Goal: Task Accomplishment & Management: Complete application form

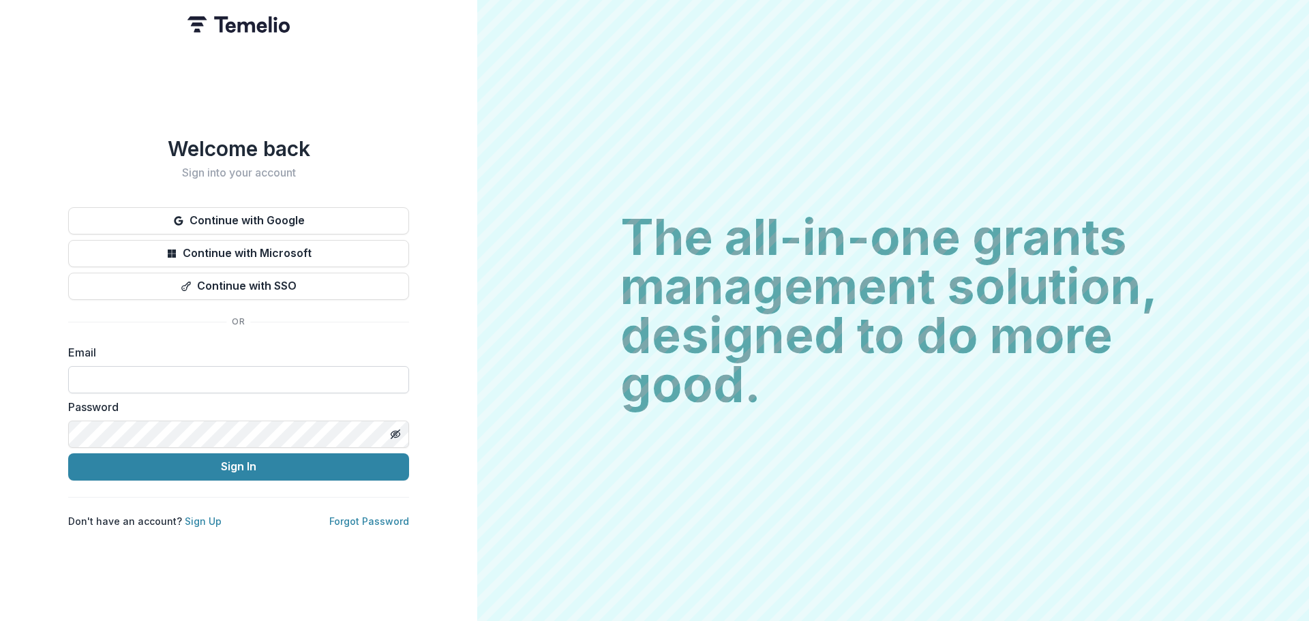
click at [226, 384] on input at bounding box center [238, 379] width 341 height 27
type input "**********"
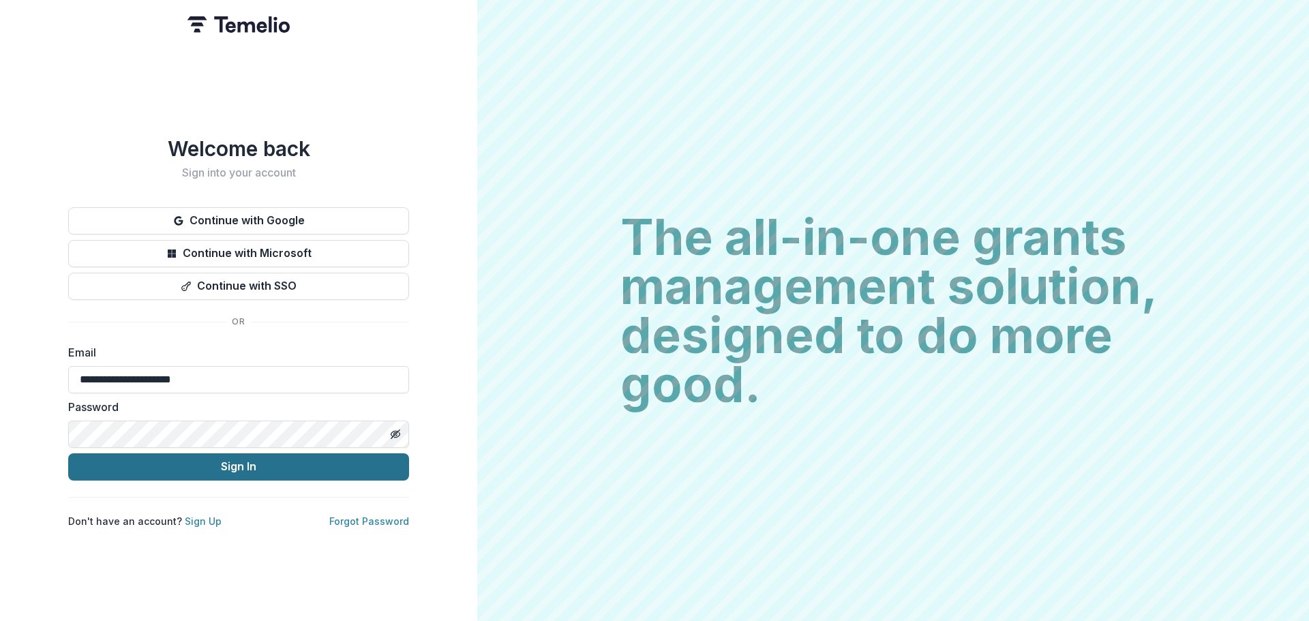
click at [231, 461] on button "Sign In" at bounding box center [238, 466] width 341 height 27
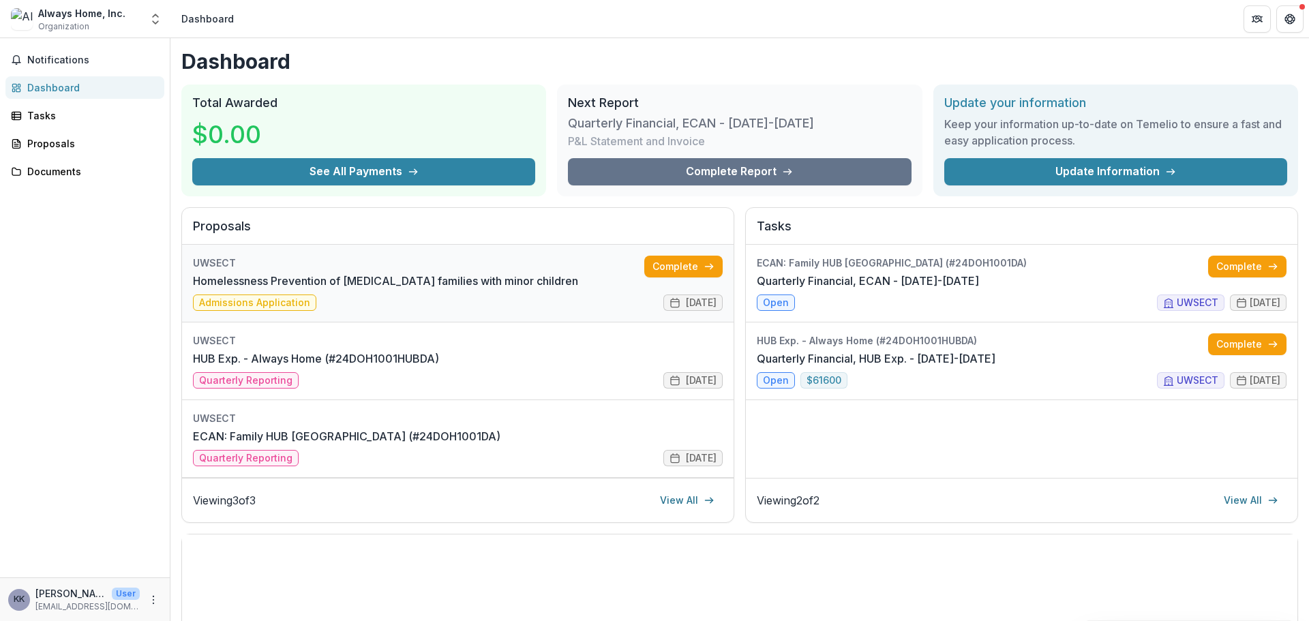
click at [310, 282] on link "Homelessness Prevention of [MEDICAL_DATA] families with minor children" at bounding box center [385, 281] width 385 height 16
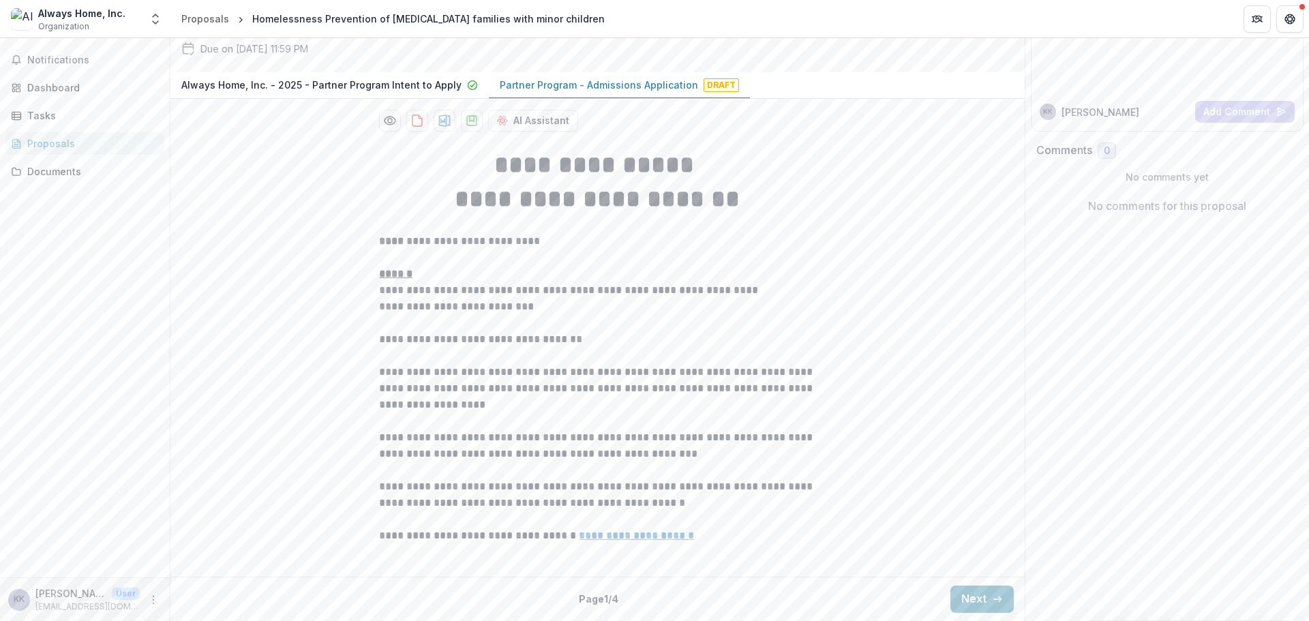
scroll to position [261, 0]
click at [980, 603] on button "Next" at bounding box center [981, 599] width 63 height 27
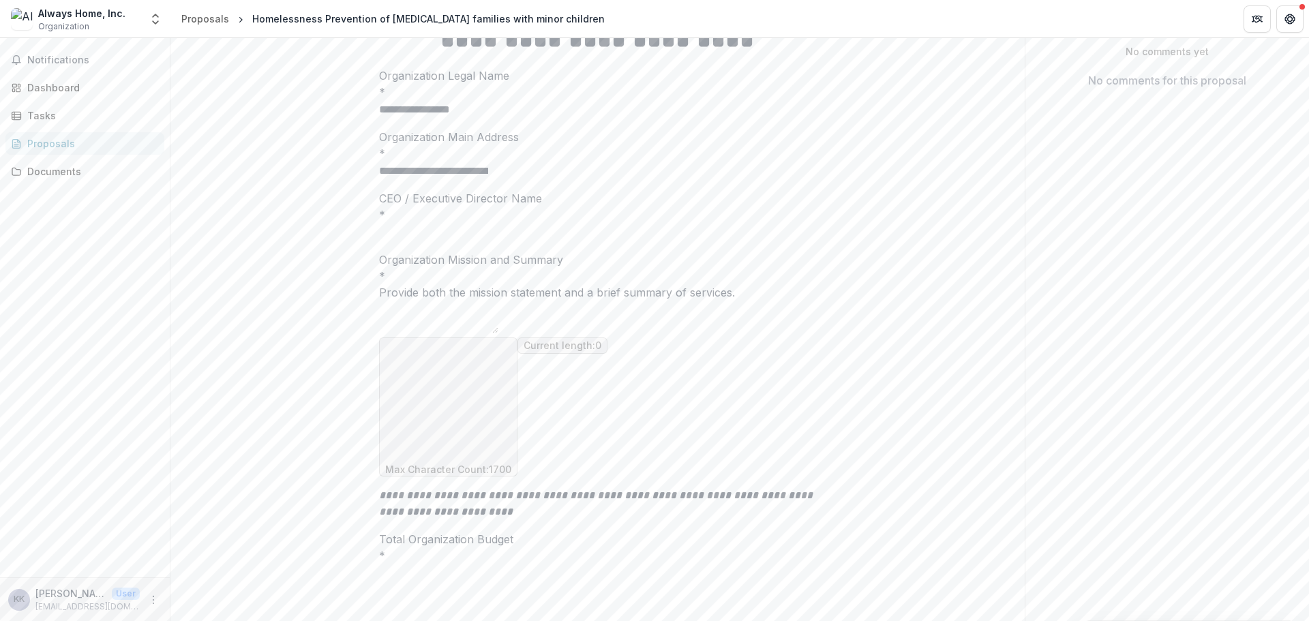
click at [427, 241] on input "CEO / Executive Director Name *" at bounding box center [433, 232] width 109 height 16
type input "**********"
click at [397, 333] on textarea "Organization Mission and Summary *" at bounding box center [438, 317] width 119 height 33
paste textarea "**********"
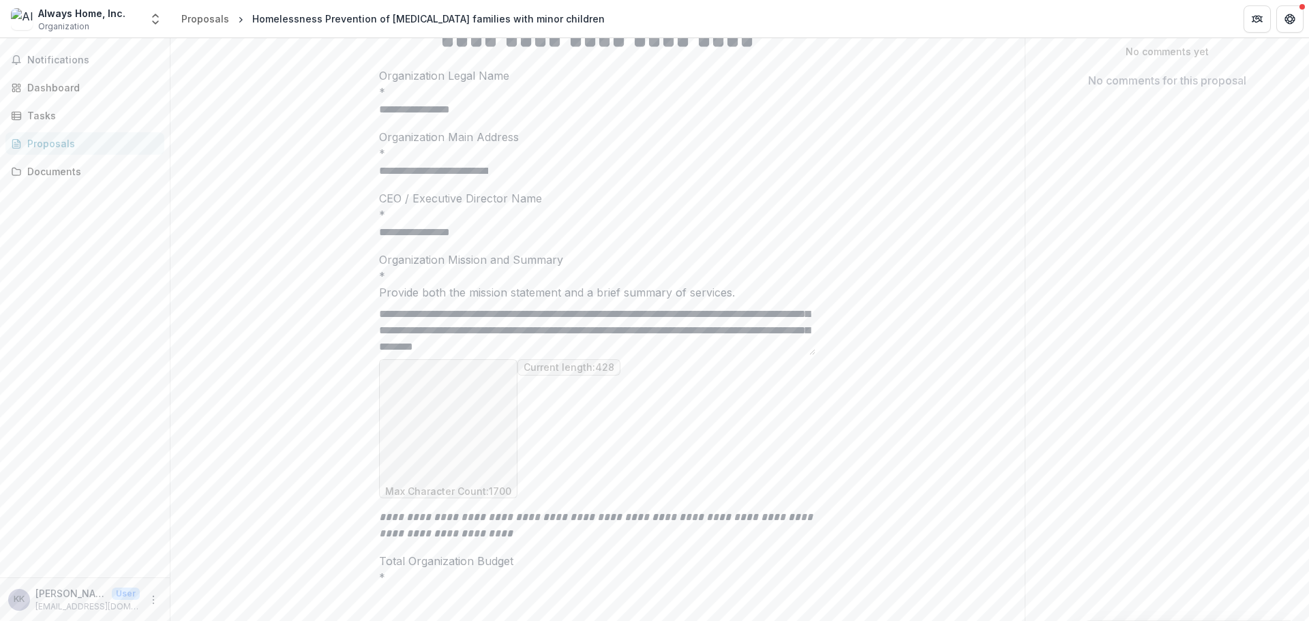
scroll to position [0, 0]
drag, startPoint x: 741, startPoint y: 453, endPoint x: 749, endPoint y: 452, distance: 7.6
click at [742, 355] on textarea "**********" at bounding box center [597, 328] width 436 height 55
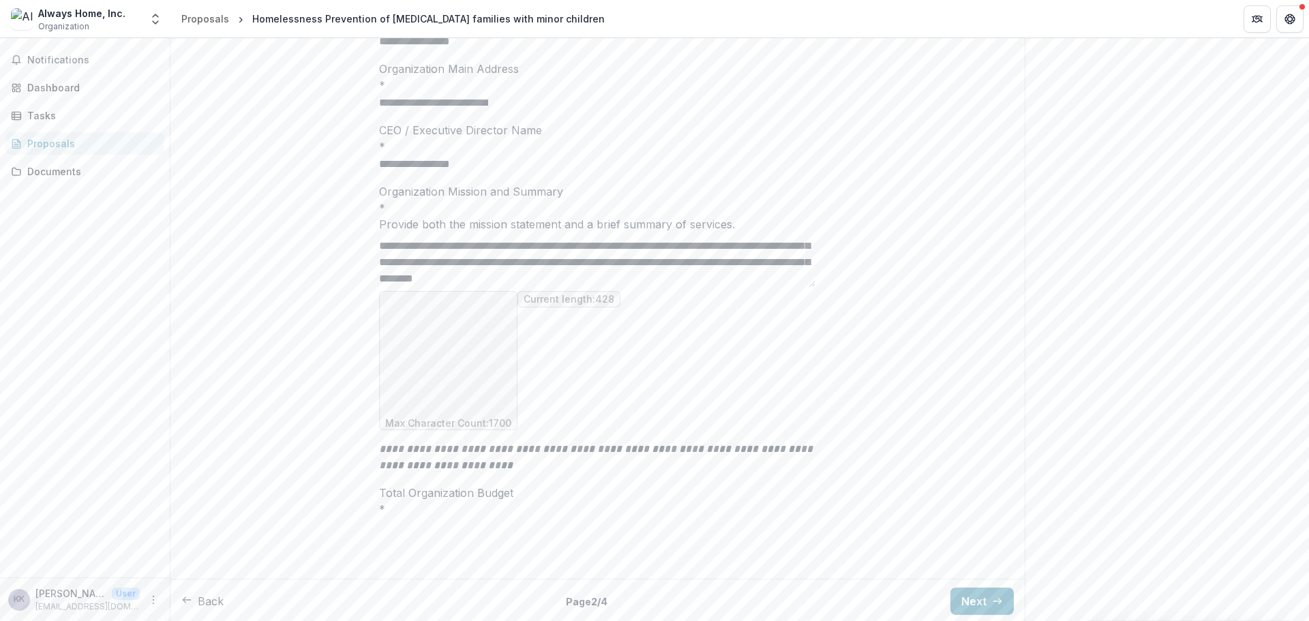
click at [774, 287] on textarea "**********" at bounding box center [597, 259] width 436 height 55
paste textarea "**********"
drag, startPoint x: 678, startPoint y: 394, endPoint x: 374, endPoint y: 387, distance: 304.8
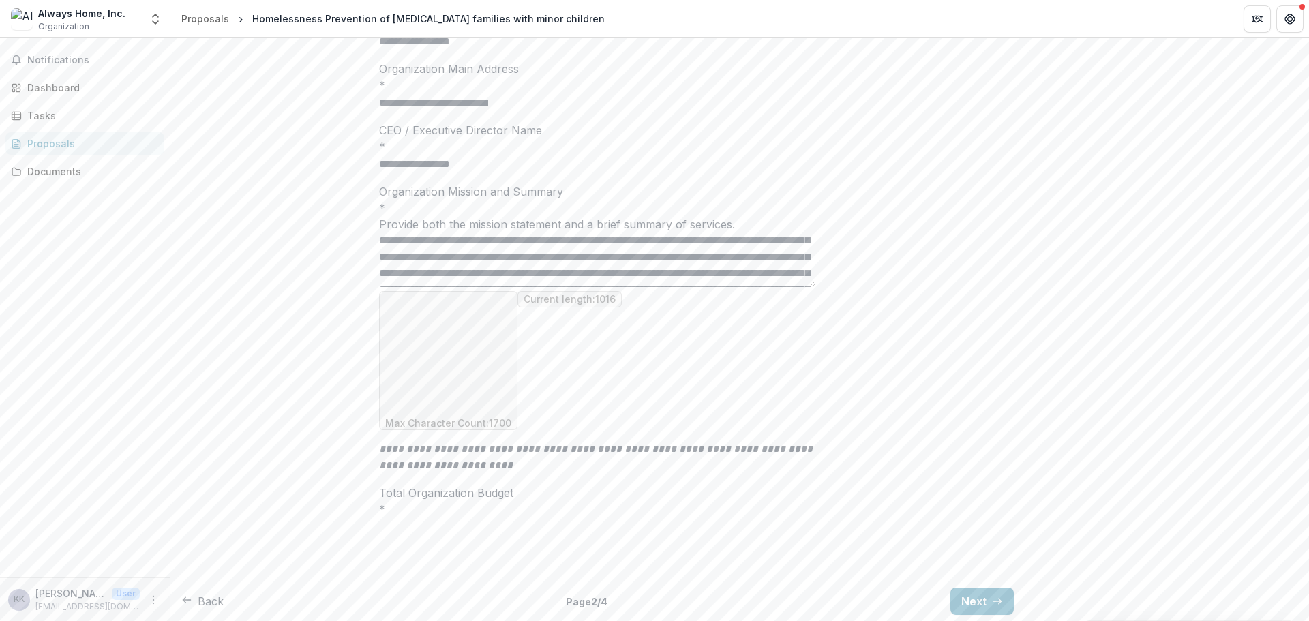
click at [375, 385] on div "**********" at bounding box center [597, 258] width 458 height 630
drag, startPoint x: 515, startPoint y: 382, endPoint x: 447, endPoint y: 393, distance: 68.3
click at [447, 287] on textarea "**********" at bounding box center [597, 259] width 436 height 55
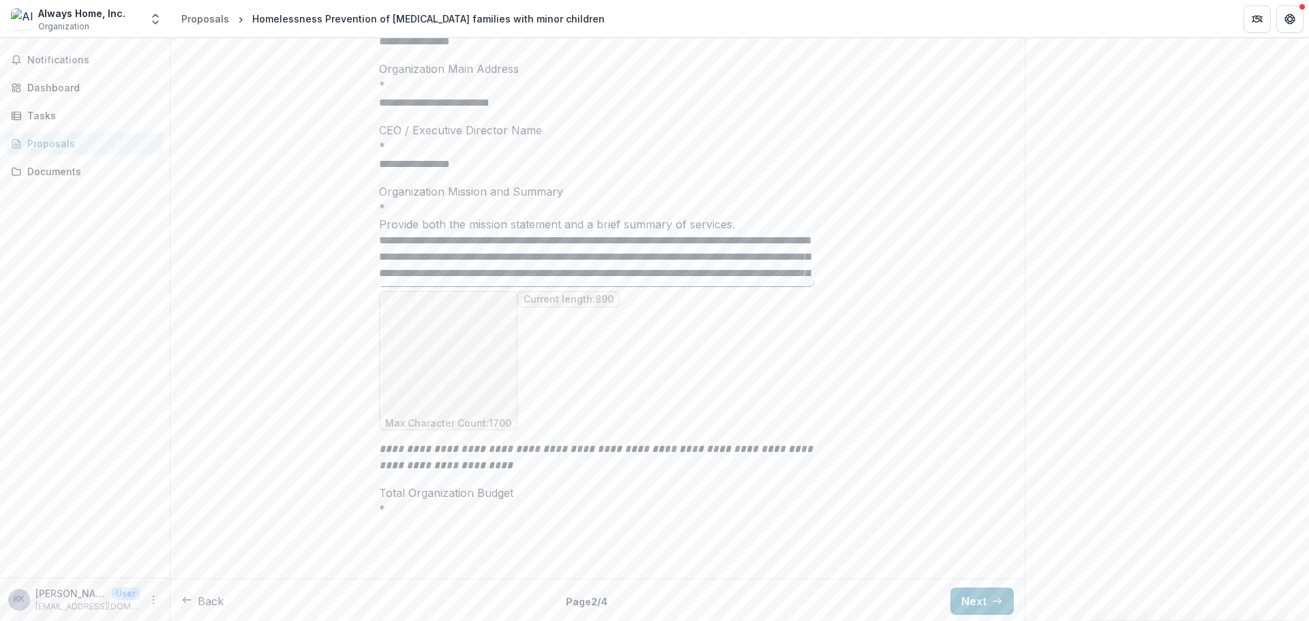
click at [387, 287] on textarea "**********" at bounding box center [597, 259] width 436 height 55
drag, startPoint x: 387, startPoint y: 385, endPoint x: 537, endPoint y: 419, distance: 154.6
click at [537, 419] on div "**********" at bounding box center [597, 306] width 436 height 247
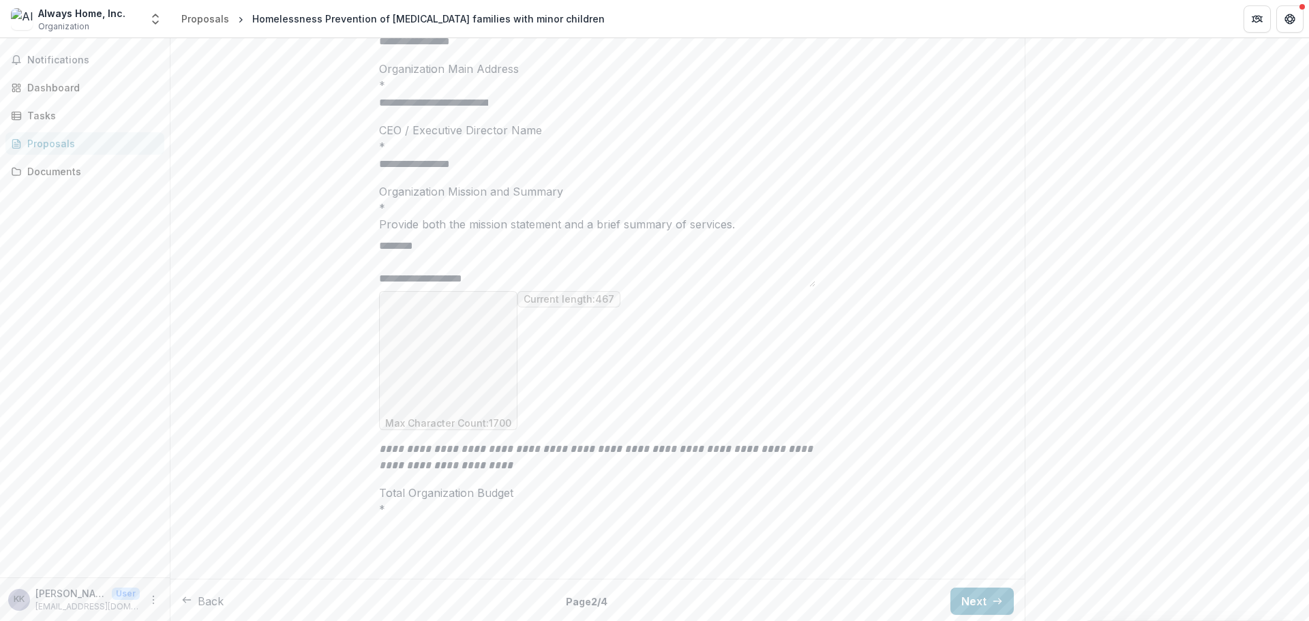
scroll to position [108, 0]
paste textarea "**********"
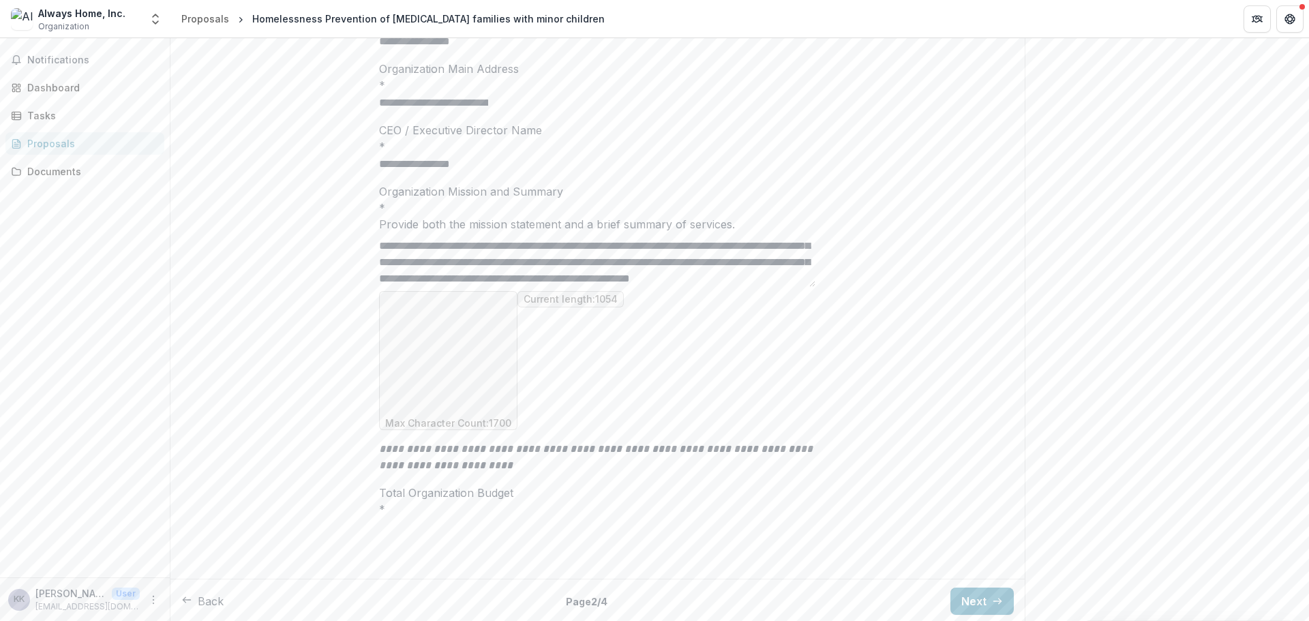
scroll to position [213, 0]
click at [537, 287] on textarea "Organization Mission and Summary *" at bounding box center [597, 259] width 436 height 55
click at [436, 287] on textarea "Organization Mission and Summary *" at bounding box center [597, 259] width 436 height 55
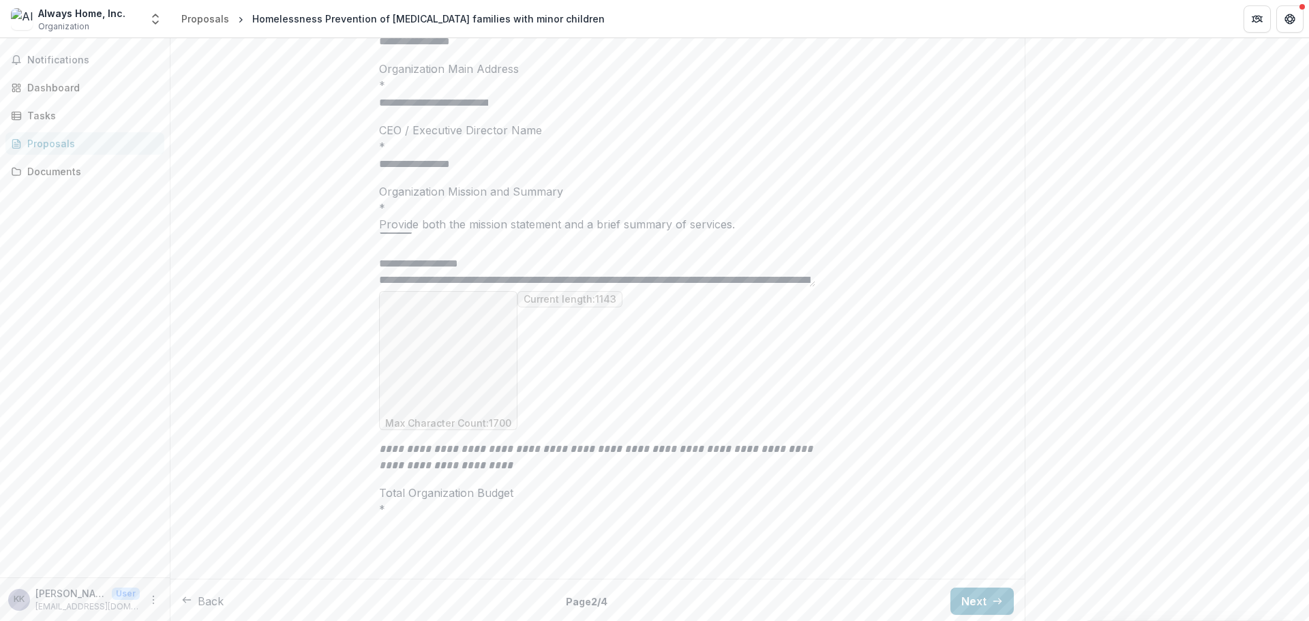
scroll to position [160, 0]
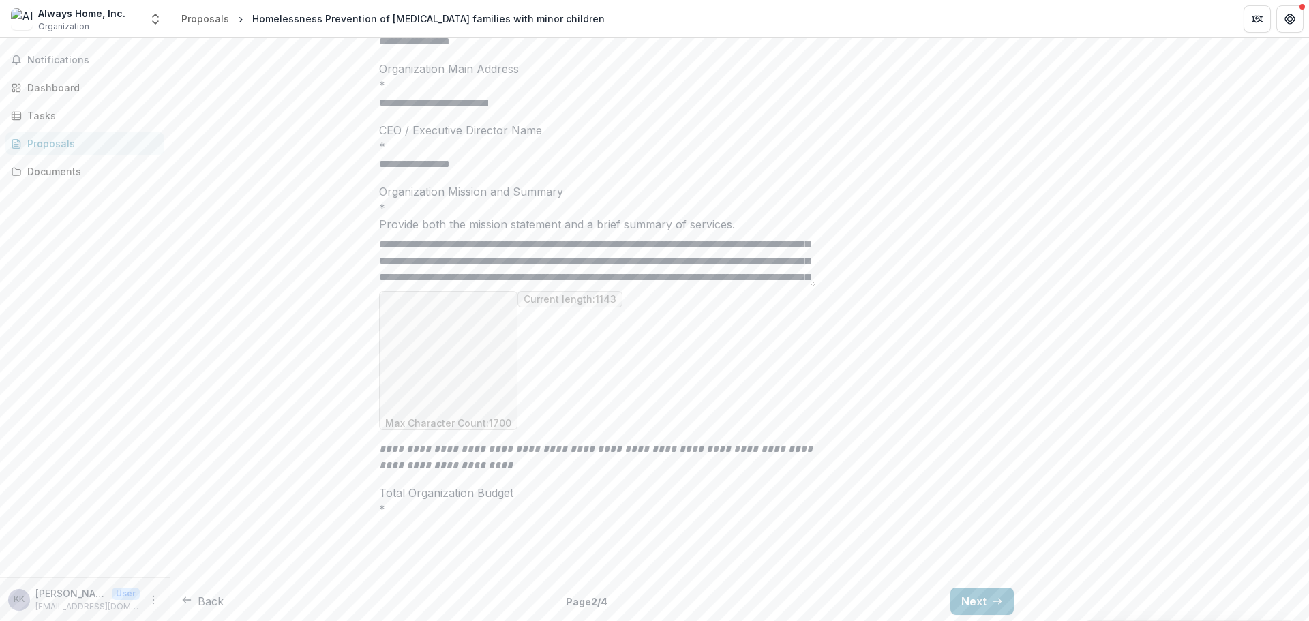
drag, startPoint x: 543, startPoint y: 378, endPoint x: 479, endPoint y: 380, distance: 64.1
click at [479, 287] on textarea "Organization Mission and Summary *" at bounding box center [597, 259] width 436 height 55
drag, startPoint x: 676, startPoint y: 385, endPoint x: 637, endPoint y: 385, distance: 39.5
click at [637, 287] on textarea "Organization Mission and Summary *" at bounding box center [597, 259] width 436 height 55
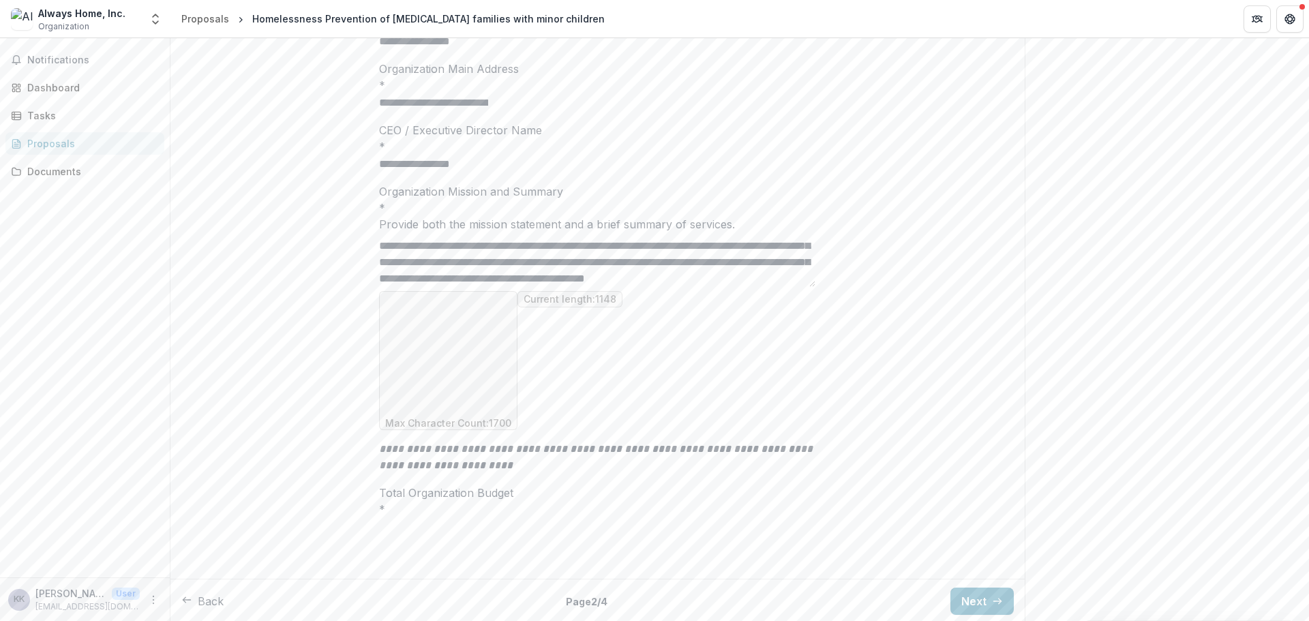
scroll to position [243, 0]
click at [474, 287] on textarea "Organization Mission and Summary *" at bounding box center [597, 259] width 436 height 55
paste textarea "**********"
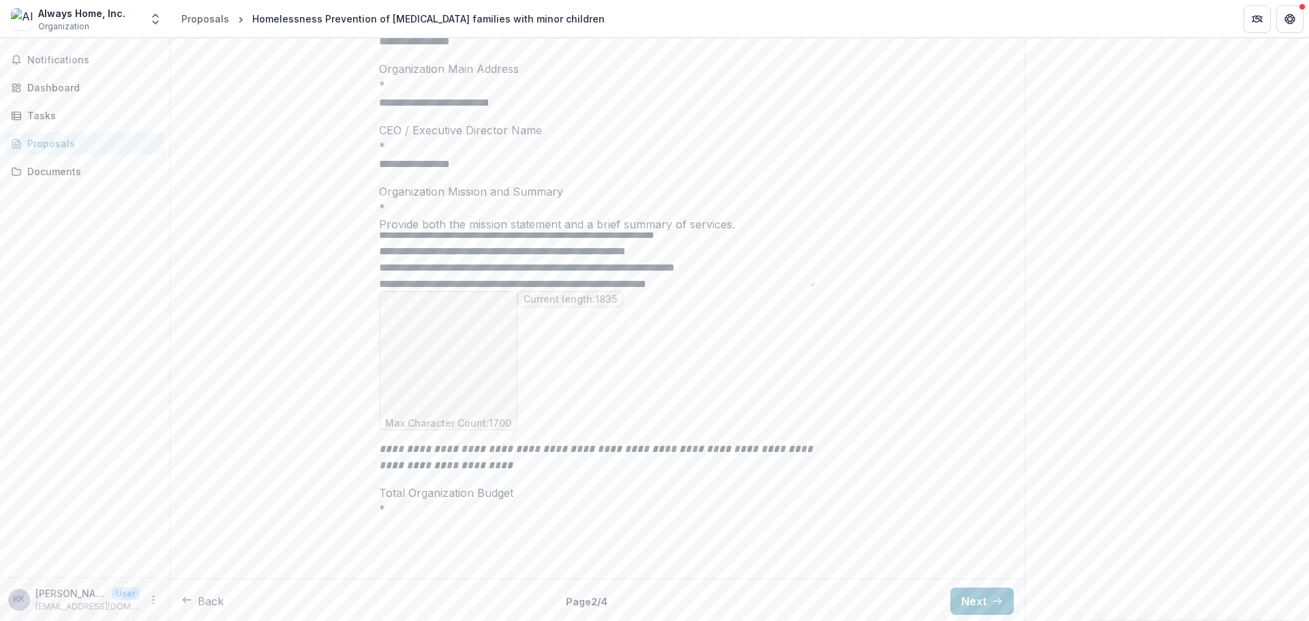
click at [452, 287] on textarea "Organization Mission and Summary *" at bounding box center [597, 259] width 436 height 55
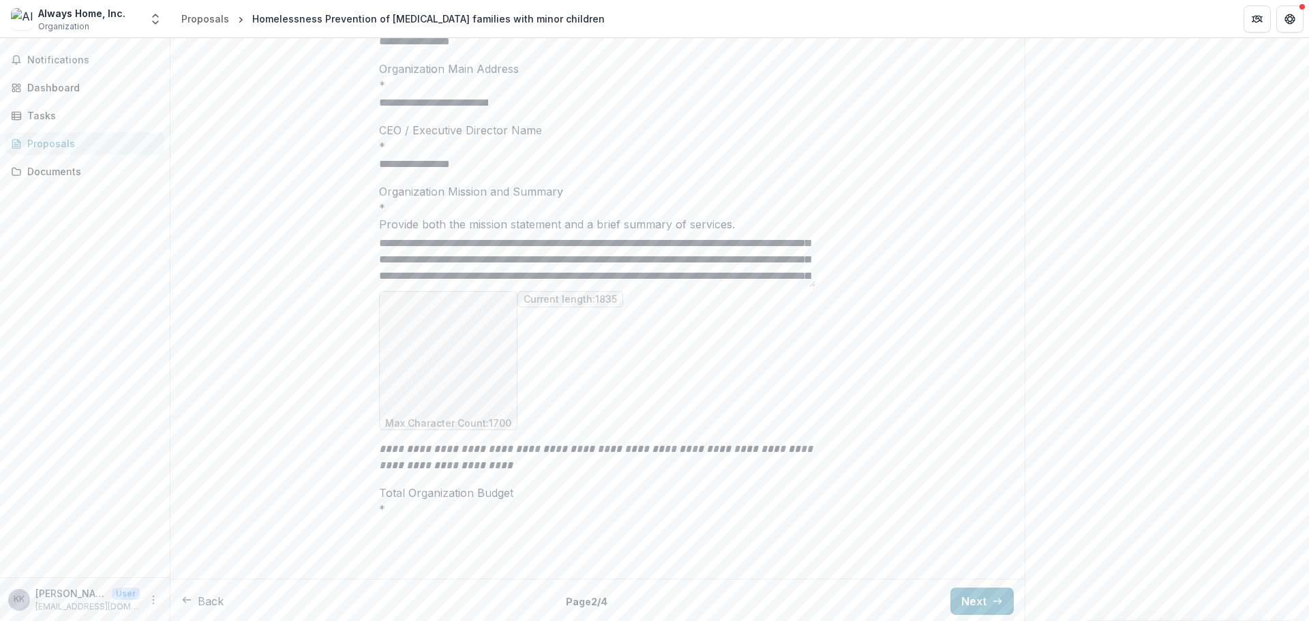
scroll to position [166, 0]
click at [577, 287] on textarea "Organization Mission and Summary *" at bounding box center [597, 259] width 436 height 55
click at [585, 287] on textarea "Organization Mission and Summary *" at bounding box center [597, 259] width 436 height 55
click at [789, 287] on textarea "Organization Mission and Summary *" at bounding box center [597, 259] width 436 height 55
click at [421, 287] on textarea "Organization Mission and Summary *" at bounding box center [597, 259] width 436 height 55
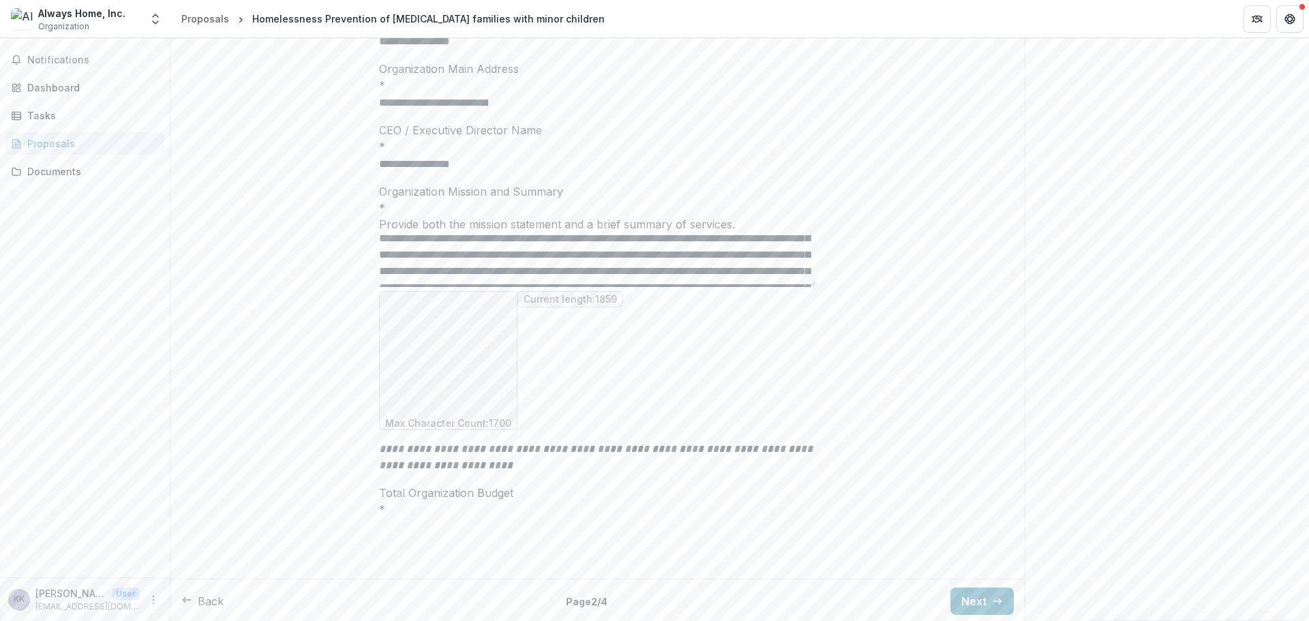
click at [629, 287] on textarea "Organization Mission and Summary *" at bounding box center [597, 259] width 436 height 55
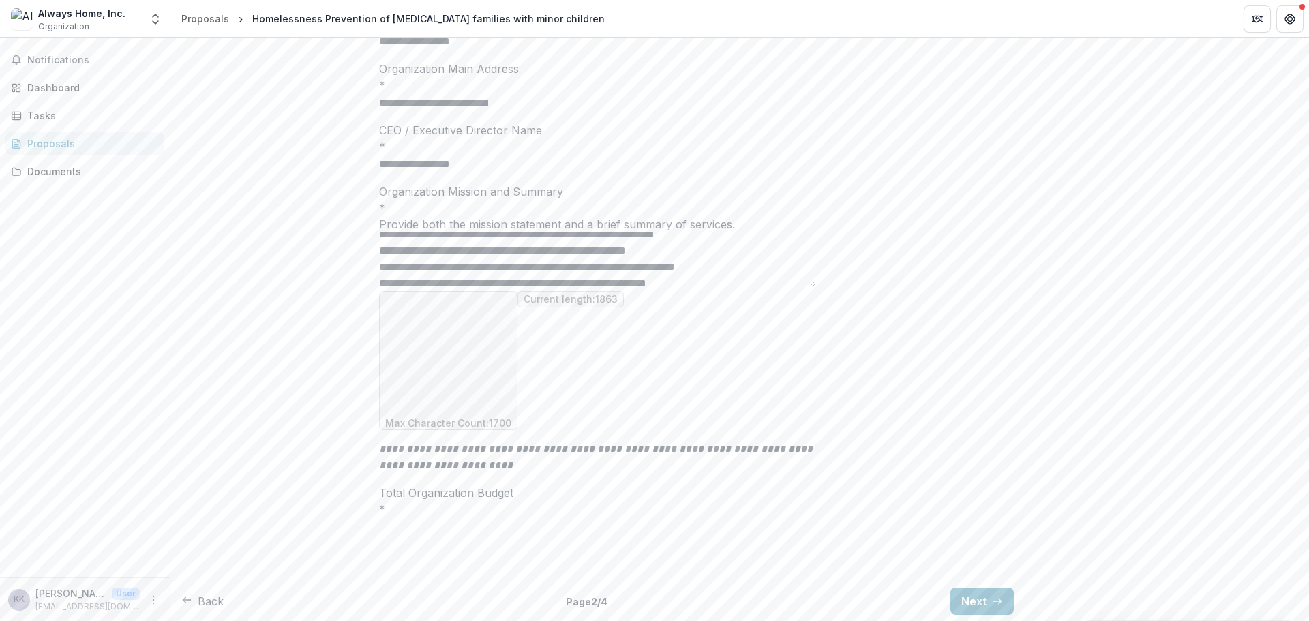
scroll to position [277, 0]
drag, startPoint x: 648, startPoint y: 404, endPoint x: 653, endPoint y: 391, distance: 14.1
click at [633, 287] on textarea "Organization Mission and Summary *" at bounding box center [597, 259] width 436 height 55
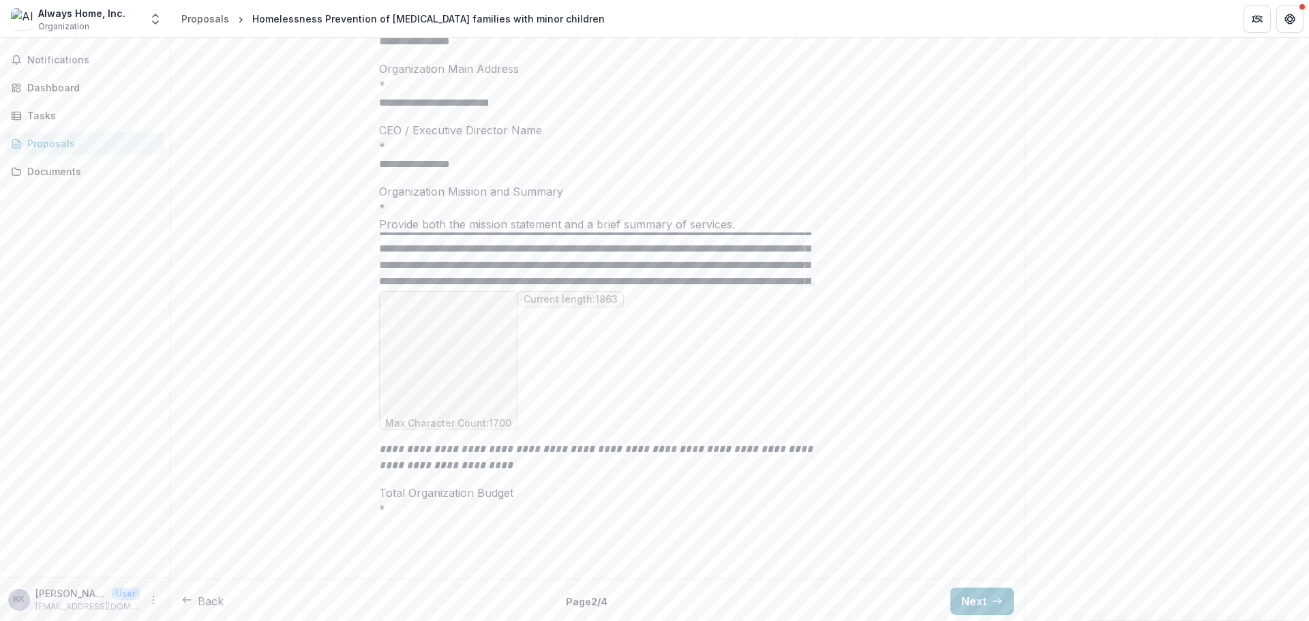
click at [661, 287] on textarea "Organization Mission and Summary *" at bounding box center [597, 259] width 436 height 55
drag, startPoint x: 646, startPoint y: 397, endPoint x: 629, endPoint y: 396, distance: 17.1
click at [629, 287] on textarea "Organization Mission and Summary *" at bounding box center [597, 259] width 436 height 55
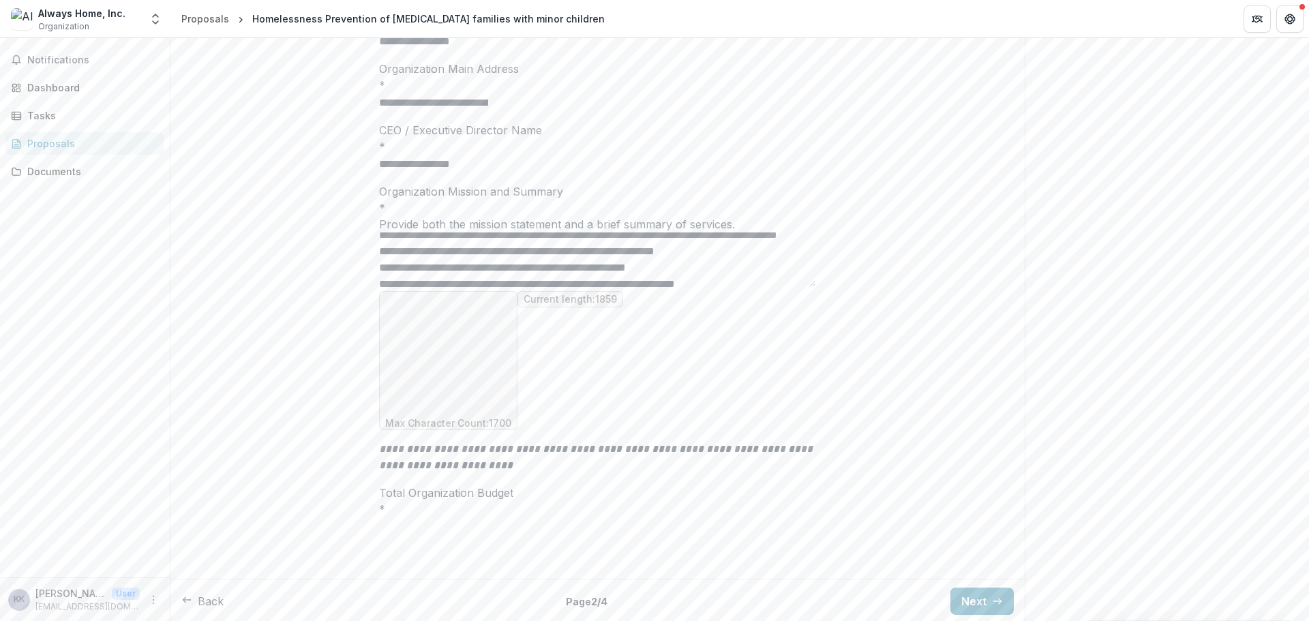
scroll to position [241, 0]
click at [548, 287] on textarea "Organization Mission and Summary *" at bounding box center [597, 259] width 436 height 55
drag, startPoint x: 549, startPoint y: 373, endPoint x: 717, endPoint y: 401, distance: 170.0
click at [717, 287] on textarea "Organization Mission and Summary *" at bounding box center [597, 259] width 436 height 55
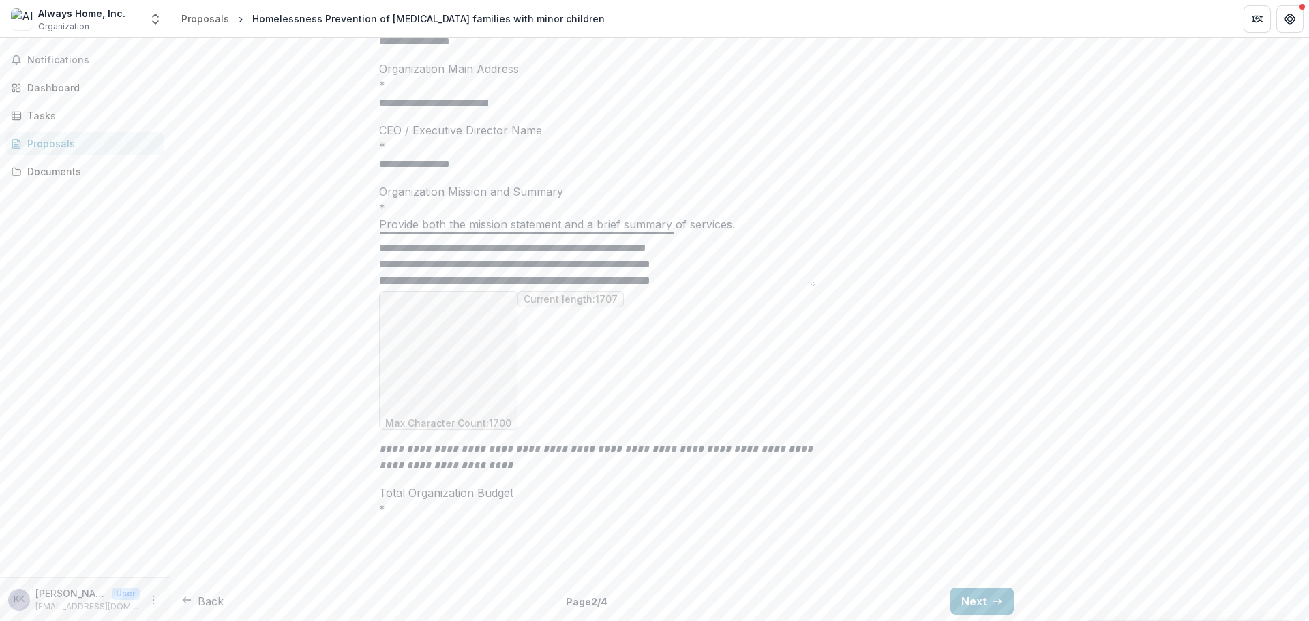
scroll to position [280, 0]
drag, startPoint x: 719, startPoint y: 379, endPoint x: 692, endPoint y: 383, distance: 27.6
click at [665, 287] on textarea "Organization Mission and Summary *" at bounding box center [597, 259] width 436 height 55
drag, startPoint x: 555, startPoint y: 371, endPoint x: 720, endPoint y: 388, distance: 165.9
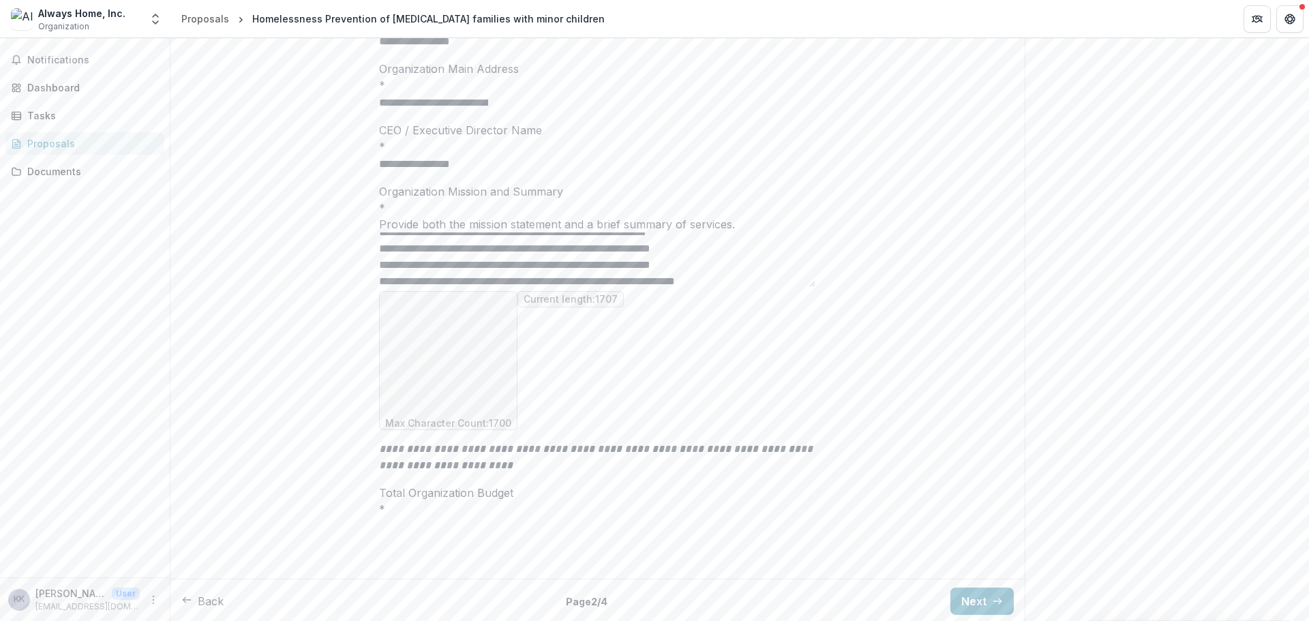
click at [720, 287] on textarea "Organization Mission and Summary *" at bounding box center [597, 259] width 436 height 55
click at [601, 287] on textarea "Organization Mission and Summary *" at bounding box center [597, 259] width 436 height 55
click at [572, 287] on textarea "Organization Mission and Summary *" at bounding box center [597, 259] width 436 height 55
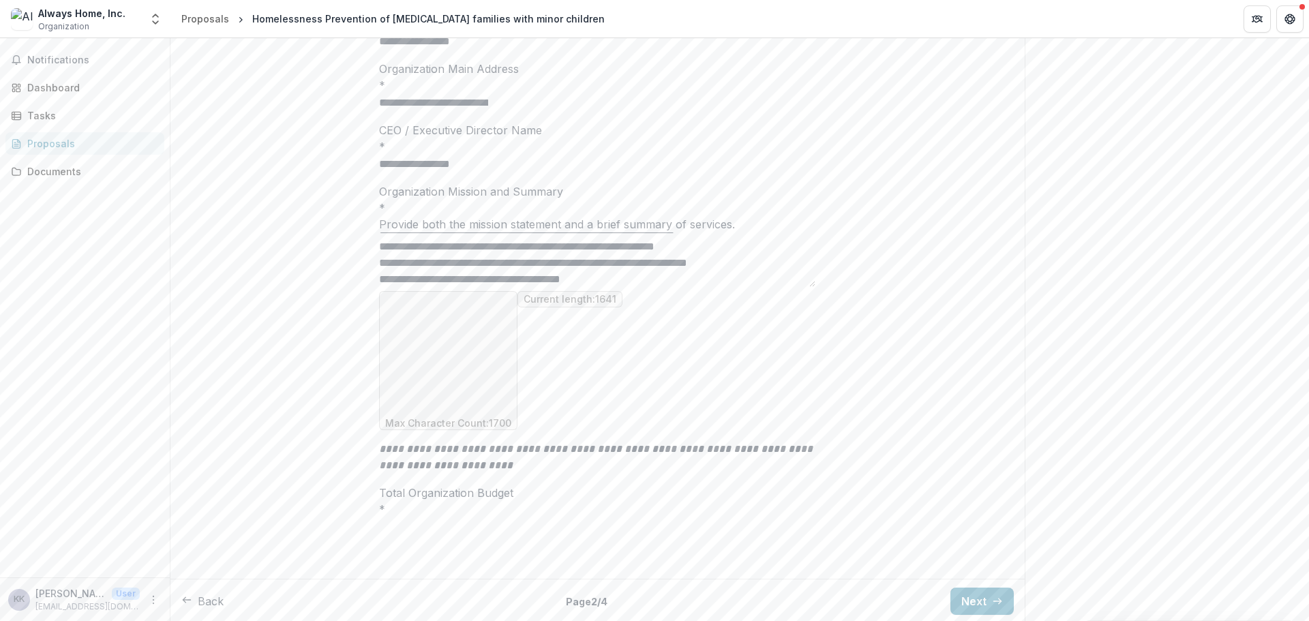
scroll to position [311, 0]
click at [530, 287] on textarea "Organization Mission and Summary *" at bounding box center [597, 259] width 436 height 55
click at [553, 287] on textarea "Organization Mission and Summary *" at bounding box center [597, 259] width 436 height 55
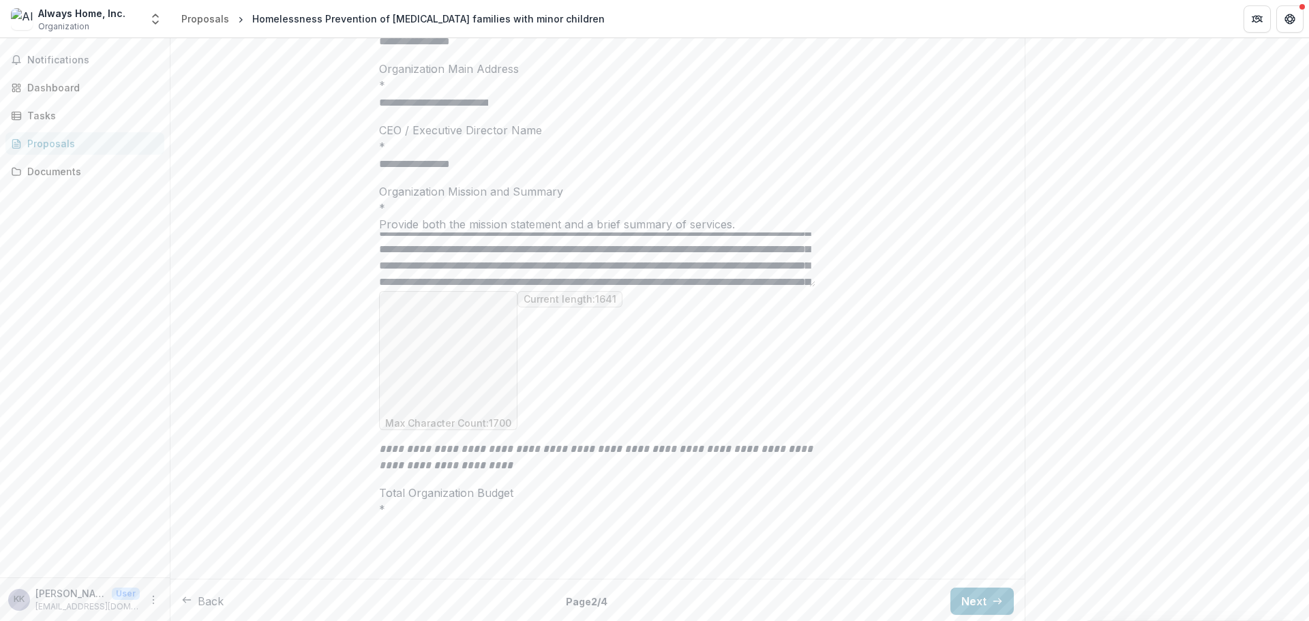
scroll to position [177, 0]
click at [673, 287] on textarea "Organization Mission and Summary *" at bounding box center [597, 259] width 436 height 55
drag, startPoint x: 674, startPoint y: 376, endPoint x: 645, endPoint y: 376, distance: 29.3
click at [645, 287] on textarea "Organization Mission and Summary *" at bounding box center [597, 259] width 436 height 55
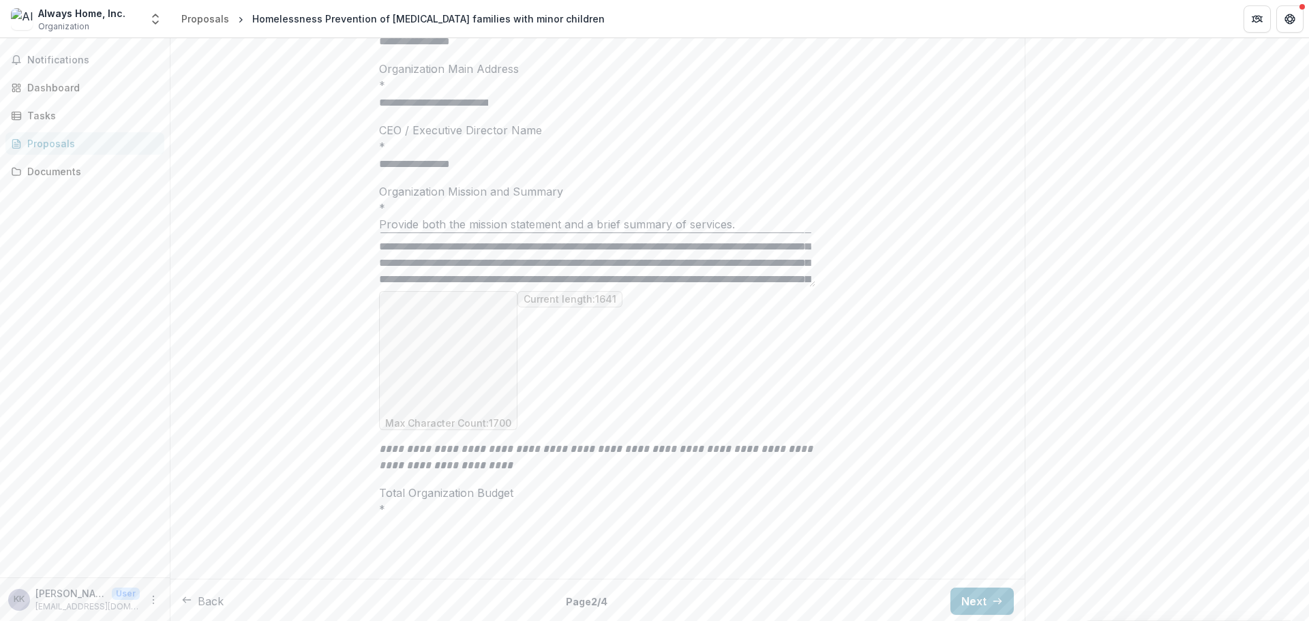
scroll to position [182, 0]
drag, startPoint x: 458, startPoint y: 374, endPoint x: 421, endPoint y: 399, distance: 45.2
click at [421, 287] on textarea "Organization Mission and Summary *" at bounding box center [597, 259] width 436 height 55
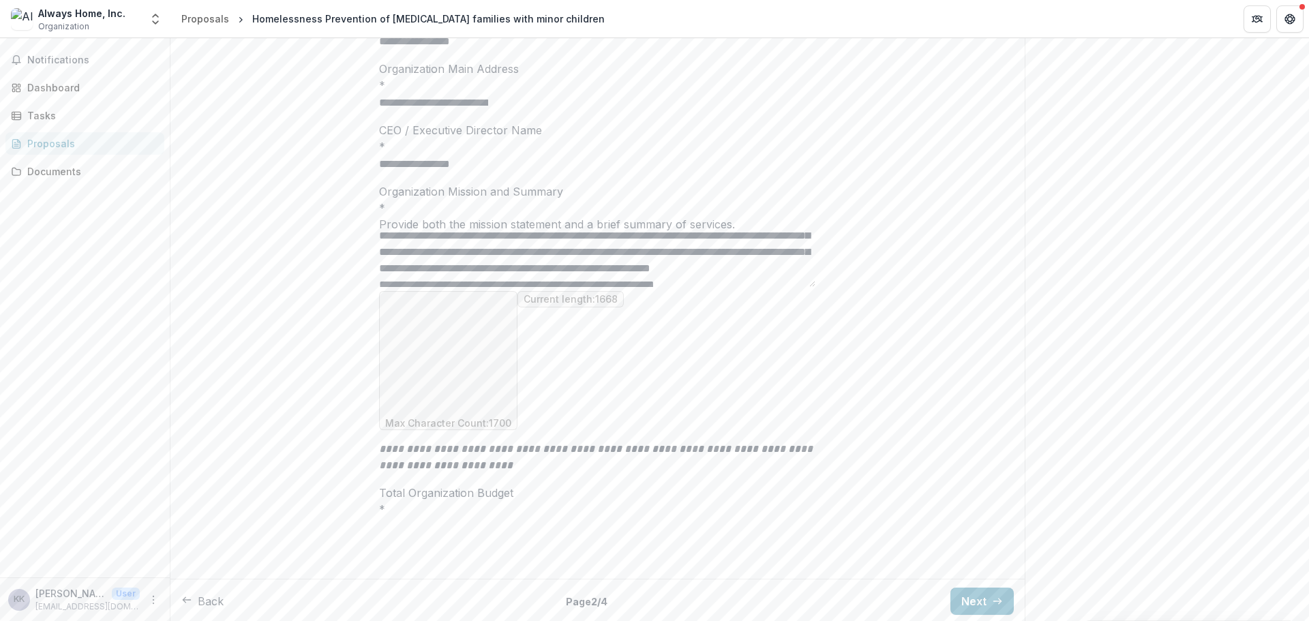
click at [652, 287] on textarea "Organization Mission and Summary *" at bounding box center [597, 259] width 436 height 55
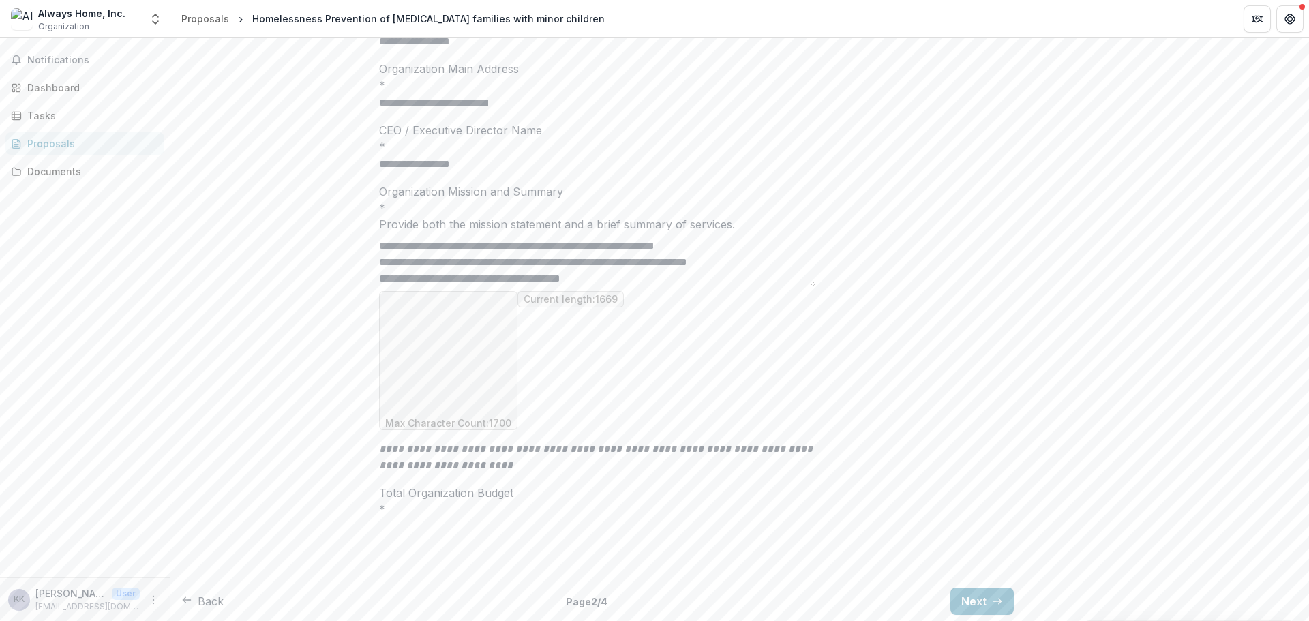
scroll to position [305, 0]
drag, startPoint x: 652, startPoint y: 391, endPoint x: 505, endPoint y: 395, distance: 147.3
click at [505, 287] on textarea "Organization Mission and Summary *" at bounding box center [597, 259] width 436 height 55
click at [727, 287] on textarea "Organization Mission and Summary *" at bounding box center [597, 259] width 436 height 55
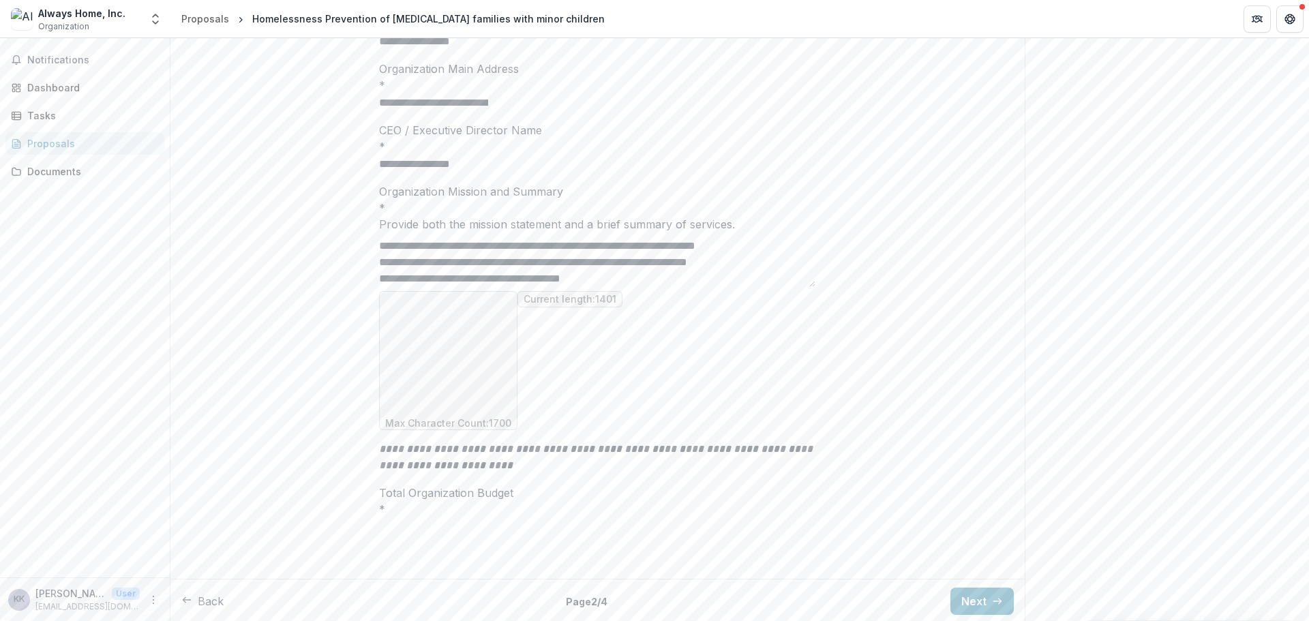
scroll to position [273, 0]
click at [725, 287] on textarea "Organization Mission and Summary *" at bounding box center [597, 259] width 436 height 55
click at [771, 287] on textarea "Organization Mission and Summary *" at bounding box center [597, 259] width 436 height 55
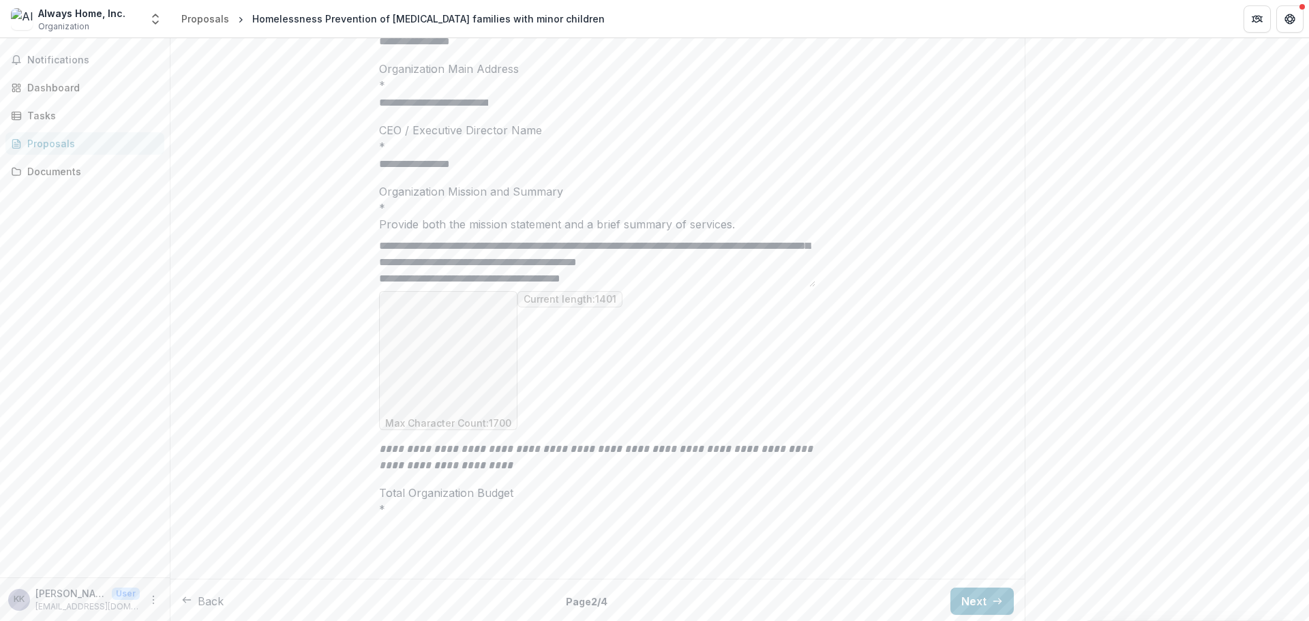
click at [721, 287] on textarea "Organization Mission and Summary *" at bounding box center [597, 259] width 436 height 55
drag, startPoint x: 648, startPoint y: 396, endPoint x: 648, endPoint y: 405, distance: 8.9
click at [648, 287] on textarea "Organization Mission and Summary *" at bounding box center [597, 259] width 436 height 55
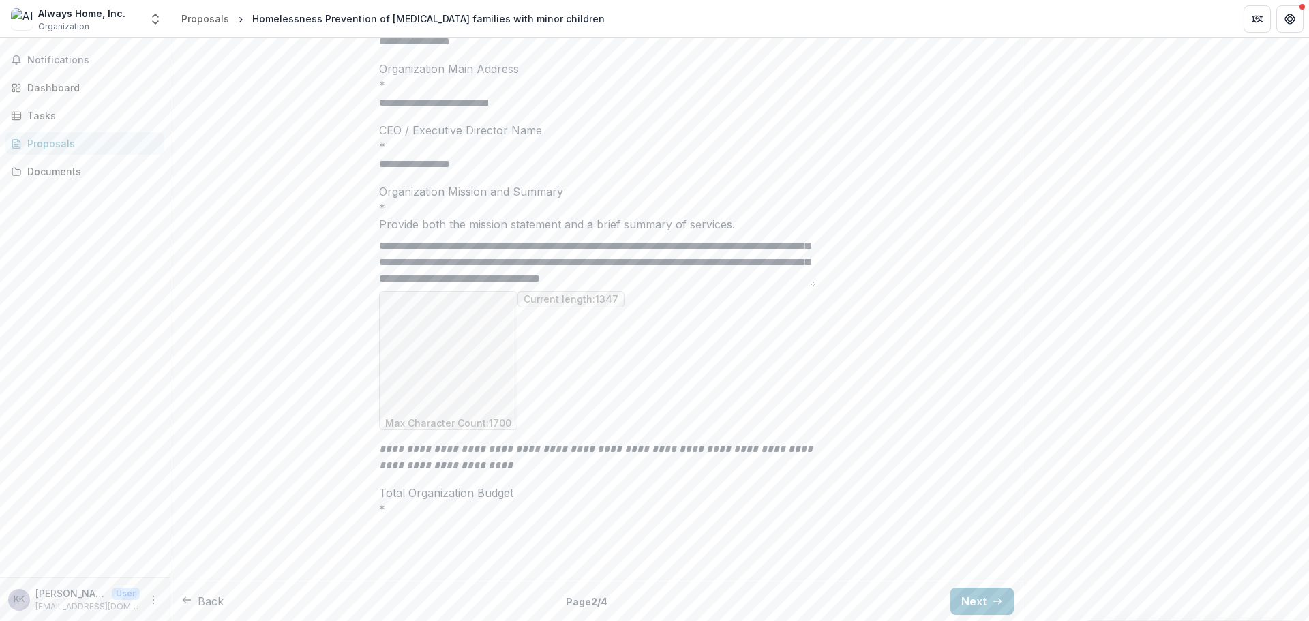
drag, startPoint x: 523, startPoint y: 402, endPoint x: 673, endPoint y: 399, distance: 150.0
click at [673, 287] on textarea "Organization Mission and Summary *" at bounding box center [597, 259] width 436 height 55
paste textarea "**********"
drag, startPoint x: 760, startPoint y: 409, endPoint x: 640, endPoint y: 374, distance: 125.8
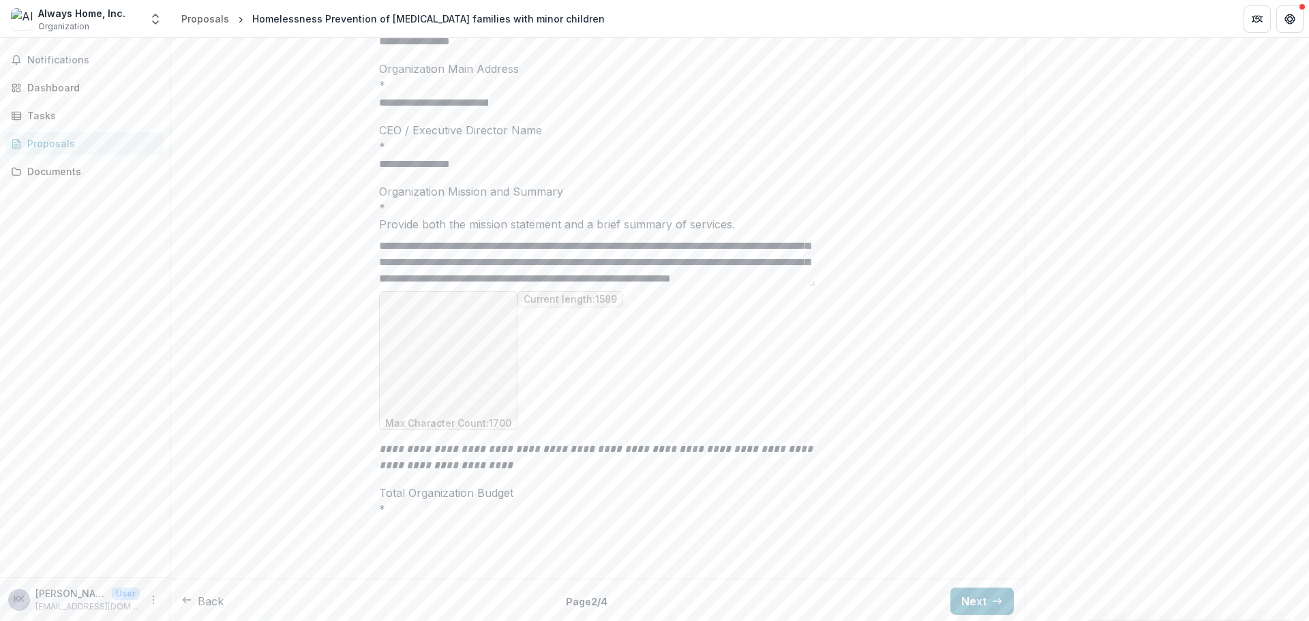
click at [640, 287] on textarea "Organization Mission and Summary *" at bounding box center [597, 259] width 436 height 55
drag, startPoint x: 650, startPoint y: 400, endPoint x: 525, endPoint y: 389, distance: 125.9
click at [525, 287] on textarea "Organization Mission and Summary *" at bounding box center [597, 259] width 436 height 55
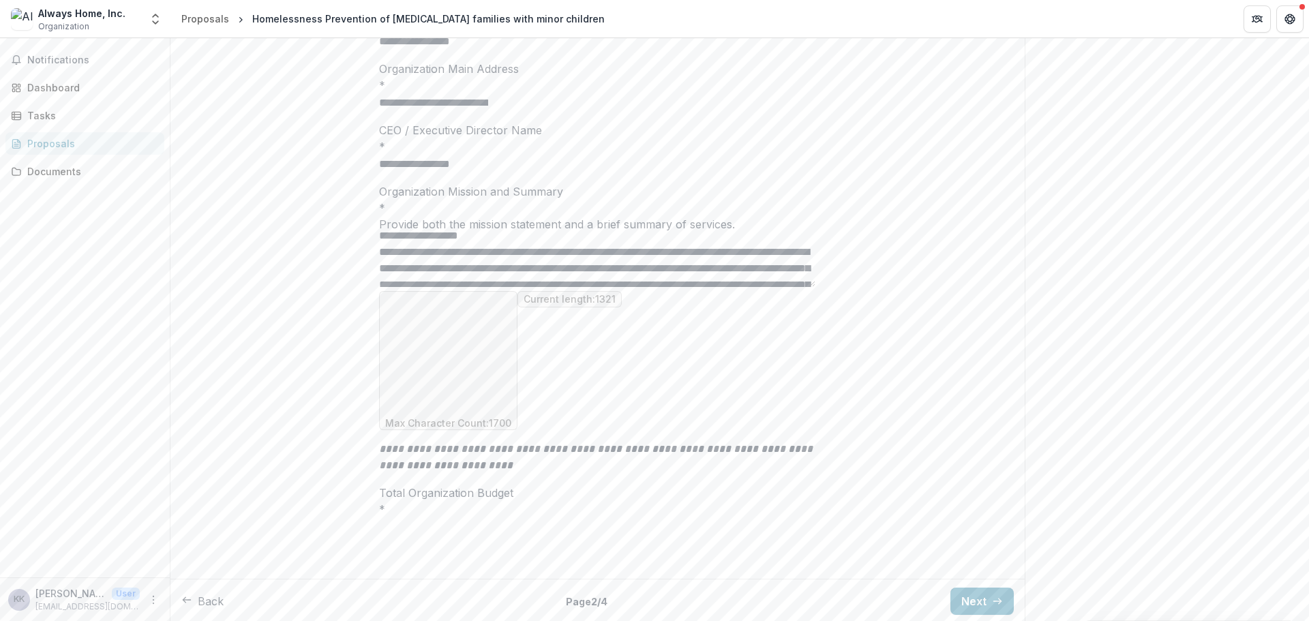
scroll to position [134, 0]
click at [480, 287] on textarea "Organization Mission and Summary *" at bounding box center [597, 259] width 436 height 55
paste textarea "**********"
drag, startPoint x: 476, startPoint y: 394, endPoint x: 377, endPoint y: 394, distance: 98.9
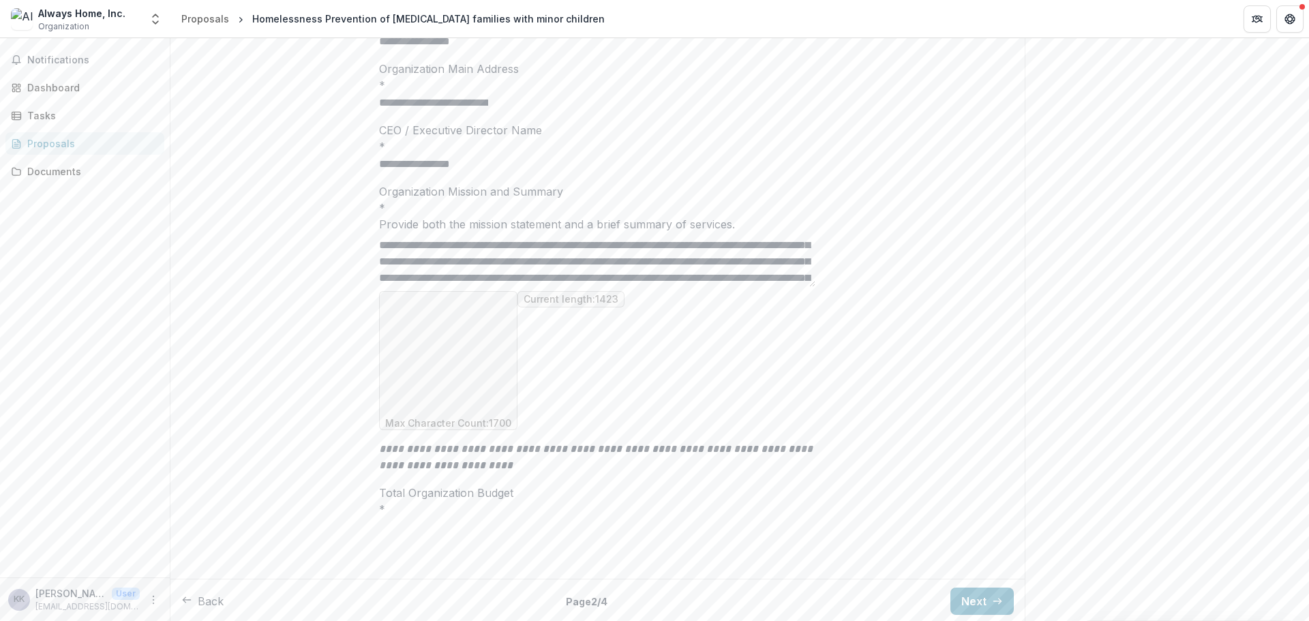
click at [377, 394] on div "**********" at bounding box center [597, 258] width 458 height 630
drag, startPoint x: 687, startPoint y: 401, endPoint x: 690, endPoint y: 421, distance: 20.0
click at [690, 421] on div "Organization Mission and Summary * Provide both the mission statement and a bri…" at bounding box center [597, 306] width 436 height 247
drag, startPoint x: 685, startPoint y: 405, endPoint x: 453, endPoint y: 387, distance: 232.5
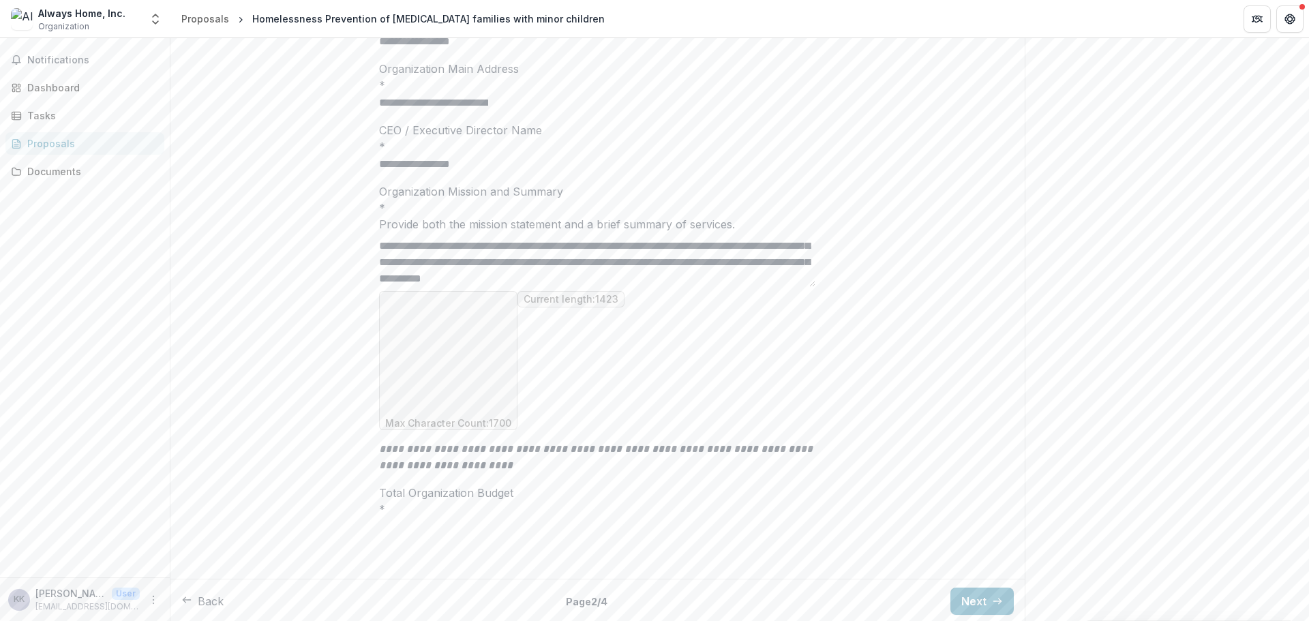
click at [453, 287] on textarea "Organization Mission and Summary *" at bounding box center [597, 259] width 436 height 55
click at [686, 287] on textarea "Organization Mission and Summary *" at bounding box center [597, 259] width 436 height 55
drag, startPoint x: 449, startPoint y: 382, endPoint x: 800, endPoint y: 402, distance: 351.7
click at [800, 287] on textarea "Organization Mission and Summary *" at bounding box center [597, 259] width 436 height 55
paste textarea "**********"
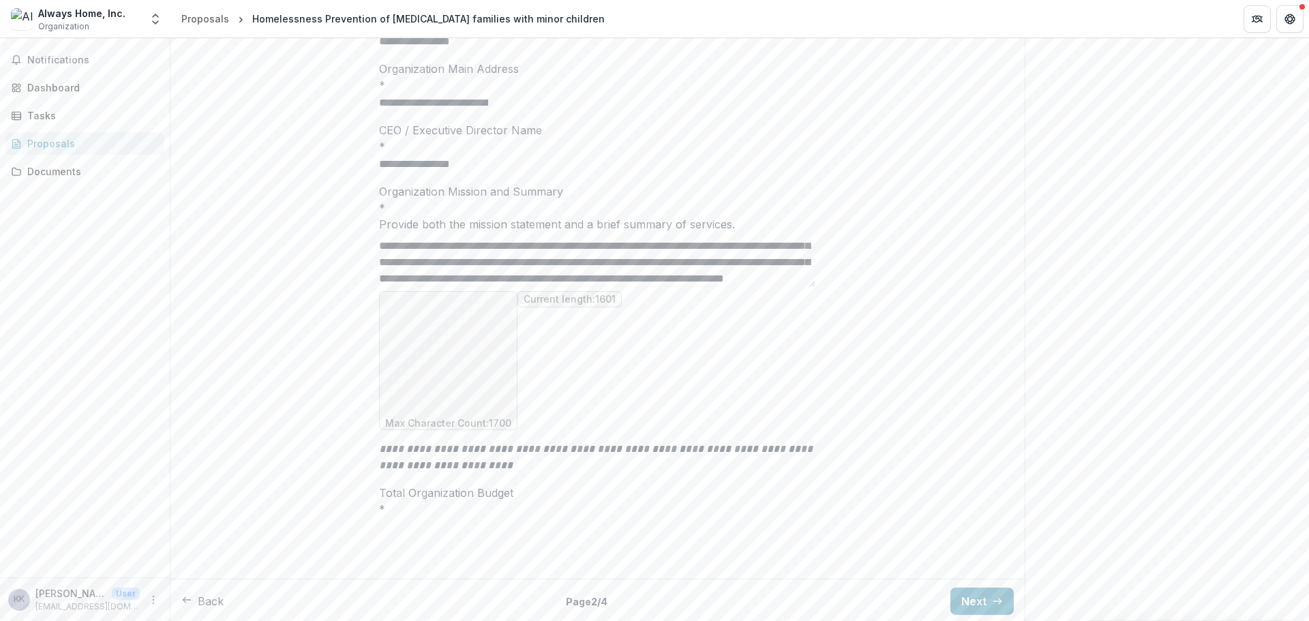
scroll to position [327, 0]
click at [541, 287] on textarea "Organization Mission and Summary *" at bounding box center [597, 259] width 436 height 55
click at [725, 287] on textarea "Organization Mission and Summary *" at bounding box center [597, 259] width 436 height 55
click at [726, 287] on textarea "Organization Mission and Summary *" at bounding box center [597, 259] width 436 height 55
paste textarea "**********"
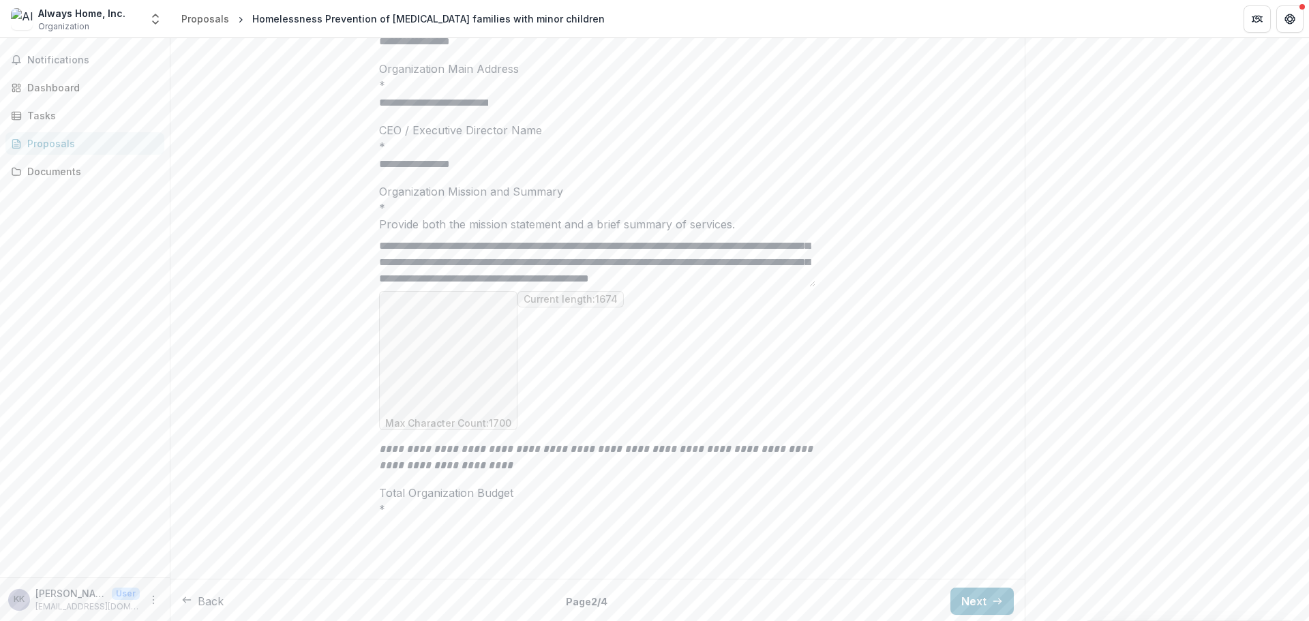
scroll to position [333, 0]
click at [751, 287] on textarea "Organization Mission and Summary *" at bounding box center [597, 259] width 436 height 55
paste textarea "**********"
click at [704, 287] on textarea "Organization Mission and Summary *" at bounding box center [597, 259] width 436 height 55
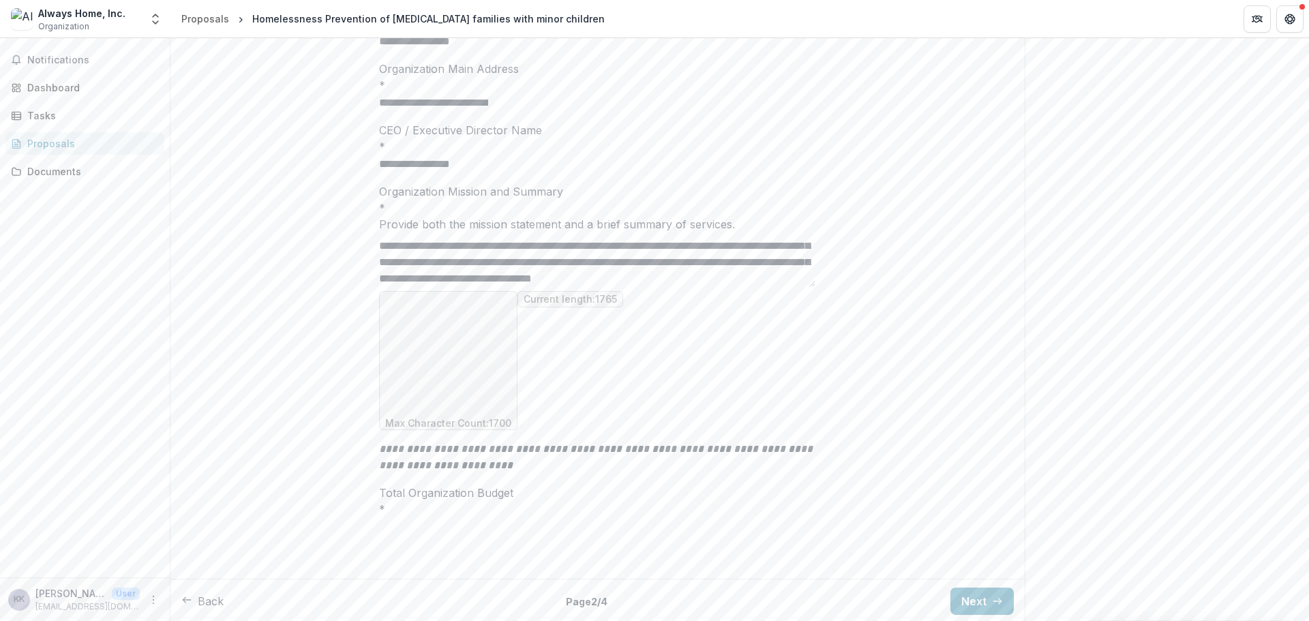
click at [747, 287] on textarea "Organization Mission and Summary *" at bounding box center [597, 259] width 436 height 55
drag, startPoint x: 755, startPoint y: 391, endPoint x: 775, endPoint y: 393, distance: 20.5
click at [775, 287] on textarea "Organization Mission and Summary *" at bounding box center [597, 259] width 436 height 55
drag, startPoint x: 749, startPoint y: 394, endPoint x: 772, endPoint y: 393, distance: 23.9
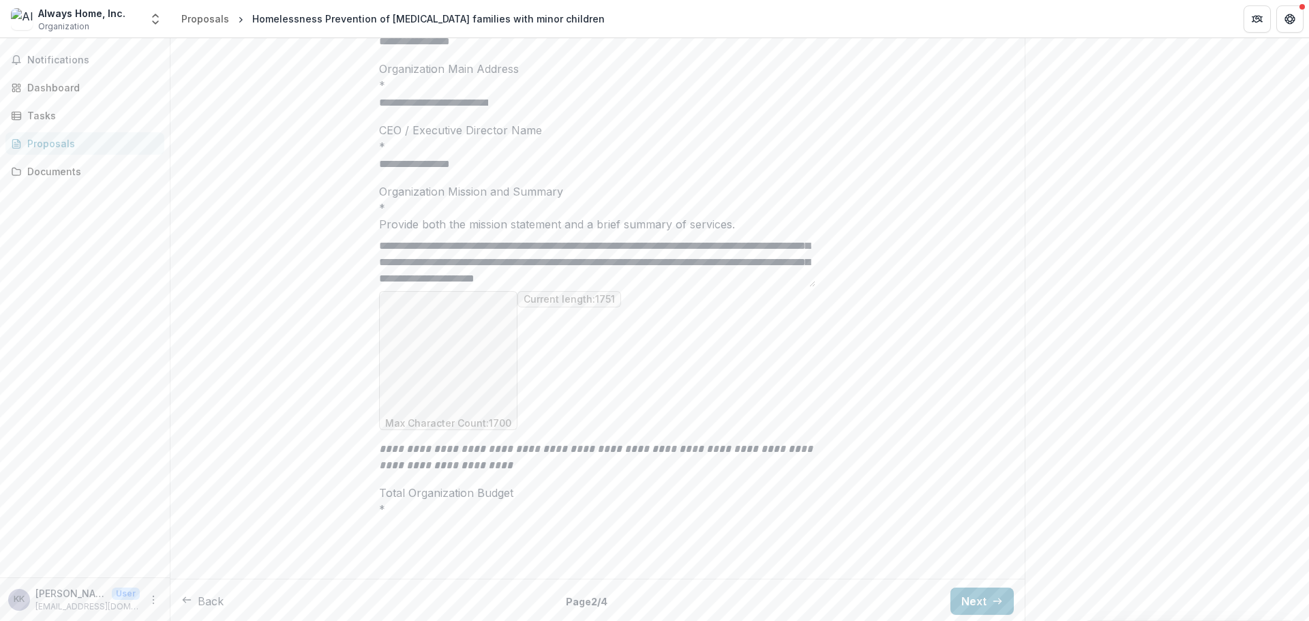
click at [772, 287] on textarea "Organization Mission and Summary *" at bounding box center [597, 259] width 436 height 55
click at [646, 287] on textarea "Organization Mission and Summary *" at bounding box center [597, 259] width 436 height 55
click at [732, 287] on textarea "Organization Mission and Summary *" at bounding box center [597, 259] width 436 height 55
click at [781, 287] on textarea "Organization Mission and Summary *" at bounding box center [597, 259] width 436 height 55
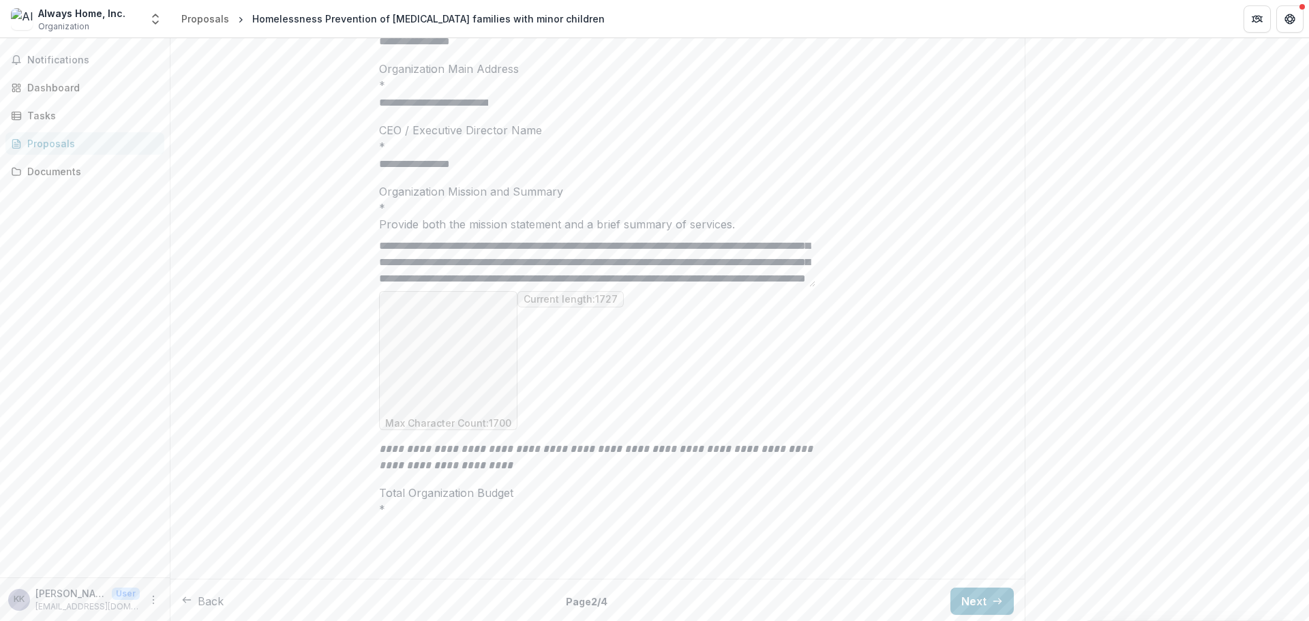
scroll to position [348, 0]
drag, startPoint x: 573, startPoint y: 406, endPoint x: 453, endPoint y: 404, distance: 120.0
click at [453, 287] on textarea "Organization Mission and Summary *" at bounding box center [597, 259] width 436 height 55
click at [740, 287] on textarea "Organization Mission and Summary *" at bounding box center [597, 259] width 436 height 55
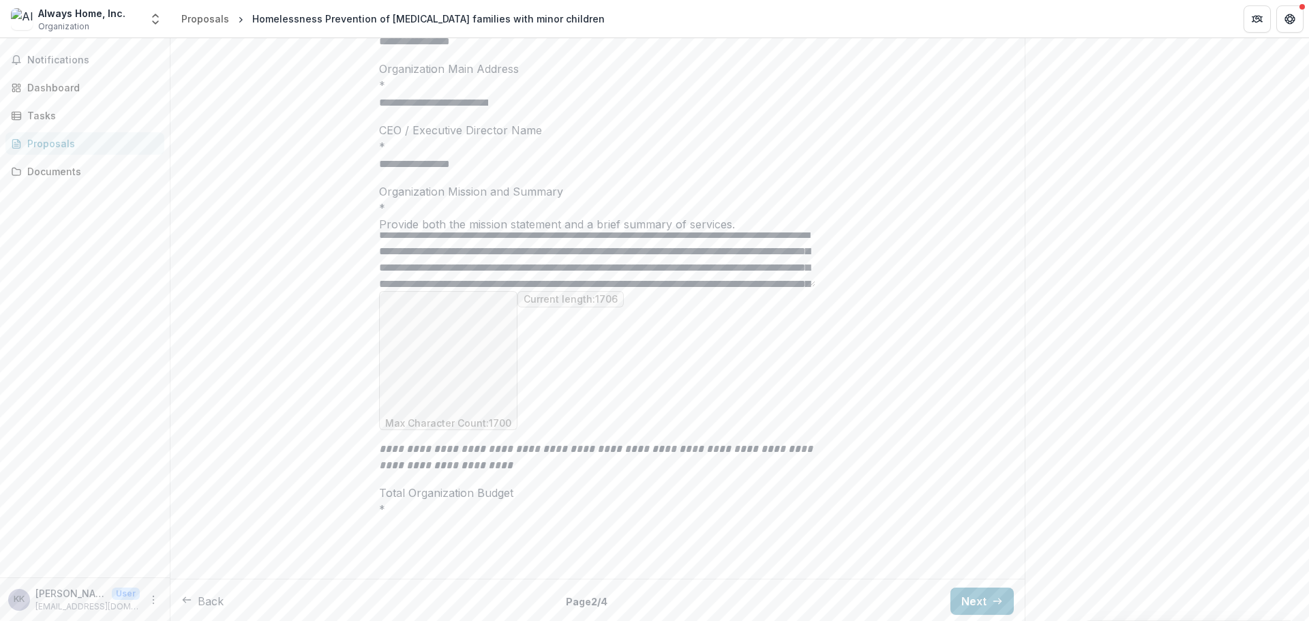
click at [425, 287] on textarea "Organization Mission and Summary *" at bounding box center [597, 259] width 436 height 55
drag, startPoint x: 468, startPoint y: 398, endPoint x: 386, endPoint y: 378, distance: 84.2
click at [386, 287] on textarea "Organization Mission and Summary *" at bounding box center [597, 259] width 436 height 55
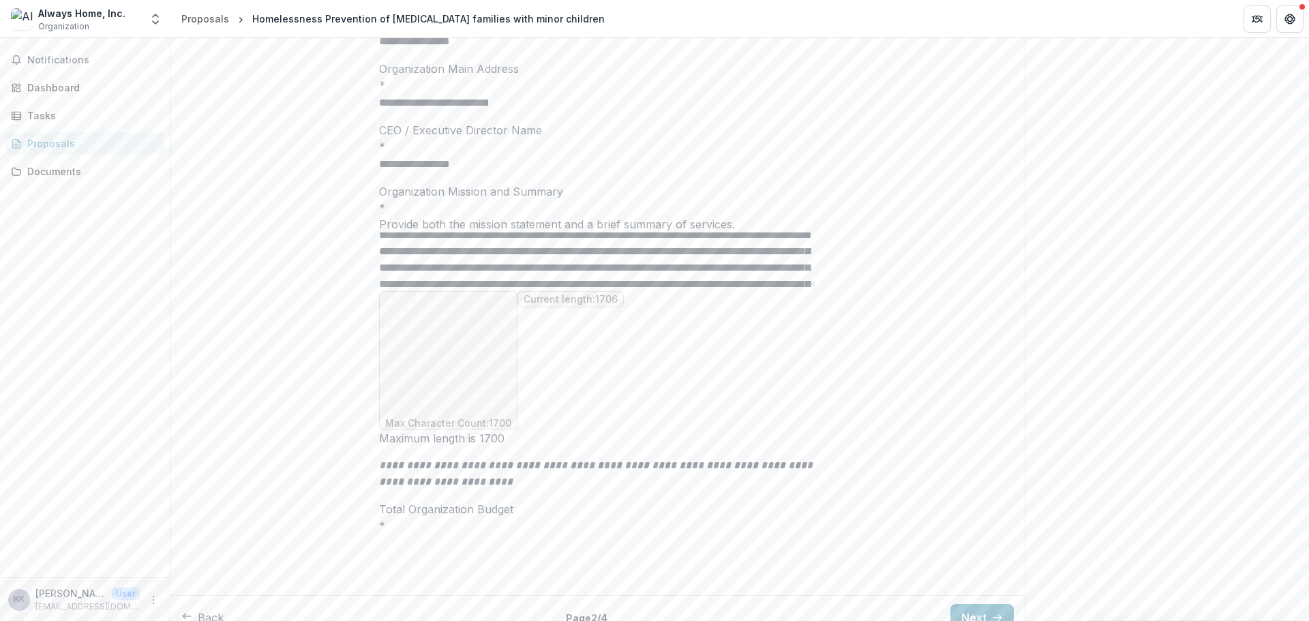
click at [693, 287] on textarea "Organization Mission and Summary *" at bounding box center [597, 259] width 436 height 55
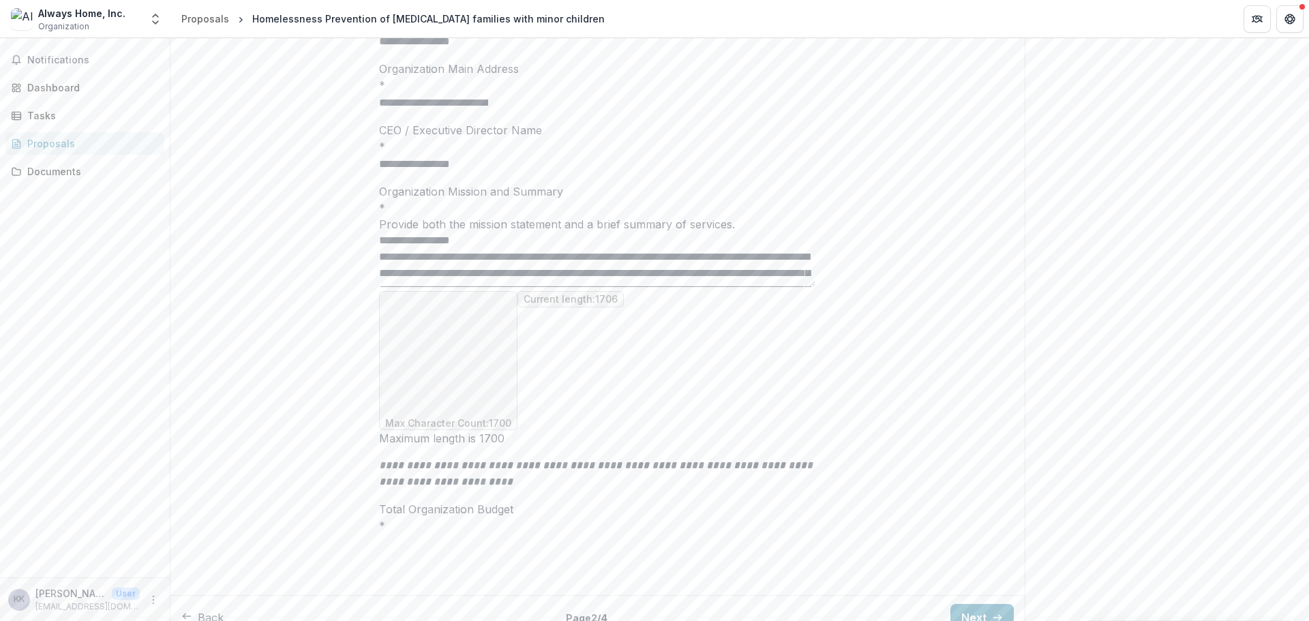
drag, startPoint x: 743, startPoint y: 371, endPoint x: 759, endPoint y: 370, distance: 16.4
click at [759, 287] on textarea "Organization Mission and Summary *" at bounding box center [597, 259] width 436 height 55
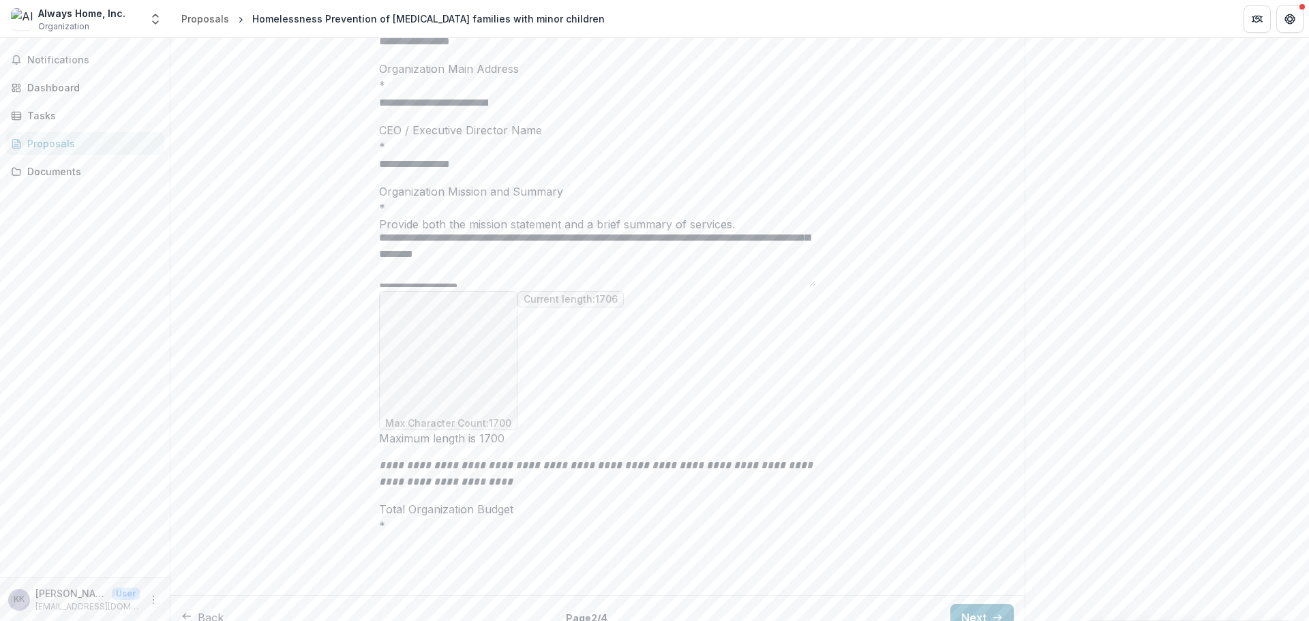
scroll to position [136, 0]
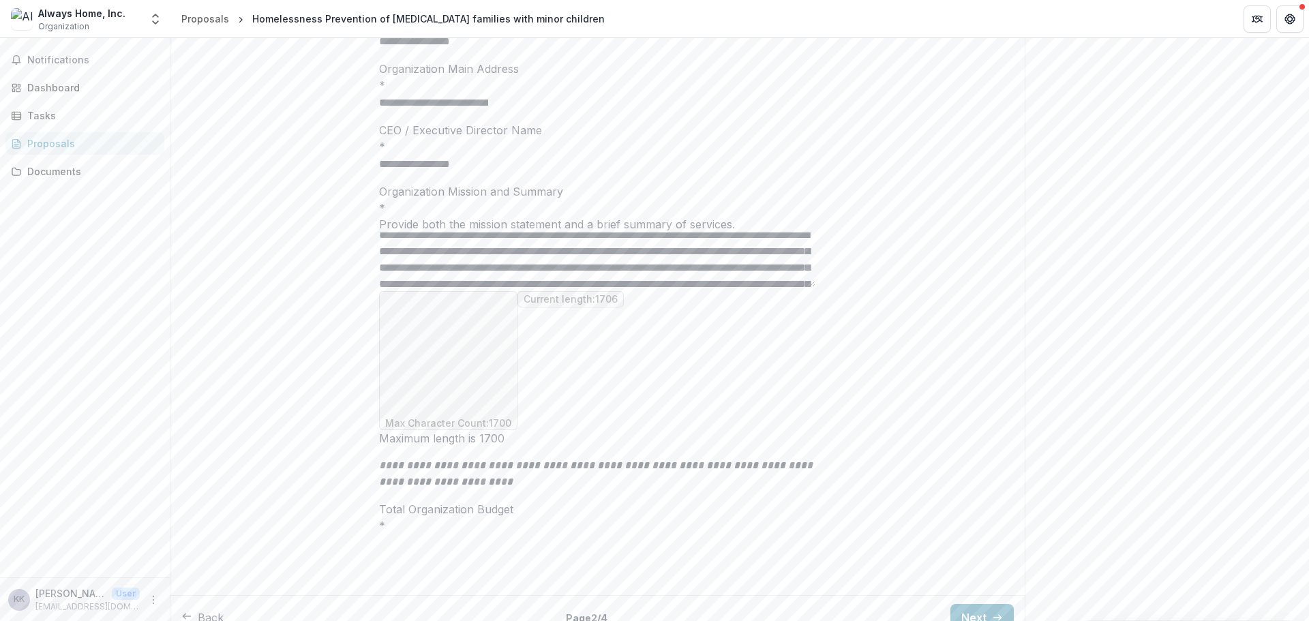
click at [772, 287] on textarea "Organization Mission and Summary *" at bounding box center [597, 259] width 436 height 55
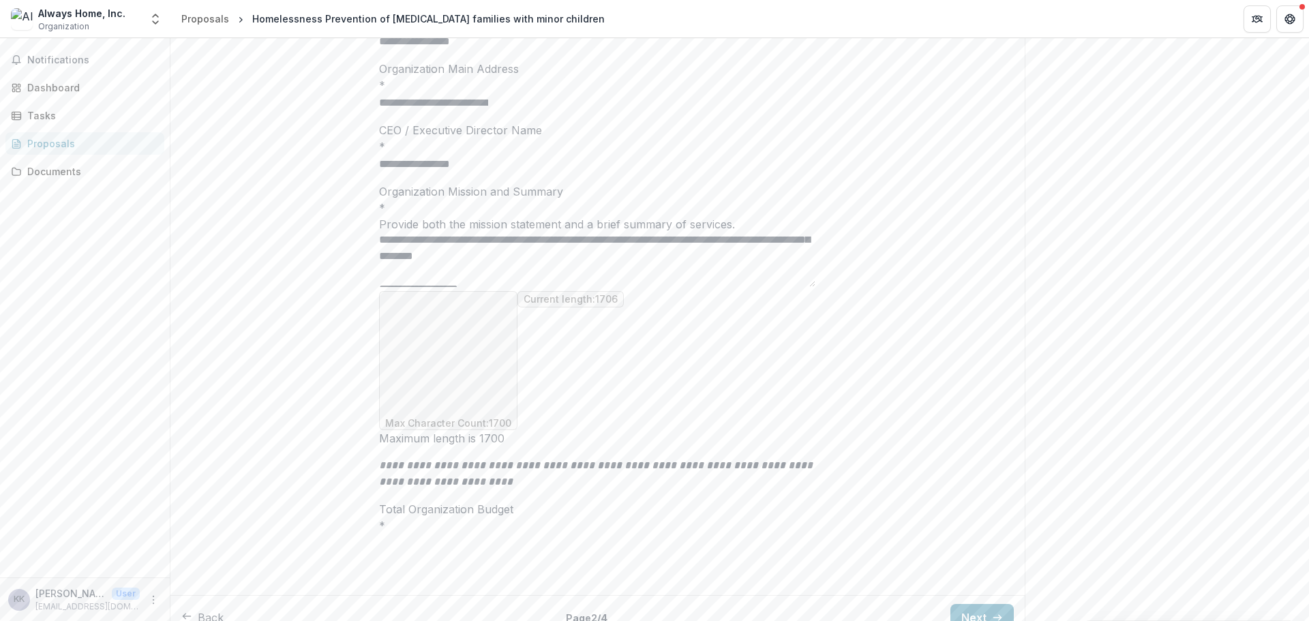
drag, startPoint x: 784, startPoint y: 372, endPoint x: 746, endPoint y: 370, distance: 38.2
click at [744, 287] on textarea "Organization Mission and Summary *" at bounding box center [597, 259] width 436 height 55
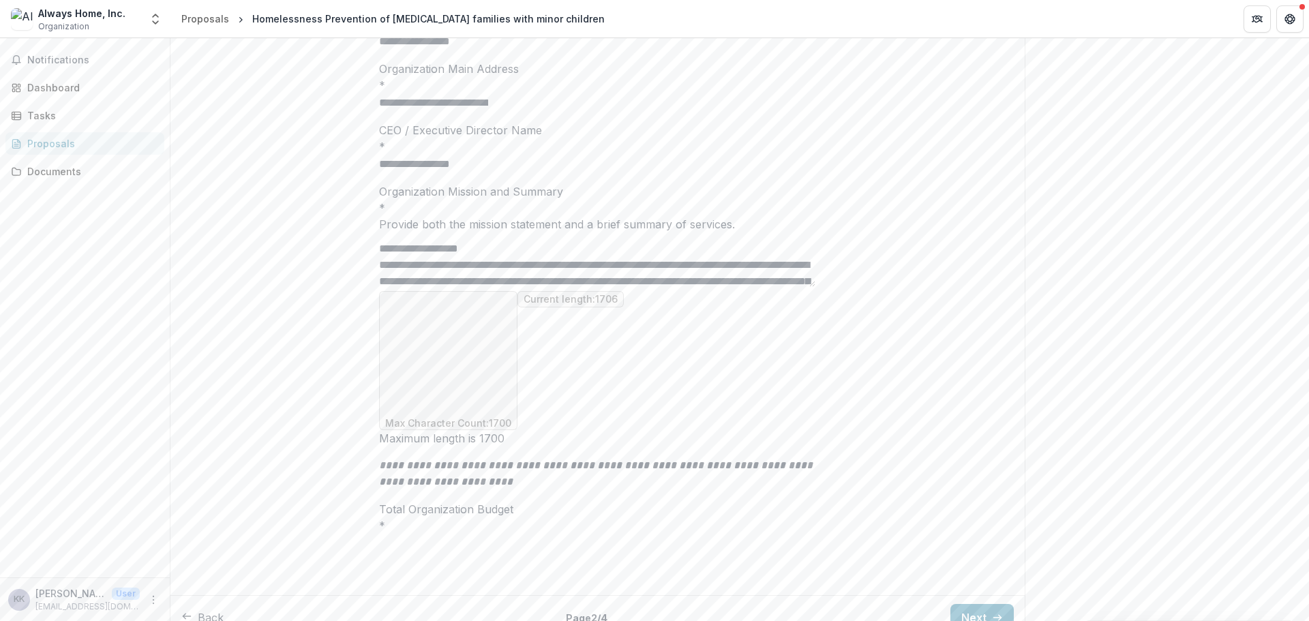
scroll to position [130, 0]
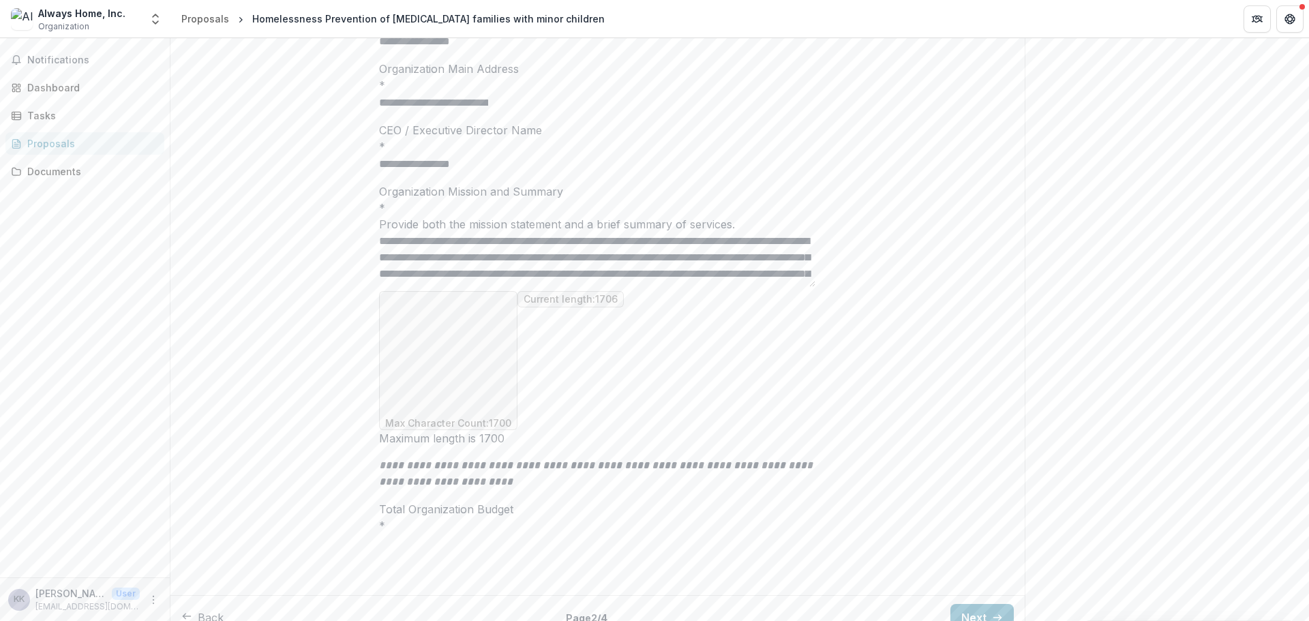
click at [745, 287] on textarea "Organization Mission and Summary *" at bounding box center [597, 259] width 436 height 55
click at [781, 287] on textarea "Organization Mission and Summary *" at bounding box center [597, 259] width 436 height 55
drag, startPoint x: 464, startPoint y: 370, endPoint x: 449, endPoint y: 371, distance: 14.4
click at [449, 287] on textarea "Organization Mission and Summary *" at bounding box center [597, 259] width 436 height 55
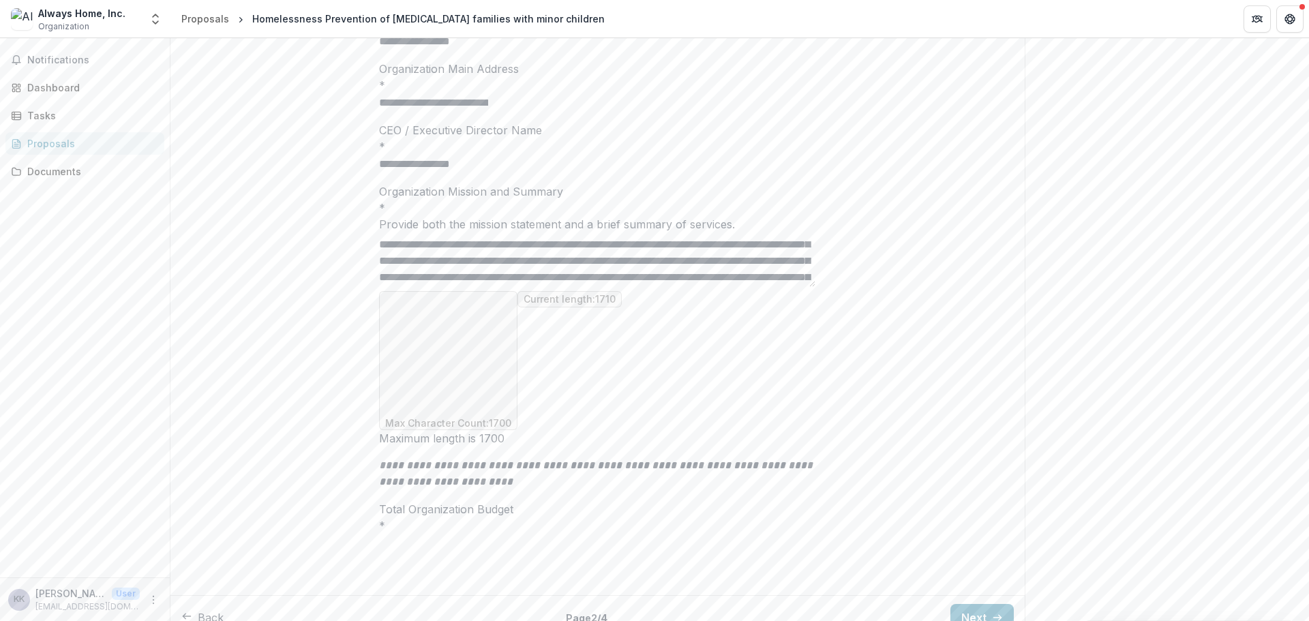
scroll to position [177, 0]
click at [666, 287] on textarea "Organization Mission and Summary *" at bounding box center [597, 259] width 436 height 55
click at [689, 287] on textarea "Organization Mission and Summary *" at bounding box center [597, 259] width 436 height 55
drag, startPoint x: 541, startPoint y: 408, endPoint x: 555, endPoint y: 400, distance: 16.8
click at [555, 287] on textarea "Organization Mission and Summary *" at bounding box center [597, 259] width 436 height 55
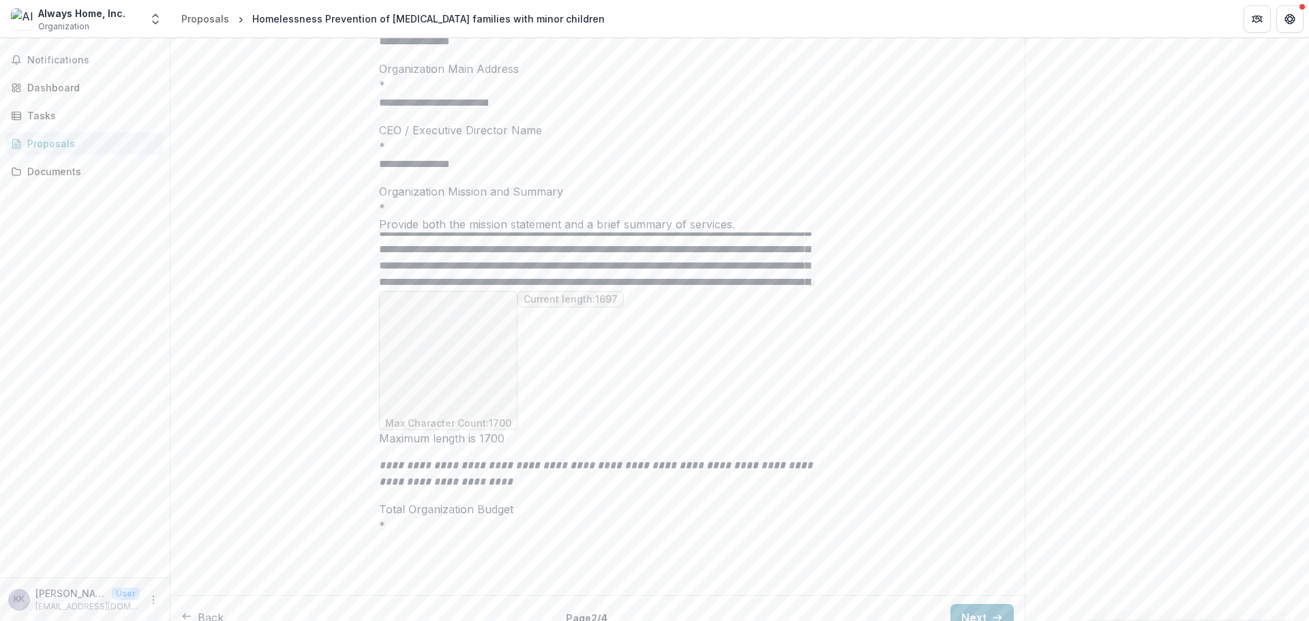
scroll to position [195, 0]
click at [777, 287] on textarea "Organization Mission and Summary *" at bounding box center [597, 259] width 436 height 55
click at [542, 287] on textarea "Organization Mission and Summary *" at bounding box center [597, 259] width 436 height 55
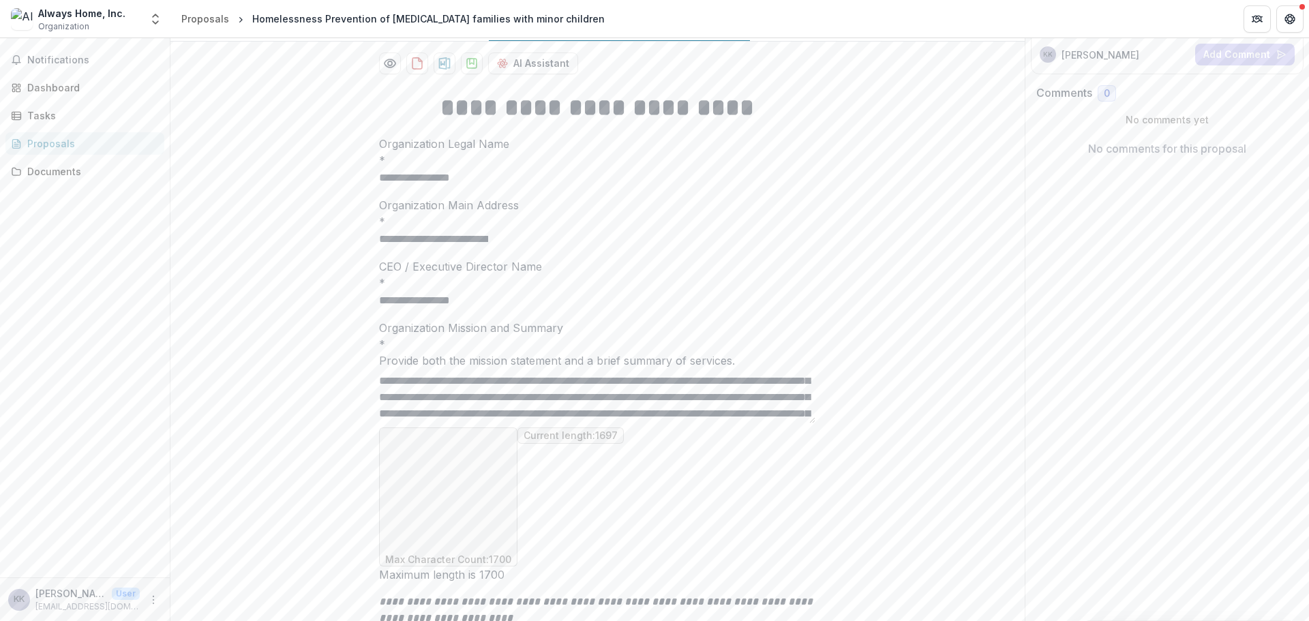
scroll to position [348, 0]
drag, startPoint x: 387, startPoint y: 505, endPoint x: 661, endPoint y: 575, distance: 283.1
click at [661, 575] on div "Organization Mission and Summary * Provide both the mission statement and a bri…" at bounding box center [597, 451] width 436 height 263
type textarea "**********"
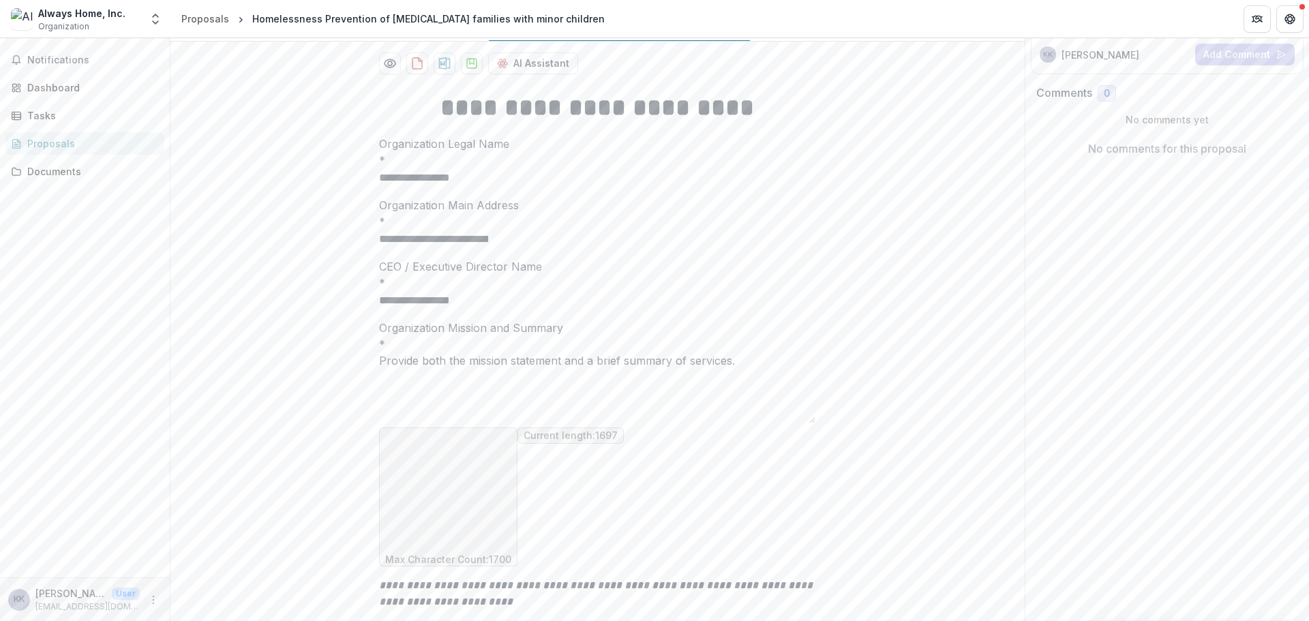
scroll to position [0, 0]
paste textarea "**********"
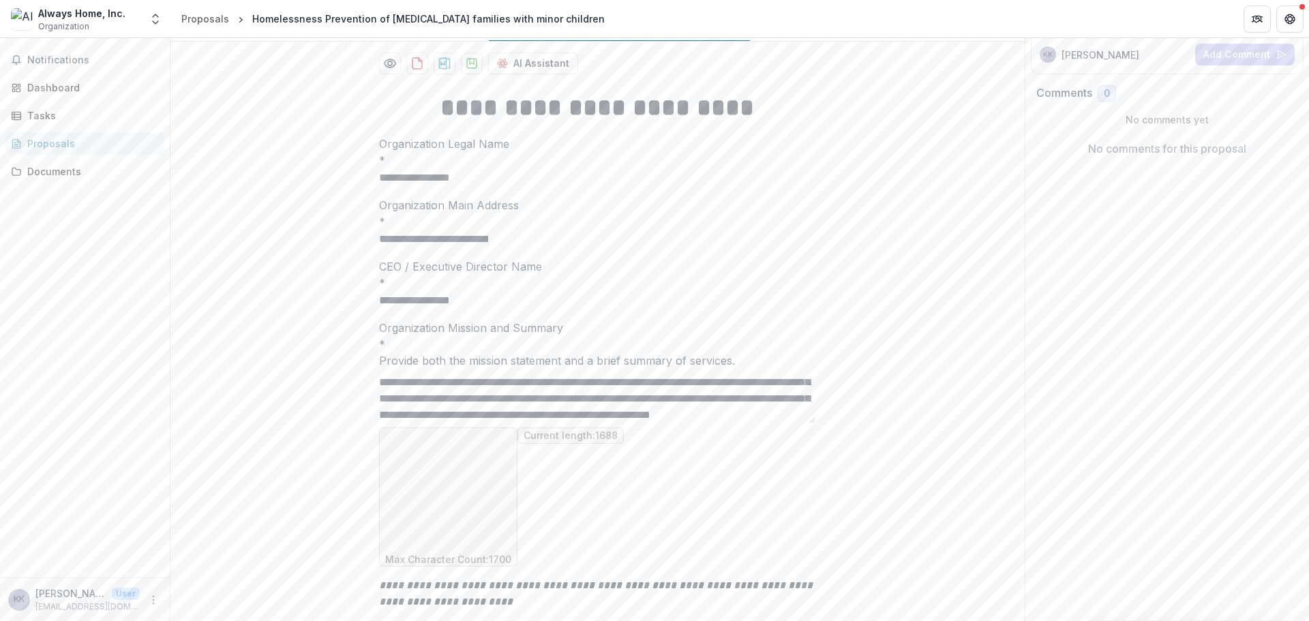
scroll to position [333, 0]
click at [483, 423] on textarea "Organization Mission and Summary *" at bounding box center [597, 396] width 436 height 55
click at [774, 423] on textarea "Organization Mission and Summary *" at bounding box center [597, 396] width 436 height 55
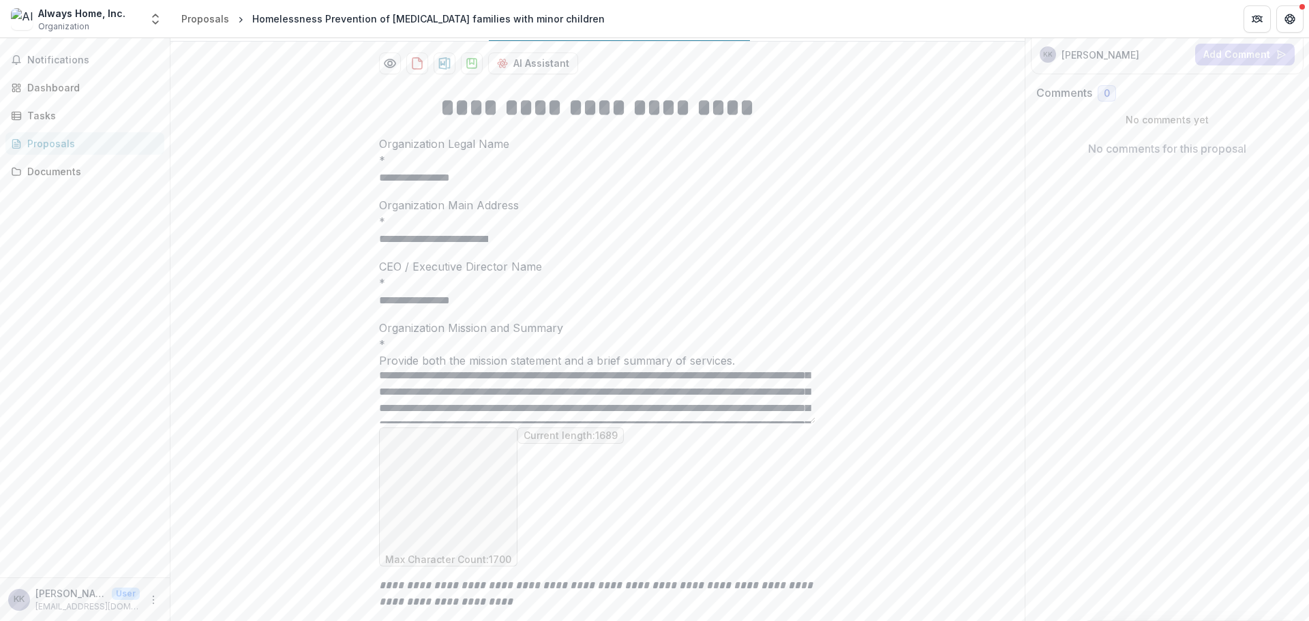
click at [578, 423] on textarea "Organization Mission and Summary *" at bounding box center [597, 396] width 436 height 55
click at [433, 423] on textarea "Organization Mission and Summary *" at bounding box center [597, 396] width 436 height 55
click at [496, 423] on textarea "Organization Mission and Summary *" at bounding box center [597, 396] width 436 height 55
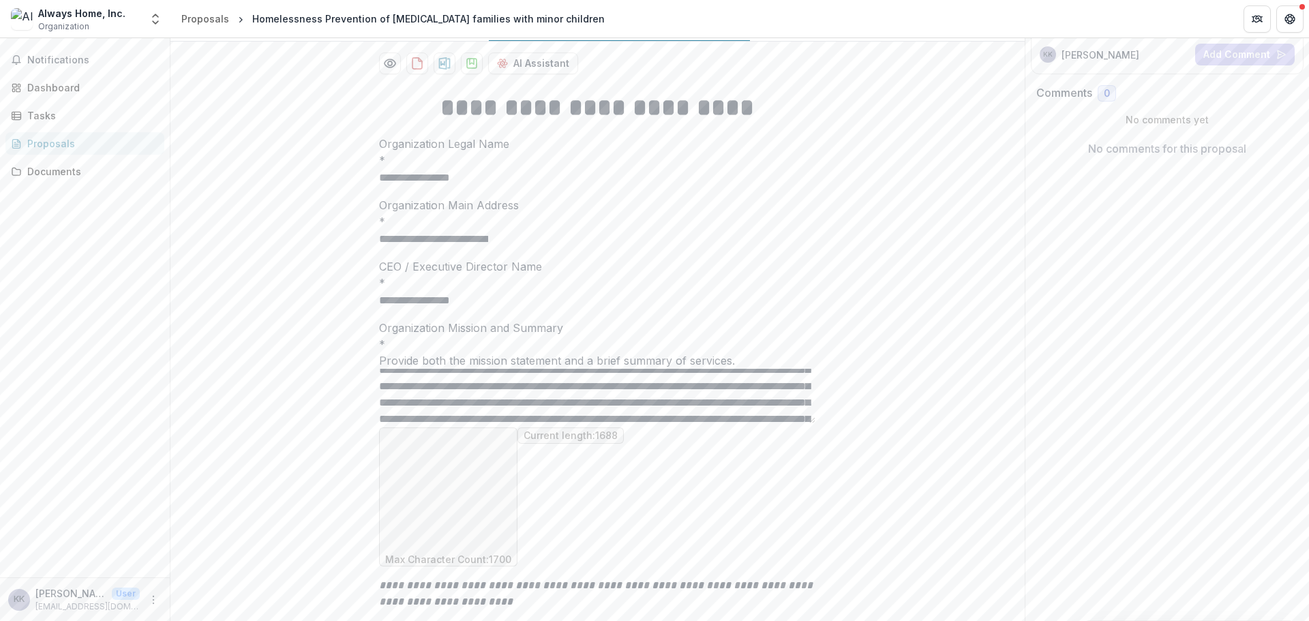
click at [809, 423] on textarea "Organization Mission and Summary *" at bounding box center [597, 396] width 436 height 55
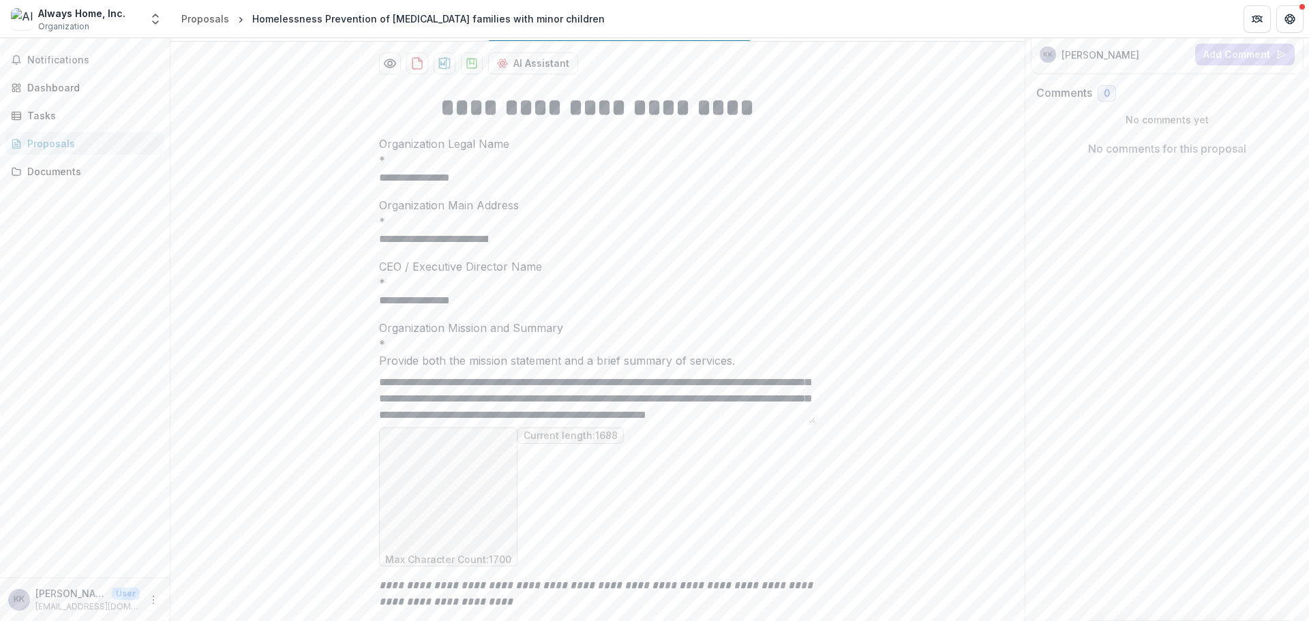
scroll to position [281, 0]
drag, startPoint x: 608, startPoint y: 529, endPoint x: 568, endPoint y: 528, distance: 40.2
click at [568, 423] on textarea "Organization Mission and Summary *" at bounding box center [597, 396] width 436 height 55
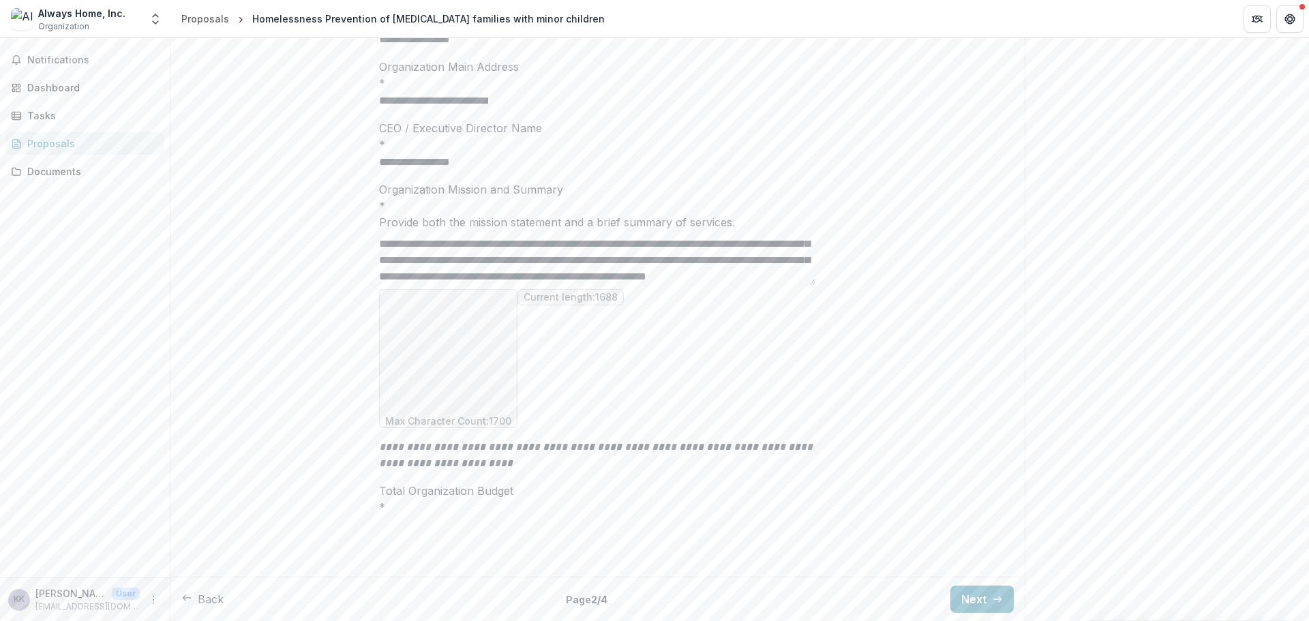
scroll to position [344, 0]
type textarea "**********"
click at [429, 517] on input "Total Organization Budget *" at bounding box center [433, 525] width 109 height 16
paste input "**********"
type input "********"
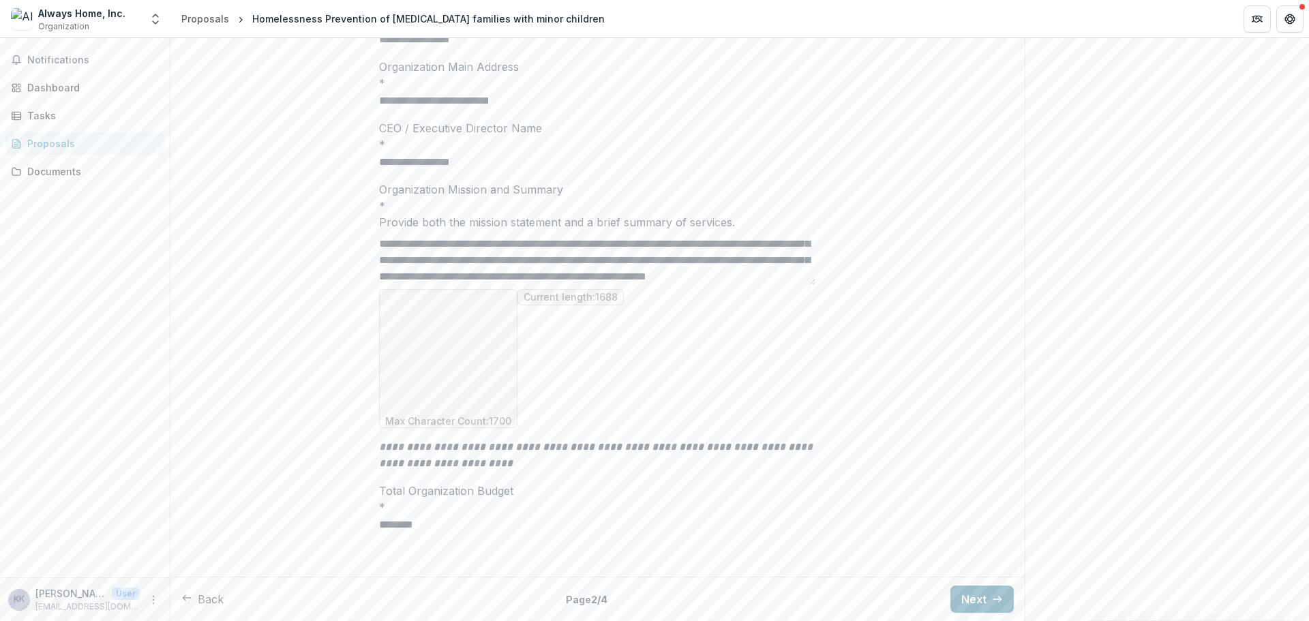
click at [974, 598] on button "Next" at bounding box center [981, 599] width 63 height 27
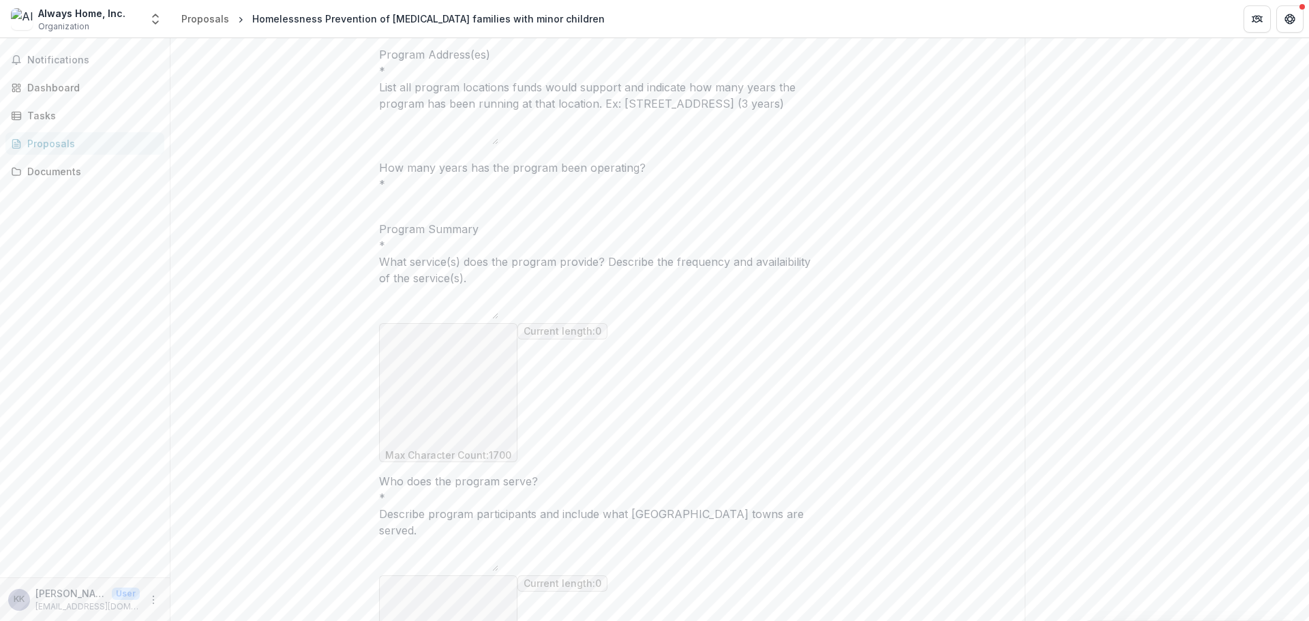
click at [488, 35] on input "**********" at bounding box center [433, 27] width 109 height 16
drag, startPoint x: 747, startPoint y: 147, endPoint x: 363, endPoint y: 157, distance: 384.0
click at [428, 35] on input "**********" at bounding box center [433, 27] width 109 height 16
click at [488, 35] on input "**********" at bounding box center [433, 27] width 109 height 16
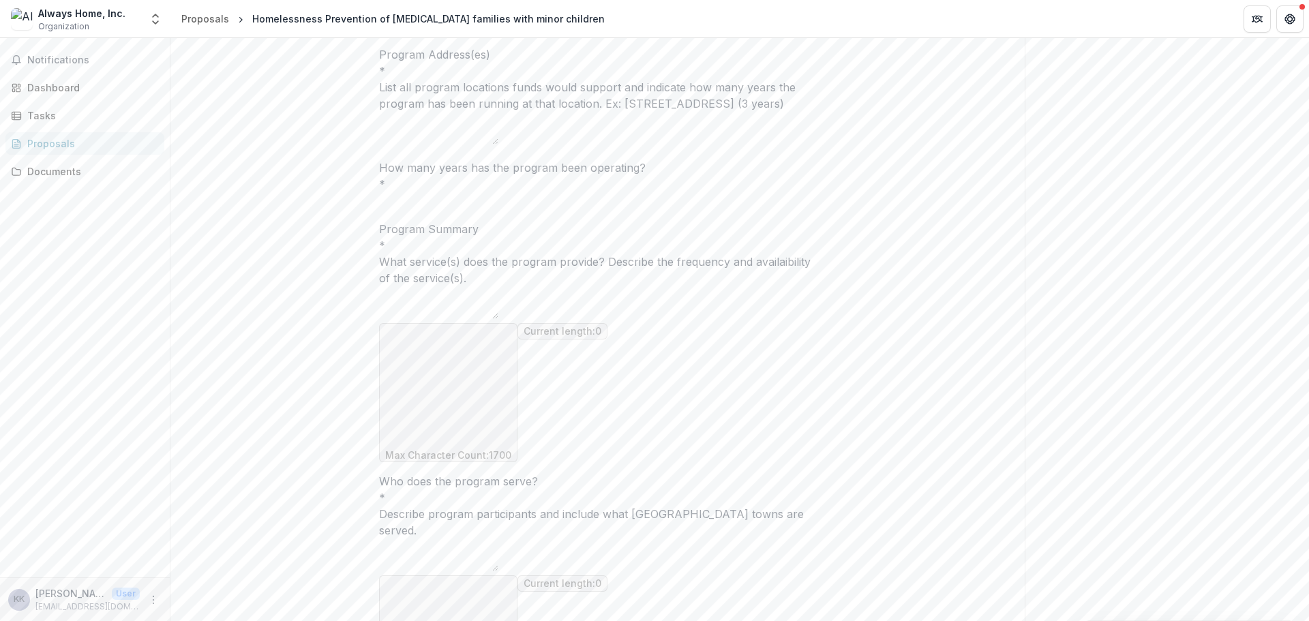
drag, startPoint x: 571, startPoint y: 159, endPoint x: 371, endPoint y: 155, distance: 200.5
type input "**********"
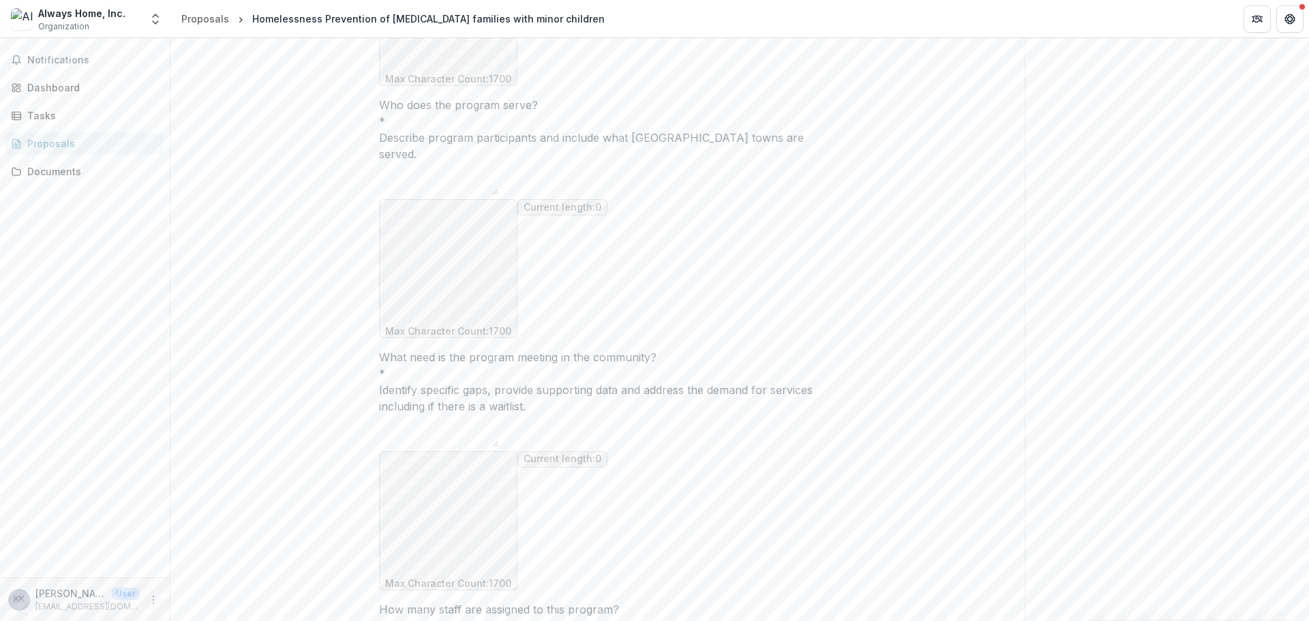
scroll to position [753, 0]
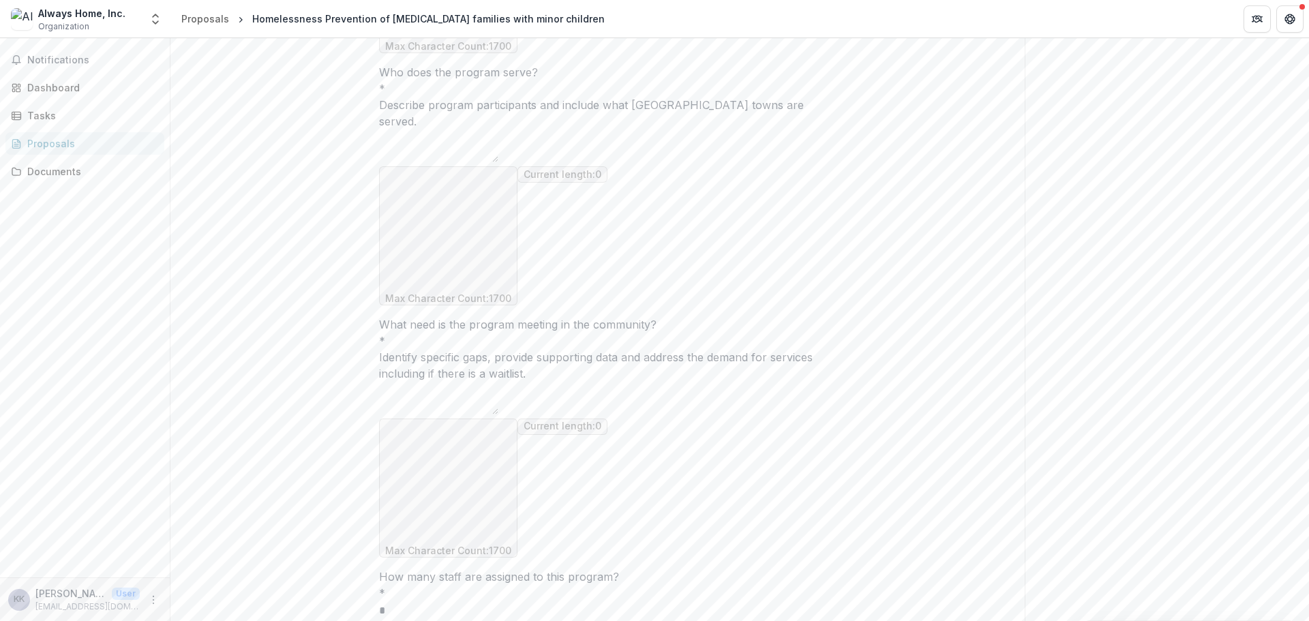
type input "*"
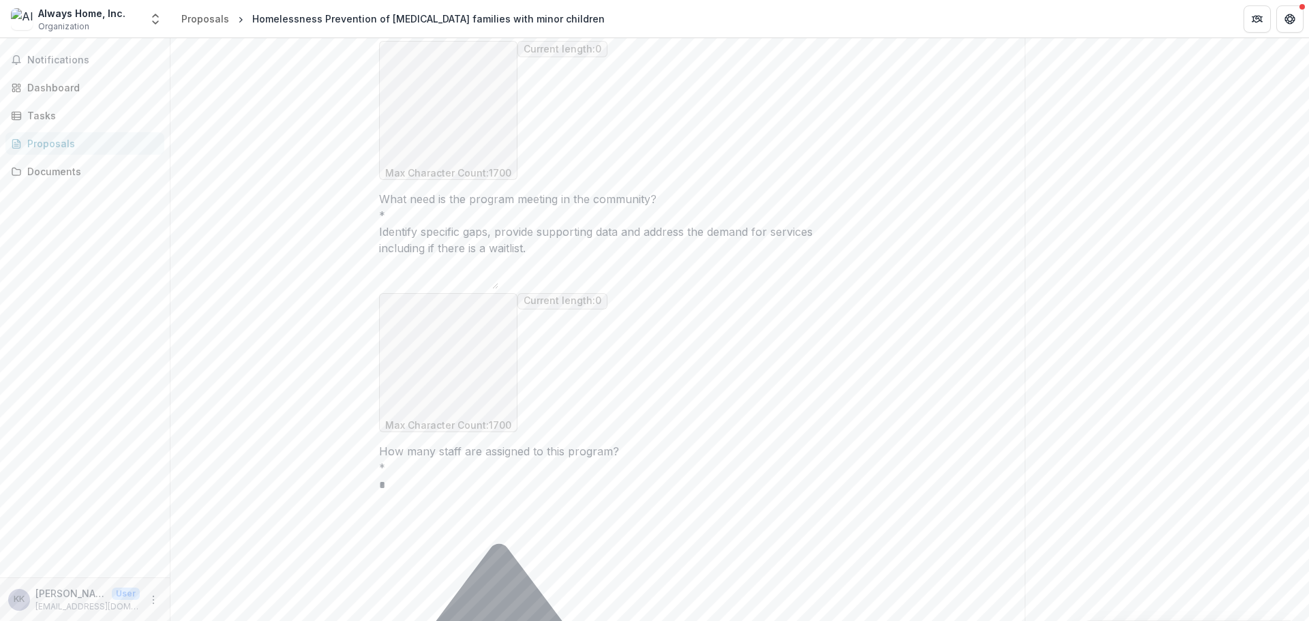
scroll to position [889, 0]
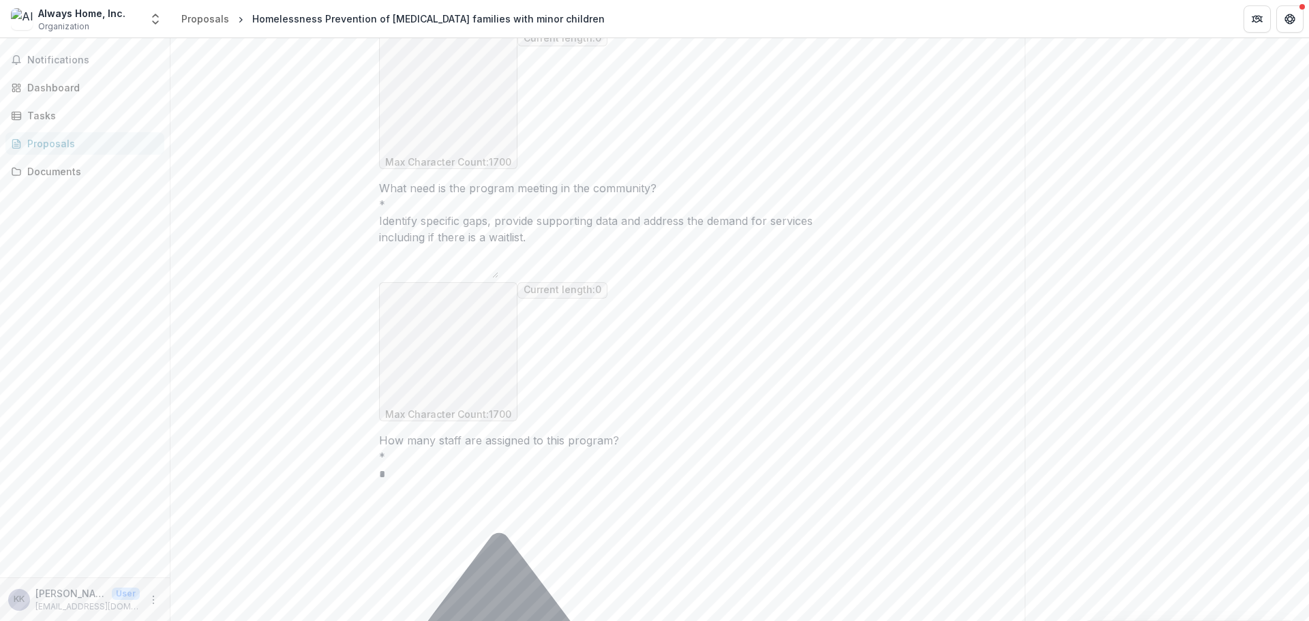
drag, startPoint x: 447, startPoint y: 466, endPoint x: 378, endPoint y: 468, distance: 68.9
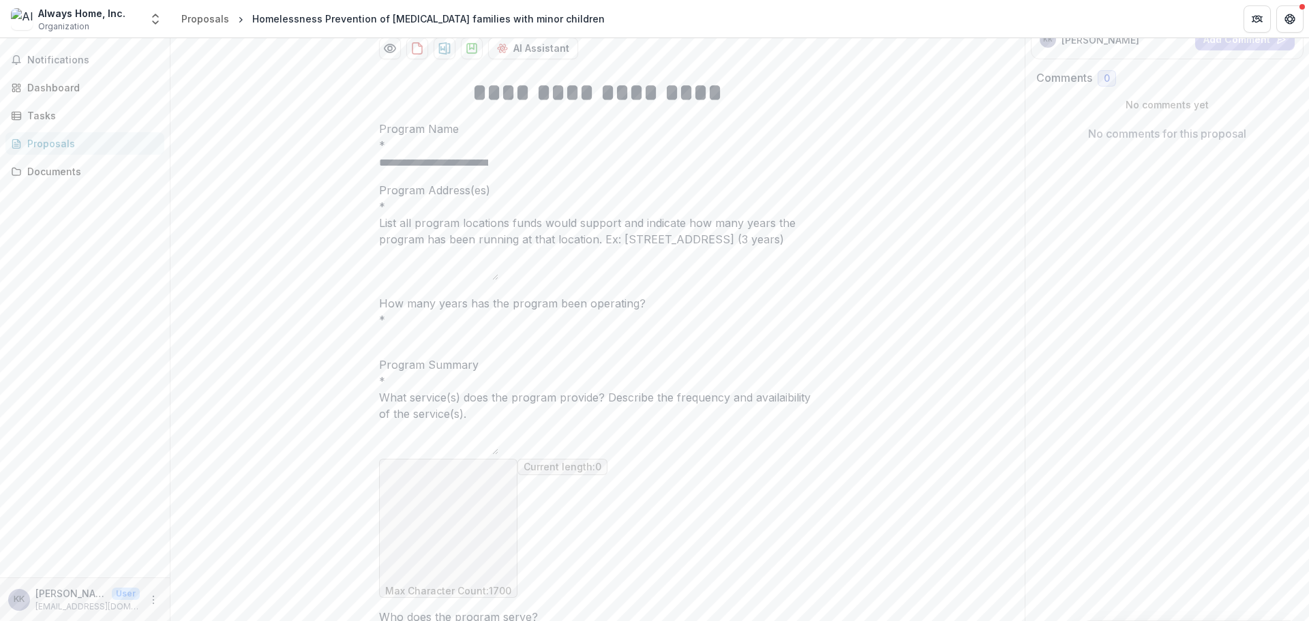
scroll to position [207, 0]
type input "***"
click at [399, 281] on textarea "Program Address(es) *" at bounding box center [438, 264] width 119 height 33
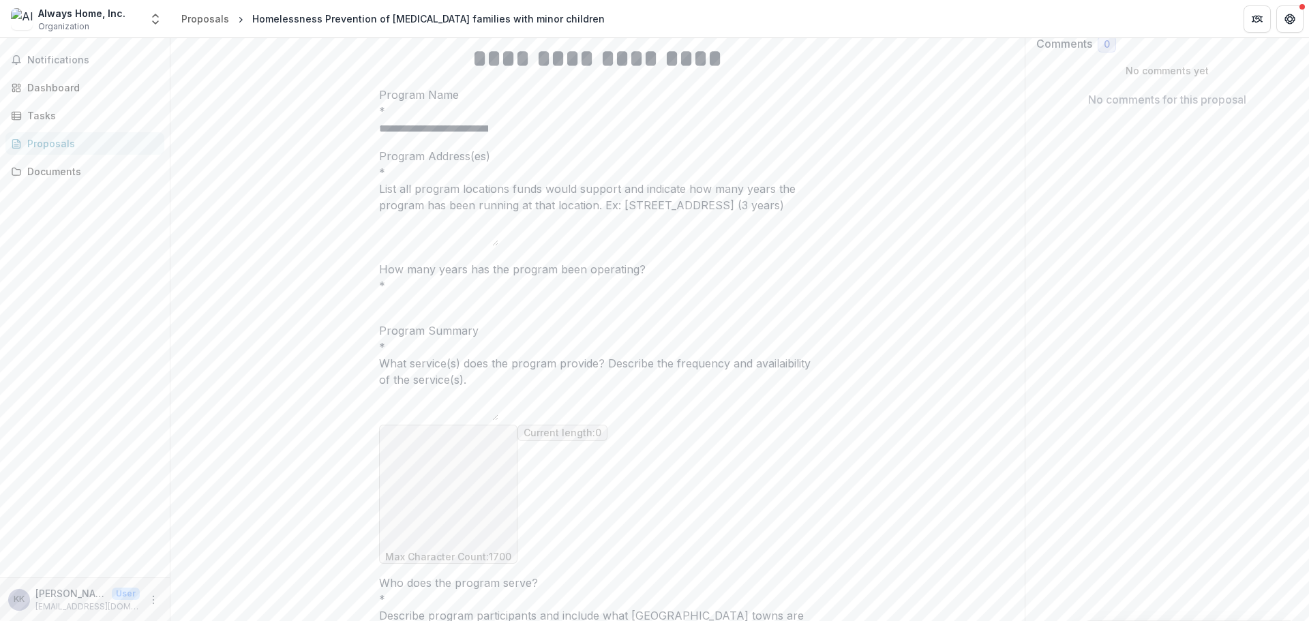
scroll to position [275, 0]
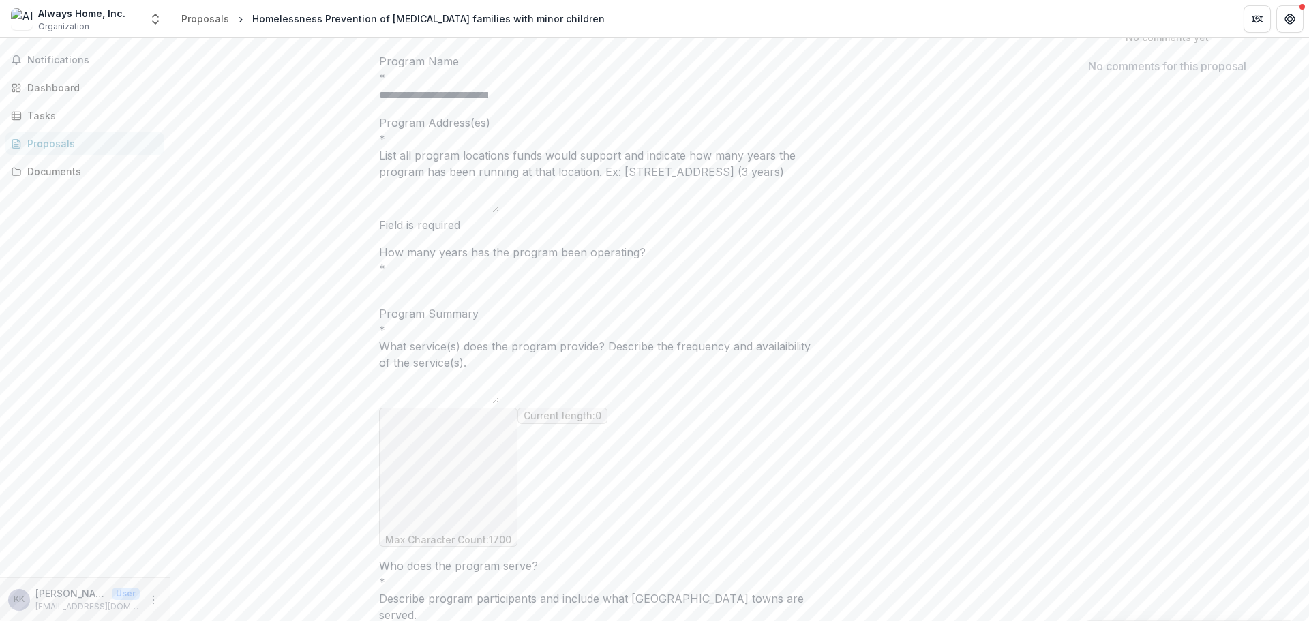
click at [403, 295] on input "How many years has the program been operating? *" at bounding box center [433, 286] width 109 height 16
type input "********"
click at [388, 404] on textarea "Program Summary *" at bounding box center [438, 387] width 119 height 33
click at [419, 213] on textarea "Program Address(es) *" at bounding box center [438, 196] width 119 height 33
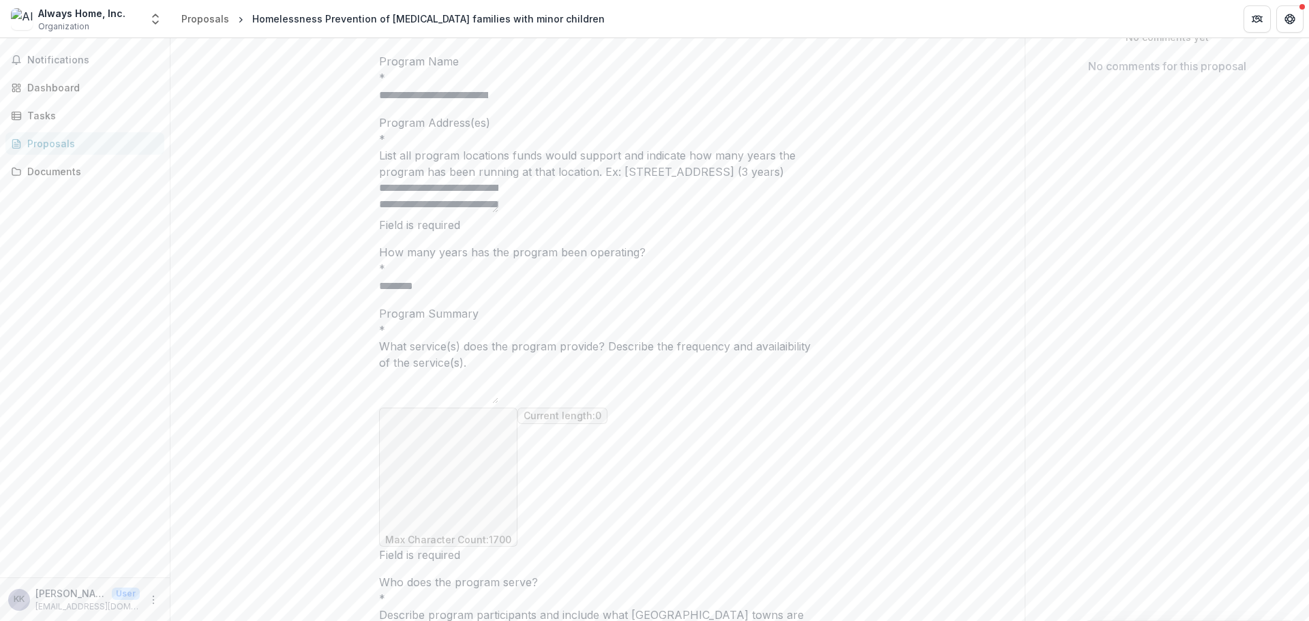
type textarea "**********"
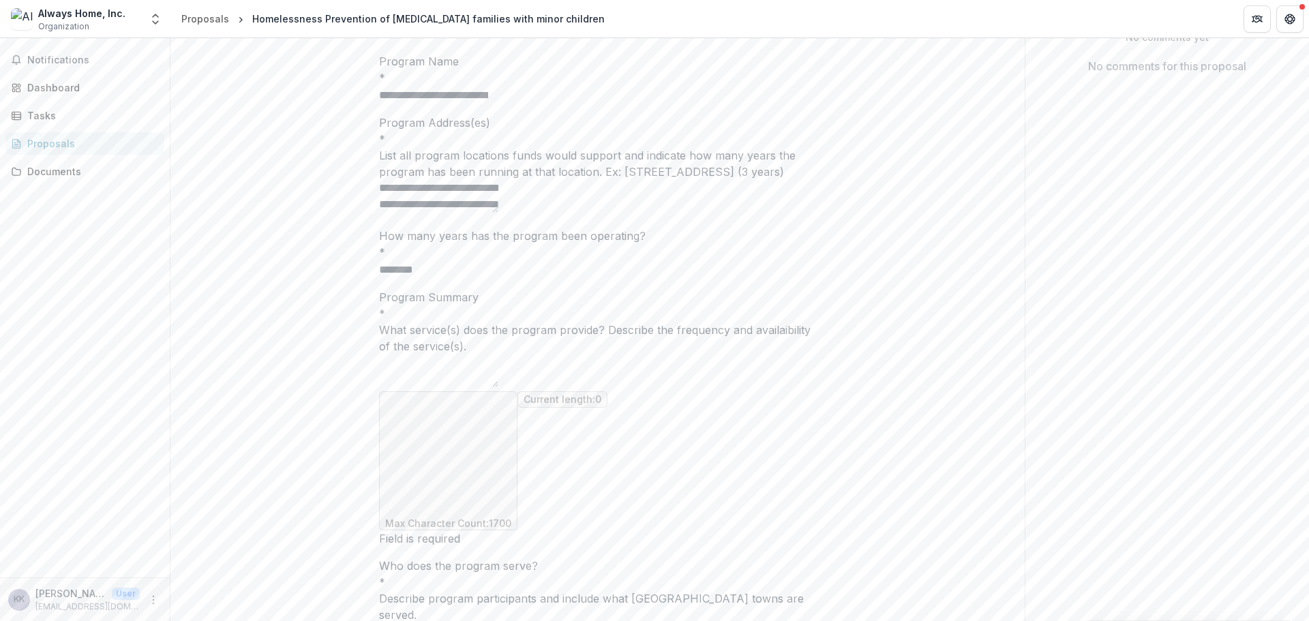
click at [448, 278] on input "********" at bounding box center [433, 270] width 109 height 16
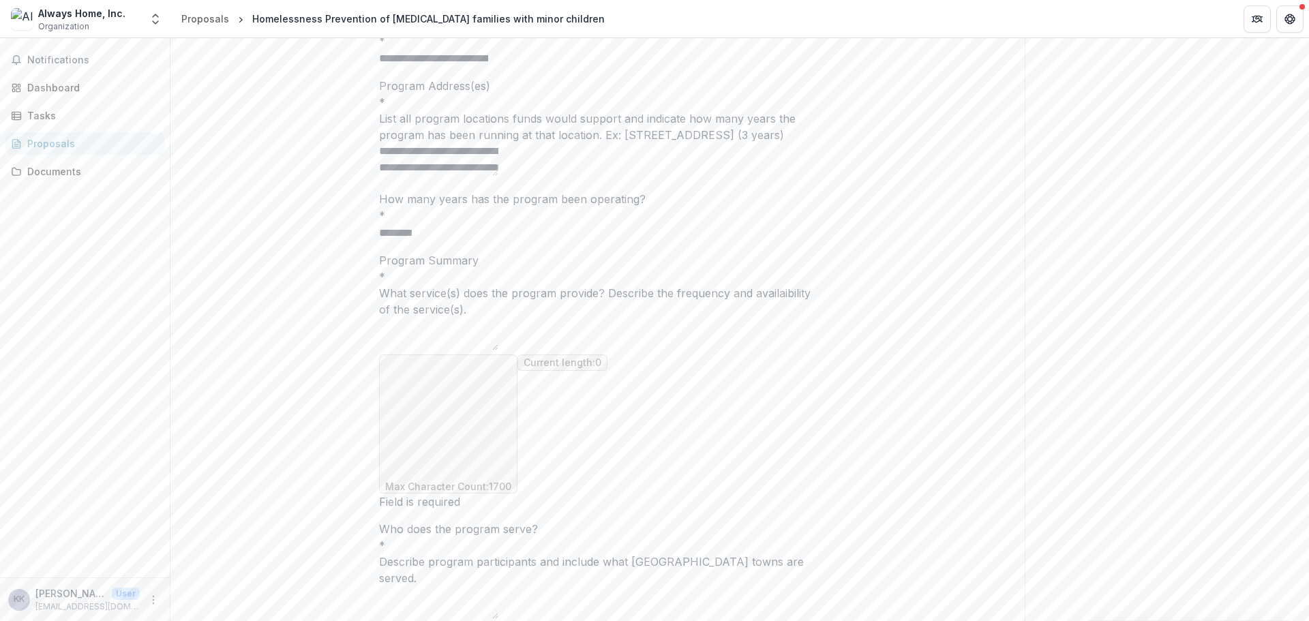
scroll to position [344, 0]
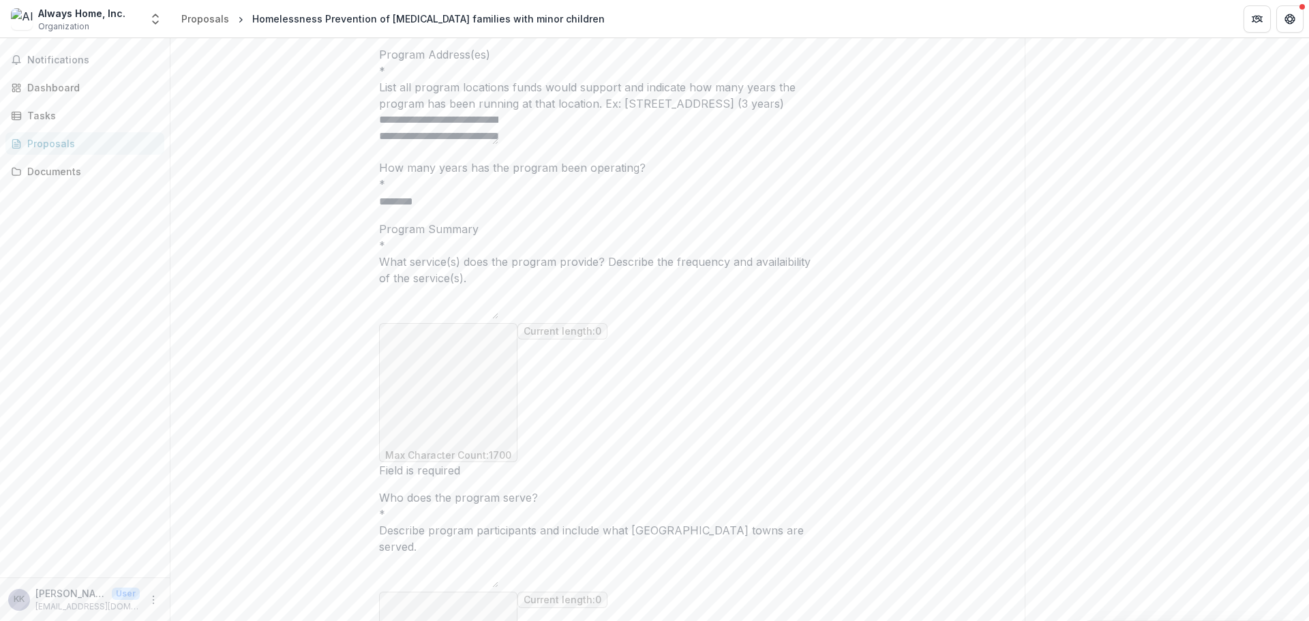
click at [402, 319] on textarea "Program Summary *" at bounding box center [438, 302] width 119 height 33
paste textarea "**********"
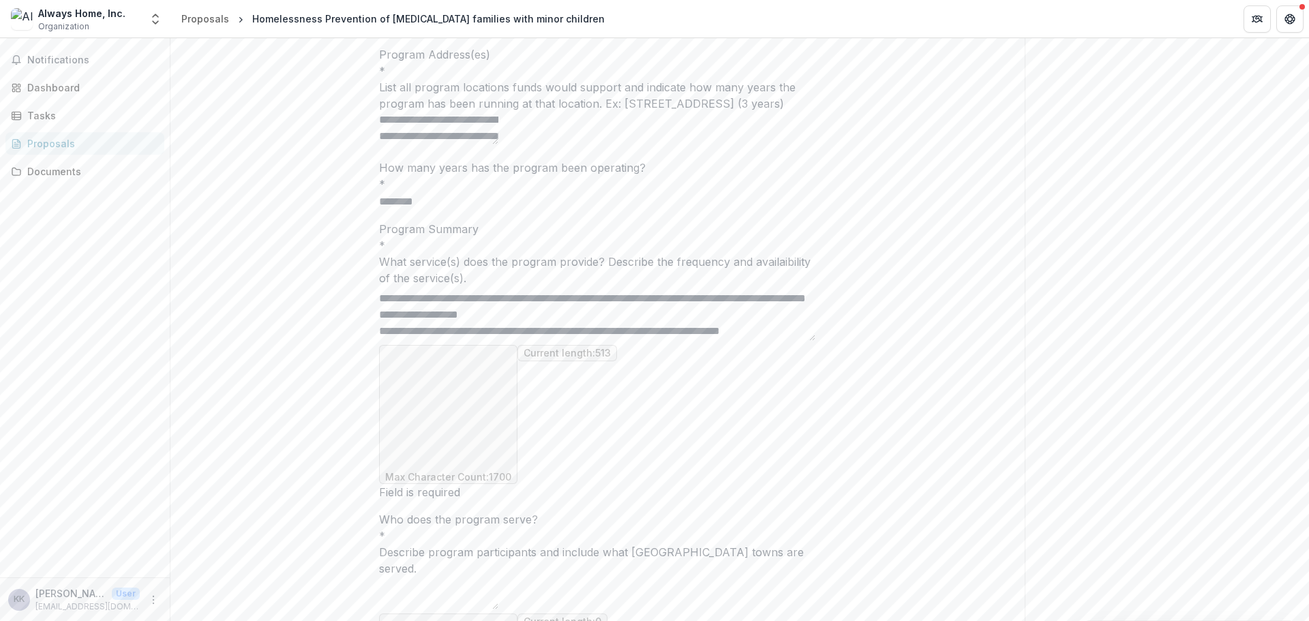
scroll to position [0, 0]
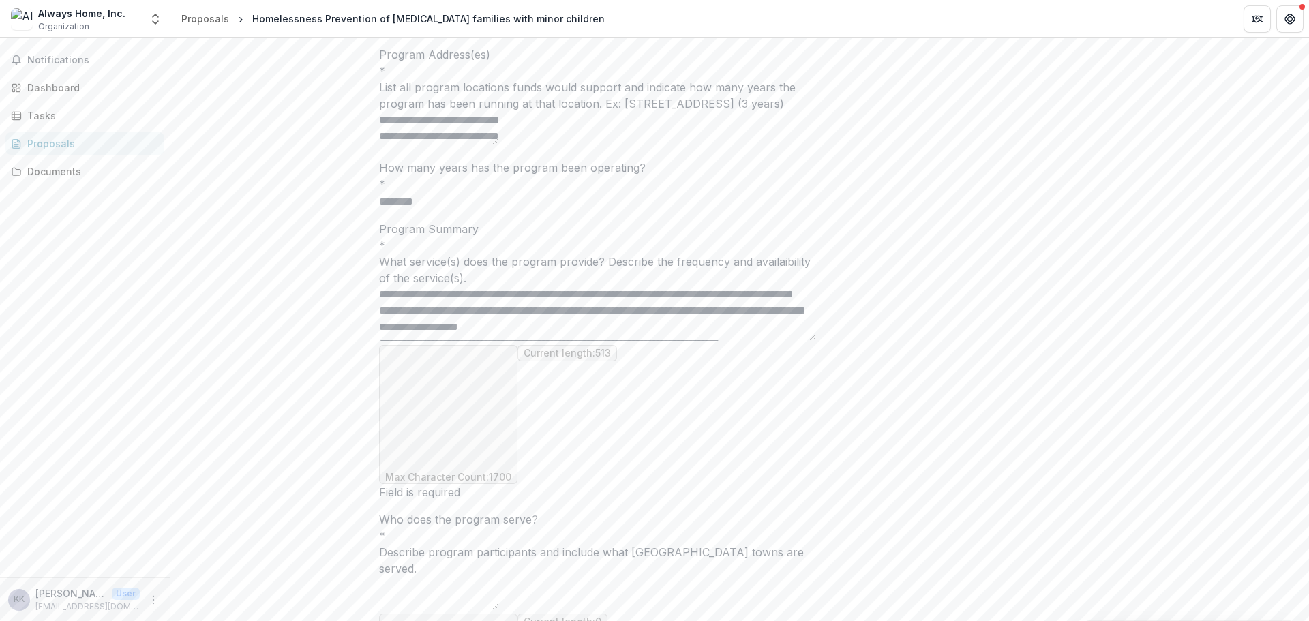
click at [550, 341] on textarea "**********" at bounding box center [597, 313] width 436 height 55
drag, startPoint x: 705, startPoint y: 450, endPoint x: 798, endPoint y: 448, distance: 92.7
click at [802, 341] on textarea "**********" at bounding box center [597, 313] width 436 height 55
click at [705, 341] on textarea "**********" at bounding box center [597, 313] width 436 height 55
click at [683, 341] on textarea "**********" at bounding box center [597, 313] width 436 height 55
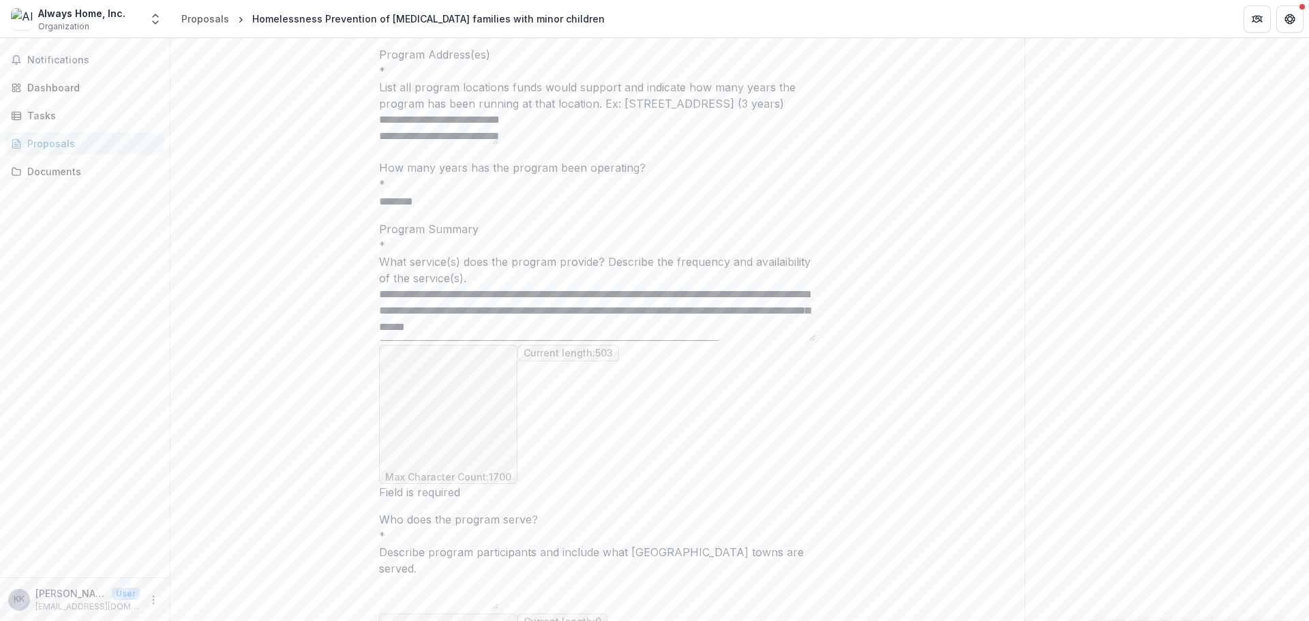
drag, startPoint x: 528, startPoint y: 454, endPoint x: 556, endPoint y: 438, distance: 32.1
click at [556, 341] on textarea "**********" at bounding box center [597, 313] width 436 height 55
click at [550, 341] on textarea "**********" at bounding box center [597, 313] width 436 height 55
click at [391, 341] on textarea "**********" at bounding box center [597, 313] width 436 height 55
click at [461, 341] on textarea "**********" at bounding box center [597, 313] width 436 height 55
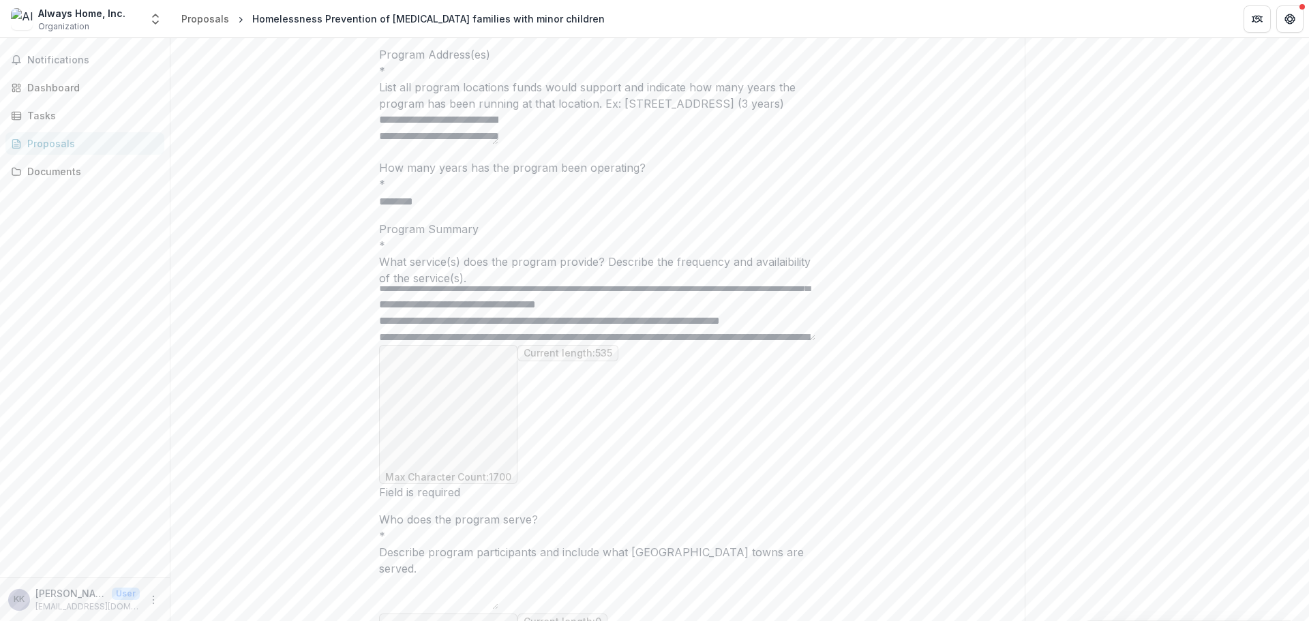
scroll to position [31, 0]
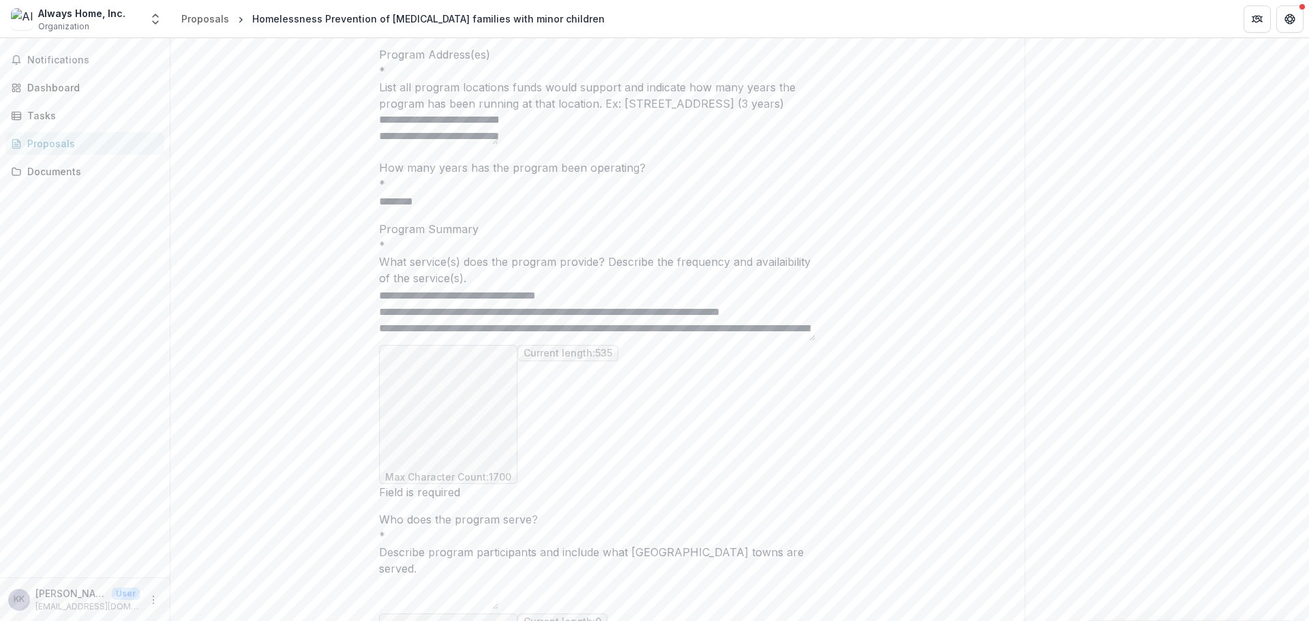
click at [584, 341] on textarea "**********" at bounding box center [597, 313] width 436 height 55
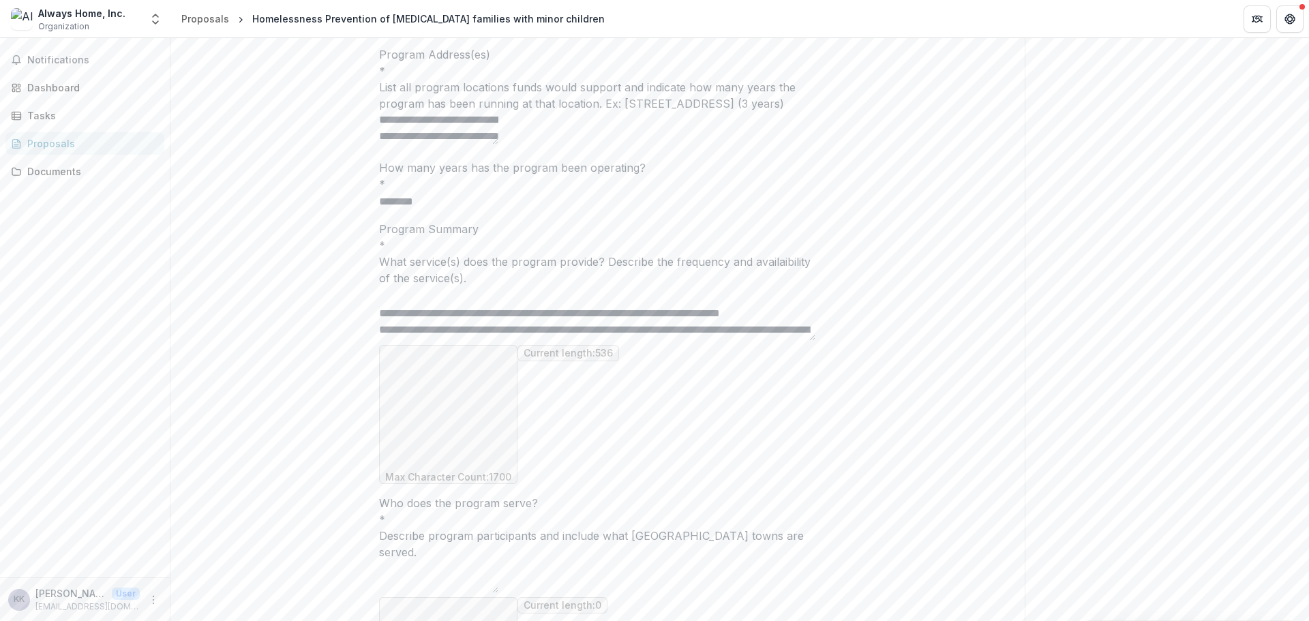
drag, startPoint x: 814, startPoint y: 442, endPoint x: 809, endPoint y: 450, distance: 9.3
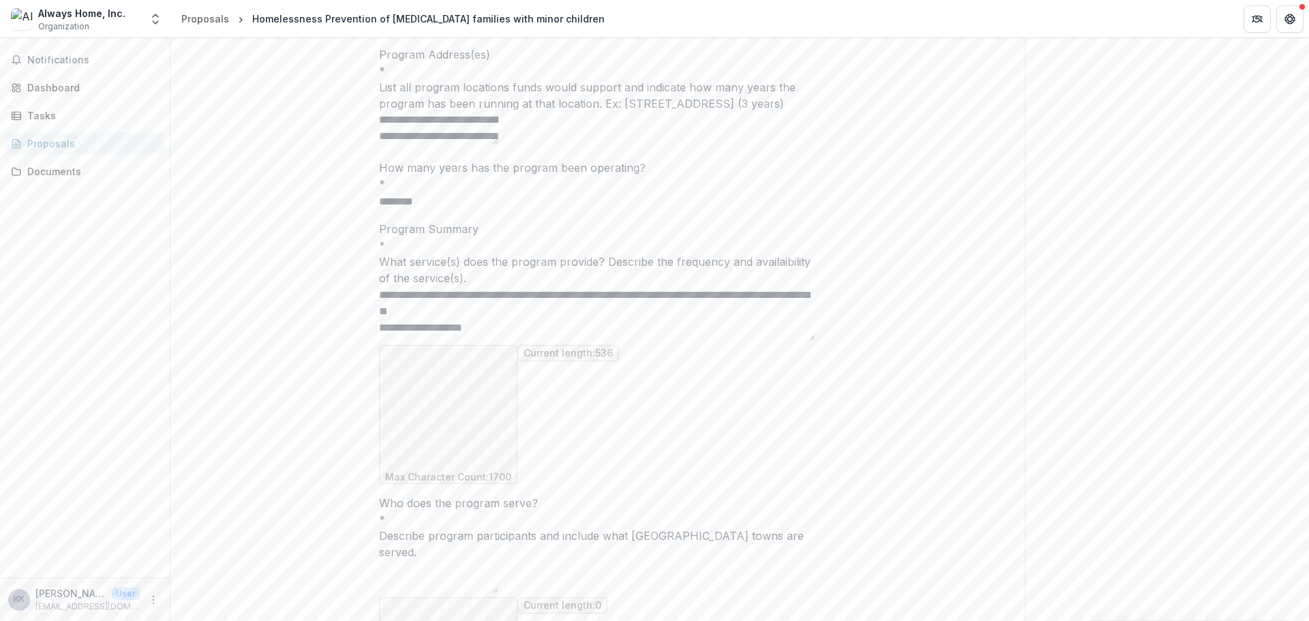
scroll to position [86, 0]
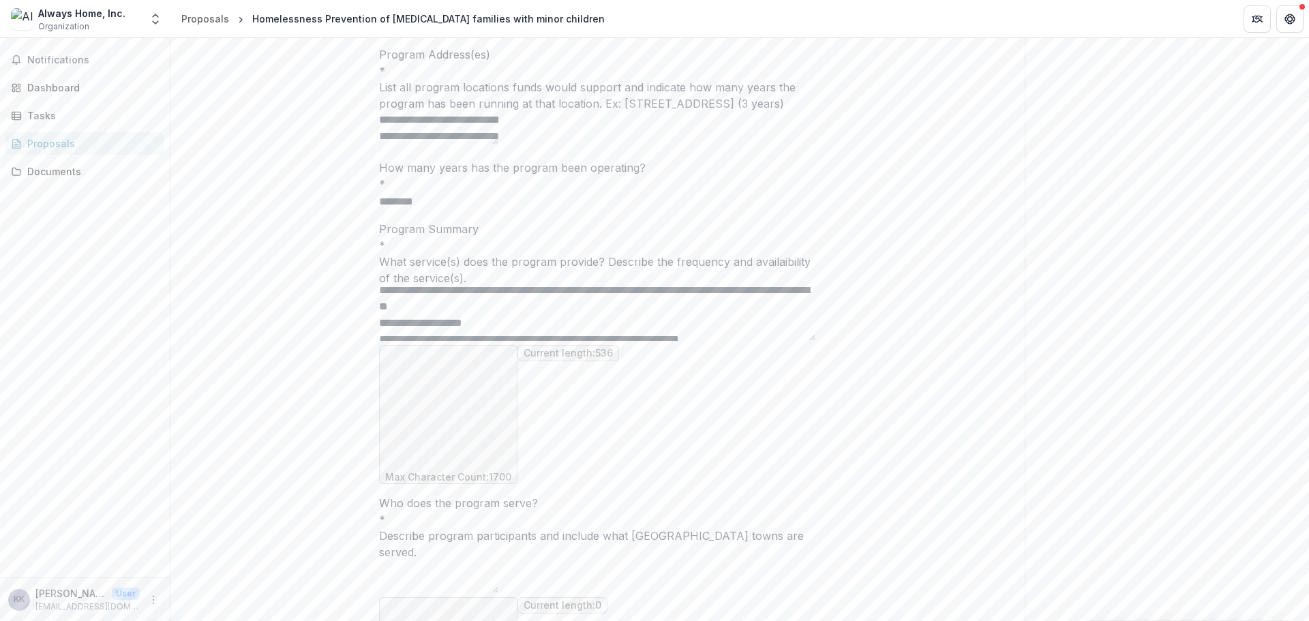
click at [434, 341] on textarea "**********" at bounding box center [597, 313] width 436 height 55
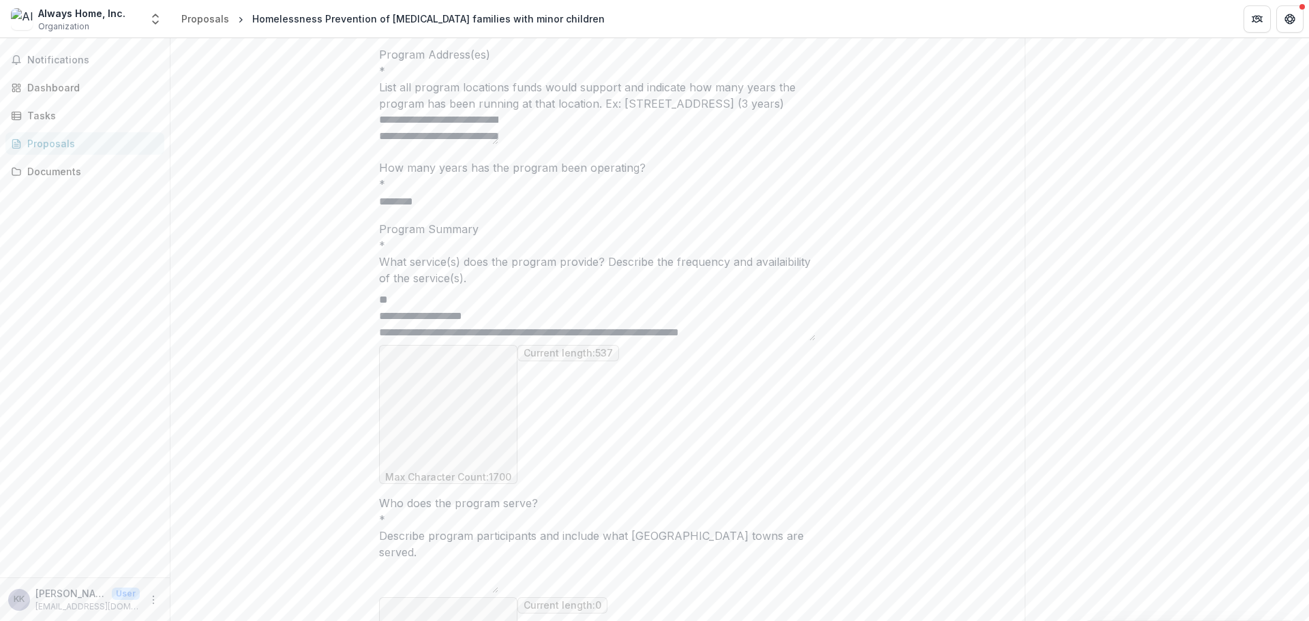
scroll to position [127, 0]
click at [596, 341] on textarea "**********" at bounding box center [597, 313] width 436 height 55
click at [709, 341] on textarea "**********" at bounding box center [597, 313] width 436 height 55
click at [700, 341] on textarea "**********" at bounding box center [597, 313] width 436 height 55
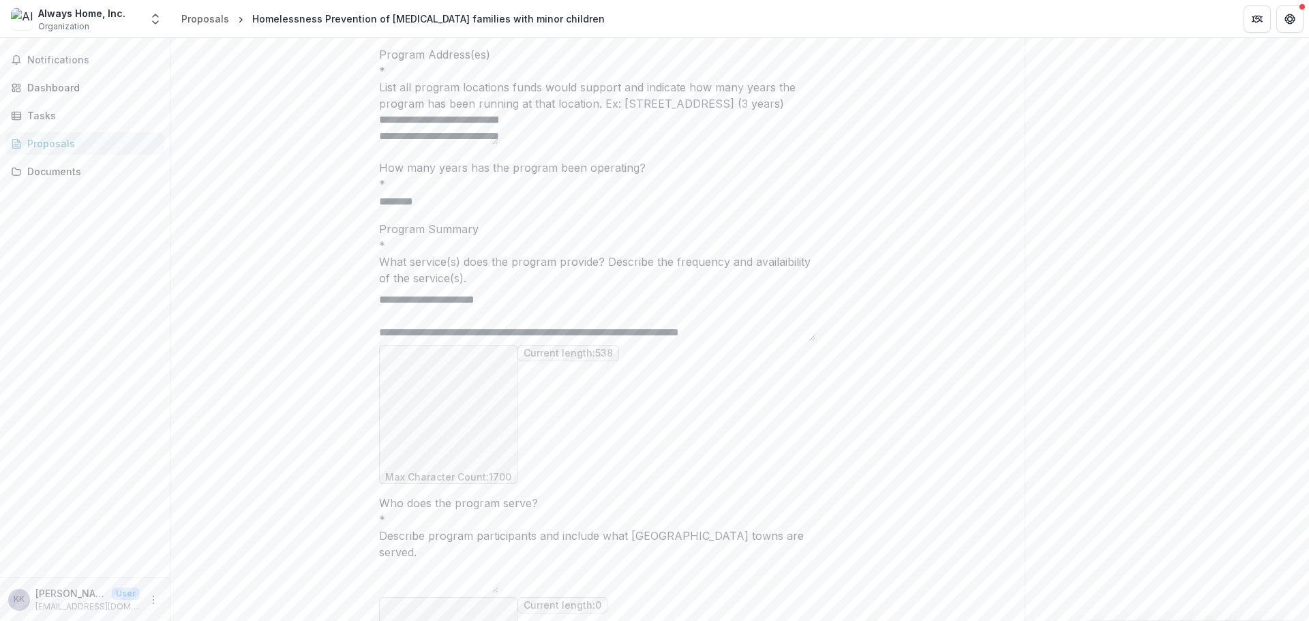
scroll to position [138, 0]
click at [754, 341] on textarea "**********" at bounding box center [597, 313] width 436 height 55
paste textarea "**********"
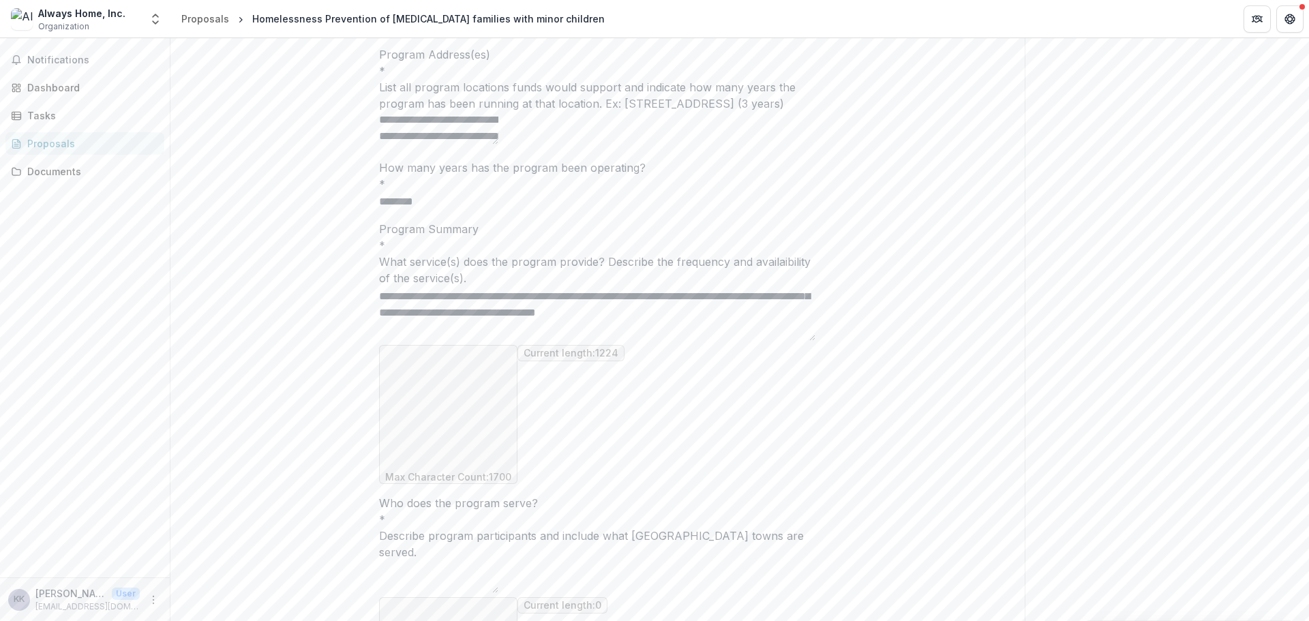
scroll to position [0, 0]
click at [809, 341] on textarea "Program Summary *" at bounding box center [597, 313] width 436 height 55
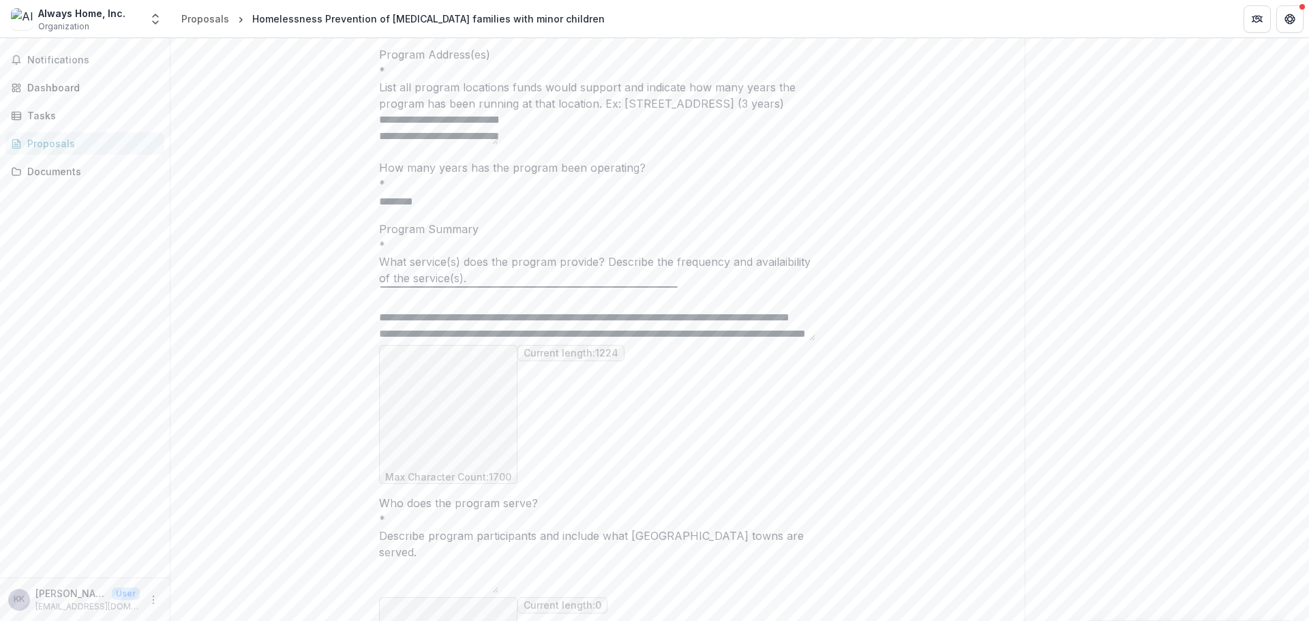
click at [793, 341] on textarea "Program Summary *" at bounding box center [597, 313] width 436 height 55
click at [567, 341] on textarea "**********" at bounding box center [597, 313] width 436 height 55
click at [610, 341] on textarea "**********" at bounding box center [597, 313] width 436 height 55
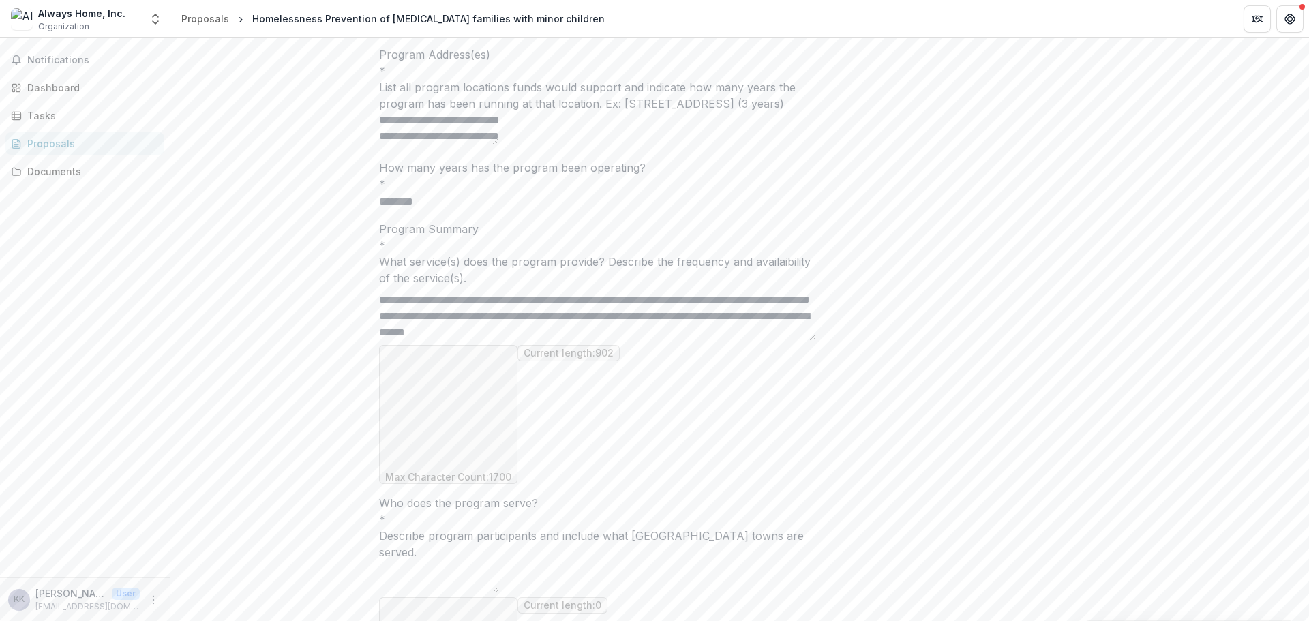
scroll to position [164, 0]
click at [583, 341] on textarea "**********" at bounding box center [597, 313] width 436 height 55
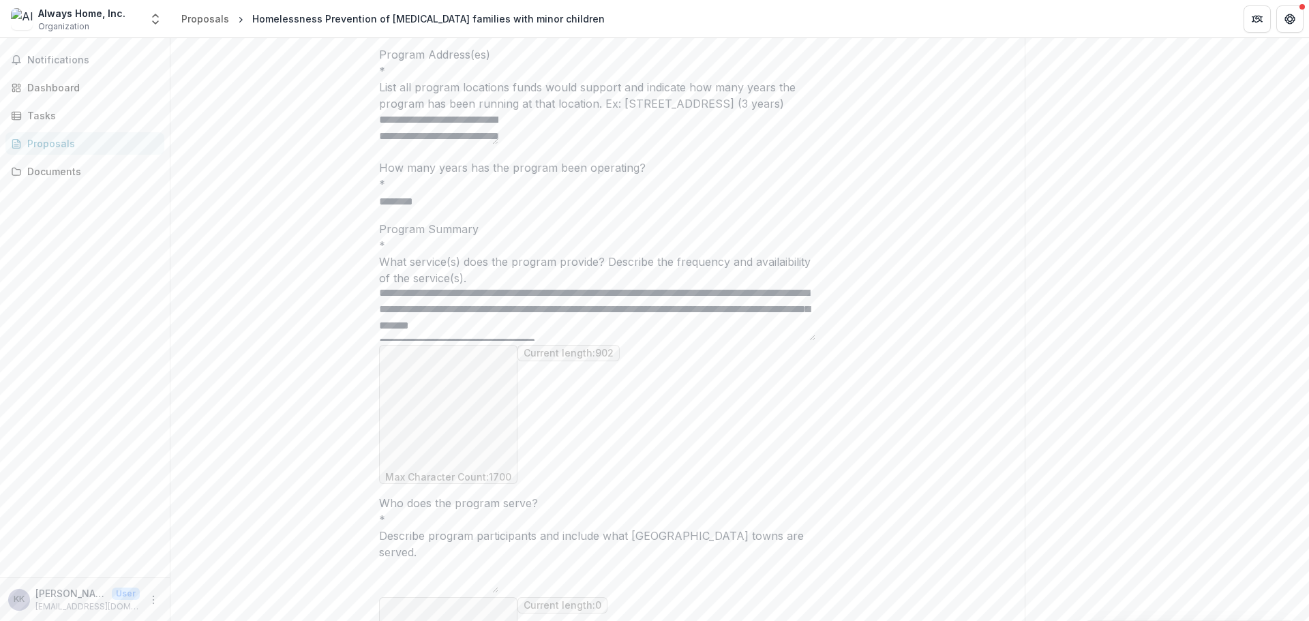
click at [735, 341] on textarea "**********" at bounding box center [597, 313] width 436 height 55
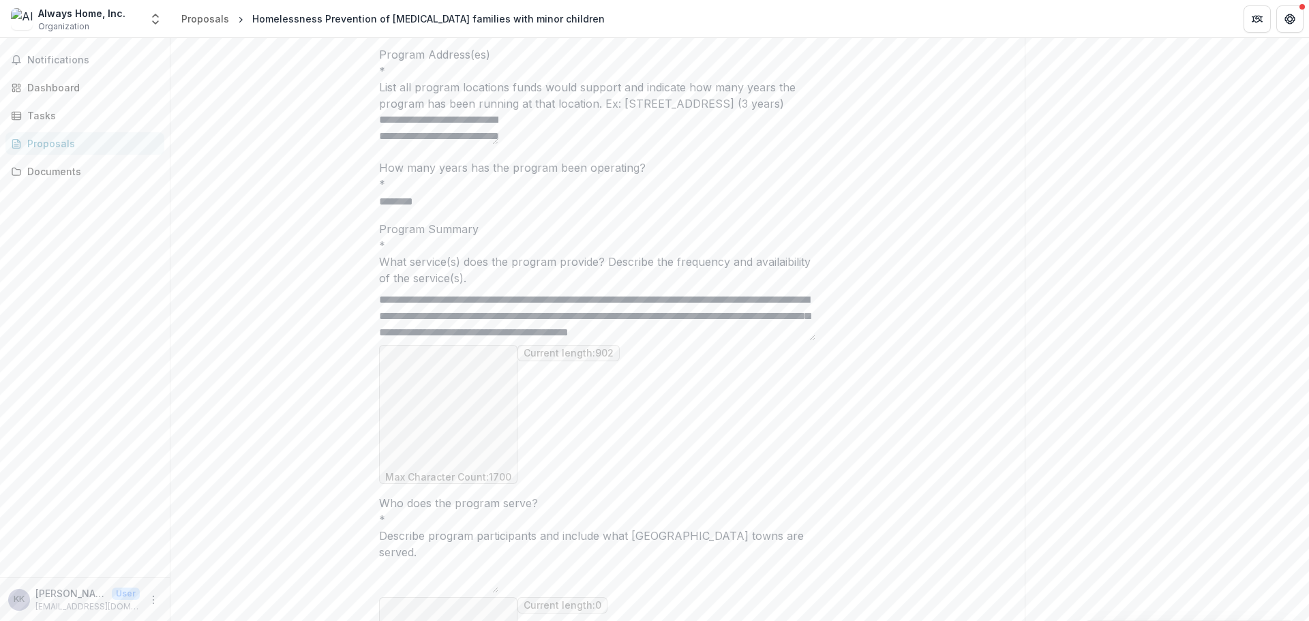
scroll to position [162, 0]
click at [769, 341] on textarea "**********" at bounding box center [597, 313] width 436 height 55
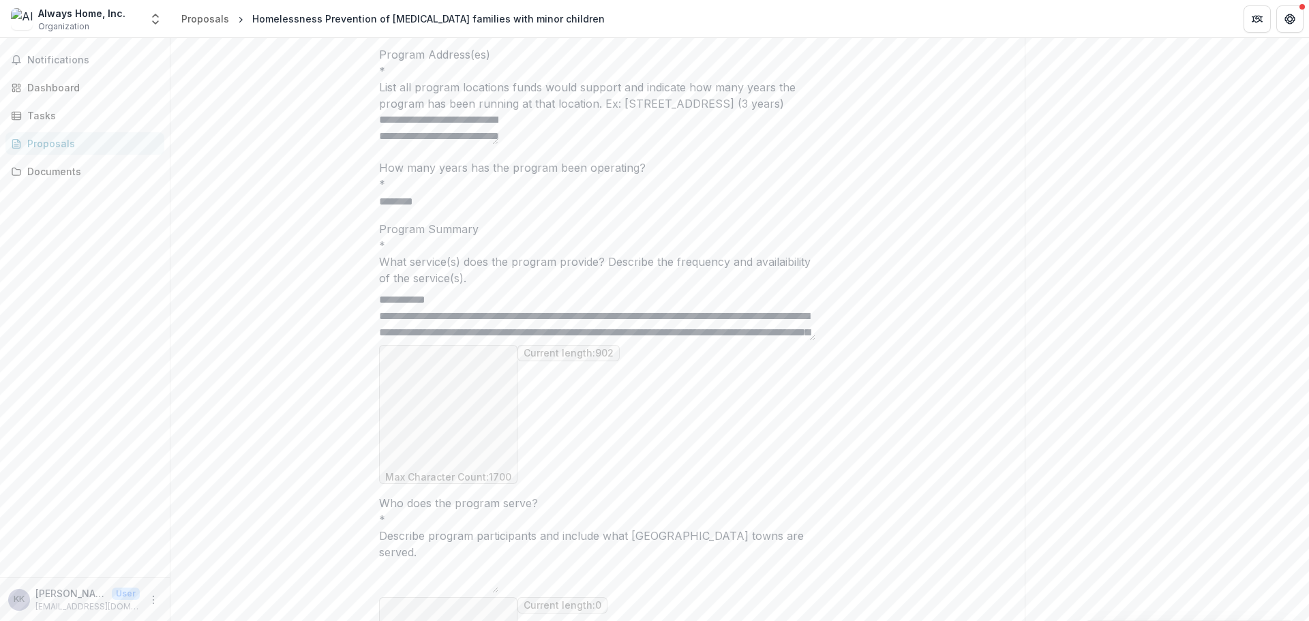
click at [747, 341] on textarea "**********" at bounding box center [597, 313] width 436 height 55
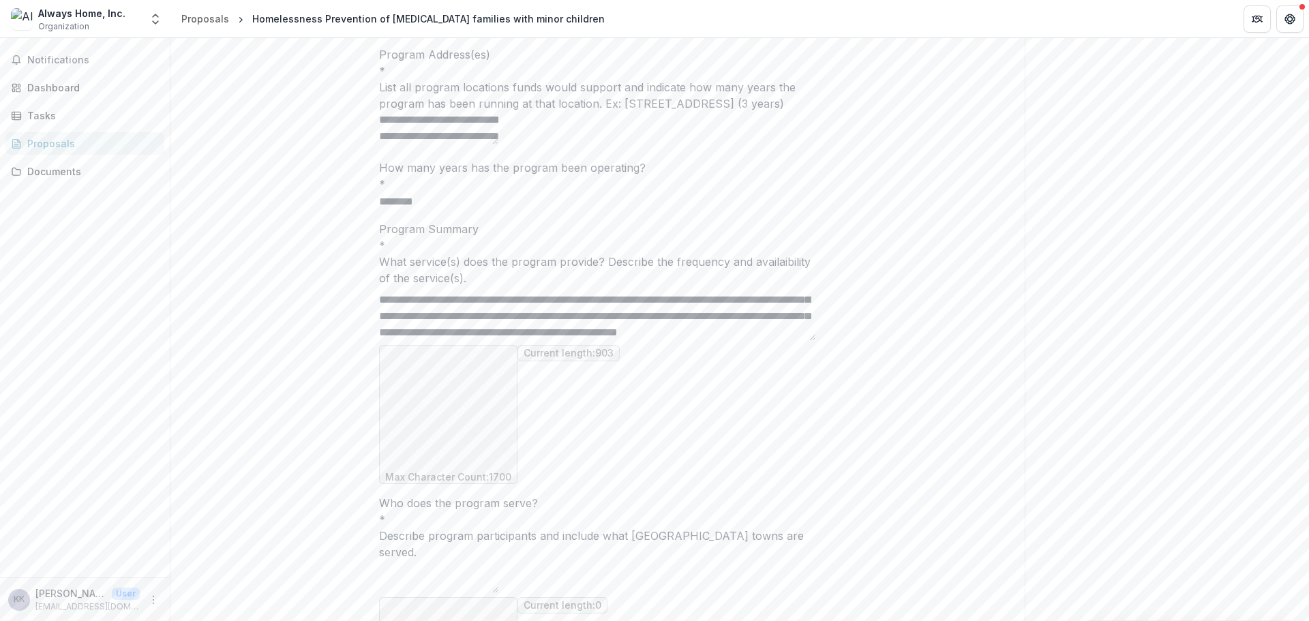
scroll to position [110, 0]
click at [770, 341] on textarea "**********" at bounding box center [597, 313] width 436 height 55
click at [502, 341] on textarea "**********" at bounding box center [597, 313] width 436 height 55
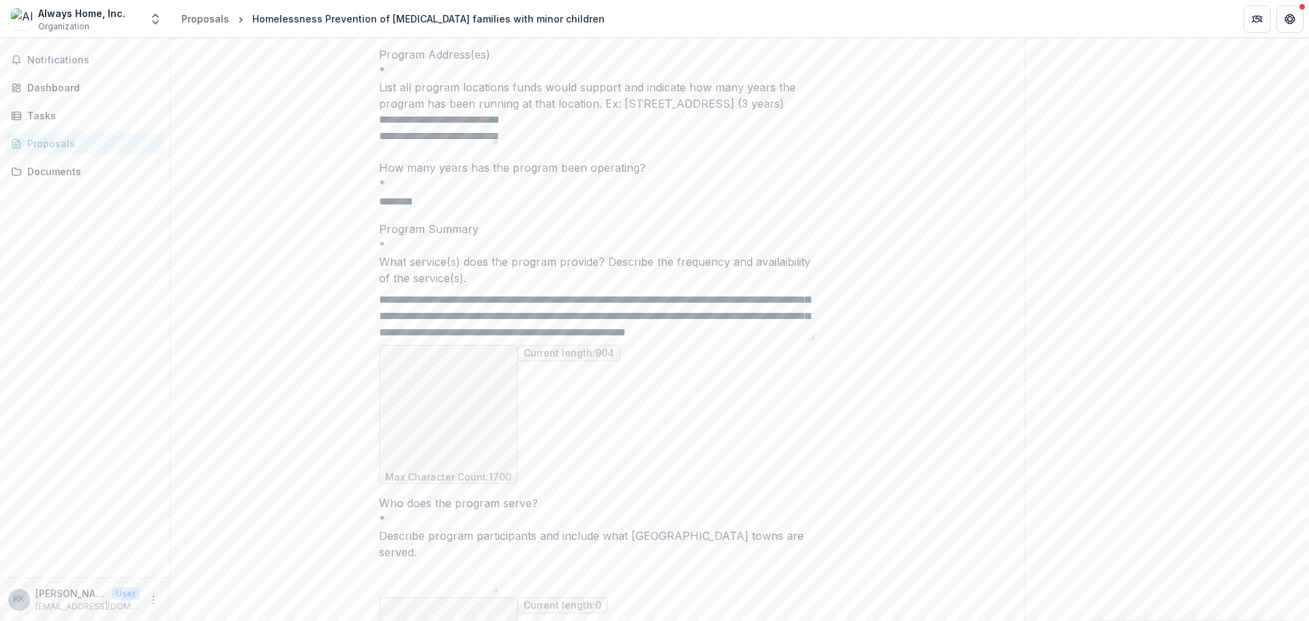
paste textarea "**********"
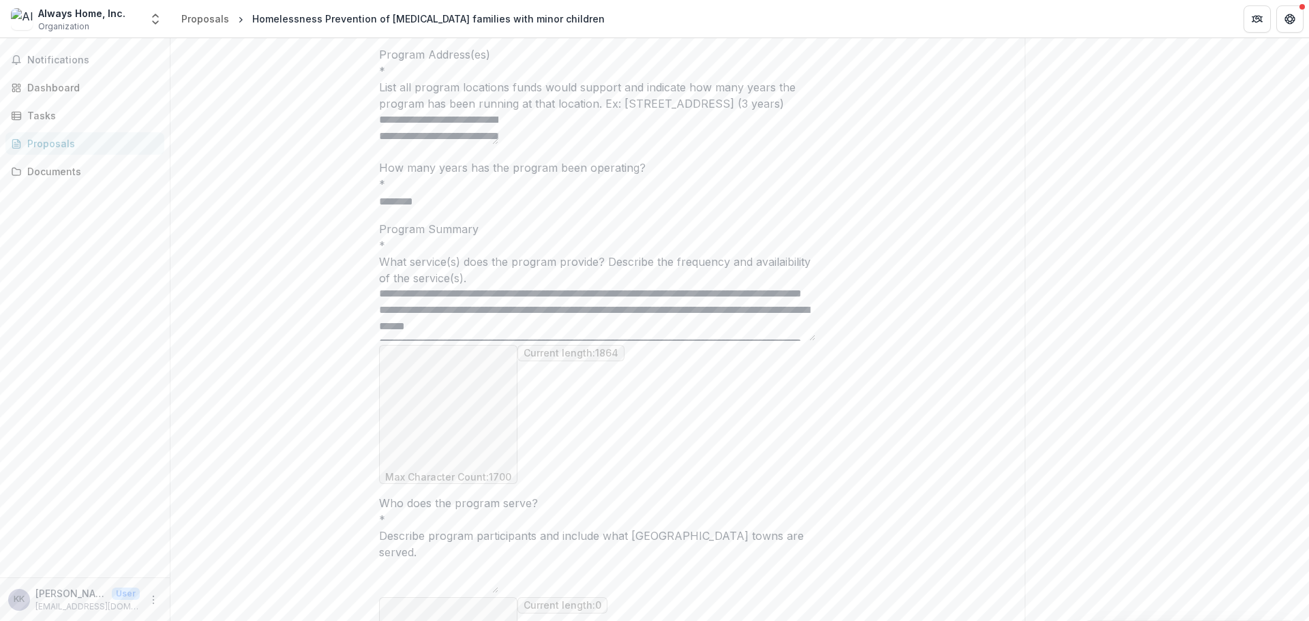
scroll to position [222, 0]
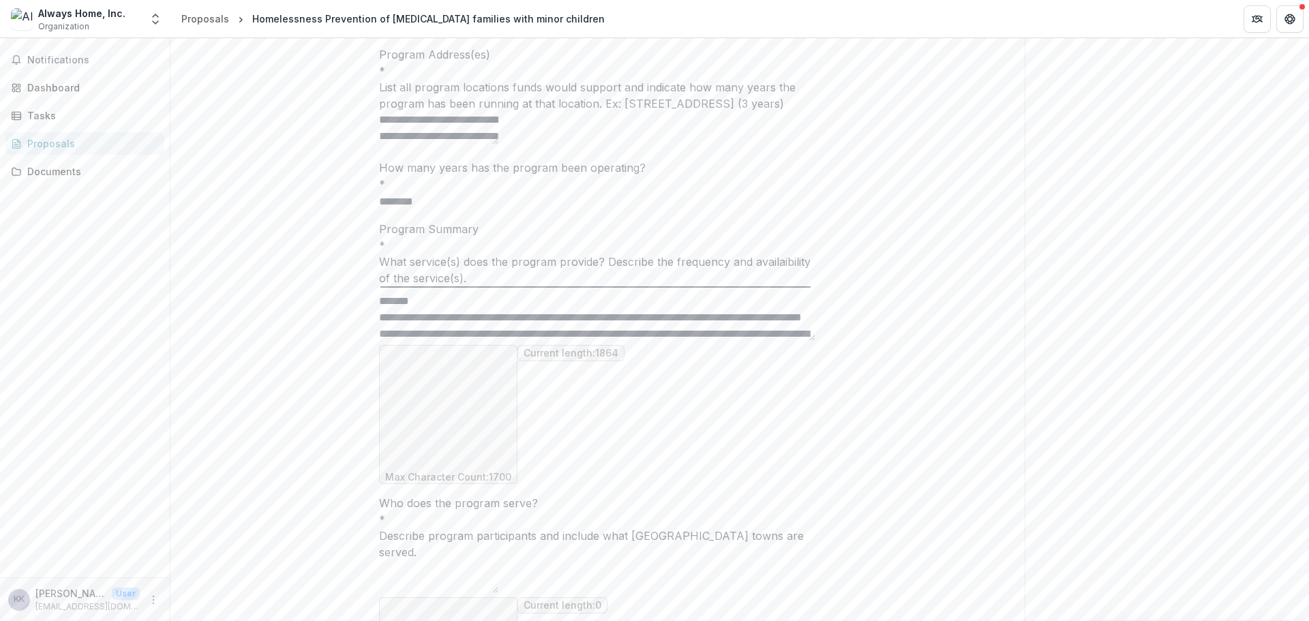
click at [754, 341] on textarea "Program Summary *" at bounding box center [597, 313] width 436 height 55
click at [571, 341] on textarea "Program Summary *" at bounding box center [597, 313] width 436 height 55
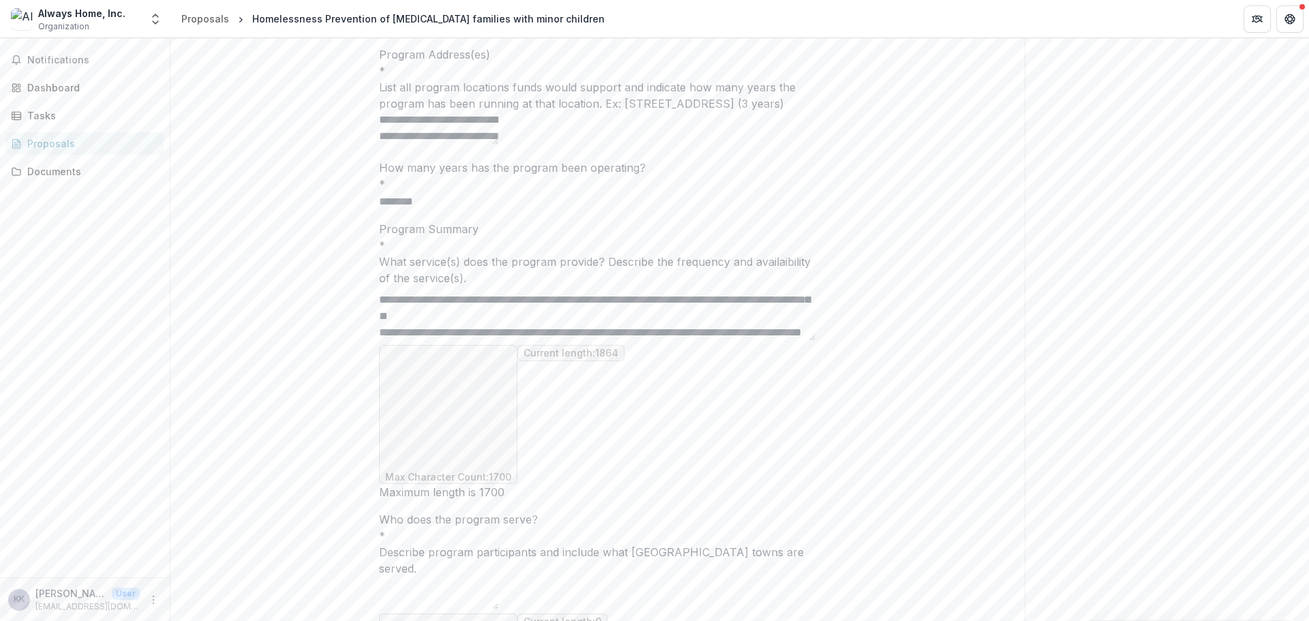
drag, startPoint x: 809, startPoint y: 447, endPoint x: 813, endPoint y: 454, distance: 8.9
click at [813, 341] on textarea "Program Summary *" at bounding box center [597, 313] width 436 height 55
click at [787, 341] on textarea "Program Summary *" at bounding box center [597, 313] width 436 height 55
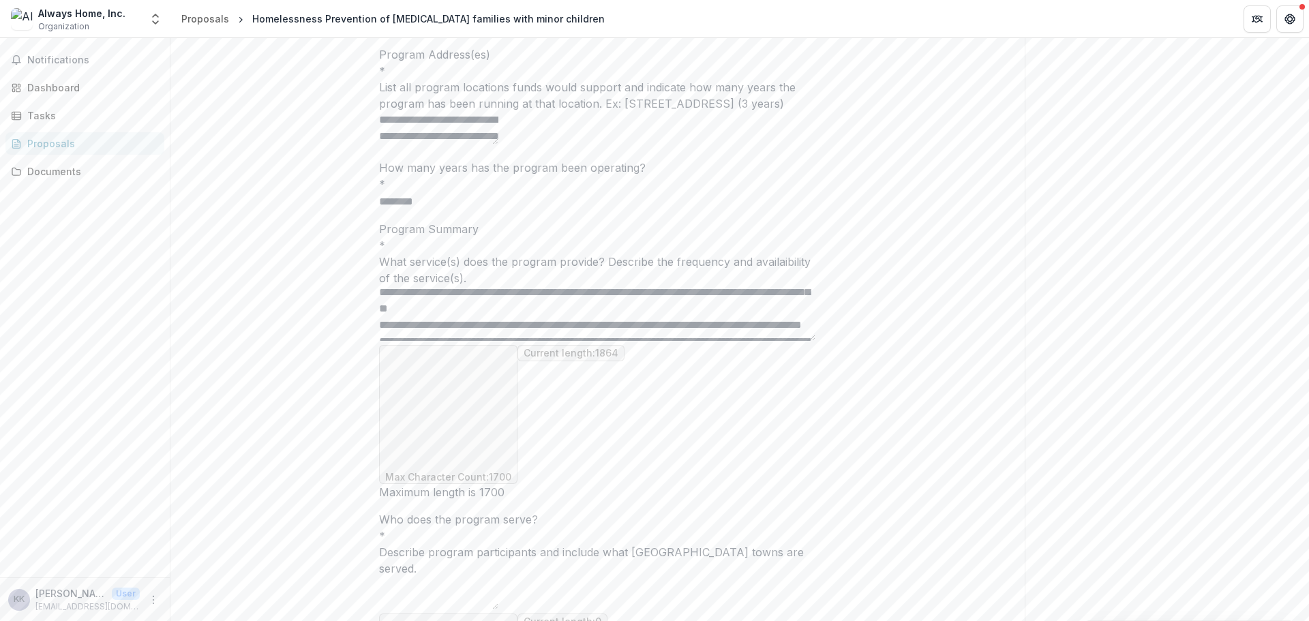
scroll to position [230, 0]
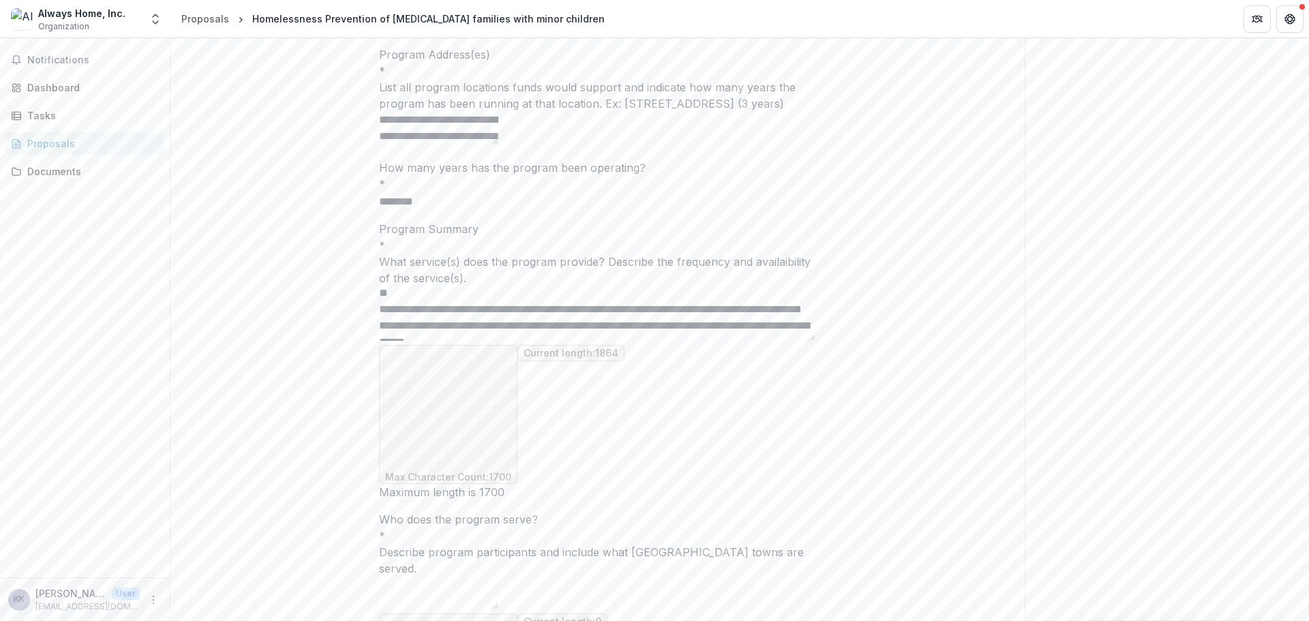
click at [734, 341] on textarea "Program Summary *" at bounding box center [597, 313] width 436 height 55
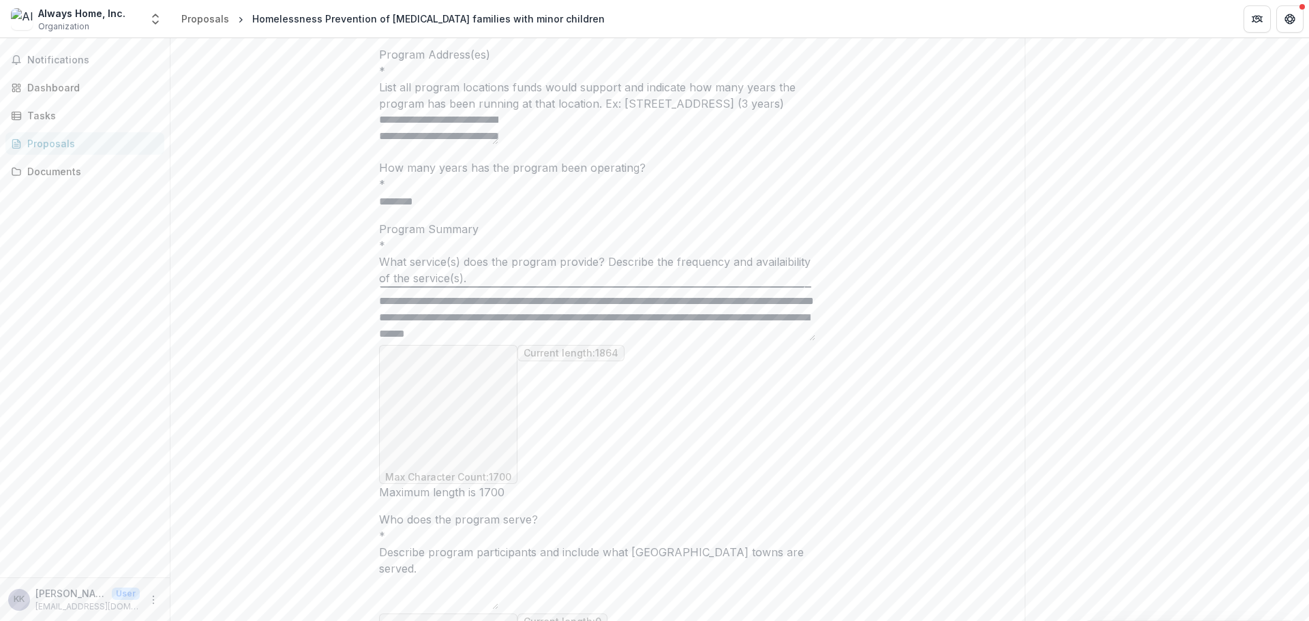
scroll to position [261, 0]
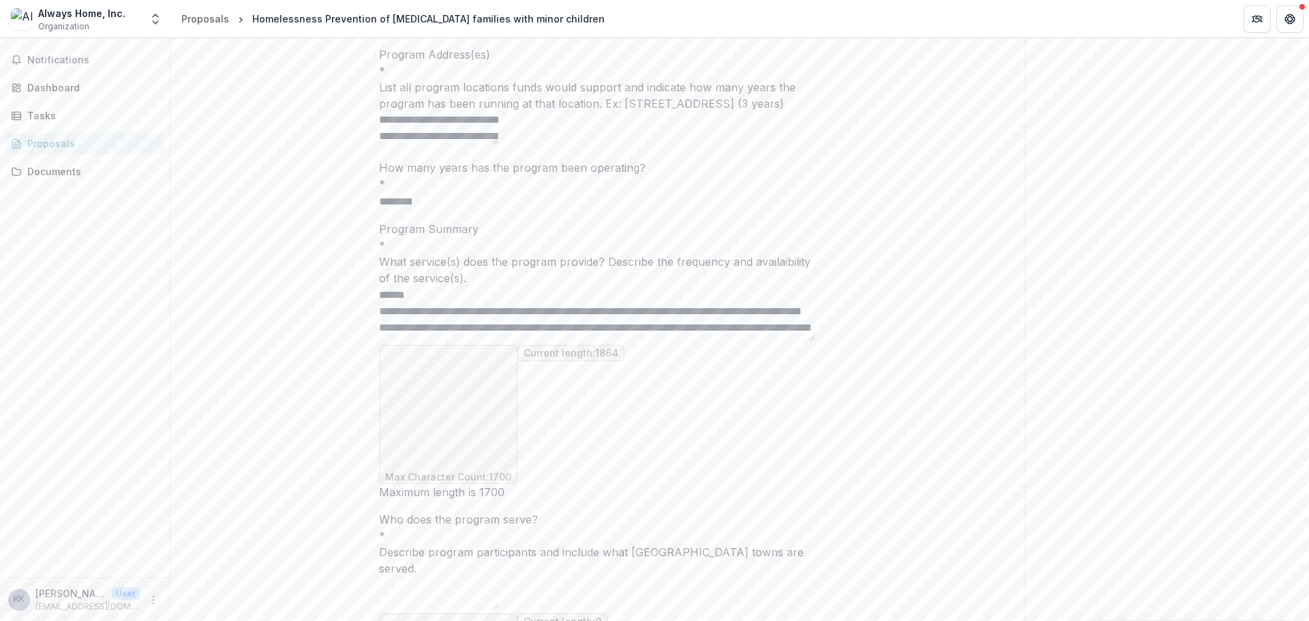
click at [494, 341] on textarea "Program Summary *" at bounding box center [597, 313] width 436 height 55
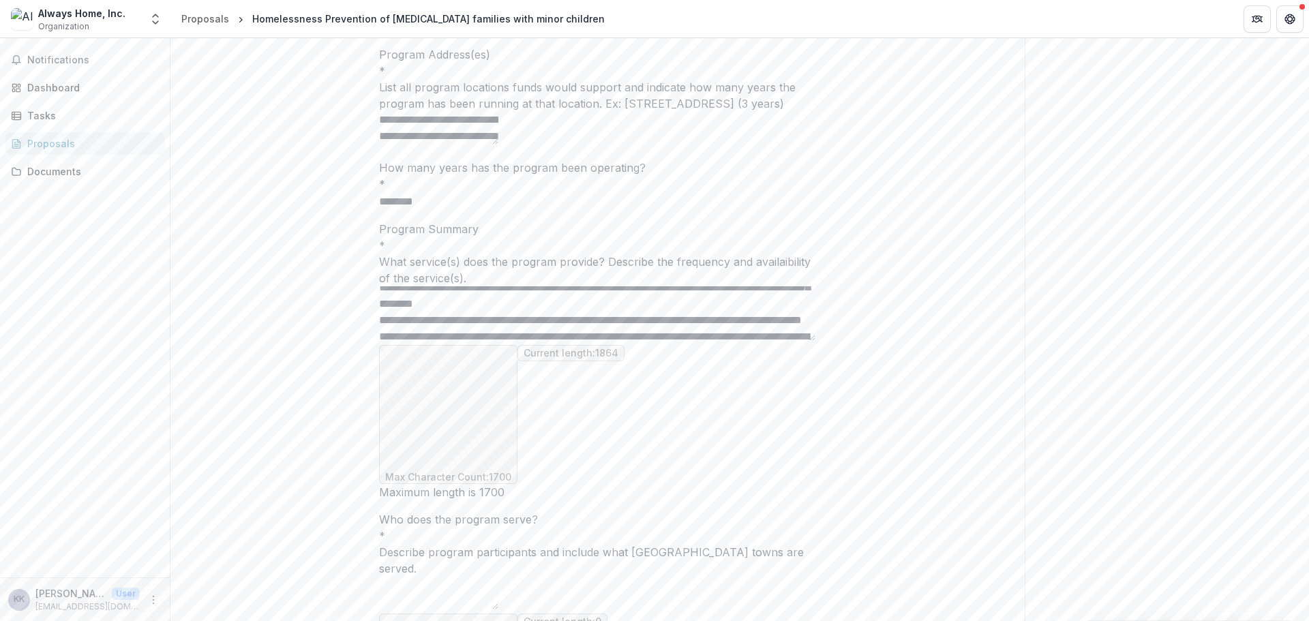
scroll to position [297, 0]
drag, startPoint x: 629, startPoint y: 440, endPoint x: 630, endPoint y: 462, distance: 21.1
click at [630, 341] on textarea "Program Summary *" at bounding box center [597, 313] width 436 height 55
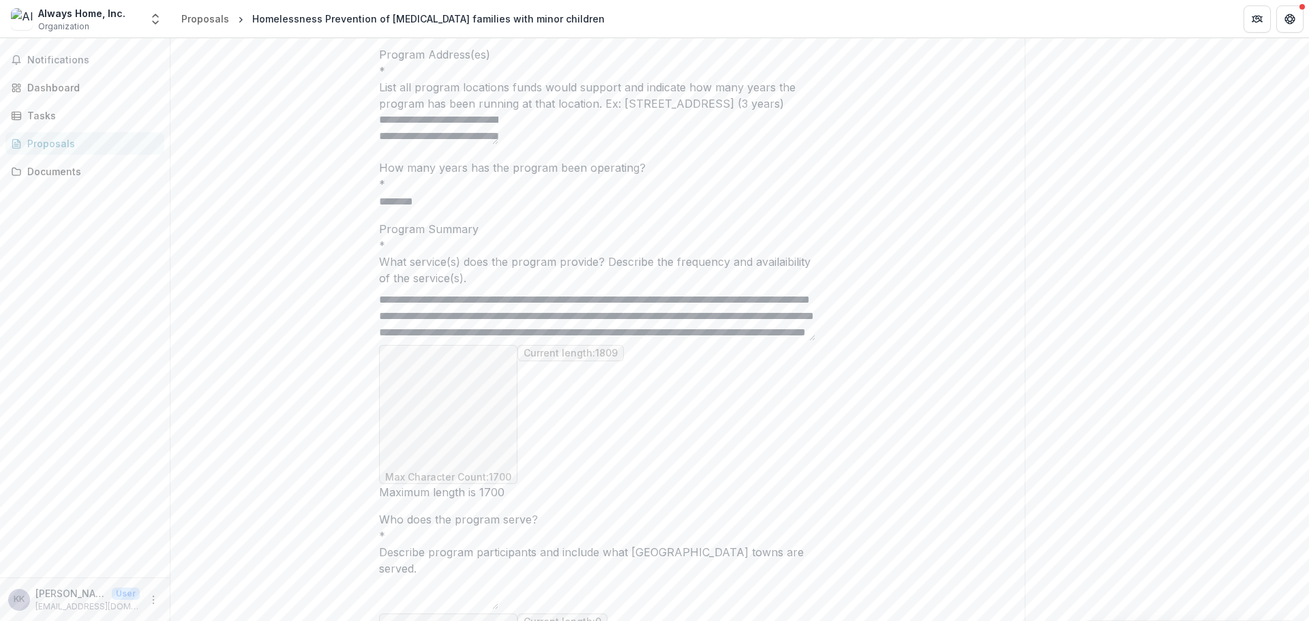
scroll to position [306, 0]
click at [629, 341] on textarea "Program Summary *" at bounding box center [597, 313] width 436 height 55
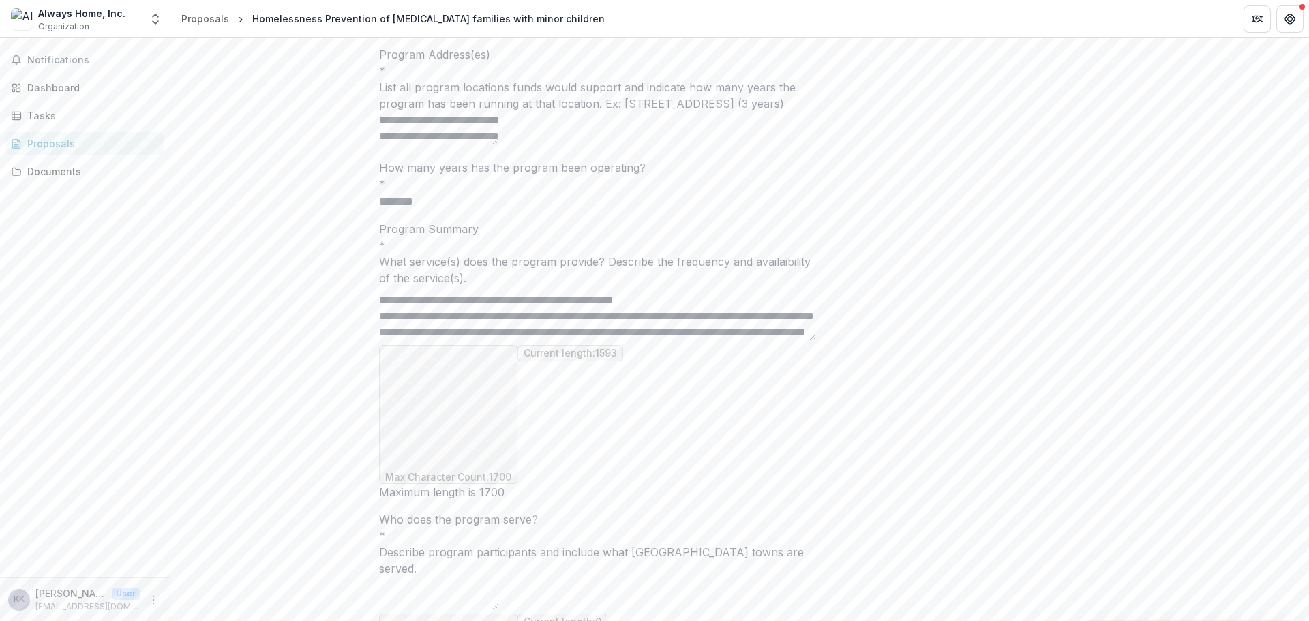
click at [637, 341] on textarea "Program Summary *" at bounding box center [597, 313] width 436 height 55
drag, startPoint x: 623, startPoint y: 440, endPoint x: 625, endPoint y: 451, distance: 11.1
click at [625, 341] on textarea "Program Summary *" at bounding box center [597, 313] width 436 height 55
click at [676, 341] on textarea "Program Summary *" at bounding box center [597, 313] width 436 height 55
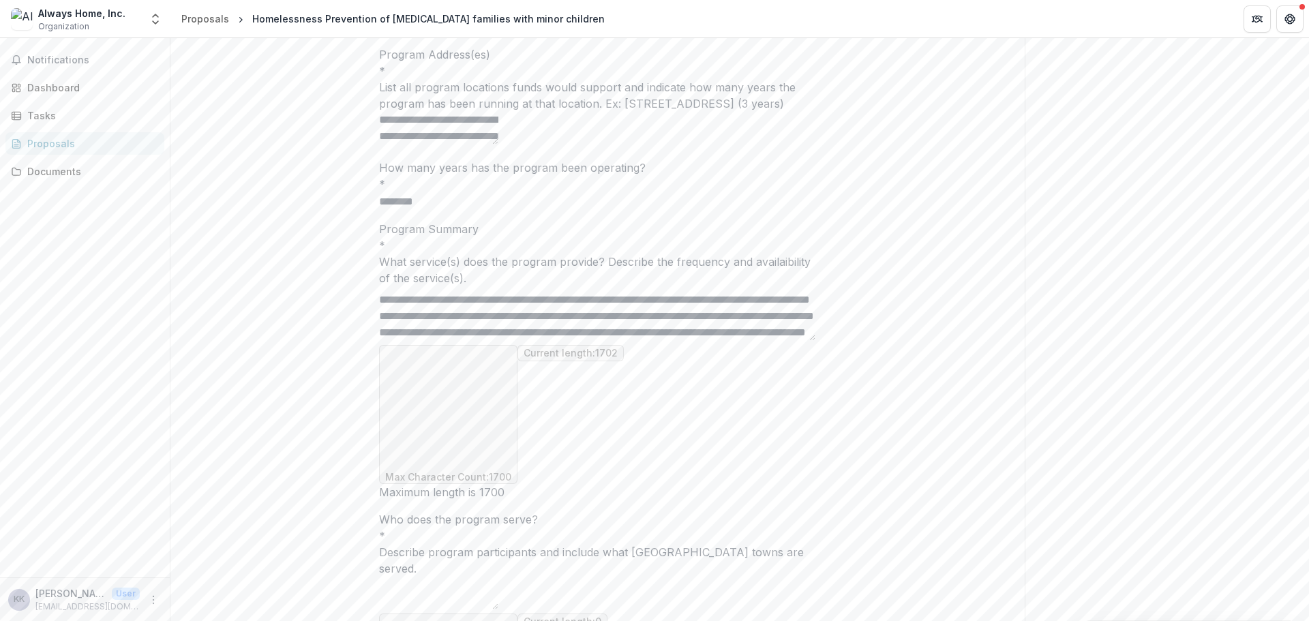
click at [617, 341] on textarea "Program Summary *" at bounding box center [597, 313] width 436 height 55
click at [625, 341] on textarea "Program Summary *" at bounding box center [597, 313] width 436 height 55
click at [627, 341] on textarea "Program Summary *" at bounding box center [597, 313] width 436 height 55
click at [631, 341] on textarea "Program Summary *" at bounding box center [597, 313] width 436 height 55
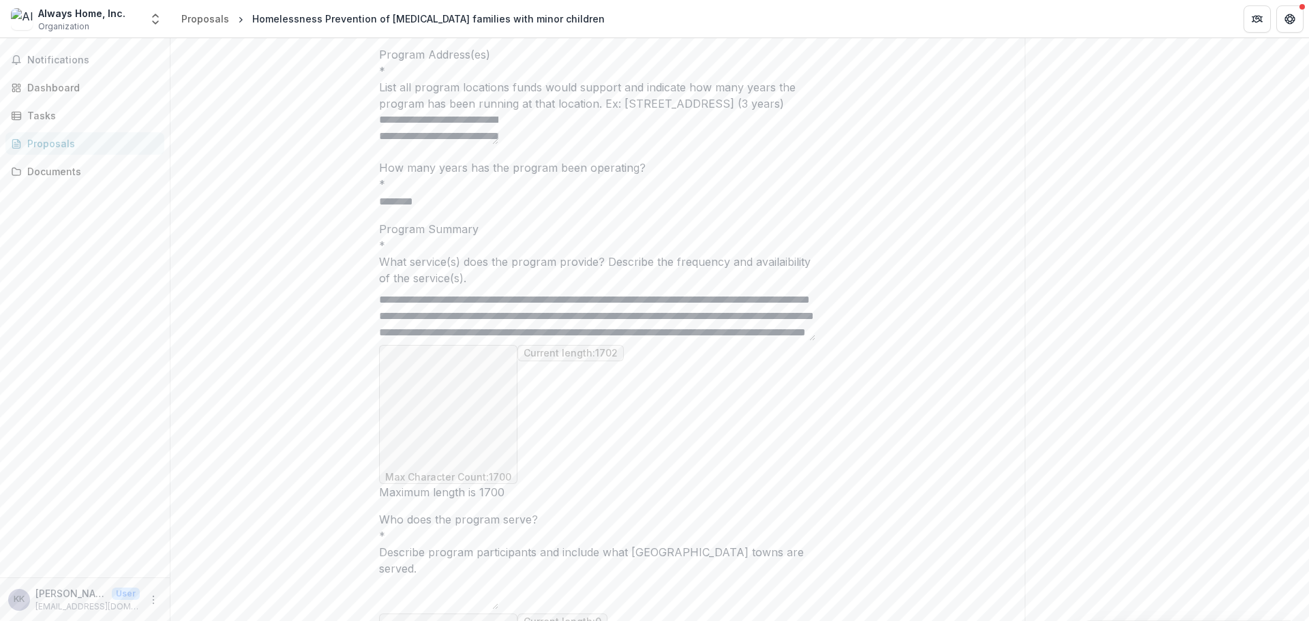
click at [627, 341] on textarea "Program Summary *" at bounding box center [597, 313] width 436 height 55
drag, startPoint x: 785, startPoint y: 462, endPoint x: 627, endPoint y: 463, distance: 158.9
click at [627, 341] on textarea "Program Summary *" at bounding box center [597, 313] width 436 height 55
drag, startPoint x: 795, startPoint y: 462, endPoint x: 632, endPoint y: 462, distance: 162.9
click at [629, 341] on textarea "Program Summary *" at bounding box center [597, 313] width 436 height 55
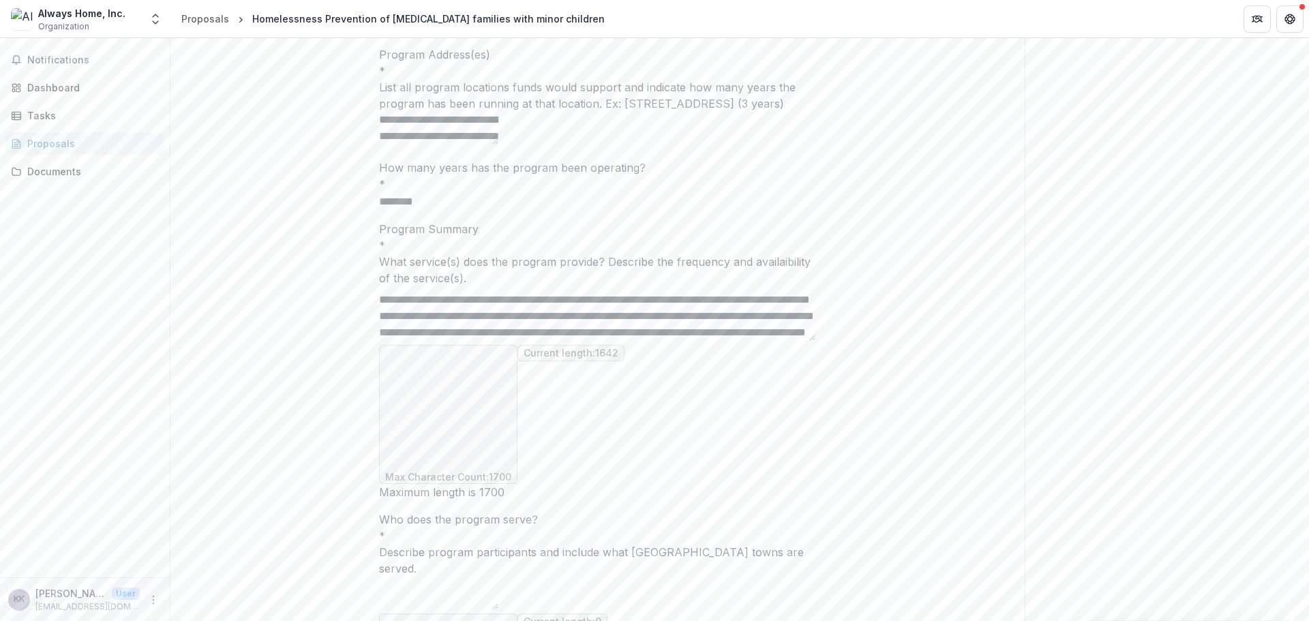
scroll to position [337, 0]
click at [612, 341] on textarea "Program Summary *" at bounding box center [597, 313] width 436 height 55
click at [556, 341] on textarea "Program Summary *" at bounding box center [597, 313] width 436 height 55
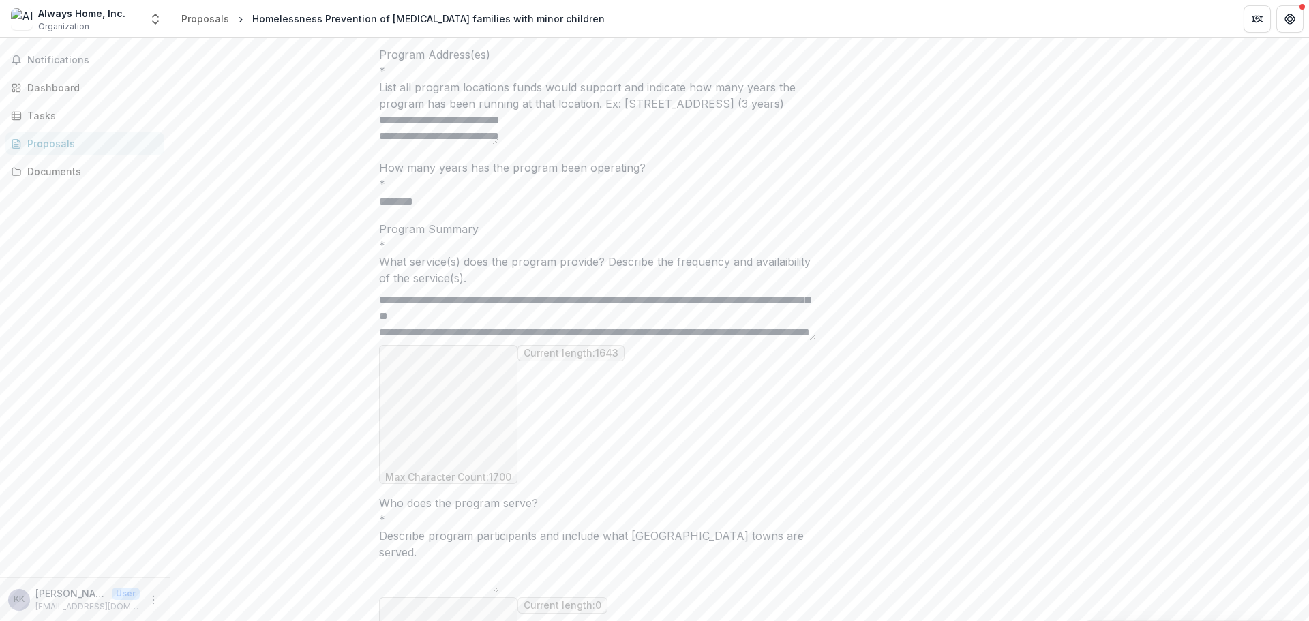
paste textarea "**********"
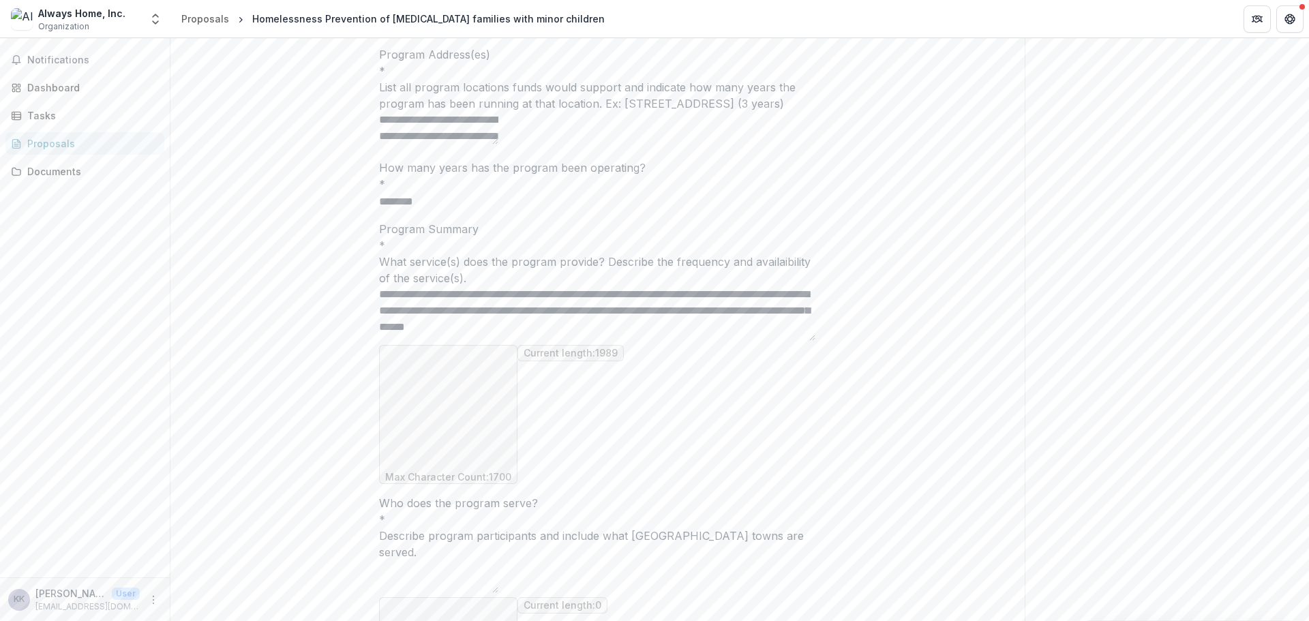
drag, startPoint x: 809, startPoint y: 430, endPoint x: 810, endPoint y: 440, distance: 10.3
click at [810, 341] on textarea "Program Summary *" at bounding box center [597, 313] width 436 height 55
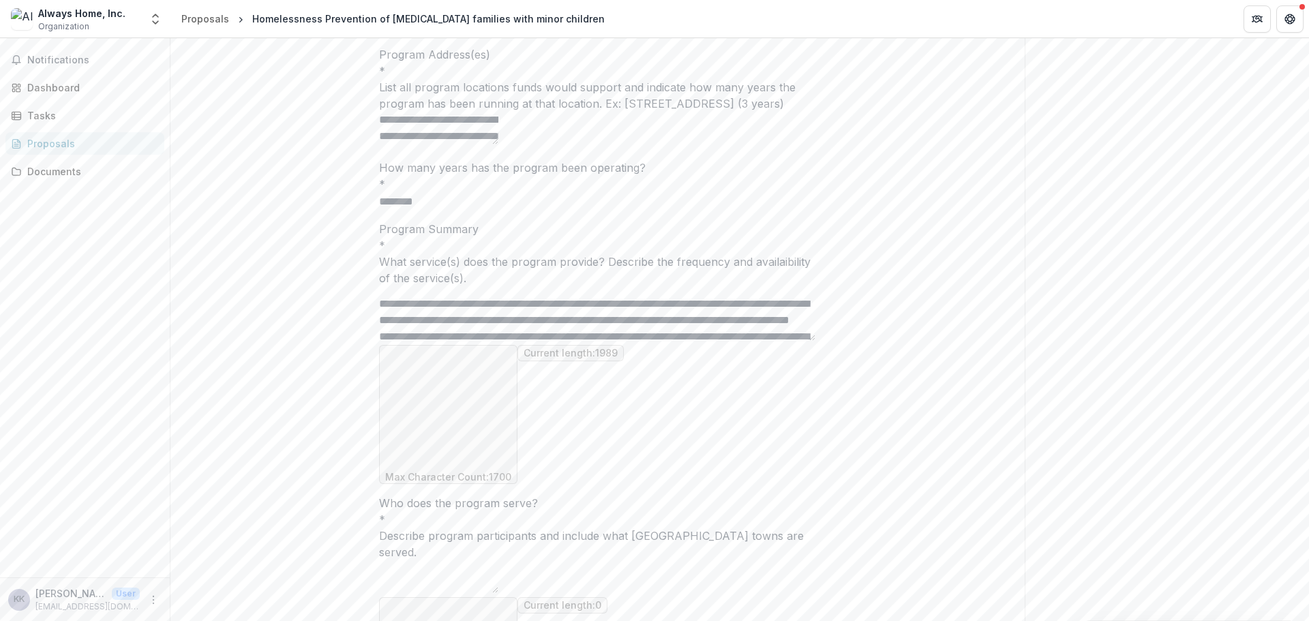
scroll to position [72, 0]
click at [700, 341] on textarea "Program Summary *" at bounding box center [597, 313] width 436 height 55
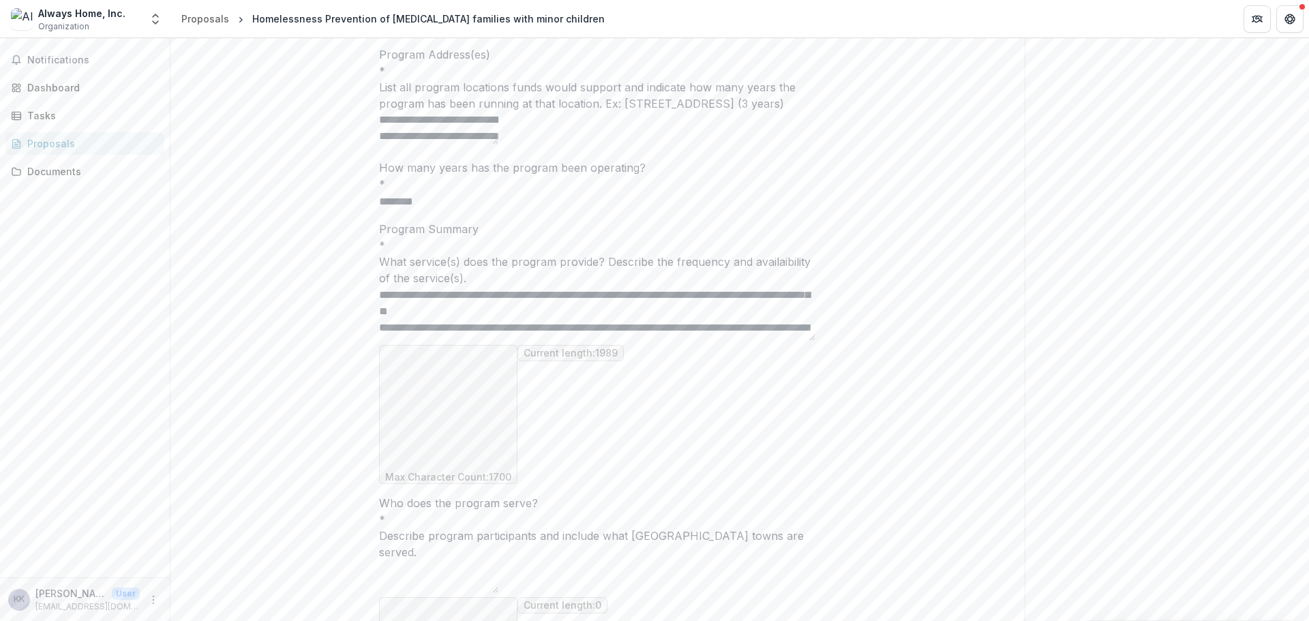
drag, startPoint x: 584, startPoint y: 473, endPoint x: 574, endPoint y: 467, distance: 11.3
click at [574, 341] on textarea "Program Summary *" at bounding box center [597, 313] width 436 height 55
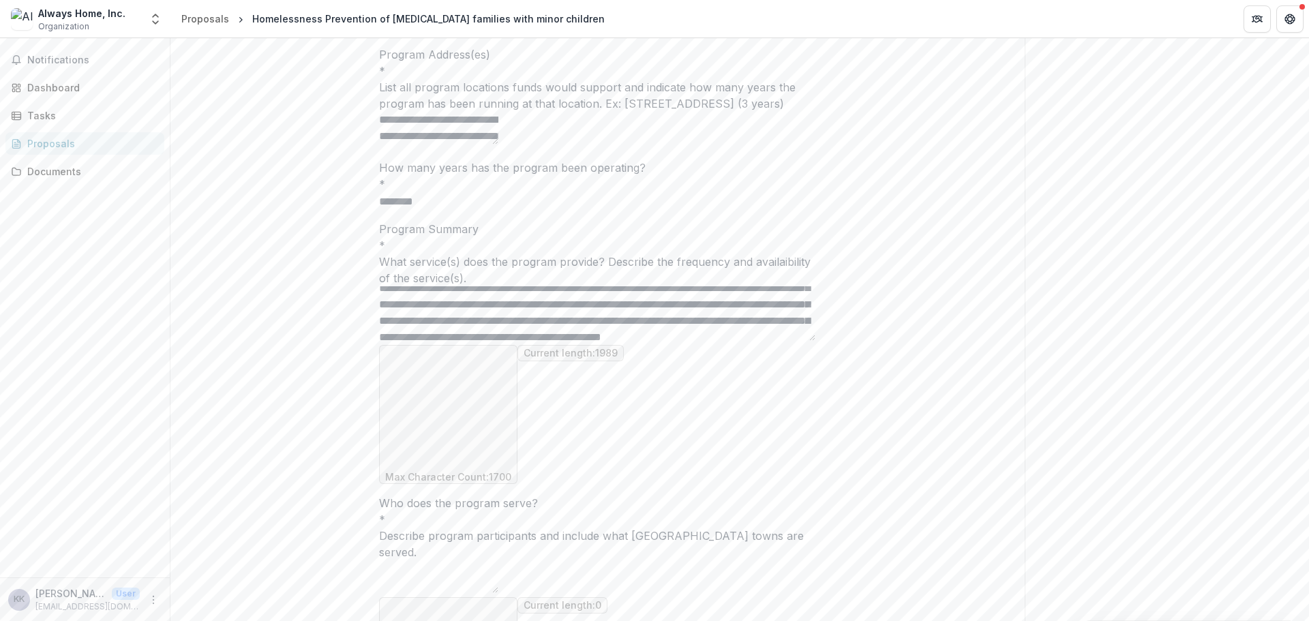
scroll to position [97, 0]
click at [588, 341] on textarea "Program Summary *" at bounding box center [597, 313] width 436 height 55
click at [543, 341] on textarea "Program Summary *" at bounding box center [597, 313] width 436 height 55
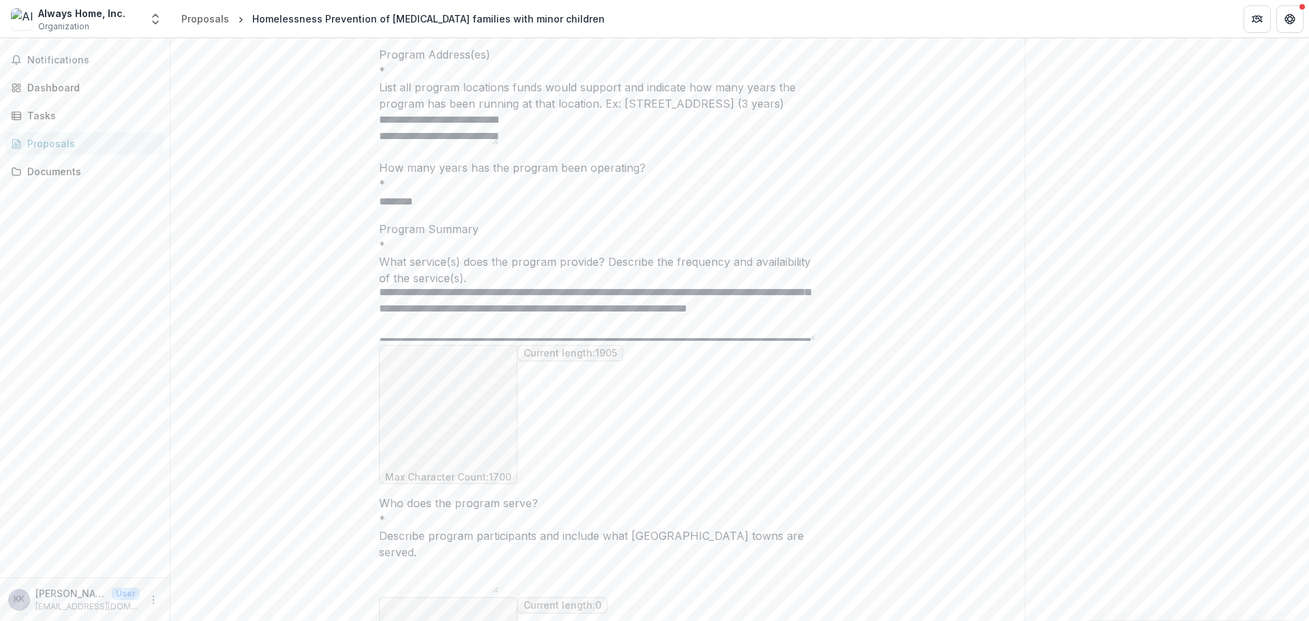
drag, startPoint x: 605, startPoint y: 440, endPoint x: 453, endPoint y: 440, distance: 152.0
click at [453, 341] on textarea "Program Summary *" at bounding box center [597, 313] width 436 height 55
click at [484, 341] on textarea "Program Summary *" at bounding box center [597, 313] width 436 height 55
click at [530, 341] on textarea "Program Summary *" at bounding box center [597, 313] width 436 height 55
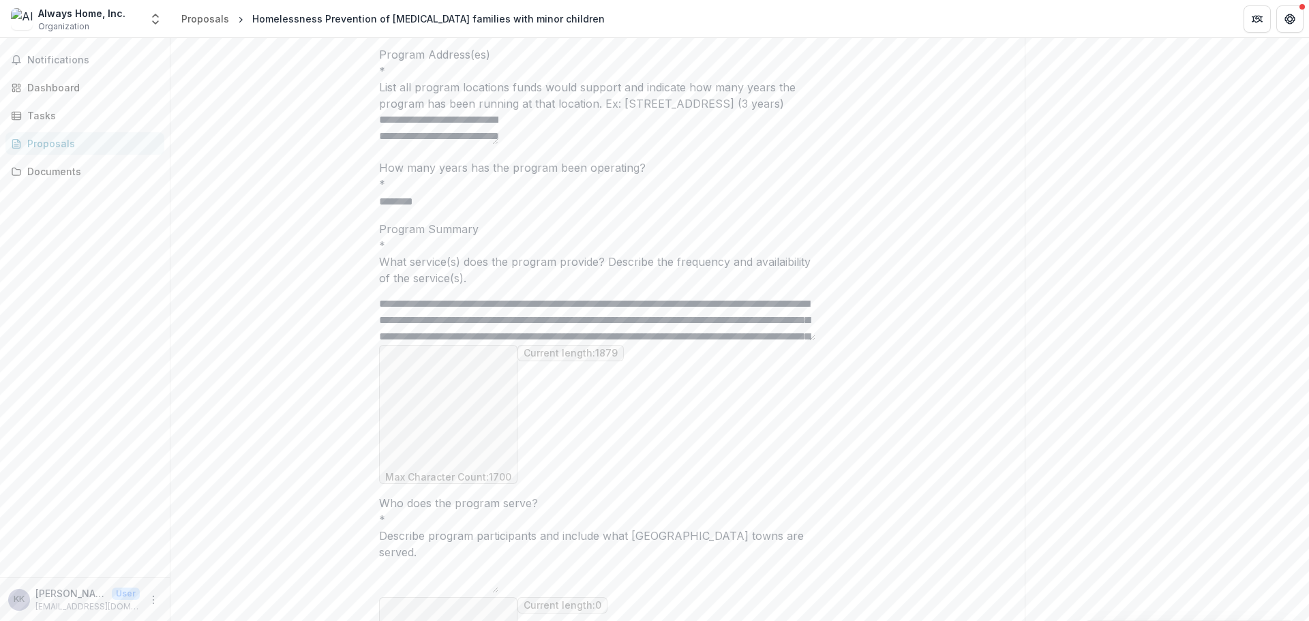
scroll to position [178, 0]
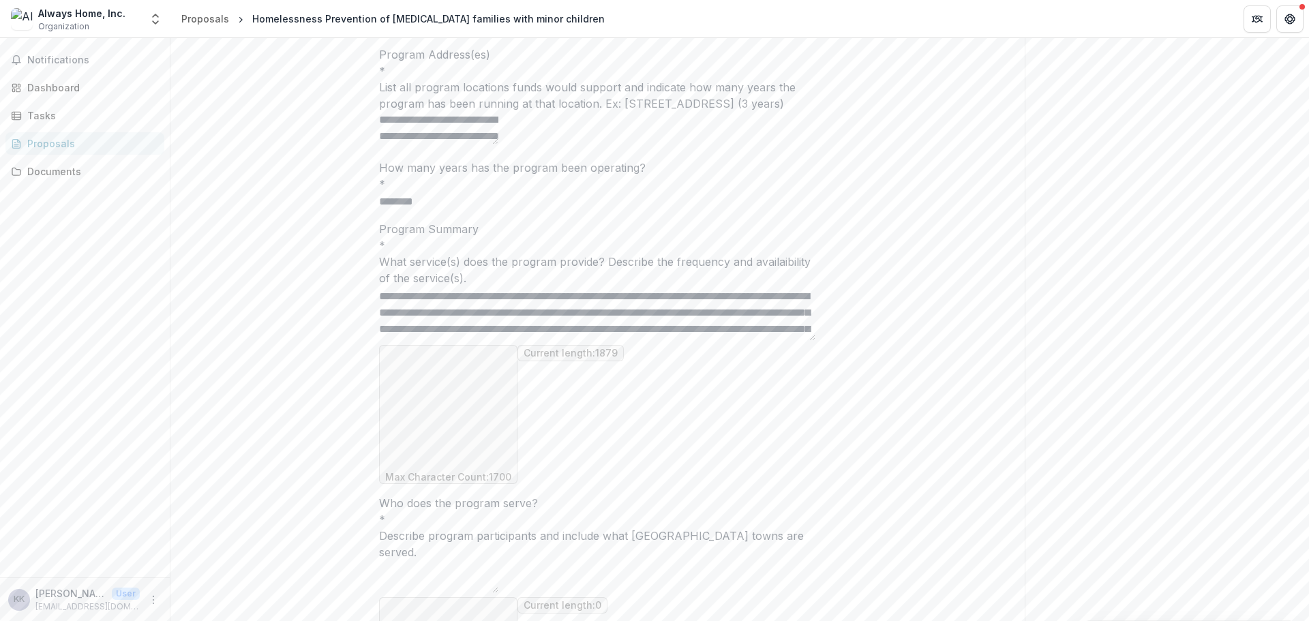
drag, startPoint x: 695, startPoint y: 454, endPoint x: 773, endPoint y: 456, distance: 77.7
click at [773, 341] on textarea "Program Summary *" at bounding box center [597, 313] width 436 height 55
drag, startPoint x: 678, startPoint y: 456, endPoint x: 608, endPoint y: 455, distance: 70.2
click at [608, 341] on textarea "Program Summary *" at bounding box center [597, 313] width 436 height 55
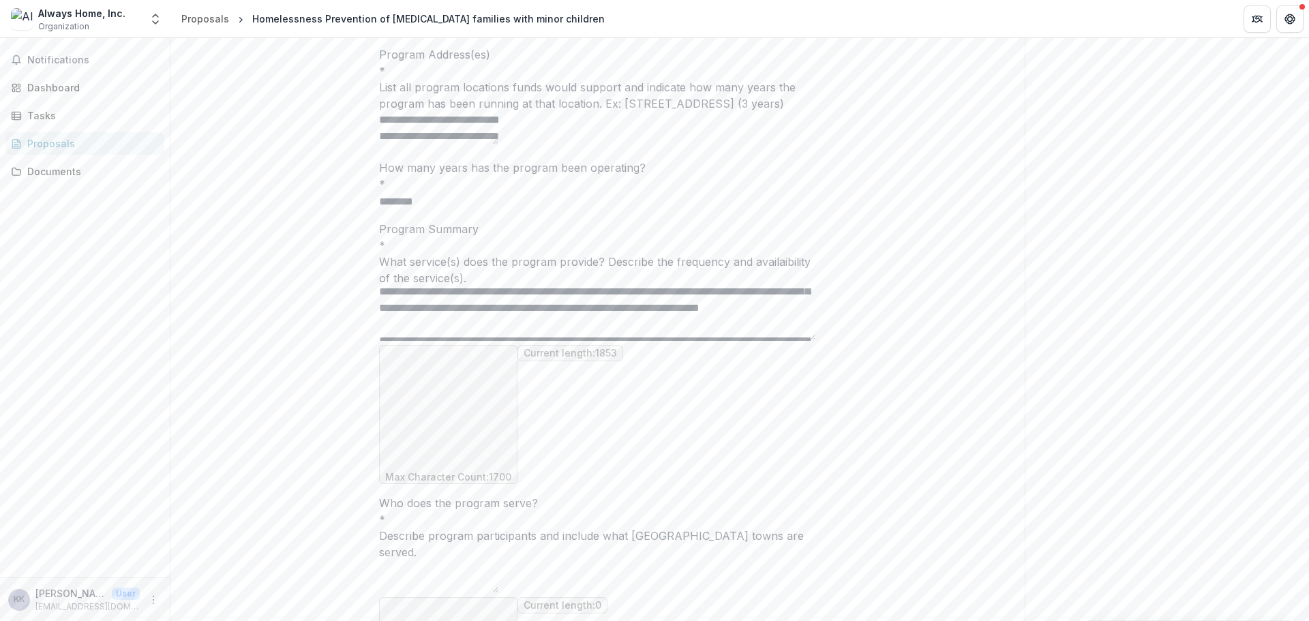
scroll to position [200, 0]
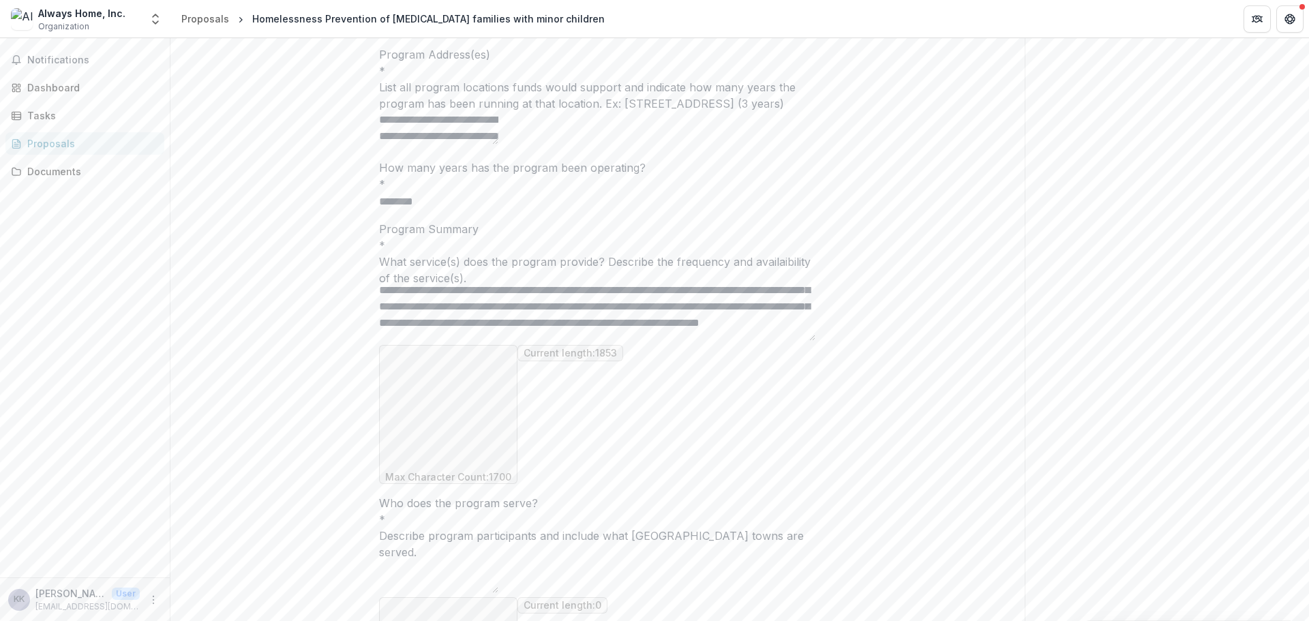
drag, startPoint x: 662, startPoint y: 464, endPoint x: 621, endPoint y: 464, distance: 40.9
click at [621, 341] on textarea "Program Summary *" at bounding box center [597, 313] width 436 height 55
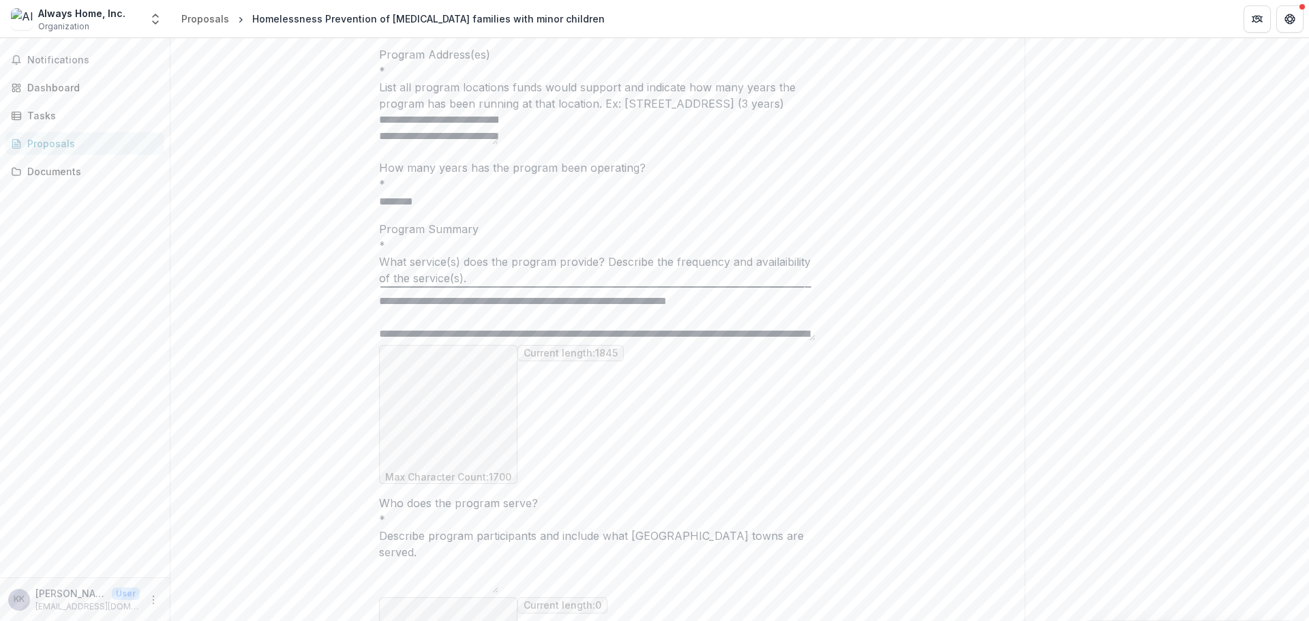
scroll to position [228, 0]
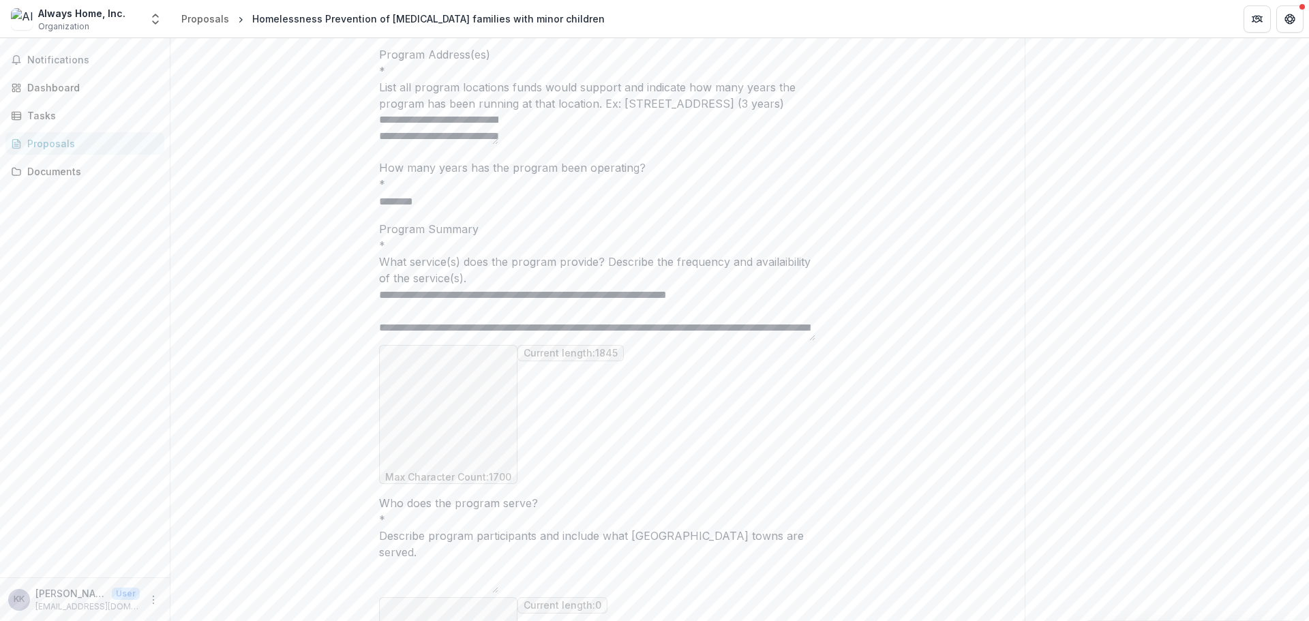
drag, startPoint x: 421, startPoint y: 463, endPoint x: 665, endPoint y: 453, distance: 244.9
click at [665, 341] on textarea "Program Summary *" at bounding box center [597, 313] width 436 height 55
drag, startPoint x: 627, startPoint y: 463, endPoint x: 459, endPoint y: 458, distance: 167.8
click at [459, 341] on textarea "Program Summary *" at bounding box center [597, 313] width 436 height 55
drag, startPoint x: 813, startPoint y: 450, endPoint x: 813, endPoint y: 463, distance: 13.0
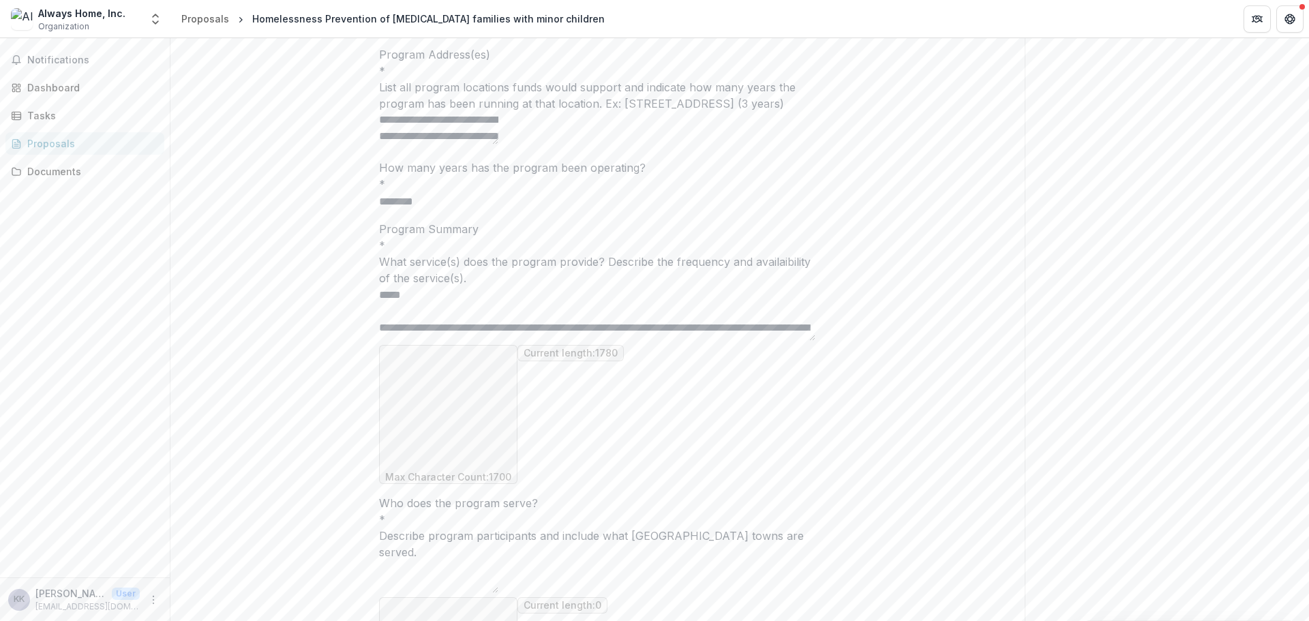
click at [813, 341] on textarea "Program Summary *" at bounding box center [597, 313] width 436 height 55
drag, startPoint x: 650, startPoint y: 458, endPoint x: 670, endPoint y: 454, distance: 20.2
click at [650, 341] on textarea "Program Summary *" at bounding box center [597, 313] width 436 height 55
click at [504, 341] on textarea "Program Summary *" at bounding box center [597, 313] width 436 height 55
click at [808, 341] on textarea "Program Summary *" at bounding box center [597, 313] width 436 height 55
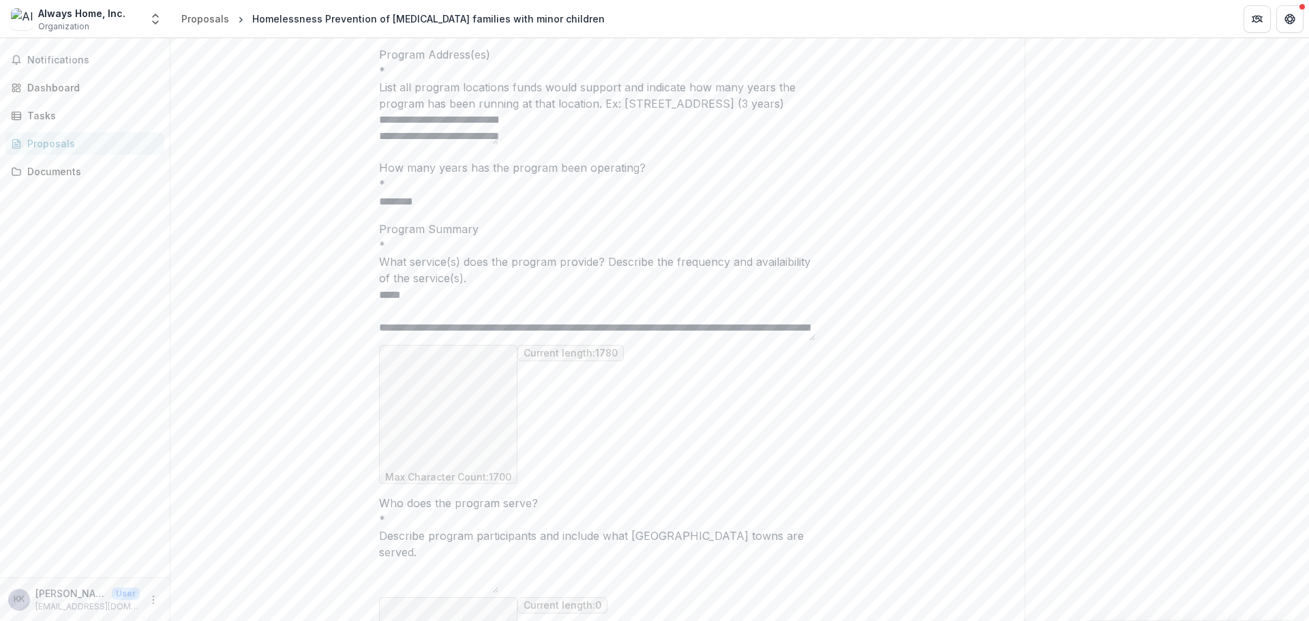
click at [514, 341] on textarea "Program Summary *" at bounding box center [597, 313] width 436 height 55
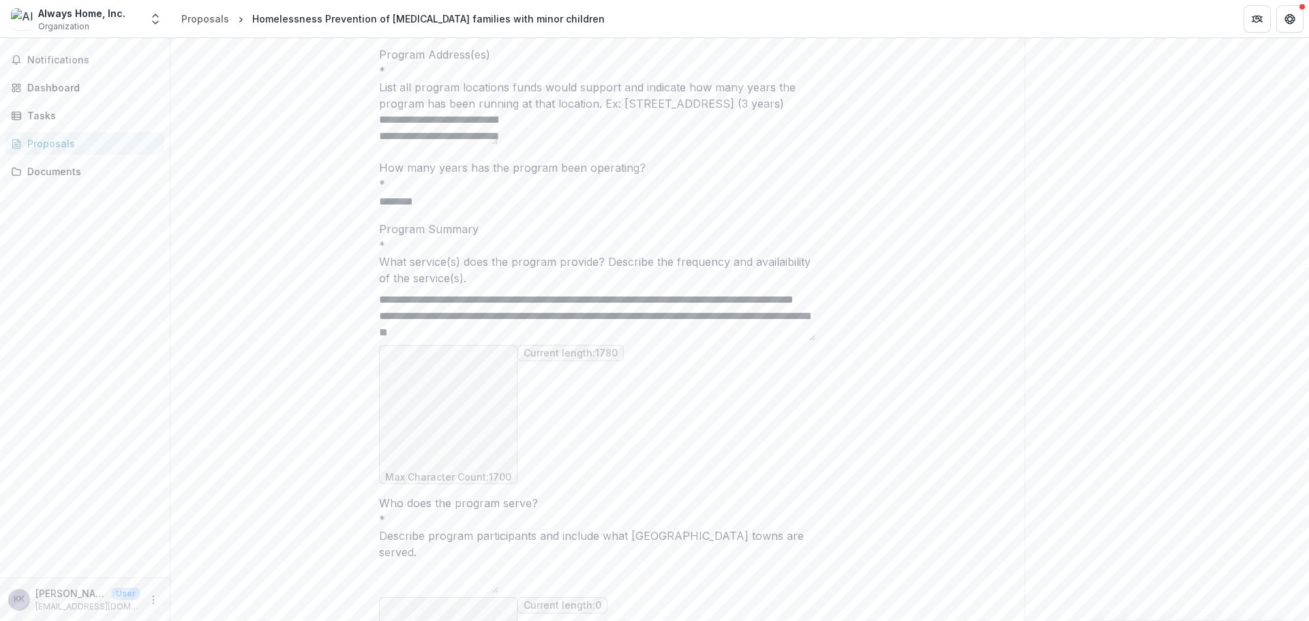
scroll to position [350, 0]
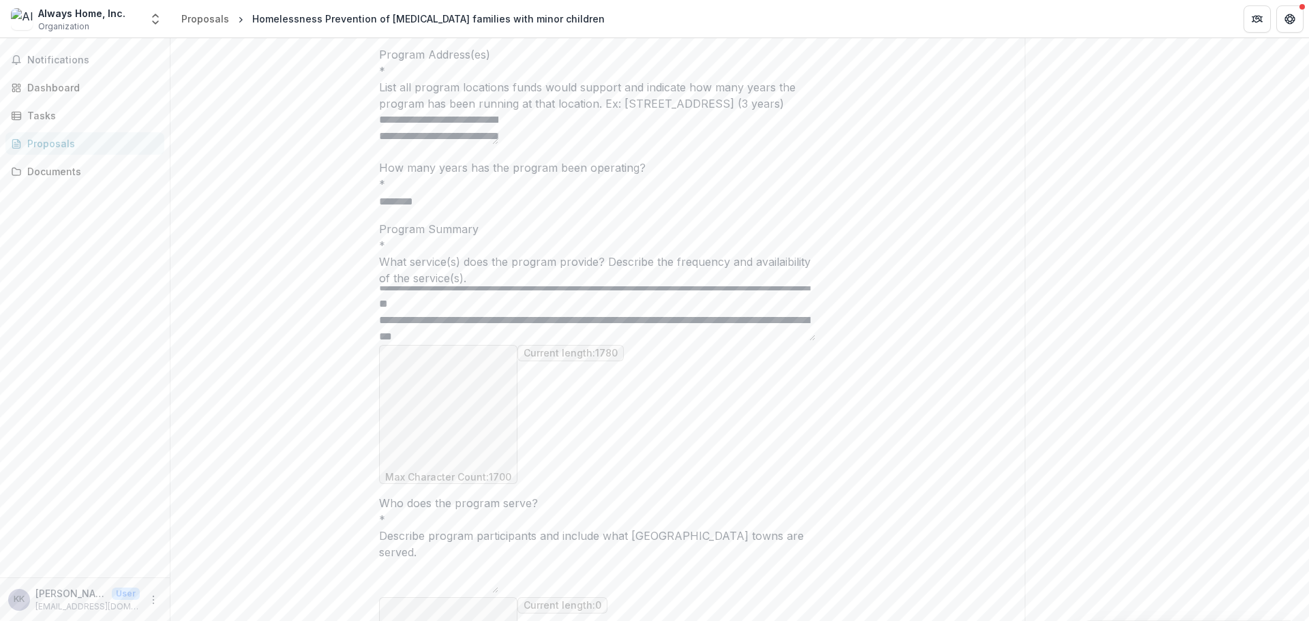
click at [687, 341] on textarea "Program Summary *" at bounding box center [597, 313] width 436 height 55
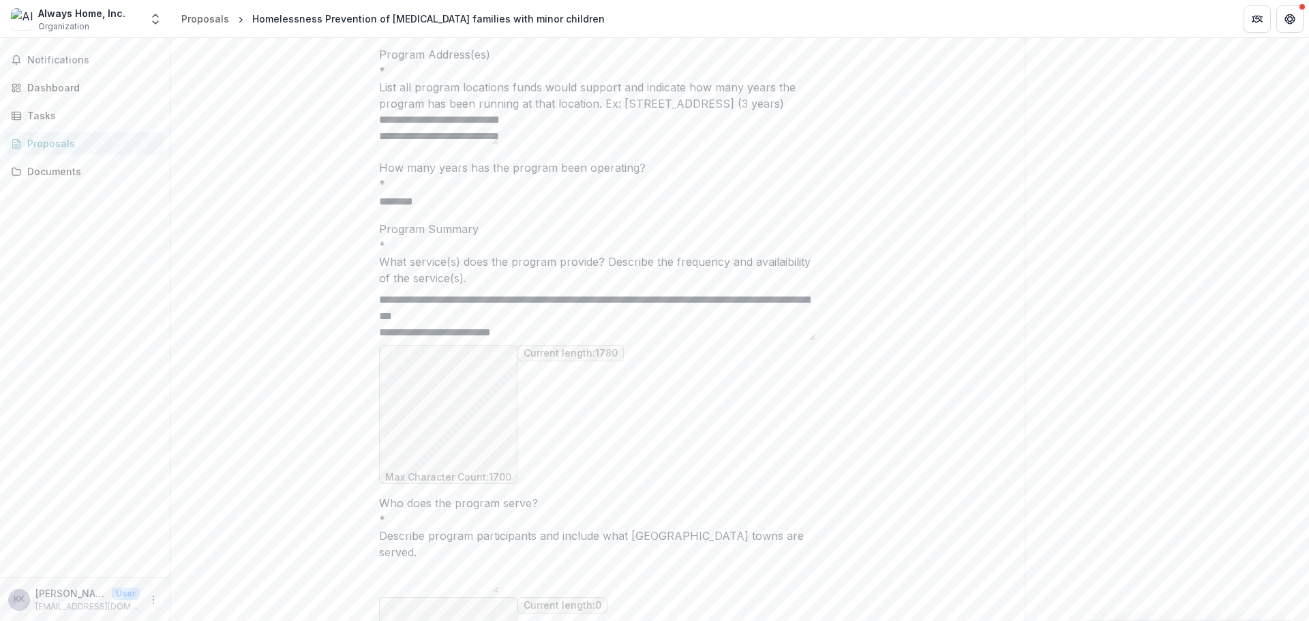
scroll to position [379, 0]
click at [496, 341] on textarea "Program Summary *" at bounding box center [597, 313] width 436 height 55
click at [681, 341] on textarea "Program Summary *" at bounding box center [597, 313] width 436 height 55
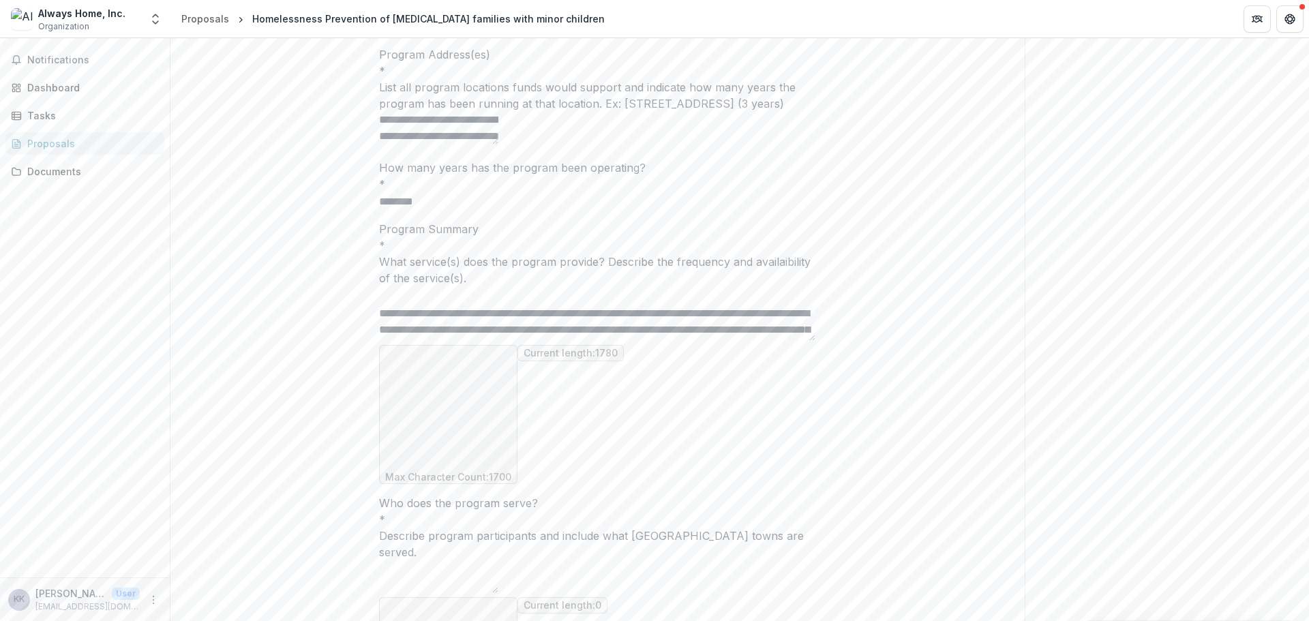
scroll to position [0, 0]
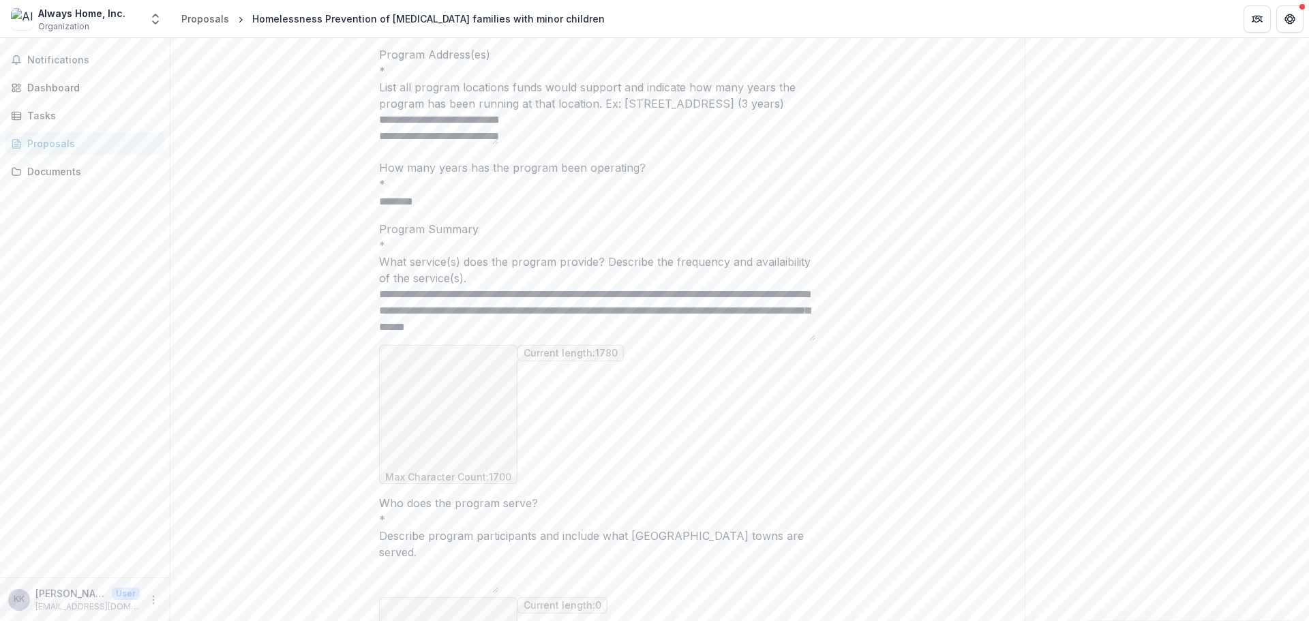
drag, startPoint x: 450, startPoint y: 455, endPoint x: 472, endPoint y: 440, distance: 27.4
click at [472, 341] on textarea "Program Summary *" at bounding box center [597, 313] width 436 height 55
click at [723, 341] on textarea "Program Summary *" at bounding box center [597, 313] width 436 height 55
click at [772, 341] on textarea "Program Summary *" at bounding box center [597, 313] width 436 height 55
drag, startPoint x: 640, startPoint y: 455, endPoint x: 382, endPoint y: 436, distance: 257.8
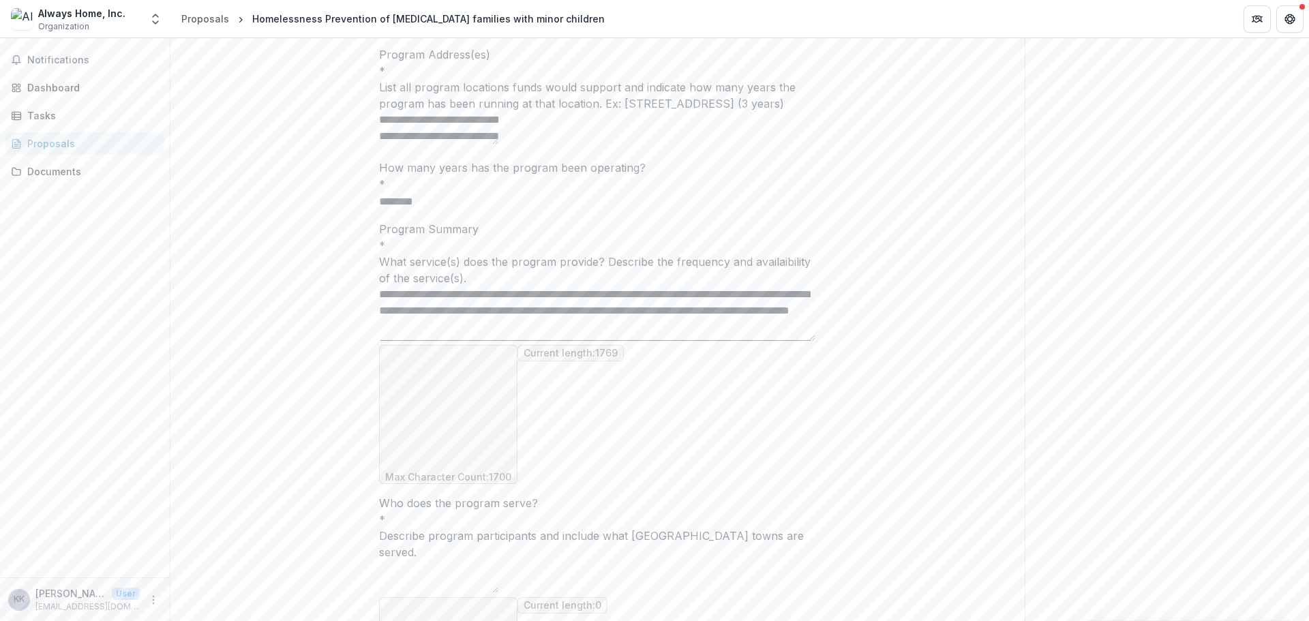
click at [382, 341] on textarea "Program Summary *" at bounding box center [597, 313] width 436 height 55
drag, startPoint x: 704, startPoint y: 455, endPoint x: 697, endPoint y: 453, distance: 7.0
click at [704, 341] on textarea "Program Summary *" at bounding box center [597, 313] width 436 height 55
drag, startPoint x: 772, startPoint y: 436, endPoint x: 802, endPoint y: 436, distance: 30.0
click at [802, 341] on textarea "Program Summary *" at bounding box center [597, 313] width 436 height 55
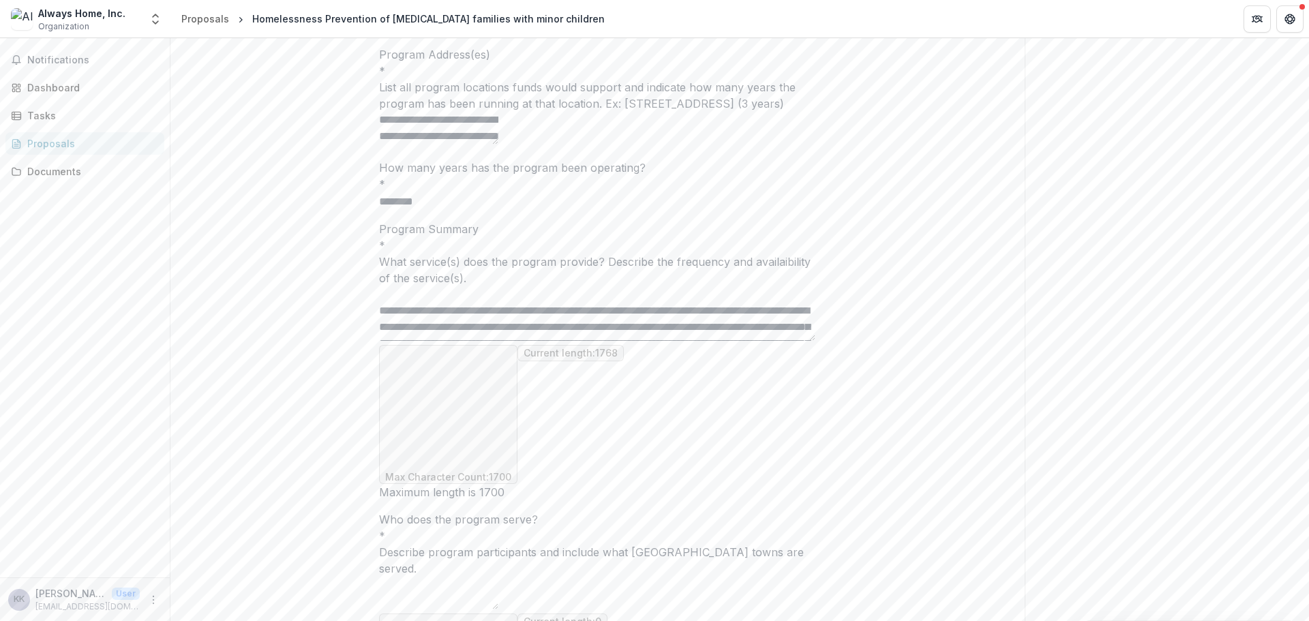
scroll to position [46, 0]
drag, startPoint x: 502, startPoint y: 432, endPoint x: 388, endPoint y: 453, distance: 116.4
click at [388, 341] on textarea "Program Summary *" at bounding box center [597, 313] width 436 height 55
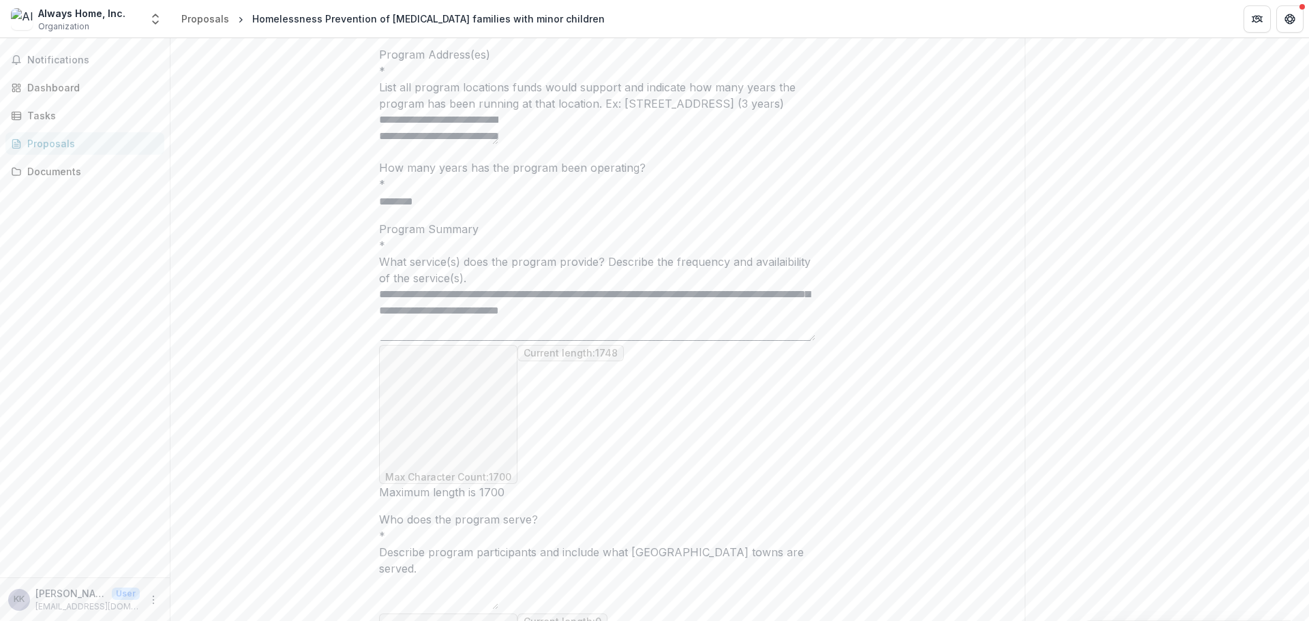
scroll to position [79, 0]
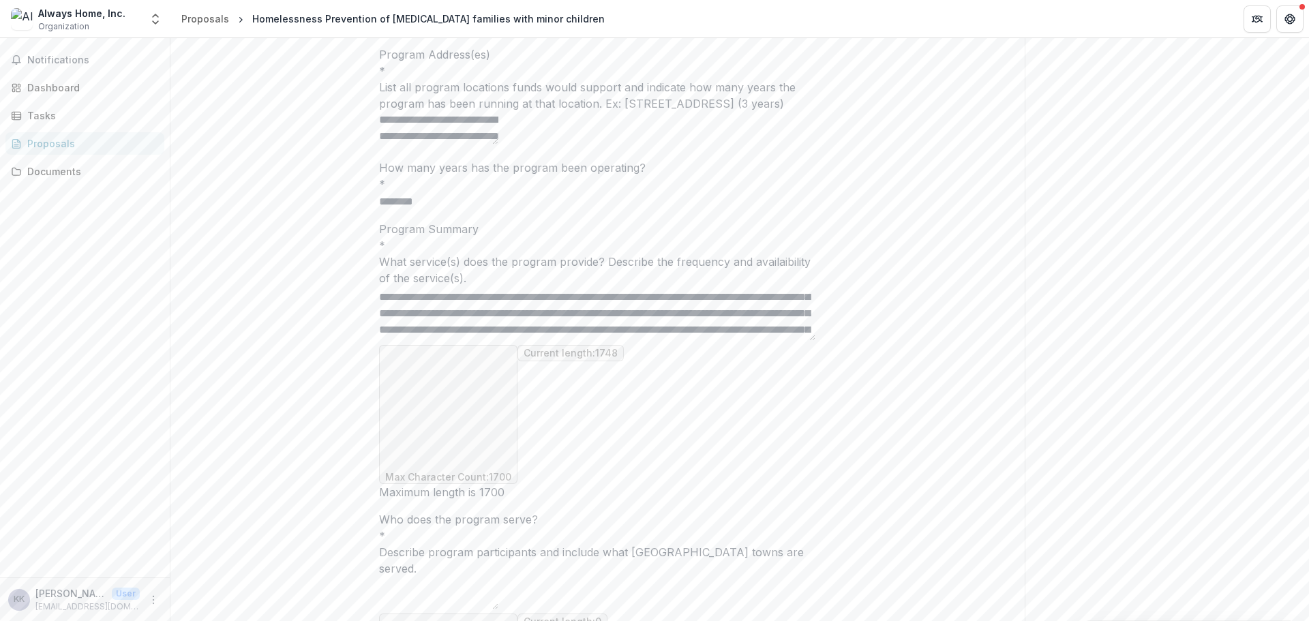
drag, startPoint x: 712, startPoint y: 449, endPoint x: 572, endPoint y: 445, distance: 140.5
click at [572, 341] on textarea "Program Summary *" at bounding box center [597, 313] width 436 height 55
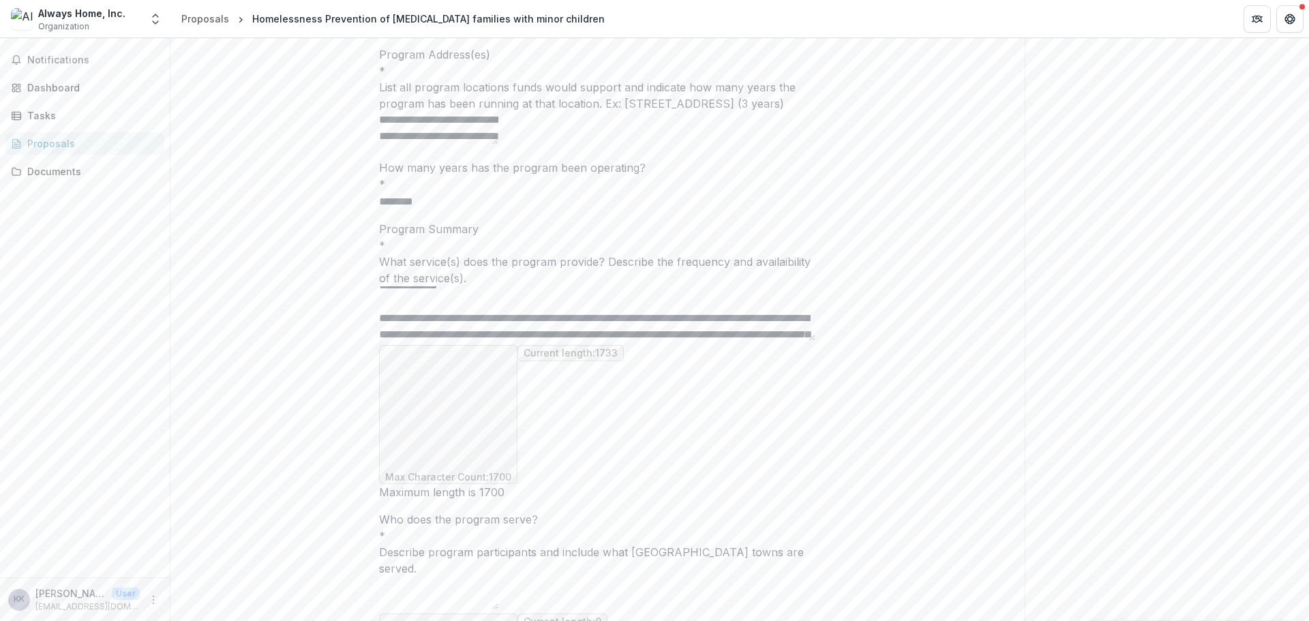
scroll to position [112, 0]
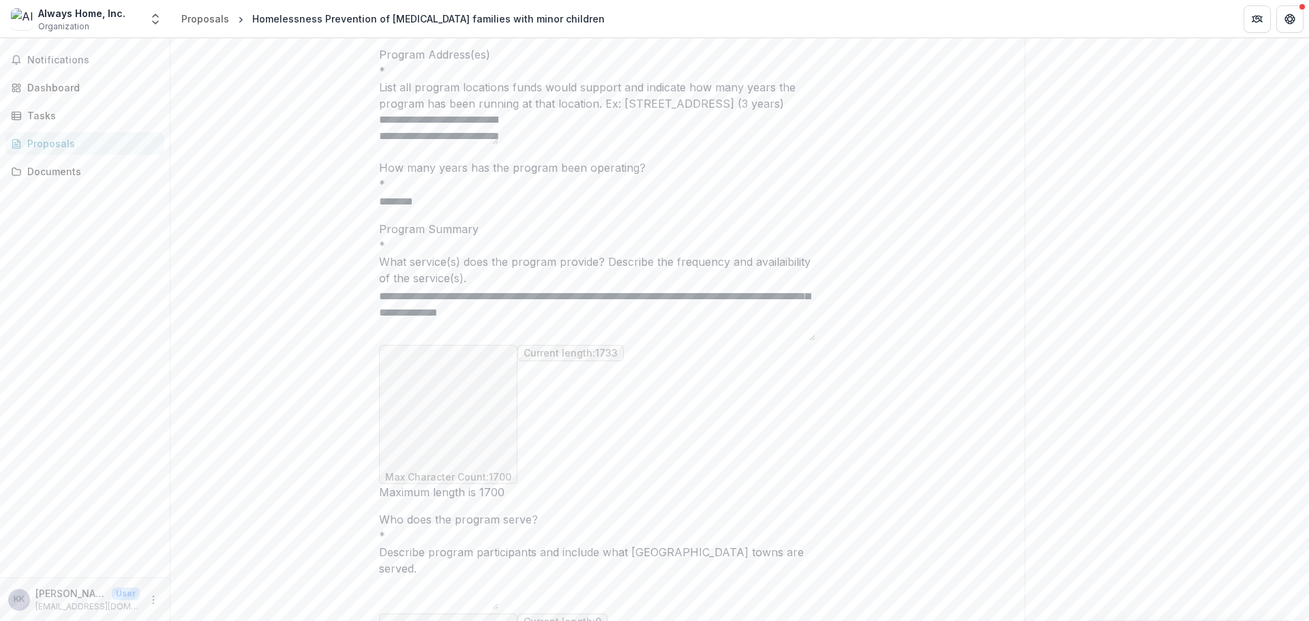
click at [674, 341] on textarea "Program Summary *" at bounding box center [597, 313] width 436 height 55
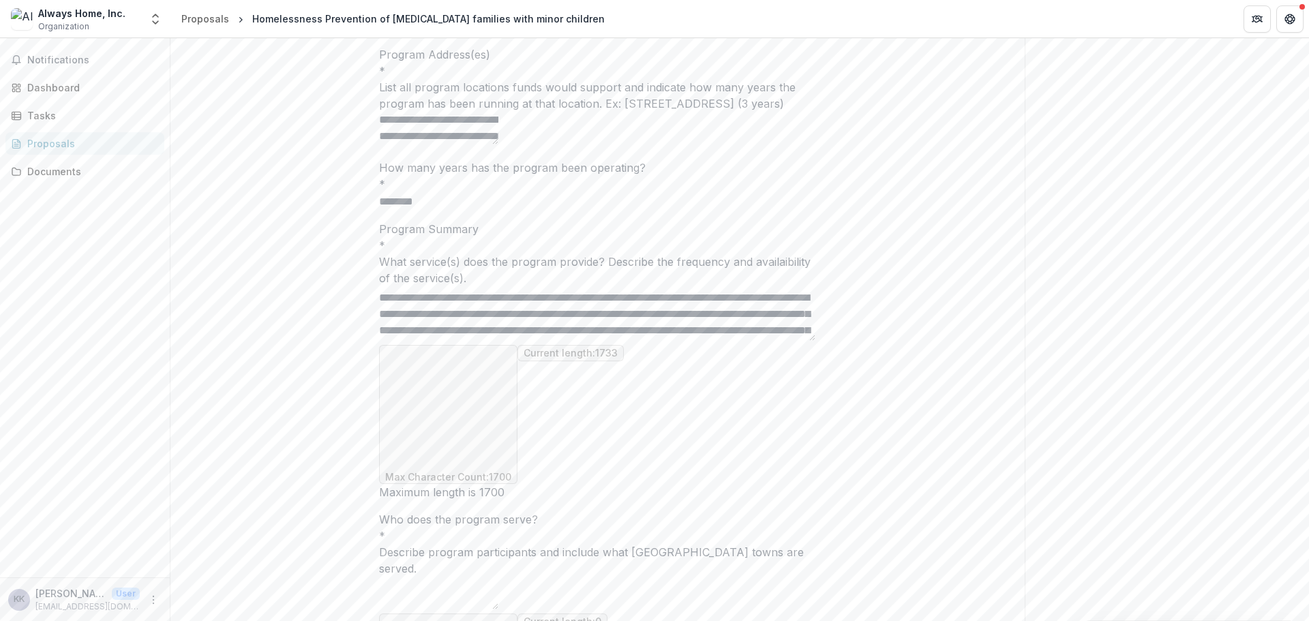
scroll to position [292, 0]
click at [590, 341] on textarea "Program Summary *" at bounding box center [597, 313] width 436 height 55
drag, startPoint x: 631, startPoint y: 462, endPoint x: 734, endPoint y: 445, distance: 104.3
click at [734, 341] on textarea "Program Summary *" at bounding box center [597, 313] width 436 height 55
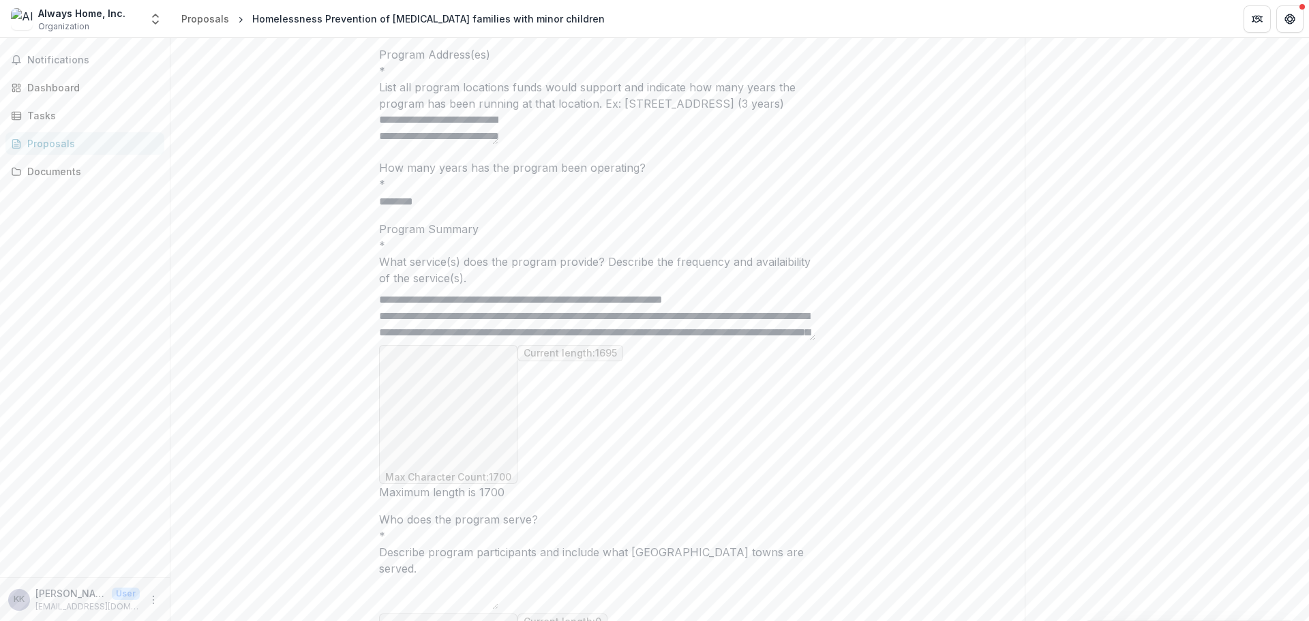
drag, startPoint x: 412, startPoint y: 457, endPoint x: 391, endPoint y: 463, distance: 22.0
click at [391, 341] on textarea "Program Summary *" at bounding box center [597, 313] width 436 height 55
click at [647, 341] on textarea "Program Summary *" at bounding box center [597, 313] width 436 height 55
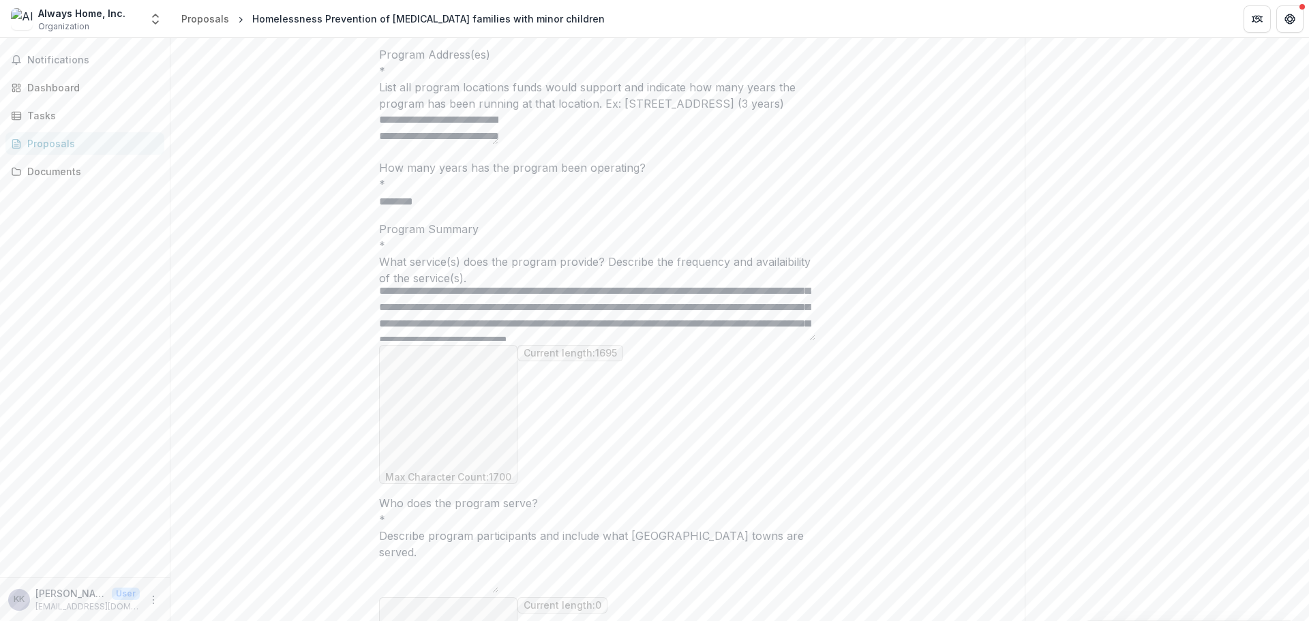
scroll to position [305, 0]
click at [564, 341] on textarea "Program Summary *" at bounding box center [597, 313] width 436 height 55
paste textarea "**********"
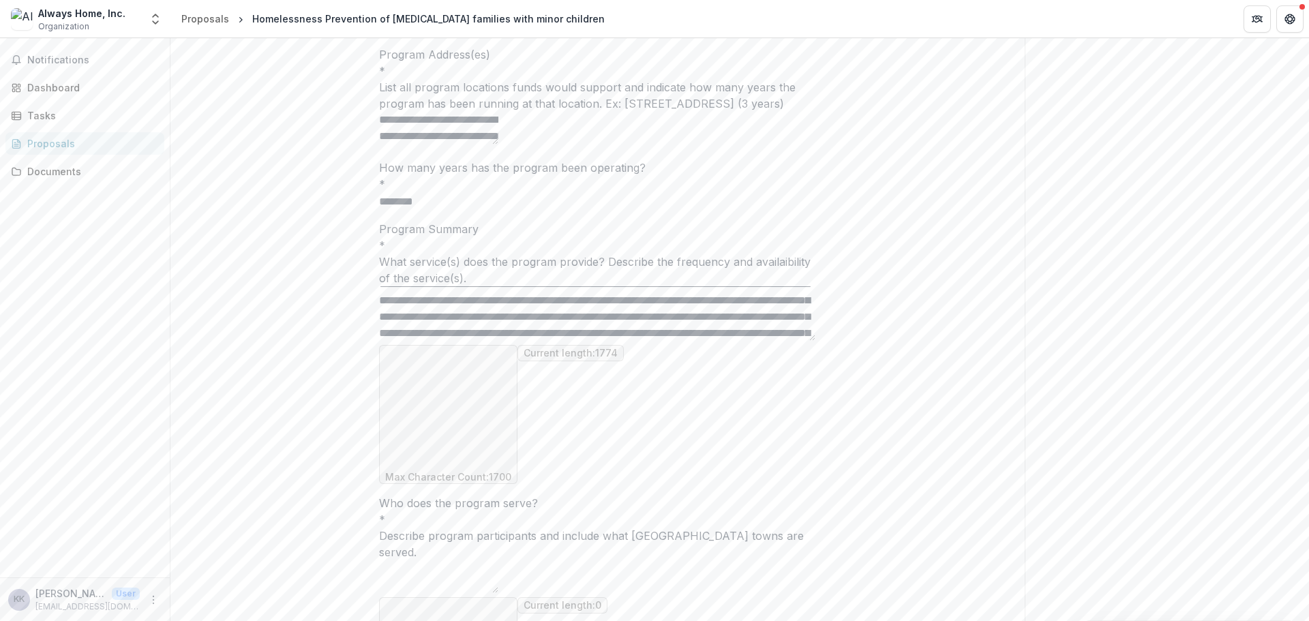
drag, startPoint x: 575, startPoint y: 435, endPoint x: 566, endPoint y: 440, distance: 10.1
click at [573, 341] on textarea "Program Summary *" at bounding box center [597, 313] width 436 height 55
drag, startPoint x: 575, startPoint y: 451, endPoint x: 418, endPoint y: 464, distance: 157.3
click at [418, 341] on textarea "Program Summary *" at bounding box center [597, 313] width 436 height 55
click at [725, 341] on textarea "Program Summary *" at bounding box center [597, 313] width 436 height 55
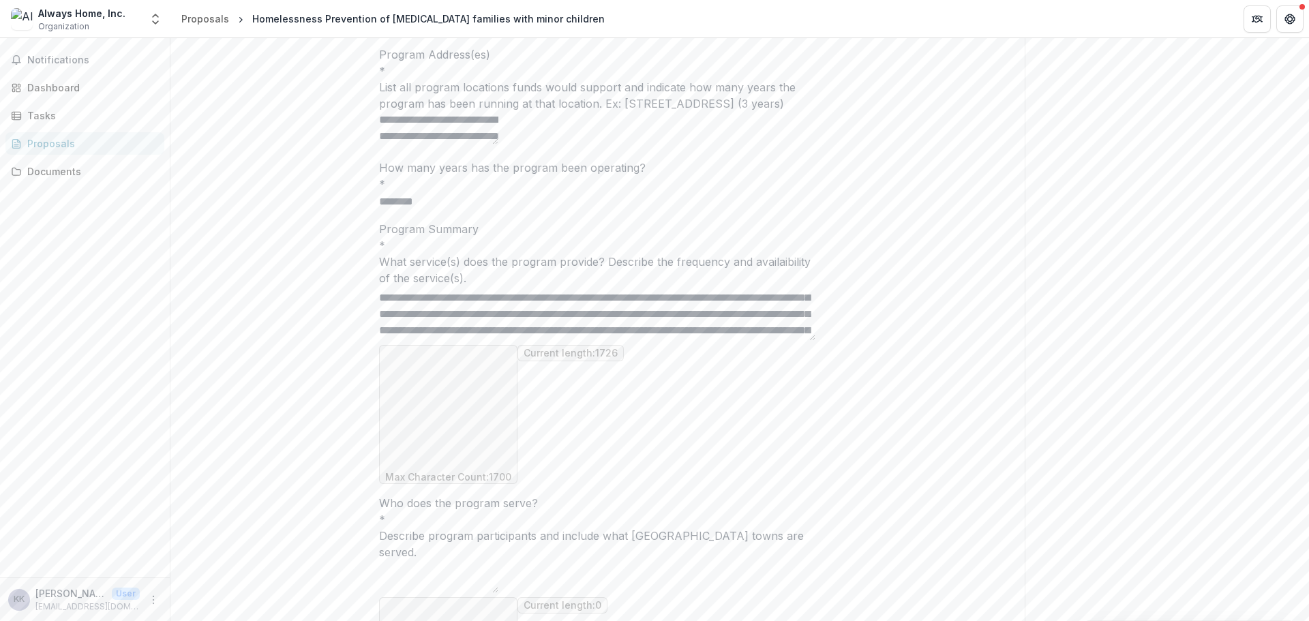
scroll to position [271, 0]
click at [810, 341] on textarea "Program Summary *" at bounding box center [597, 313] width 436 height 55
click at [784, 341] on textarea "Program Summary *" at bounding box center [597, 313] width 436 height 55
drag, startPoint x: 736, startPoint y: 467, endPoint x: 706, endPoint y: 462, distance: 30.4
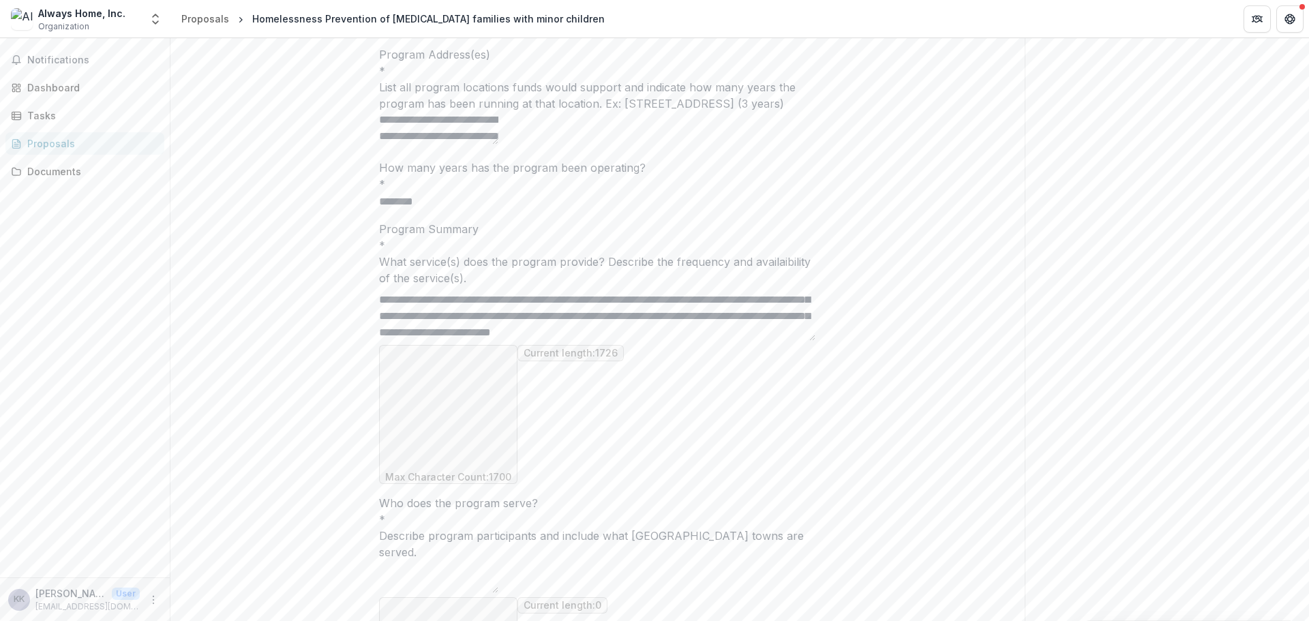
click at [706, 341] on textarea "Program Summary *" at bounding box center [597, 313] width 436 height 55
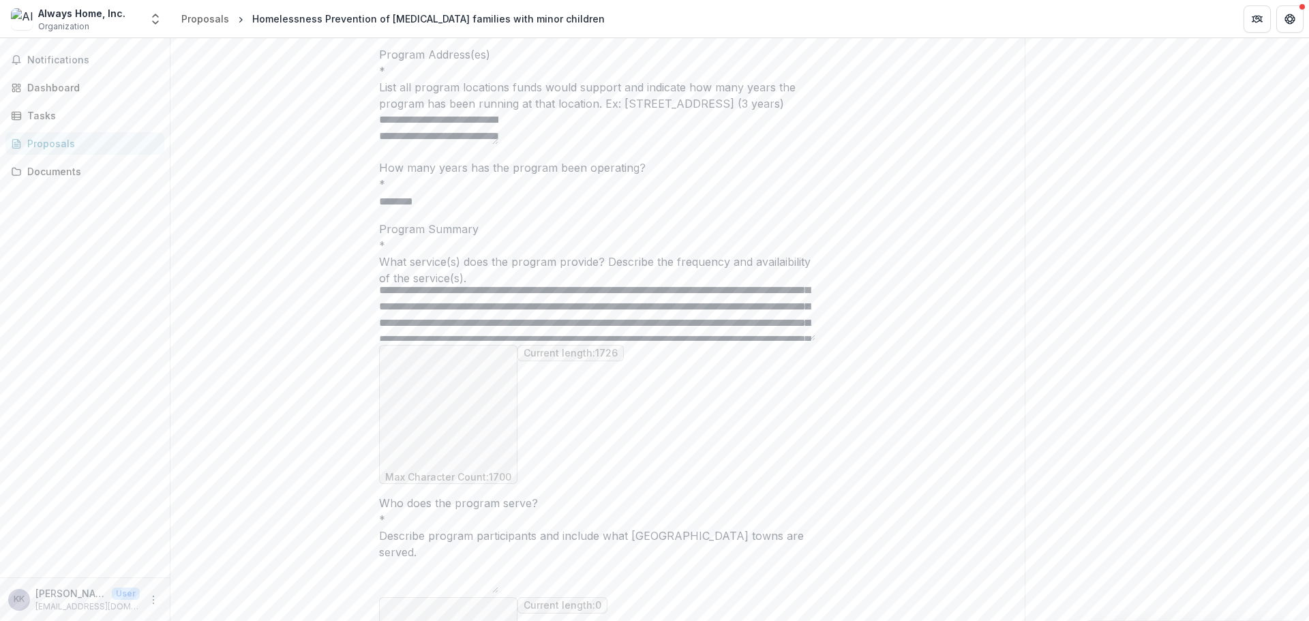
click at [791, 341] on textarea "Program Summary *" at bounding box center [597, 313] width 436 height 55
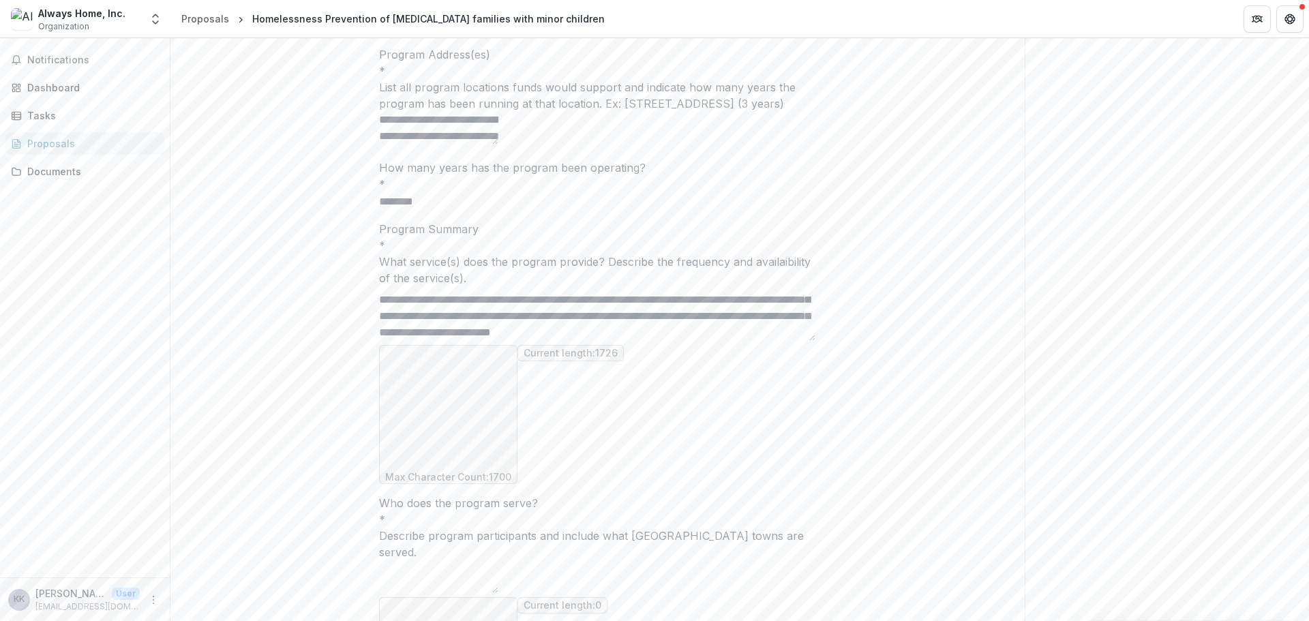
drag, startPoint x: 736, startPoint y: 470, endPoint x: 731, endPoint y: 460, distance: 11.3
click at [717, 341] on textarea "Program Summary *" at bounding box center [597, 313] width 436 height 55
click at [766, 341] on textarea "Program Summary *" at bounding box center [597, 313] width 436 height 55
click at [738, 341] on textarea "Program Summary *" at bounding box center [597, 313] width 436 height 55
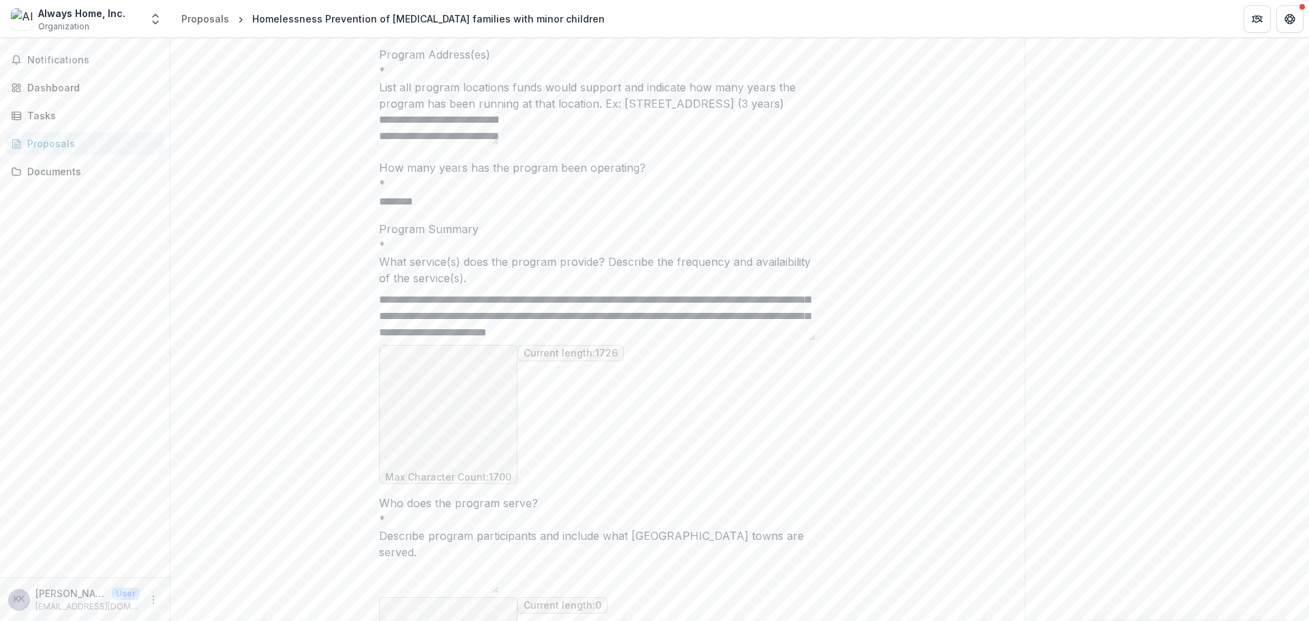
scroll to position [306, 0]
click at [813, 341] on textarea "Program Summary *" at bounding box center [597, 313] width 436 height 55
click at [751, 341] on textarea "Program Summary *" at bounding box center [597, 313] width 436 height 55
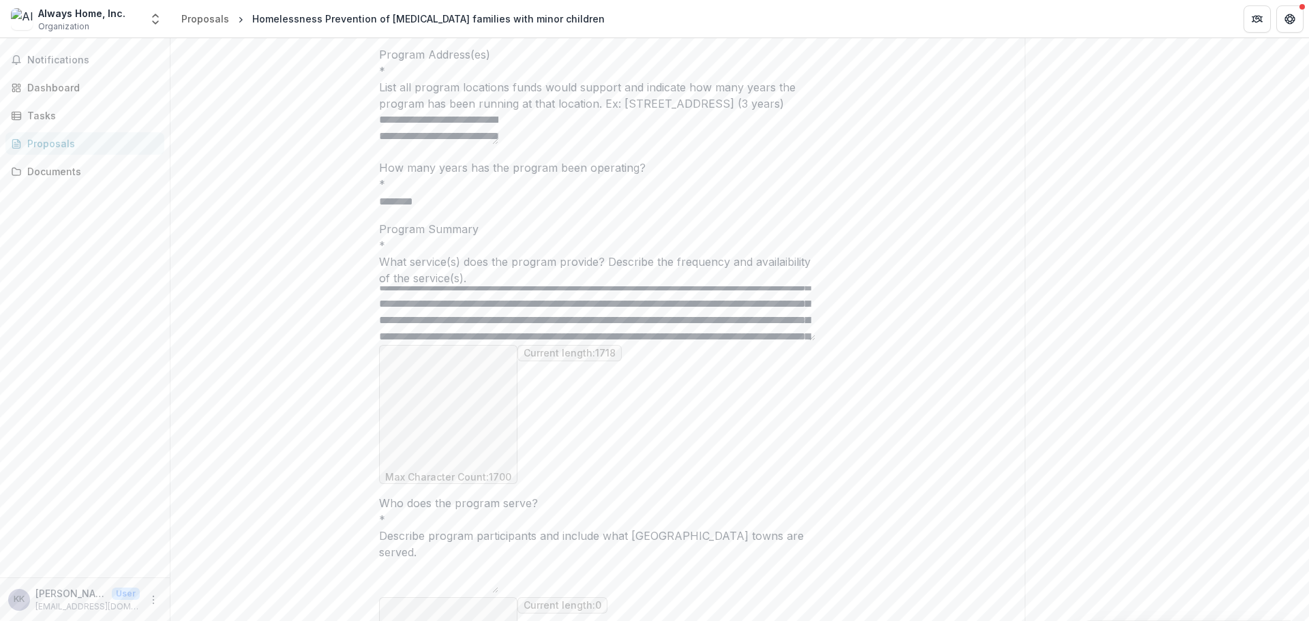
scroll to position [93, 0]
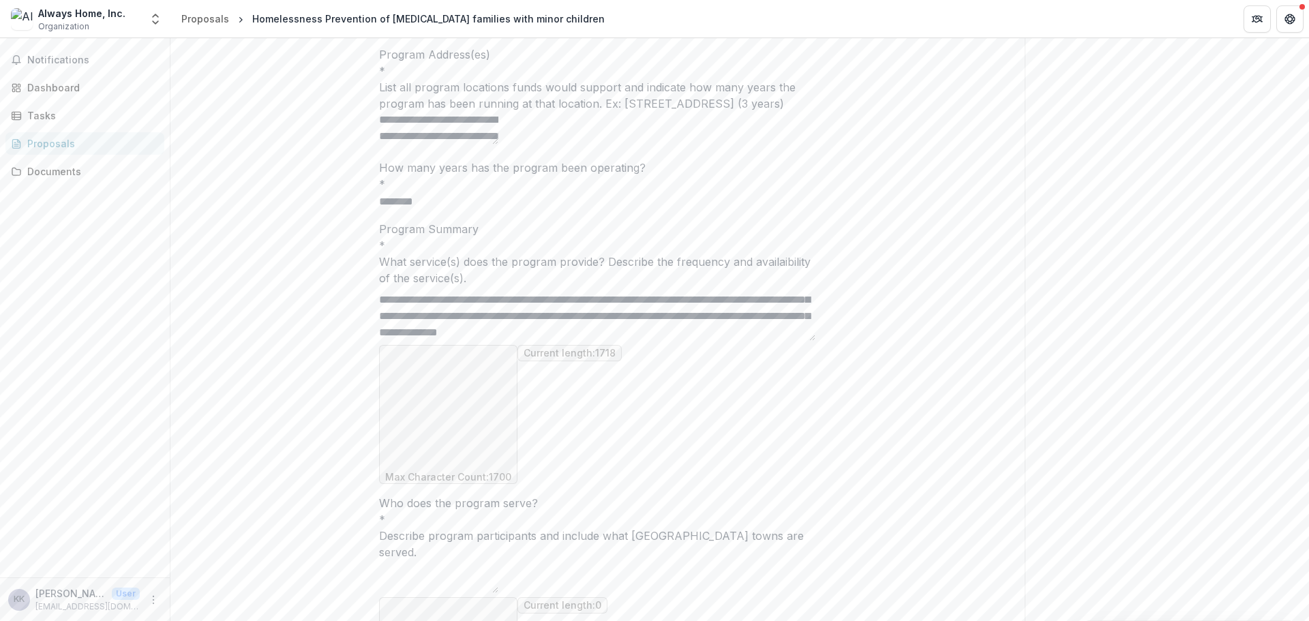
click at [629, 341] on textarea "Program Summary *" at bounding box center [597, 313] width 436 height 55
click at [750, 341] on textarea "Program Summary *" at bounding box center [597, 313] width 436 height 55
drag, startPoint x: 511, startPoint y: 465, endPoint x: 761, endPoint y: 453, distance: 249.8
click at [761, 341] on textarea "Program Summary *" at bounding box center [597, 313] width 436 height 55
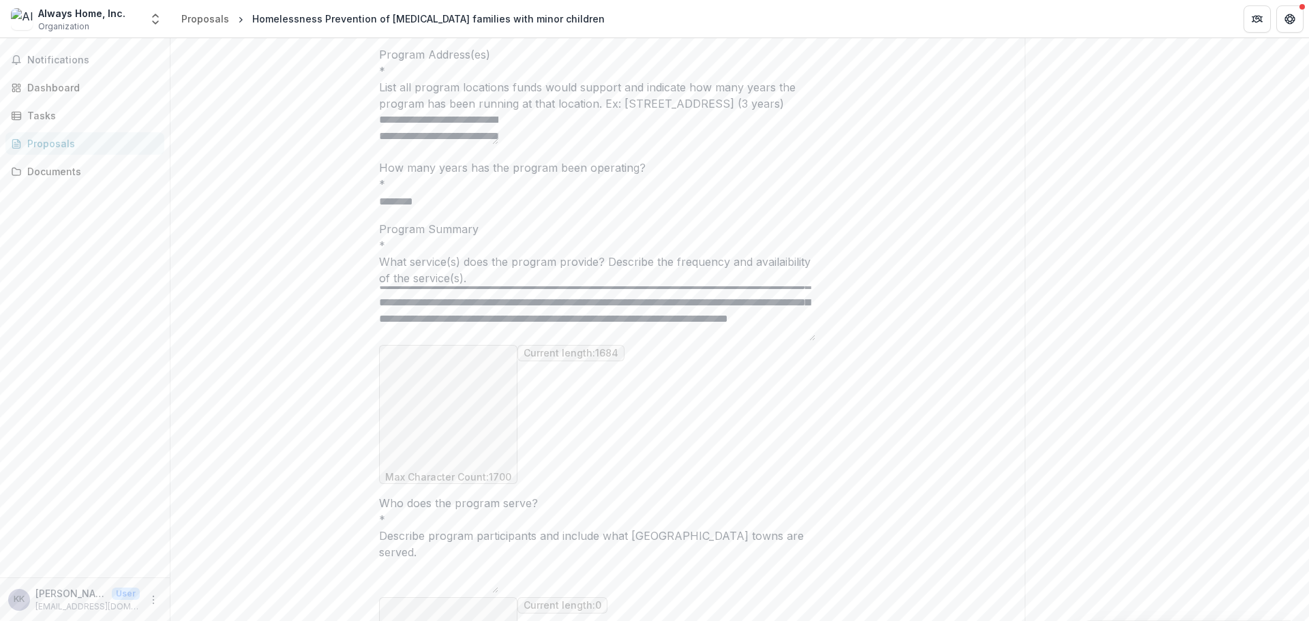
click at [618, 341] on textarea "Program Summary *" at bounding box center [597, 313] width 436 height 55
click at [762, 341] on textarea "Program Summary *" at bounding box center [597, 313] width 436 height 55
click at [777, 341] on textarea "Program Summary *" at bounding box center [597, 313] width 436 height 55
click at [630, 341] on textarea "Program Summary *" at bounding box center [597, 313] width 436 height 55
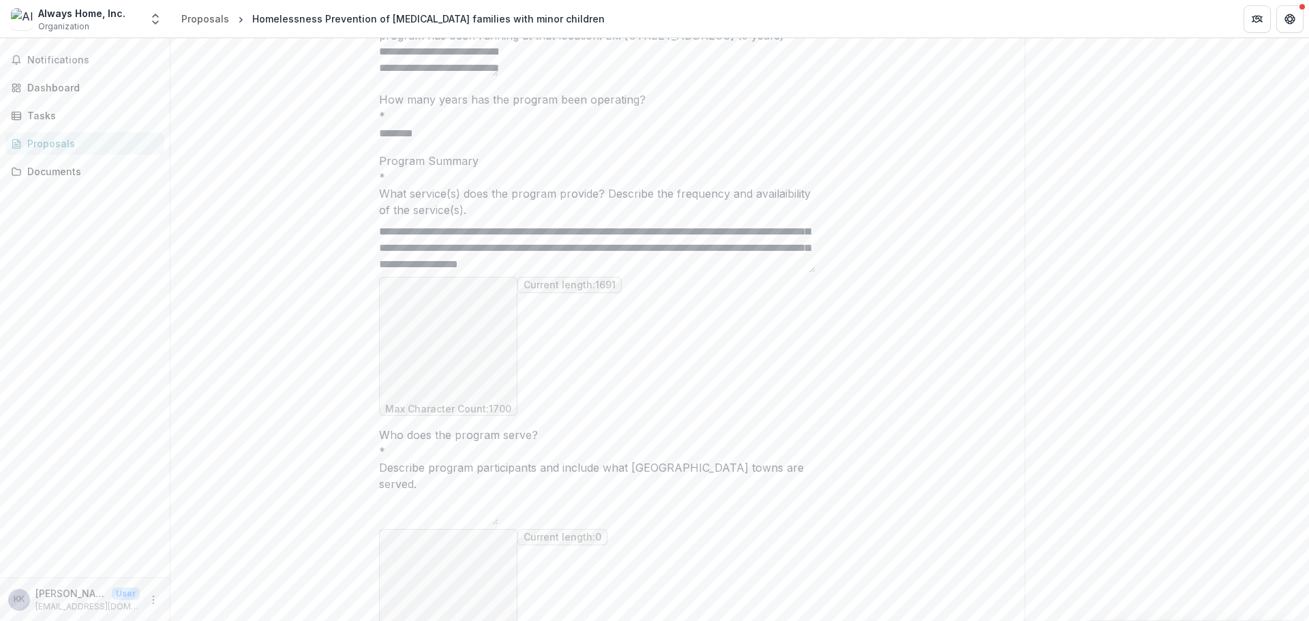
scroll to position [480, 0]
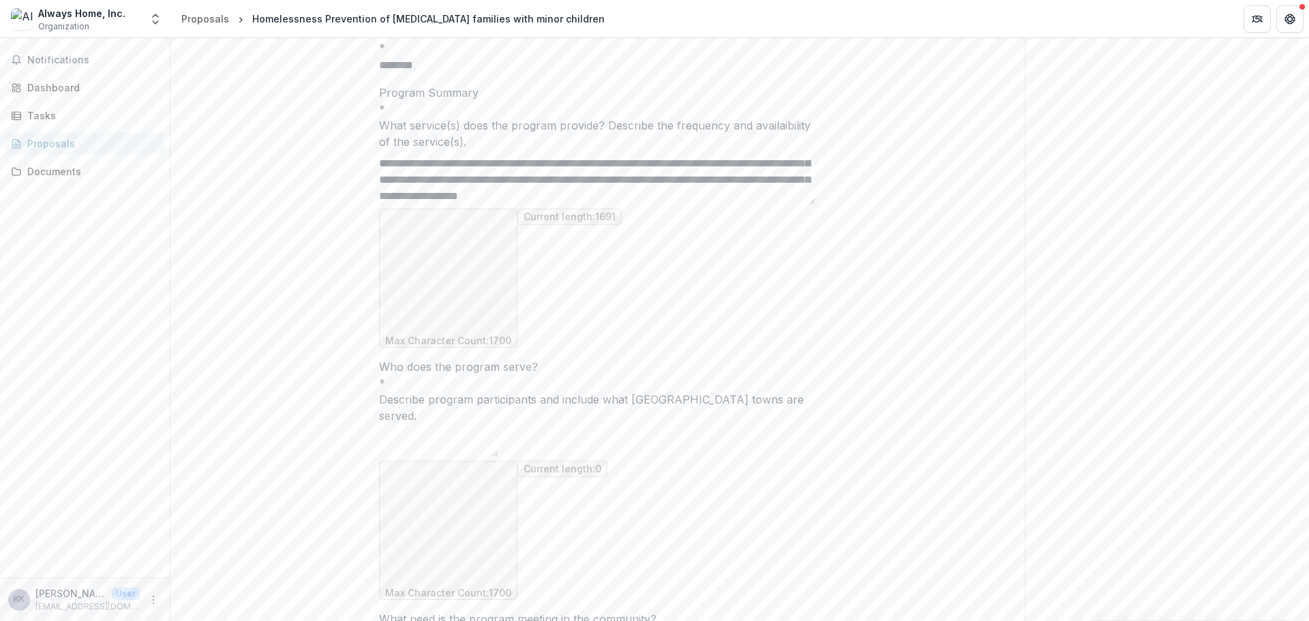
type textarea "**********"
click at [400, 429] on textarea "Who does the program serve? *" at bounding box center [438, 440] width 119 height 33
click at [498, 429] on textarea "**********" at bounding box center [438, 440] width 119 height 33
drag, startPoint x: 488, startPoint y: 443, endPoint x: 716, endPoint y: 425, distance: 228.4
click at [498, 425] on textarea "**********" at bounding box center [438, 440] width 119 height 33
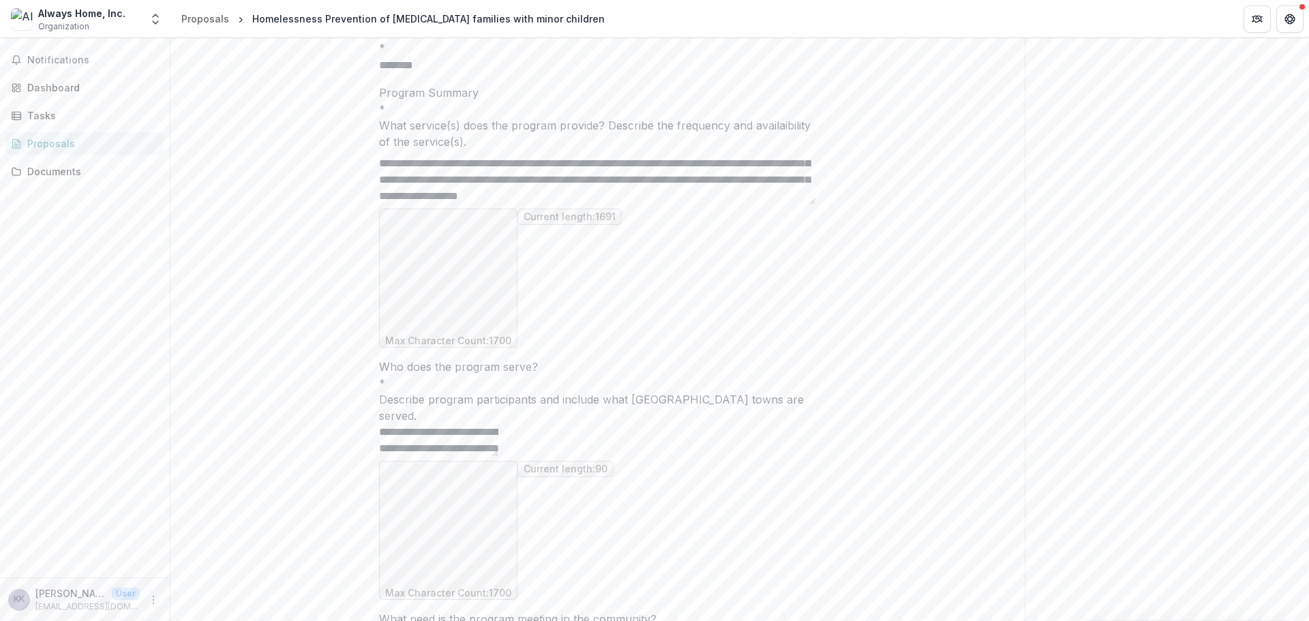
click at [483, 448] on textarea "**********" at bounding box center [438, 440] width 119 height 33
drag, startPoint x: 689, startPoint y: 443, endPoint x: 690, endPoint y: 457, distance: 13.7
click at [498, 457] on textarea "**********" at bounding box center [438, 440] width 119 height 33
click at [459, 430] on textarea "**********" at bounding box center [438, 440] width 119 height 33
drag, startPoint x: 652, startPoint y: 443, endPoint x: 378, endPoint y: 421, distance: 275.6
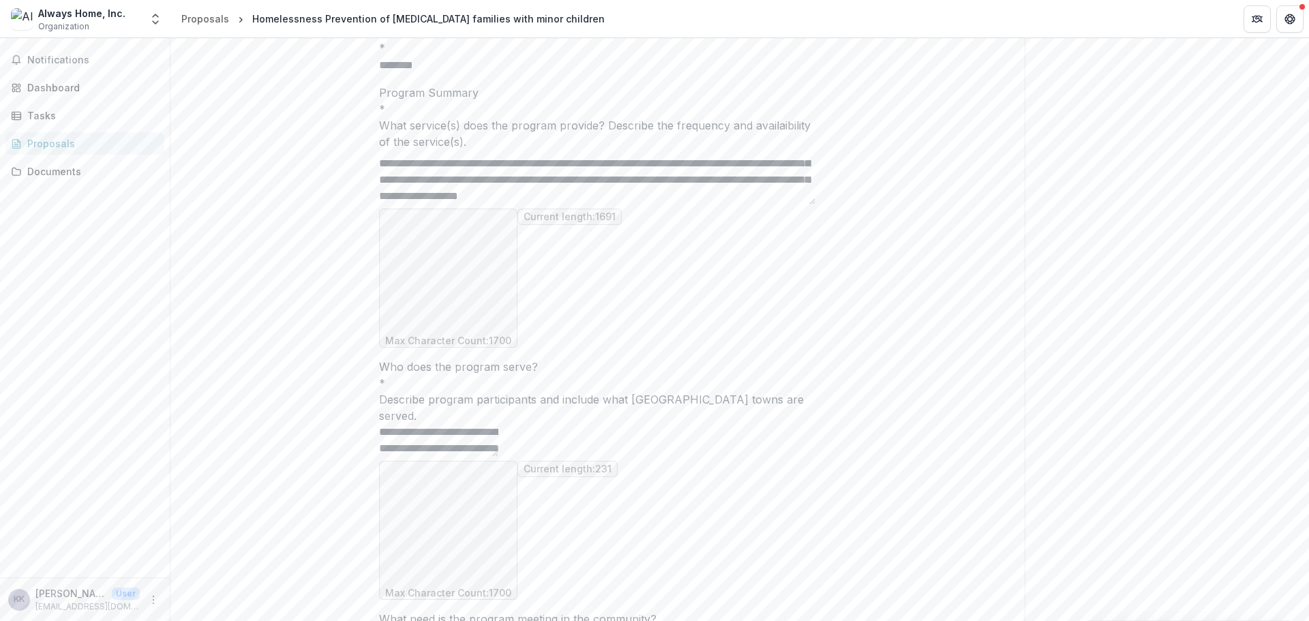
click at [379, 424] on textarea "**********" at bounding box center [438, 440] width 119 height 33
paste textarea "**********"
click at [433, 444] on textarea "**********" at bounding box center [438, 440] width 119 height 33
drag, startPoint x: 463, startPoint y: 444, endPoint x: 434, endPoint y: 444, distance: 28.6
click at [434, 444] on textarea "**********" at bounding box center [438, 440] width 119 height 33
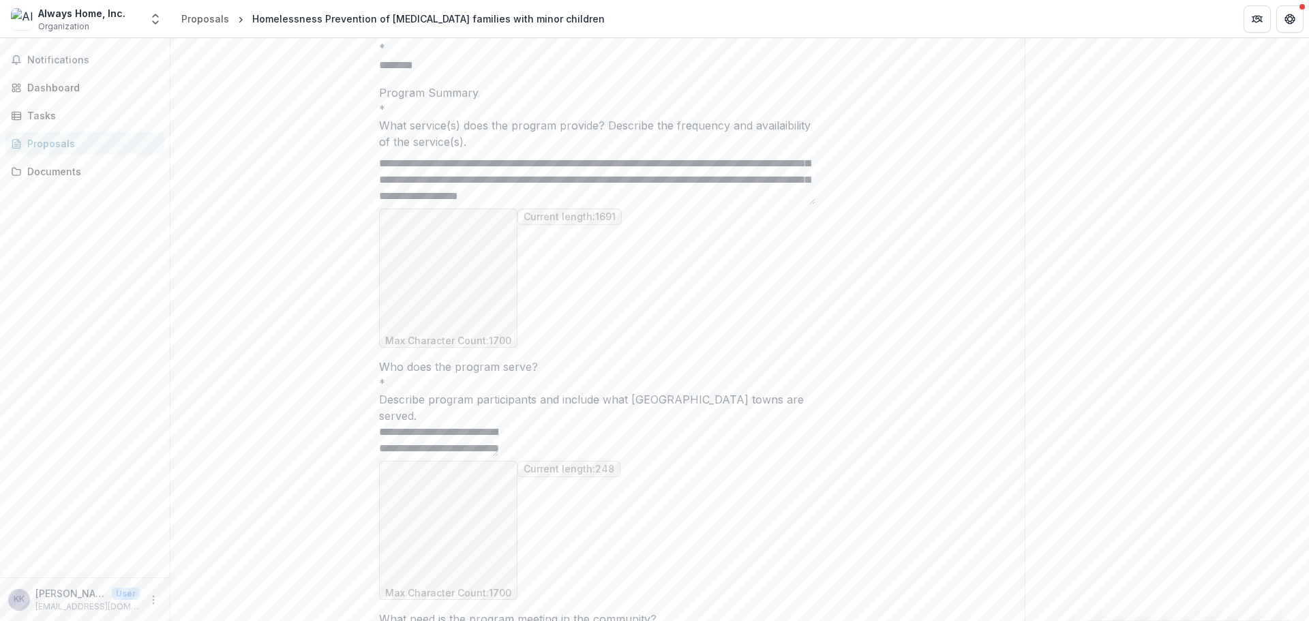
drag, startPoint x: 741, startPoint y: 429, endPoint x: 783, endPoint y: 429, distance: 41.6
click at [498, 429] on textarea "**********" at bounding box center [438, 440] width 119 height 33
drag, startPoint x: 507, startPoint y: 445, endPoint x: 436, endPoint y: 447, distance: 71.6
click at [436, 447] on textarea "**********" at bounding box center [438, 440] width 119 height 33
drag, startPoint x: 470, startPoint y: 447, endPoint x: 393, endPoint y: 440, distance: 78.0
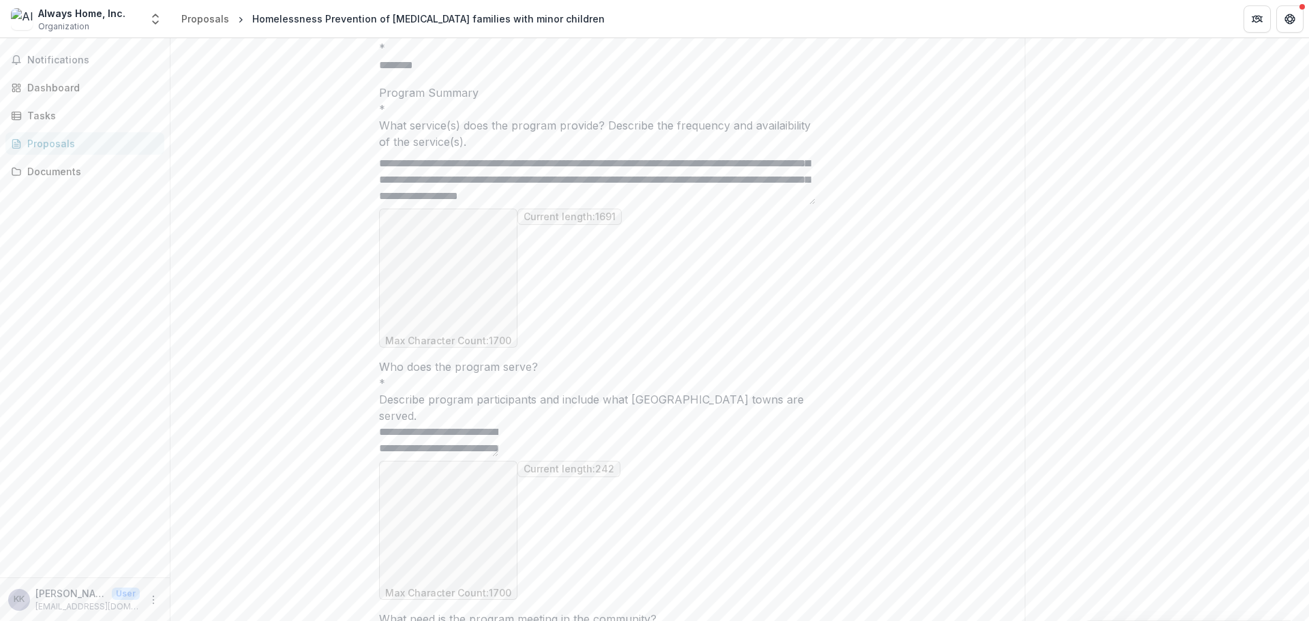
click at [395, 444] on textarea "**********" at bounding box center [438, 440] width 119 height 33
drag, startPoint x: 611, startPoint y: 446, endPoint x: 386, endPoint y: 427, distance: 225.7
click at [386, 427] on textarea "**********" at bounding box center [438, 440] width 119 height 33
paste textarea "*******"
click at [498, 447] on textarea "**********" at bounding box center [438, 440] width 119 height 33
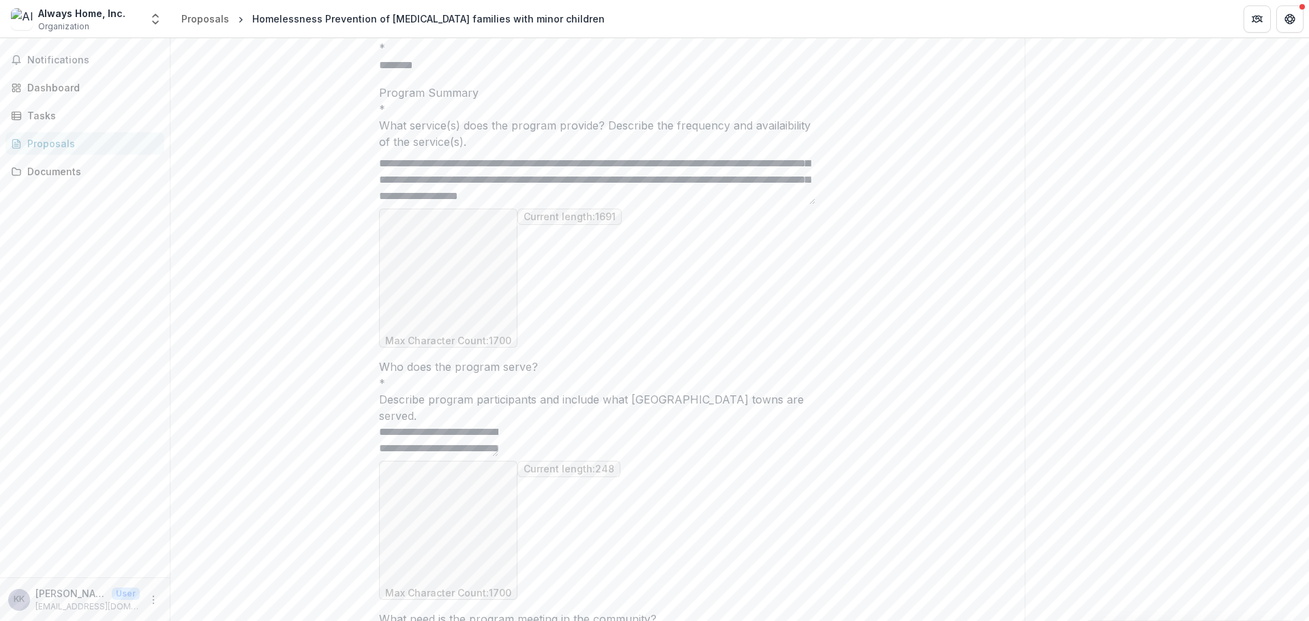
click at [498, 447] on textarea "**********" at bounding box center [438, 440] width 119 height 33
click at [498, 434] on textarea "**********" at bounding box center [438, 440] width 119 height 33
click at [498, 432] on textarea "**********" at bounding box center [438, 440] width 119 height 33
drag, startPoint x: 548, startPoint y: 446, endPoint x: 573, endPoint y: 451, distance: 25.0
click at [498, 447] on textarea "**********" at bounding box center [438, 440] width 119 height 33
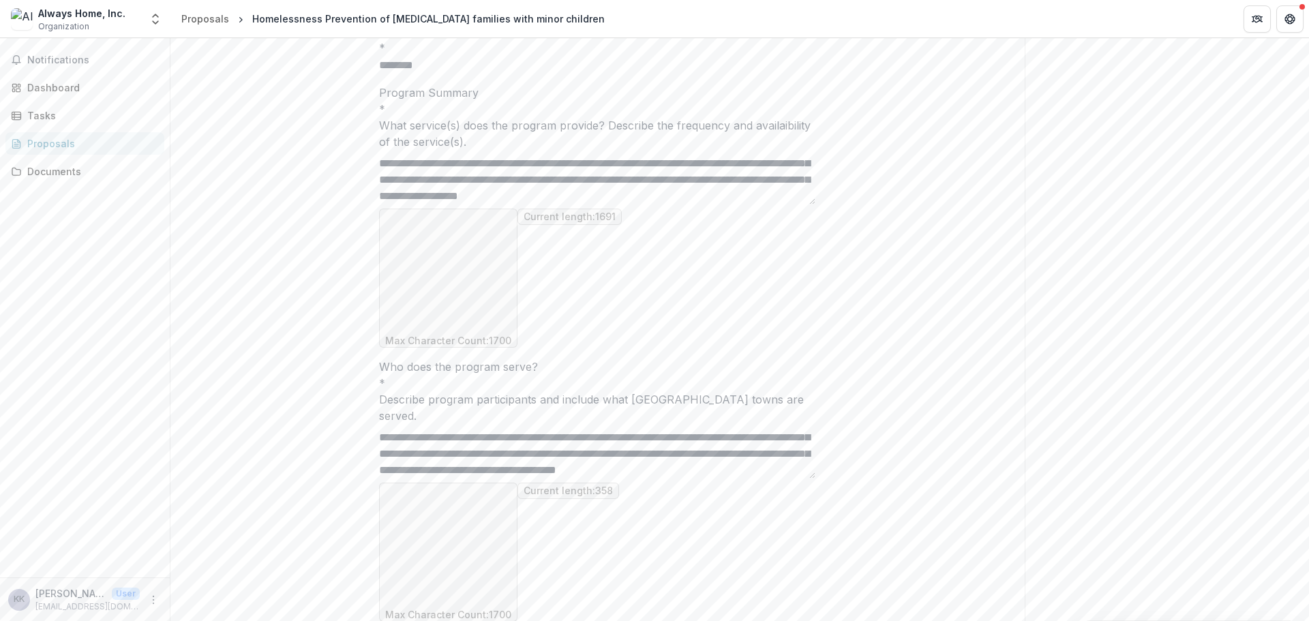
scroll to position [25, 0]
click at [482, 450] on textarea "**********" at bounding box center [597, 451] width 436 height 55
click at [524, 449] on textarea "**********" at bounding box center [597, 451] width 436 height 55
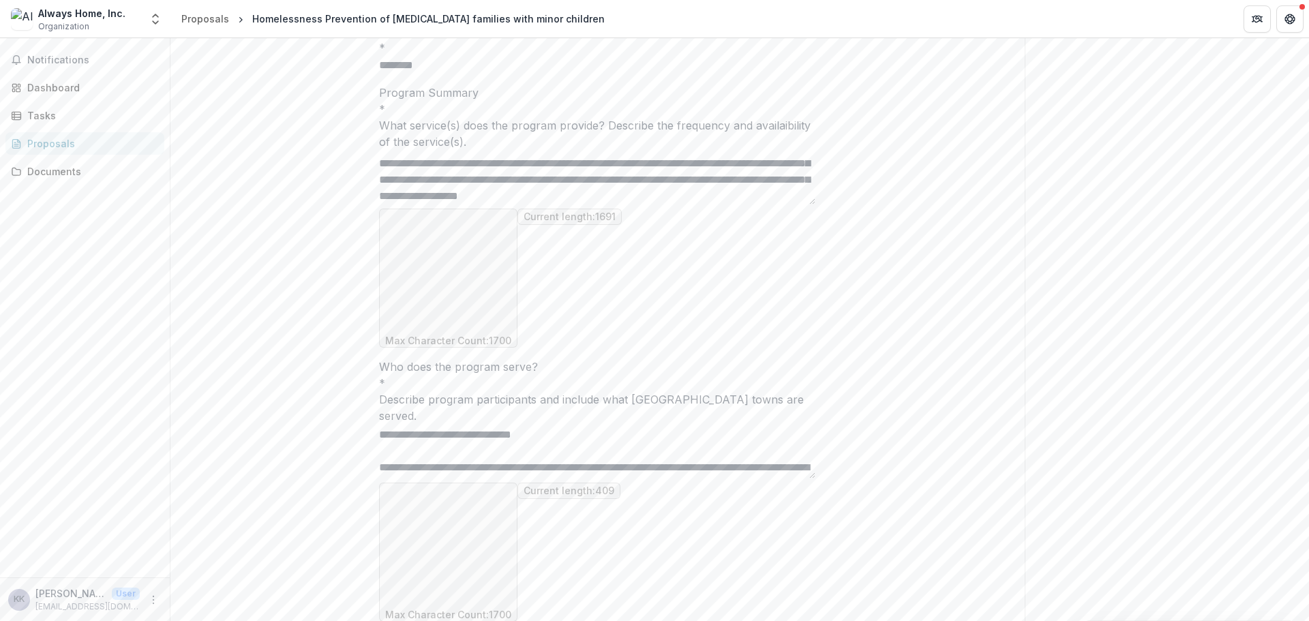
scroll to position [10, 0]
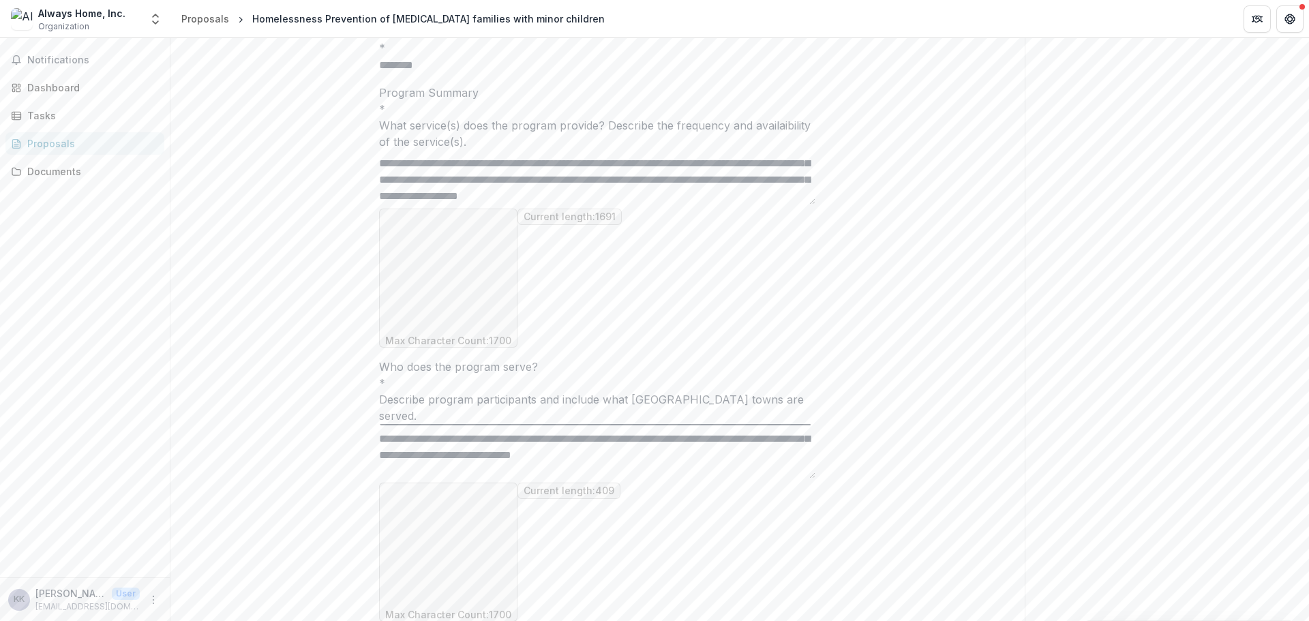
drag, startPoint x: 638, startPoint y: 428, endPoint x: 618, endPoint y: 428, distance: 20.5
click at [618, 428] on textarea "**********" at bounding box center [597, 451] width 436 height 55
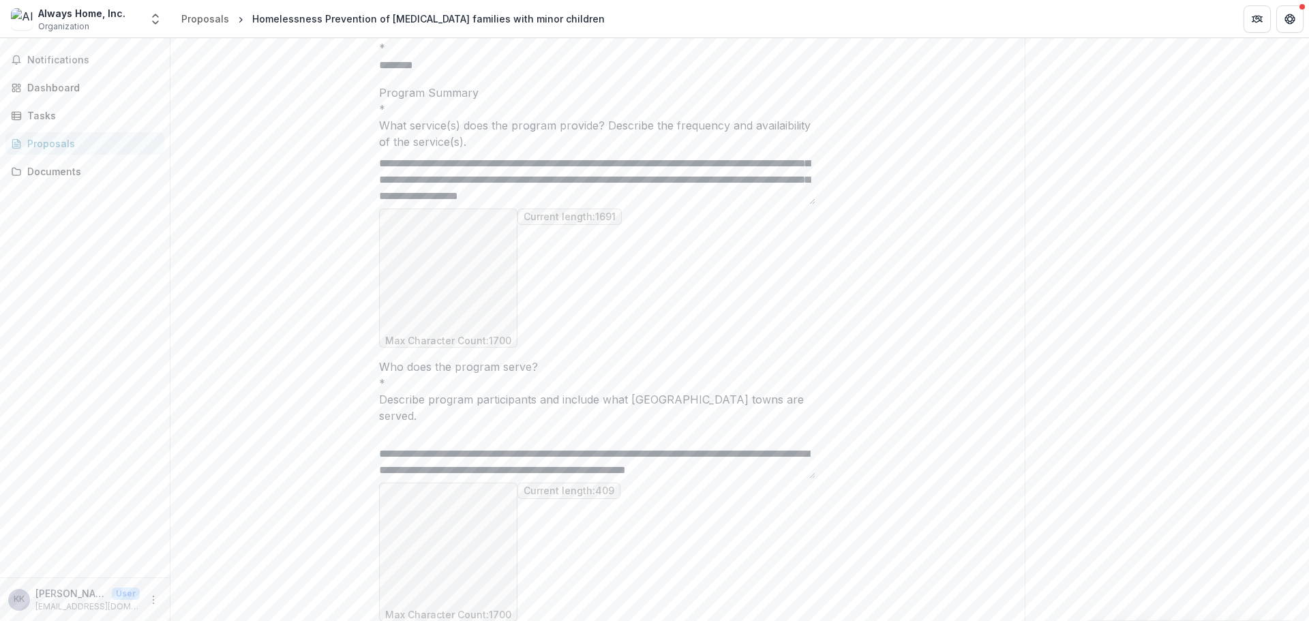
scroll to position [68, 0]
click at [655, 442] on textarea "**********" at bounding box center [597, 451] width 436 height 55
click at [637, 440] on textarea "**********" at bounding box center [597, 451] width 436 height 55
click at [712, 436] on textarea "**********" at bounding box center [597, 451] width 436 height 55
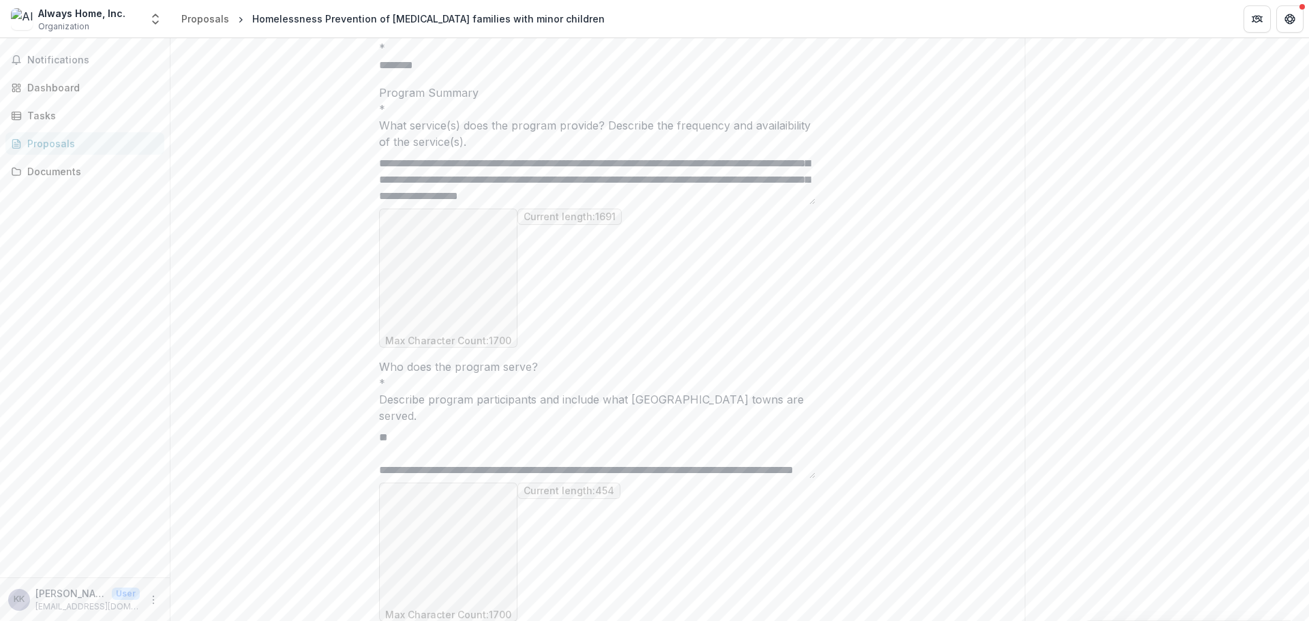
drag, startPoint x: 591, startPoint y: 462, endPoint x: 372, endPoint y: 445, distance: 219.5
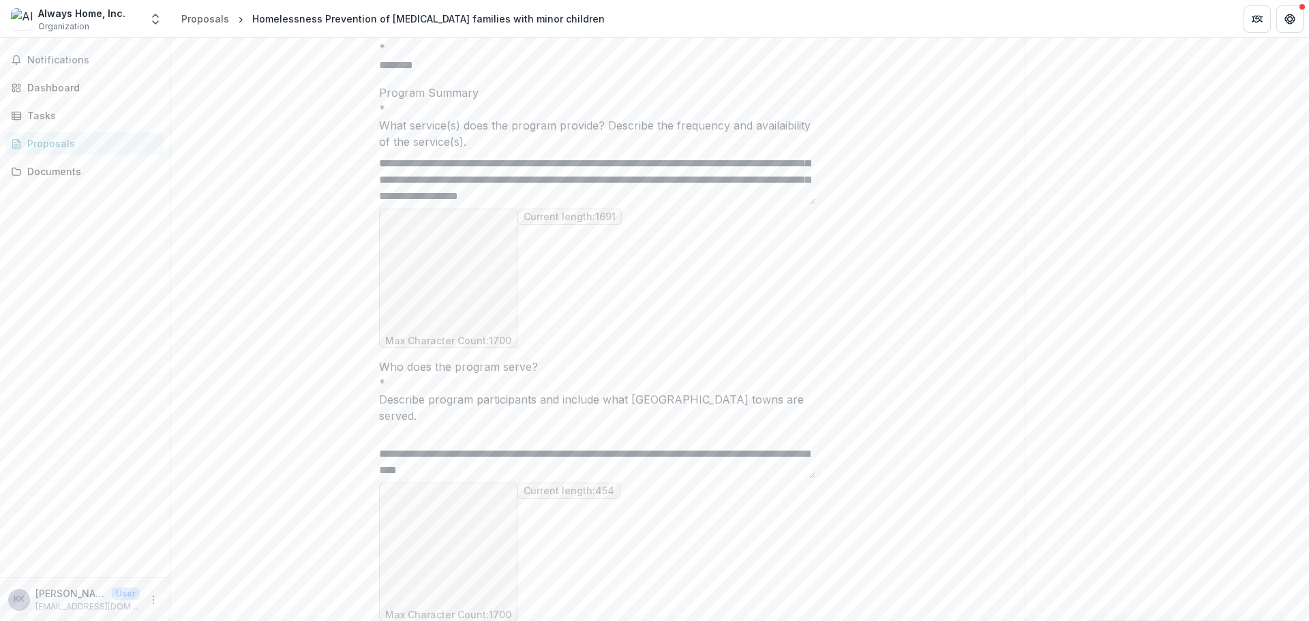
scroll to position [87, 0]
paste textarea "**********"
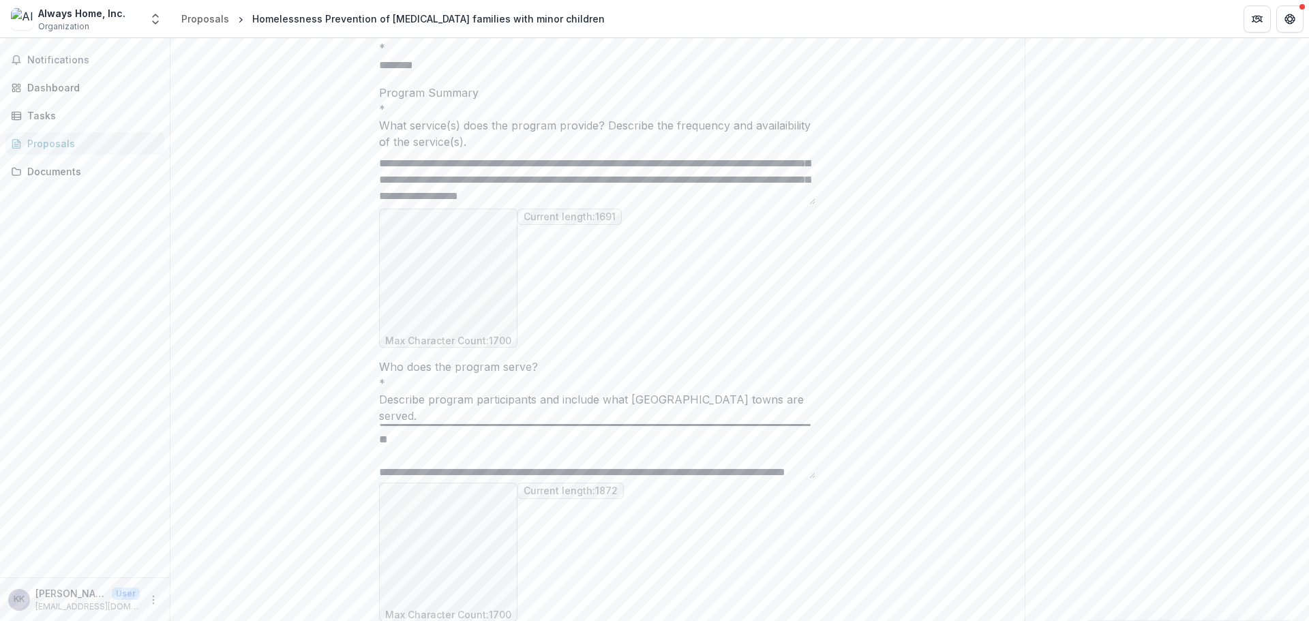
scroll to position [121, 0]
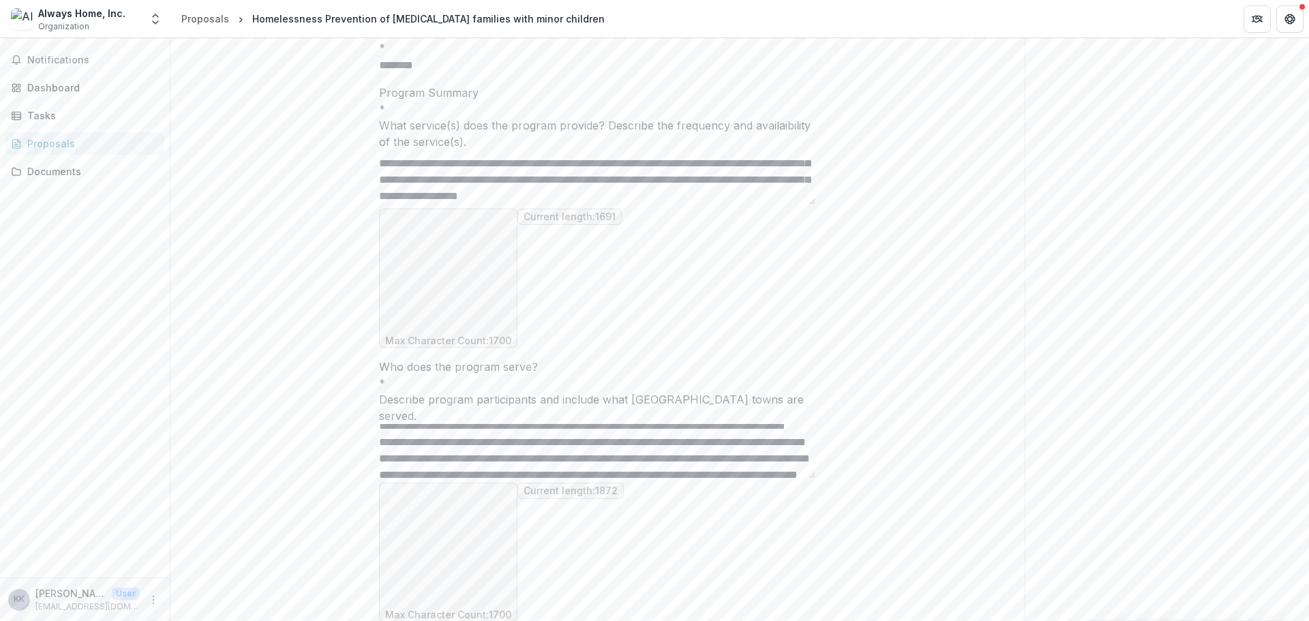
click at [554, 443] on textarea "Who does the program serve? *" at bounding box center [597, 451] width 436 height 55
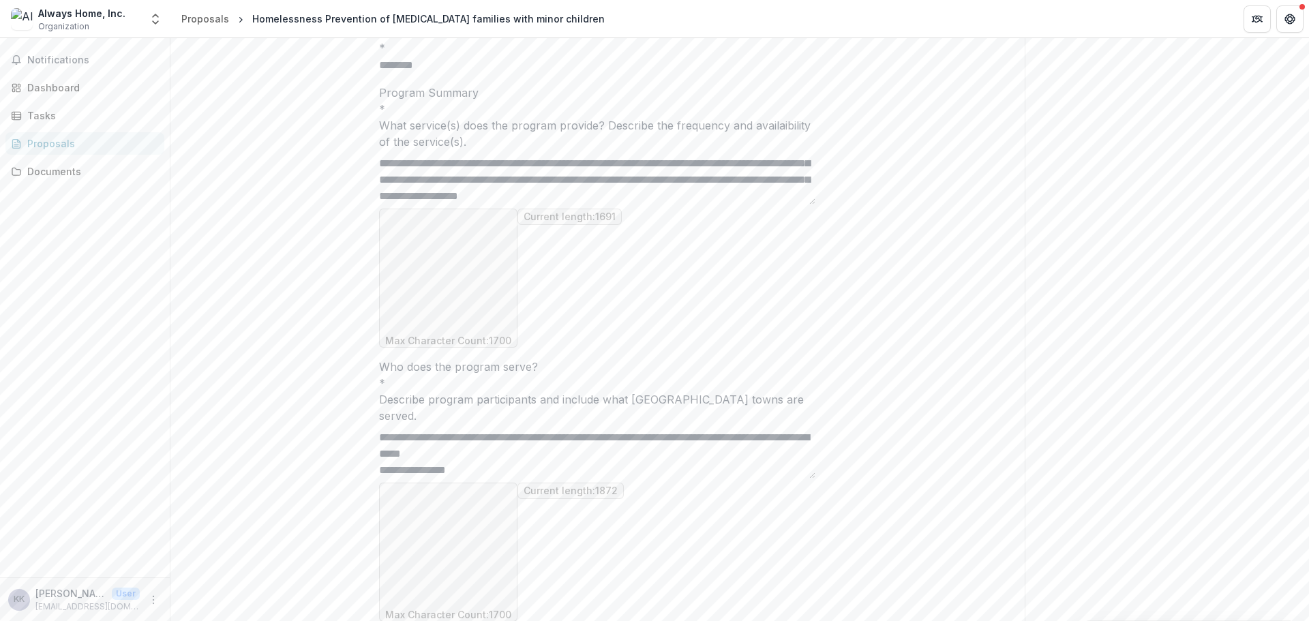
scroll to position [513, 0]
drag, startPoint x: 389, startPoint y: 442, endPoint x: 633, endPoint y: 464, distance: 245.1
click at [633, 464] on textarea "Who does the program serve? *" at bounding box center [597, 451] width 436 height 55
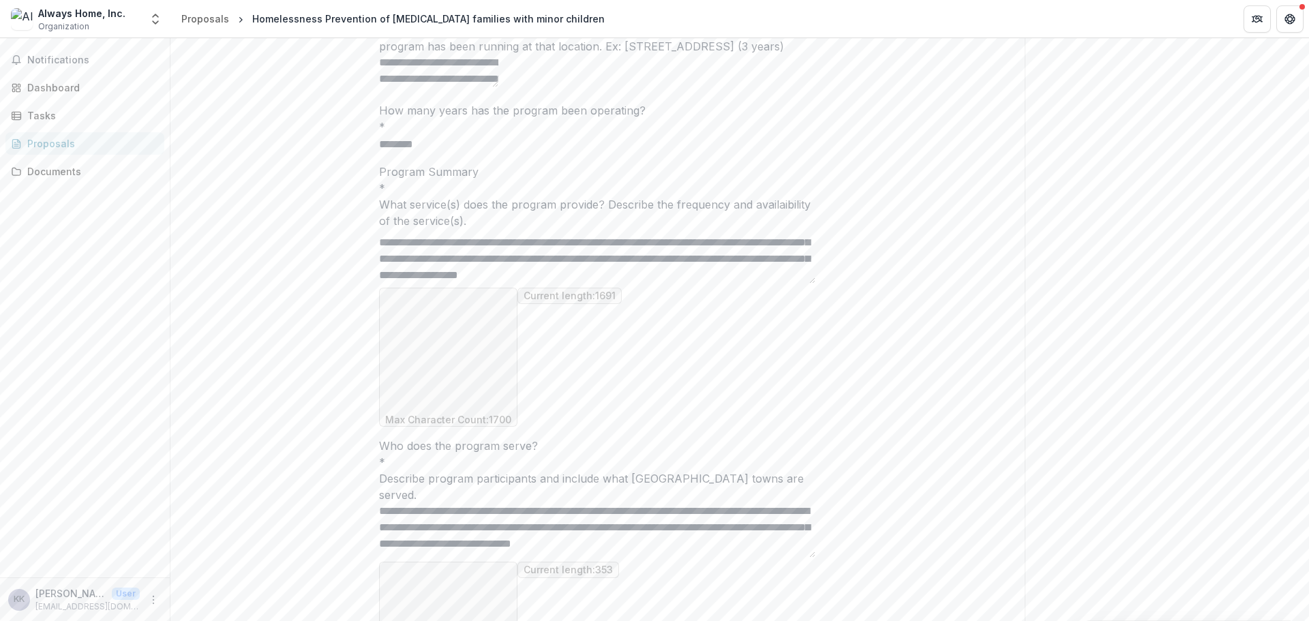
scroll to position [480, 0]
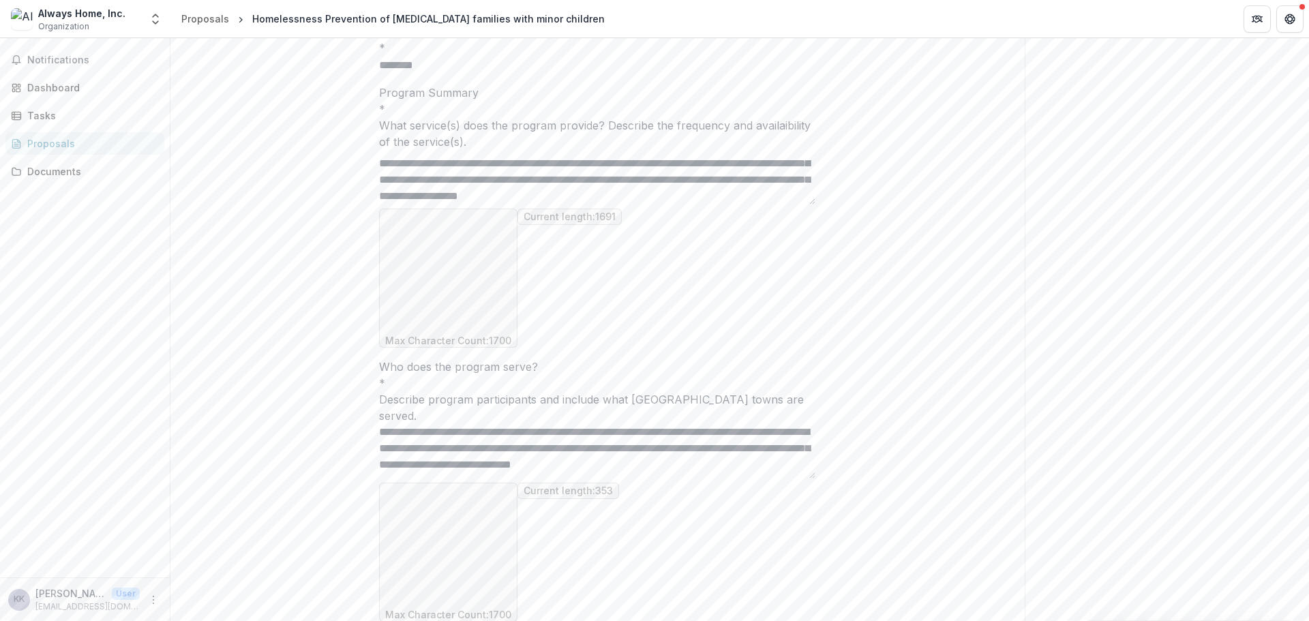
click at [537, 445] on textarea "**********" at bounding box center [597, 451] width 436 height 55
click at [597, 442] on textarea "**********" at bounding box center [597, 451] width 436 height 55
click at [721, 444] on textarea "**********" at bounding box center [597, 451] width 436 height 55
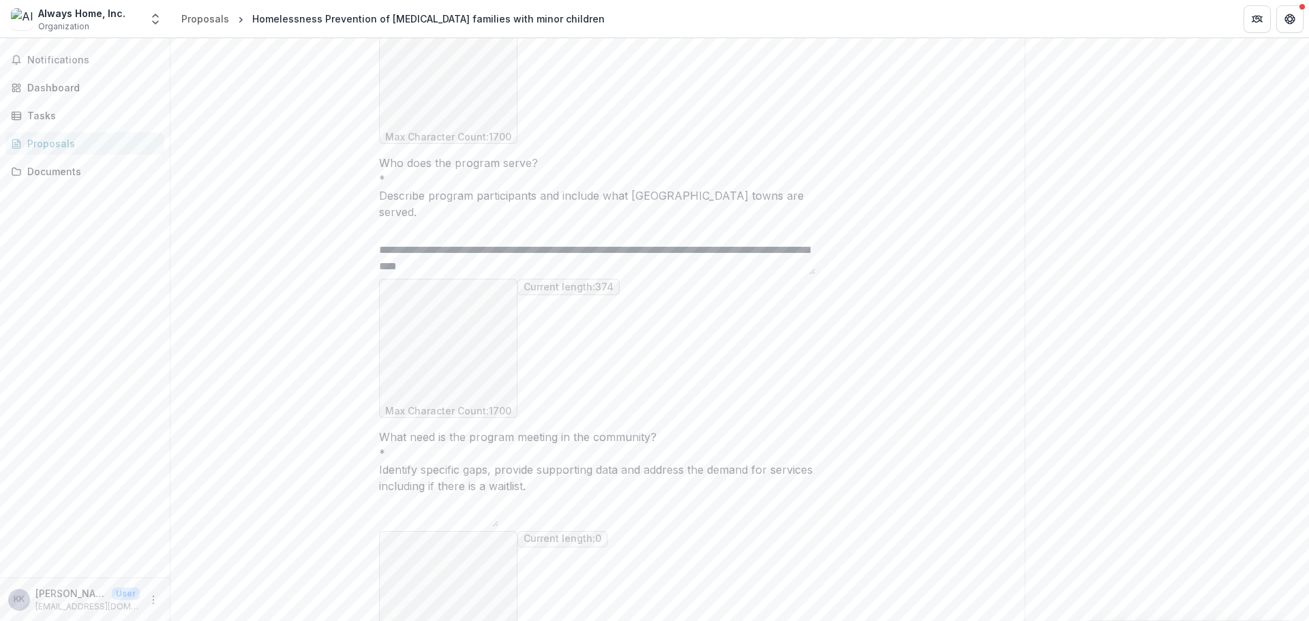
scroll to position [685, 0]
type textarea "**********"
click at [400, 494] on textarea "What need is the program meeting in the community? *" at bounding box center [438, 510] width 119 height 33
paste textarea "**********"
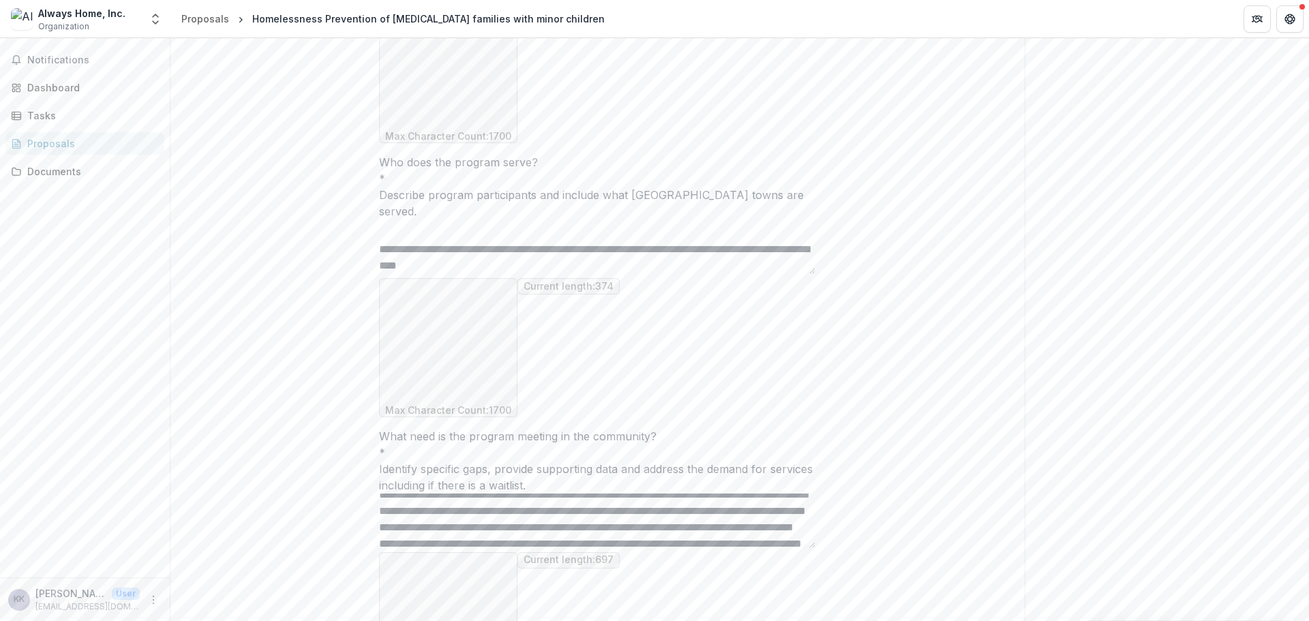
scroll to position [0, 0]
click at [590, 494] on textarea "**********" at bounding box center [597, 521] width 436 height 55
click at [719, 494] on textarea "**********" at bounding box center [597, 521] width 436 height 55
drag, startPoint x: 813, startPoint y: 359, endPoint x: 813, endPoint y: 366, distance: 7.5
click at [813, 494] on textarea "**********" at bounding box center [597, 521] width 436 height 55
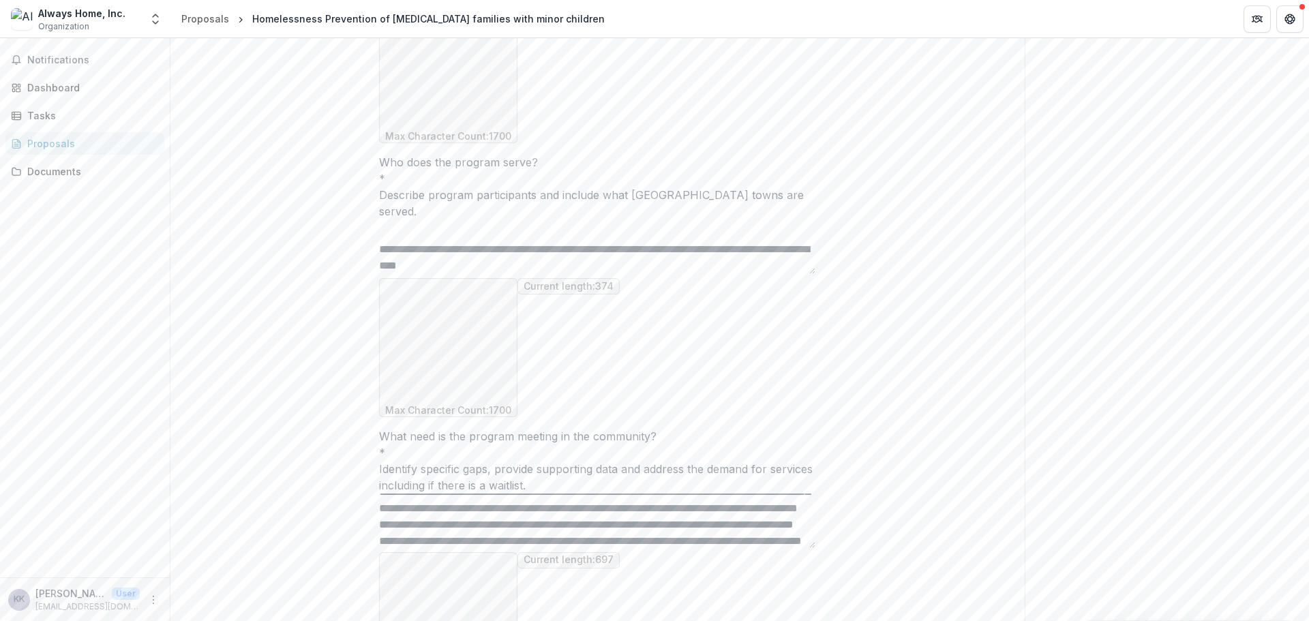
scroll to position [37, 0]
click at [474, 494] on textarea "**********" at bounding box center [597, 521] width 436 height 55
drag, startPoint x: 655, startPoint y: 372, endPoint x: 535, endPoint y: 375, distance: 120.0
click at [535, 494] on textarea "**********" at bounding box center [597, 521] width 436 height 55
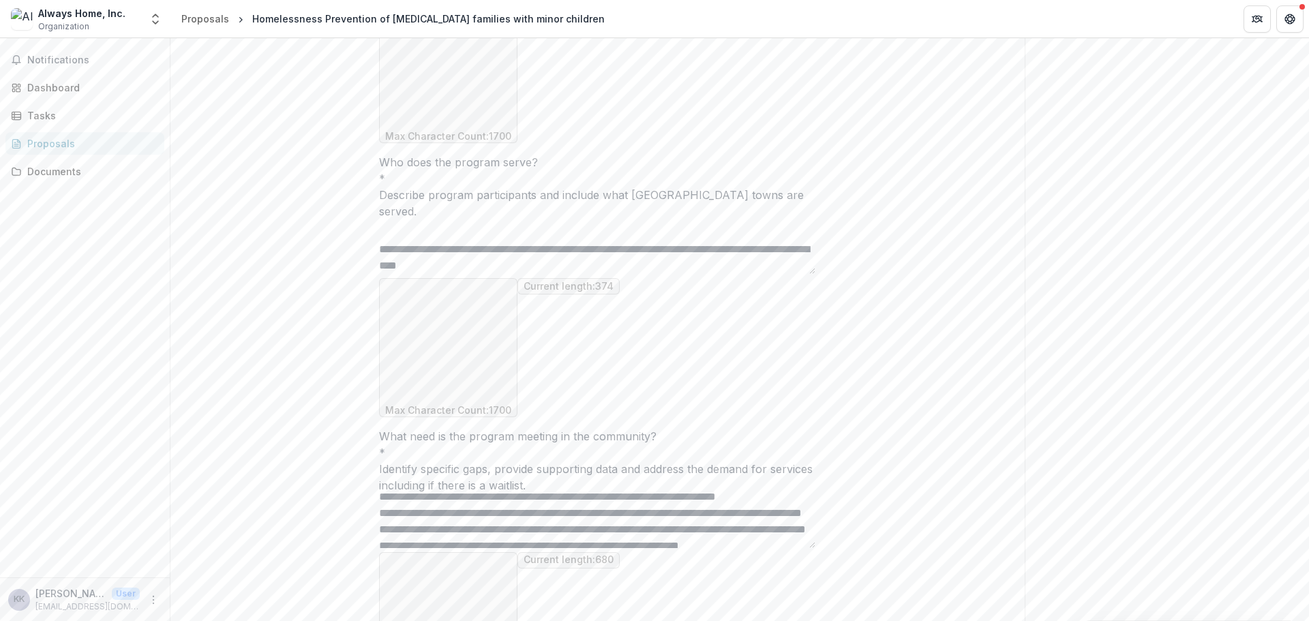
click at [505, 494] on textarea "**********" at bounding box center [597, 521] width 436 height 55
click at [647, 494] on textarea "**********" at bounding box center [597, 521] width 436 height 55
drag, startPoint x: 536, startPoint y: 375, endPoint x: 787, endPoint y: 404, distance: 252.5
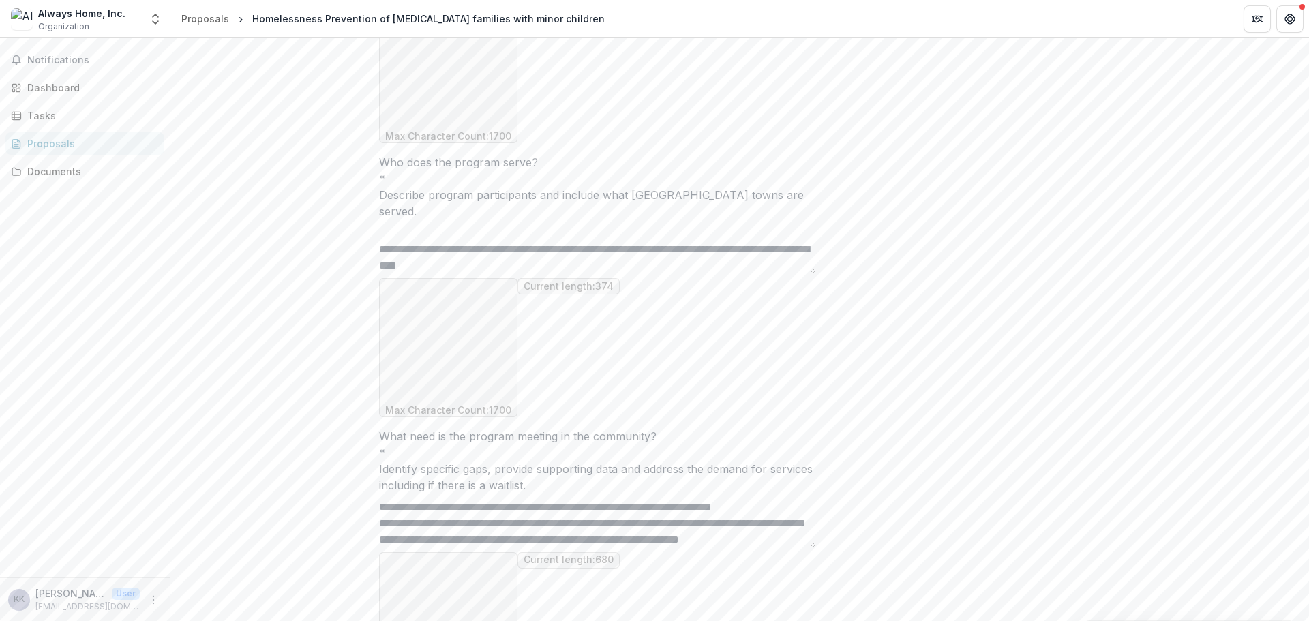
click at [787, 494] on textarea "**********" at bounding box center [597, 521] width 436 height 55
paste textarea "**********"
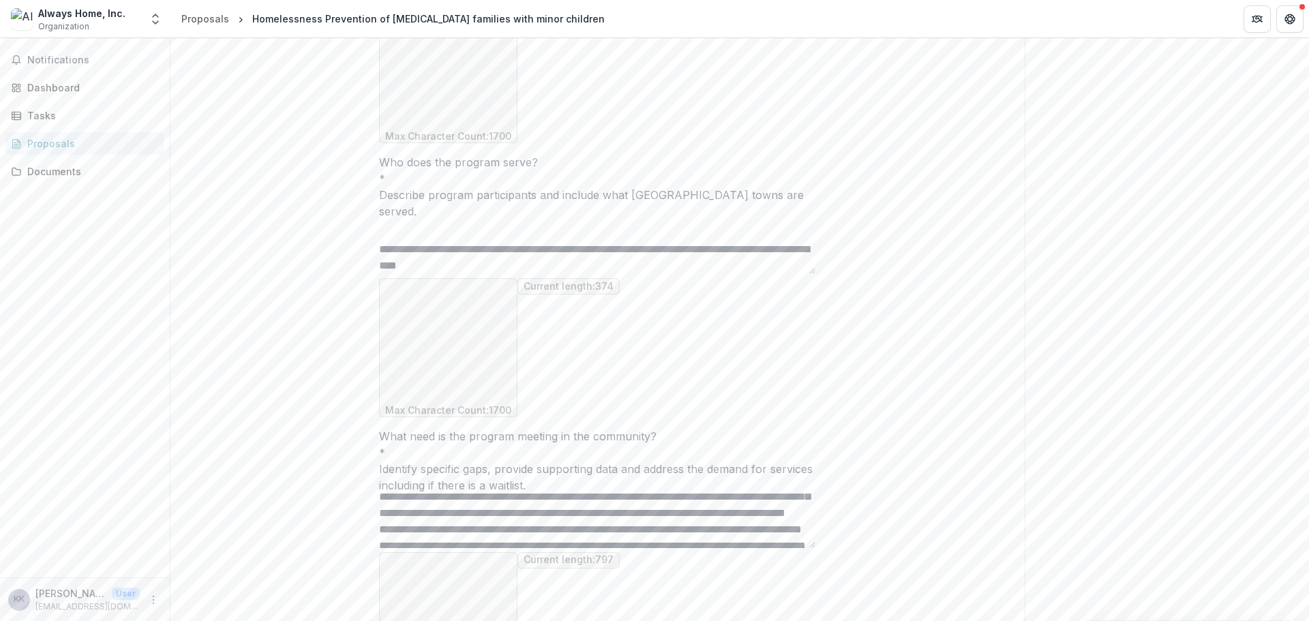
scroll to position [48, 0]
click at [665, 494] on textarea "**********" at bounding box center [597, 521] width 436 height 55
click at [764, 494] on textarea "**********" at bounding box center [597, 521] width 436 height 55
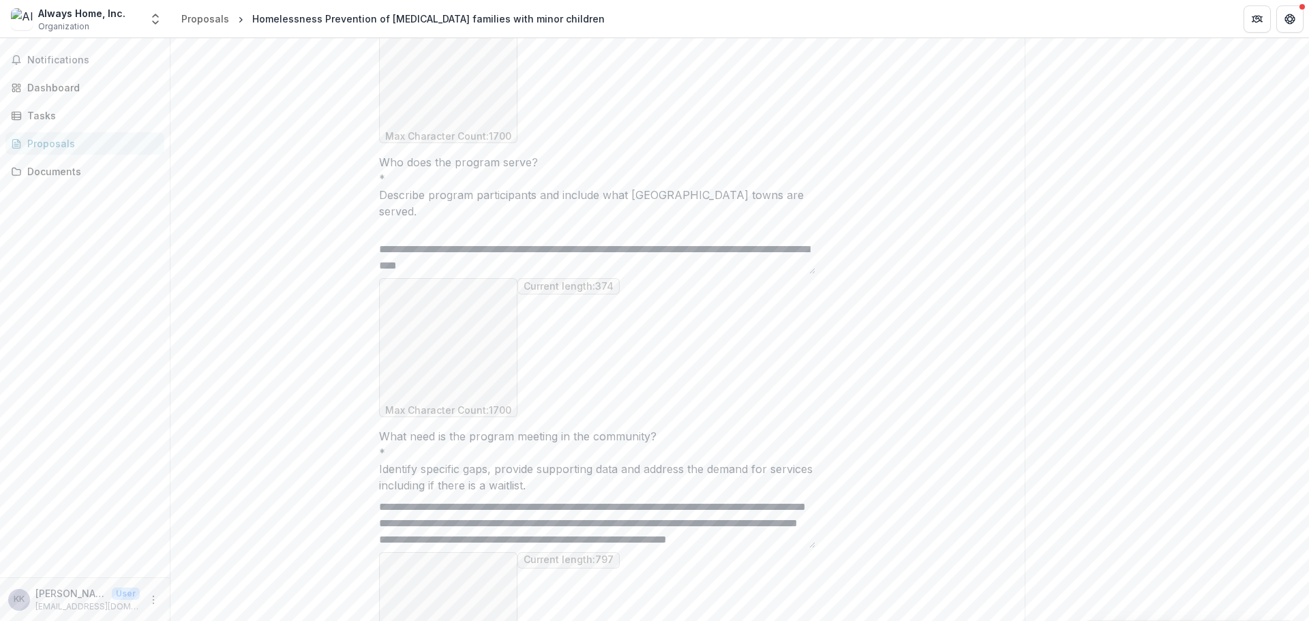
scroll to position [81, 0]
click at [477, 494] on textarea "**********" at bounding box center [597, 521] width 436 height 55
click at [593, 494] on textarea "**********" at bounding box center [597, 521] width 436 height 55
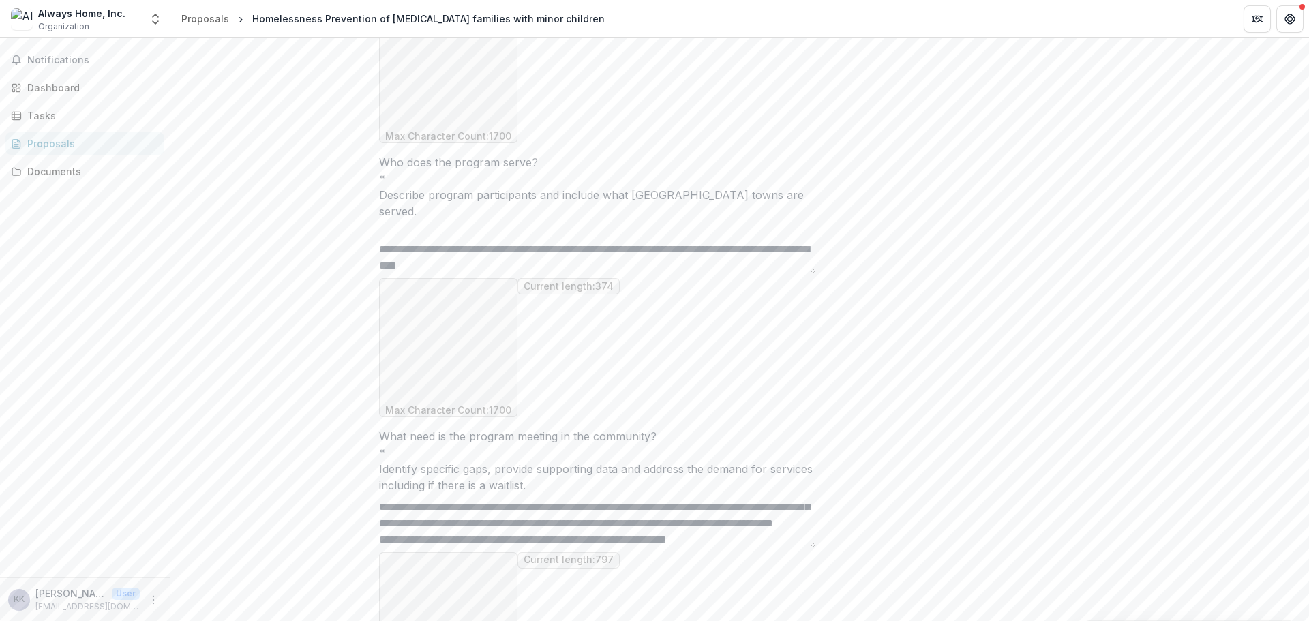
drag, startPoint x: 749, startPoint y: 393, endPoint x: 572, endPoint y: 374, distance: 178.4
click at [552, 494] on textarea "**********" at bounding box center [597, 521] width 436 height 55
type textarea "**********"
type input "*"
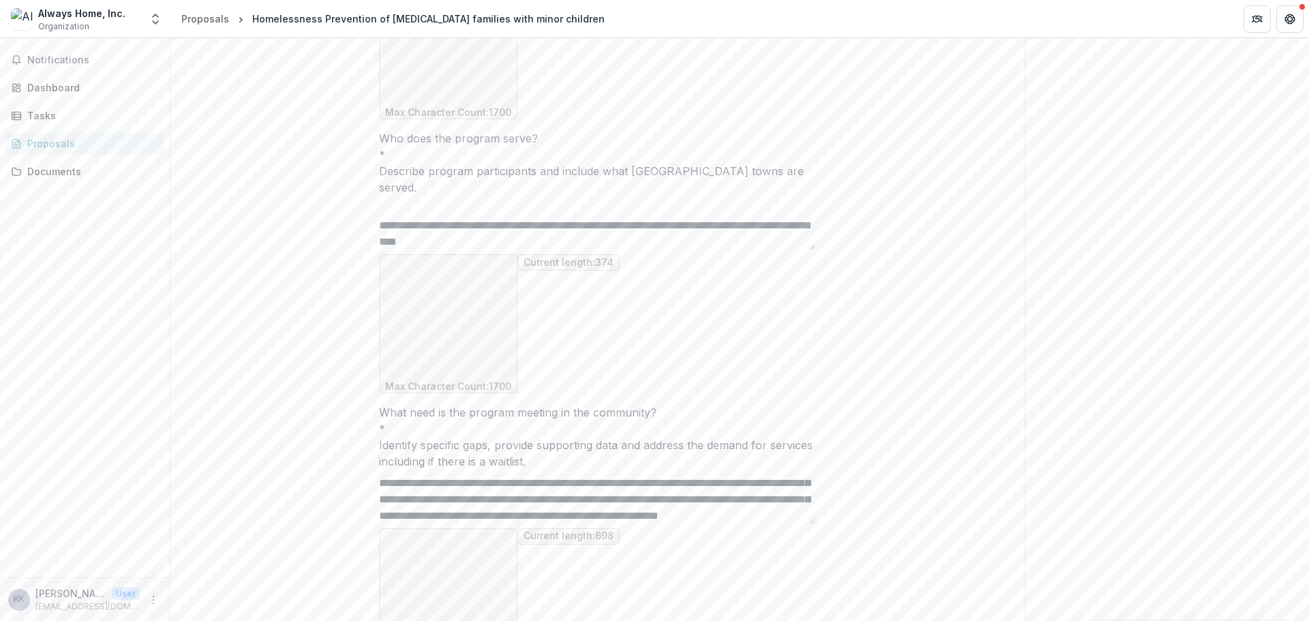
scroll to position [685, 0]
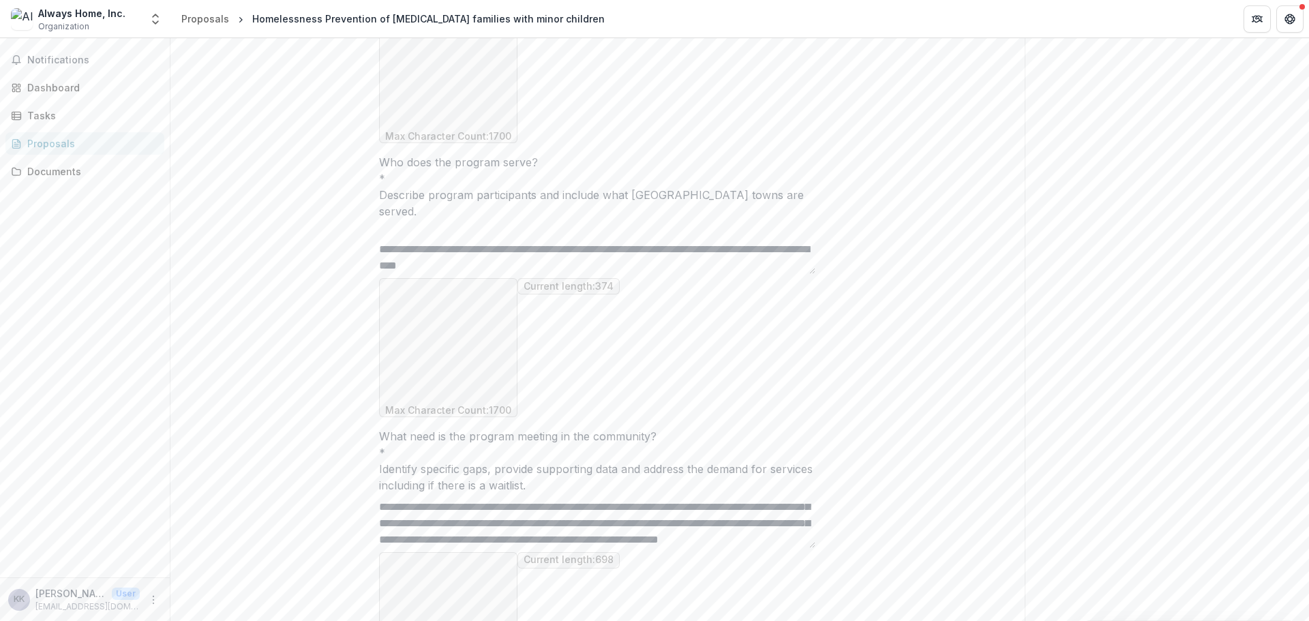
drag, startPoint x: 422, startPoint y: 565, endPoint x: 385, endPoint y: 563, distance: 37.6
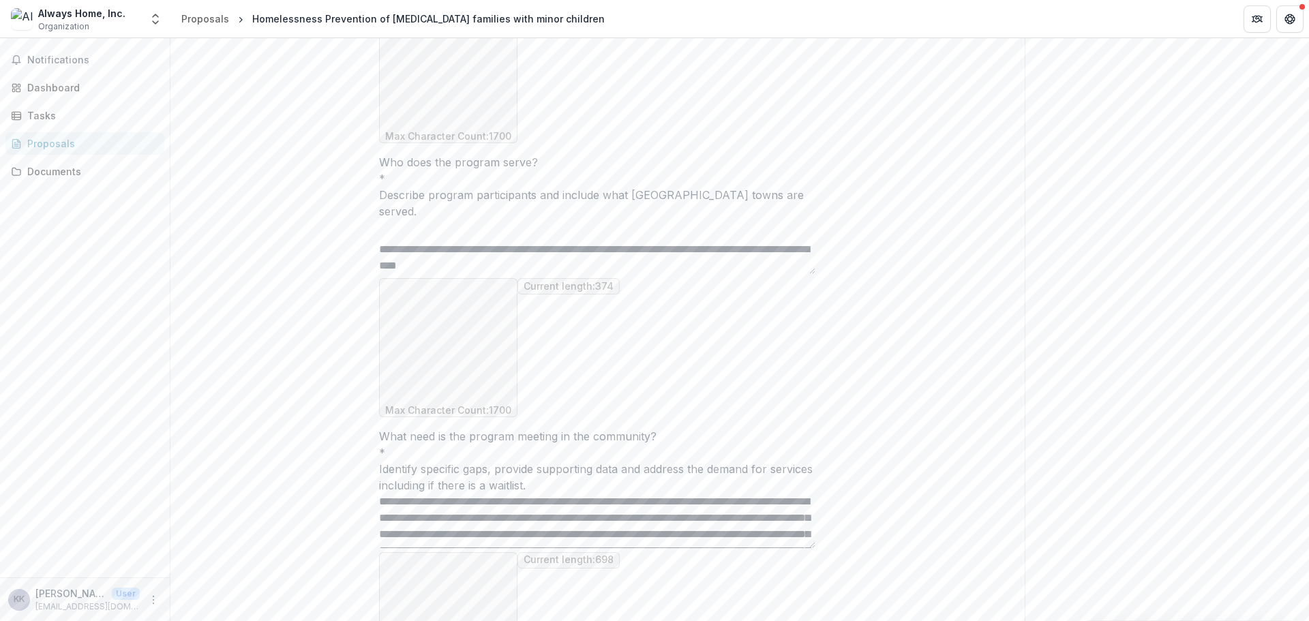
type input "****"
click at [388, 494] on textarea "**********" at bounding box center [597, 521] width 436 height 55
paste textarea "**********"
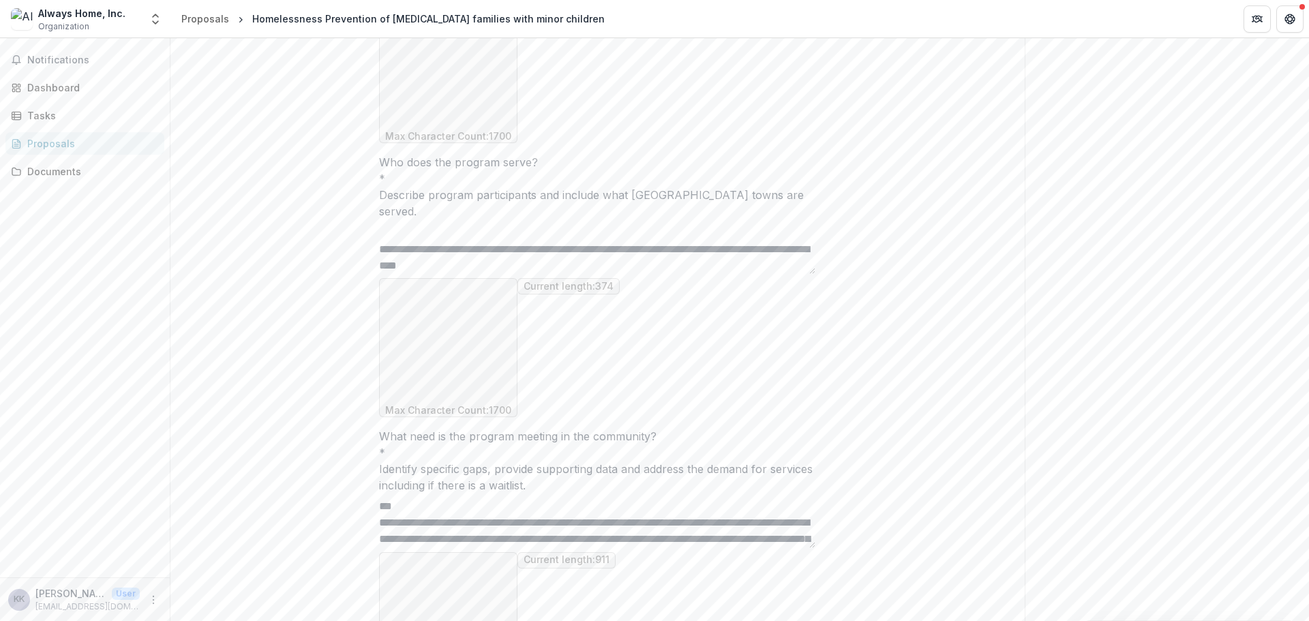
click at [573, 494] on textarea "**********" at bounding box center [597, 521] width 436 height 55
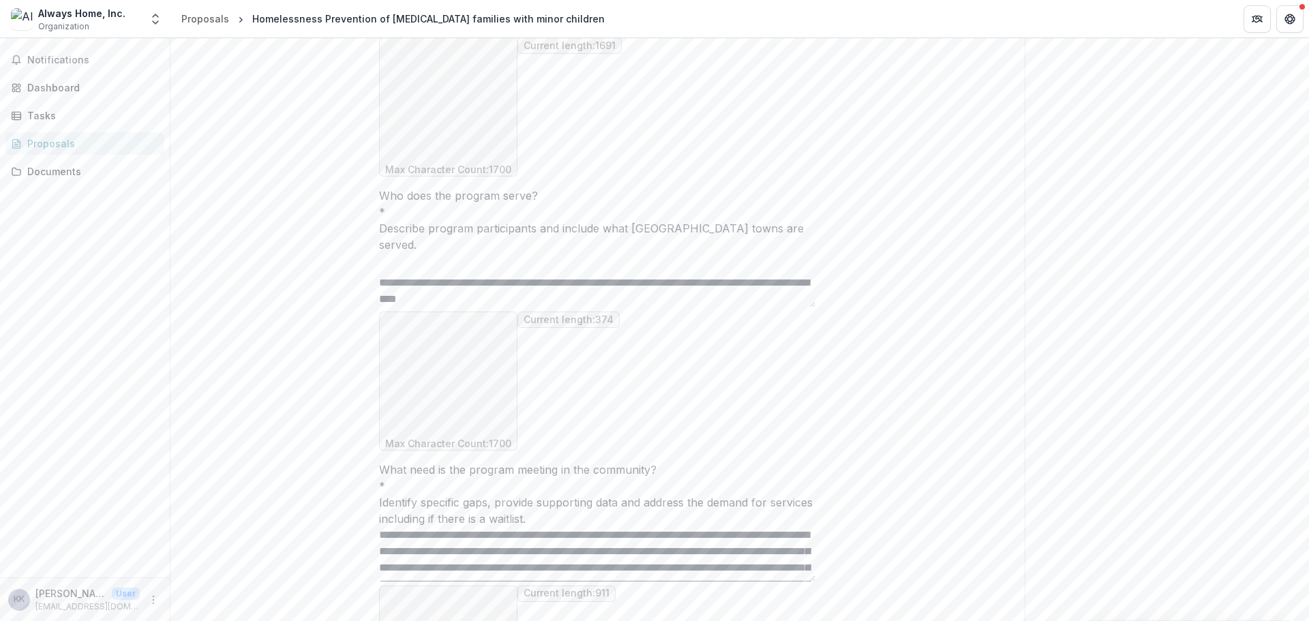
scroll to position [685, 0]
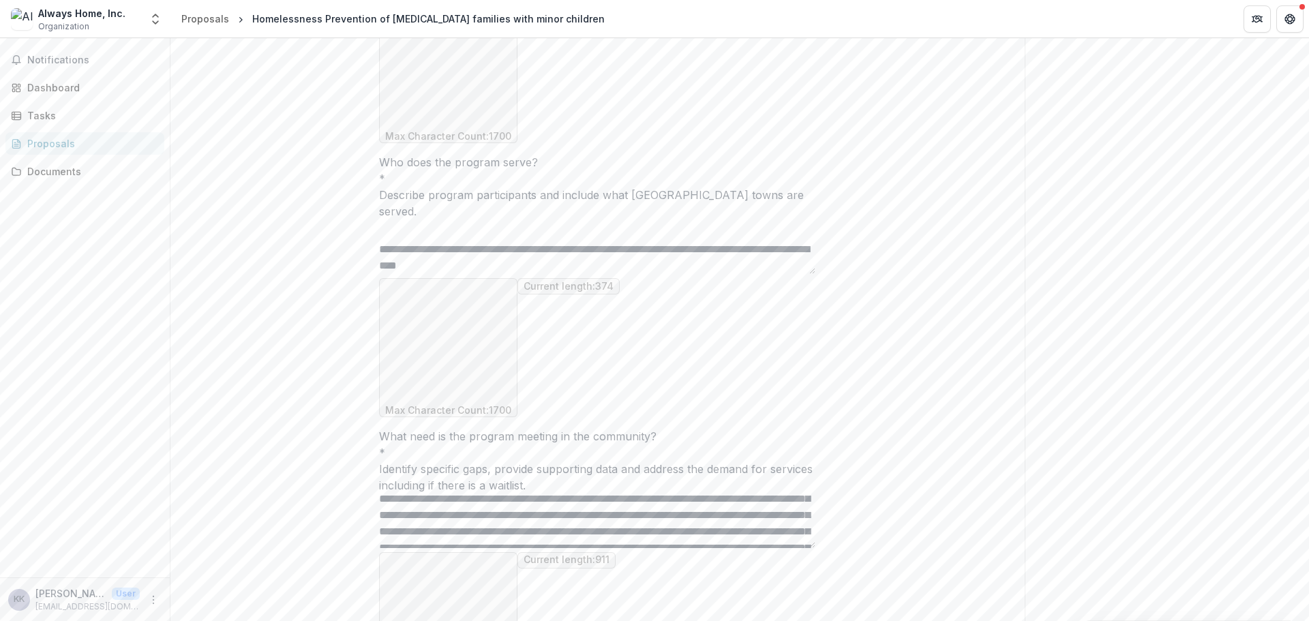
click at [678, 494] on textarea "**********" at bounding box center [597, 521] width 436 height 55
click at [730, 494] on textarea "**********" at bounding box center [597, 521] width 436 height 55
drag, startPoint x: 749, startPoint y: 378, endPoint x: 675, endPoint y: 365, distance: 74.8
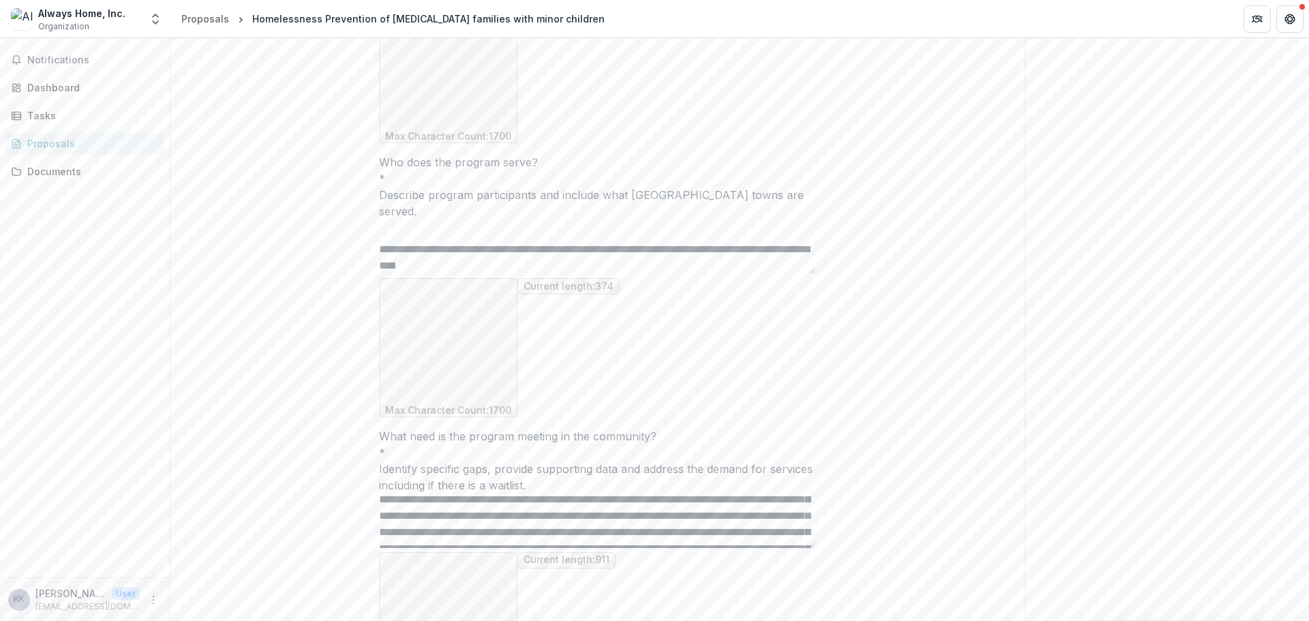
click at [675, 494] on textarea "**********" at bounding box center [597, 521] width 436 height 55
click at [663, 494] on textarea "**********" at bounding box center [597, 521] width 436 height 55
click at [736, 494] on textarea "**********" at bounding box center [597, 521] width 436 height 55
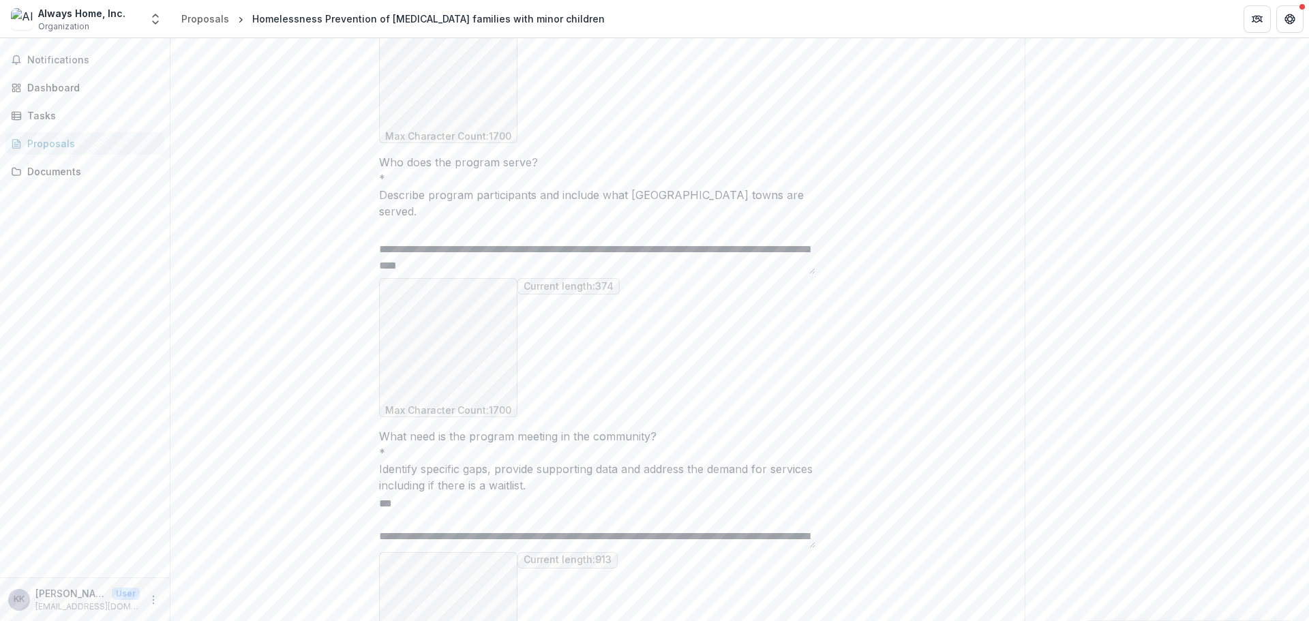
scroll to position [0, 0]
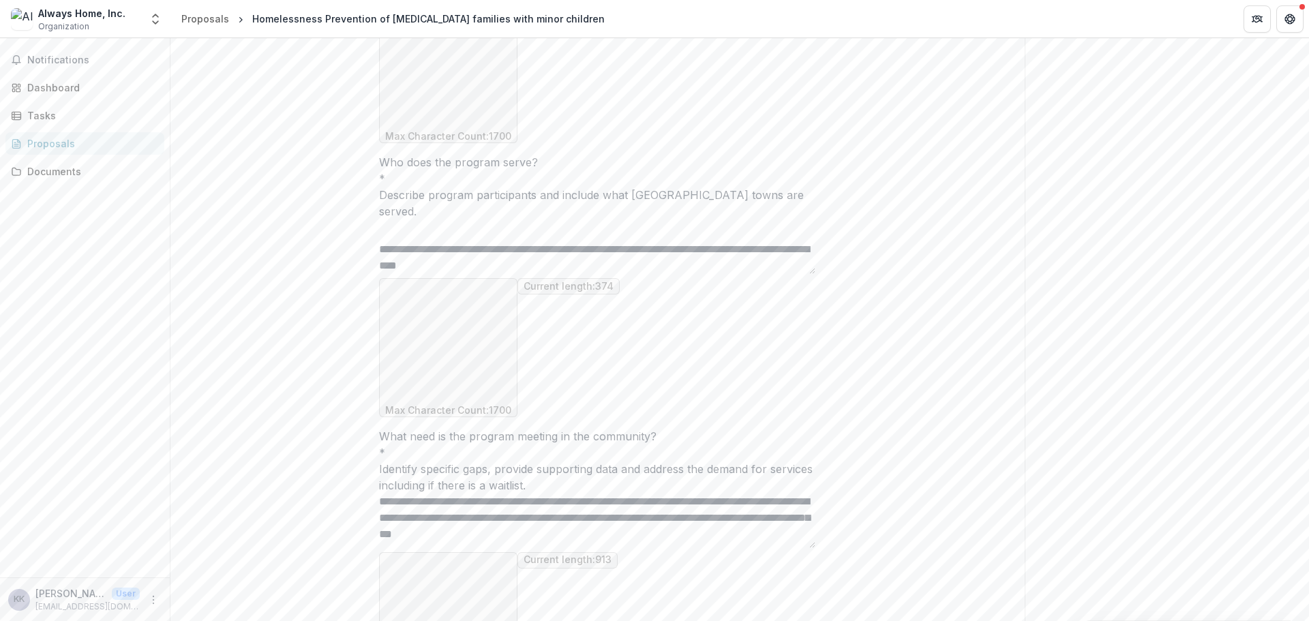
click at [744, 494] on textarea "**********" at bounding box center [597, 521] width 436 height 55
paste textarea "**********"
click at [734, 494] on textarea "What need is the program meeting in the community? *" at bounding box center [597, 521] width 436 height 55
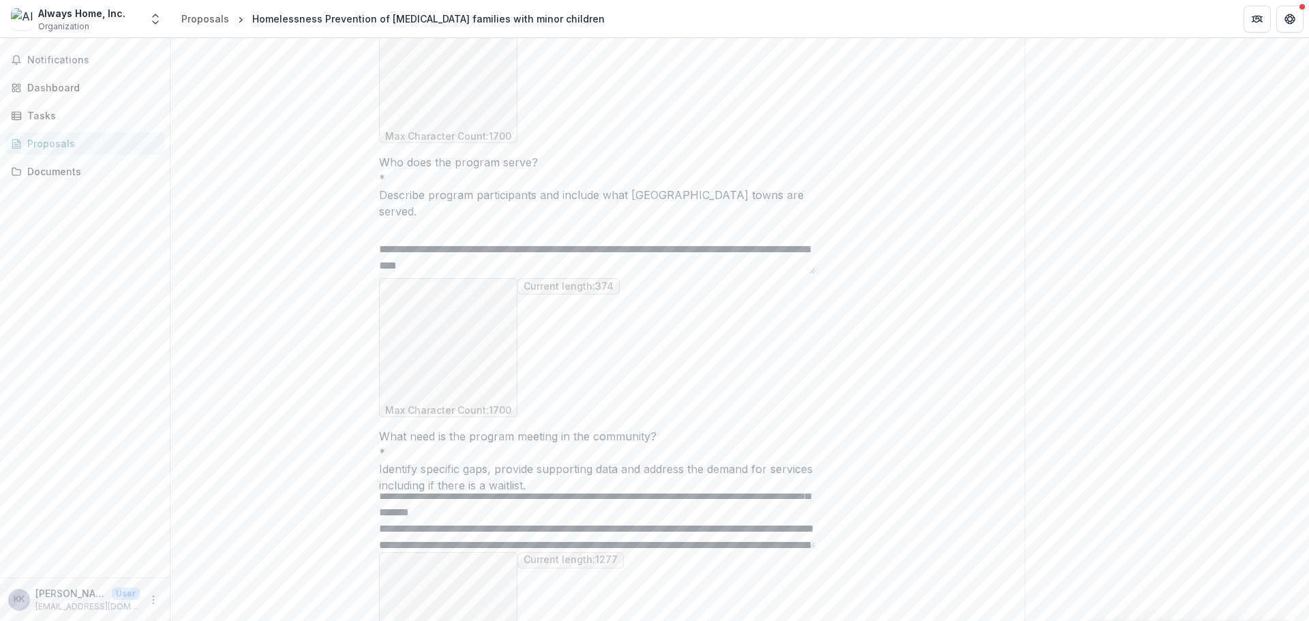
click at [552, 494] on textarea "What need is the program meeting in the community? *" at bounding box center [597, 521] width 436 height 55
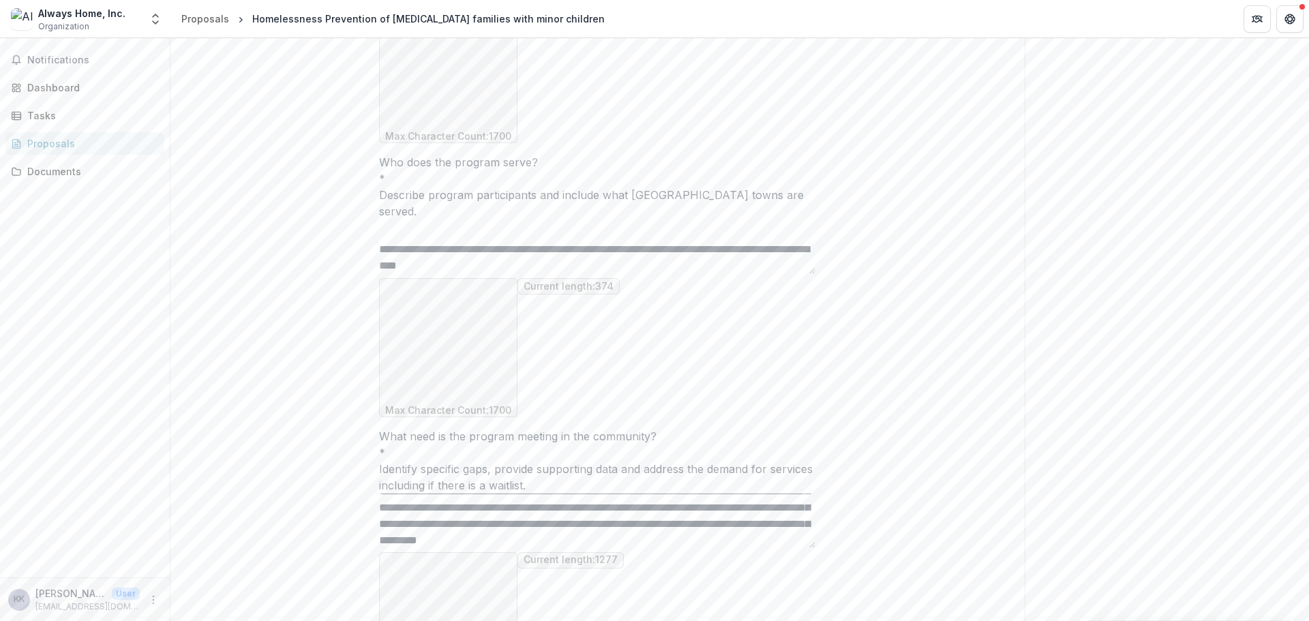
scroll to position [59, 0]
click at [673, 494] on textarea "What need is the program meeting in the community? *" at bounding box center [597, 521] width 436 height 55
drag, startPoint x: 809, startPoint y: 364, endPoint x: 810, endPoint y: 378, distance: 14.4
click at [810, 494] on textarea "What need is the program meeting in the community? *" at bounding box center [597, 521] width 436 height 55
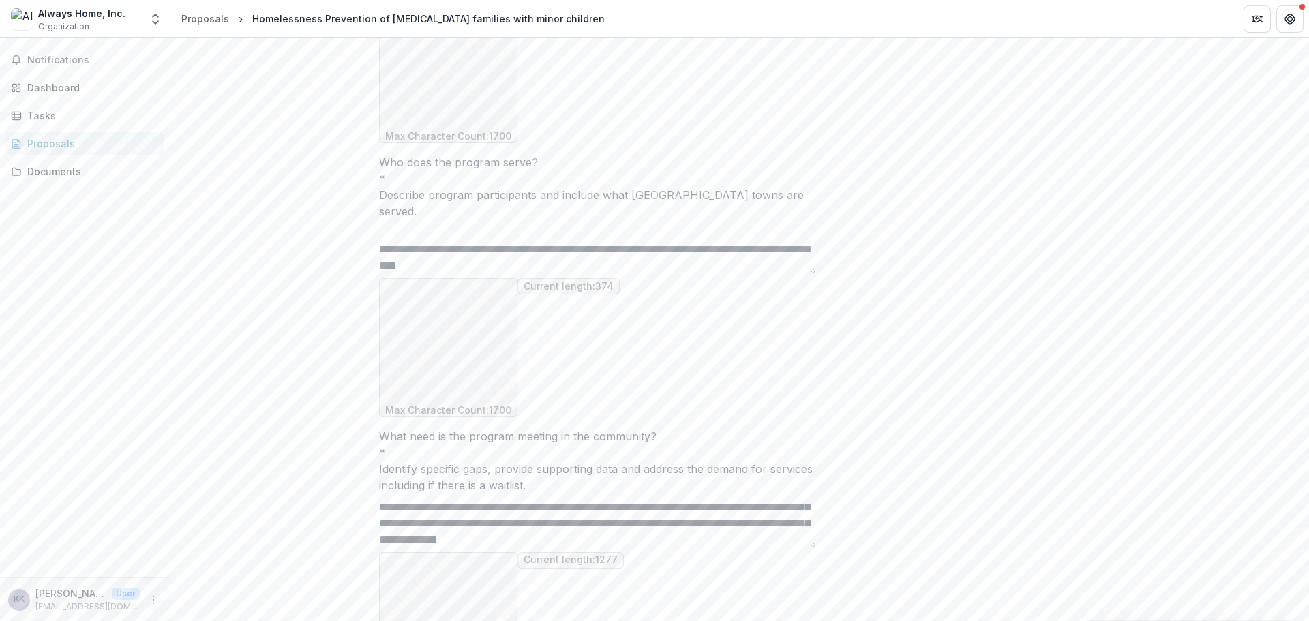
click at [787, 494] on textarea "What need is the program meeting in the community? *" at bounding box center [597, 521] width 436 height 55
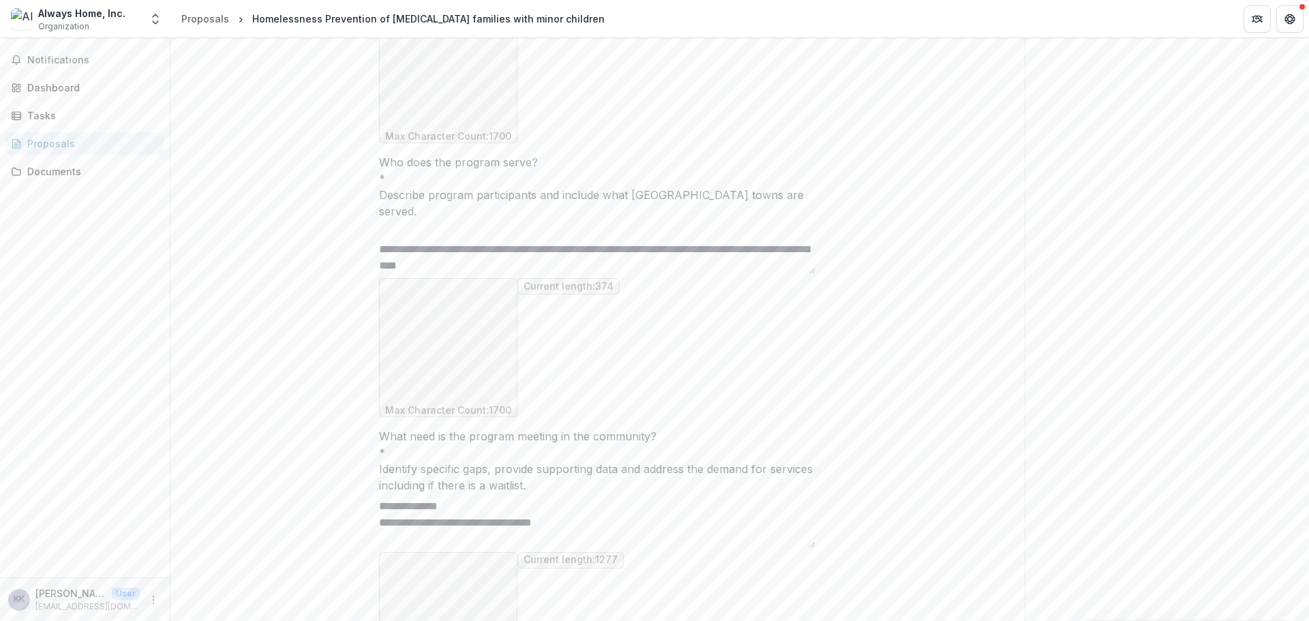
scroll to position [86, 0]
click at [432, 494] on textarea "What need is the program meeting in the community? *" at bounding box center [597, 521] width 436 height 55
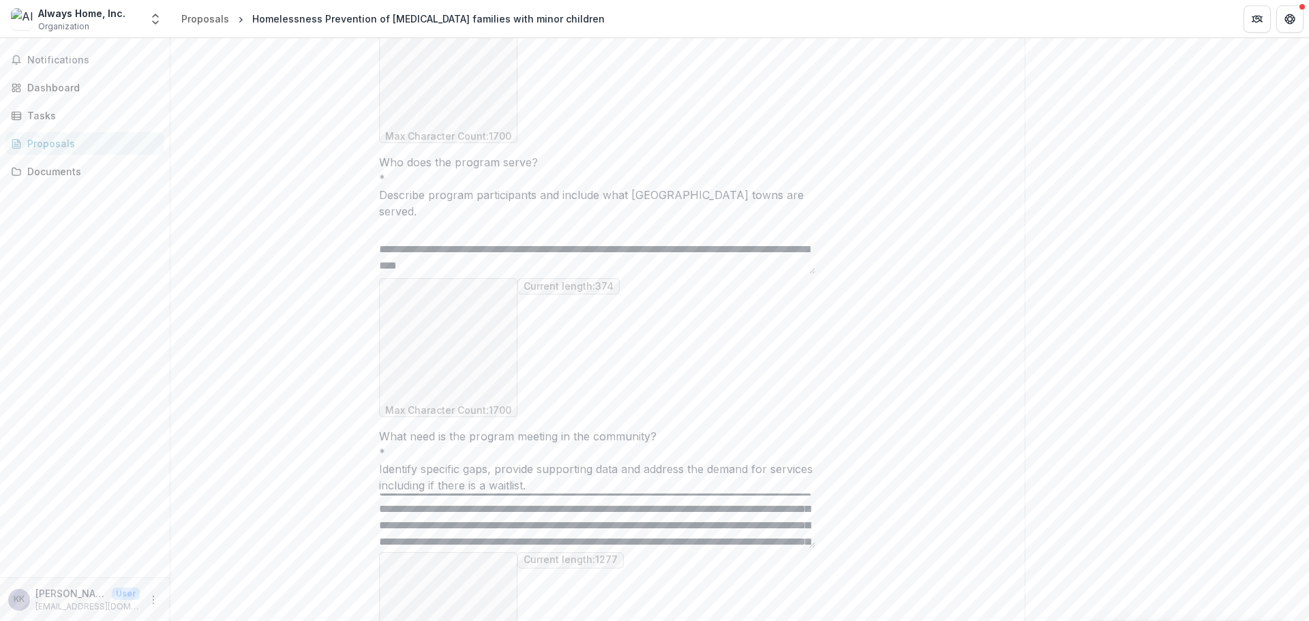
scroll to position [127, 0]
drag, startPoint x: 474, startPoint y: 371, endPoint x: 775, endPoint y: 375, distance: 301.4
click at [775, 494] on textarea "What need is the program meeting in the community? *" at bounding box center [597, 521] width 436 height 55
drag, startPoint x: 707, startPoint y: 373, endPoint x: 645, endPoint y: 372, distance: 62.0
click at [645, 494] on textarea "What need is the program meeting in the community? *" at bounding box center [597, 521] width 436 height 55
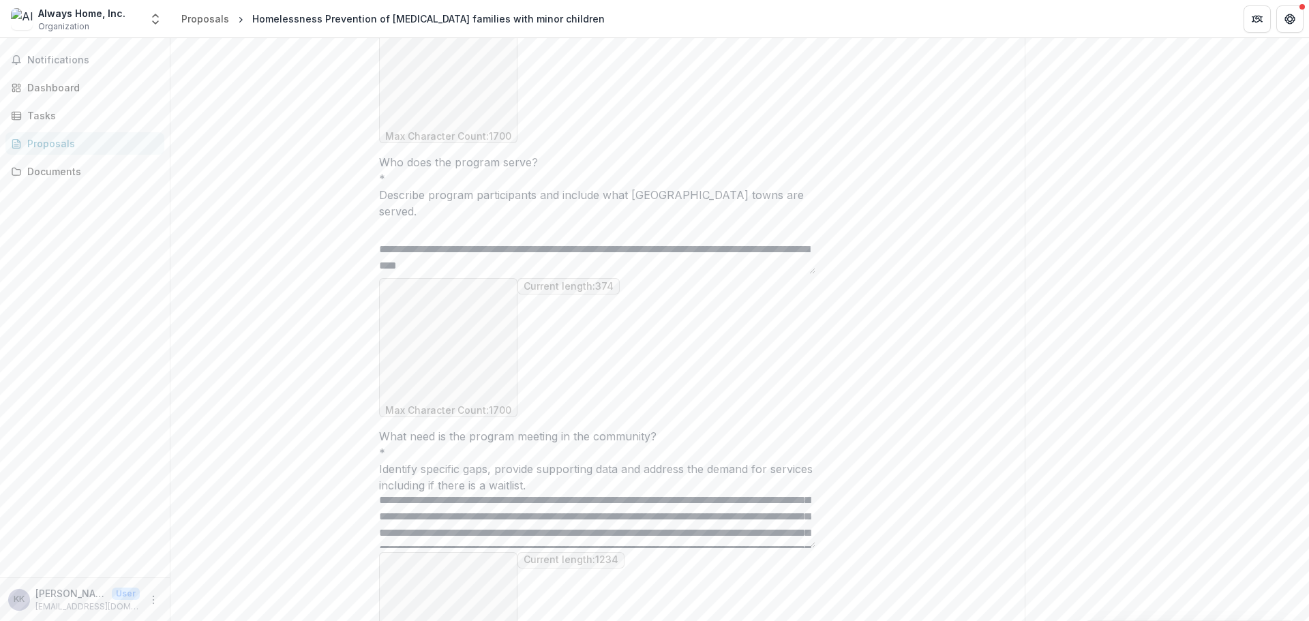
scroll to position [136, 0]
click at [496, 494] on textarea "What need is the program meeting in the community? *" at bounding box center [597, 521] width 436 height 55
paste textarea "**********"
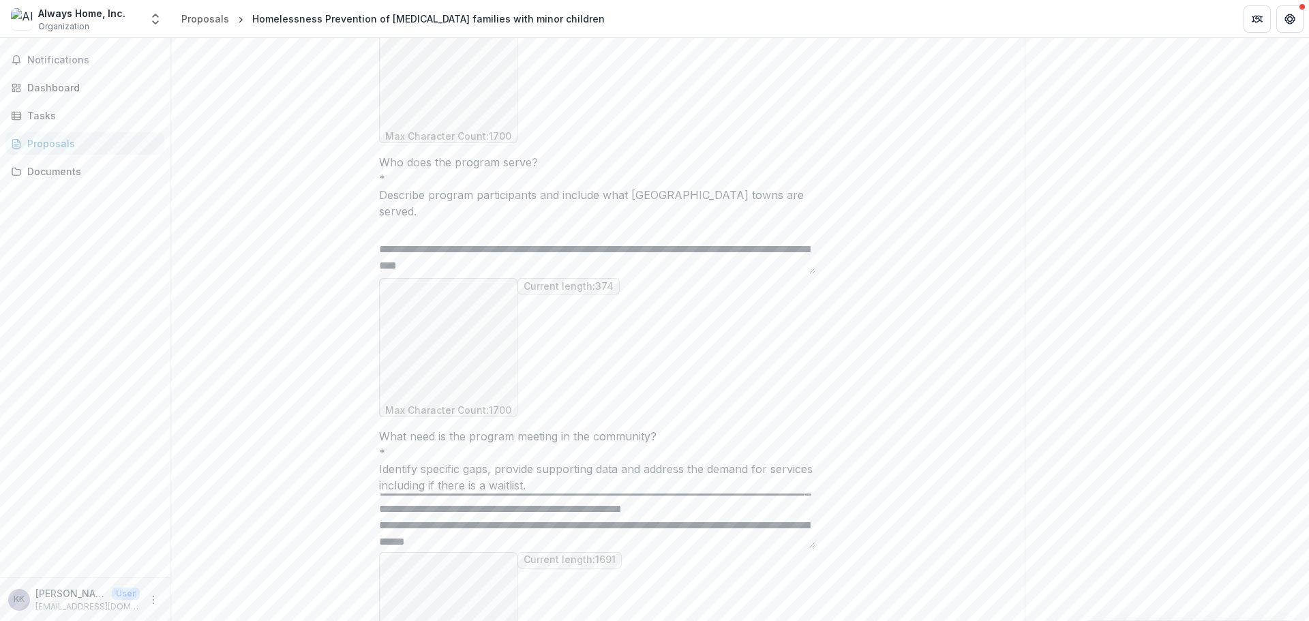
scroll to position [153, 0]
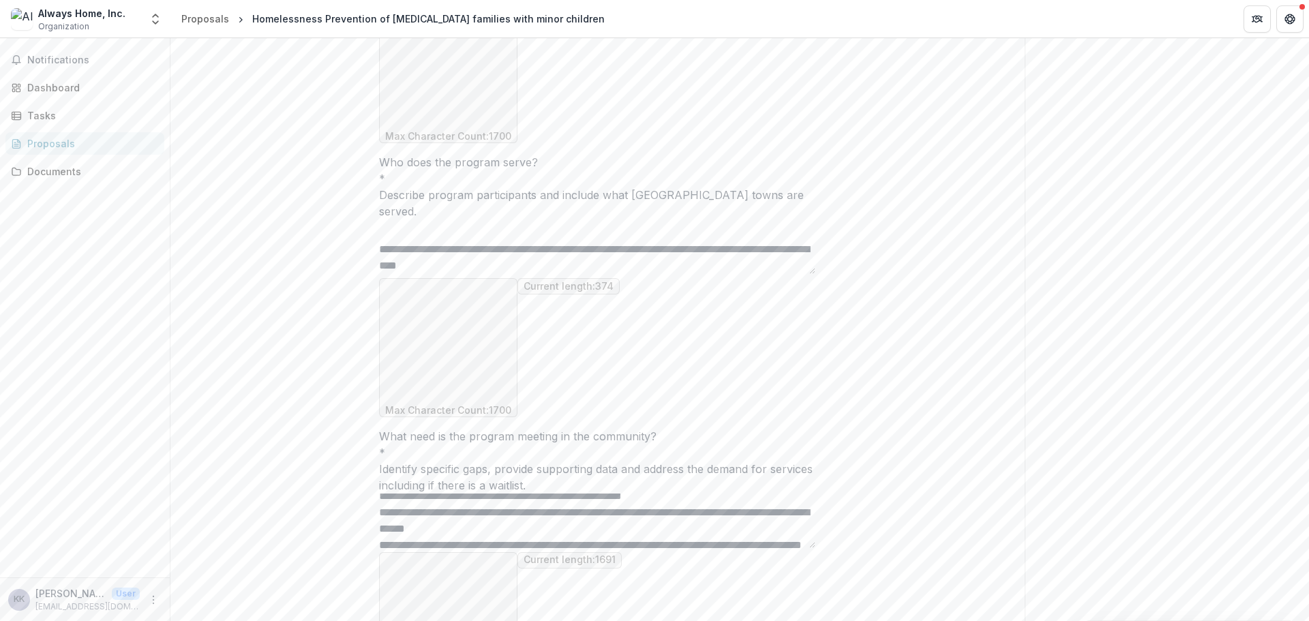
click at [672, 494] on textarea "What need is the program meeting in the community? *" at bounding box center [597, 521] width 436 height 55
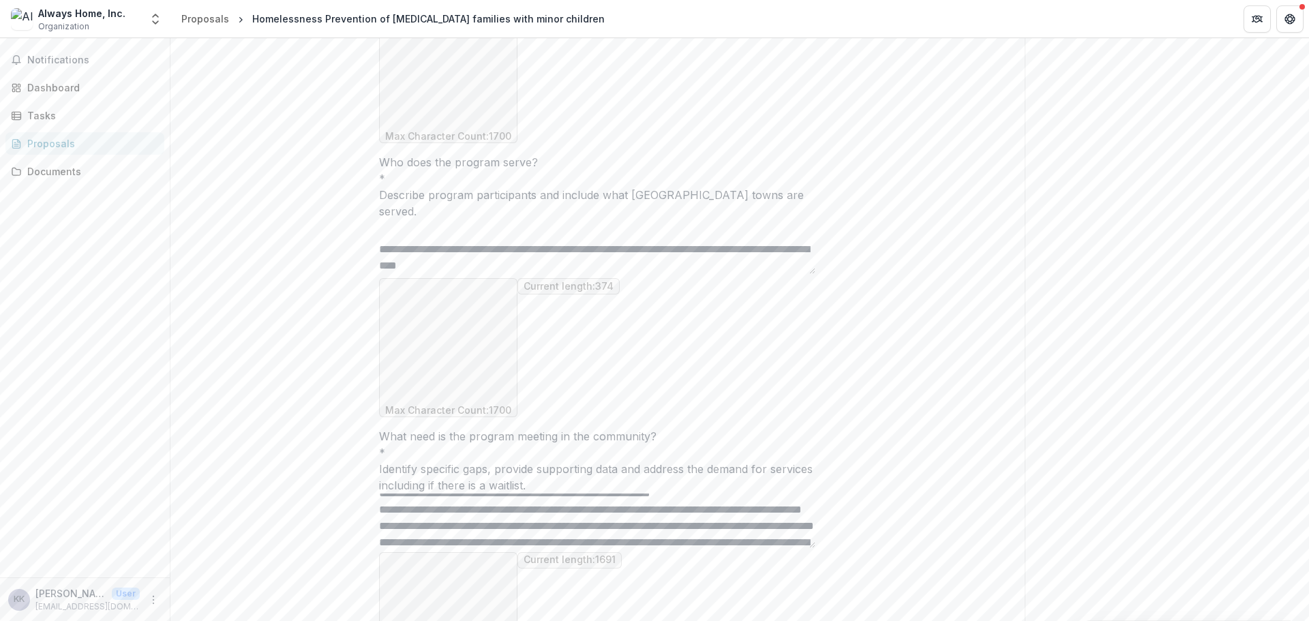
scroll to position [178, 0]
click at [447, 494] on textarea "What need is the program meeting in the community? *" at bounding box center [597, 521] width 436 height 55
click at [594, 494] on textarea "What need is the program meeting in the community? *" at bounding box center [597, 521] width 436 height 55
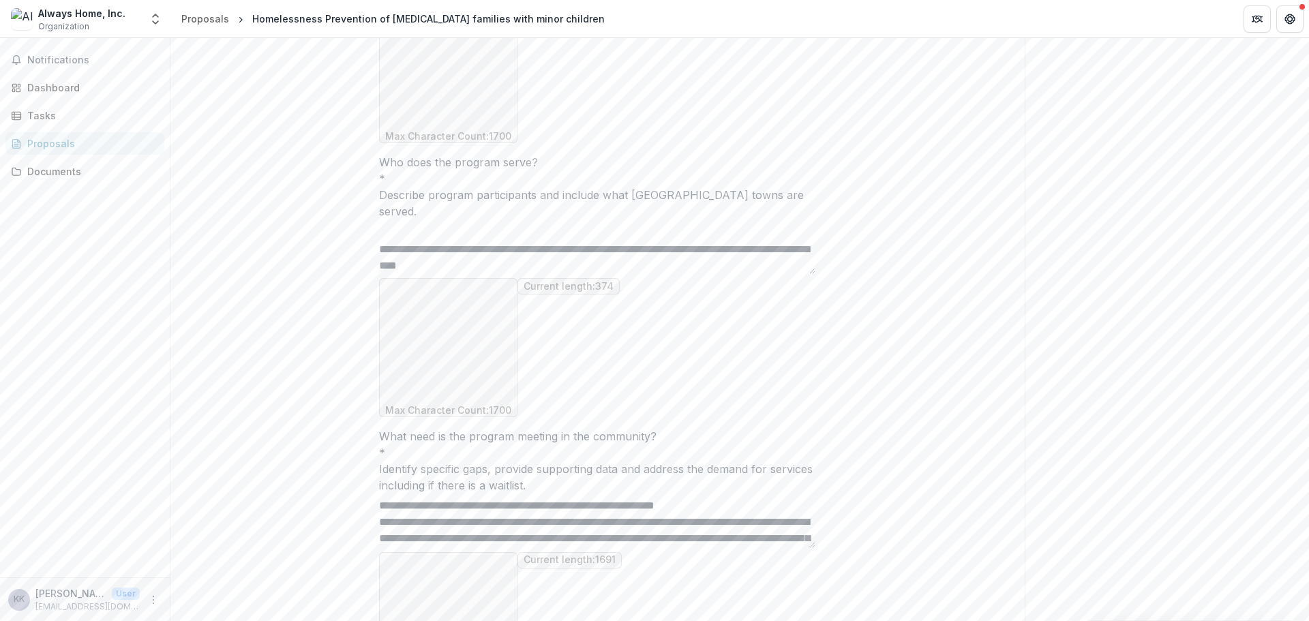
click at [809, 494] on textarea "What need is the program meeting in the community? *" at bounding box center [597, 521] width 436 height 55
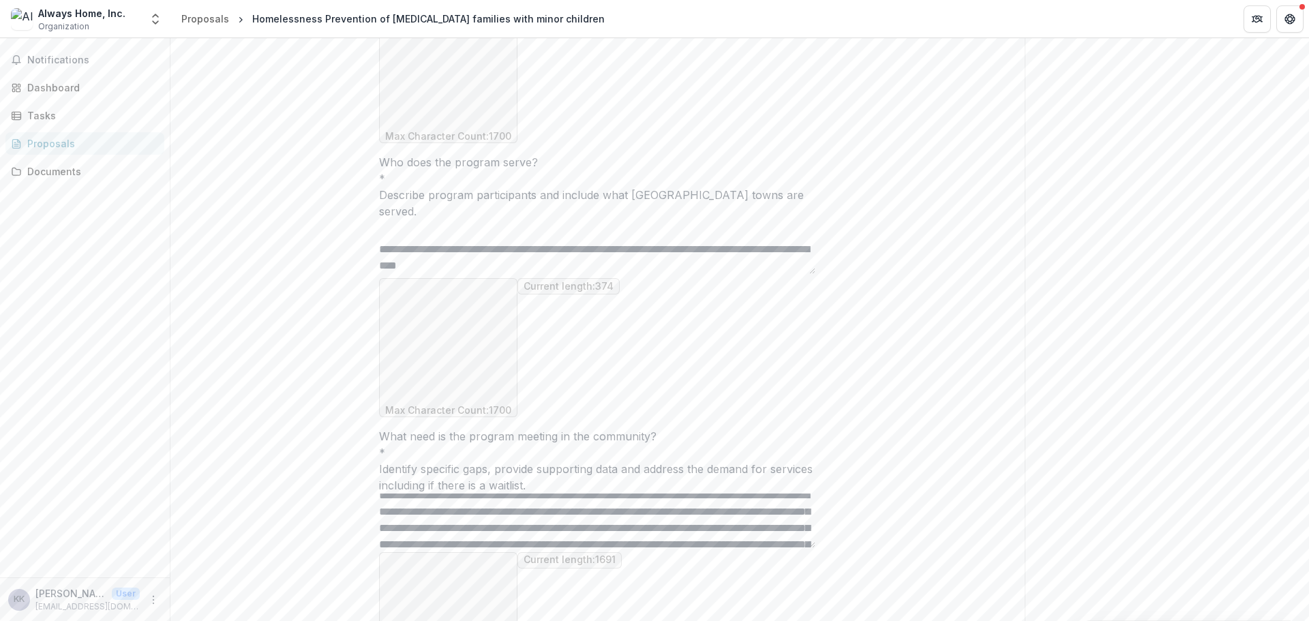
scroll to position [228, 0]
drag, startPoint x: 491, startPoint y: 370, endPoint x: 663, endPoint y: 380, distance: 172.8
click at [663, 494] on textarea "What need is the program meeting in the community? *" at bounding box center [597, 521] width 436 height 55
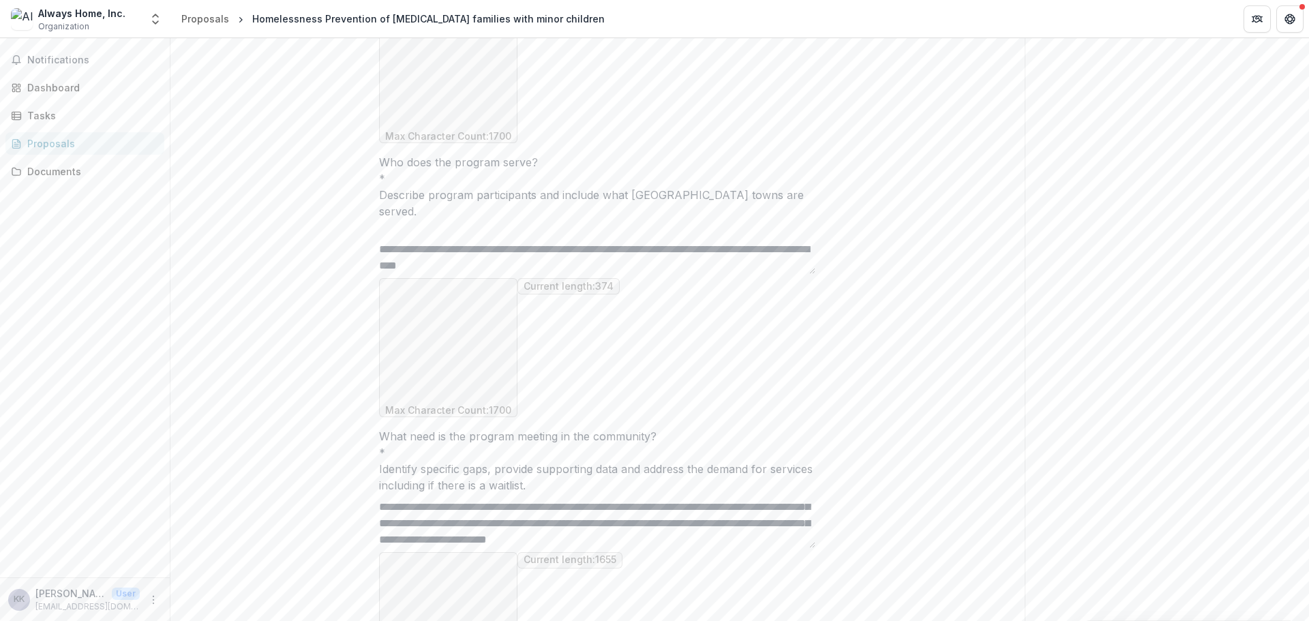
scroll to position [262, 0]
drag, startPoint x: 537, startPoint y: 389, endPoint x: 545, endPoint y: 397, distance: 11.6
click at [545, 494] on textarea "What need is the program meeting in the community? *" at bounding box center [597, 521] width 436 height 55
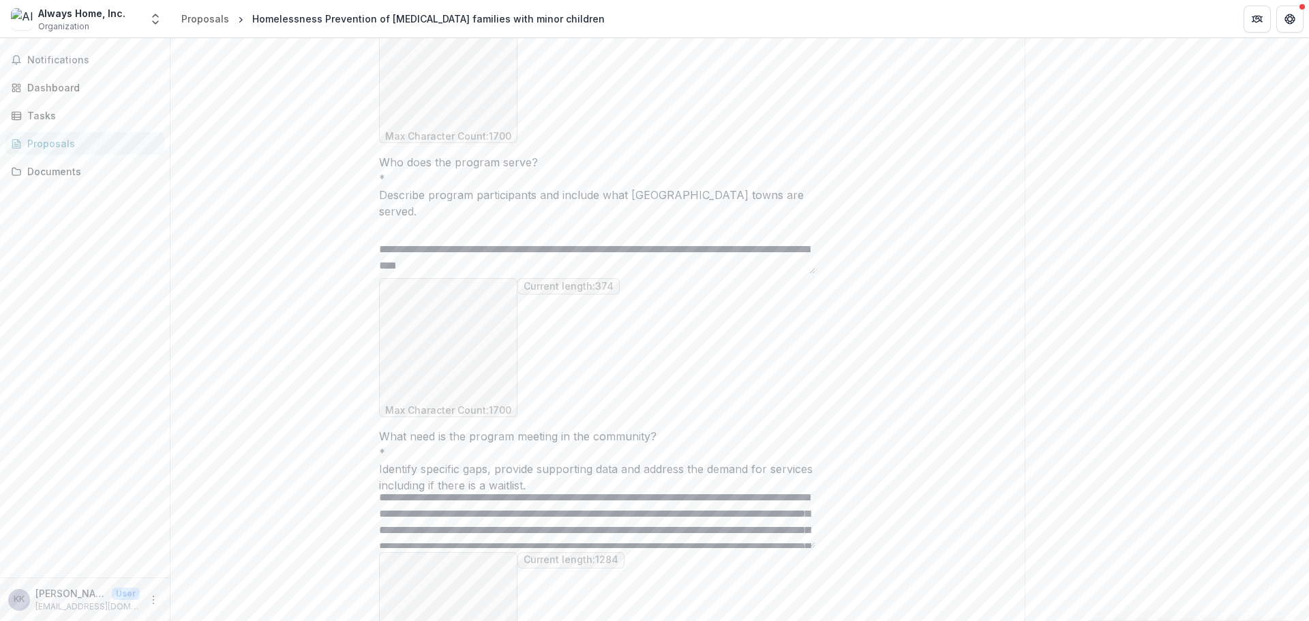
scroll to position [0, 0]
click at [389, 494] on textarea "What need is the program meeting in the community? *" at bounding box center [597, 521] width 436 height 55
paste textarea "**********"
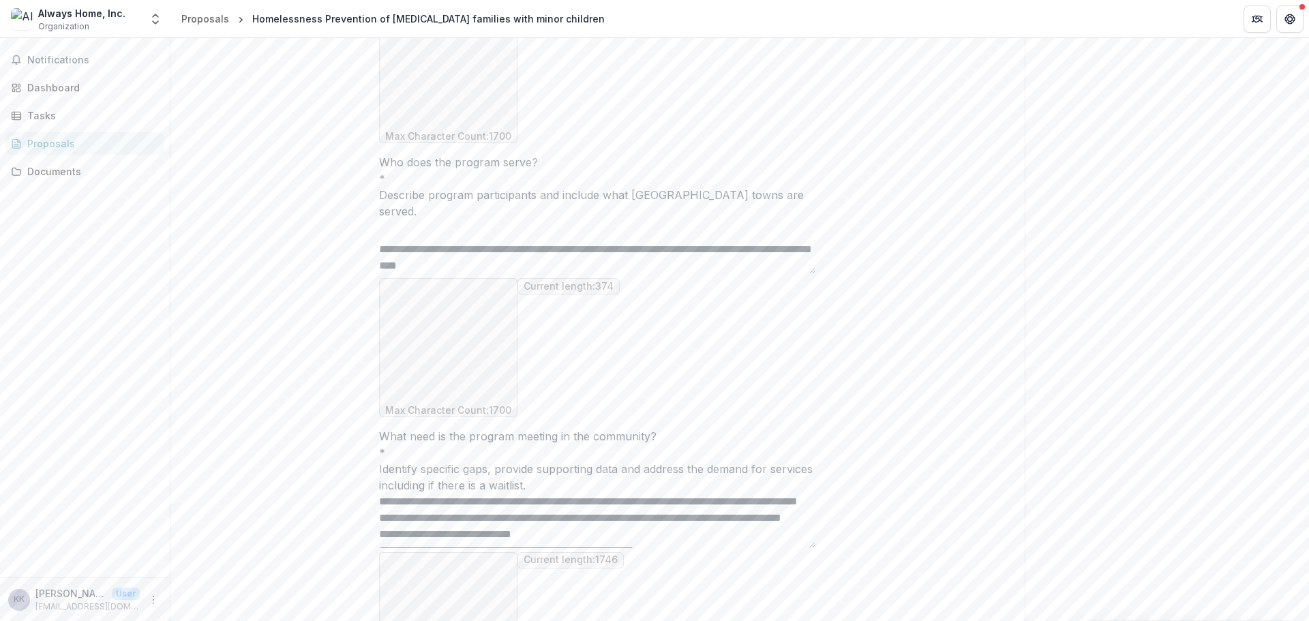
click at [556, 494] on textarea "What need is the program meeting in the community? *" at bounding box center [597, 521] width 436 height 55
click at [692, 494] on textarea "What need is the program meeting in the community? *" at bounding box center [597, 521] width 436 height 55
click at [478, 494] on textarea "What need is the program meeting in the community? *" at bounding box center [597, 521] width 436 height 55
drag, startPoint x: 450, startPoint y: 381, endPoint x: 458, endPoint y: 381, distance: 8.2
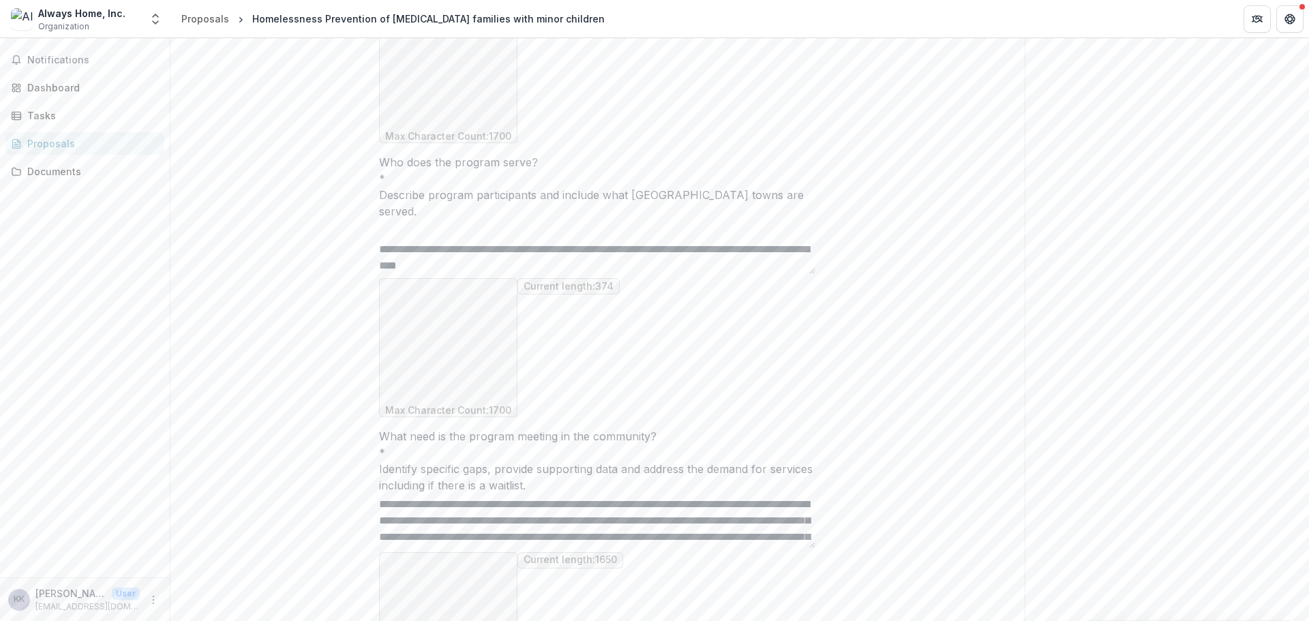
click at [453, 494] on textarea "What need is the program meeting in the community? *" at bounding box center [597, 521] width 436 height 55
drag, startPoint x: 744, startPoint y: 357, endPoint x: 757, endPoint y: 357, distance: 13.7
click at [745, 494] on textarea "What need is the program meeting in the community? *" at bounding box center [597, 521] width 436 height 55
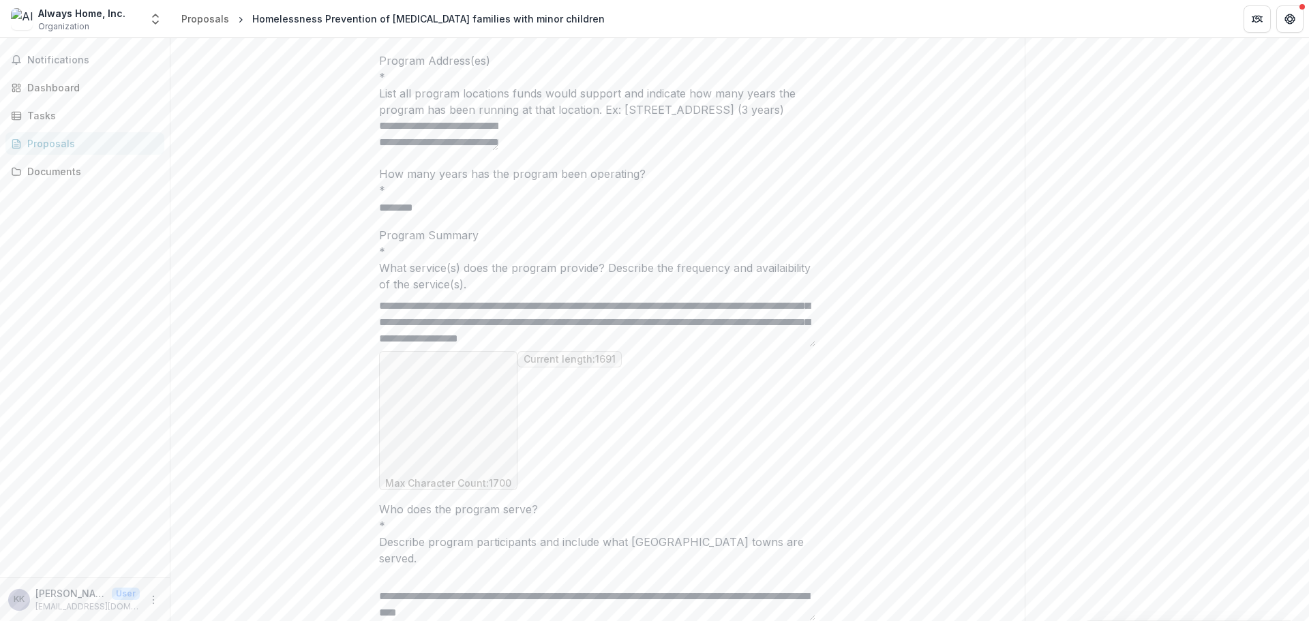
scroll to position [341, 0]
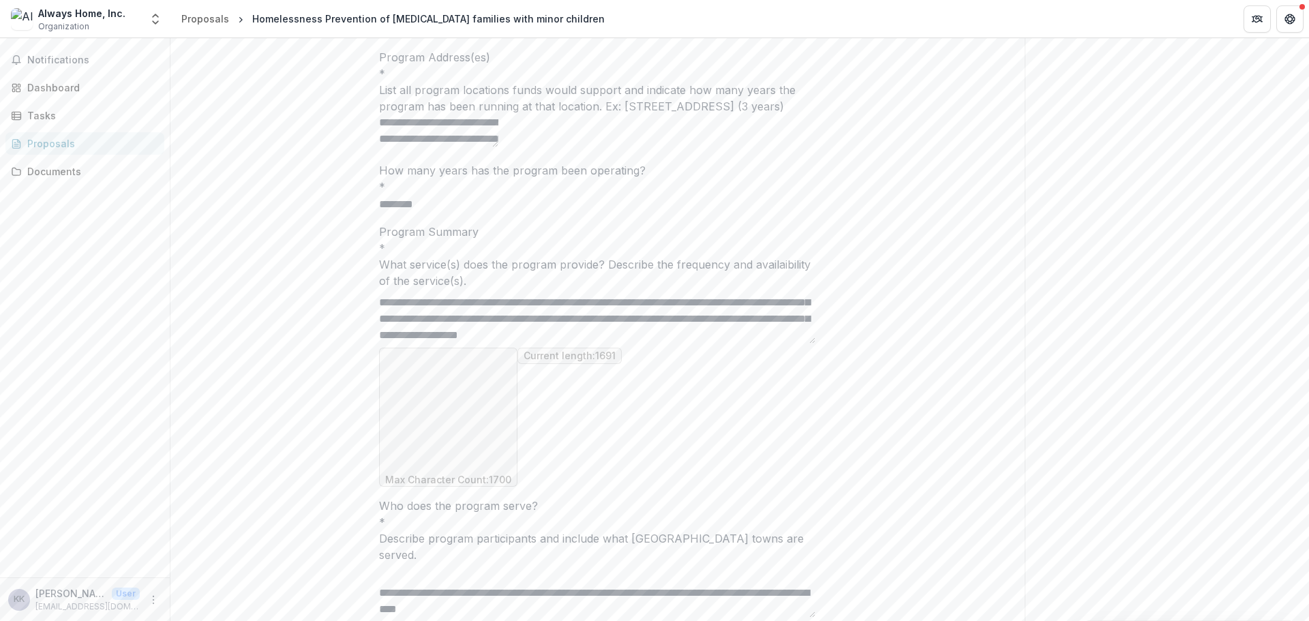
type textarea "**********"
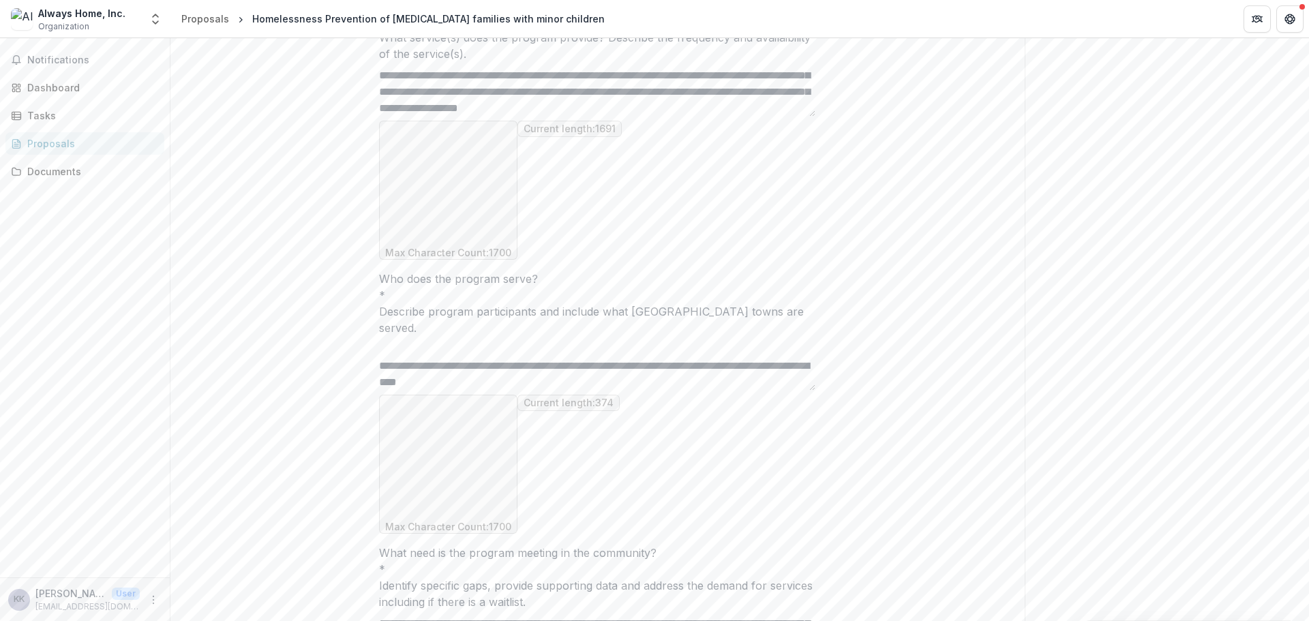
scroll to position [750, 0]
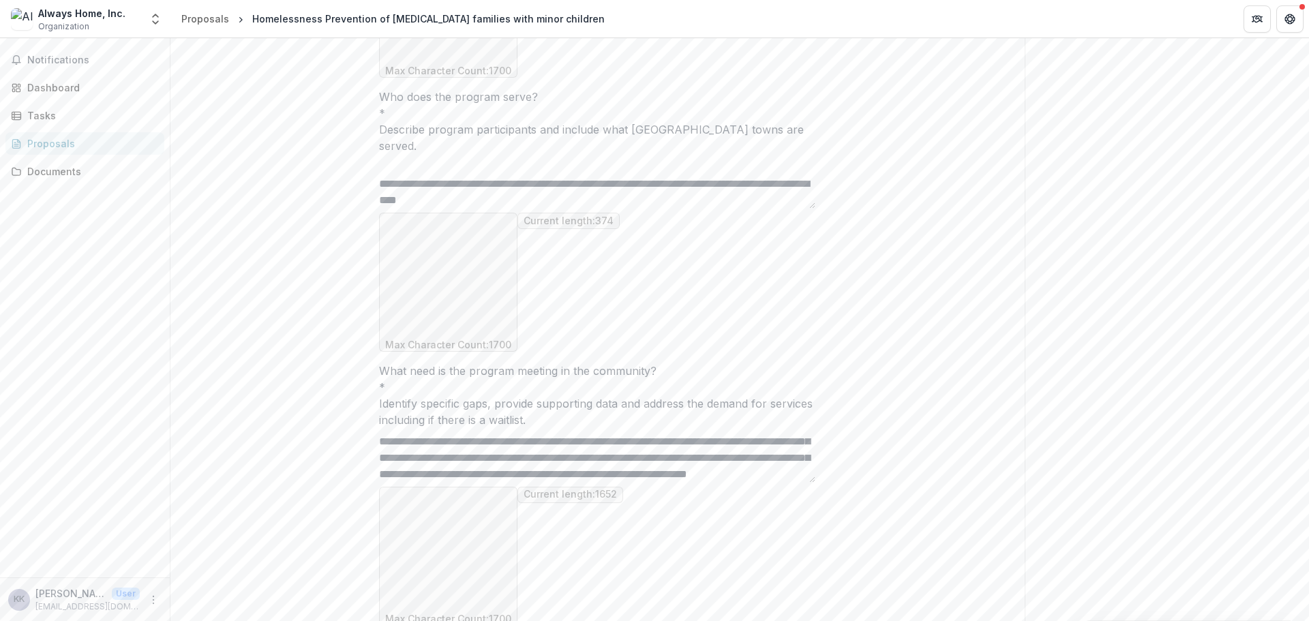
drag, startPoint x: 432, startPoint y: 496, endPoint x: 354, endPoint y: 501, distance: 78.6
type input "****"
click at [556, 188] on textarea "**********" at bounding box center [597, 181] width 436 height 55
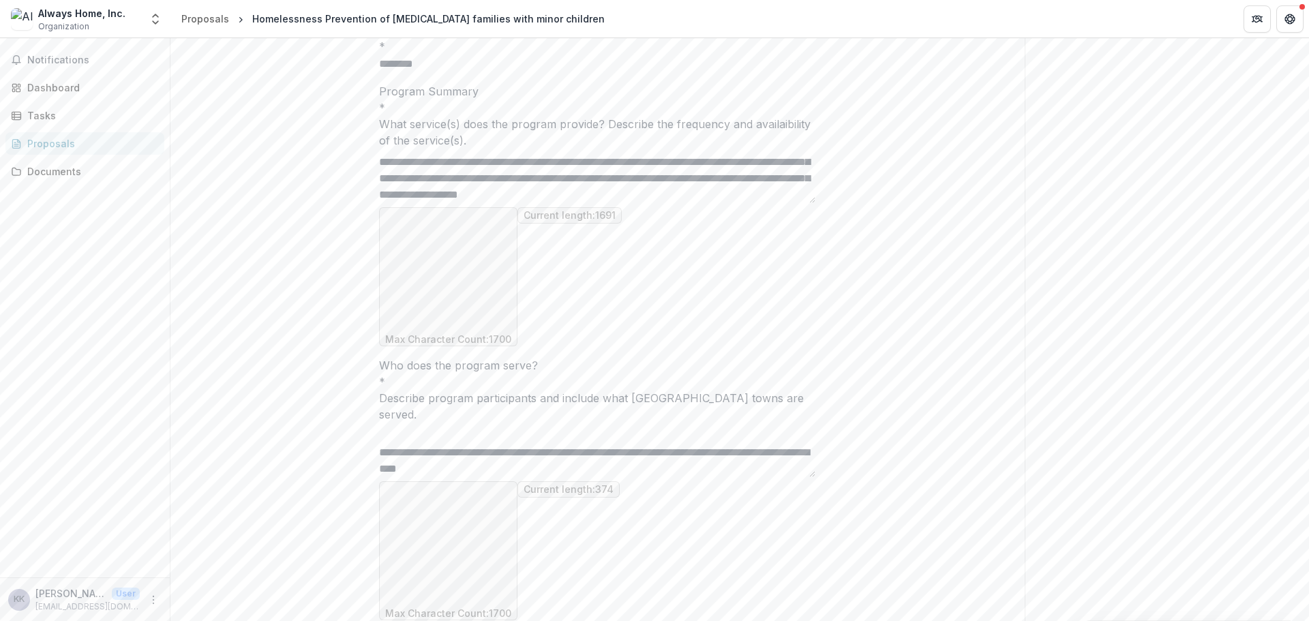
click at [637, 434] on textarea "**********" at bounding box center [597, 450] width 436 height 55
drag, startPoint x: 482, startPoint y: 451, endPoint x: 548, endPoint y: 454, distance: 66.2
click at [548, 454] on textarea "**********" at bounding box center [597, 450] width 436 height 55
click at [611, 452] on textarea "**********" at bounding box center [597, 450] width 436 height 55
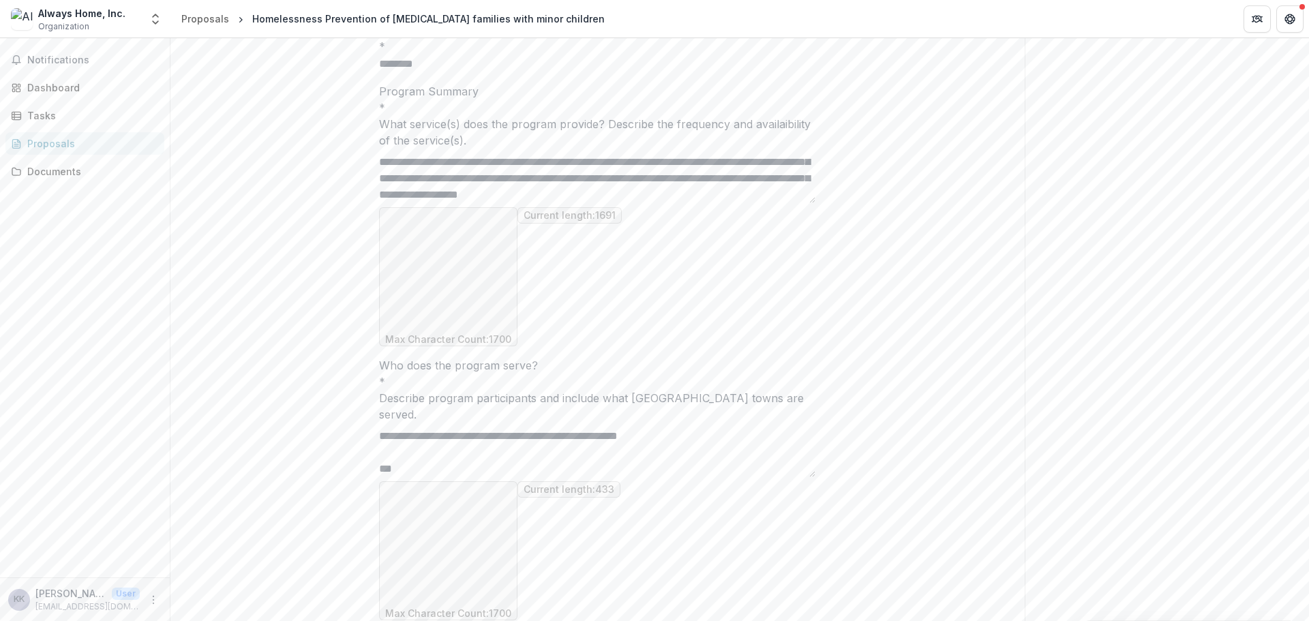
paste textarea "**********"
drag, startPoint x: 767, startPoint y: 422, endPoint x: 761, endPoint y: 472, distance: 50.8
click at [766, 473] on div "Who does the program serve? * Describe program participants and include what Ne…" at bounding box center [597, 488] width 436 height 263
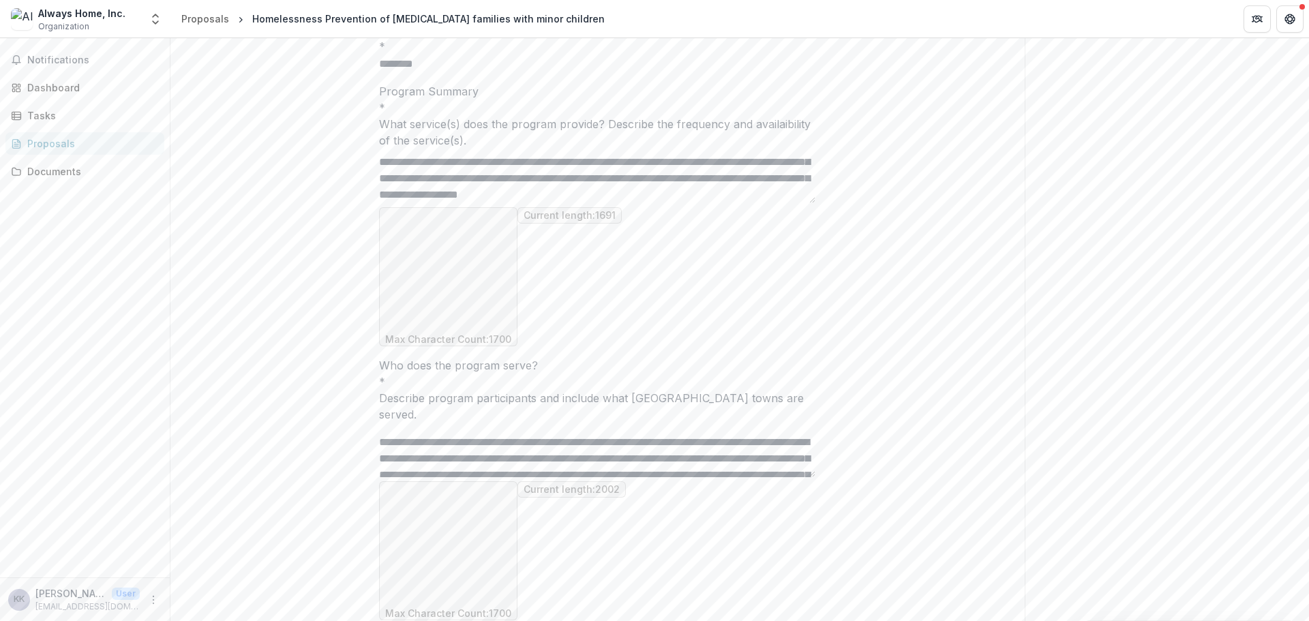
click at [764, 458] on textarea "Who does the program serve? *" at bounding box center [597, 450] width 436 height 55
click at [762, 463] on textarea "Who does the program serve? *" at bounding box center [597, 450] width 436 height 55
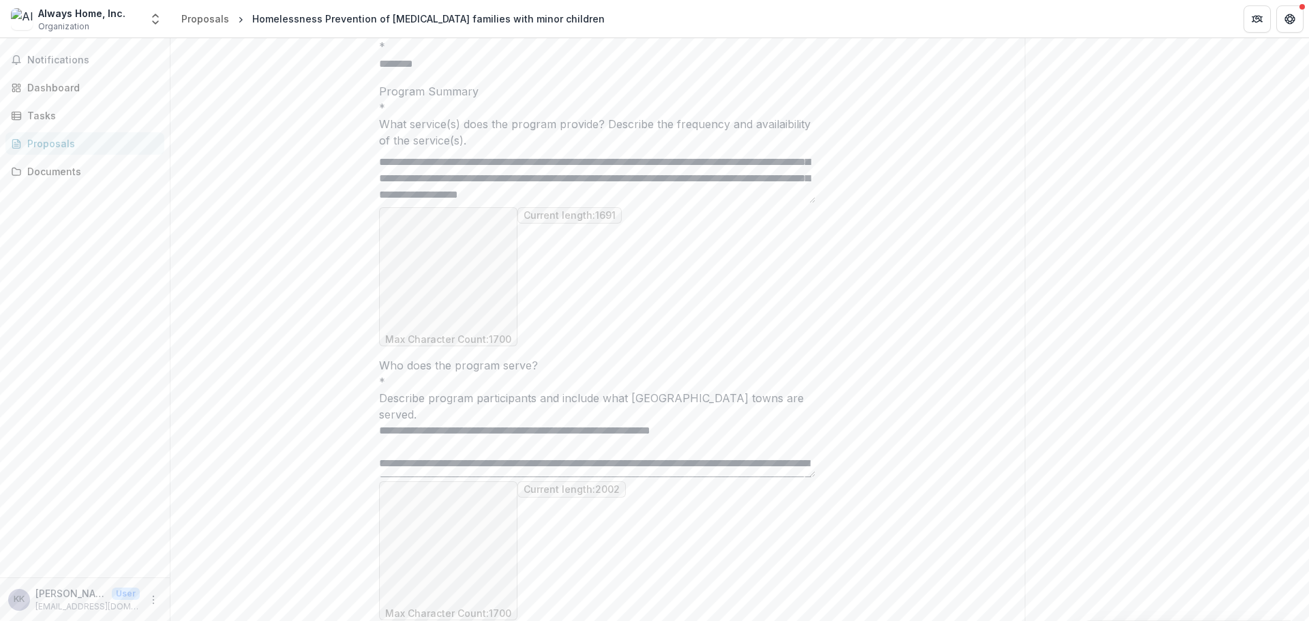
scroll to position [200, 0]
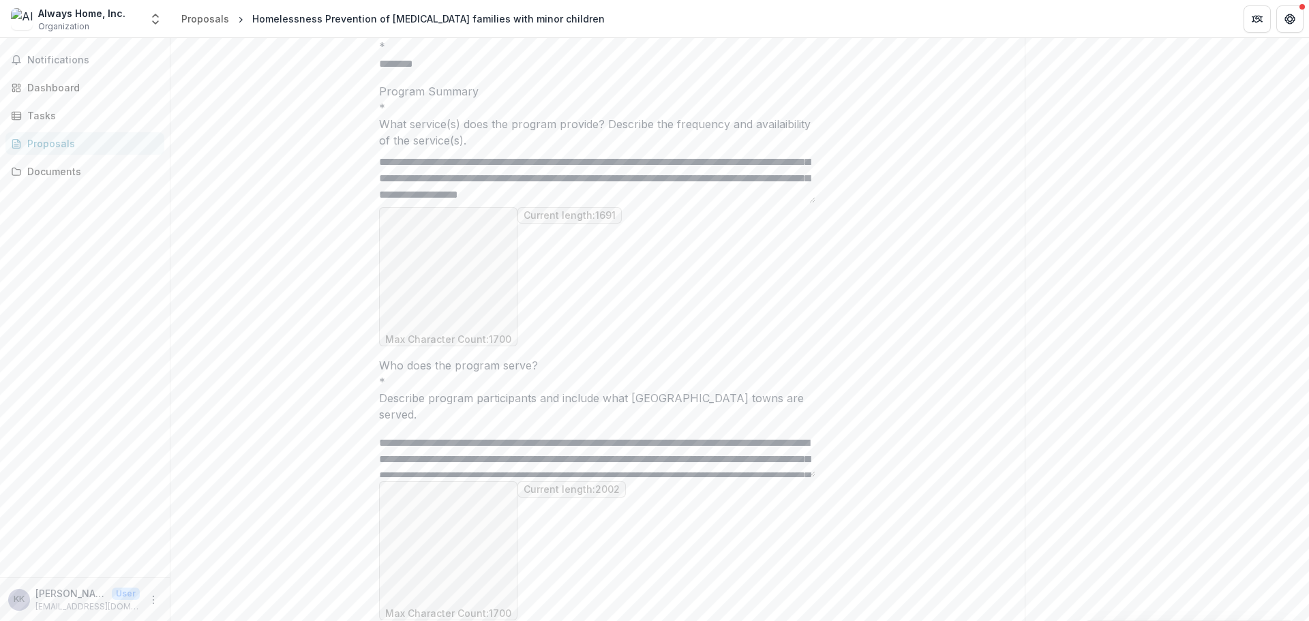
drag, startPoint x: 633, startPoint y: 436, endPoint x: 636, endPoint y: 447, distance: 10.8
click at [636, 447] on textarea "Who does the program serve? *" at bounding box center [597, 450] width 436 height 55
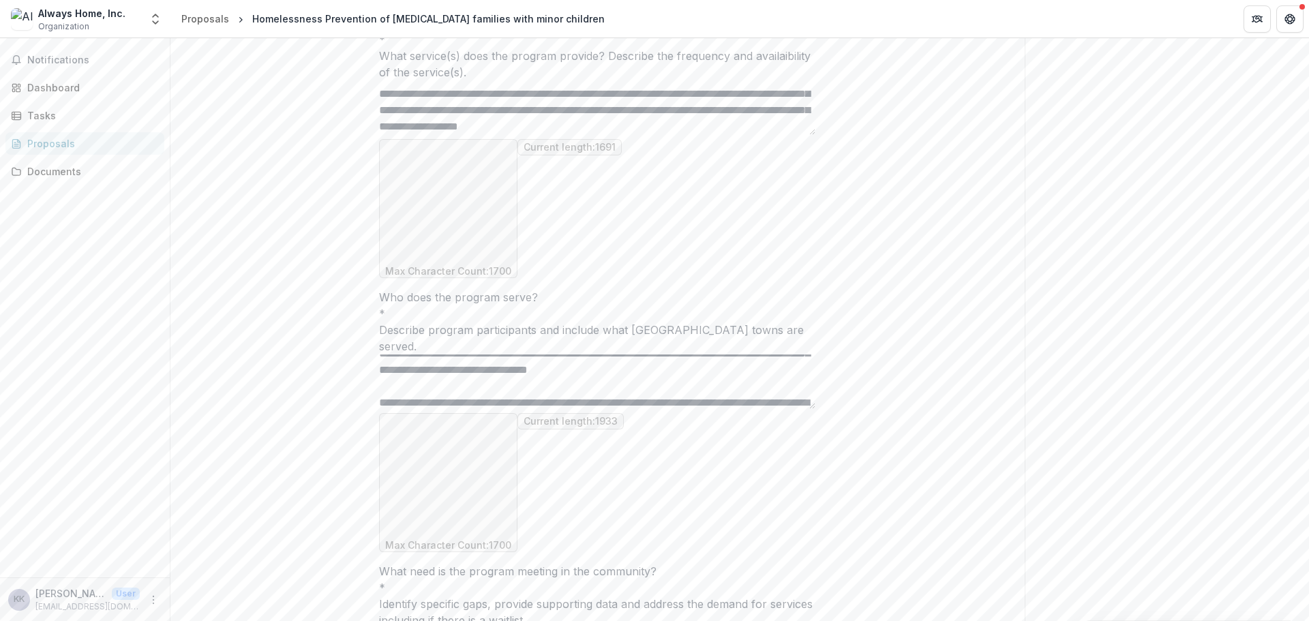
scroll to position [269, 0]
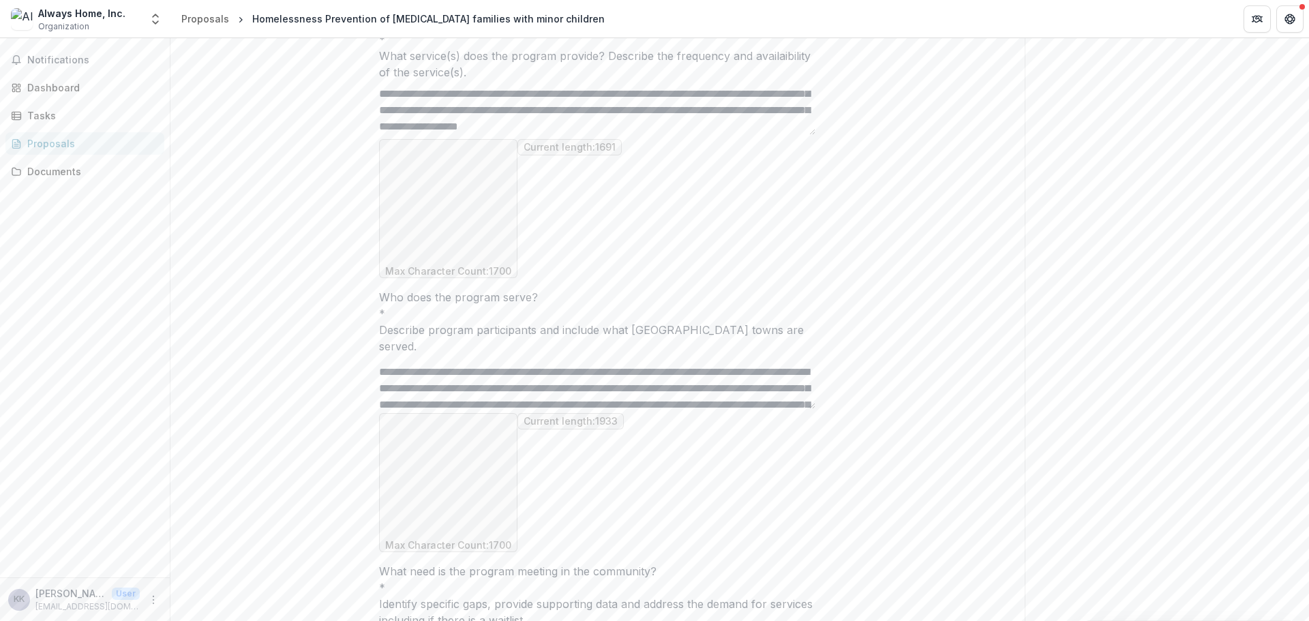
drag, startPoint x: 550, startPoint y: 363, endPoint x: 658, endPoint y: 388, distance: 111.3
click at [658, 388] on textarea "Who does the program serve? *" at bounding box center [597, 382] width 436 height 55
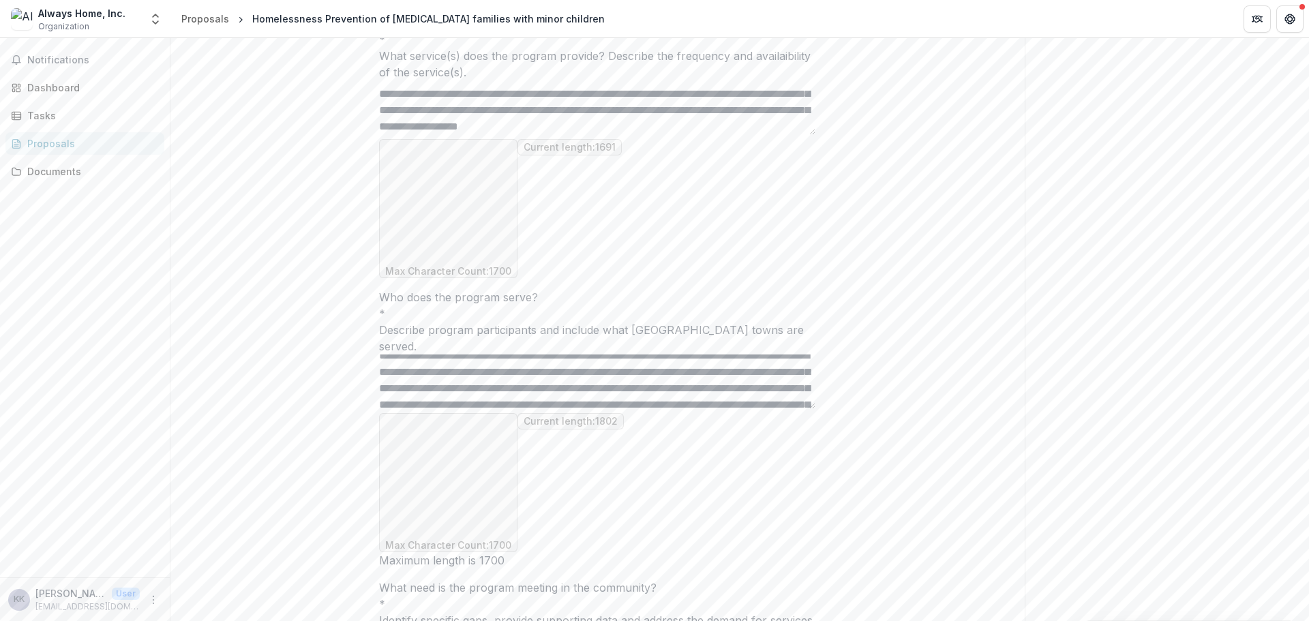
drag, startPoint x: 744, startPoint y: 365, endPoint x: 732, endPoint y: 363, distance: 11.8
click at [732, 363] on textarea "Who does the program serve? *" at bounding box center [597, 382] width 436 height 55
click at [757, 364] on textarea "Who does the program serve? *" at bounding box center [597, 382] width 436 height 55
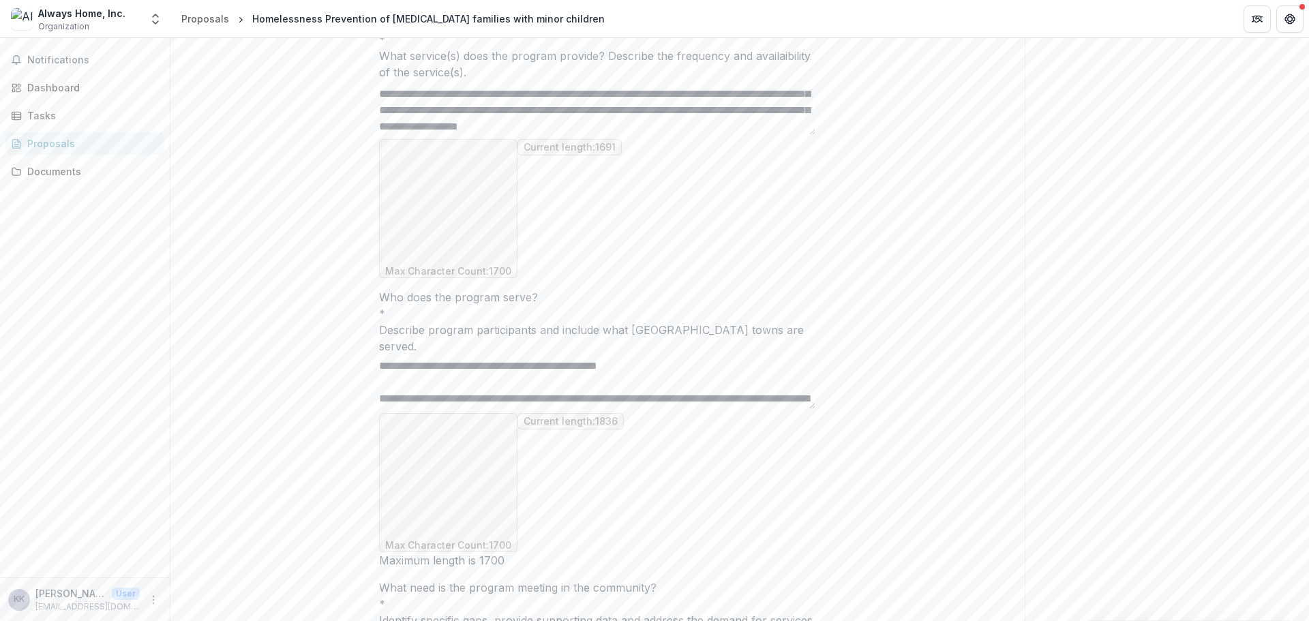
scroll to position [0, 0]
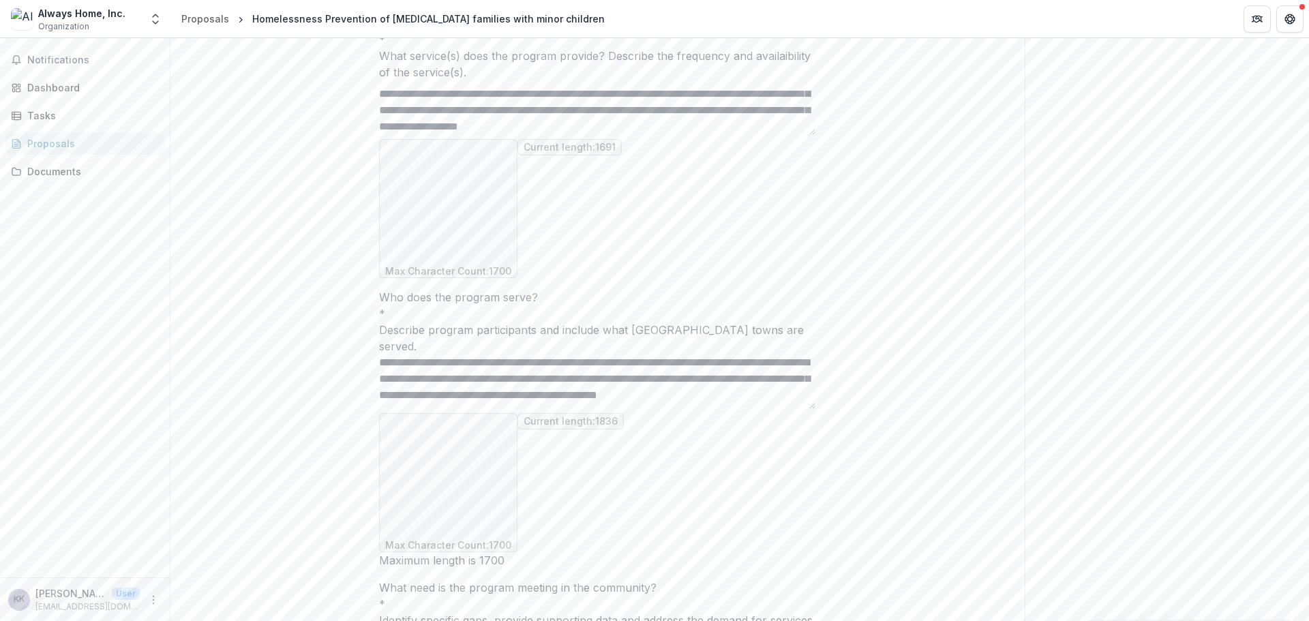
drag, startPoint x: 625, startPoint y: 374, endPoint x: 595, endPoint y: 376, distance: 30.0
click at [595, 376] on textarea "Who does the program serve? *" at bounding box center [597, 382] width 436 height 55
drag, startPoint x: 802, startPoint y: 374, endPoint x: 722, endPoint y: 376, distance: 79.8
click at [722, 376] on textarea "Who does the program serve? *" at bounding box center [597, 382] width 436 height 55
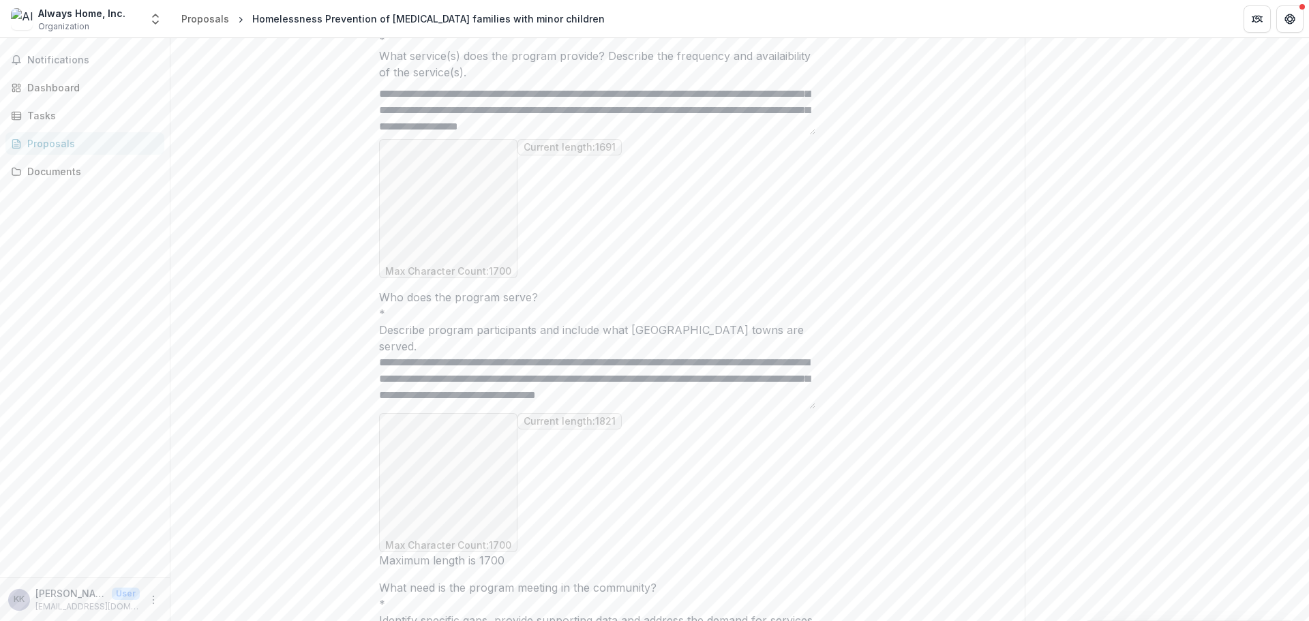
click at [565, 376] on textarea "Who does the program serve? *" at bounding box center [597, 382] width 436 height 55
drag, startPoint x: 608, startPoint y: 360, endPoint x: 562, endPoint y: 375, distance: 48.7
click at [562, 375] on textarea "Who does the program serve? *" at bounding box center [597, 382] width 436 height 55
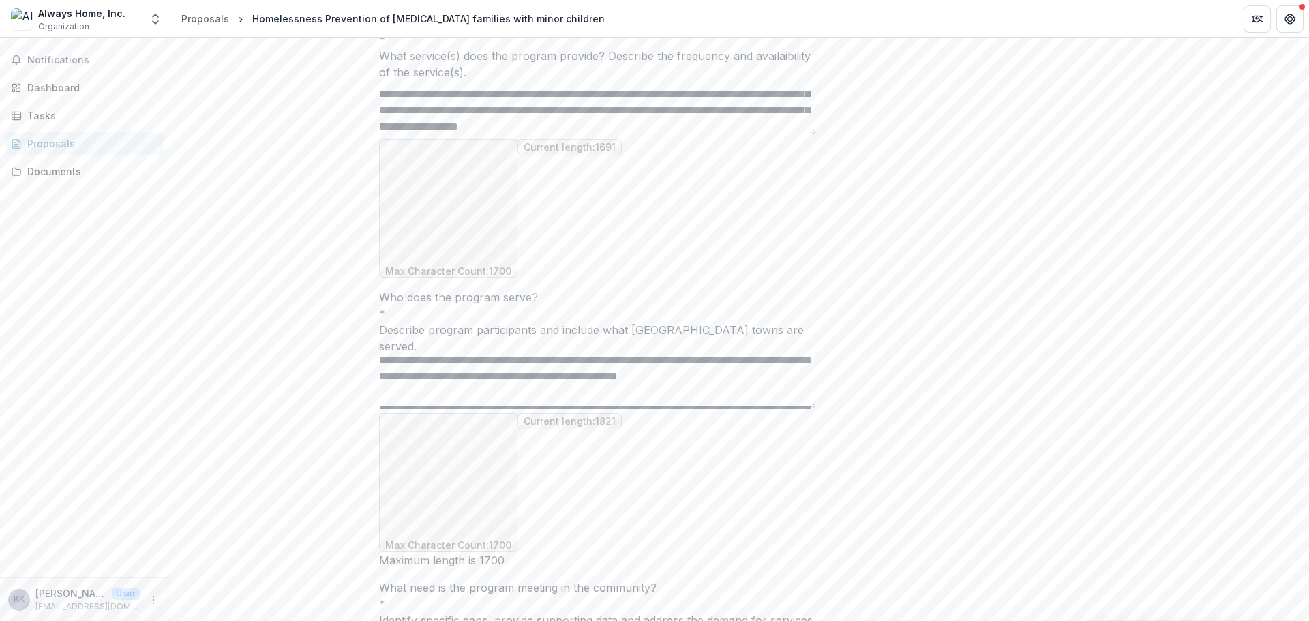
drag, startPoint x: 586, startPoint y: 380, endPoint x: 613, endPoint y: 380, distance: 27.3
click at [613, 380] on textarea "Who does the program serve? *" at bounding box center [597, 382] width 436 height 55
click at [665, 385] on textarea "Who does the program serve? *" at bounding box center [597, 382] width 436 height 55
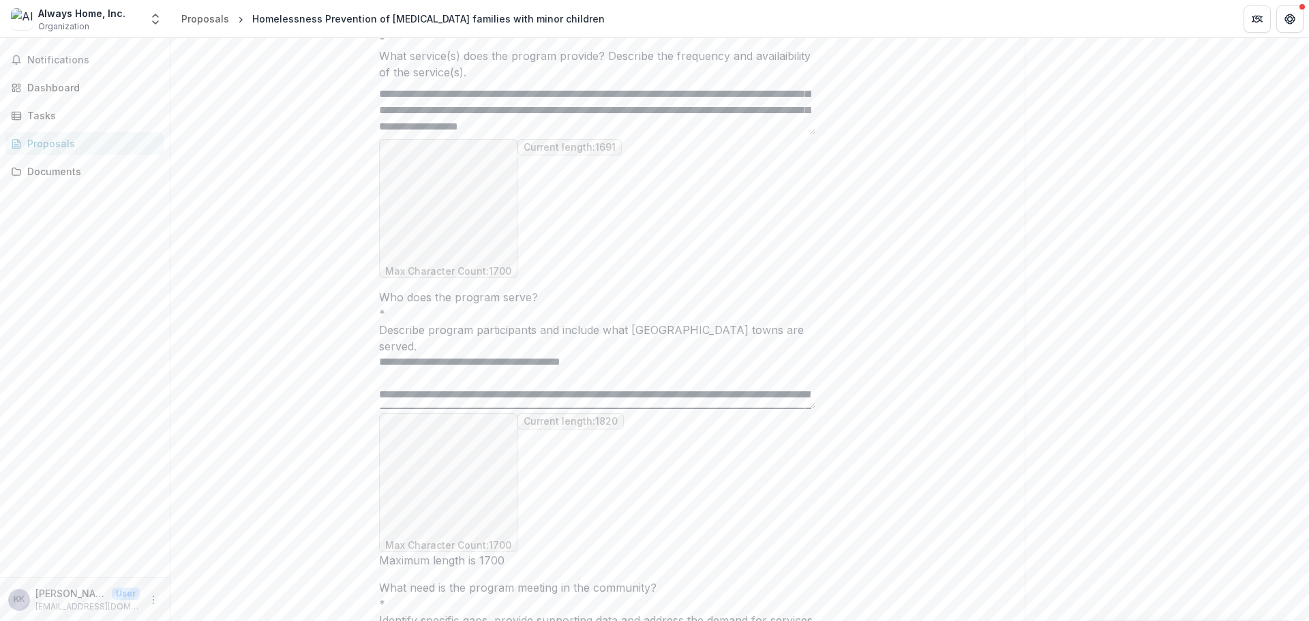
scroll to position [237, 0]
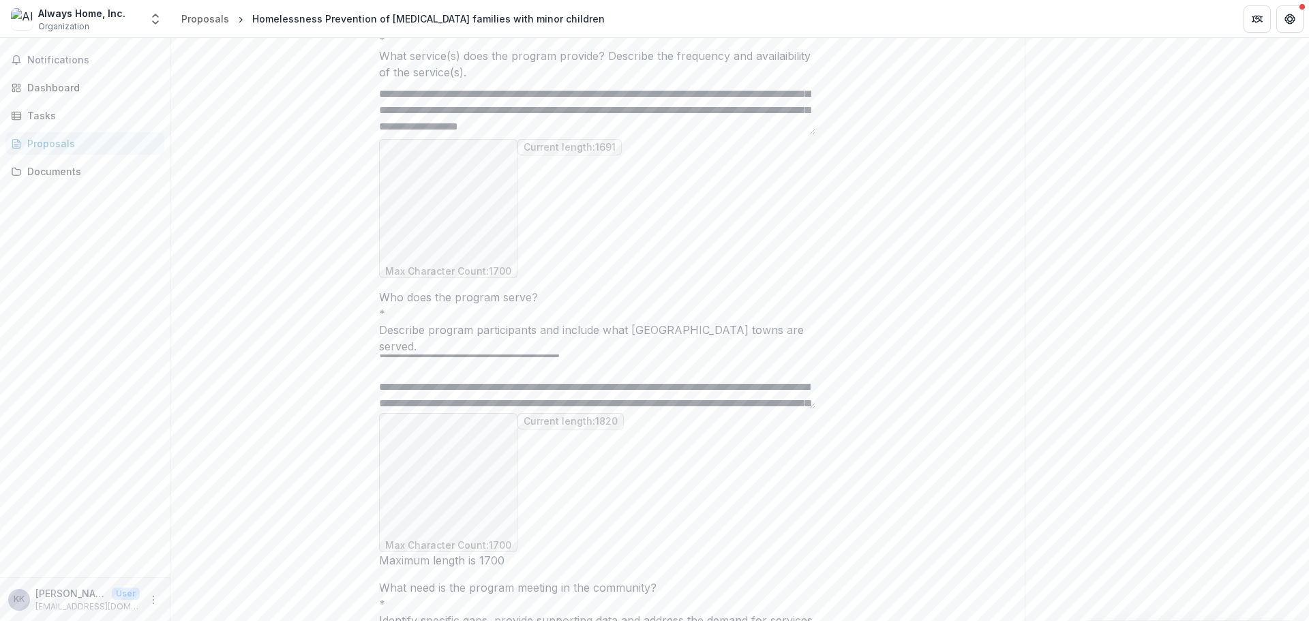
click at [470, 364] on textarea "Who does the program serve? *" at bounding box center [597, 382] width 436 height 55
paste textarea "**********"
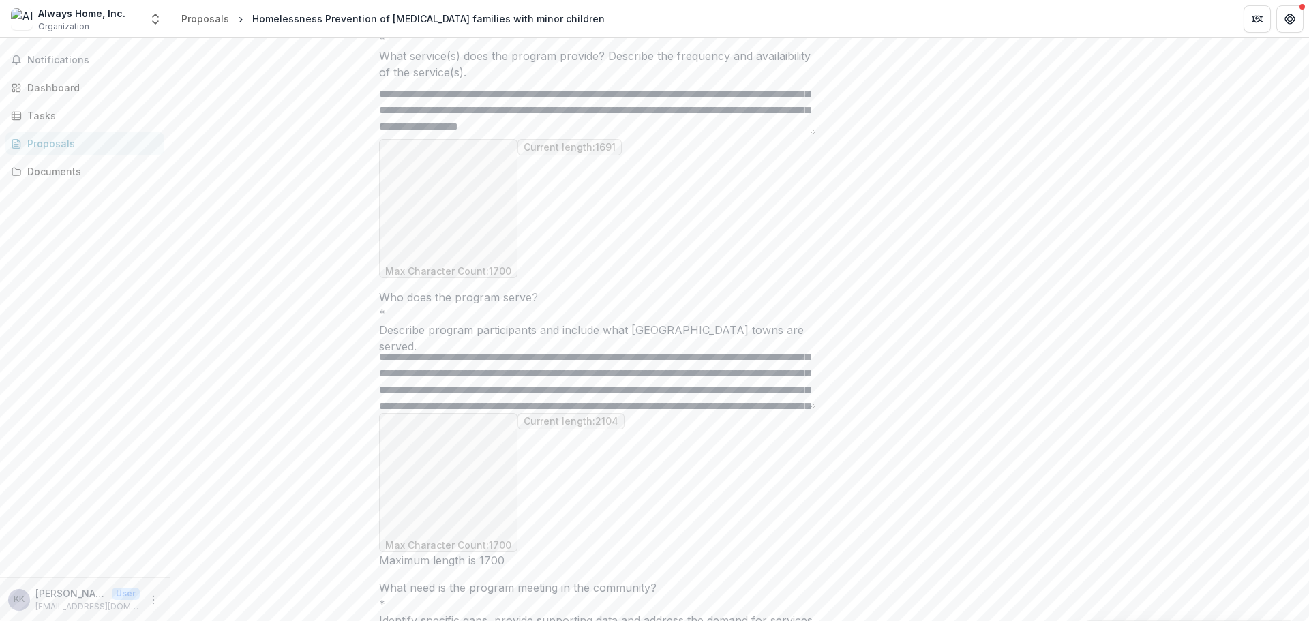
drag, startPoint x: 515, startPoint y: 364, endPoint x: 597, endPoint y: 388, distance: 85.2
click at [597, 388] on textarea "Who does the program serve? *" at bounding box center [597, 382] width 436 height 55
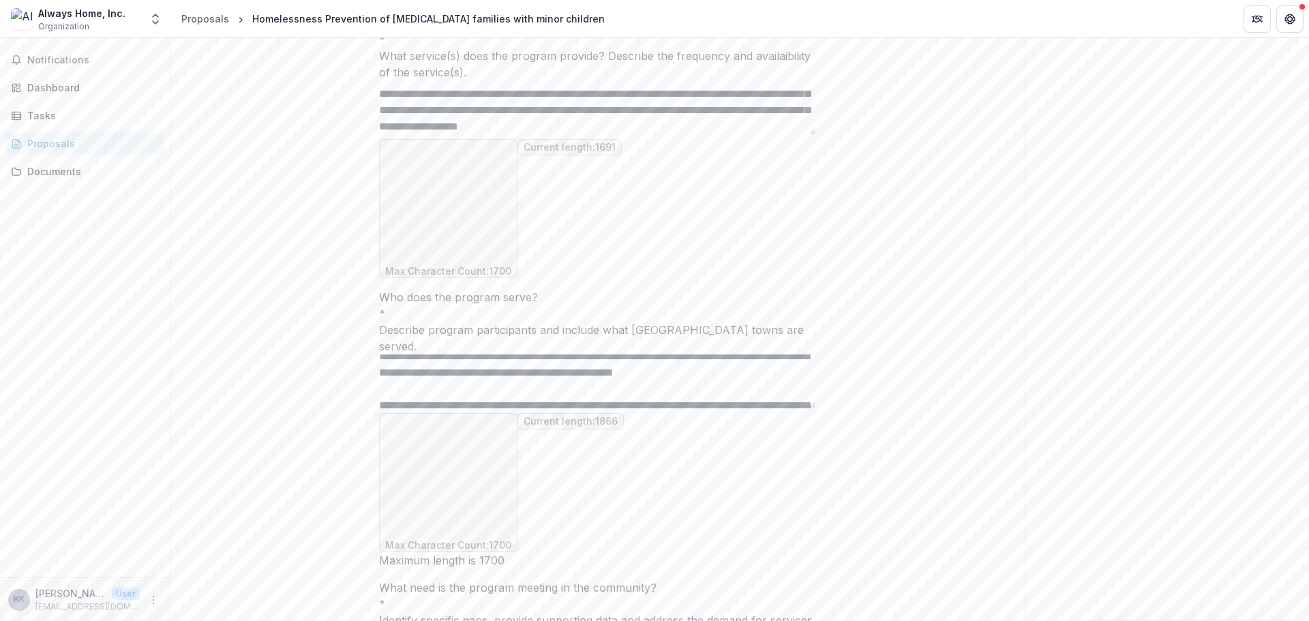
click at [668, 380] on textarea "Who does the program serve? *" at bounding box center [597, 382] width 436 height 55
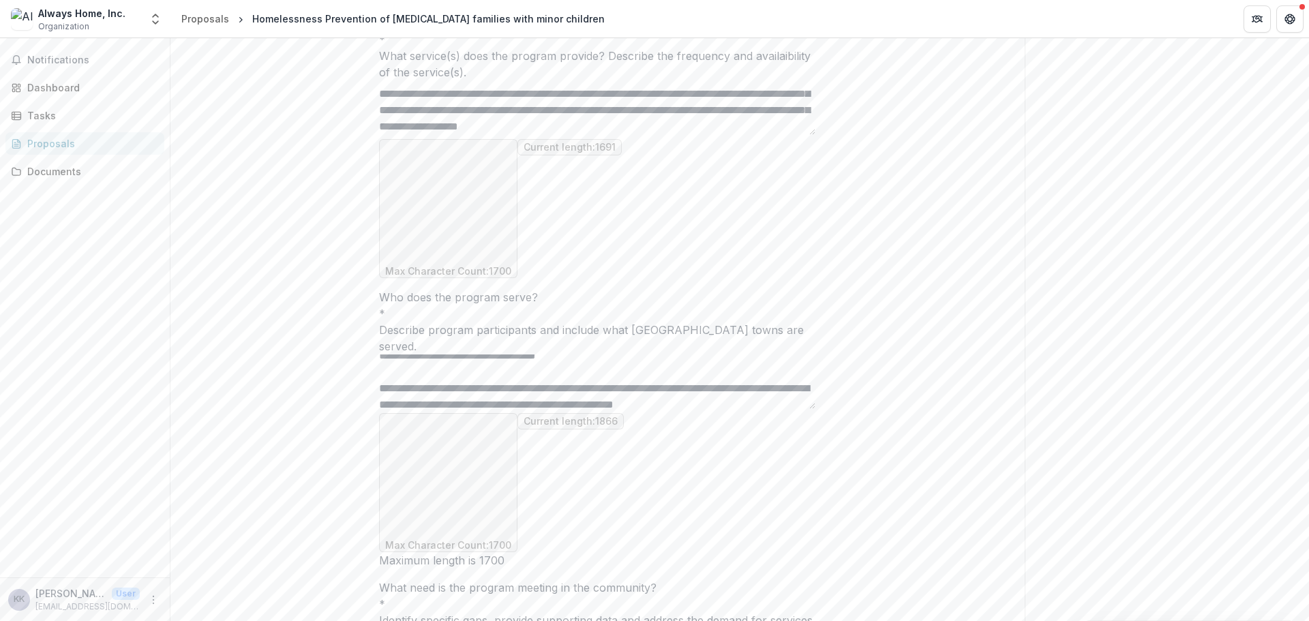
click at [586, 366] on textarea "Who does the program serve? *" at bounding box center [597, 382] width 436 height 55
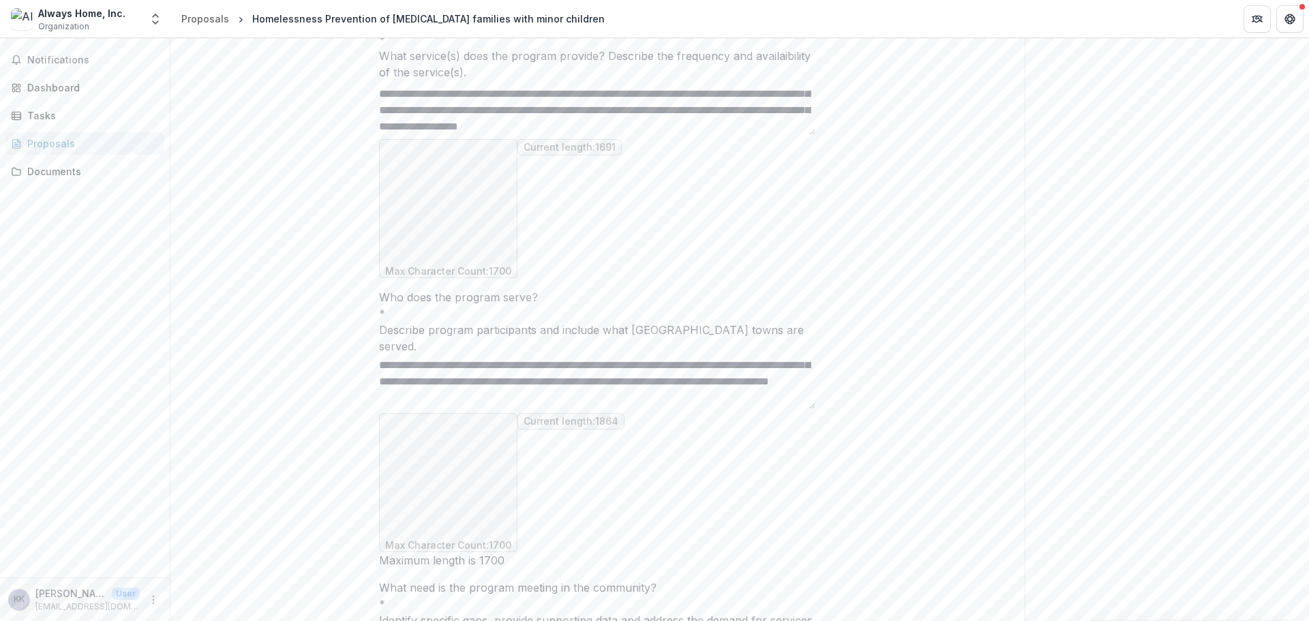
scroll to position [37, 0]
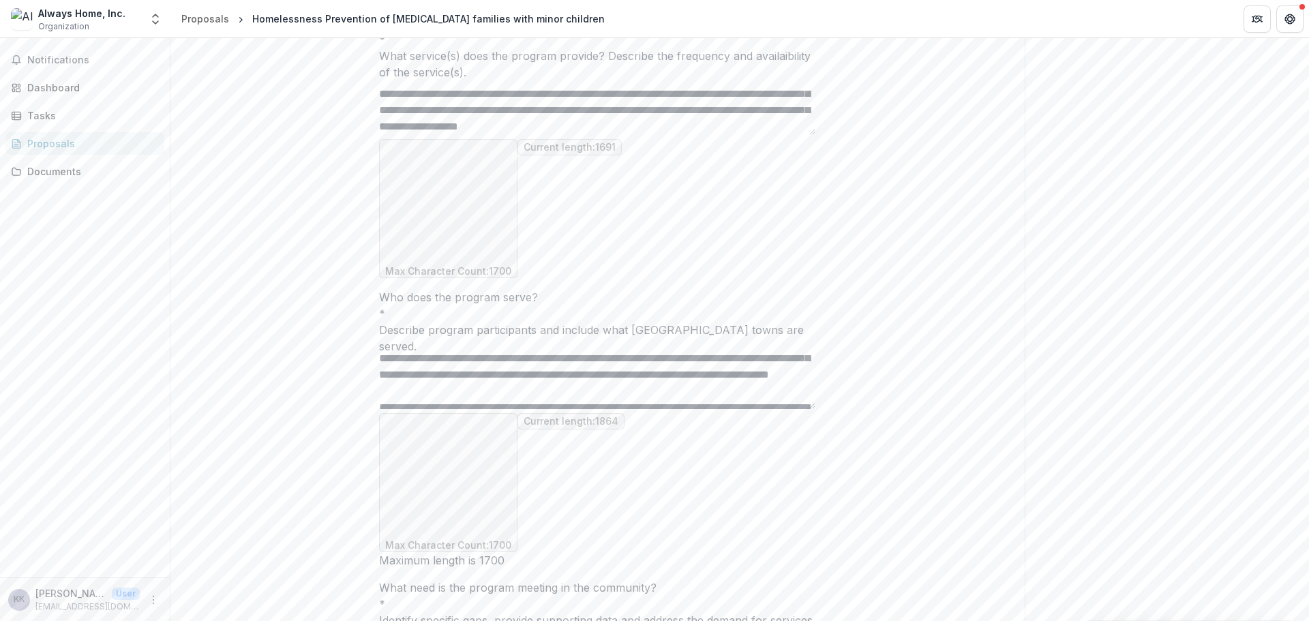
drag, startPoint x: 462, startPoint y: 384, endPoint x: 398, endPoint y: 359, distance: 68.0
click at [379, 388] on textarea "Who does the program serve? *" at bounding box center [597, 382] width 436 height 55
click at [523, 384] on textarea "Who does the program serve? *" at bounding box center [597, 382] width 436 height 55
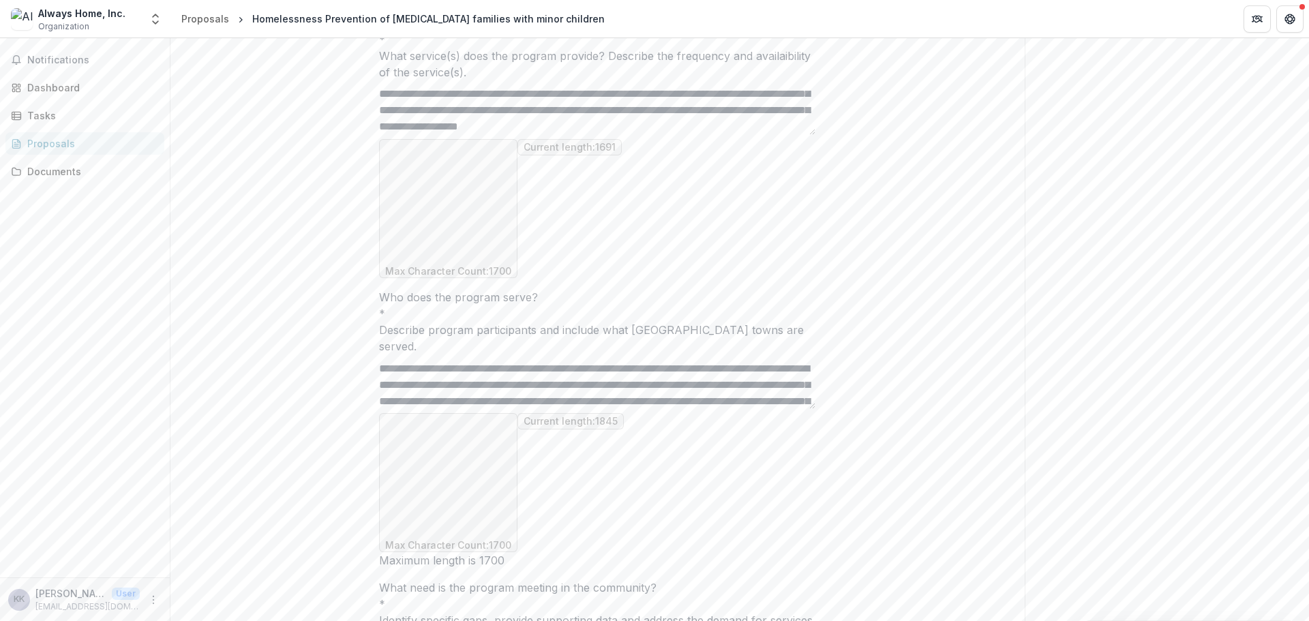
scroll to position [200, 0]
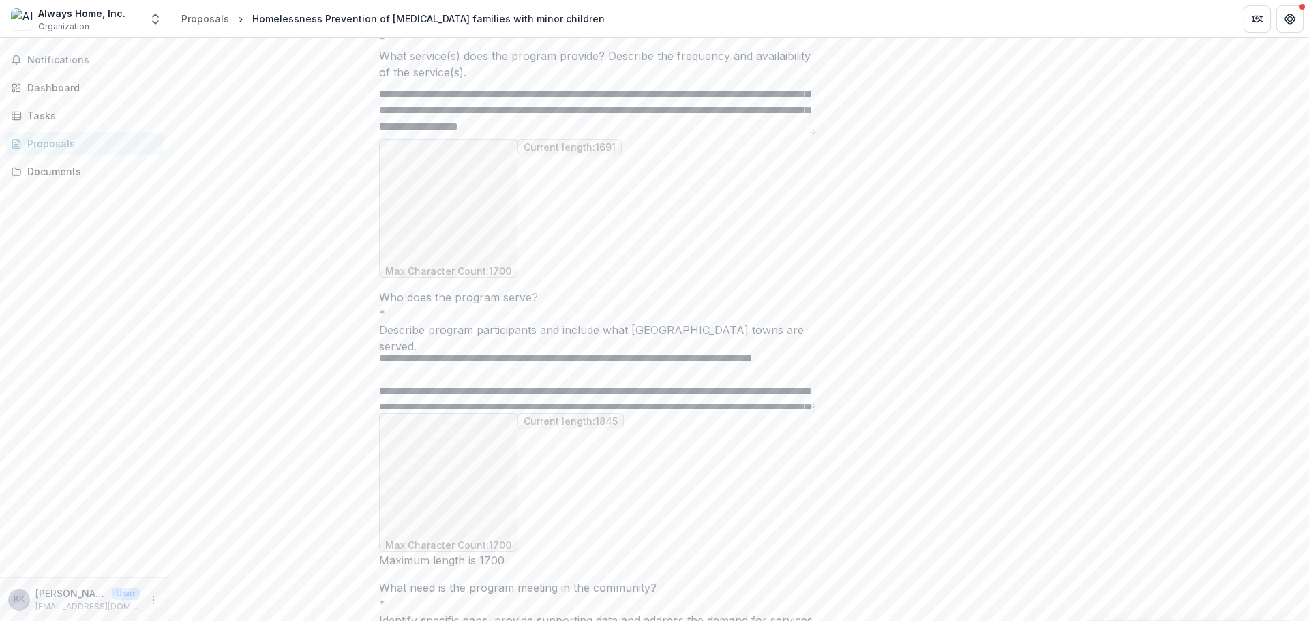
drag, startPoint x: 470, startPoint y: 367, endPoint x: 546, endPoint y: 369, distance: 75.7
click at [546, 369] on textarea "Who does the program serve? *" at bounding box center [597, 382] width 436 height 55
click at [475, 383] on textarea "Who does the program serve? *" at bounding box center [597, 382] width 436 height 55
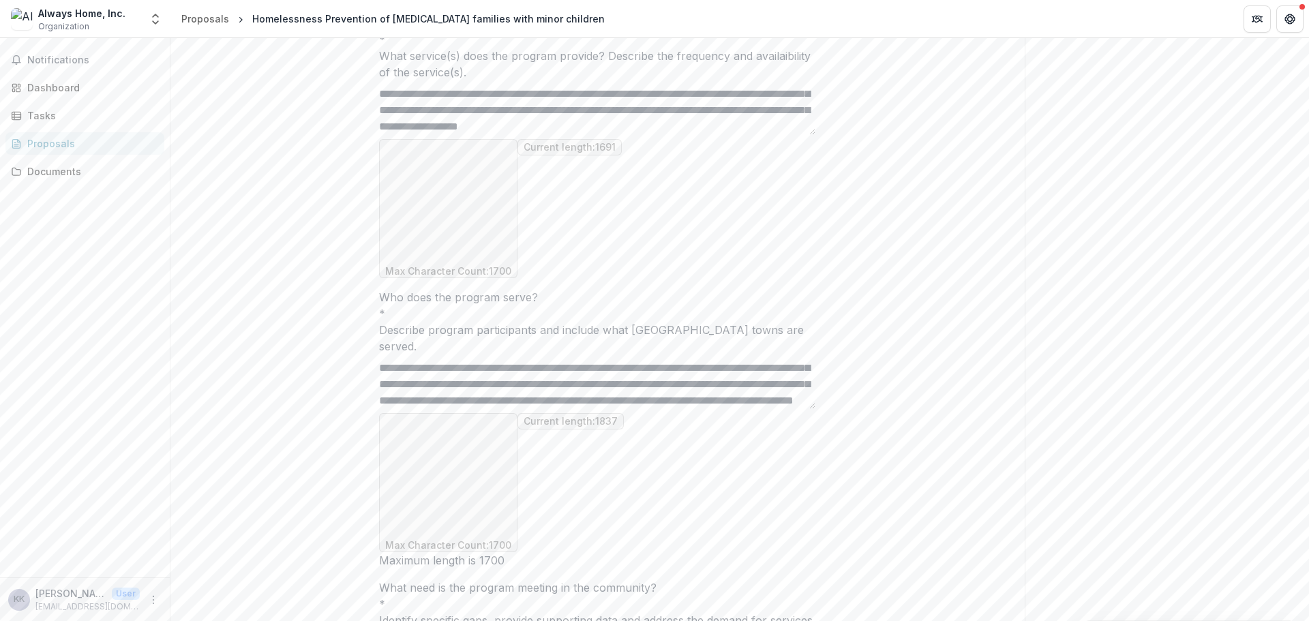
drag, startPoint x: 602, startPoint y: 396, endPoint x: 605, endPoint y: 382, distance: 14.7
click at [586, 394] on textarea "Who does the program serve? *" at bounding box center [597, 382] width 436 height 55
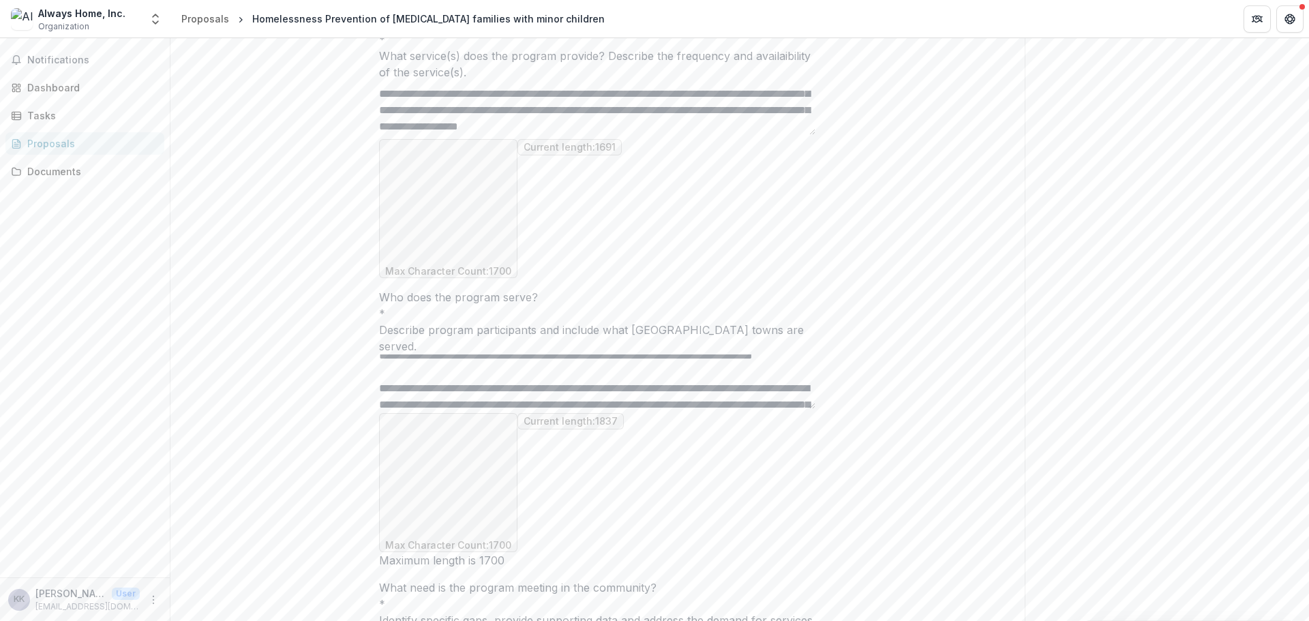
click at [622, 390] on textarea "Who does the program serve? *" at bounding box center [597, 382] width 436 height 55
drag, startPoint x: 599, startPoint y: 383, endPoint x: 582, endPoint y: 382, distance: 16.4
click at [582, 382] on textarea "Who does the program serve? *" at bounding box center [597, 382] width 436 height 55
drag, startPoint x: 738, startPoint y: 381, endPoint x: 728, endPoint y: 380, distance: 9.6
click at [728, 380] on textarea "Who does the program serve? *" at bounding box center [597, 382] width 436 height 55
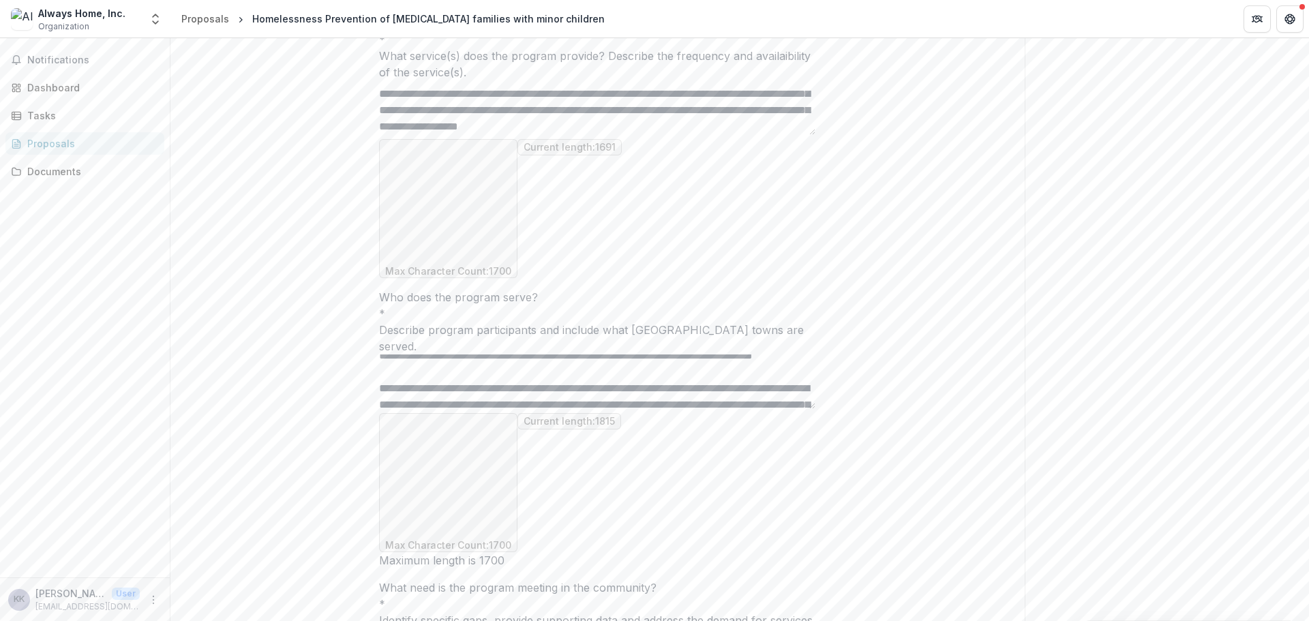
scroll to position [207, 0]
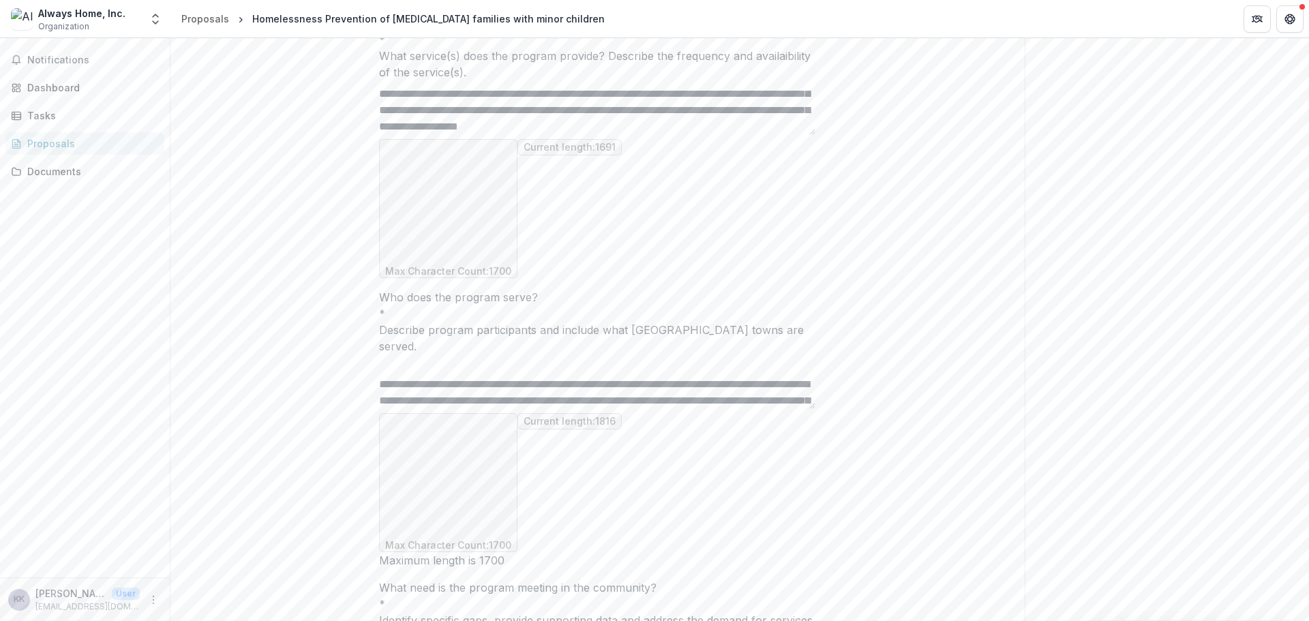
click at [588, 391] on textarea "Who does the program serve? *" at bounding box center [597, 382] width 436 height 55
click at [557, 394] on textarea "Who does the program serve? *" at bounding box center [597, 382] width 436 height 55
click at [598, 392] on textarea "Who does the program serve? *" at bounding box center [597, 382] width 436 height 55
click at [573, 392] on textarea "Who does the program serve? *" at bounding box center [597, 382] width 436 height 55
click at [691, 395] on textarea "Who does the program serve? *" at bounding box center [597, 382] width 436 height 55
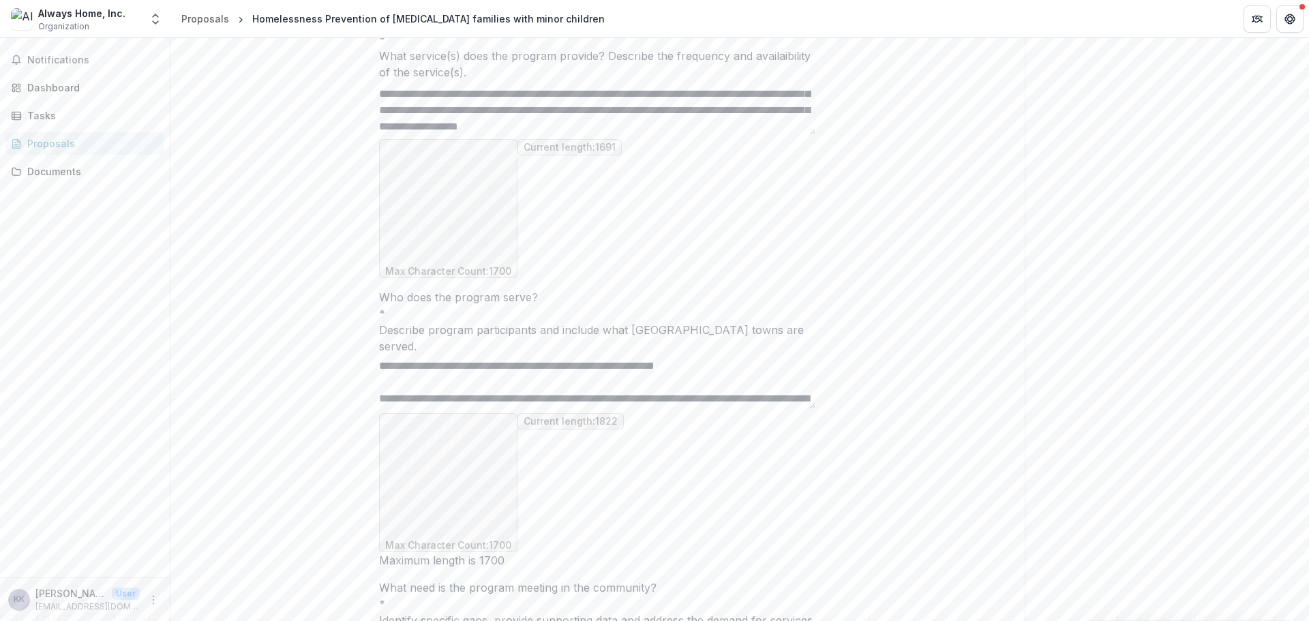
scroll to position [241, 0]
click at [439, 376] on textarea "Who does the program serve? *" at bounding box center [597, 382] width 436 height 55
click at [659, 374] on textarea "Who does the program serve? *" at bounding box center [597, 382] width 436 height 55
click at [658, 375] on textarea "Who does the program serve? *" at bounding box center [597, 382] width 436 height 55
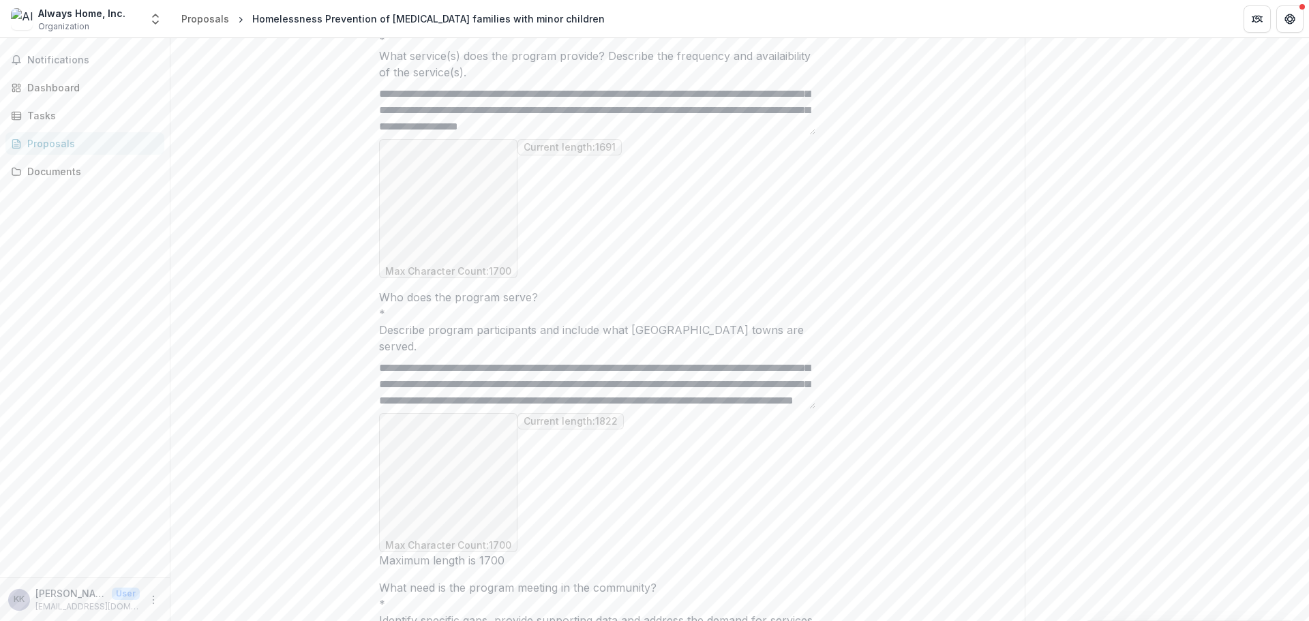
scroll to position [270, 0]
drag, startPoint x: 610, startPoint y: 380, endPoint x: 487, endPoint y: 388, distance: 122.9
click at [487, 388] on textarea "Who does the program serve? *" at bounding box center [597, 382] width 436 height 55
click at [556, 382] on textarea "Who does the program serve? *" at bounding box center [597, 382] width 436 height 55
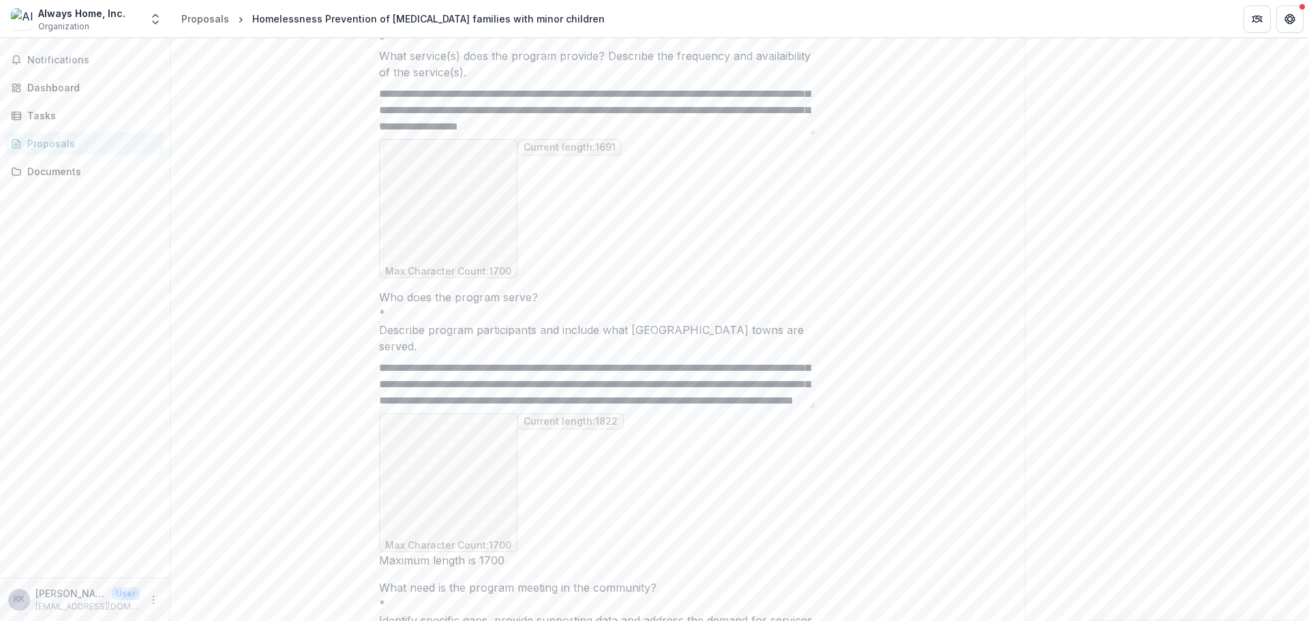
drag, startPoint x: 444, startPoint y: 380, endPoint x: 610, endPoint y: 367, distance: 166.2
click at [610, 367] on textarea "Who does the program serve? *" at bounding box center [597, 382] width 436 height 55
drag, startPoint x: 766, startPoint y: 388, endPoint x: 749, endPoint y: 376, distance: 21.2
click at [749, 376] on textarea "Who does the program serve? *" at bounding box center [597, 382] width 436 height 55
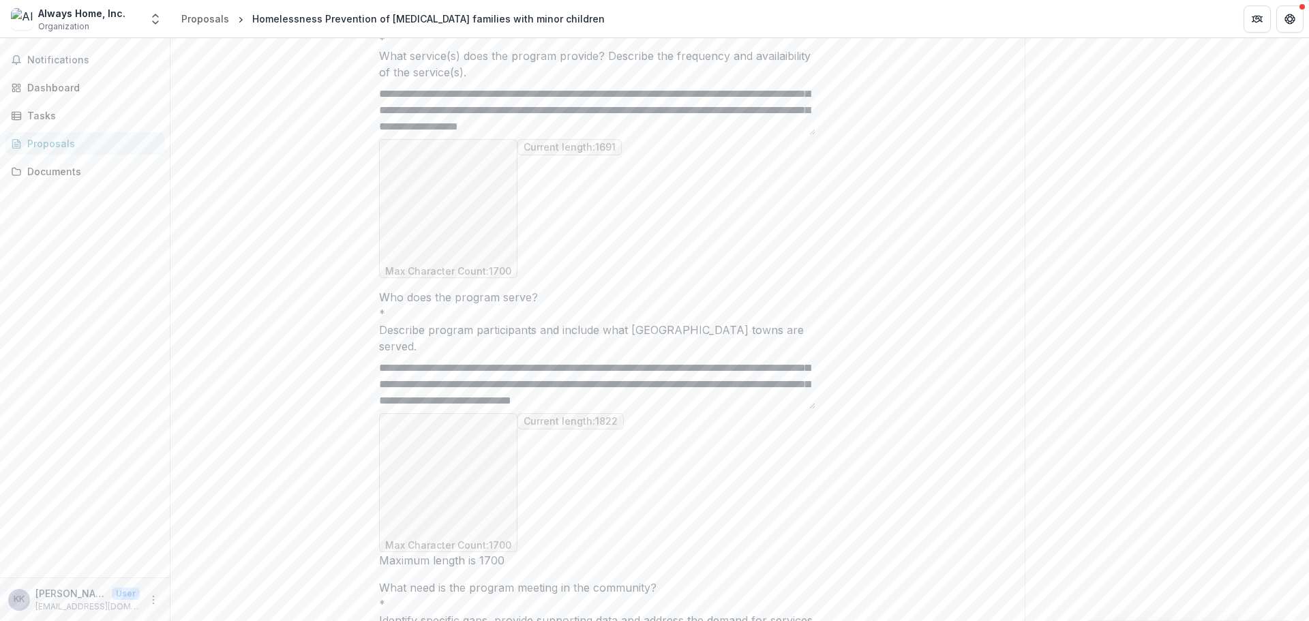
scroll to position [378, 0]
drag, startPoint x: 648, startPoint y: 372, endPoint x: 758, endPoint y: 384, distance: 111.1
click at [758, 384] on textarea "Who does the program serve? *" at bounding box center [597, 382] width 436 height 55
click at [776, 376] on textarea "Who does the program serve? *" at bounding box center [597, 382] width 436 height 55
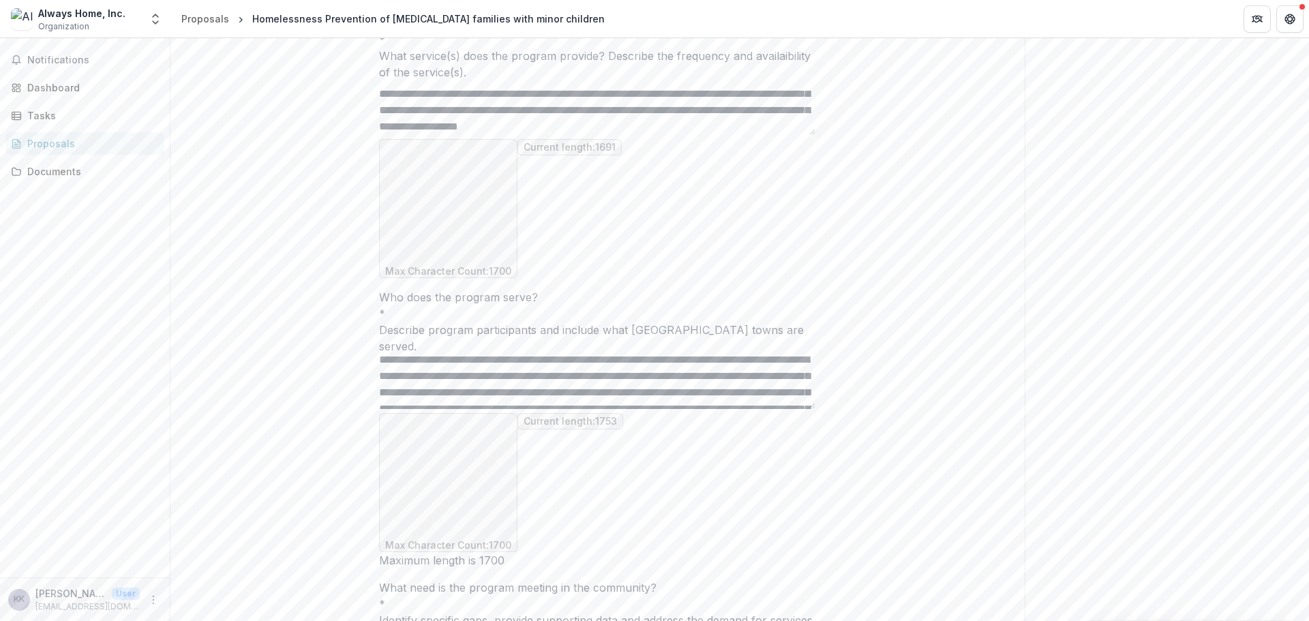
scroll to position [219, 0]
drag, startPoint x: 681, startPoint y: 367, endPoint x: 662, endPoint y: 370, distance: 19.2
click at [663, 370] on textarea "Who does the program serve? *" at bounding box center [597, 382] width 436 height 55
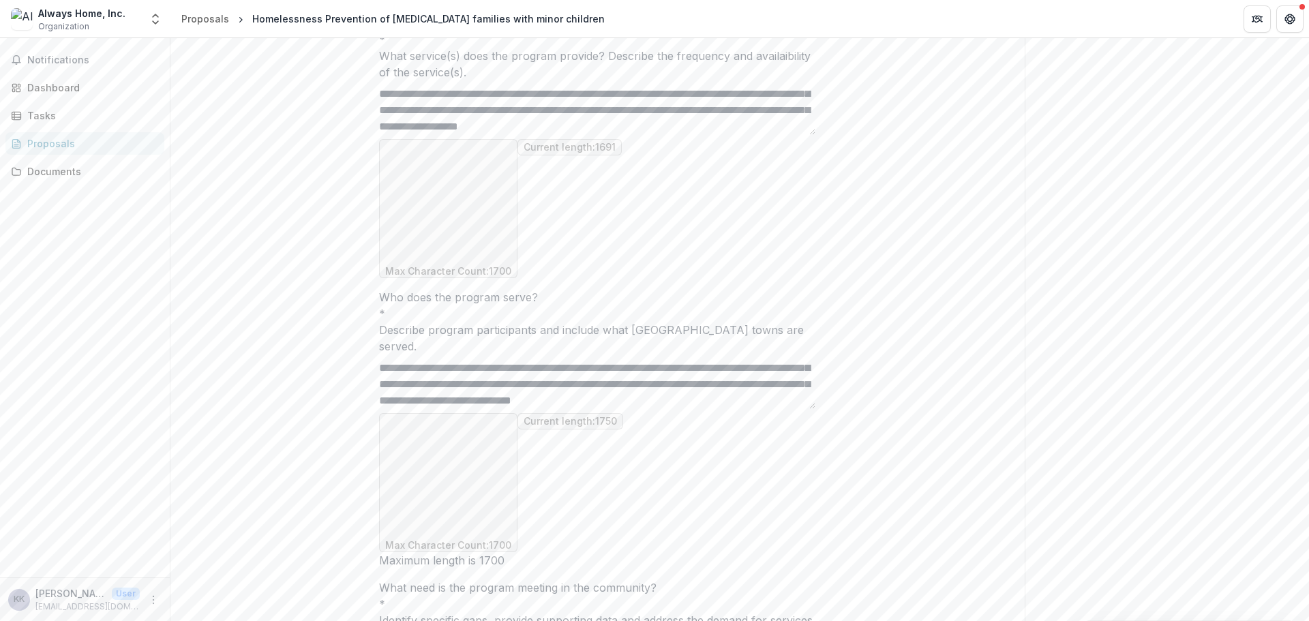
scroll to position [378, 0]
drag, startPoint x: 547, startPoint y: 385, endPoint x: 770, endPoint y: 392, distance: 223.0
click at [770, 392] on textarea "Who does the program serve? *" at bounding box center [597, 382] width 436 height 55
click at [607, 376] on textarea "Who does the program serve? *" at bounding box center [597, 382] width 436 height 55
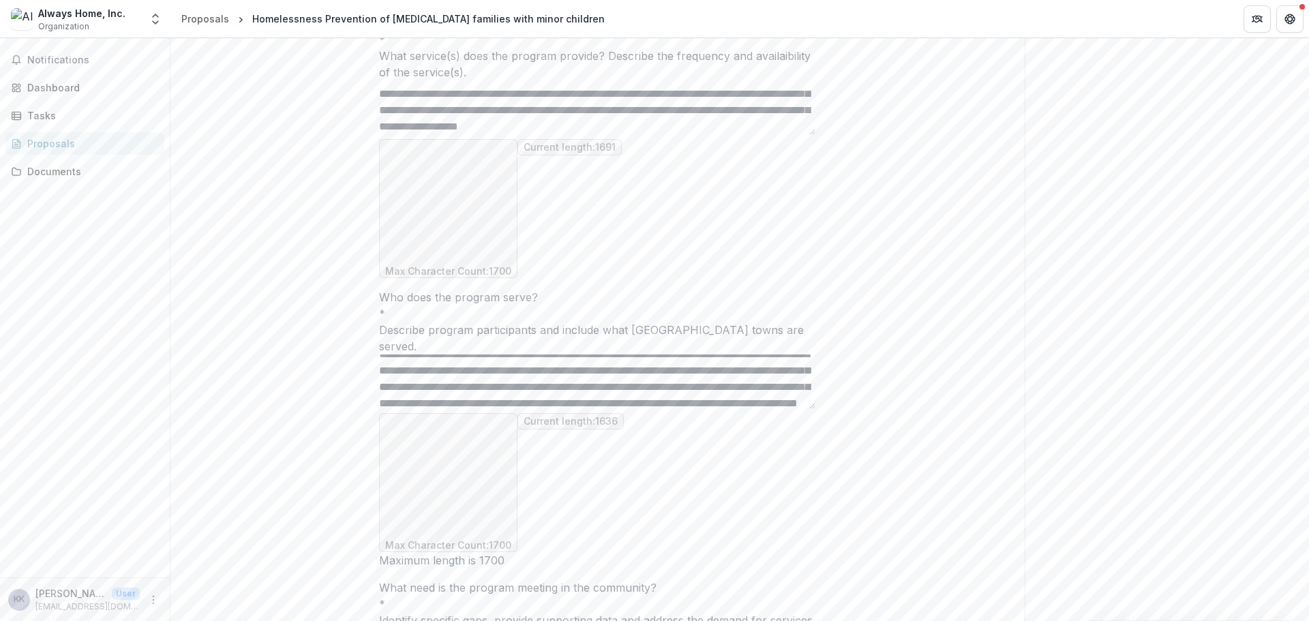
paste textarea "**********"
click at [609, 363] on textarea "Who does the program serve? *" at bounding box center [597, 382] width 436 height 55
drag, startPoint x: 759, startPoint y: 363, endPoint x: 601, endPoint y: 368, distance: 158.2
click at [601, 368] on textarea "Who does the program serve? *" at bounding box center [597, 382] width 436 height 55
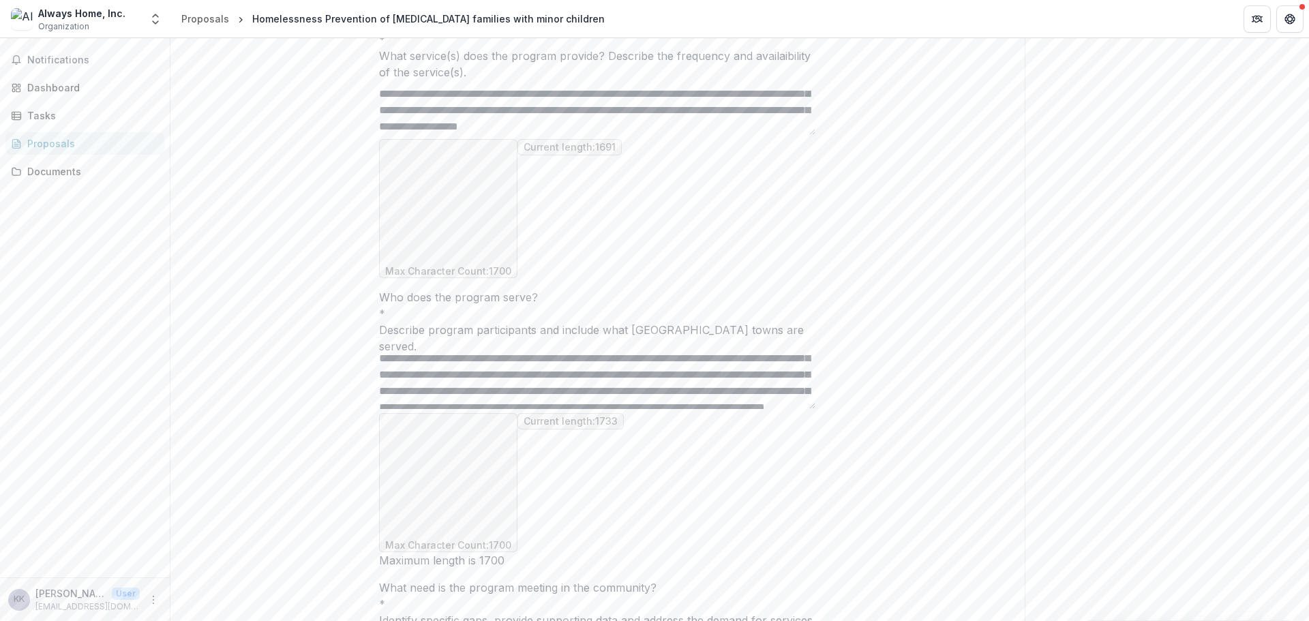
click at [738, 359] on textarea "Who does the program serve? *" at bounding box center [597, 382] width 436 height 55
drag, startPoint x: 734, startPoint y: 365, endPoint x: 796, endPoint y: 367, distance: 61.4
click at [796, 367] on textarea "Who does the program serve? *" at bounding box center [597, 382] width 436 height 55
click at [601, 364] on textarea "Who does the program serve? *" at bounding box center [597, 382] width 436 height 55
drag, startPoint x: 714, startPoint y: 367, endPoint x: 698, endPoint y: 365, distance: 15.8
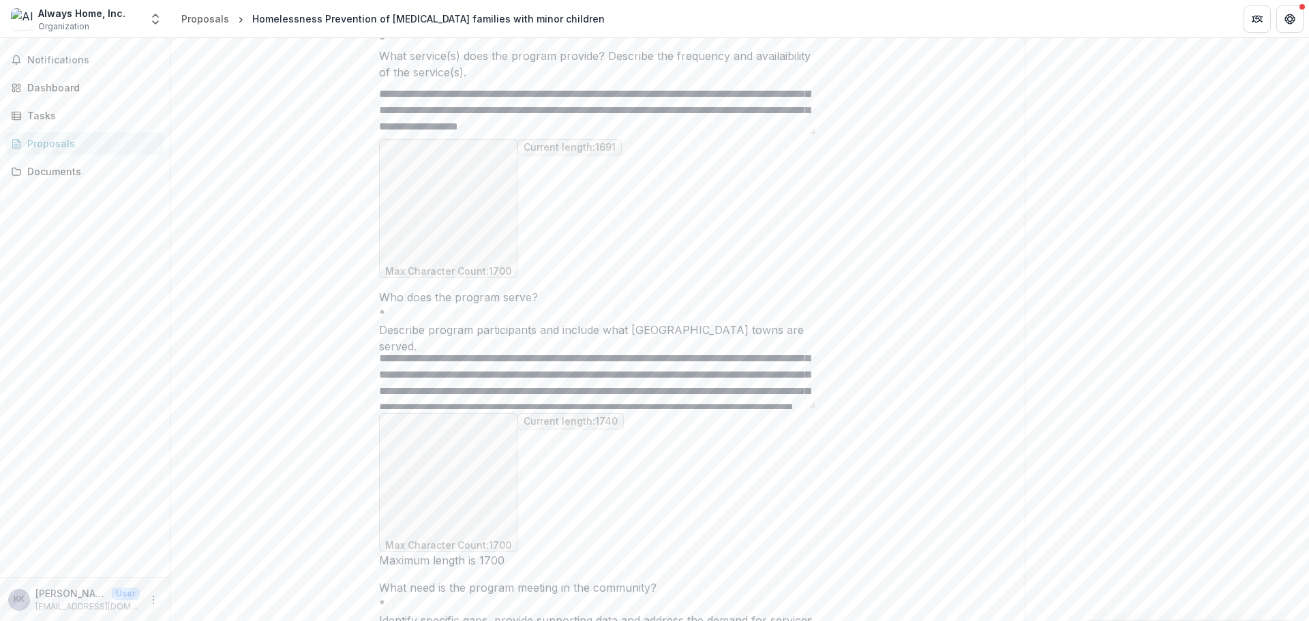
click at [698, 365] on textarea "Who does the program serve? *" at bounding box center [597, 382] width 436 height 55
click at [697, 363] on textarea "Who does the program serve? *" at bounding box center [597, 382] width 436 height 55
click at [686, 366] on textarea "Who does the program serve? *" at bounding box center [597, 382] width 436 height 55
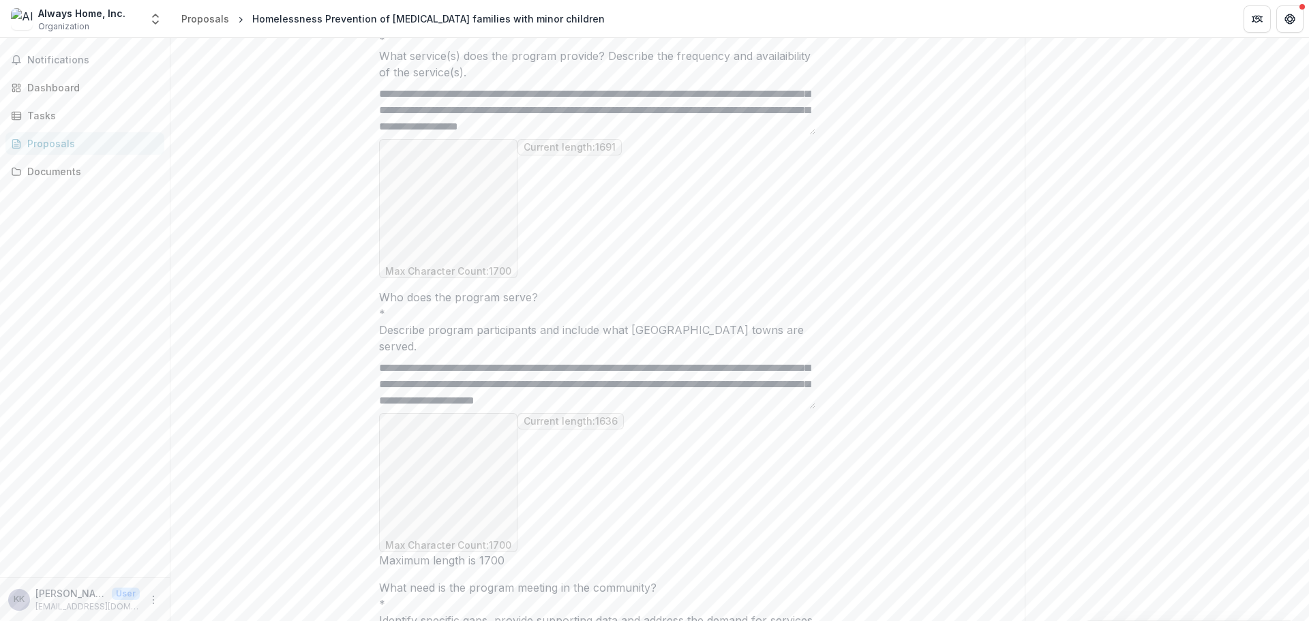
scroll to position [363, 0]
click at [582, 390] on textarea "Who does the program serve? *" at bounding box center [597, 382] width 436 height 55
paste textarea "**********"
click at [773, 392] on textarea "Who does the program serve? *" at bounding box center [597, 382] width 436 height 55
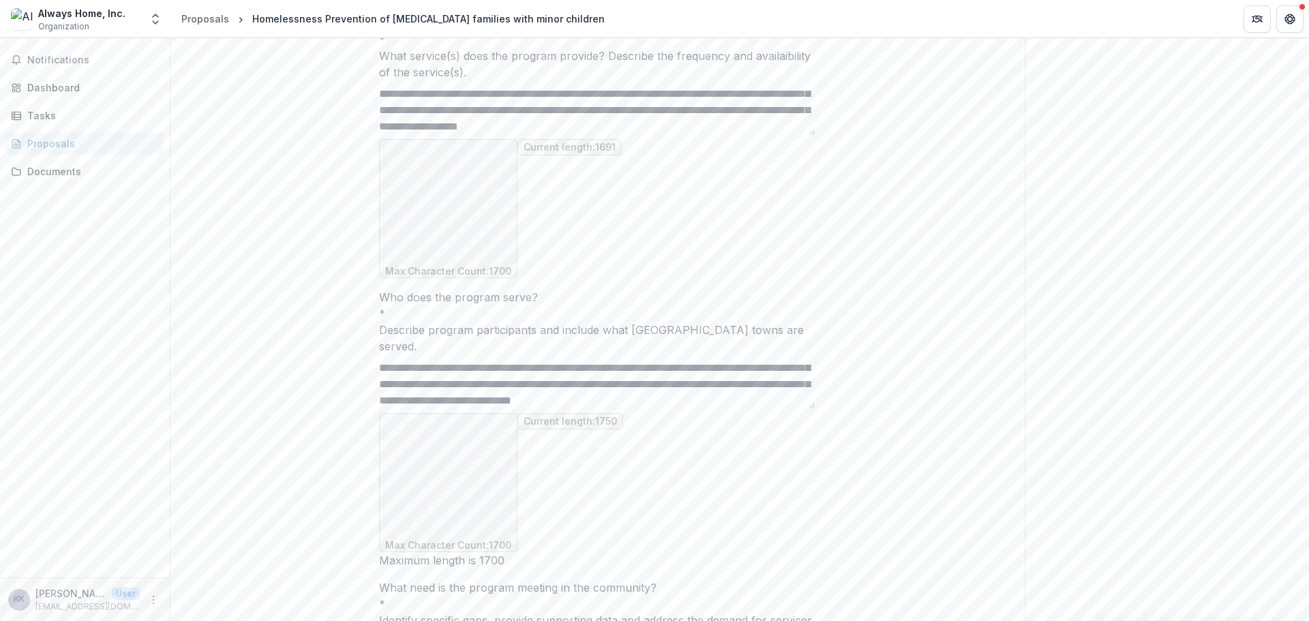
scroll to position [268, 0]
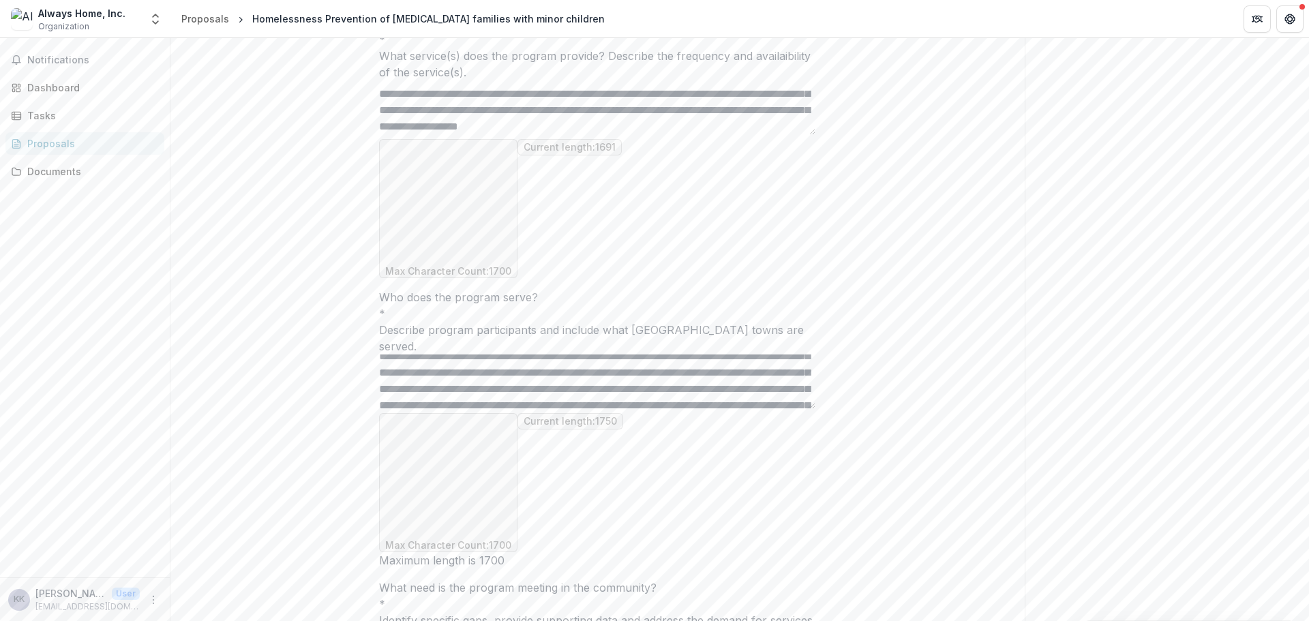
drag, startPoint x: 809, startPoint y: 391, endPoint x: 809, endPoint y: 356, distance: 34.8
click at [809, 356] on textarea "Who does the program serve? *" at bounding box center [597, 382] width 436 height 55
click at [797, 363] on textarea "Who does the program serve? *" at bounding box center [597, 382] width 436 height 55
click at [811, 361] on textarea "Who does the program serve? *" at bounding box center [597, 382] width 436 height 55
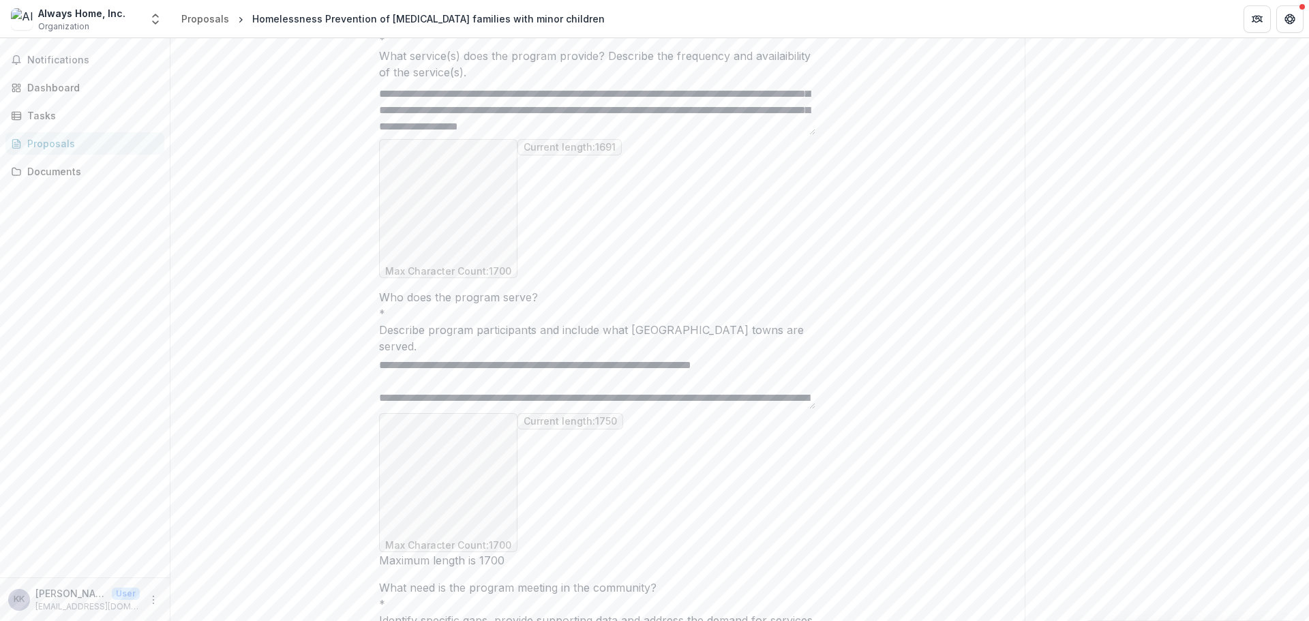
scroll to position [68, 0]
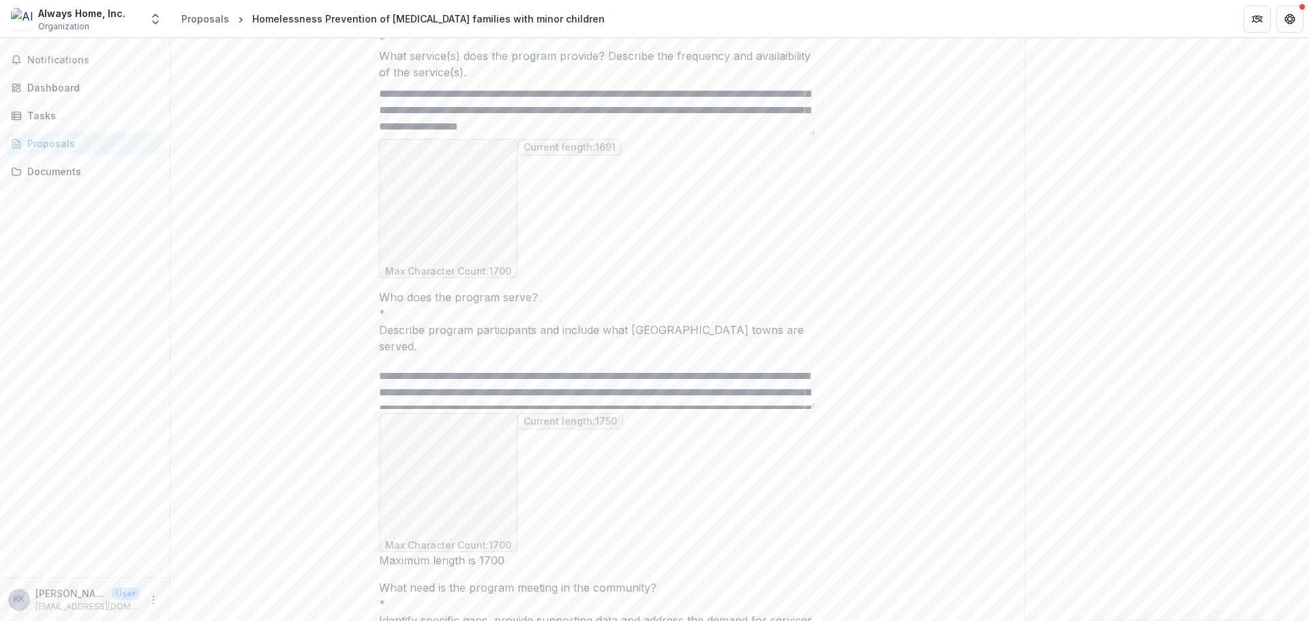
click at [510, 372] on textarea "Who does the program serve? *" at bounding box center [597, 382] width 436 height 55
drag, startPoint x: 434, startPoint y: 353, endPoint x: 471, endPoint y: 360, distance: 38.1
click at [471, 360] on textarea "Who does the program serve? *" at bounding box center [597, 382] width 436 height 55
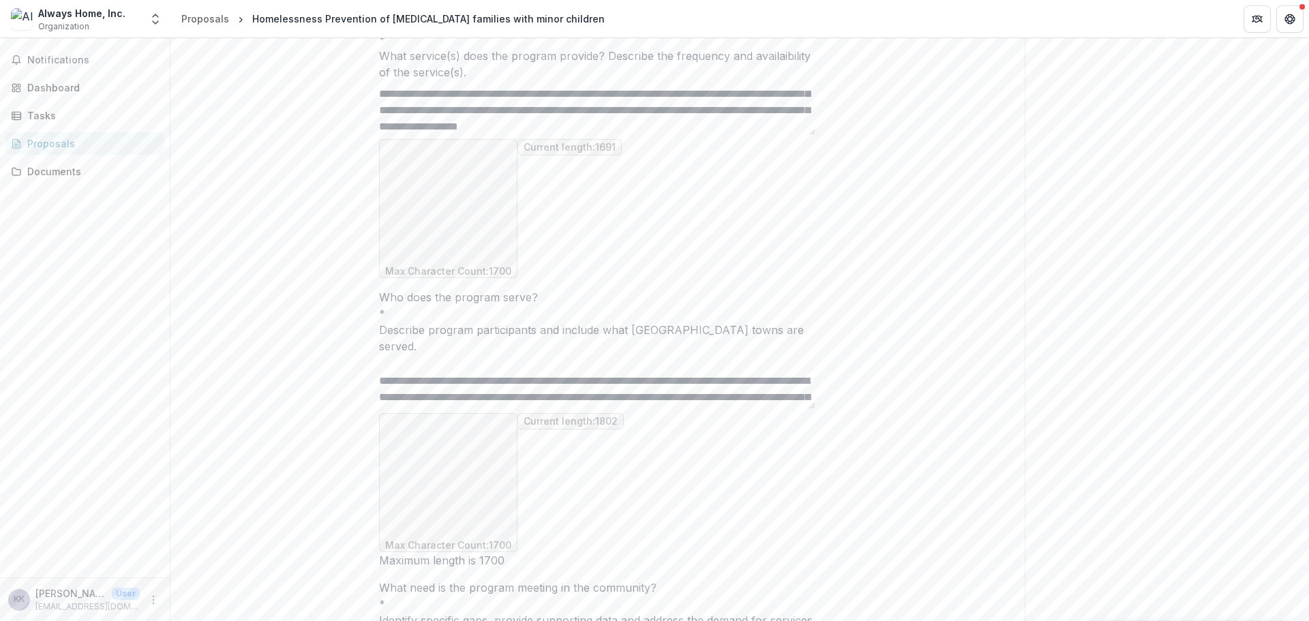
click at [771, 388] on textarea "Who does the program serve? *" at bounding box center [597, 382] width 436 height 55
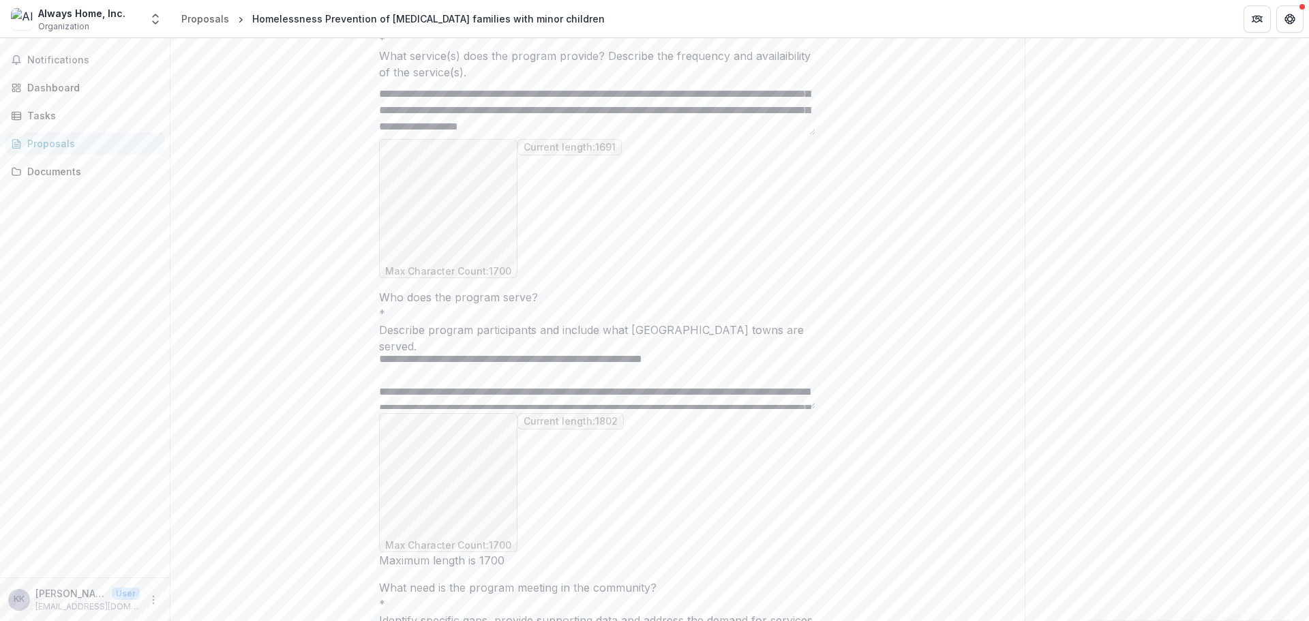
scroll to position [284, 0]
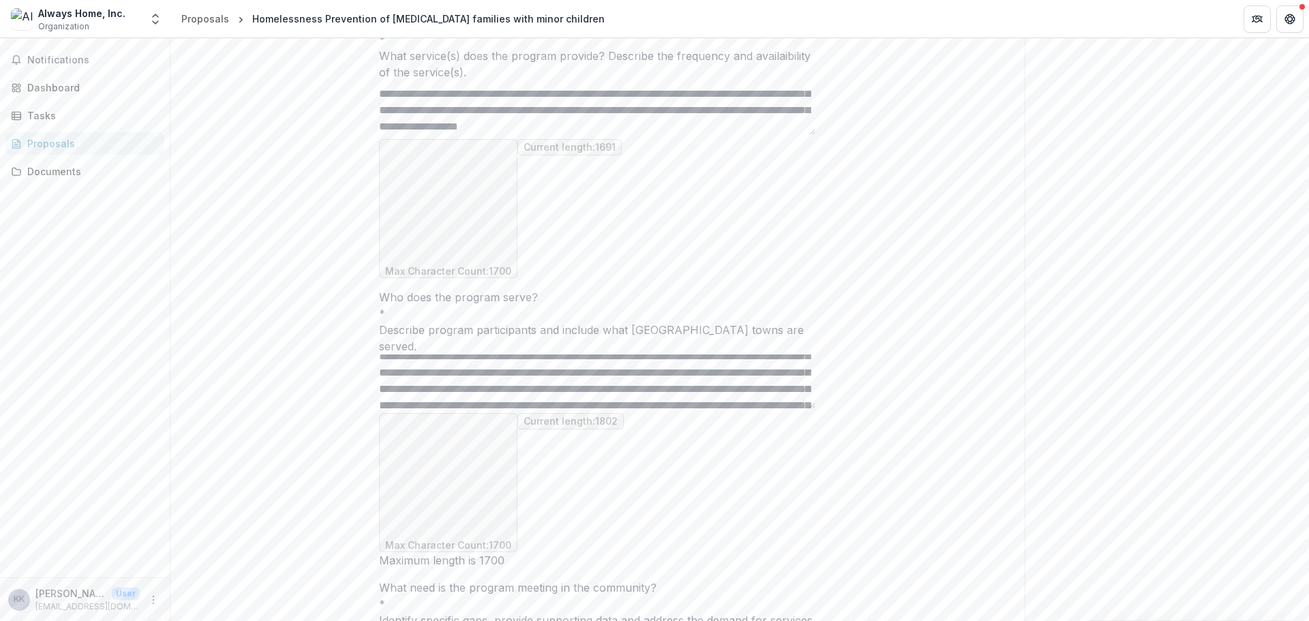
drag, startPoint x: 595, startPoint y: 361, endPoint x: 434, endPoint y: 361, distance: 160.9
click at [434, 361] on textarea "Who does the program serve? *" at bounding box center [597, 382] width 436 height 55
drag, startPoint x: 450, startPoint y: 378, endPoint x: 442, endPoint y: 377, distance: 8.3
click at [432, 379] on textarea "Who does the program serve? *" at bounding box center [597, 382] width 436 height 55
click at [495, 362] on textarea "Who does the program serve? *" at bounding box center [597, 382] width 436 height 55
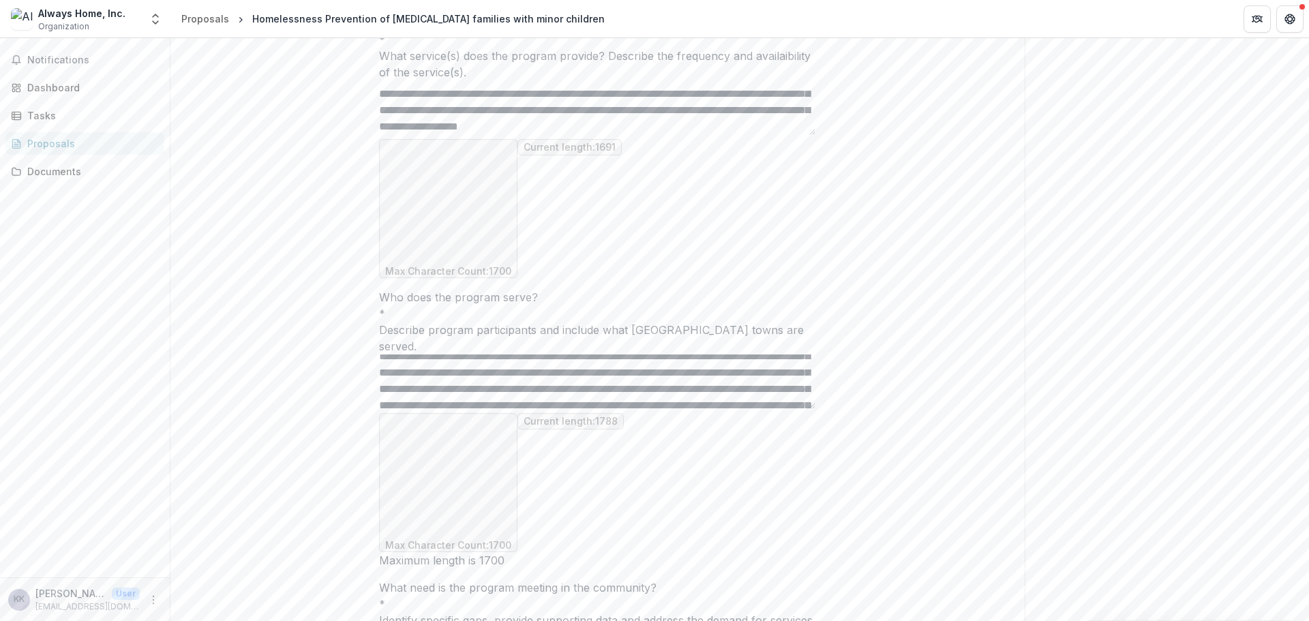
drag, startPoint x: 449, startPoint y: 375, endPoint x: 432, endPoint y: 375, distance: 17.0
click at [432, 375] on textarea "Who does the program serve? *" at bounding box center [597, 382] width 436 height 55
drag, startPoint x: 508, startPoint y: 377, endPoint x: 765, endPoint y: 374, distance: 257.0
click at [765, 374] on textarea "Who does the program serve? *" at bounding box center [597, 382] width 436 height 55
click at [682, 377] on textarea "Who does the program serve? *" at bounding box center [597, 382] width 436 height 55
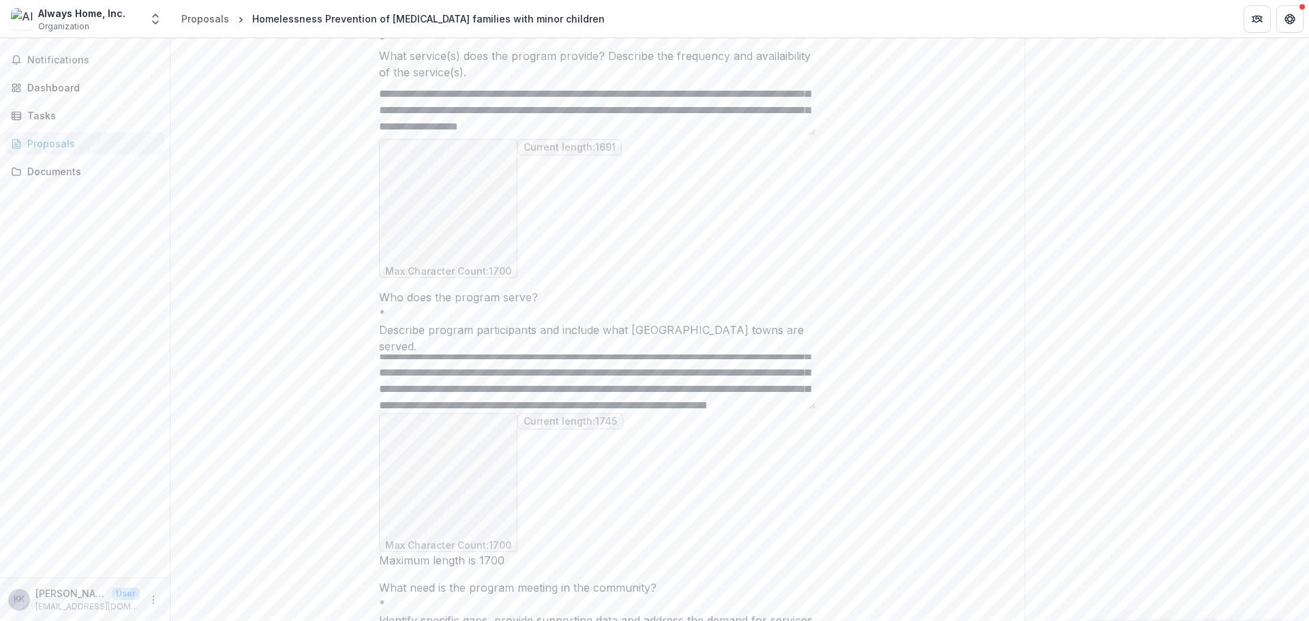
click at [809, 387] on textarea "Who does the program serve? *" at bounding box center [597, 382] width 436 height 55
click at [785, 388] on textarea "Who does the program serve? *" at bounding box center [597, 382] width 436 height 55
drag, startPoint x: 681, startPoint y: 393, endPoint x: 778, endPoint y: 385, distance: 97.1
click at [778, 385] on textarea "Who does the program serve? *" at bounding box center [597, 382] width 436 height 55
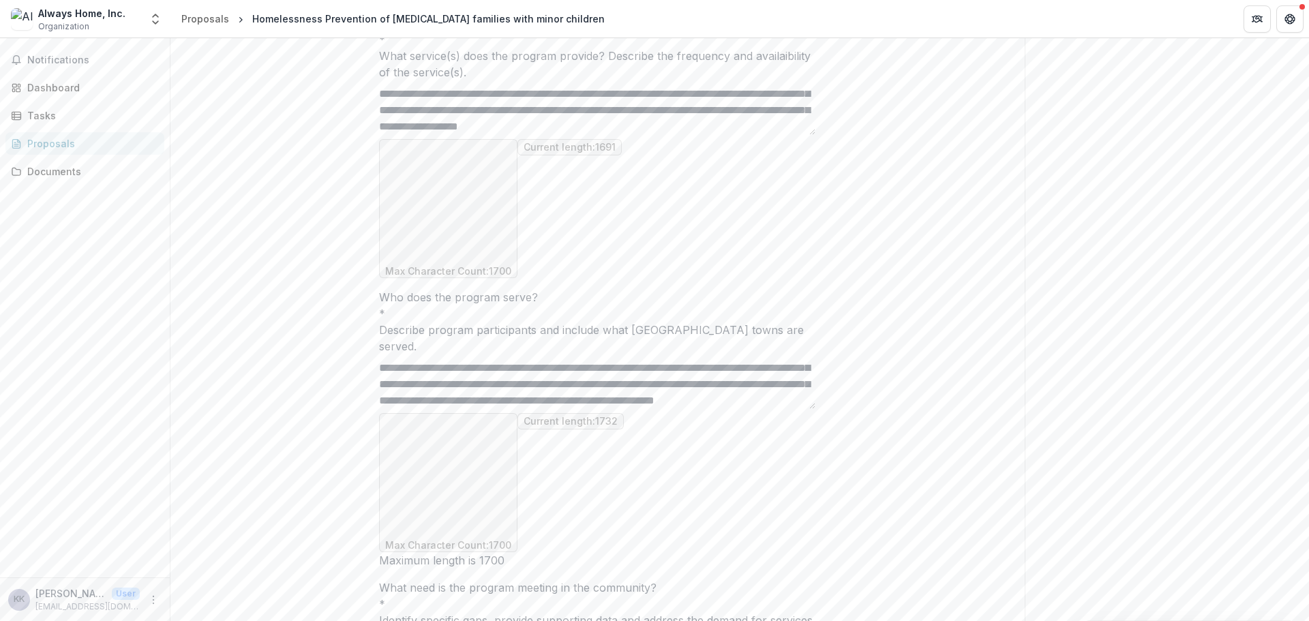
scroll to position [312, 0]
click at [610, 381] on textarea "Who does the program serve? *" at bounding box center [597, 382] width 436 height 55
drag, startPoint x: 764, startPoint y: 366, endPoint x: 789, endPoint y: 366, distance: 25.9
click at [789, 366] on textarea "Who does the program serve? *" at bounding box center [597, 382] width 436 height 55
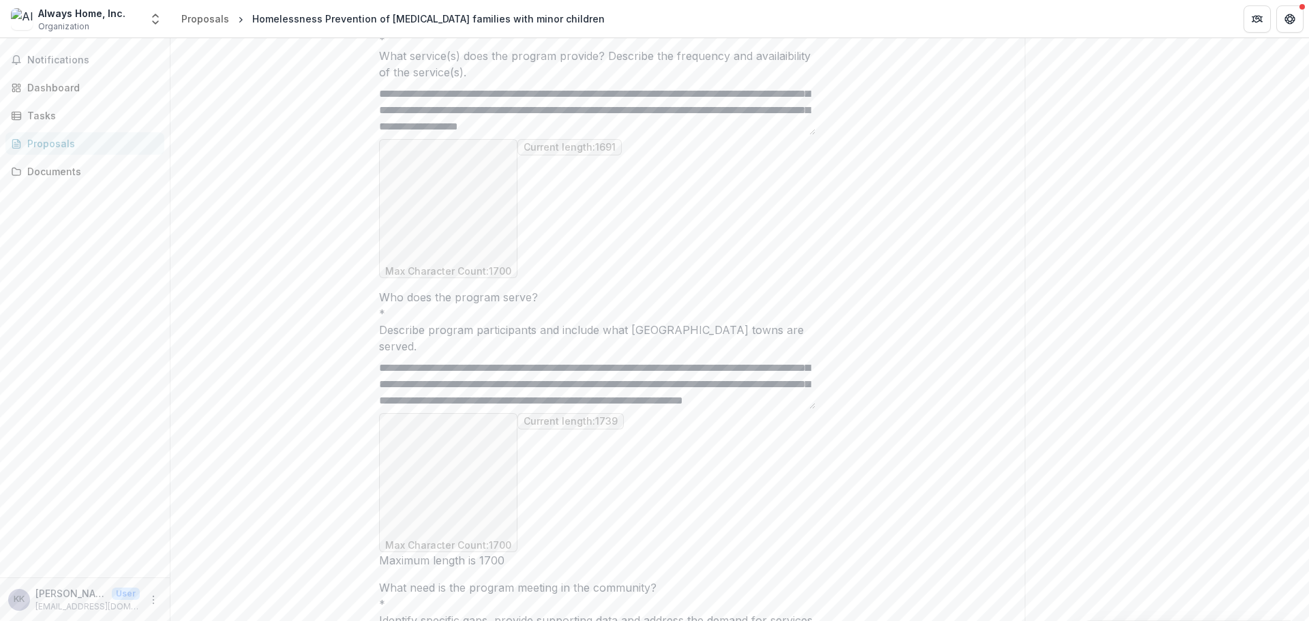
drag, startPoint x: 449, startPoint y: 384, endPoint x: 432, endPoint y: 383, distance: 17.1
click at [432, 383] on textarea "Who does the program serve? *" at bounding box center [597, 382] width 436 height 55
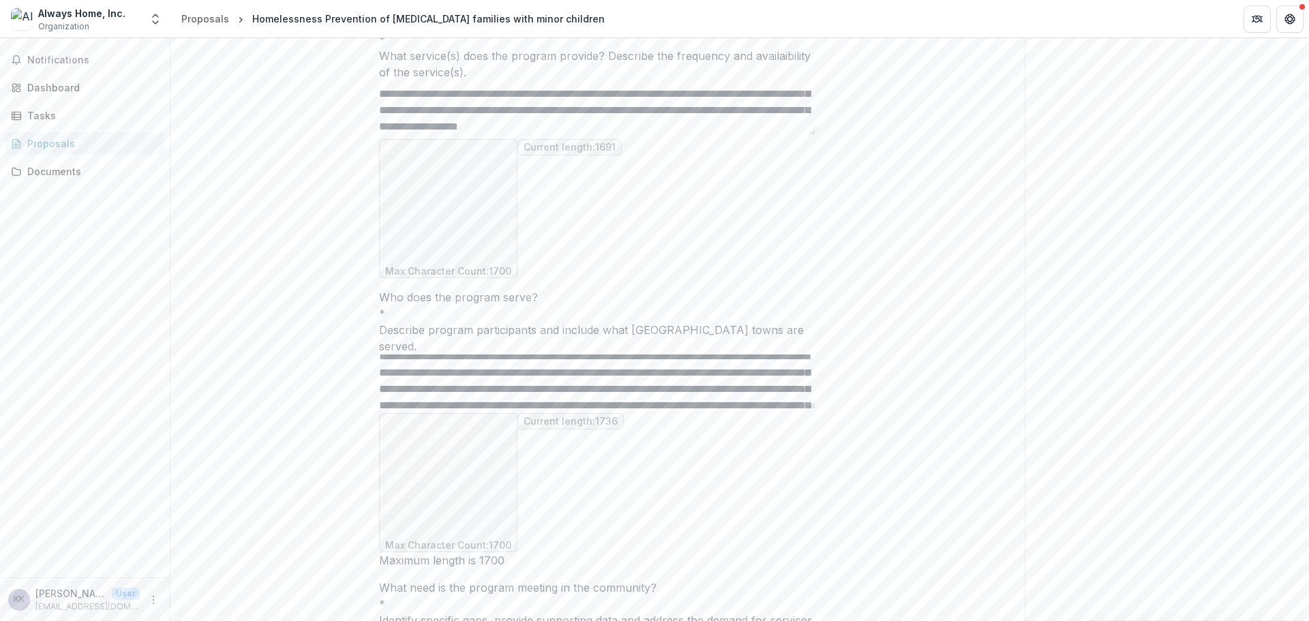
scroll to position [0, 0]
click at [526, 375] on textarea "Who does the program serve? *" at bounding box center [597, 382] width 436 height 55
drag, startPoint x: 499, startPoint y: 376, endPoint x: 449, endPoint y: 379, distance: 49.9
click at [449, 379] on textarea "Who does the program serve? *" at bounding box center [597, 382] width 436 height 55
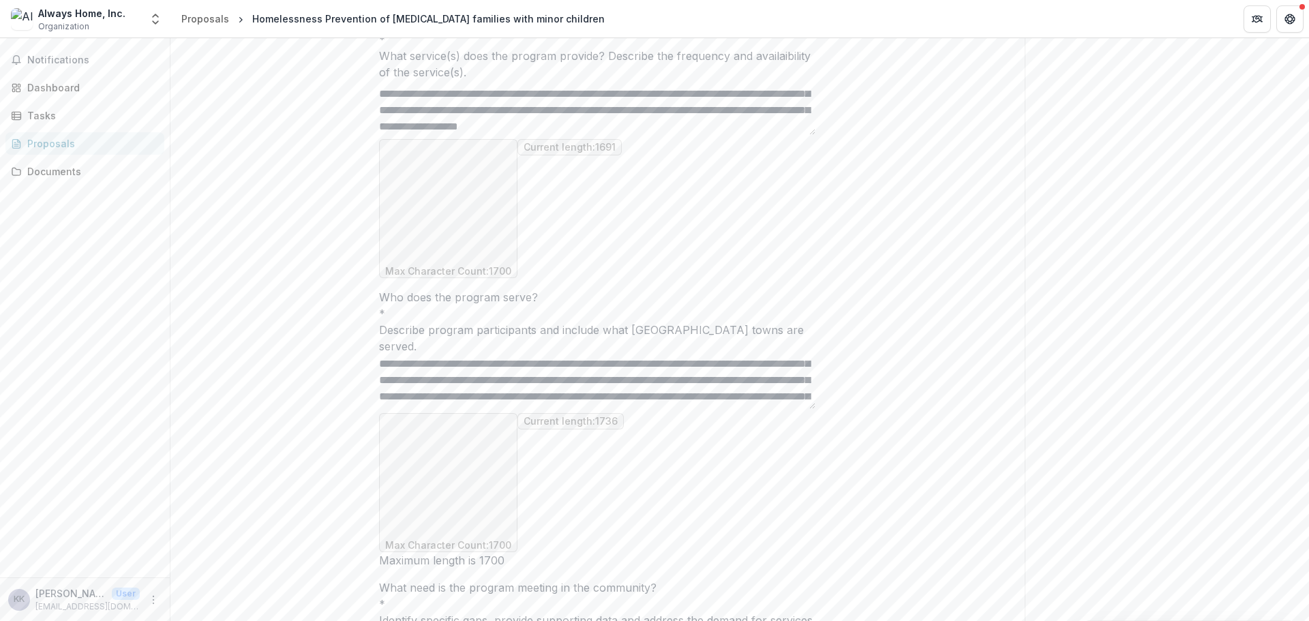
drag, startPoint x: 567, startPoint y: 391, endPoint x: 549, endPoint y: 370, distance: 27.6
click at [549, 370] on textarea "Who does the program serve? *" at bounding box center [597, 382] width 436 height 55
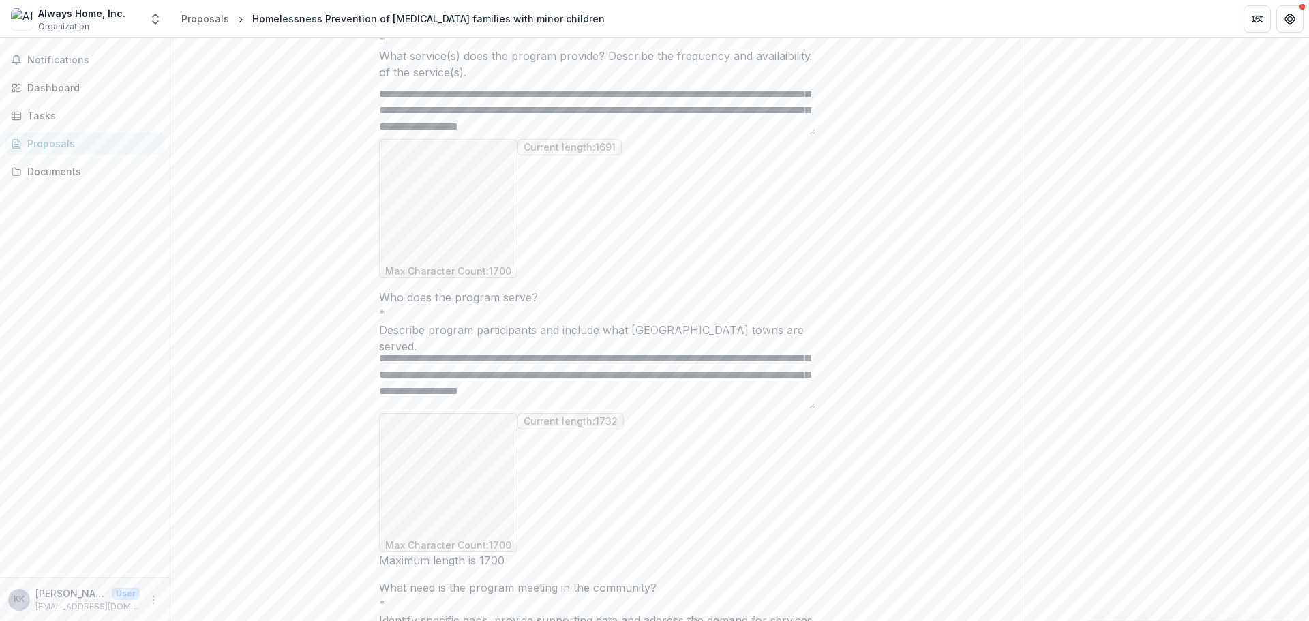
scroll to position [19, 0]
drag, startPoint x: 592, startPoint y: 389, endPoint x: 524, endPoint y: 386, distance: 68.9
click at [524, 386] on textarea "Who does the program serve? *" at bounding box center [597, 382] width 436 height 55
click at [731, 388] on textarea "Who does the program serve? *" at bounding box center [597, 382] width 436 height 55
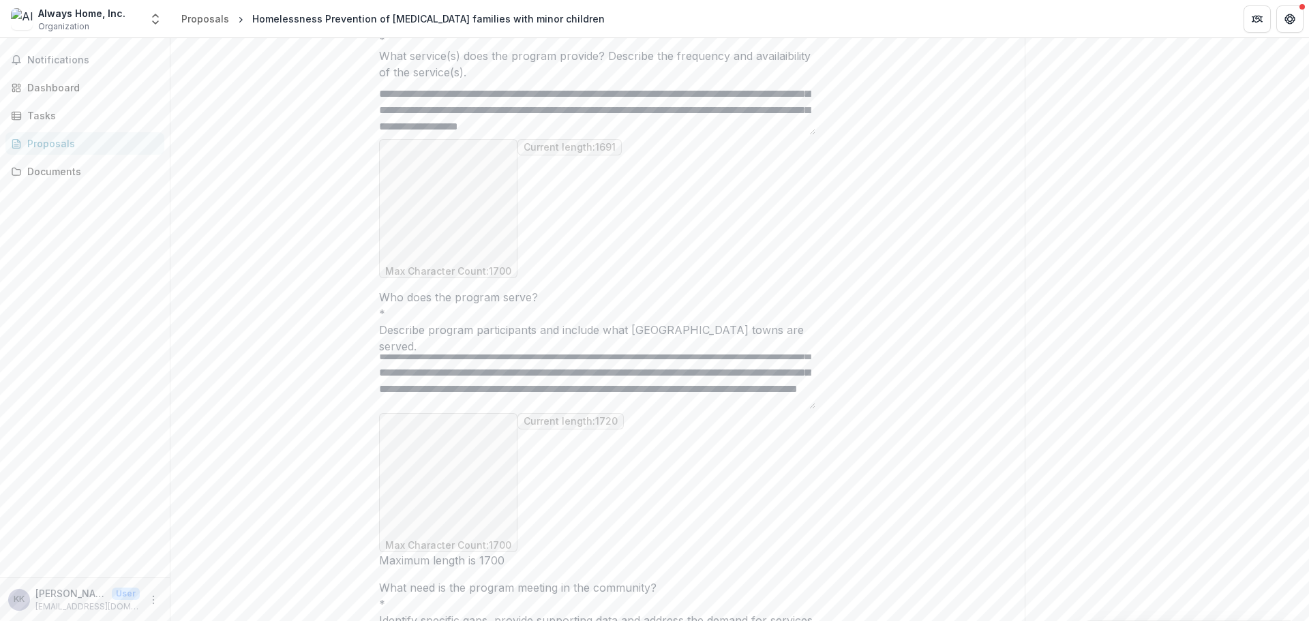
scroll to position [108, 0]
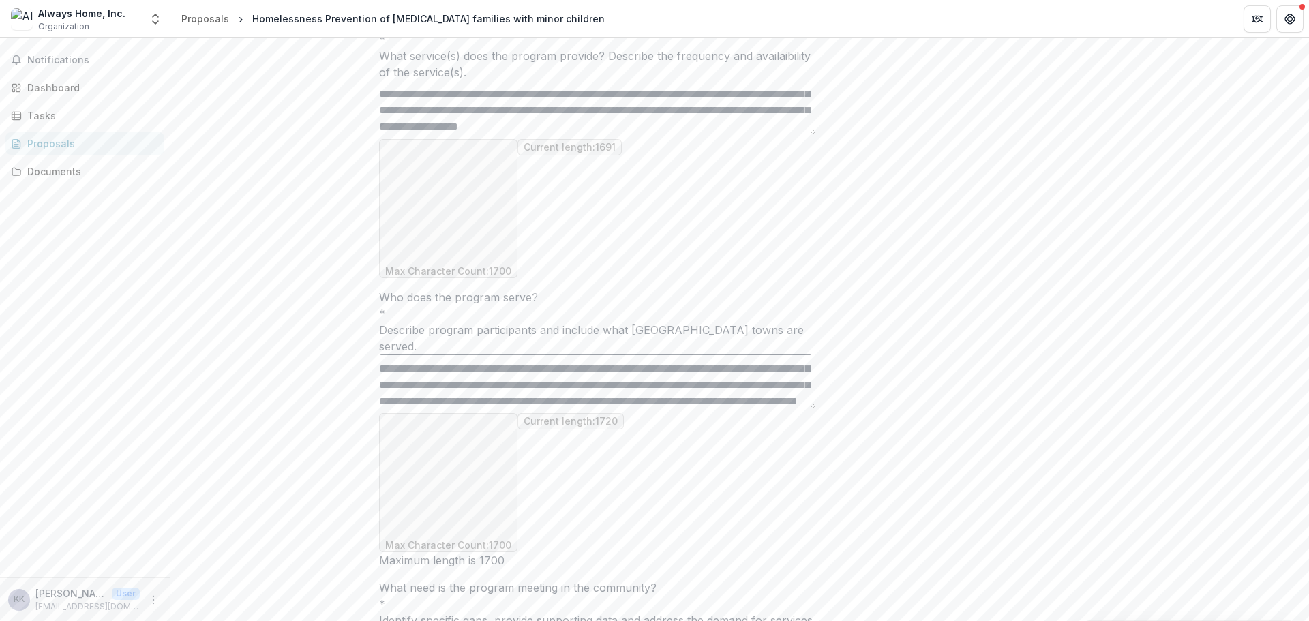
drag, startPoint x: 496, startPoint y: 374, endPoint x: 481, endPoint y: 373, distance: 15.0
click at [481, 373] on textarea "Who does the program serve? *" at bounding box center [597, 382] width 436 height 55
drag, startPoint x: 515, startPoint y: 370, endPoint x: 501, endPoint y: 370, distance: 13.6
click at [501, 370] on textarea "Who does the program serve? *" at bounding box center [597, 382] width 436 height 55
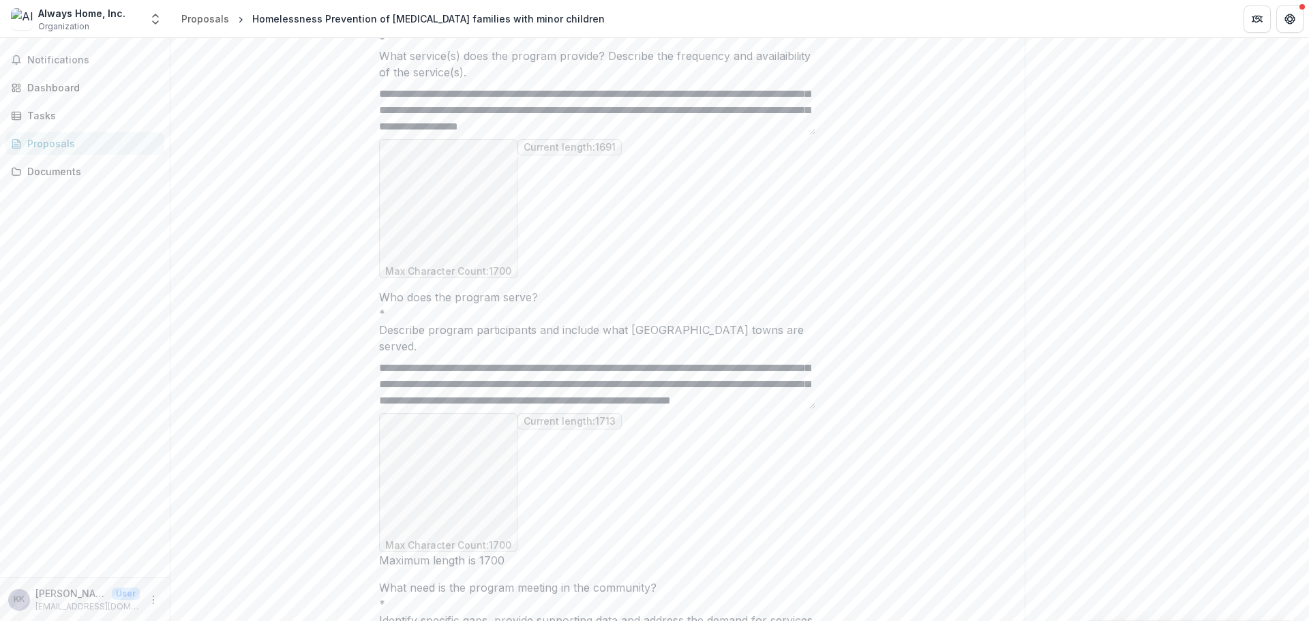
drag, startPoint x: 749, startPoint y: 363, endPoint x: 794, endPoint y: 363, distance: 45.0
click at [794, 363] on textarea "Who does the program serve? *" at bounding box center [597, 382] width 436 height 55
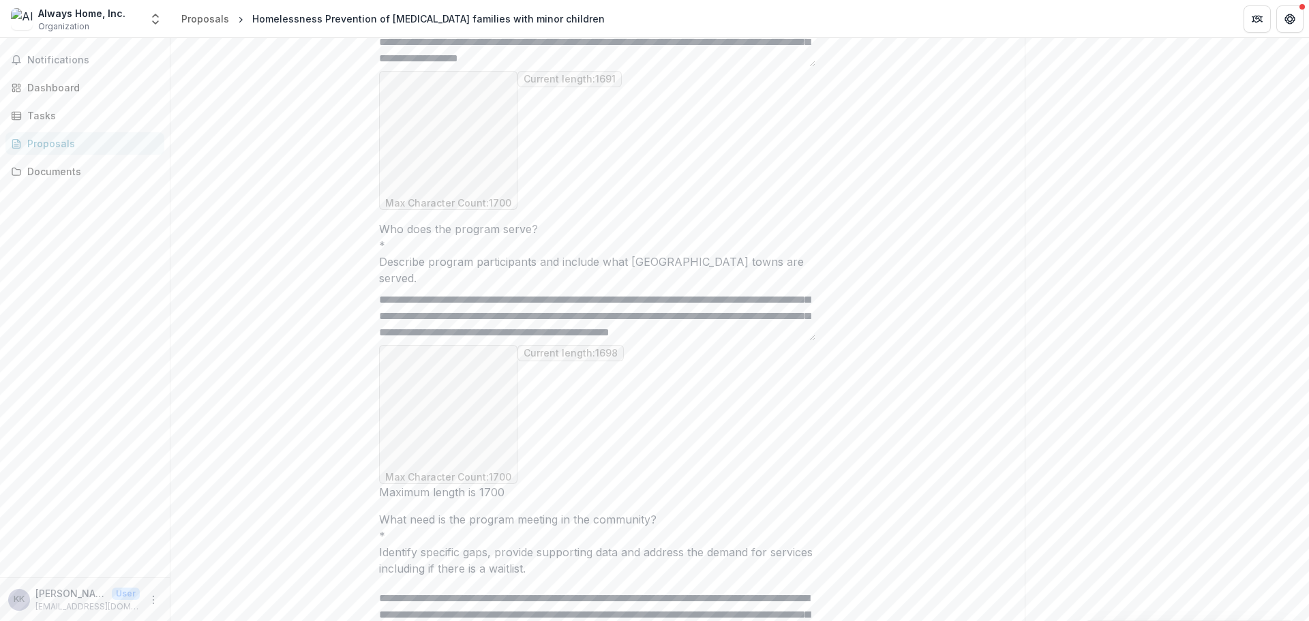
scroll to position [0, 0]
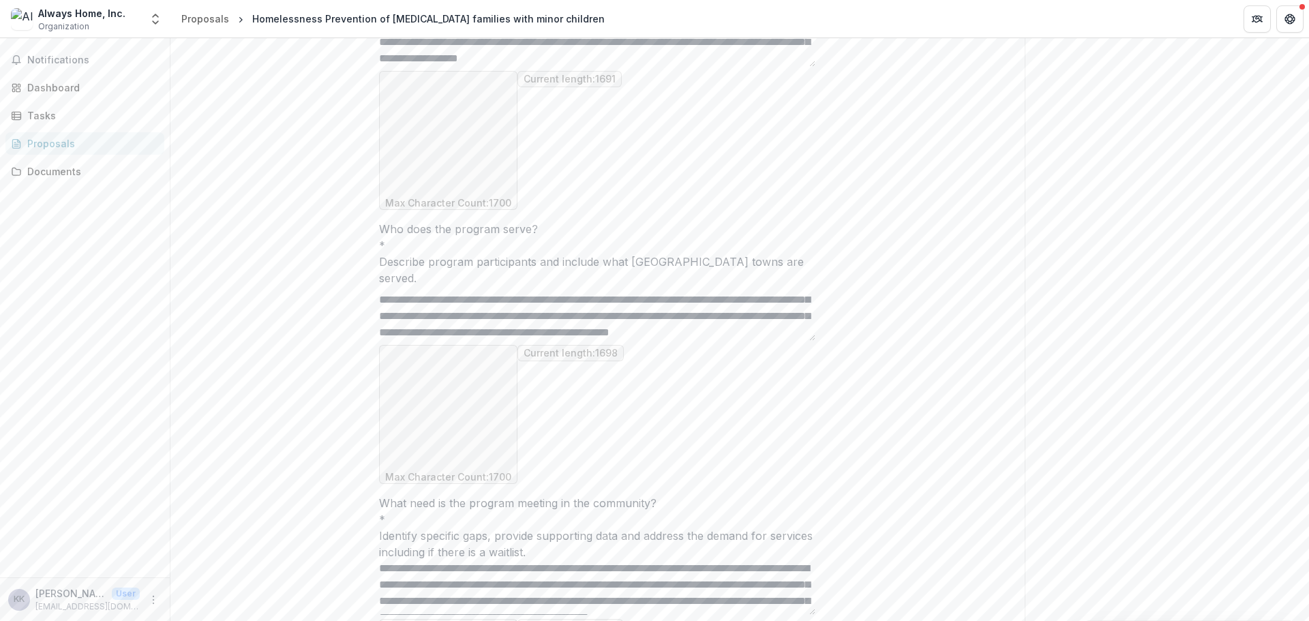
click at [809, 560] on textarea "What need is the program meeting in the community? *" at bounding box center [597, 587] width 436 height 55
click at [798, 560] on textarea "What need is the program meeting in the community? *" at bounding box center [597, 587] width 436 height 55
drag, startPoint x: 634, startPoint y: 466, endPoint x: 565, endPoint y: 458, distance: 69.3
click at [565, 560] on textarea "What need is the program meeting in the community? *" at bounding box center [597, 587] width 436 height 55
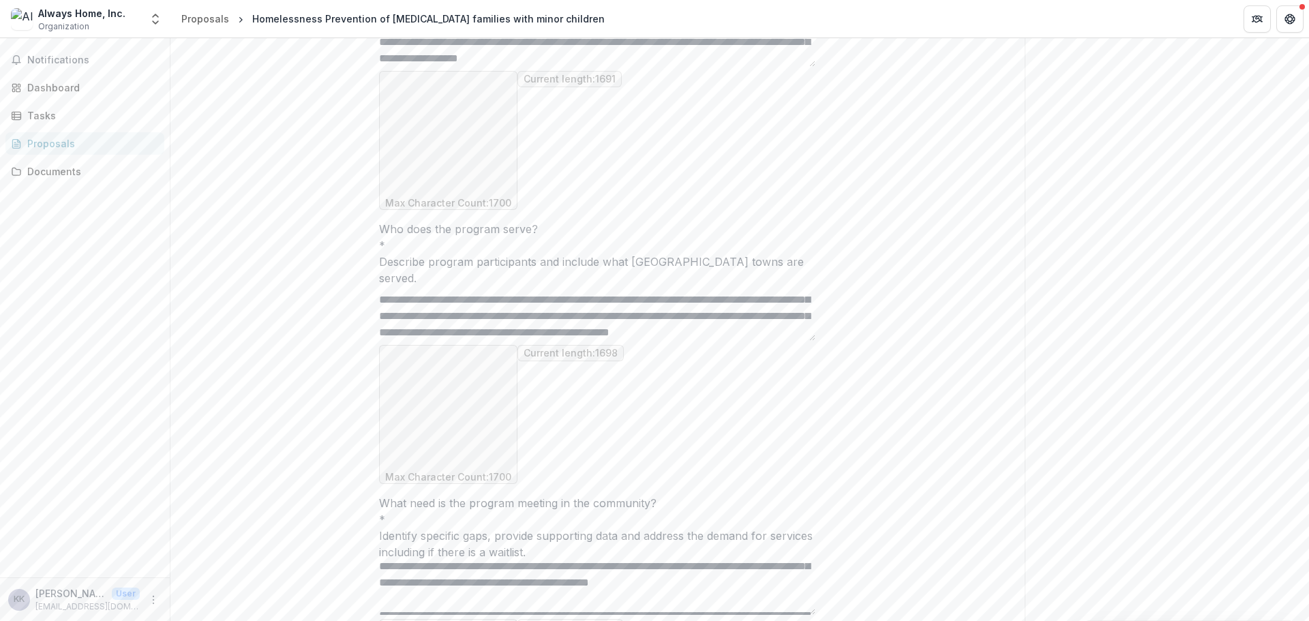
scroll to position [47, 0]
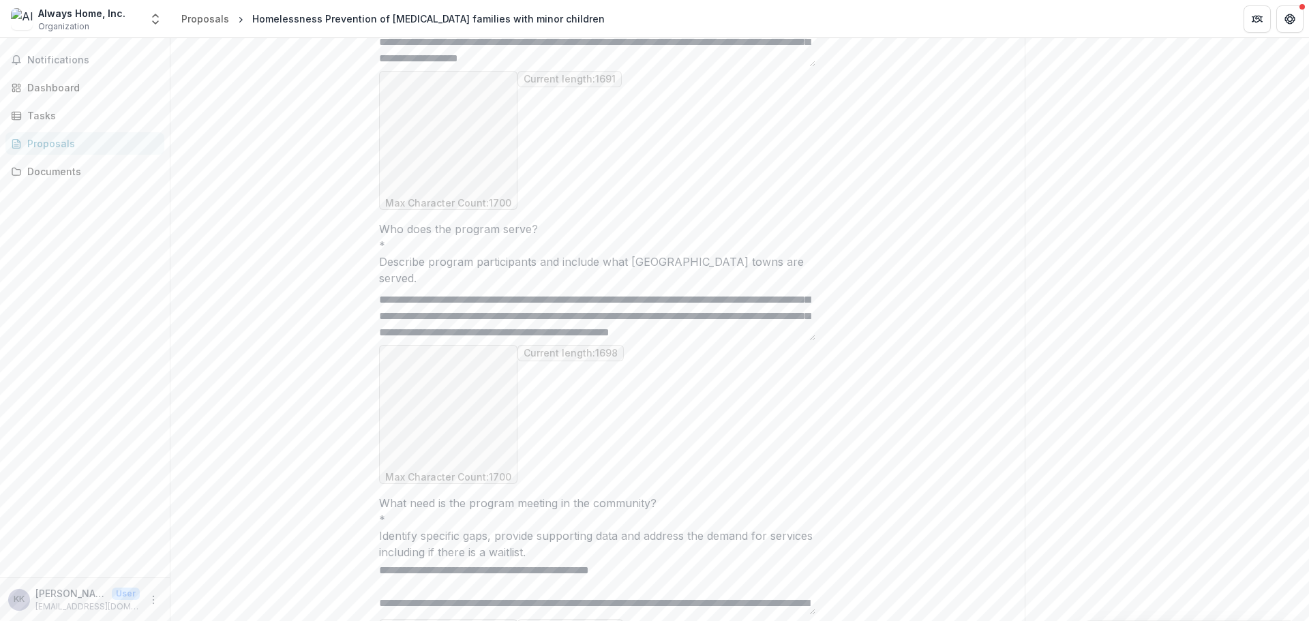
click at [676, 560] on textarea "What need is the program meeting in the community? *" at bounding box center [597, 587] width 436 height 55
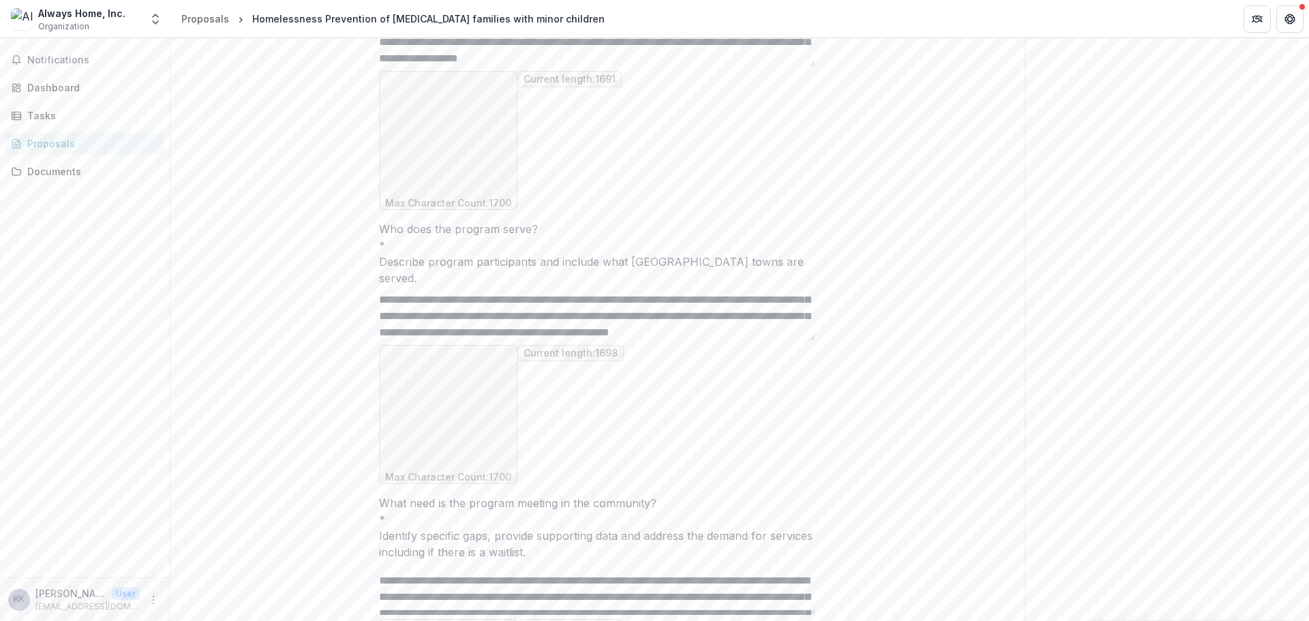
drag, startPoint x: 634, startPoint y: 427, endPoint x: 539, endPoint y: 435, distance: 95.8
click at [539, 560] on textarea "What need is the program meeting in the community? *" at bounding box center [597, 587] width 436 height 55
click at [774, 560] on textarea "What need is the program meeting in the community? *" at bounding box center [597, 587] width 436 height 55
click at [781, 560] on textarea "What need is the program meeting in the community? *" at bounding box center [597, 587] width 436 height 55
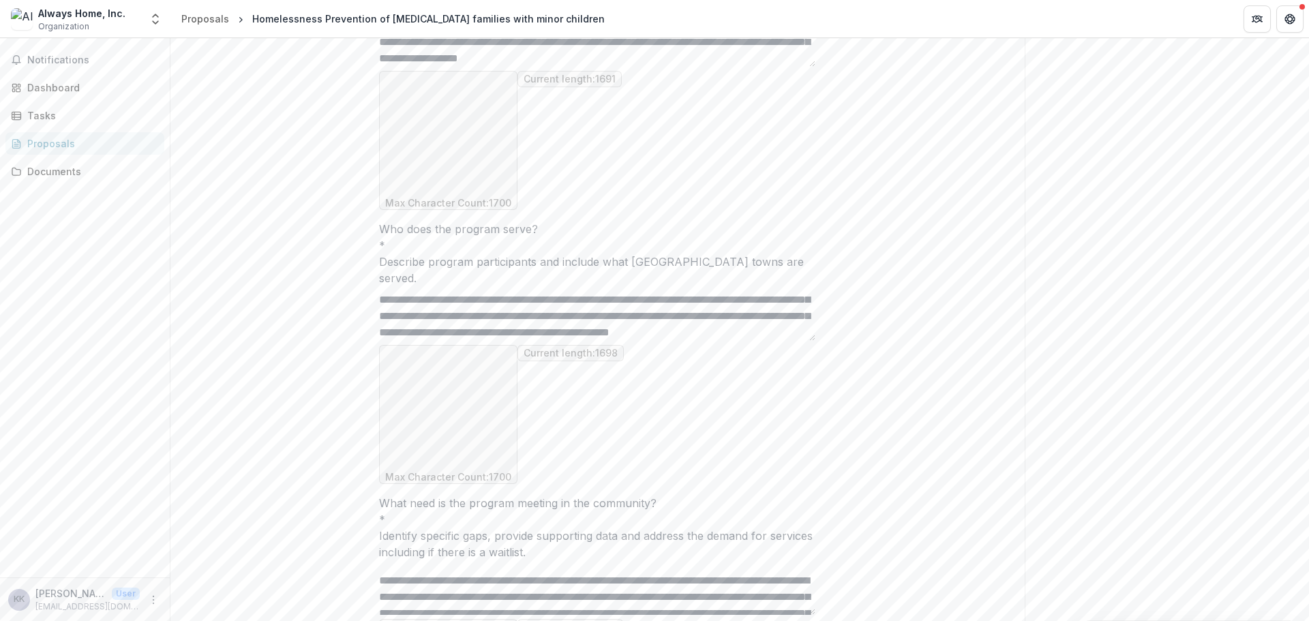
click at [509, 300] on textarea "Who does the program serve? *" at bounding box center [597, 313] width 436 height 55
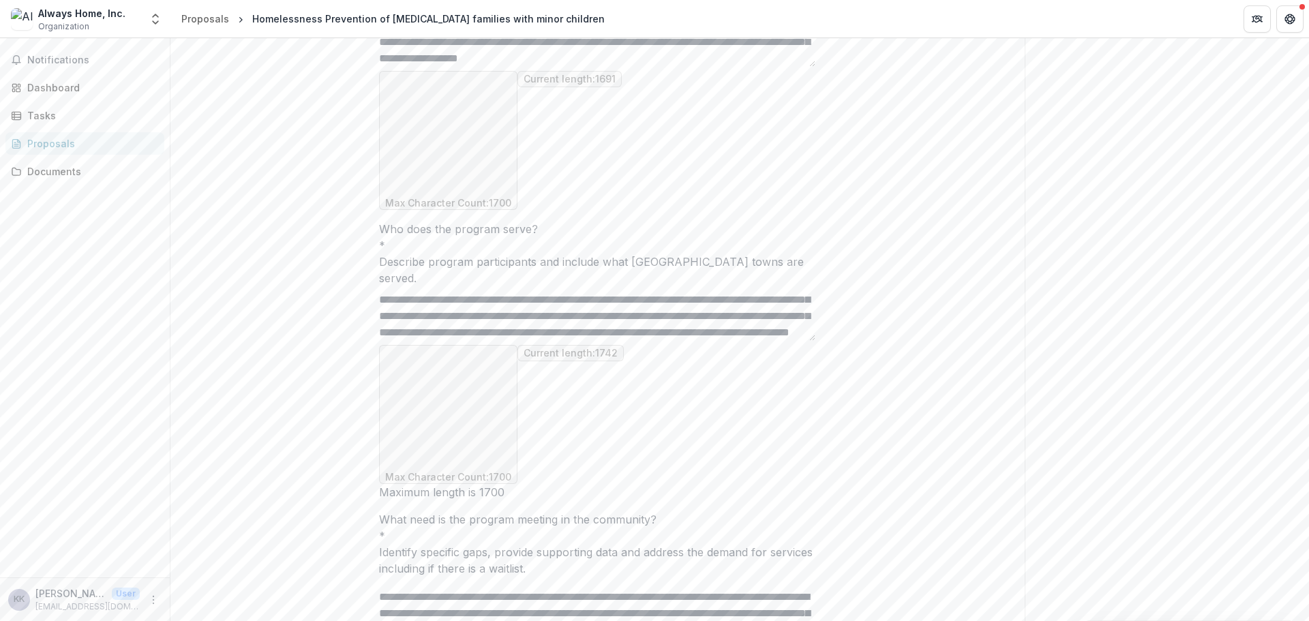
click at [583, 299] on textarea "Who does the program serve? *" at bounding box center [597, 313] width 436 height 55
click at [693, 299] on textarea "Who does the program serve? *" at bounding box center [597, 313] width 436 height 55
drag, startPoint x: 472, startPoint y: 302, endPoint x: 464, endPoint y: 302, distance: 8.2
click at [464, 302] on textarea "Who does the program serve? *" at bounding box center [597, 313] width 436 height 55
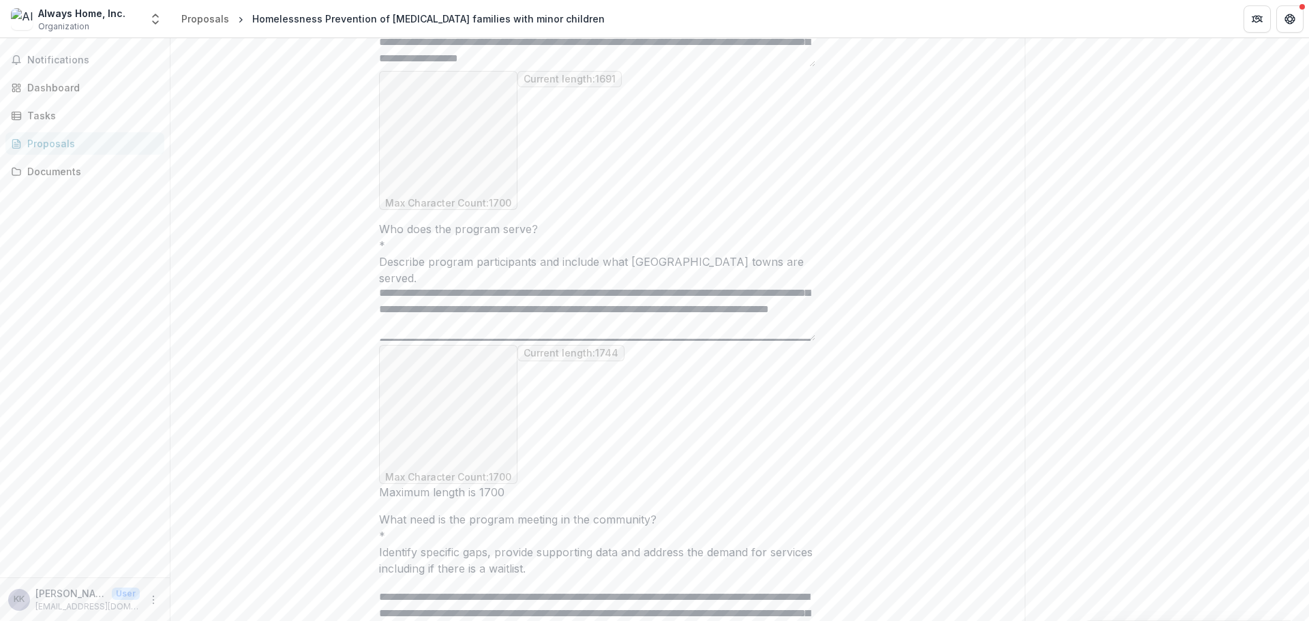
scroll to position [0, 0]
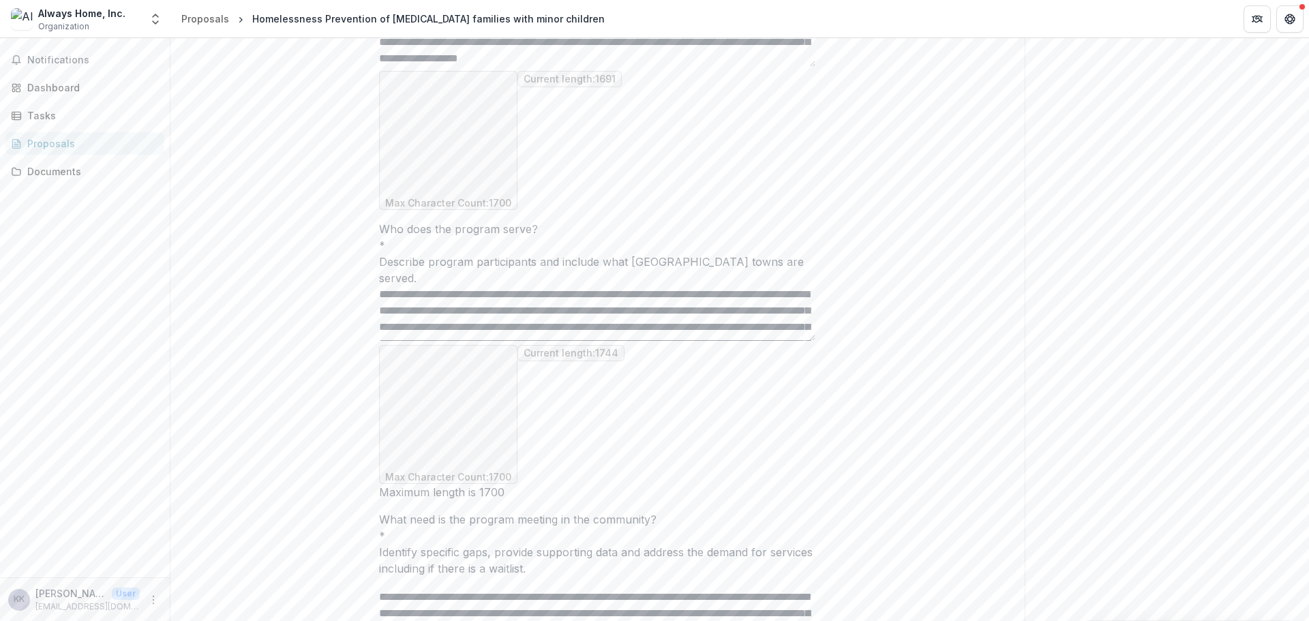
drag, startPoint x: 502, startPoint y: 307, endPoint x: 451, endPoint y: 308, distance: 51.2
click at [451, 308] on textarea "Who does the program serve? *" at bounding box center [597, 313] width 436 height 55
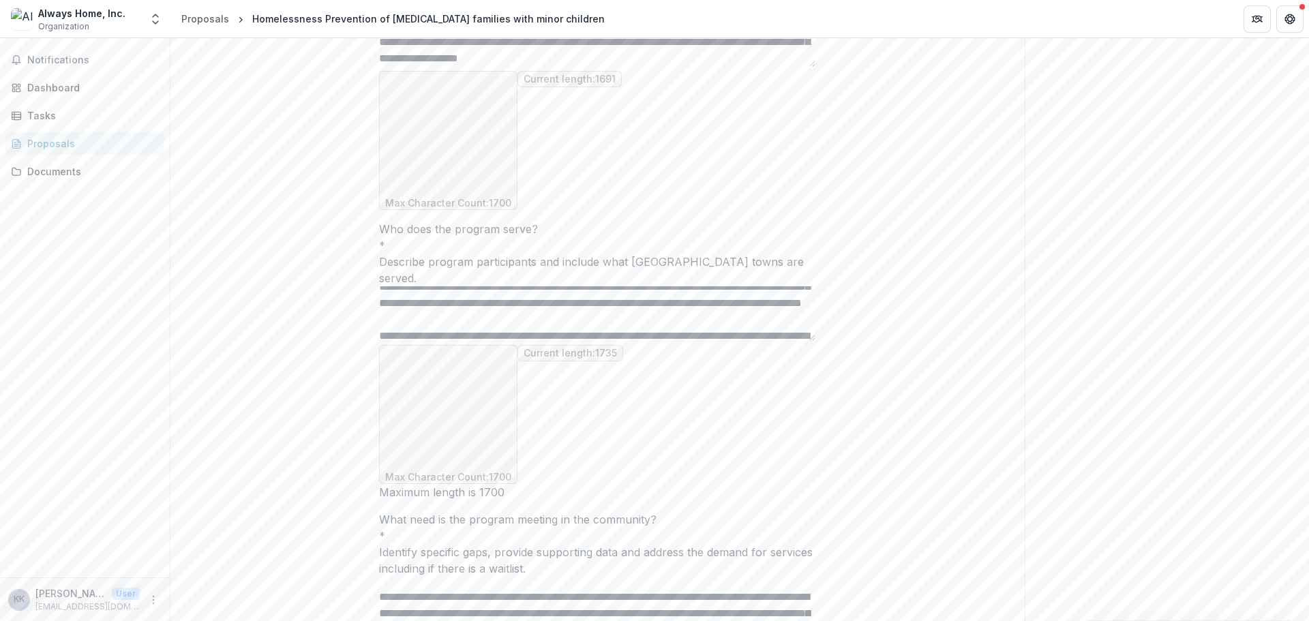
drag, startPoint x: 496, startPoint y: 316, endPoint x: 445, endPoint y: 314, distance: 51.2
click at [445, 314] on textarea "Who does the program serve? *" at bounding box center [597, 313] width 436 height 55
drag, startPoint x: 446, startPoint y: 312, endPoint x: 397, endPoint y: 316, distance: 49.3
click at [395, 316] on textarea "Who does the program serve? *" at bounding box center [597, 313] width 436 height 55
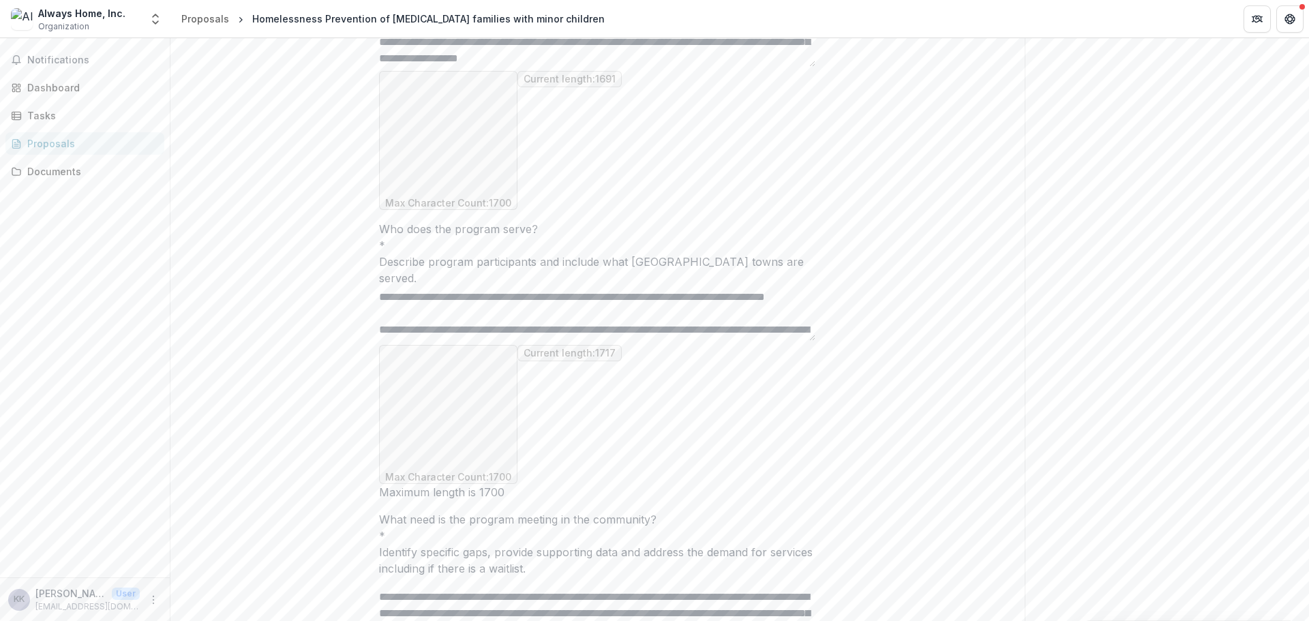
scroll to position [0, 0]
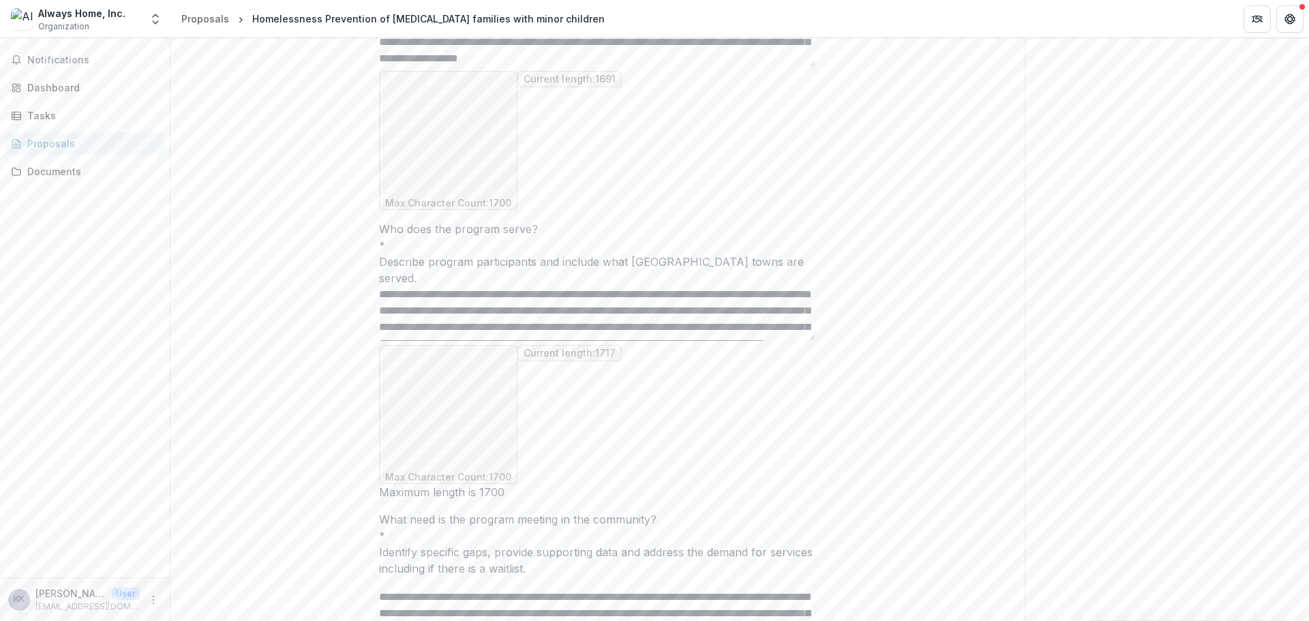
drag, startPoint x: 577, startPoint y: 305, endPoint x: 535, endPoint y: 307, distance: 43.0
click at [535, 307] on textarea "Who does the program serve? *" at bounding box center [597, 313] width 436 height 55
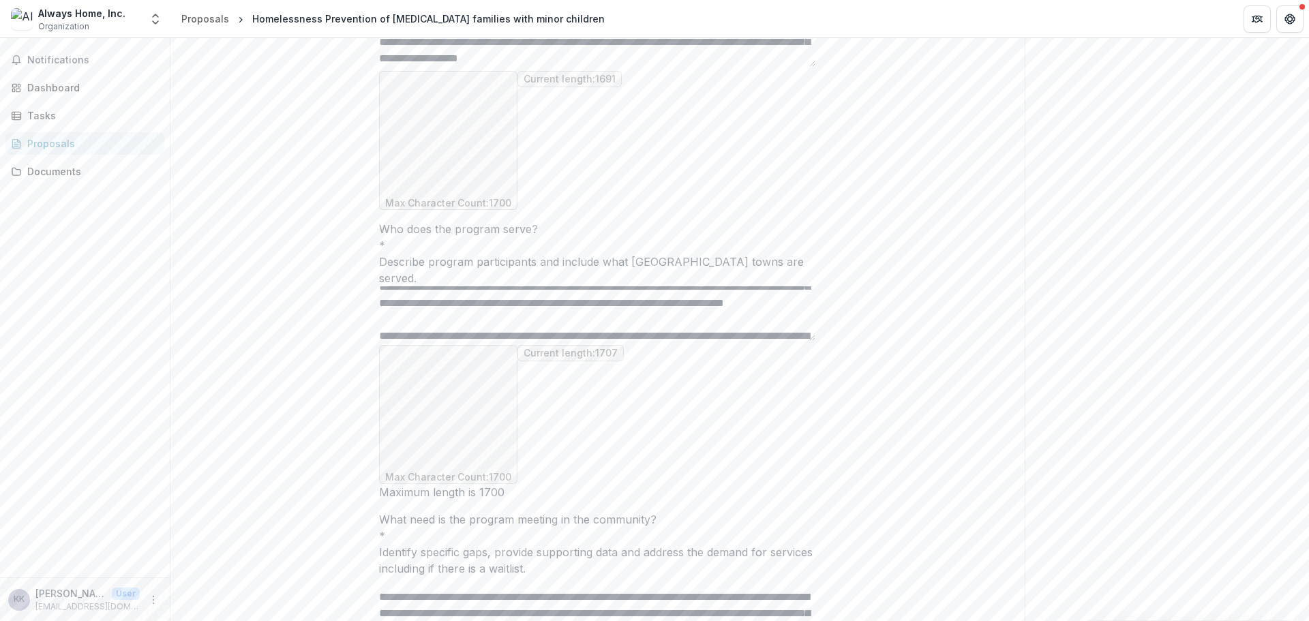
scroll to position [46, 0]
click at [505, 307] on textarea "Who does the program serve? *" at bounding box center [597, 313] width 436 height 55
drag, startPoint x: 598, startPoint y: 322, endPoint x: 466, endPoint y: 295, distance: 135.0
click at [466, 295] on textarea "Who does the program serve? *" at bounding box center [597, 313] width 436 height 55
click at [515, 305] on textarea "Who does the program serve? *" at bounding box center [597, 313] width 436 height 55
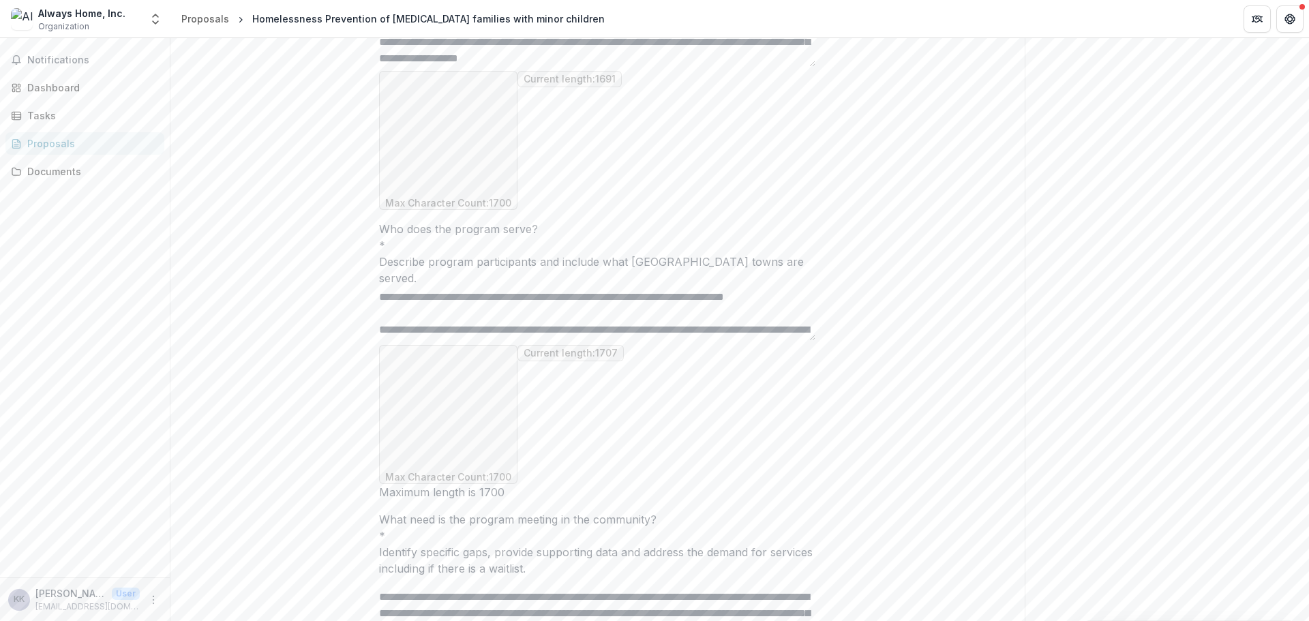
click at [712, 305] on textarea "Who does the program serve? *" at bounding box center [597, 313] width 436 height 55
click at [711, 305] on textarea "Who does the program serve? *" at bounding box center [597, 313] width 436 height 55
click at [505, 321] on textarea "Who does the program serve? *" at bounding box center [597, 313] width 436 height 55
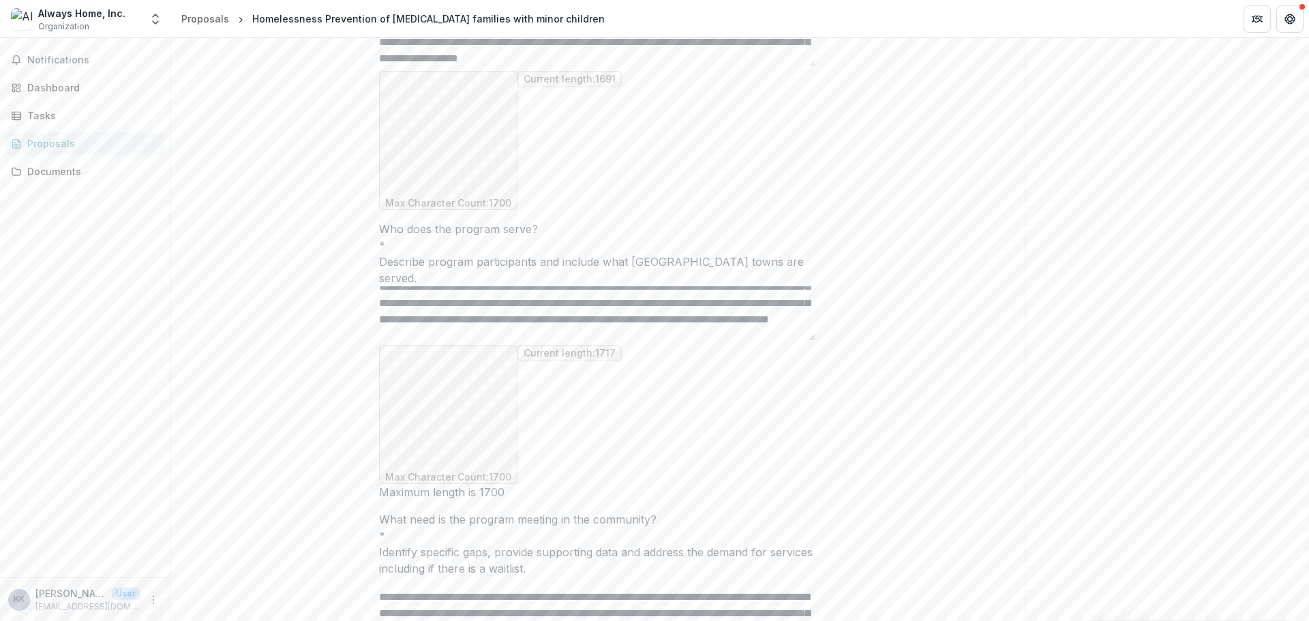
scroll to position [93, 0]
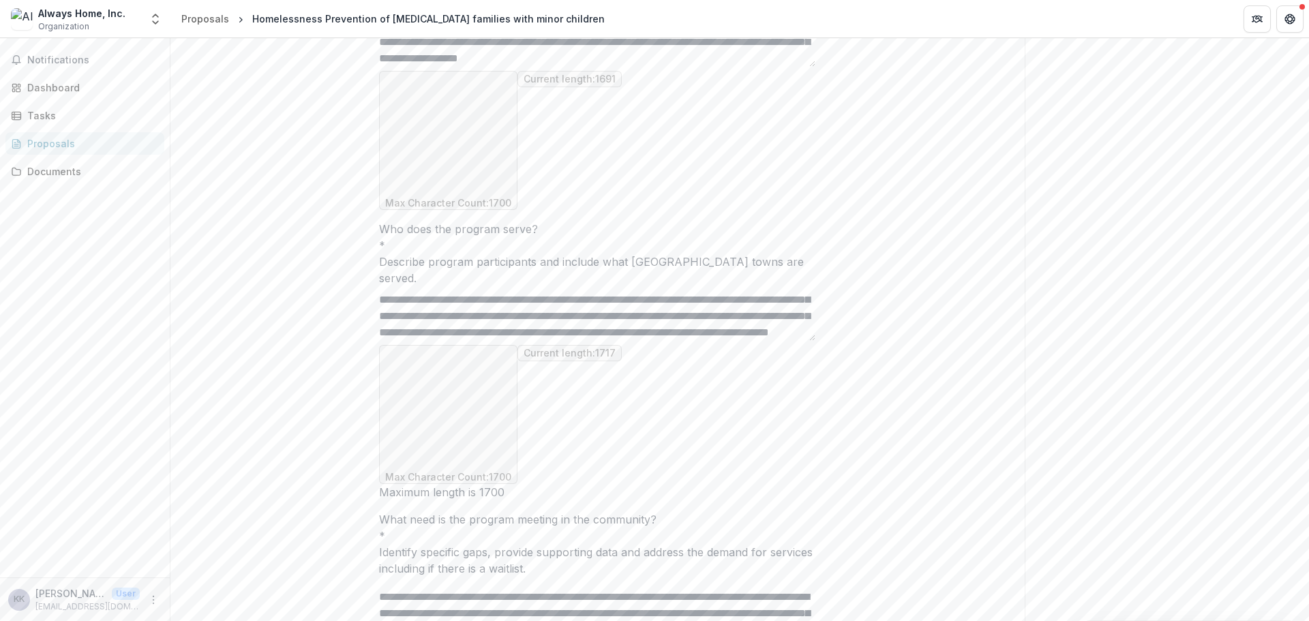
drag, startPoint x: 702, startPoint y: 301, endPoint x: 638, endPoint y: 303, distance: 63.5
click at [638, 303] on textarea "Who does the program serve? *" at bounding box center [597, 313] width 436 height 55
click at [744, 305] on textarea "Who does the program serve? *" at bounding box center [597, 313] width 436 height 55
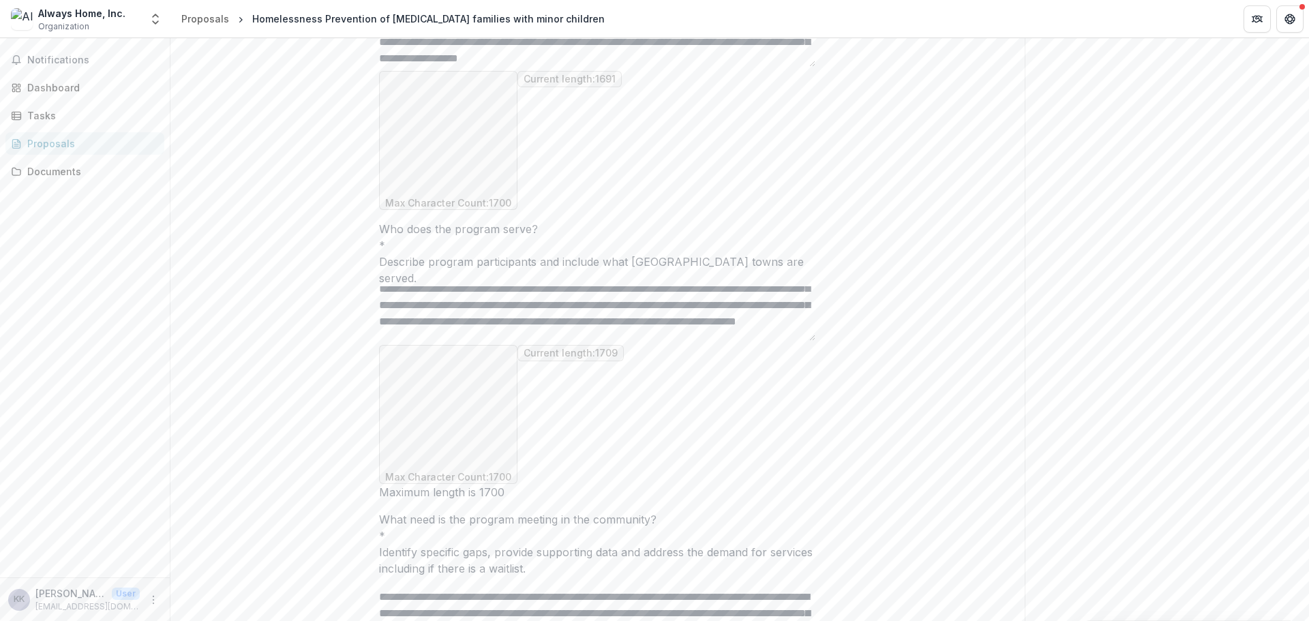
drag, startPoint x: 507, startPoint y: 321, endPoint x: 484, endPoint y: 309, distance: 26.2
click at [484, 309] on textarea "Who does the program serve? *" at bounding box center [597, 313] width 436 height 55
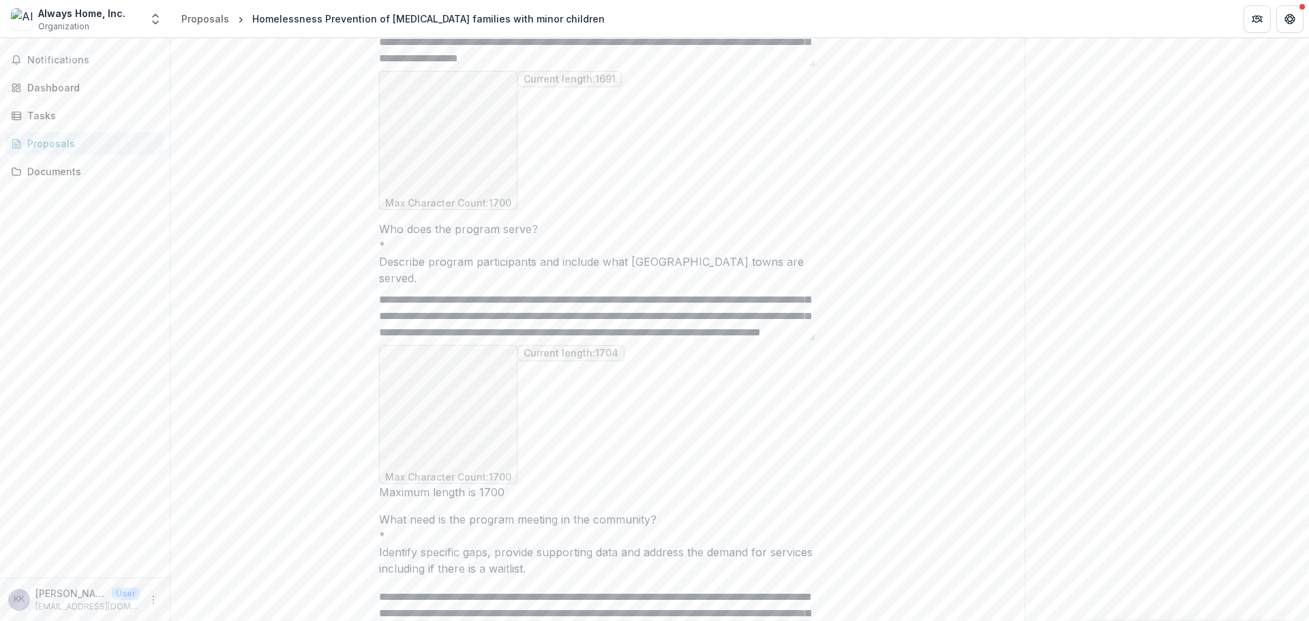
scroll to position [278, 0]
drag, startPoint x: 680, startPoint y: 297, endPoint x: 635, endPoint y: 299, distance: 45.1
click at [635, 299] on textarea "Who does the program serve? *" at bounding box center [597, 313] width 436 height 55
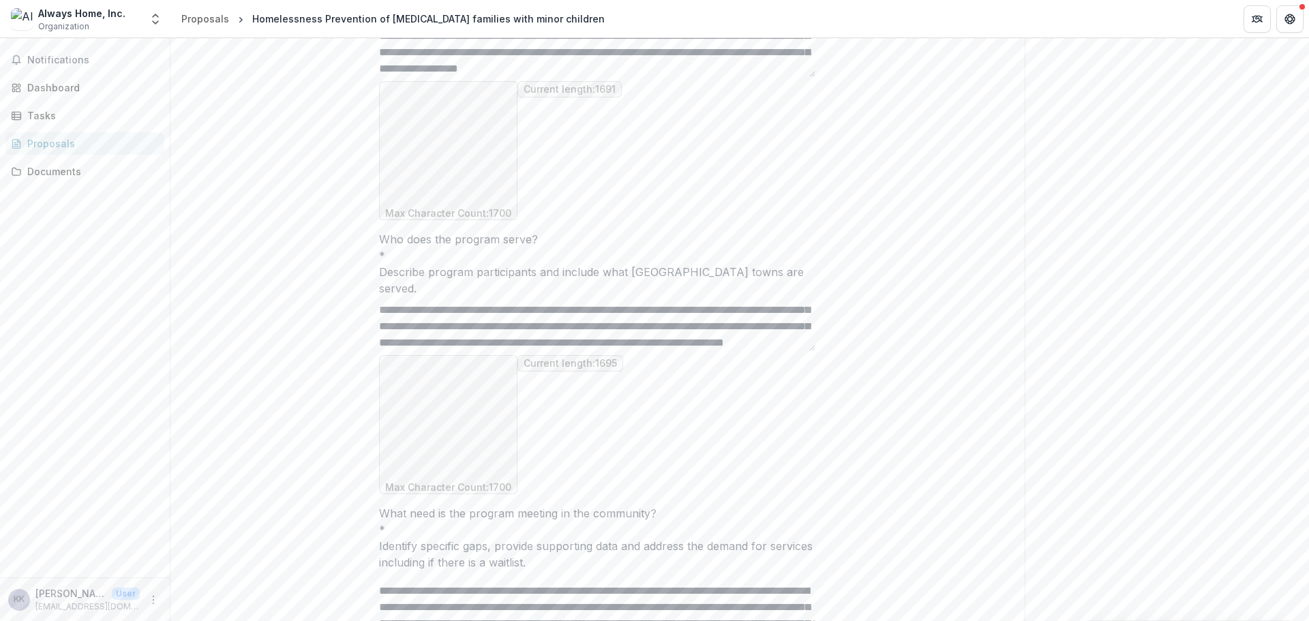
scroll to position [686, 0]
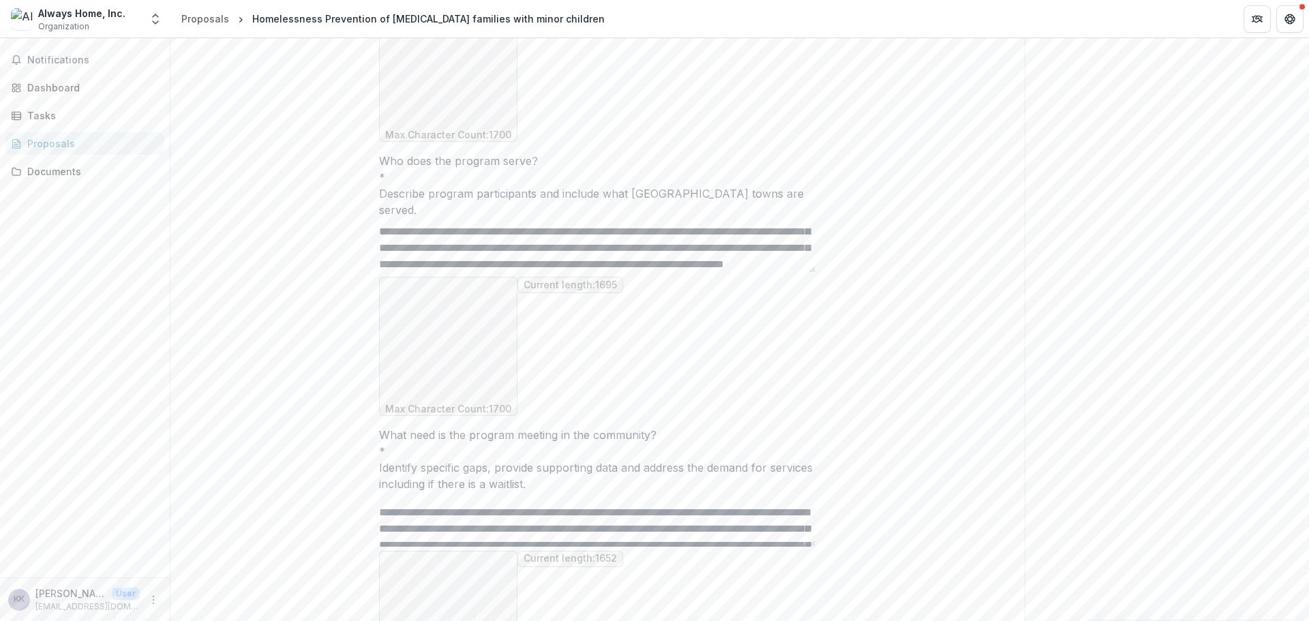
type textarea "**********"
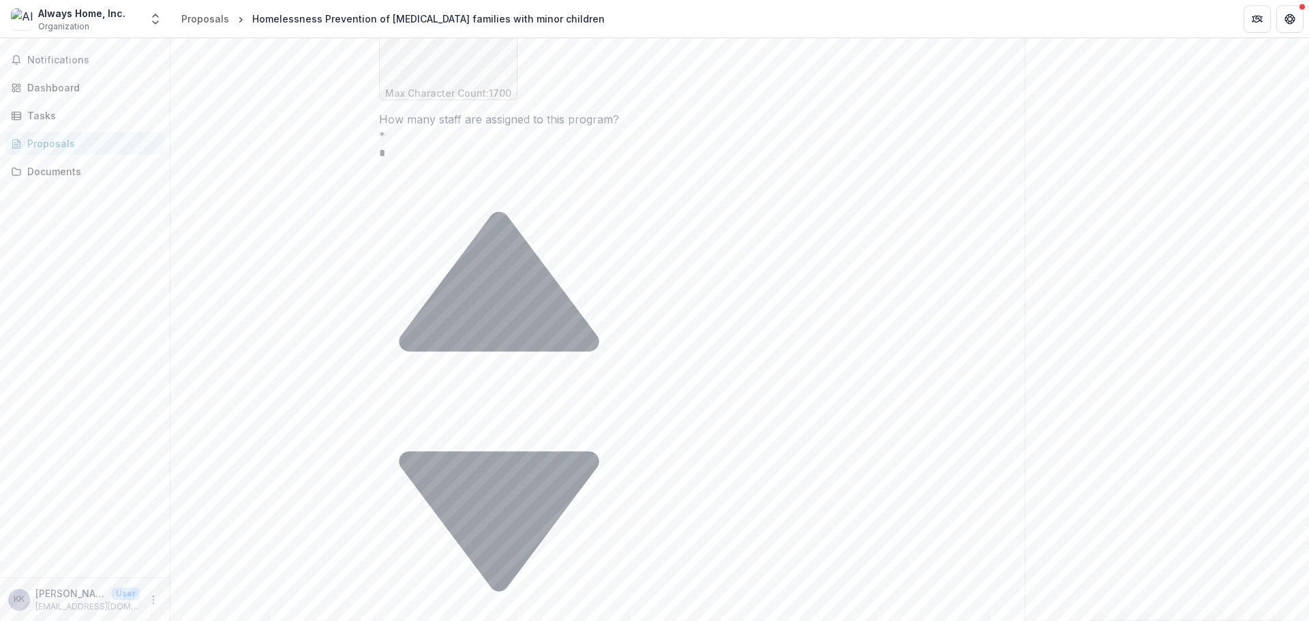
scroll to position [1299, 0]
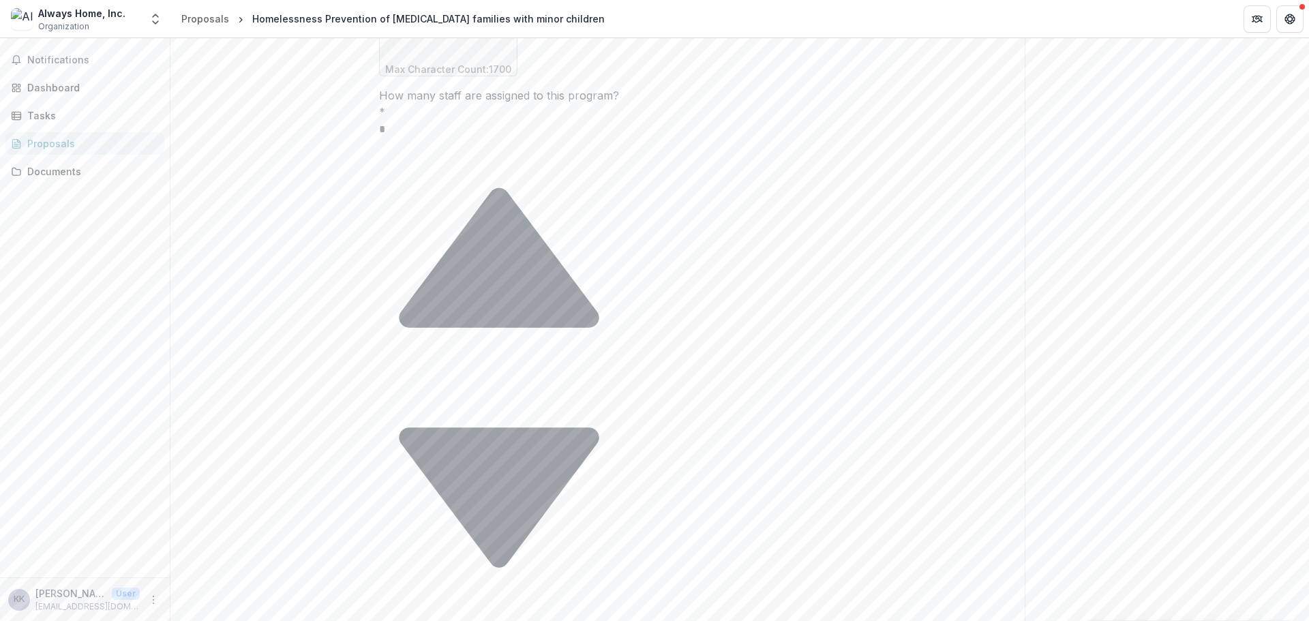
paste input "**********"
type input "**********"
paste textarea "**********"
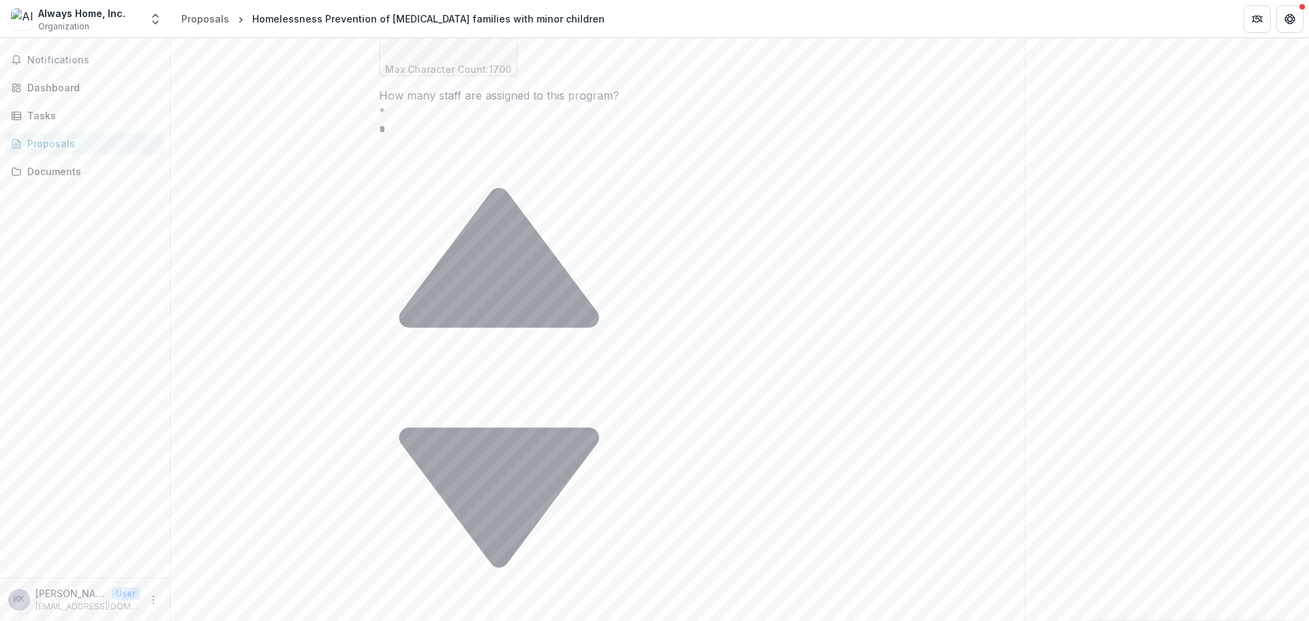
scroll to position [0, 0]
type textarea "**********"
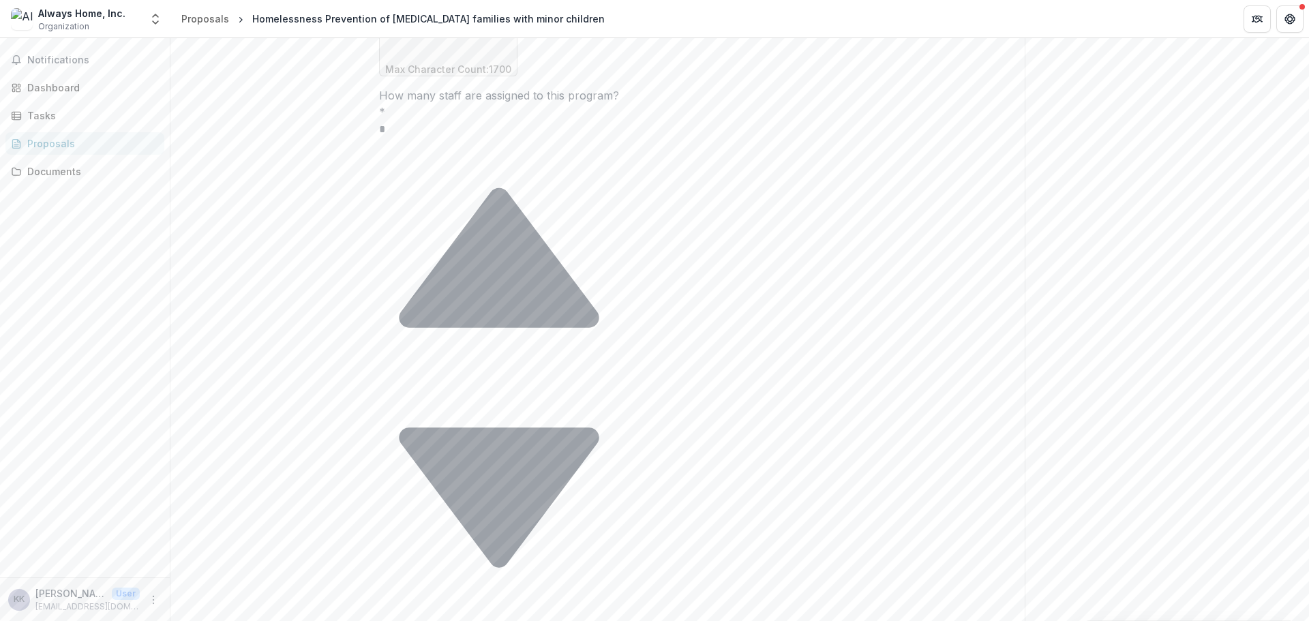
scroll to position [93, 0]
drag, startPoint x: 387, startPoint y: 465, endPoint x: 753, endPoint y: 509, distance: 369.4
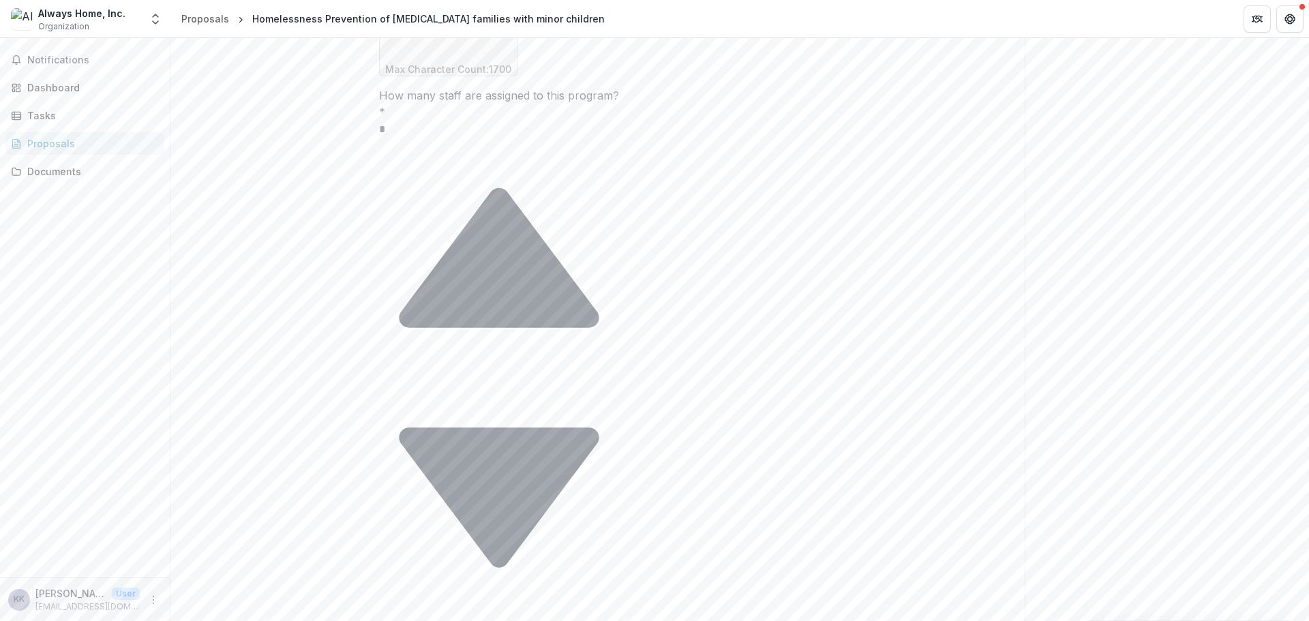
paste textarea "**********"
drag, startPoint x: 500, startPoint y: 485, endPoint x: 587, endPoint y: 492, distance: 87.6
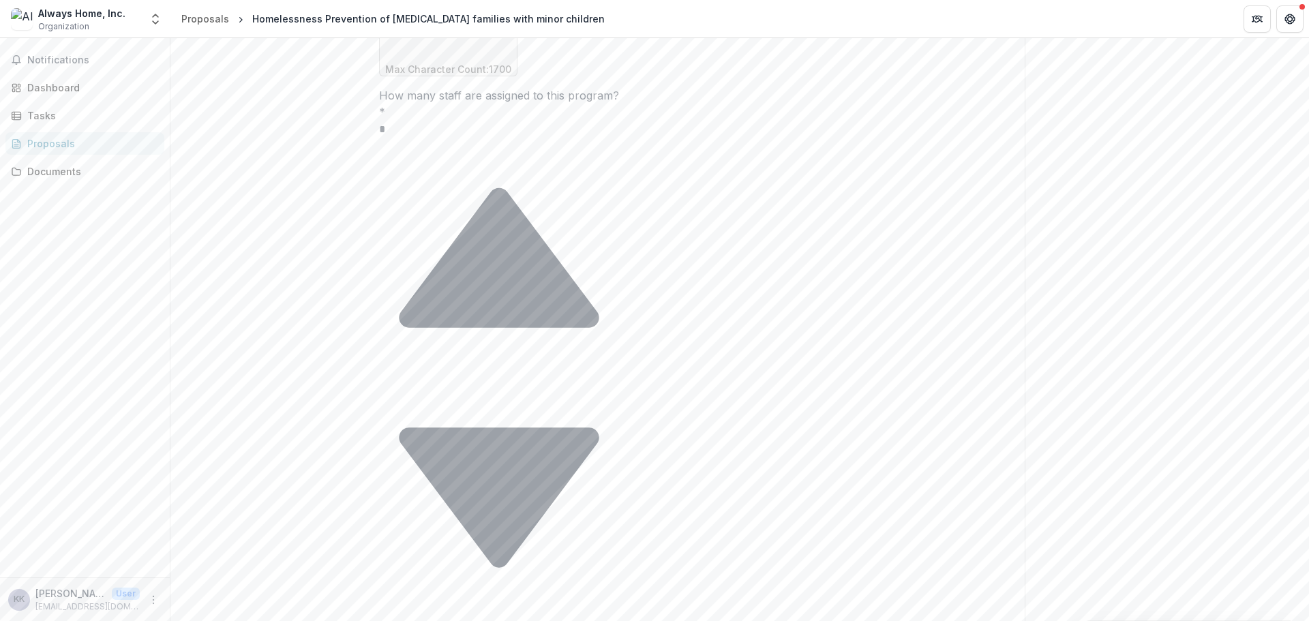
drag, startPoint x: 507, startPoint y: 487, endPoint x: 523, endPoint y: 496, distance: 18.9
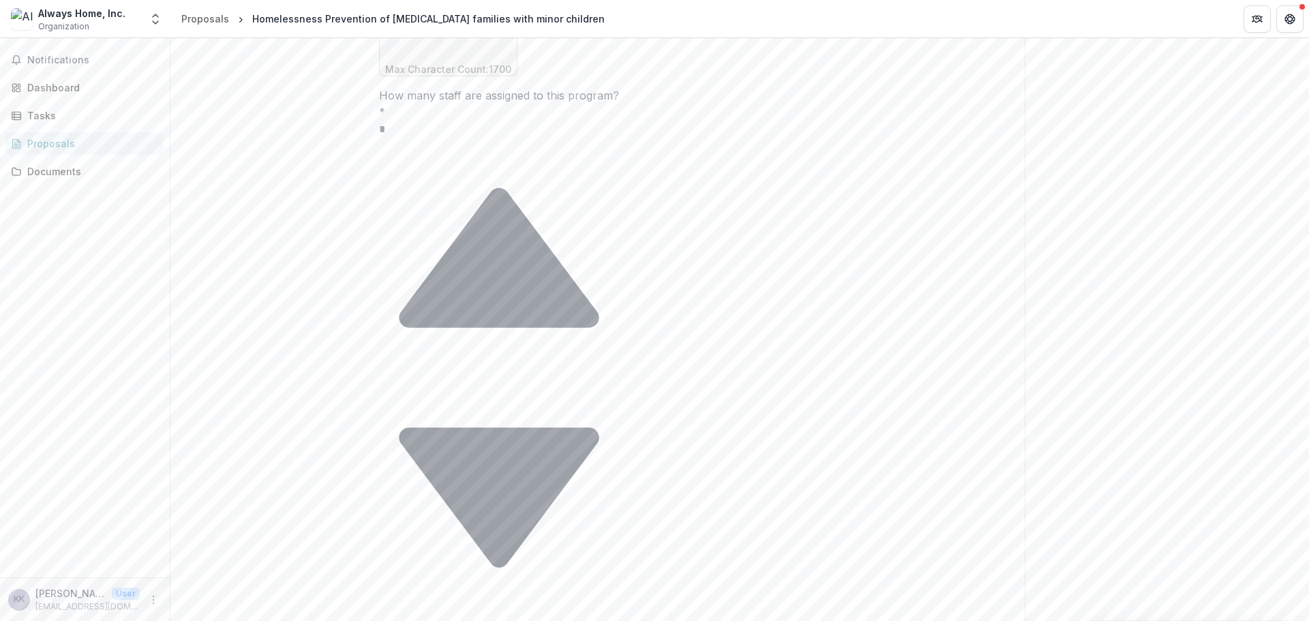
drag, startPoint x: 517, startPoint y: 494, endPoint x: 524, endPoint y: 479, distance: 16.2
drag, startPoint x: 510, startPoint y: 480, endPoint x: 516, endPoint y: 487, distance: 9.7
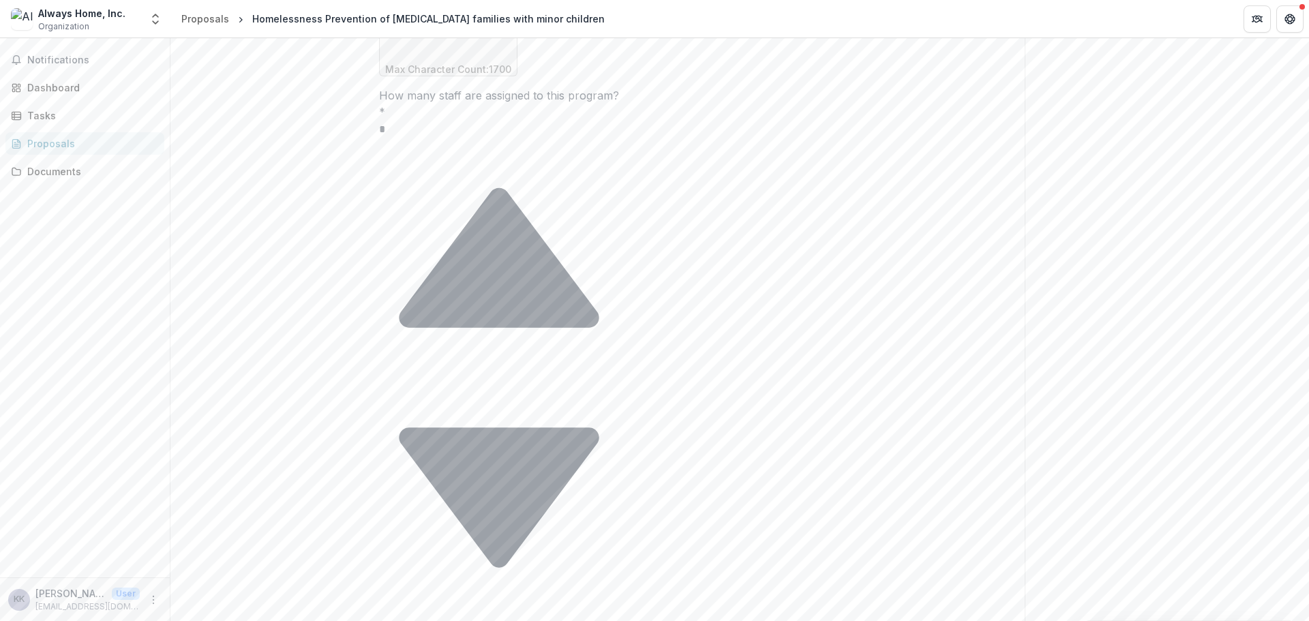
scroll to position [30, 0]
drag, startPoint x: 503, startPoint y: 498, endPoint x: 693, endPoint y: 493, distance: 189.6
drag, startPoint x: 510, startPoint y: 485, endPoint x: 512, endPoint y: 496, distance: 11.8
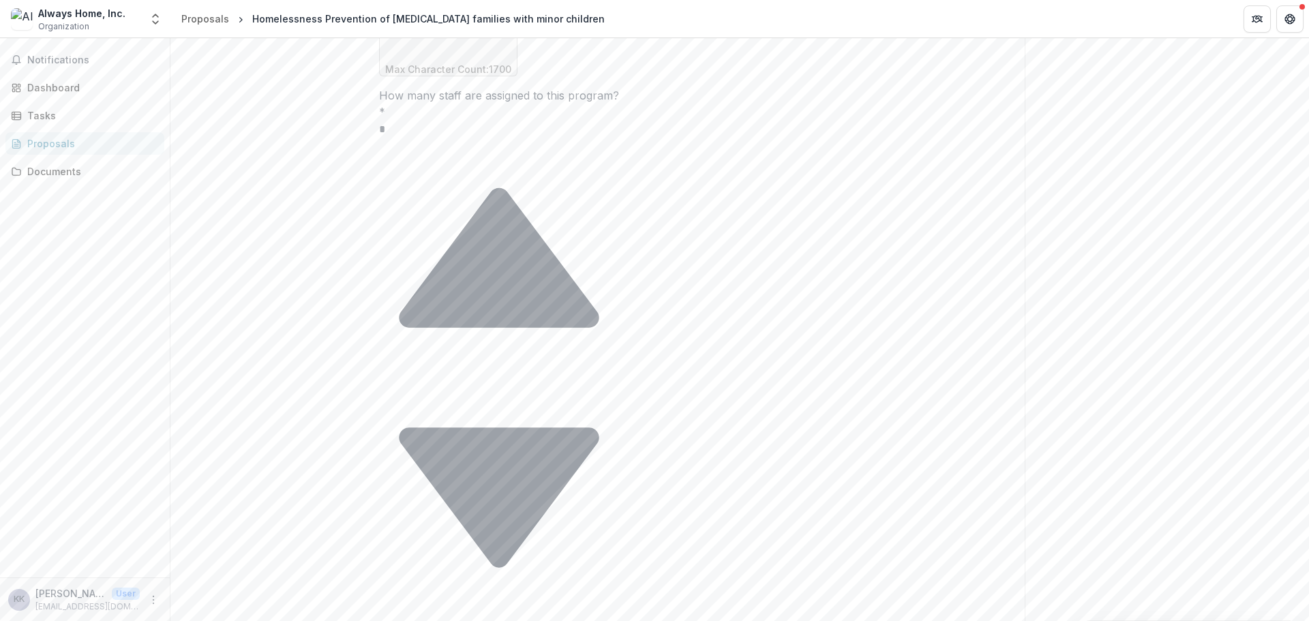
scroll to position [35, 0]
drag, startPoint x: 504, startPoint y: 497, endPoint x: 565, endPoint y: 487, distance: 61.4
drag, startPoint x: 808, startPoint y: 466, endPoint x: 808, endPoint y: 475, distance: 9.5
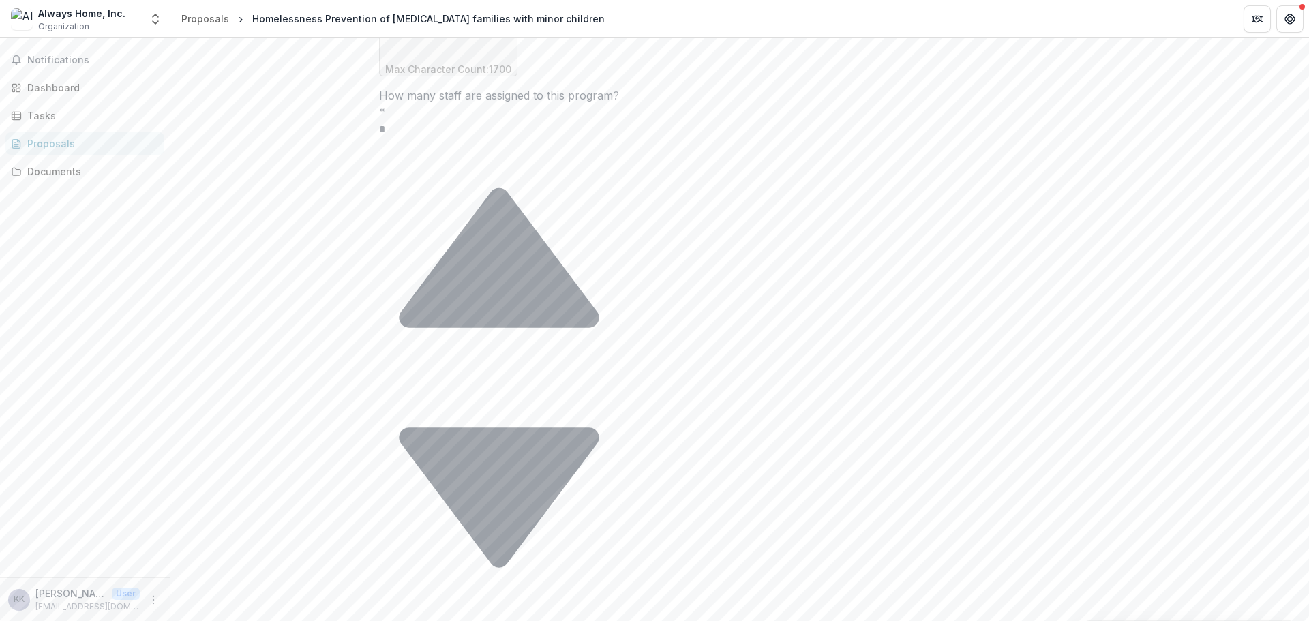
drag, startPoint x: 620, startPoint y: 485, endPoint x: 629, endPoint y: 485, distance: 8.2
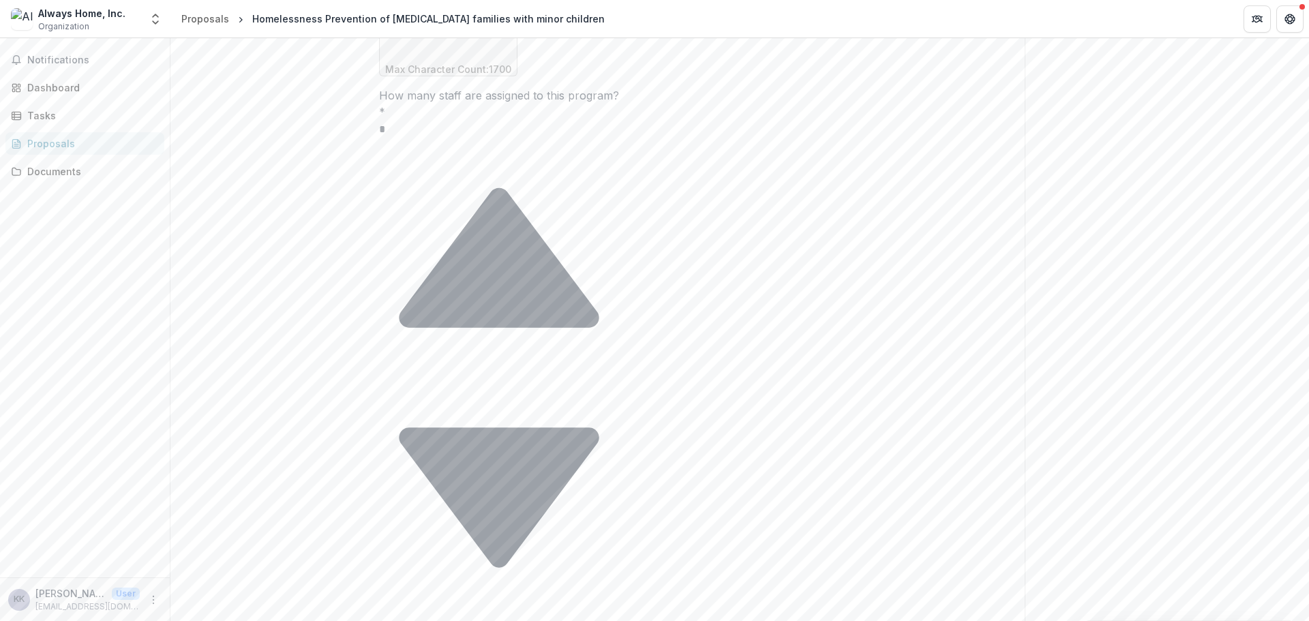
drag, startPoint x: 821, startPoint y: 492, endPoint x: 819, endPoint y: 476, distance: 15.7
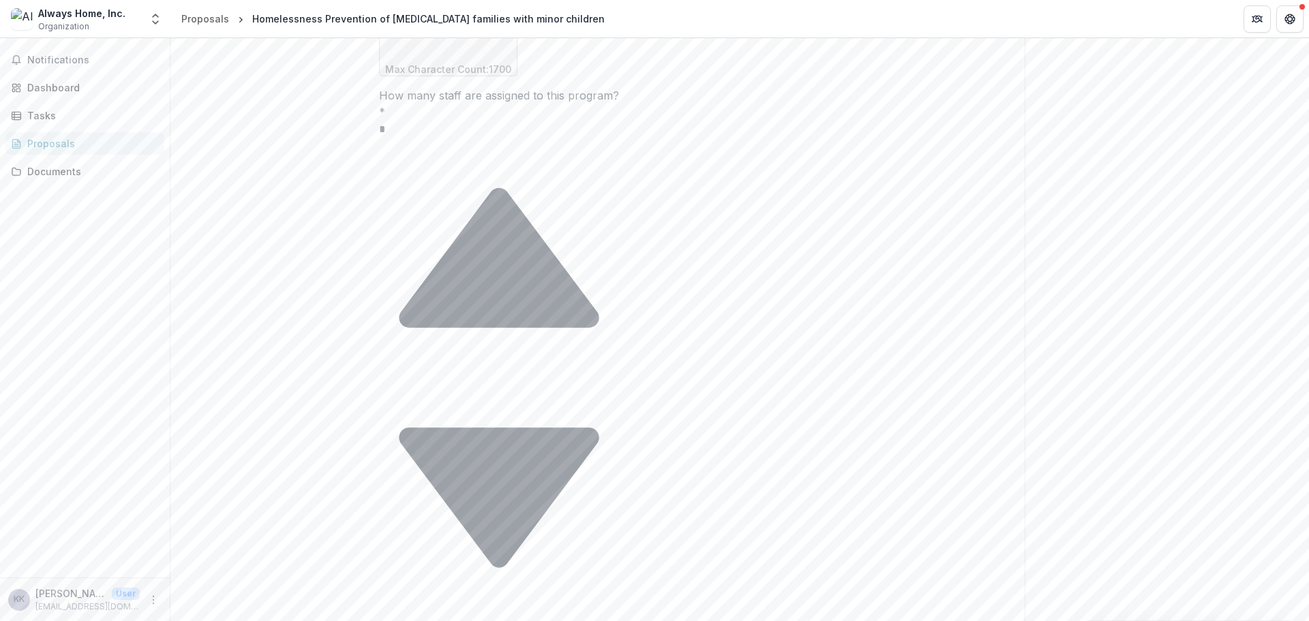
scroll to position [91, 0]
type textarea "**********"
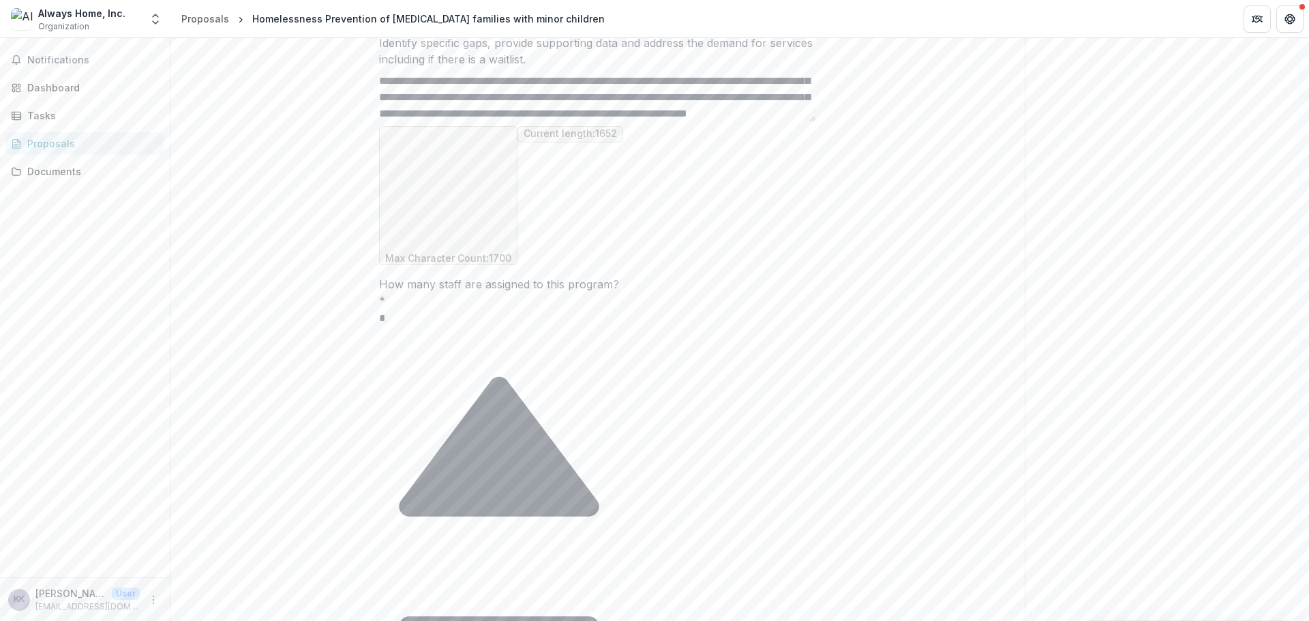
scroll to position [1109, 0]
paste textarea "**********"
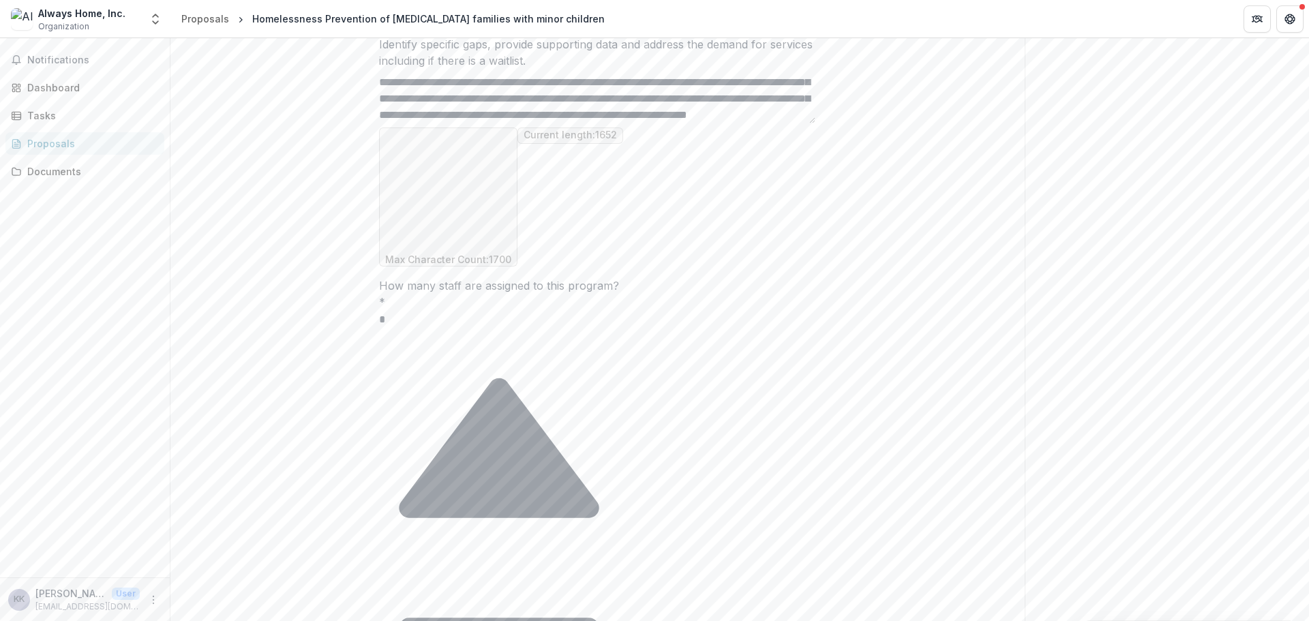
drag, startPoint x: 809, startPoint y: 339, endPoint x: 811, endPoint y: 350, distance: 11.1
drag, startPoint x: 813, startPoint y: 337, endPoint x: 813, endPoint y: 346, distance: 9.5
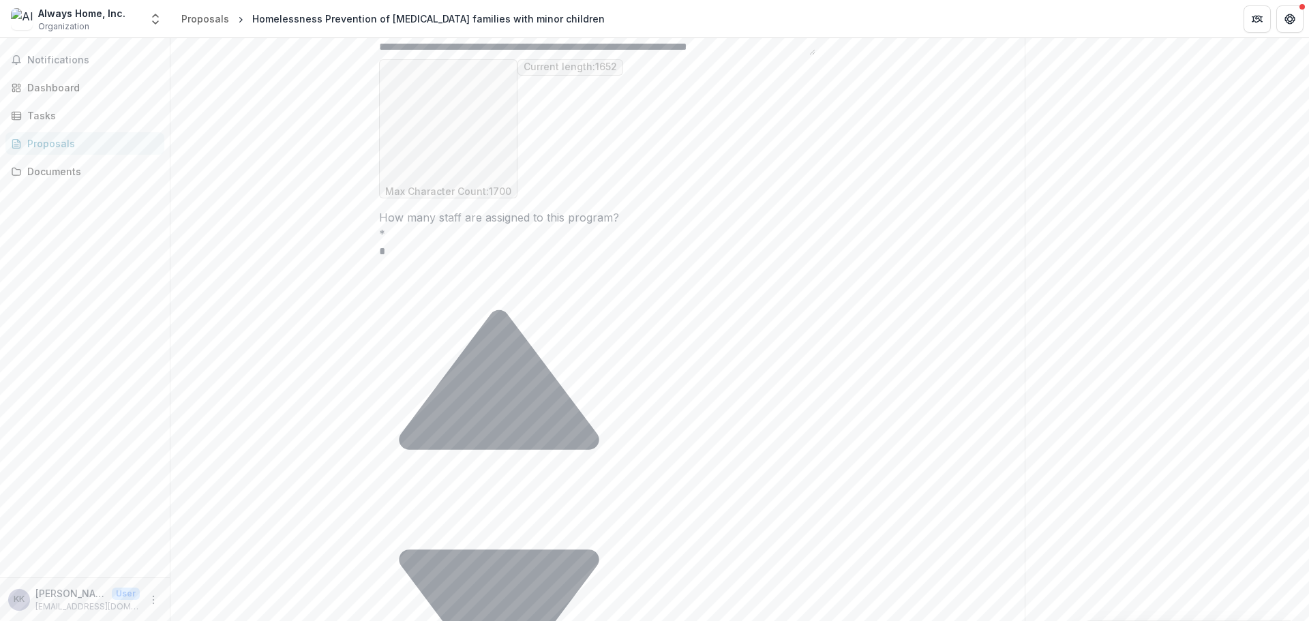
scroll to position [63, 0]
type textarea "**********"
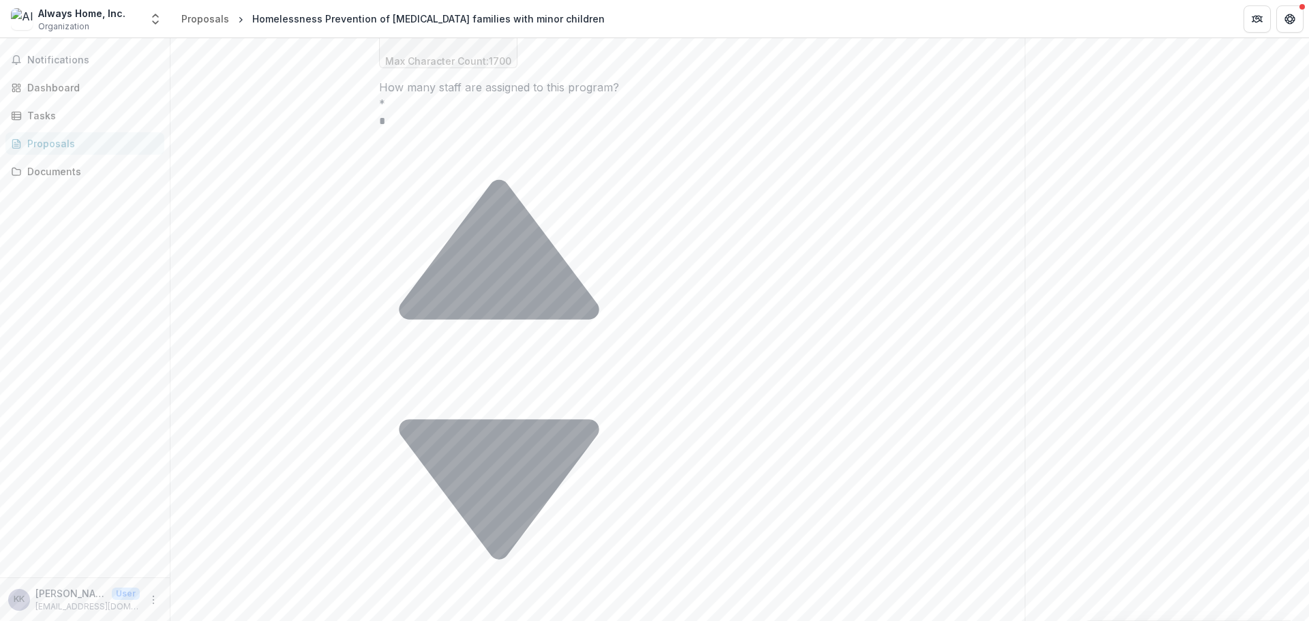
scroll to position [1314, 0]
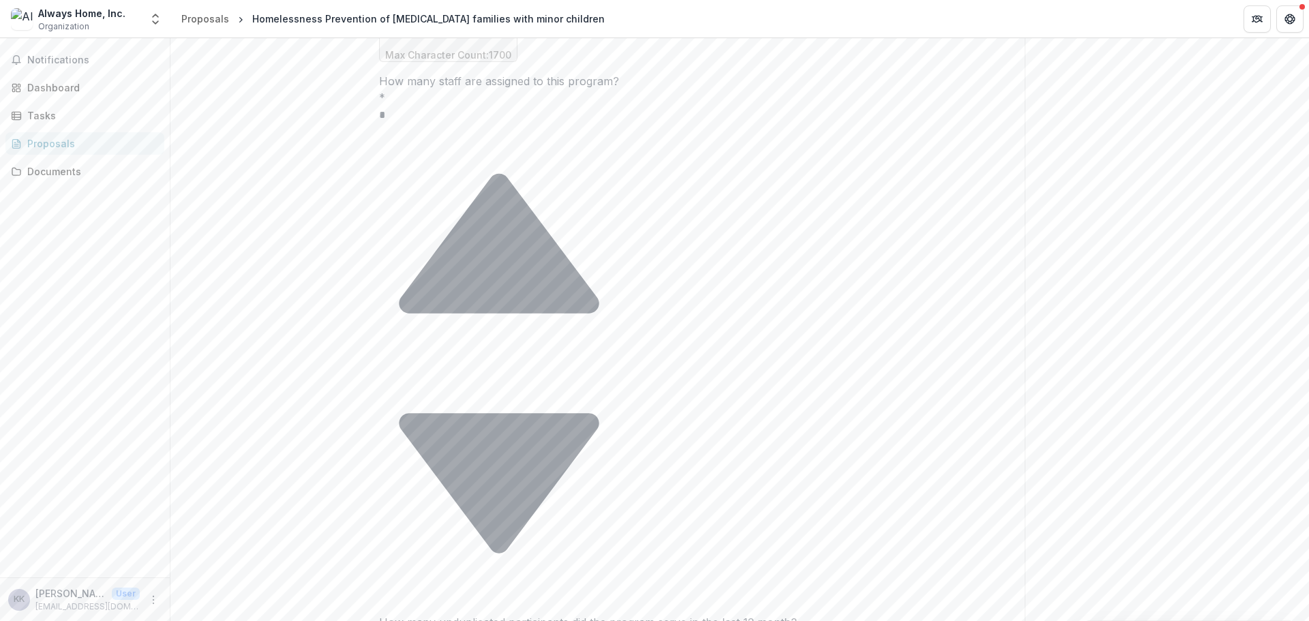
paste textarea "**********"
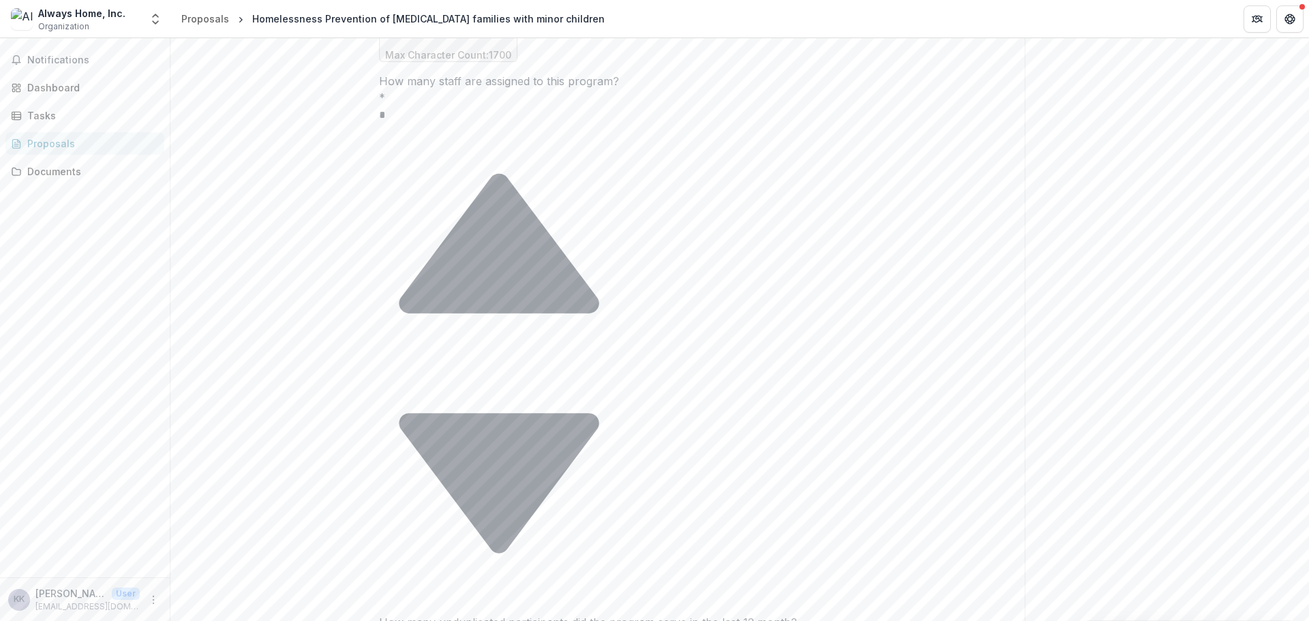
scroll to position [150, 0]
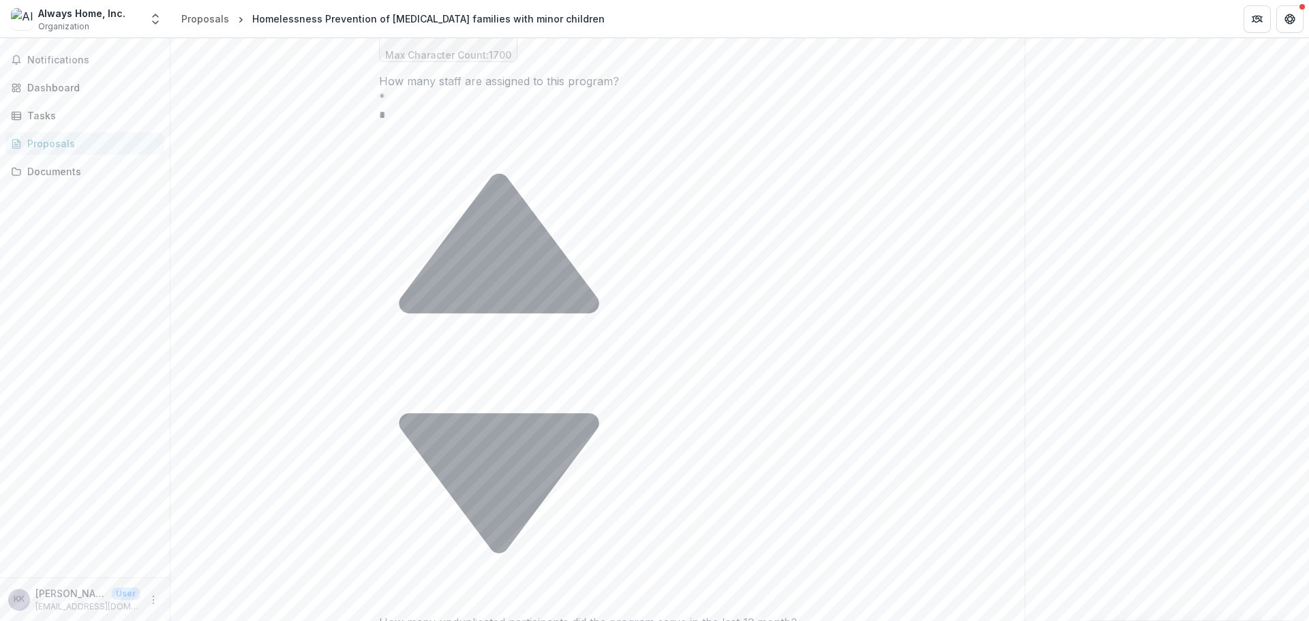
drag, startPoint x: 740, startPoint y: 500, endPoint x: 391, endPoint y: 473, distance: 350.1
type textarea "**********"
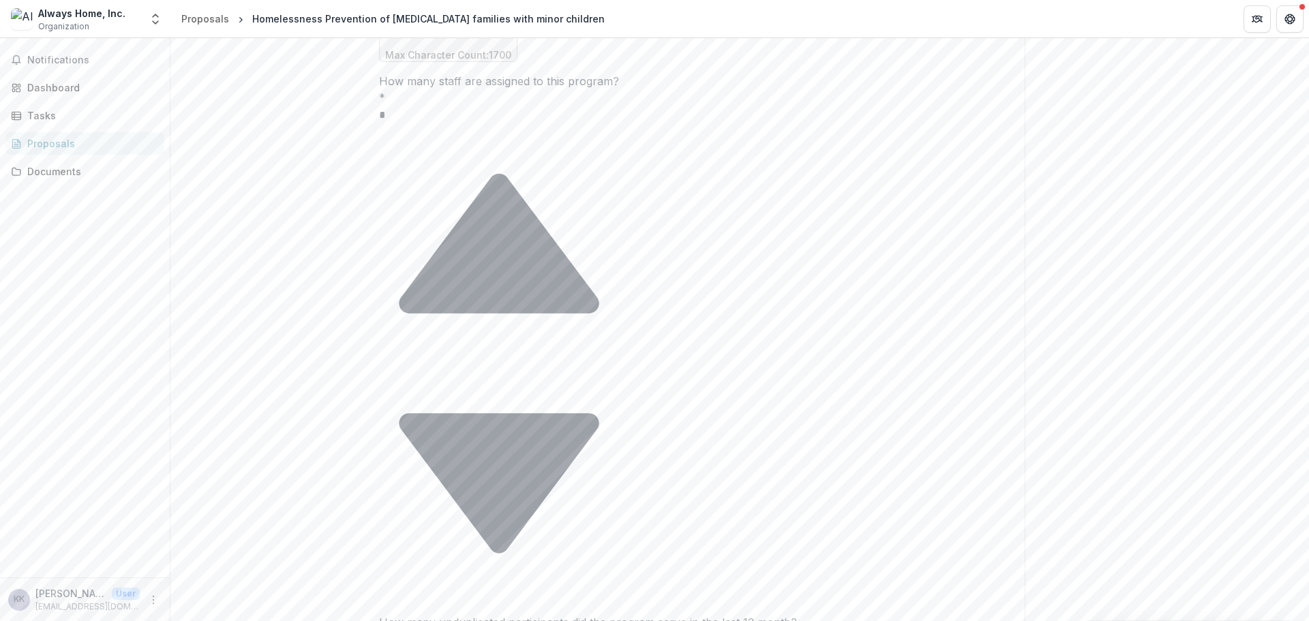
paste textarea "**********"
drag, startPoint x: 530, startPoint y: 130, endPoint x: 386, endPoint y: 133, distance: 143.9
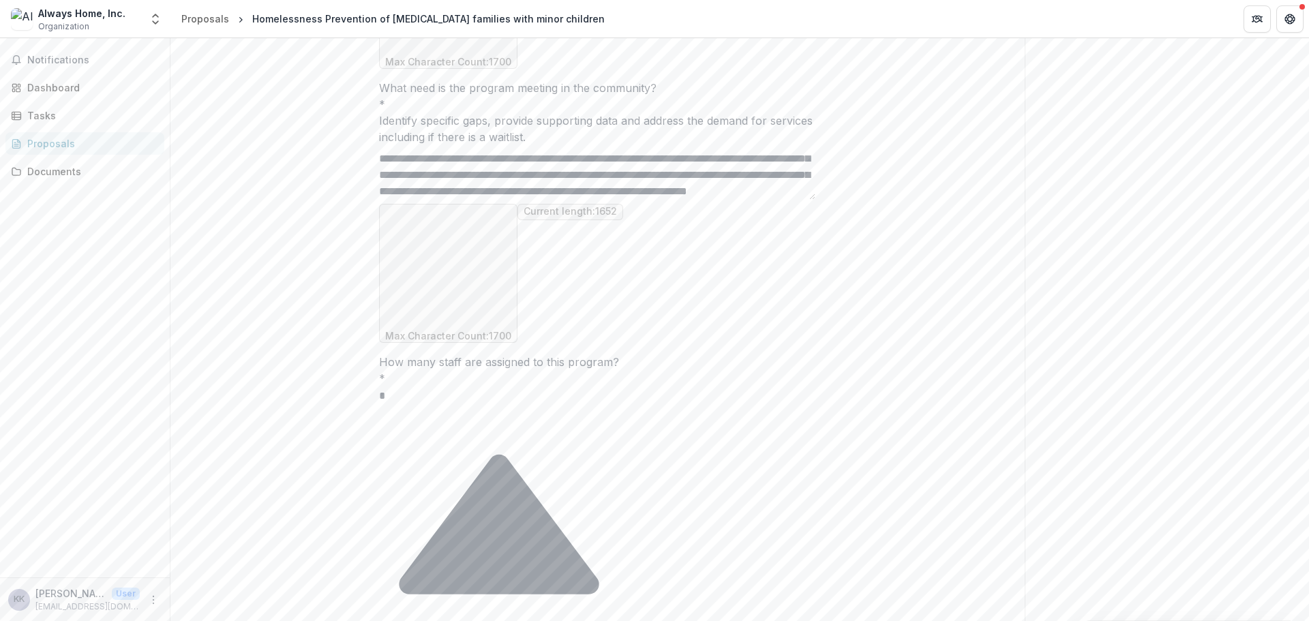
scroll to position [1109, 0]
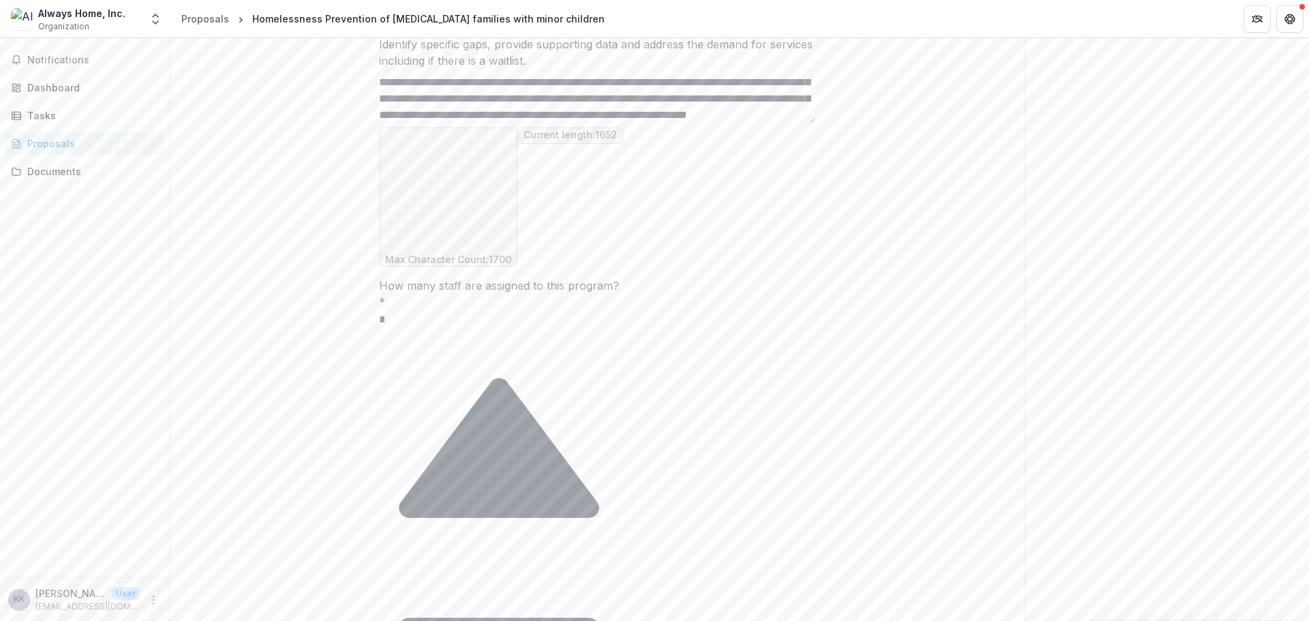
drag, startPoint x: 809, startPoint y: 327, endPoint x: 810, endPoint y: 342, distance: 14.4
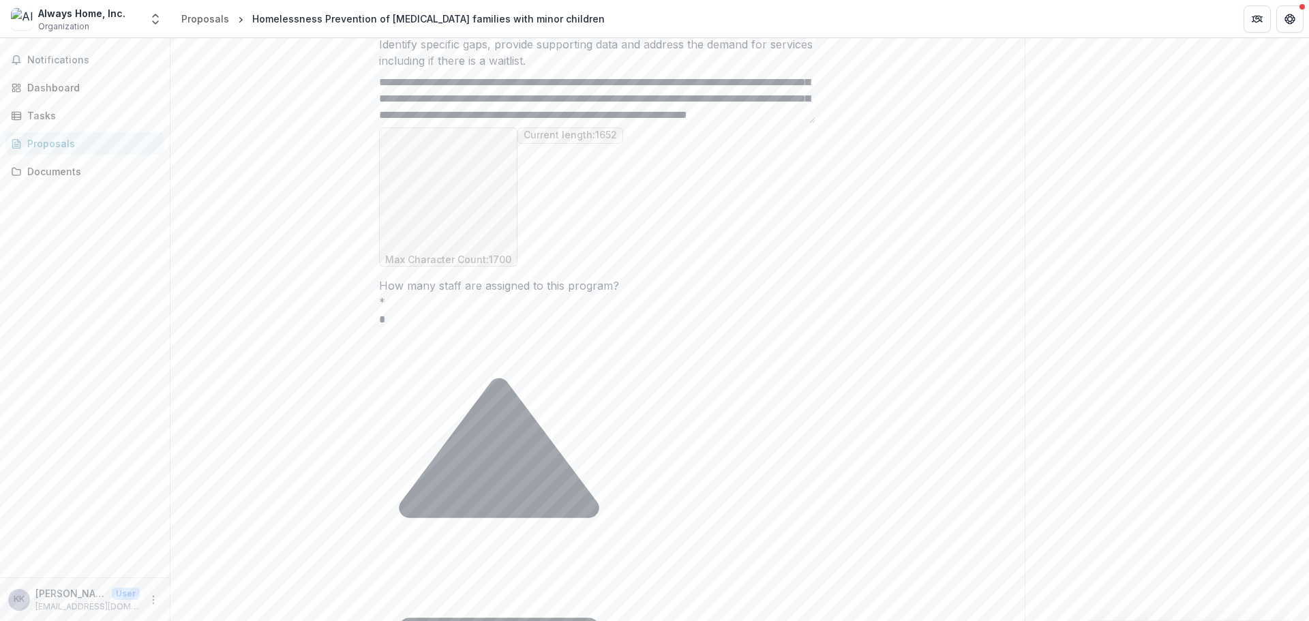
scroll to position [117, 0]
drag, startPoint x: 717, startPoint y: 352, endPoint x: 763, endPoint y: 352, distance: 45.7
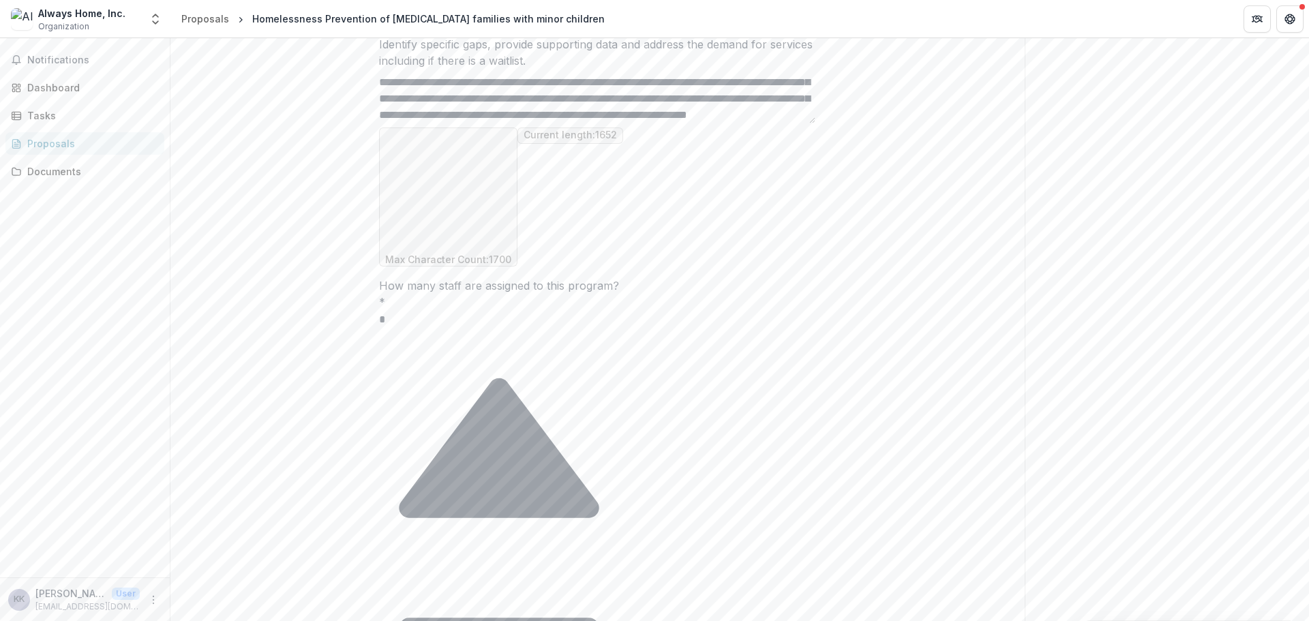
paste textarea "**********"
drag, startPoint x: 395, startPoint y: 344, endPoint x: 388, endPoint y: 345, distance: 6.9
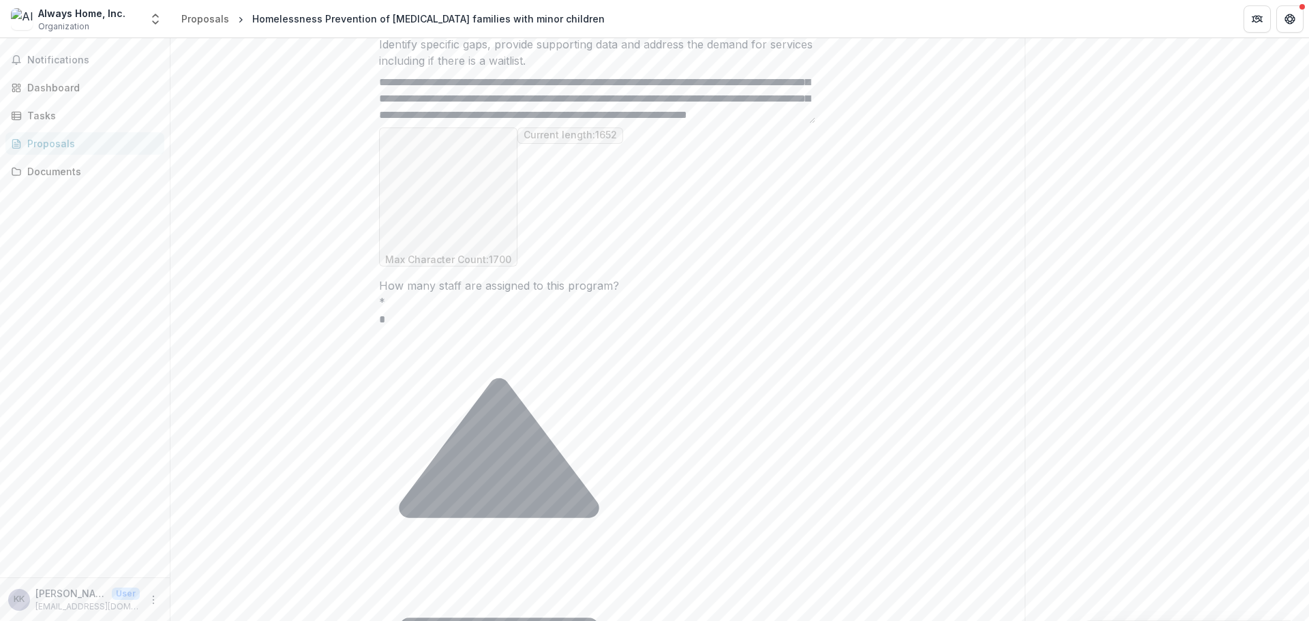
paste textarea "*"
drag, startPoint x: 747, startPoint y: 359, endPoint x: 766, endPoint y: 359, distance: 18.4
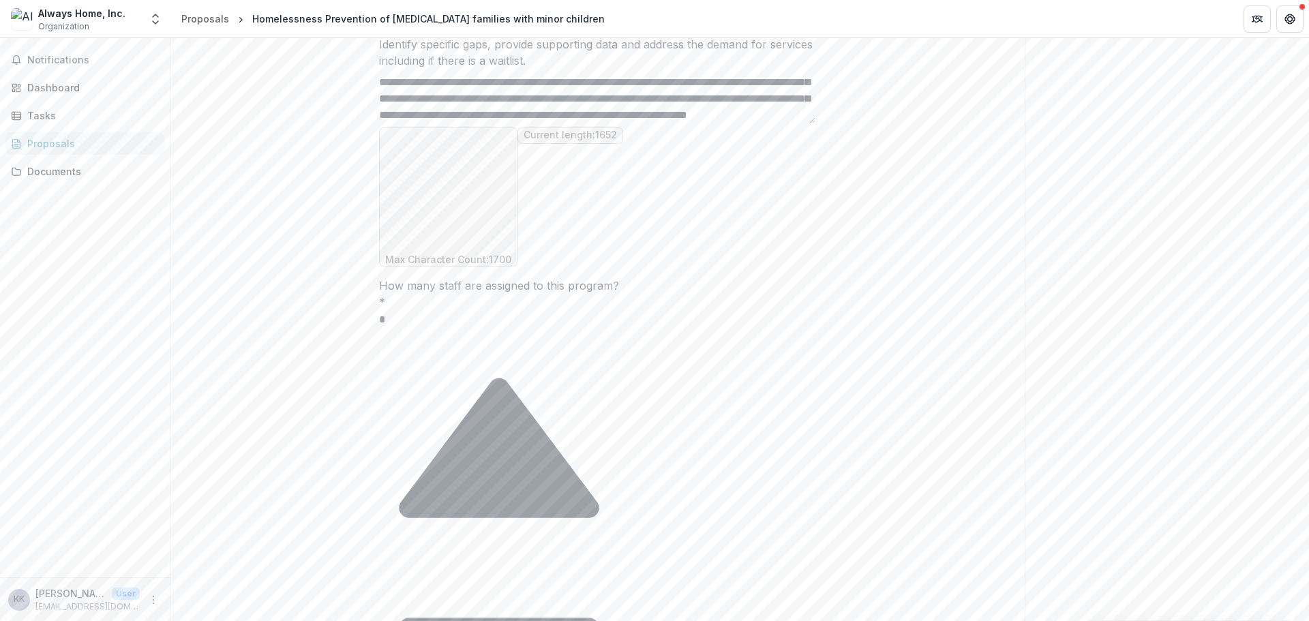
scroll to position [305, 0]
drag, startPoint x: 807, startPoint y: 360, endPoint x: 807, endPoint y: 367, distance: 7.5
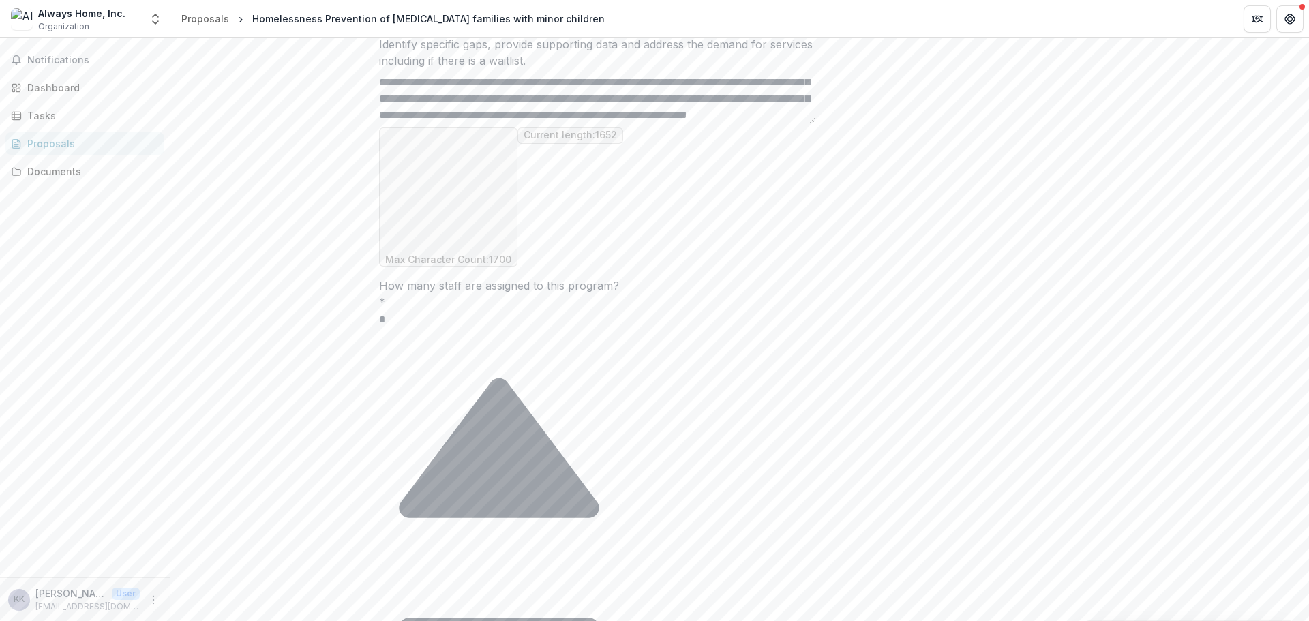
scroll to position [248, 0]
paste textarea "**********"
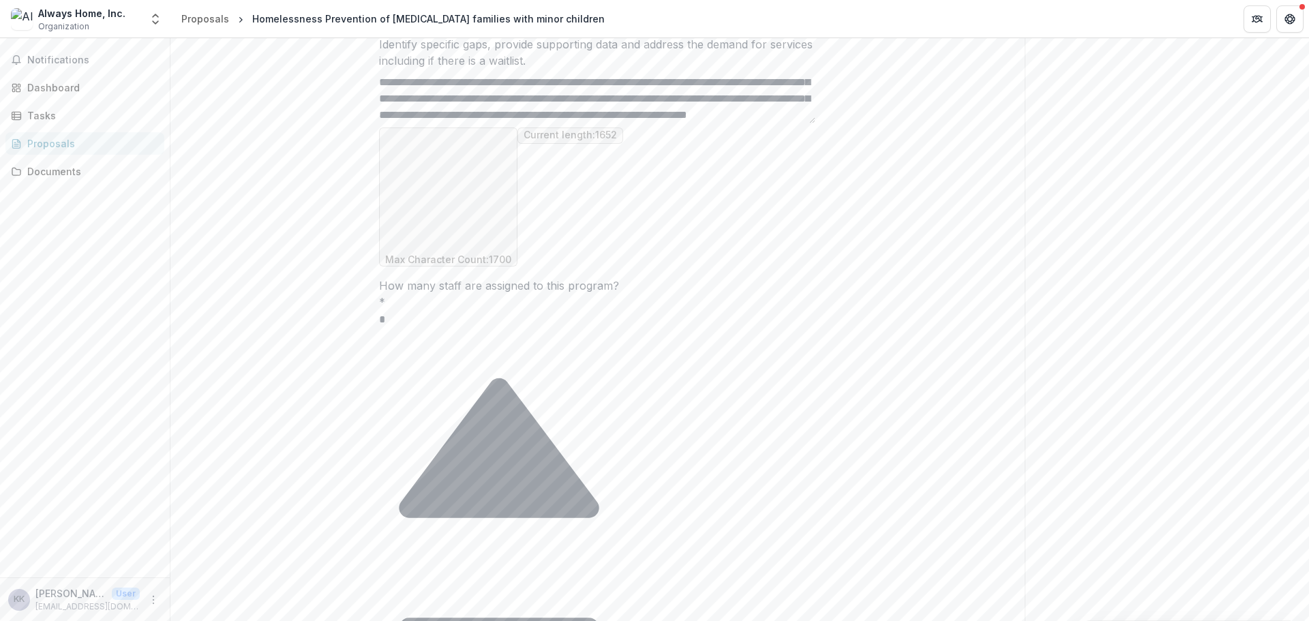
drag, startPoint x: 808, startPoint y: 347, endPoint x: 808, endPoint y: 357, distance: 9.5
drag, startPoint x: 383, startPoint y: 365, endPoint x: 395, endPoint y: 366, distance: 12.3
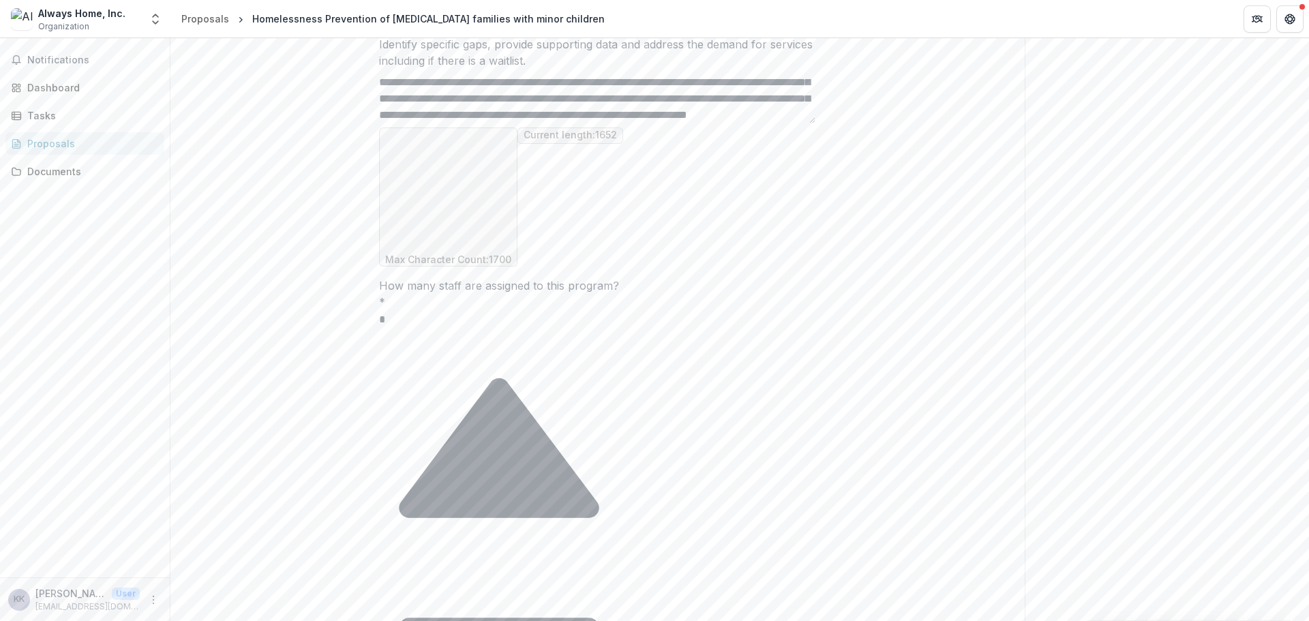
paste textarea "**********"
drag, startPoint x: 639, startPoint y: 347, endPoint x: 642, endPoint y: 359, distance: 12.1
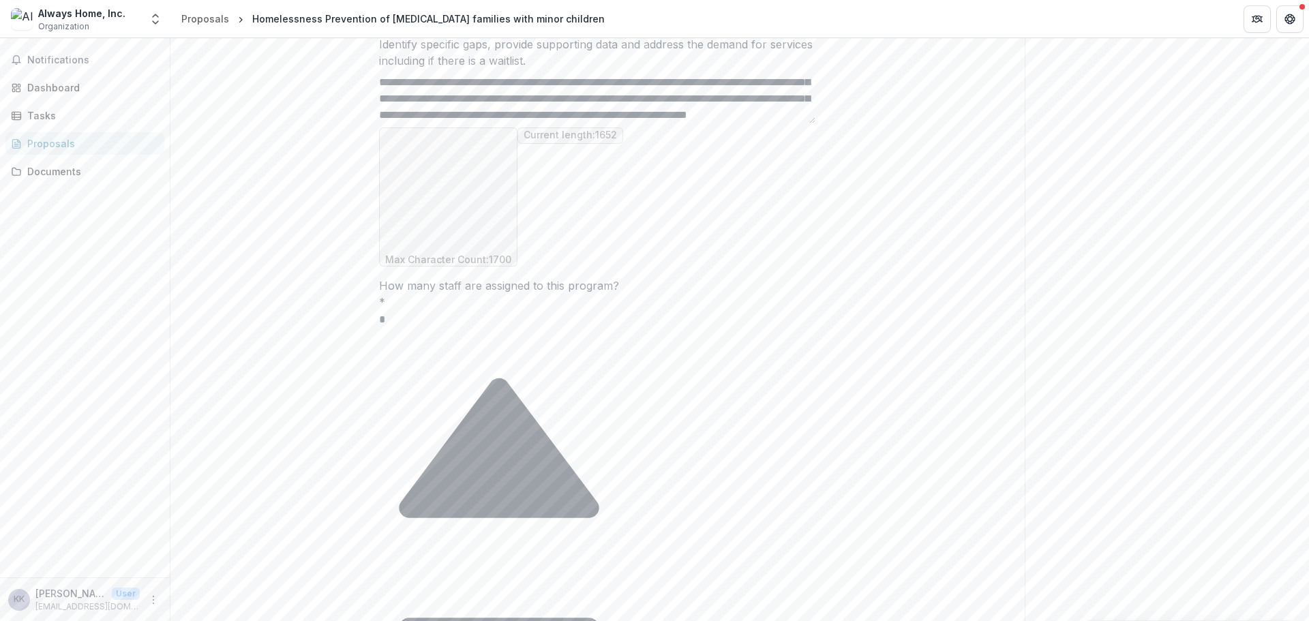
drag, startPoint x: 467, startPoint y: 363, endPoint x: 640, endPoint y: 341, distance: 174.0
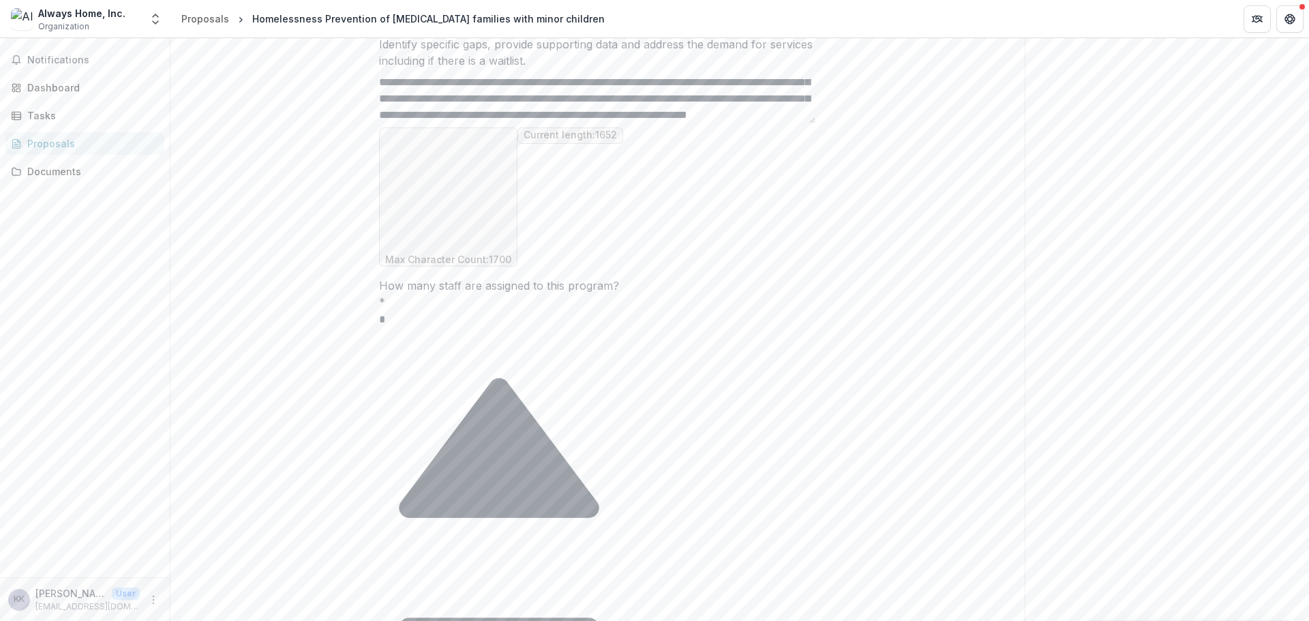
scroll to position [455, 0]
drag, startPoint x: 412, startPoint y: 342, endPoint x: 448, endPoint y: 340, distance: 36.2
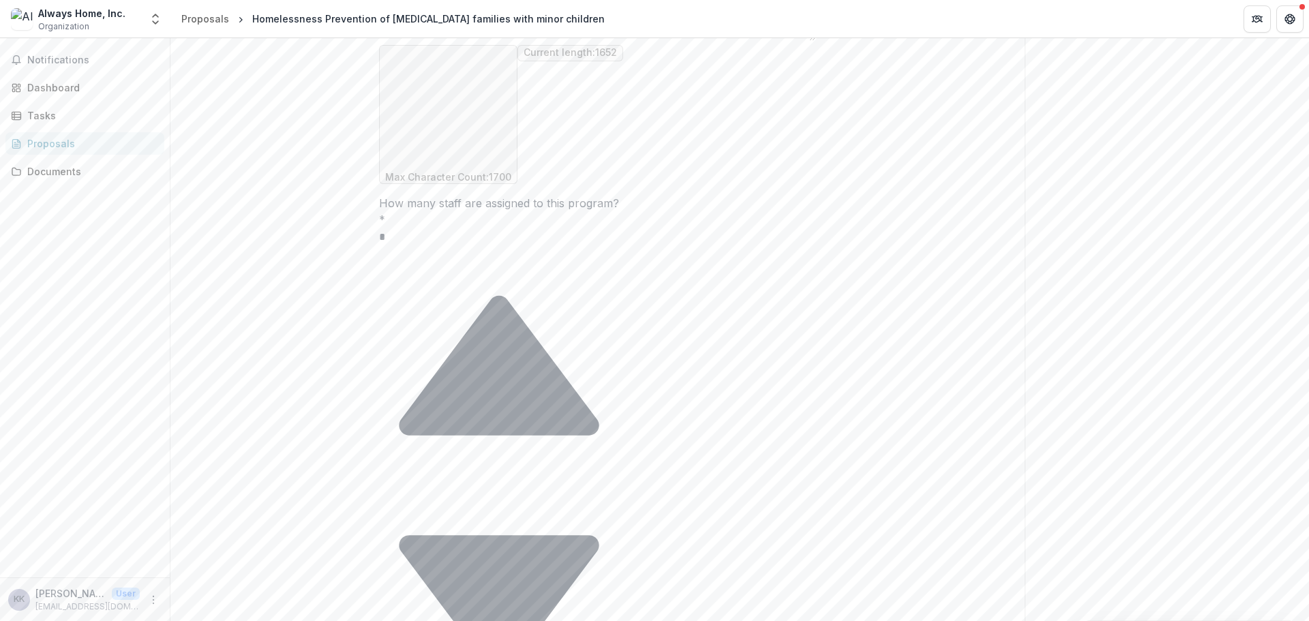
scroll to position [214, 0]
drag, startPoint x: 395, startPoint y: 247, endPoint x: 394, endPoint y: 277, distance: 30.0
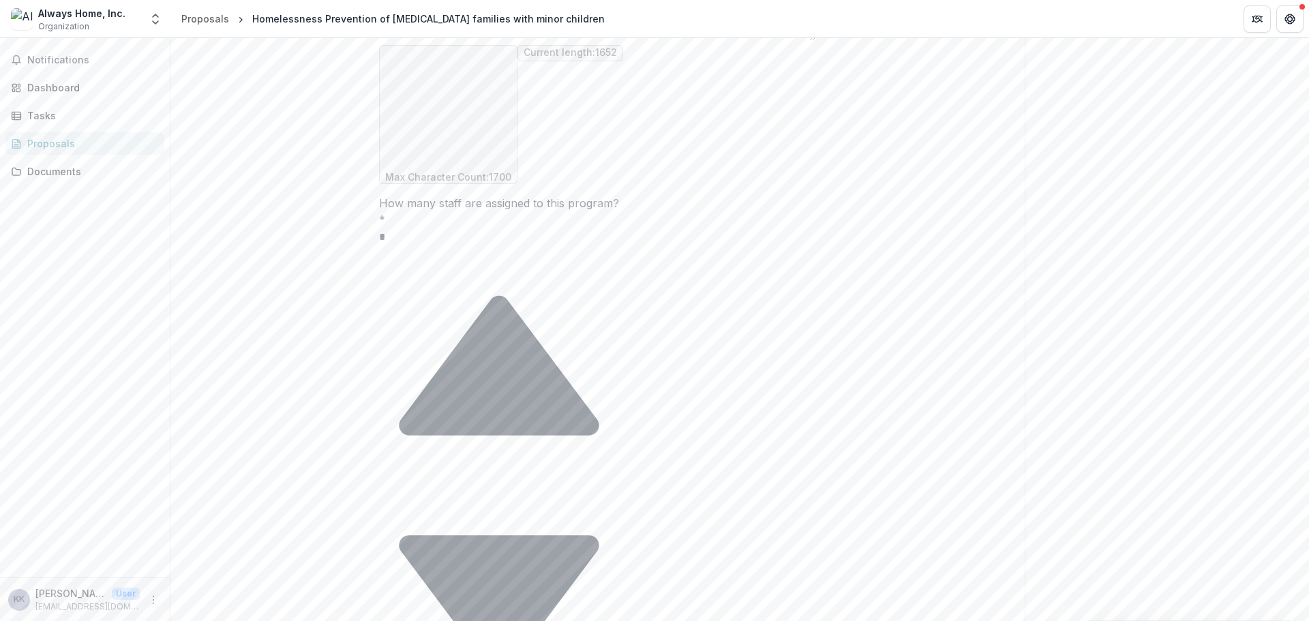
drag, startPoint x: 395, startPoint y: 264, endPoint x: 387, endPoint y: 262, distance: 9.1
paste textarea "*"
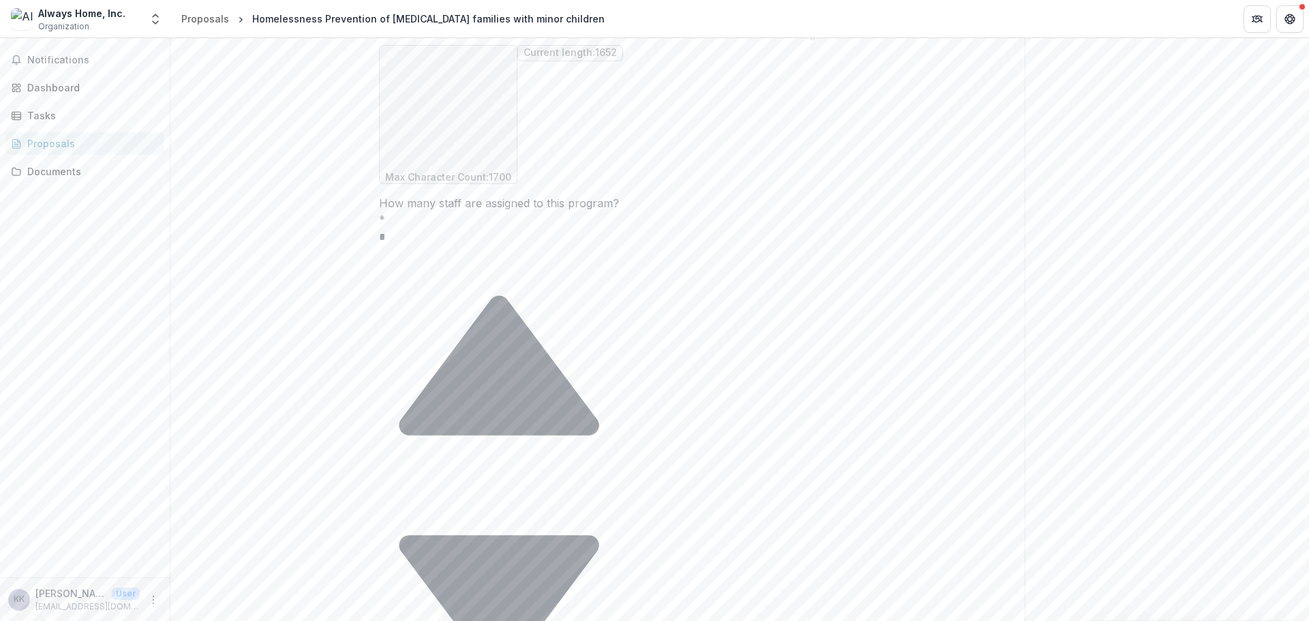
scroll to position [447, 0]
drag, startPoint x: 520, startPoint y: 252, endPoint x: 479, endPoint y: 277, distance: 47.7
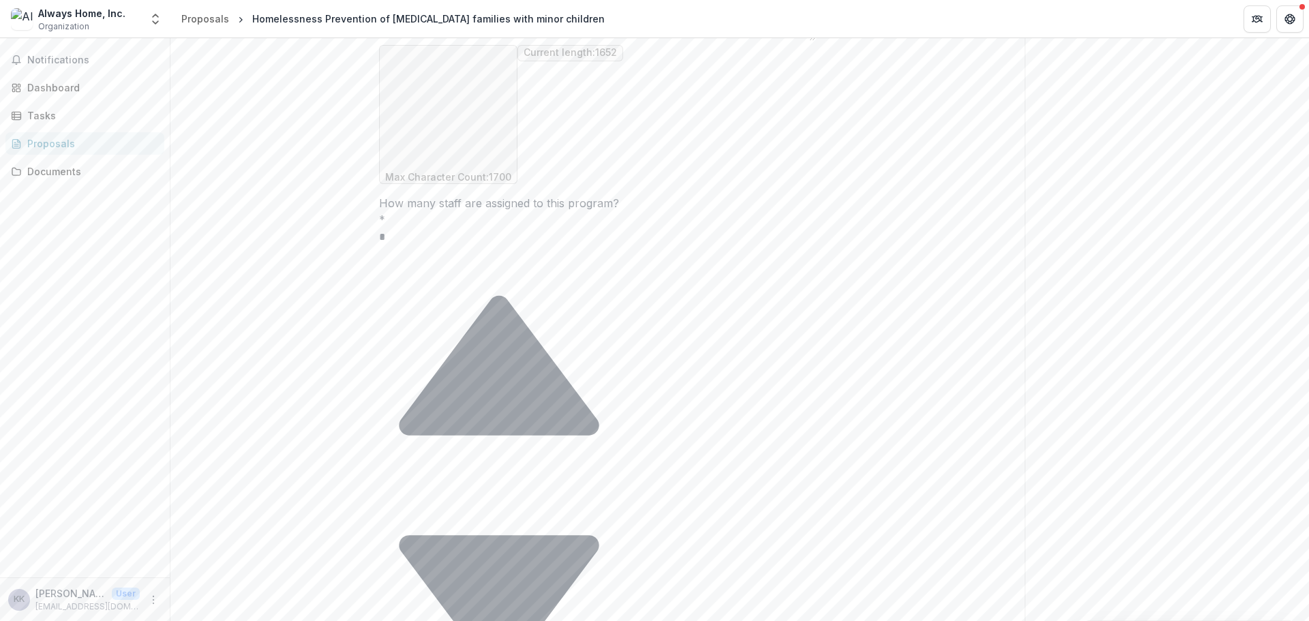
scroll to position [496, 0]
drag, startPoint x: 467, startPoint y: 245, endPoint x: 483, endPoint y: 250, distance: 17.0
drag, startPoint x: 464, startPoint y: 251, endPoint x: 469, endPoint y: 256, distance: 7.7
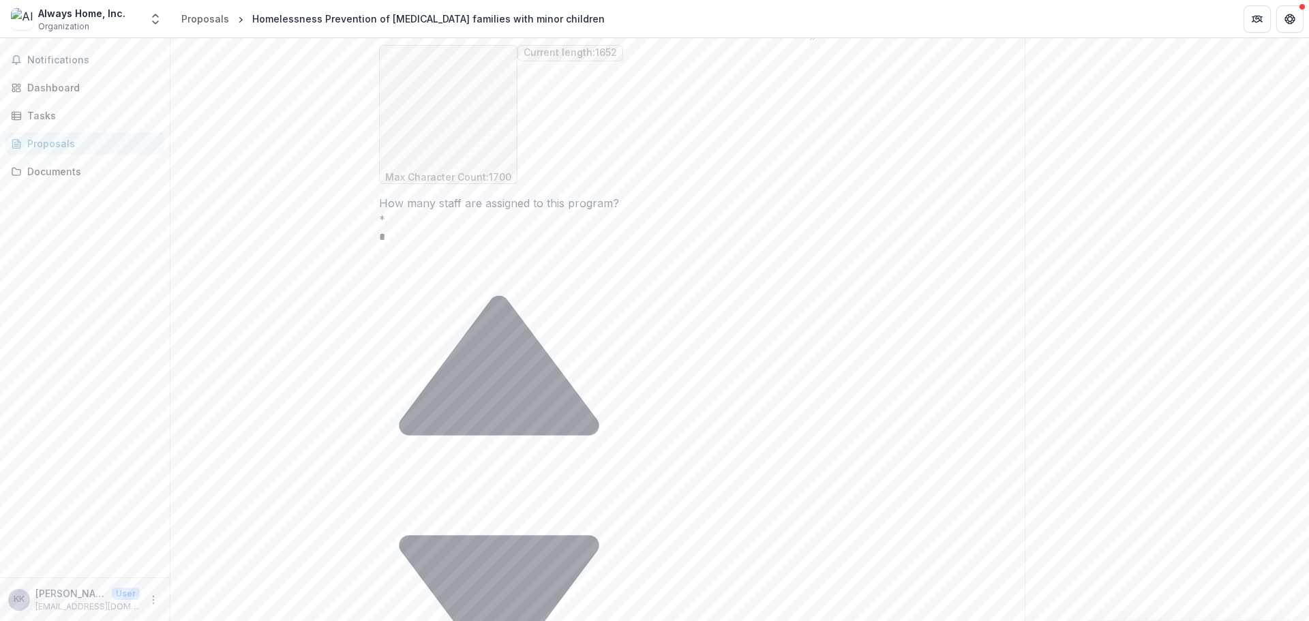
drag, startPoint x: 415, startPoint y: 262, endPoint x: 371, endPoint y: 264, distance: 44.4
paste textarea
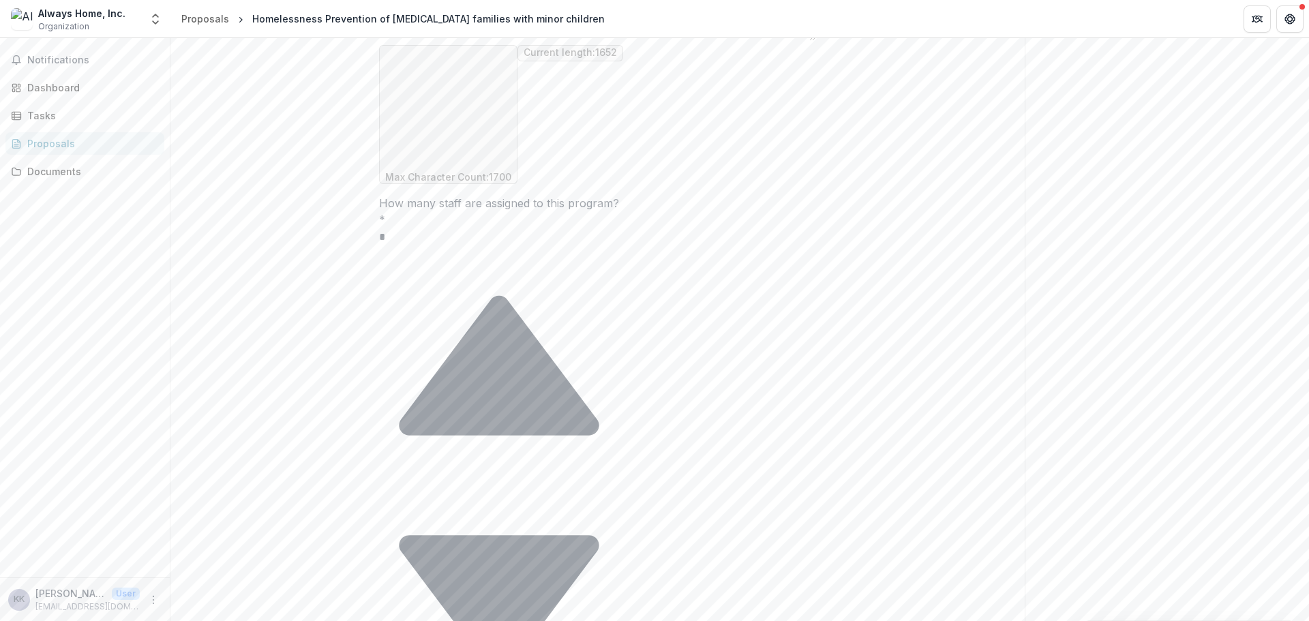
scroll to position [592, 0]
drag, startPoint x: 415, startPoint y: 282, endPoint x: 429, endPoint y: 270, distance: 17.9
drag, startPoint x: 813, startPoint y: 266, endPoint x: 812, endPoint y: 248, distance: 17.8
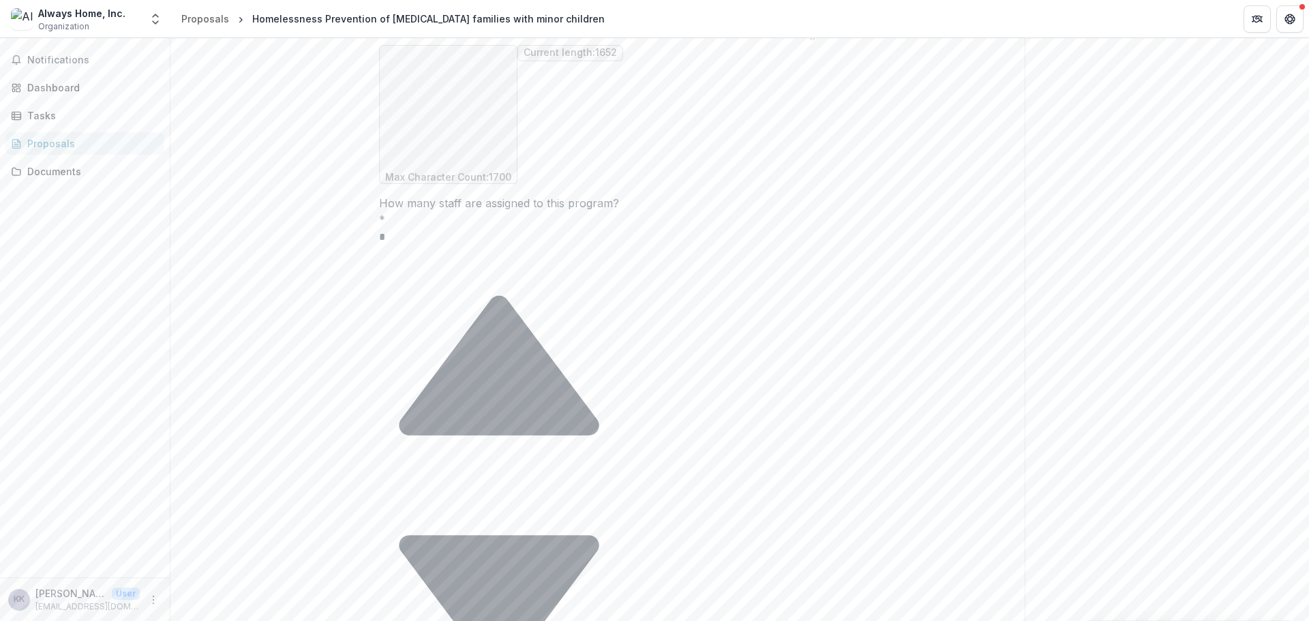
scroll to position [439, 0]
drag, startPoint x: 416, startPoint y: 275, endPoint x: 382, endPoint y: 275, distance: 33.4
paste textarea
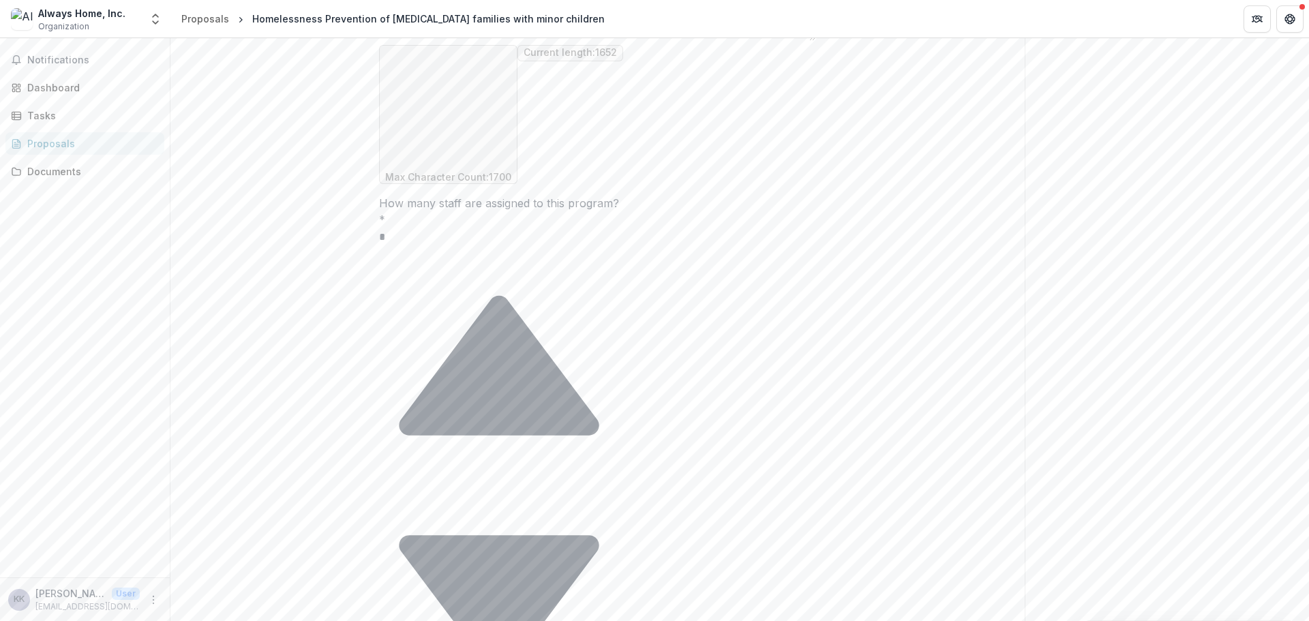
drag, startPoint x: 401, startPoint y: 275, endPoint x: 386, endPoint y: 275, distance: 15.0
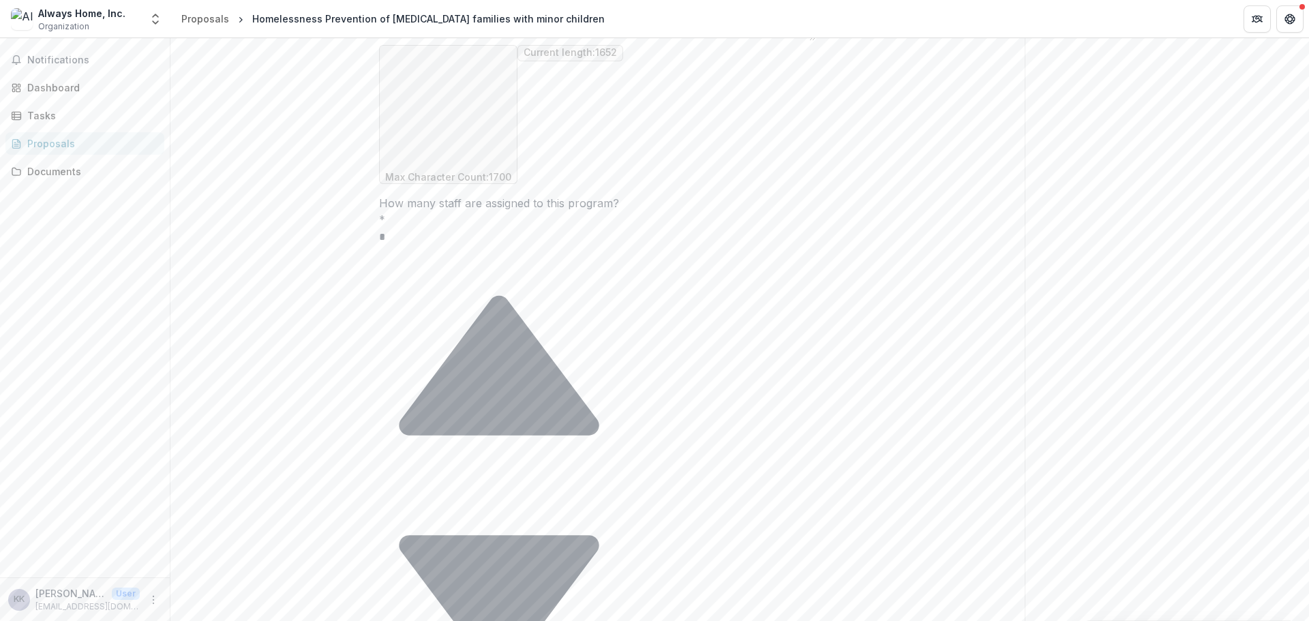
drag, startPoint x: 640, startPoint y: 267, endPoint x: 648, endPoint y: 286, distance: 21.4
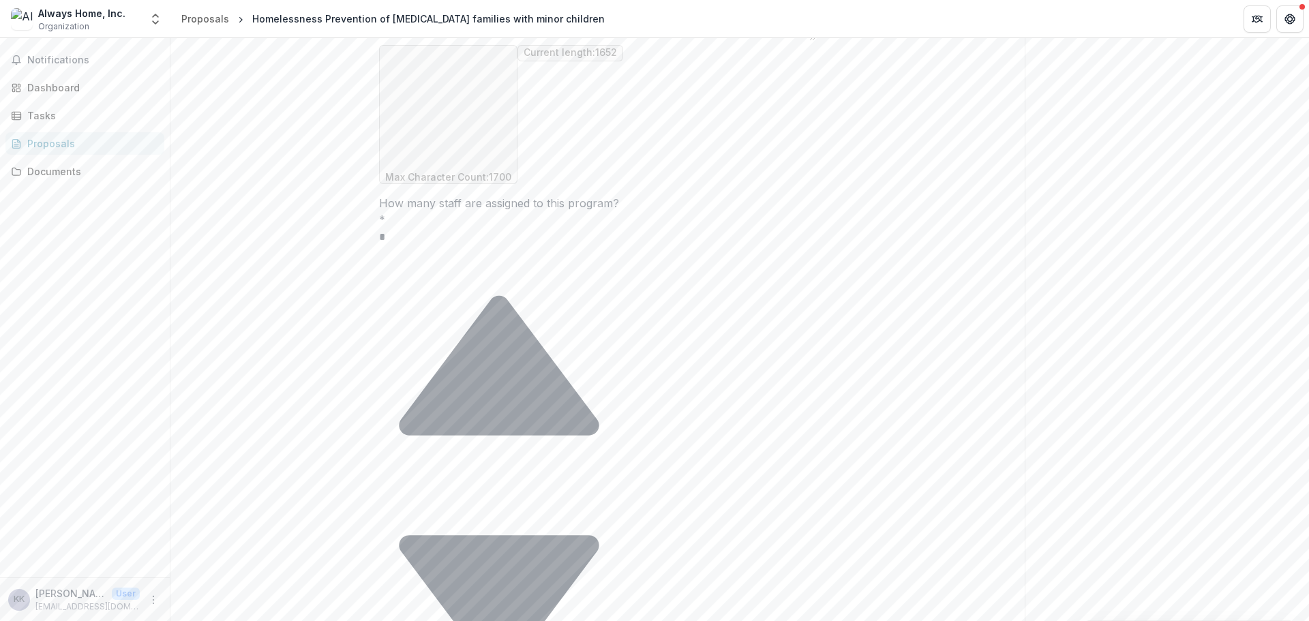
drag, startPoint x: 537, startPoint y: 243, endPoint x: 515, endPoint y: 250, distance: 22.7
drag, startPoint x: 515, startPoint y: 271, endPoint x: 482, endPoint y: 273, distance: 32.8
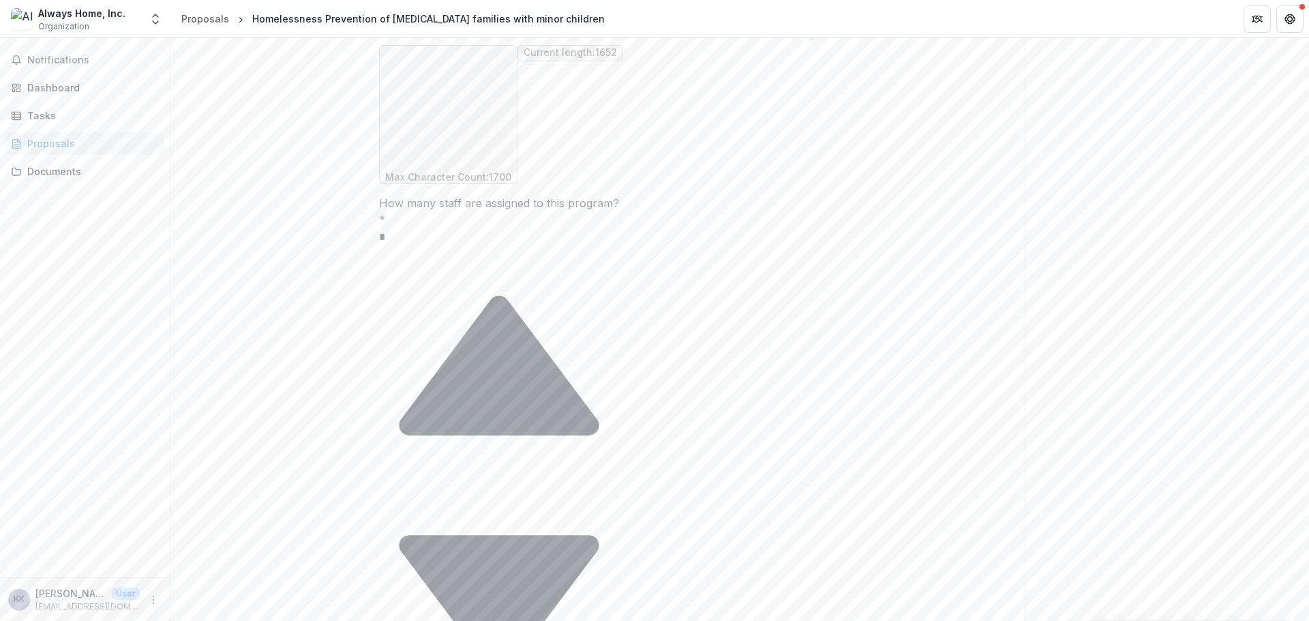
drag, startPoint x: 735, startPoint y: 243, endPoint x: 775, endPoint y: 249, distance: 40.6
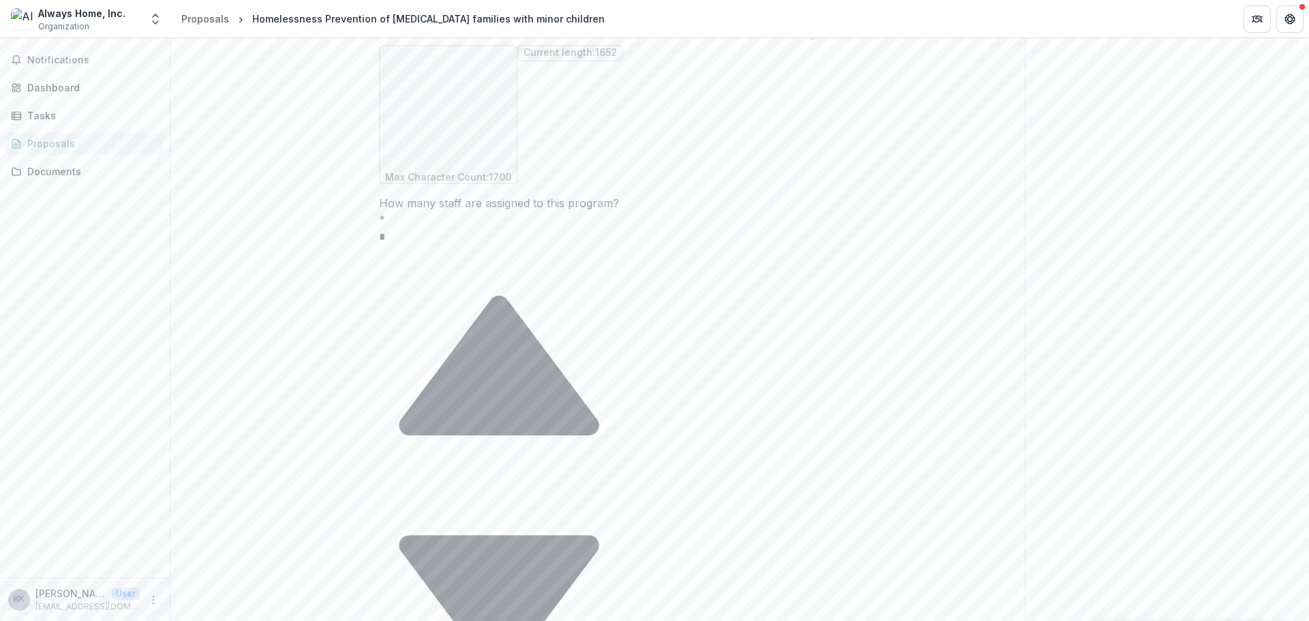
drag, startPoint x: 590, startPoint y: 255, endPoint x: 535, endPoint y: 252, distance: 56.0
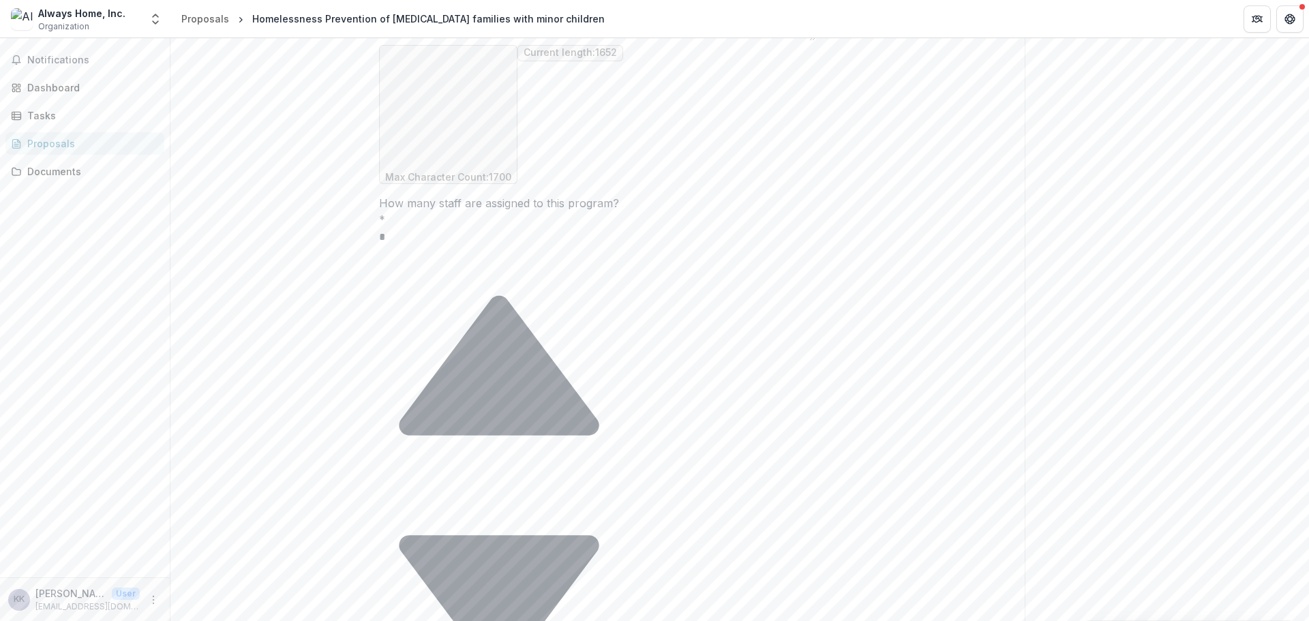
drag, startPoint x: 591, startPoint y: 269, endPoint x: 535, endPoint y: 269, distance: 55.9
drag, startPoint x: 590, startPoint y: 284, endPoint x: 555, endPoint y: 277, distance: 36.1
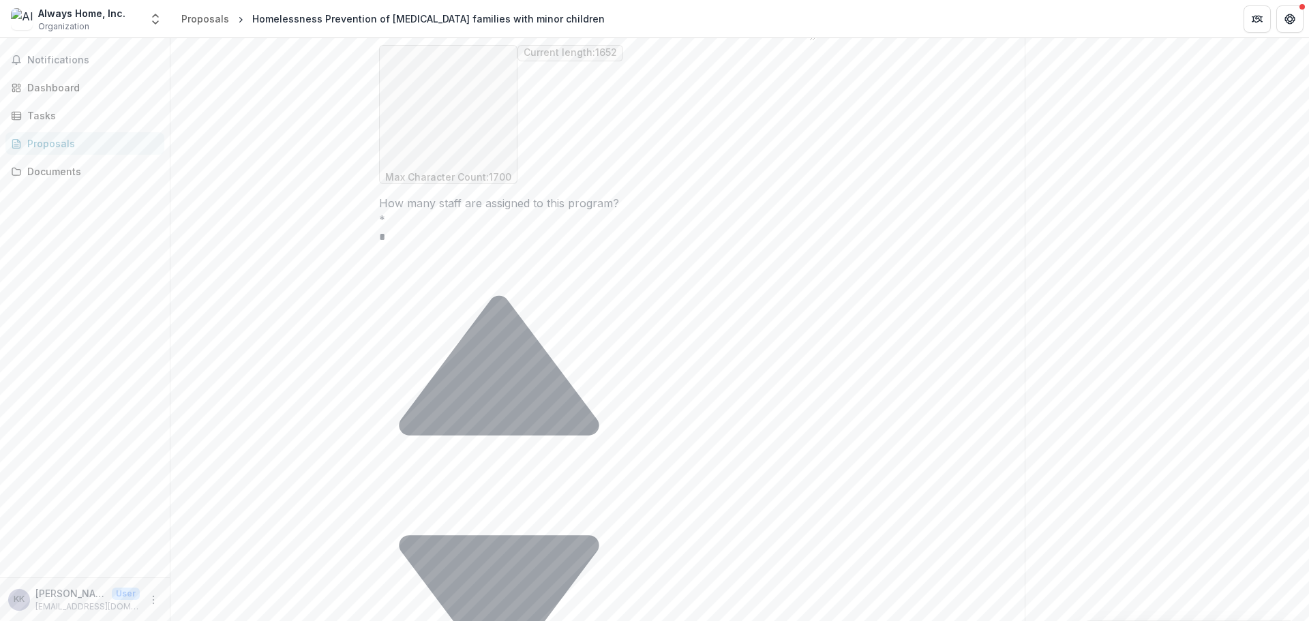
scroll to position [205, 0]
drag, startPoint x: 595, startPoint y: 284, endPoint x: 593, endPoint y: 267, distance: 17.2
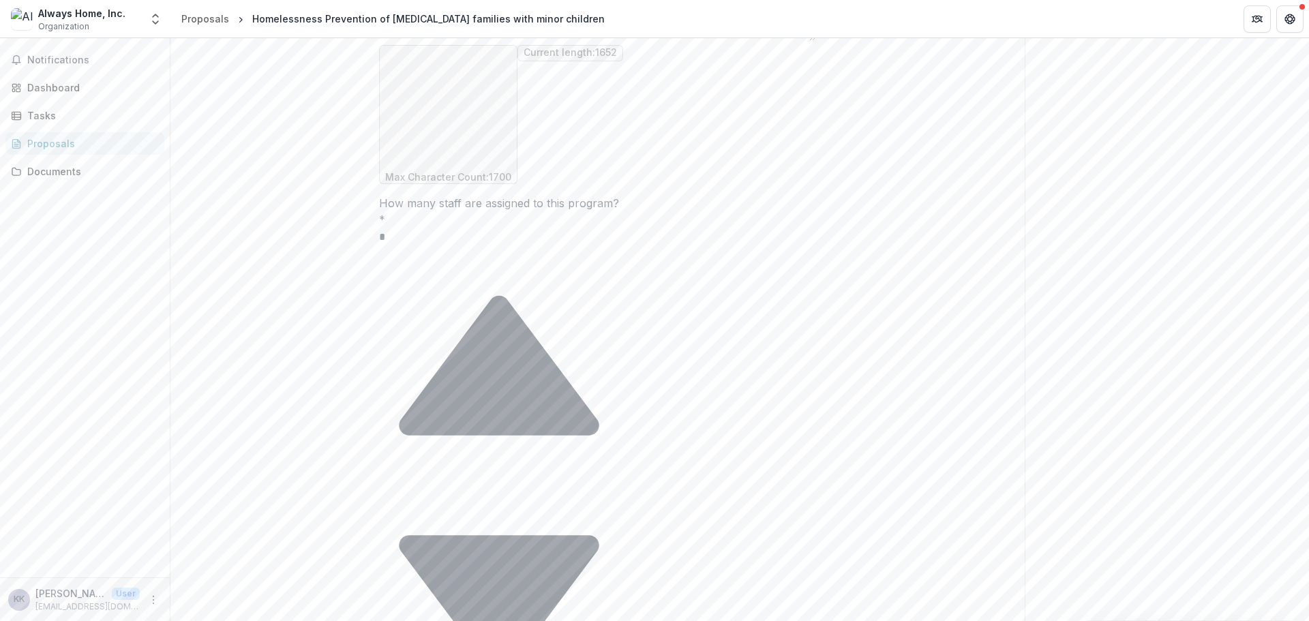
drag, startPoint x: 535, startPoint y: 248, endPoint x: 592, endPoint y: 262, distance: 59.0
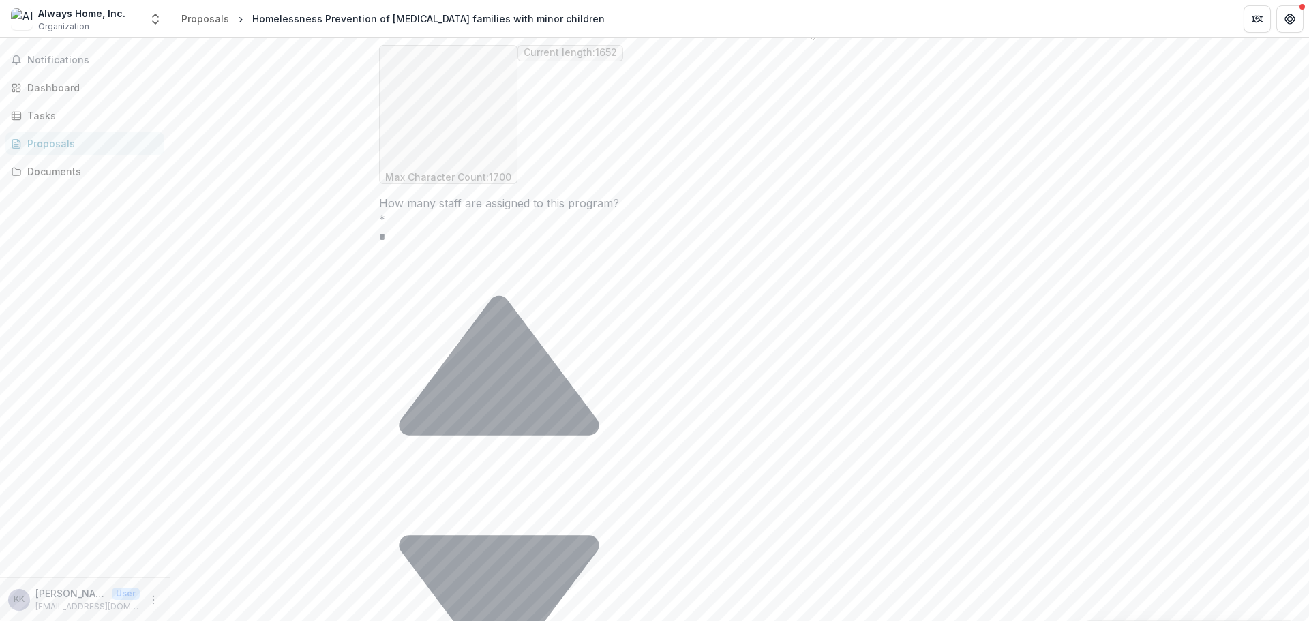
drag, startPoint x: 594, startPoint y: 276, endPoint x: 537, endPoint y: 255, distance: 60.4
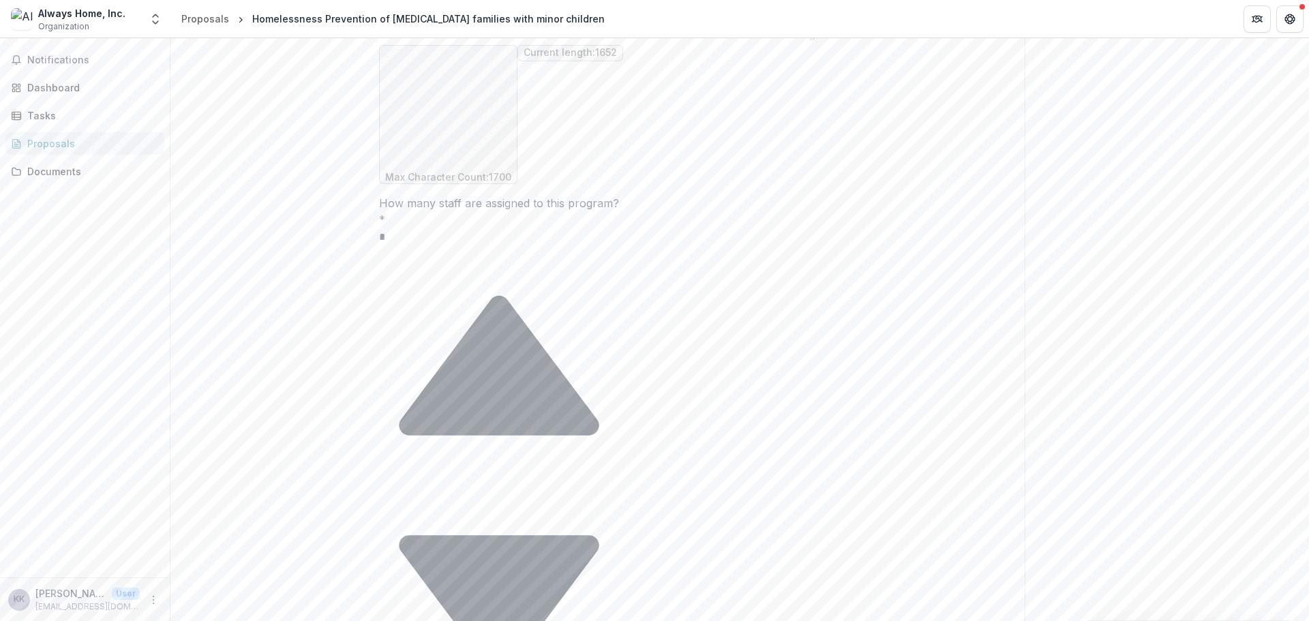
scroll to position [267, 0]
drag, startPoint x: 426, startPoint y: 283, endPoint x: 422, endPoint y: 252, distance: 31.6
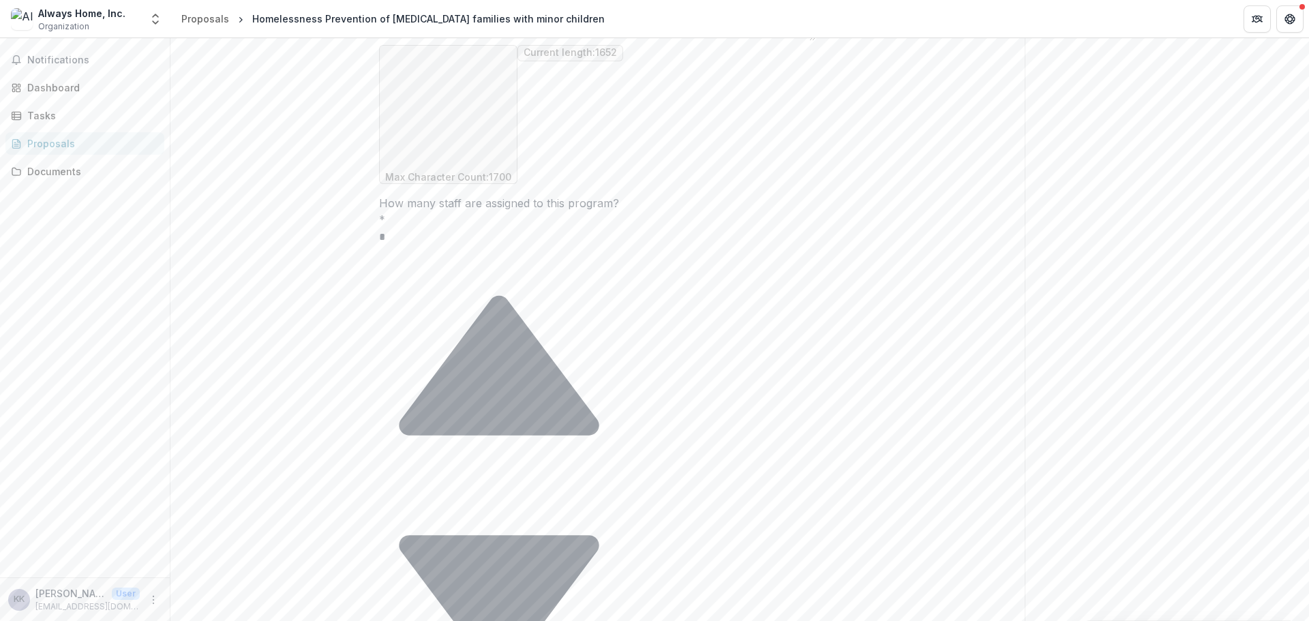
drag, startPoint x: 462, startPoint y: 280, endPoint x: 584, endPoint y: 269, distance: 122.5
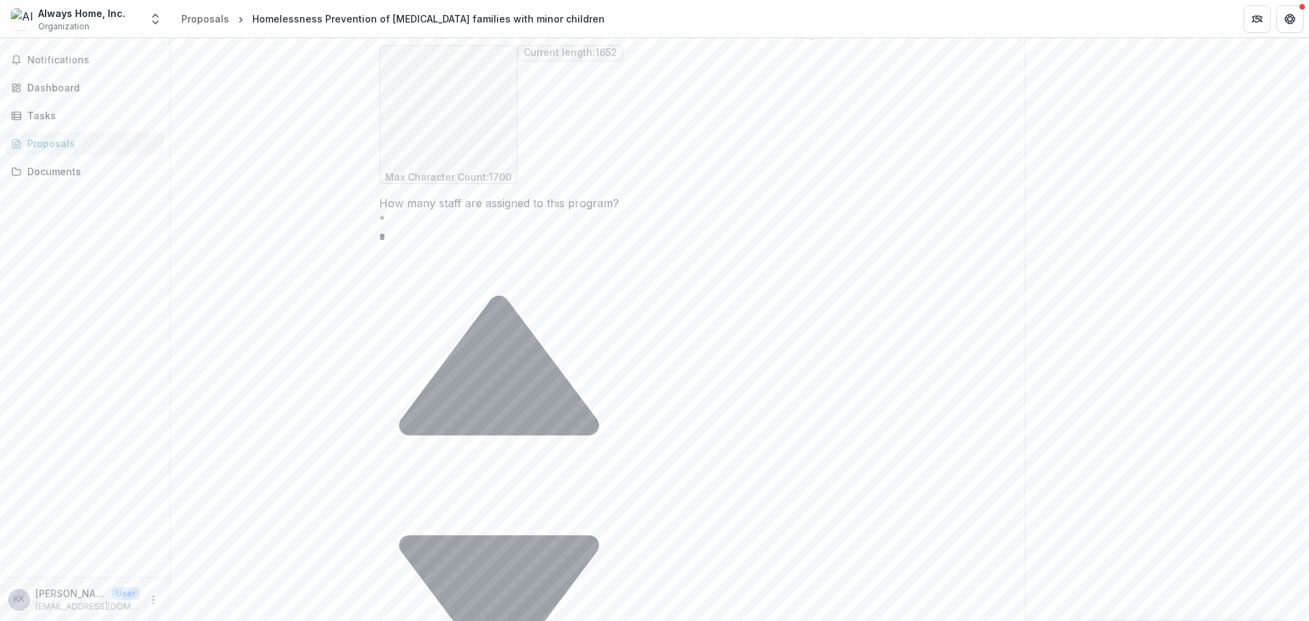
drag, startPoint x: 461, startPoint y: 276, endPoint x: 498, endPoint y: 275, distance: 36.8
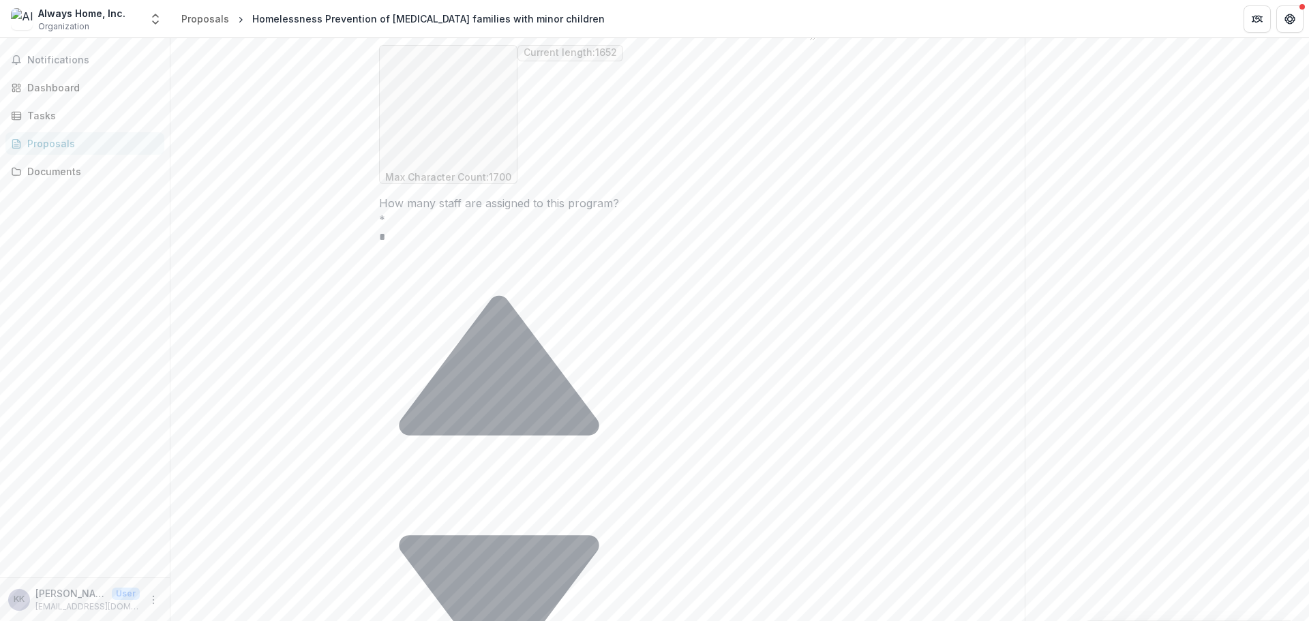
drag, startPoint x: 595, startPoint y: 264, endPoint x: 576, endPoint y: 264, distance: 18.4
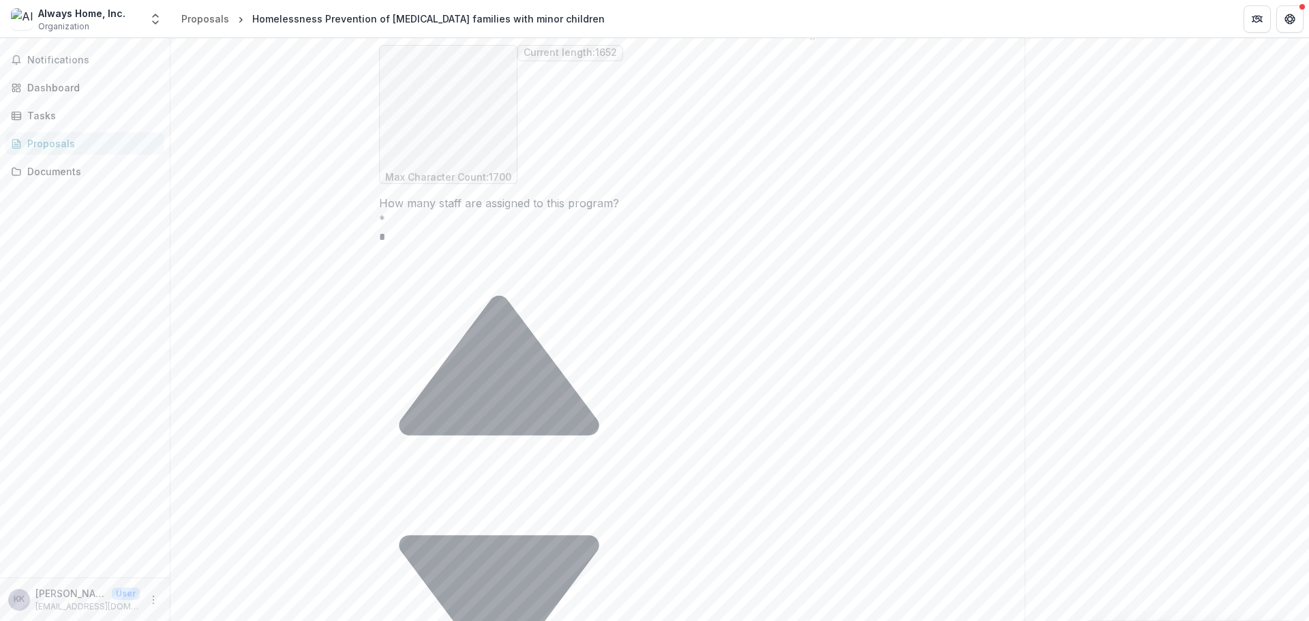
drag, startPoint x: 509, startPoint y: 278, endPoint x: 498, endPoint y: 275, distance: 11.4
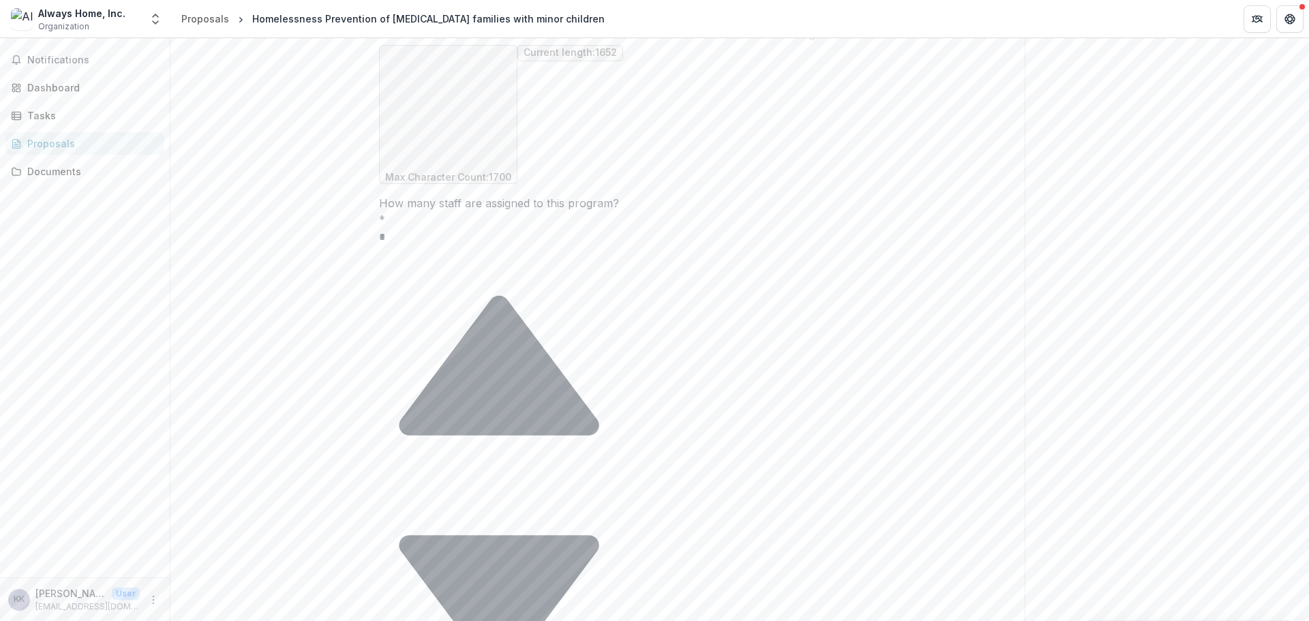
drag, startPoint x: 702, startPoint y: 267, endPoint x: 736, endPoint y: 269, distance: 34.8
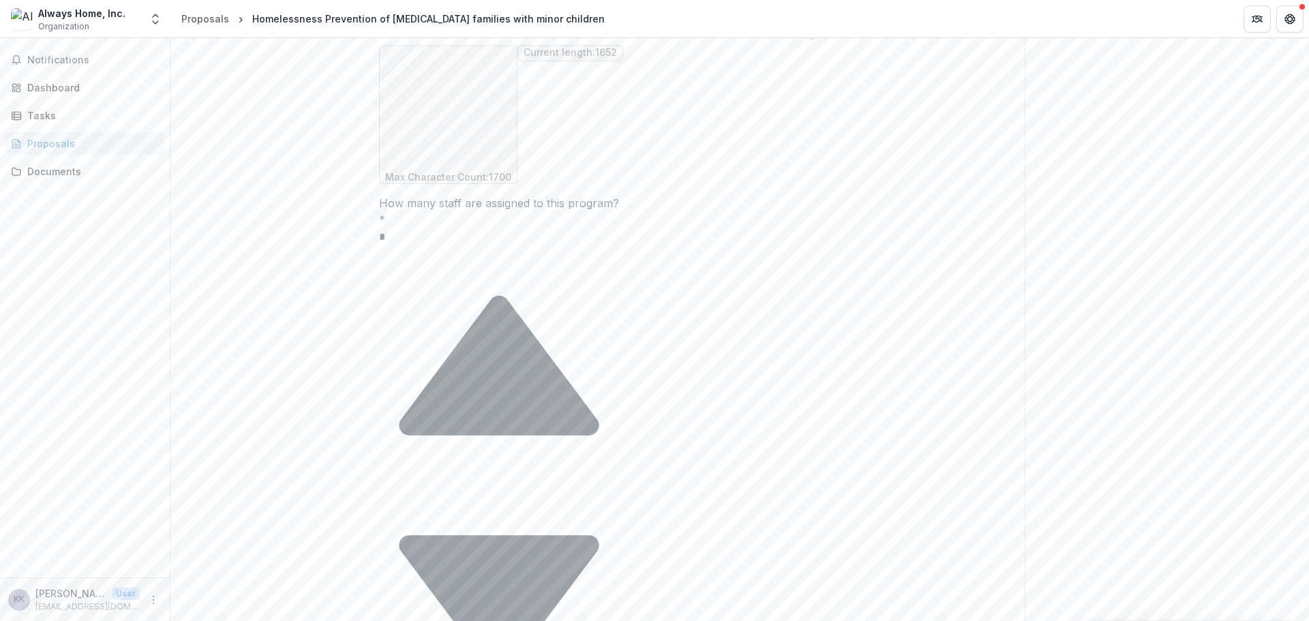
drag, startPoint x: 735, startPoint y: 267, endPoint x: 702, endPoint y: 271, distance: 33.0
drag, startPoint x: 699, startPoint y: 267, endPoint x: 711, endPoint y: 266, distance: 12.3
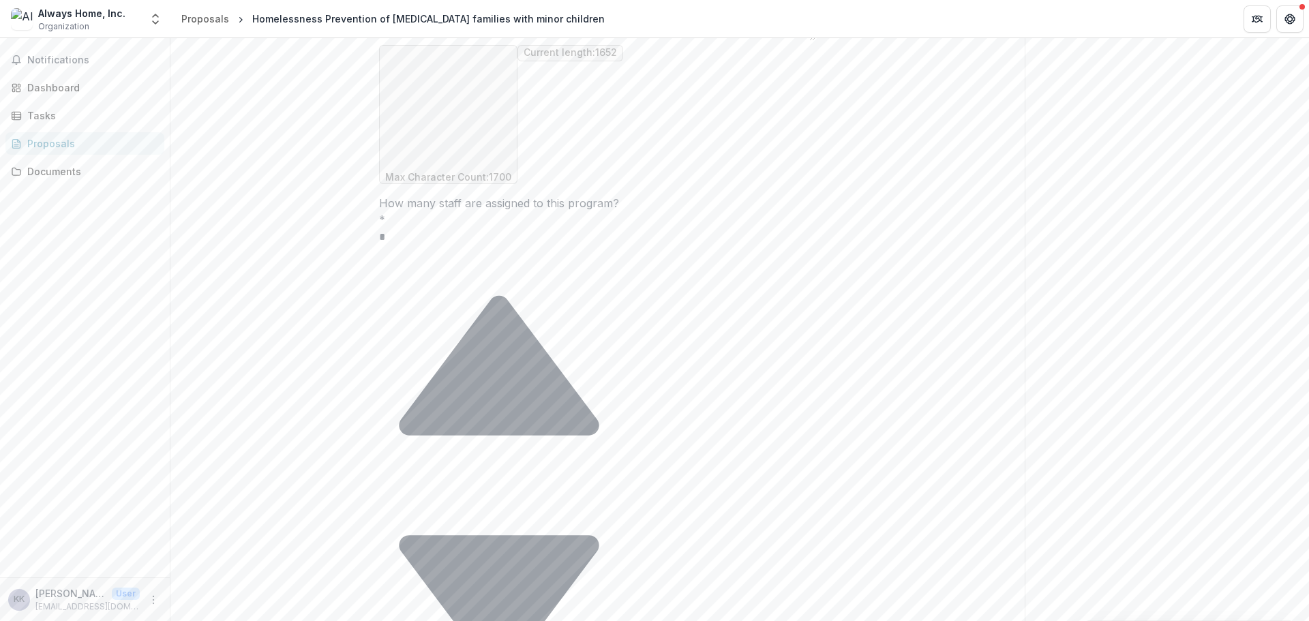
drag, startPoint x: 499, startPoint y: 257, endPoint x: 715, endPoint y: 257, distance: 216.1
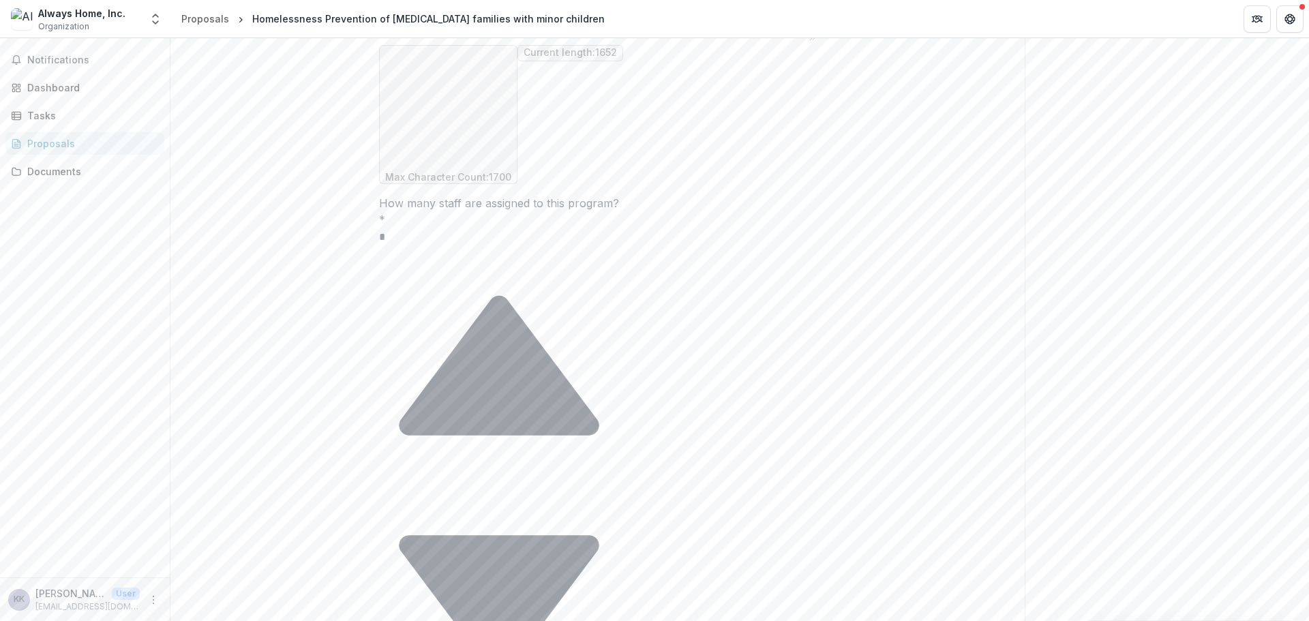
paste textarea "**********"
drag, startPoint x: 474, startPoint y: 258, endPoint x: 481, endPoint y: 259, distance: 7.5
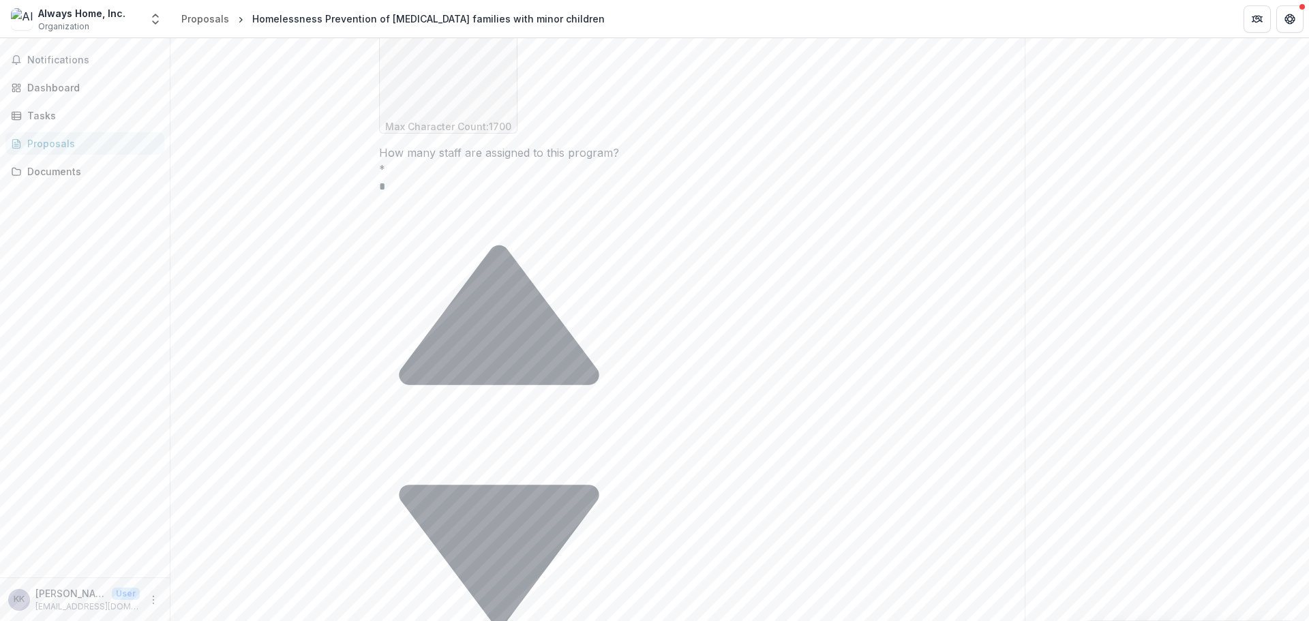
scroll to position [1314, 0]
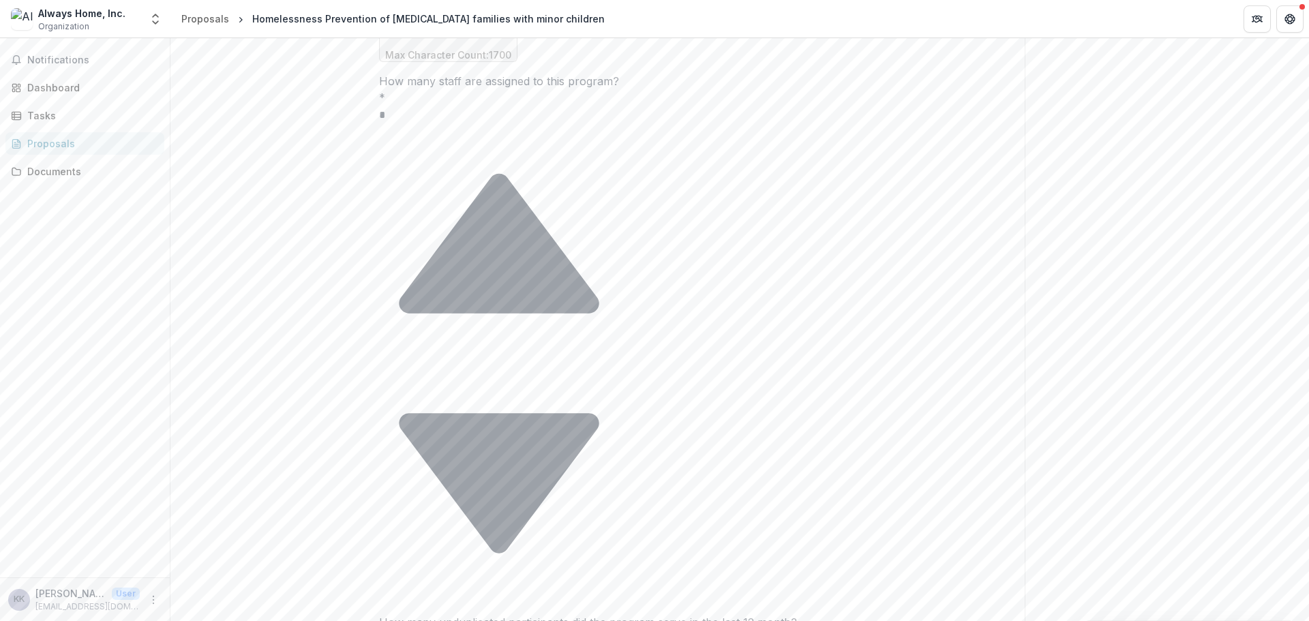
type textarea "**********"
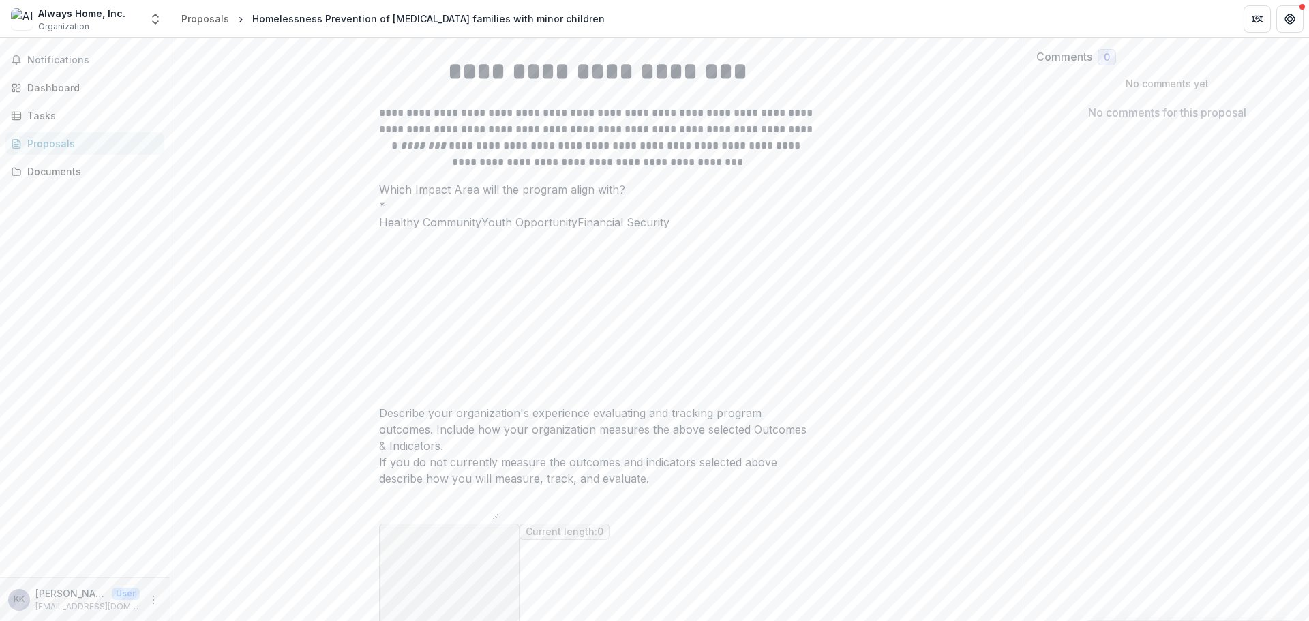
scroll to position [222, 0]
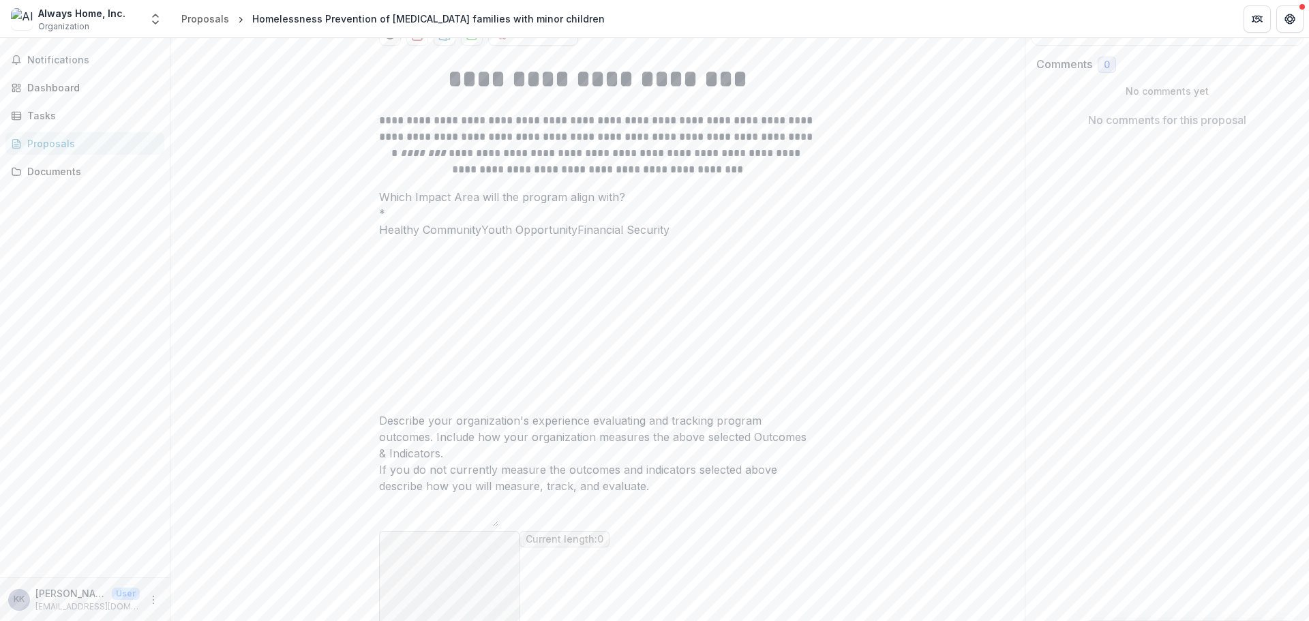
click at [577, 237] on span at bounding box center [577, 230] width 0 height 14
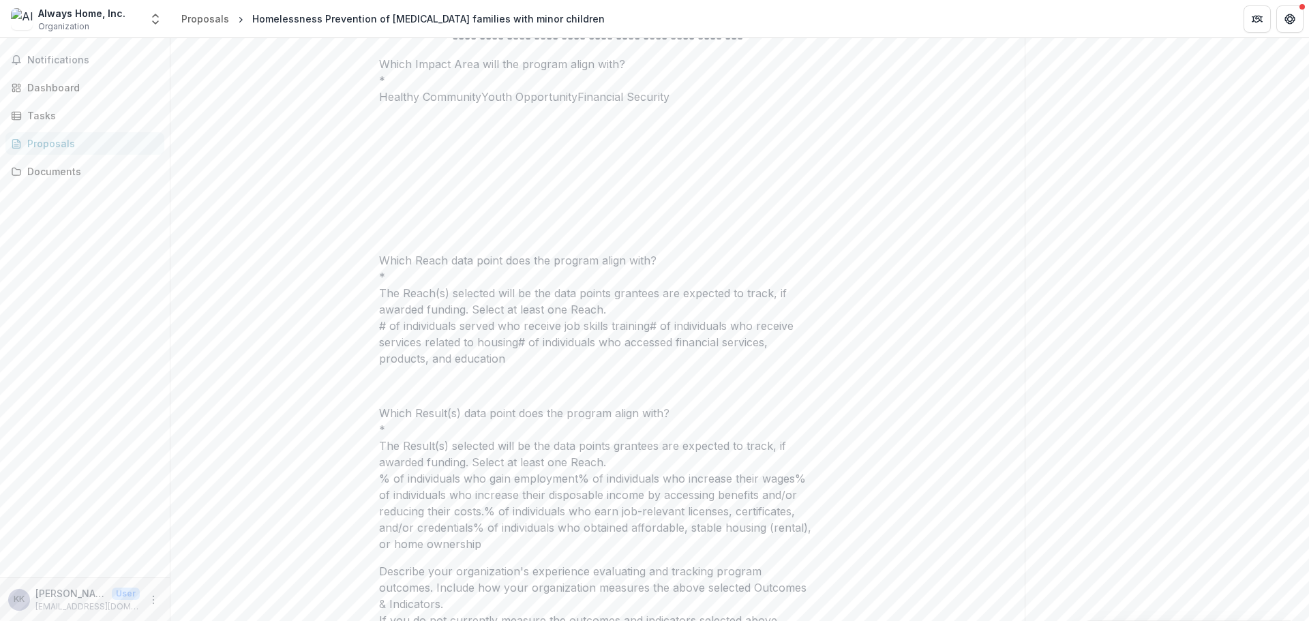
scroll to position [358, 0]
click at [650, 329] on span at bounding box center [650, 323] width 0 height 14
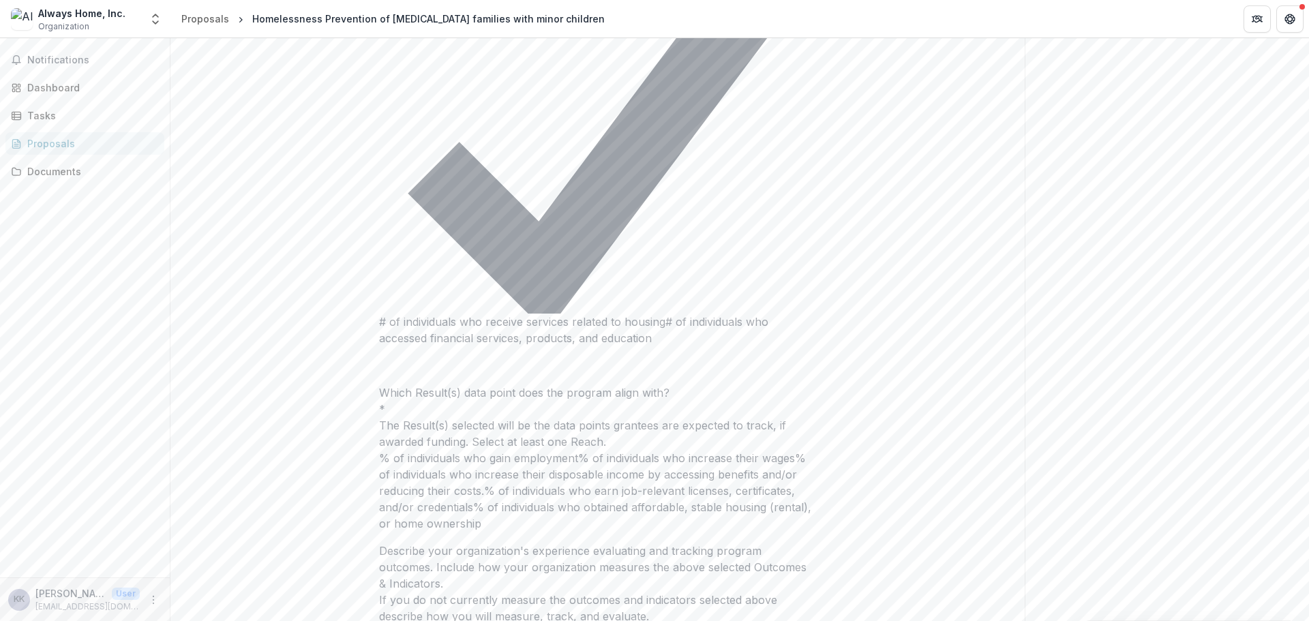
scroll to position [745, 0]
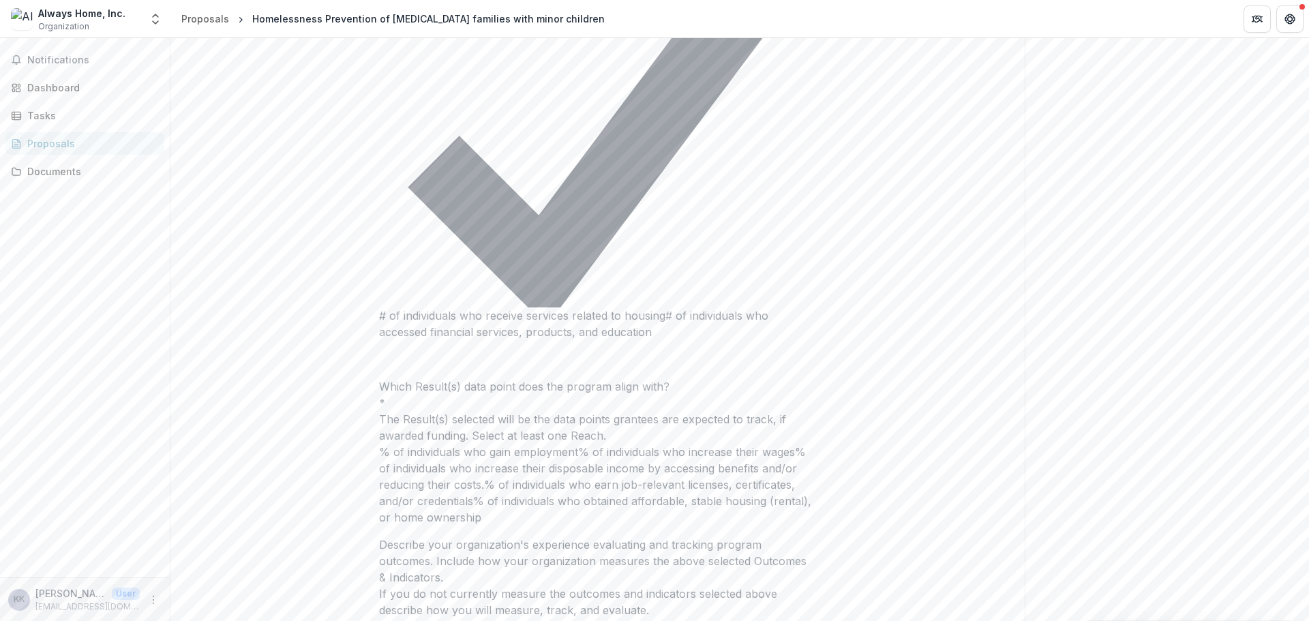
click at [473, 494] on span at bounding box center [473, 501] width 0 height 14
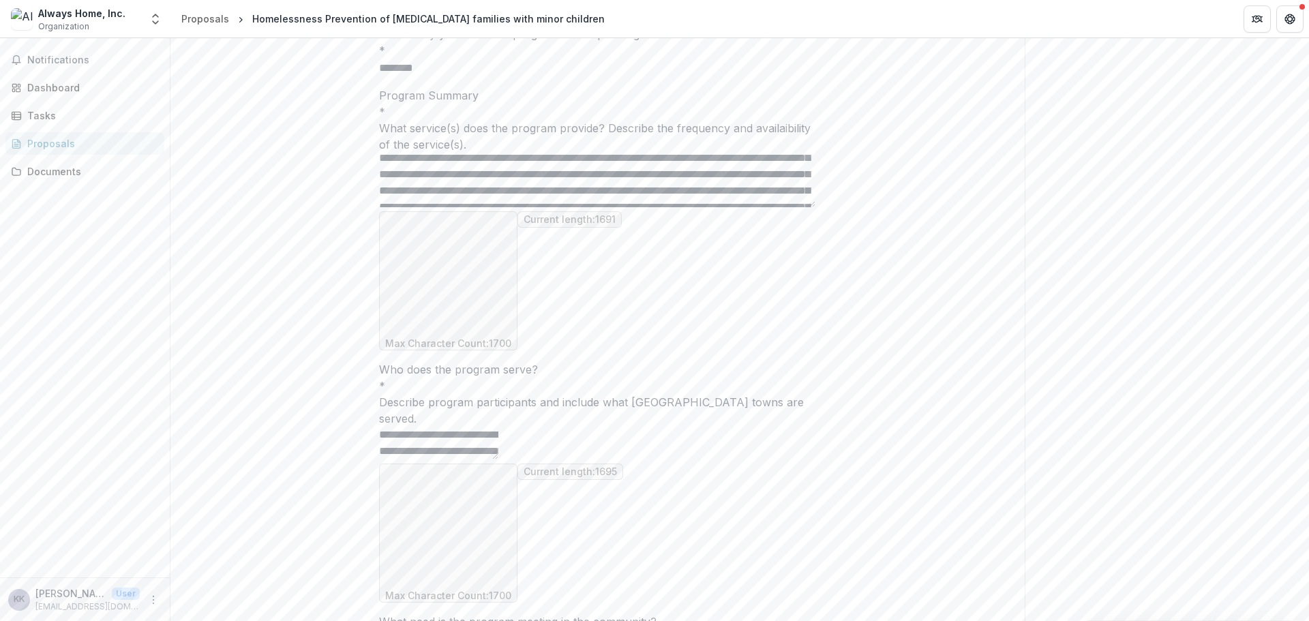
scroll to position [363, 0]
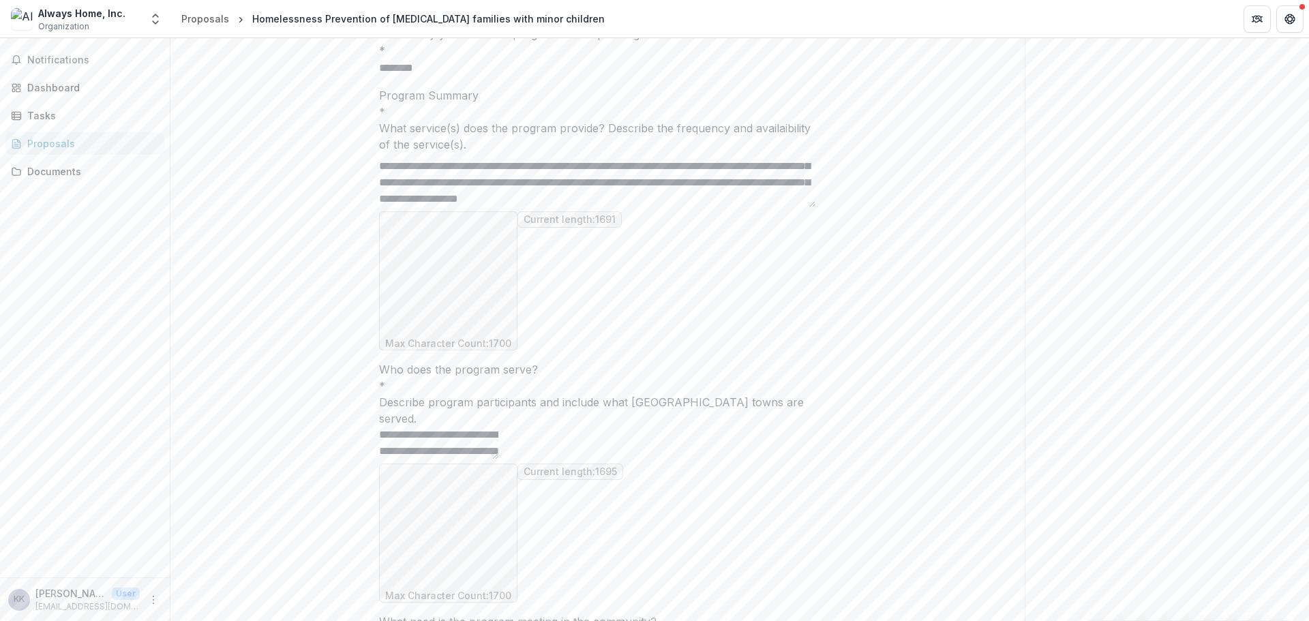
drag, startPoint x: 390, startPoint y: 303, endPoint x: 786, endPoint y: 365, distance: 400.9
click at [786, 350] on div "Program Summary * What service(s) does the program provide? Describe the freque…" at bounding box center [597, 218] width 436 height 263
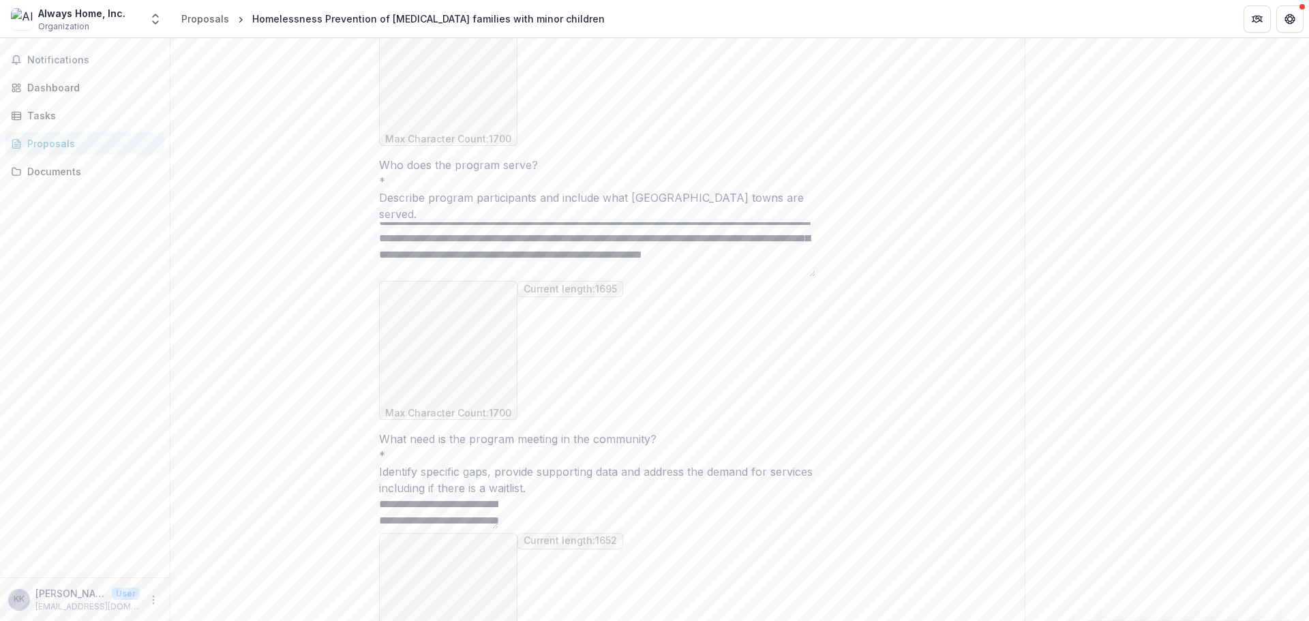
scroll to position [378, 0]
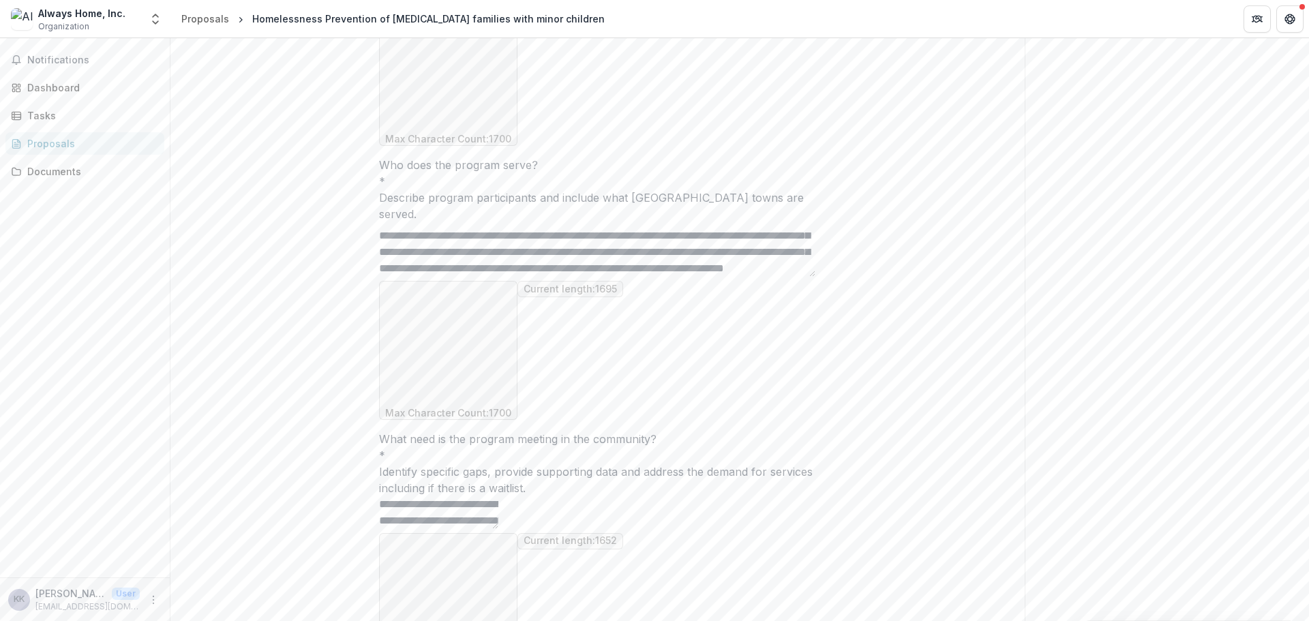
drag, startPoint x: 388, startPoint y: 224, endPoint x: 425, endPoint y: 280, distance: 66.8
click at [425, 280] on div "Who does the program serve? * Describe program participants and include what Ne…" at bounding box center [597, 288] width 436 height 263
drag, startPoint x: 434, startPoint y: 258, endPoint x: 382, endPoint y: 207, distance: 72.3
click at [382, 207] on div "Who does the program serve? * Describe program participants and include what Ne…" at bounding box center [597, 288] width 436 height 263
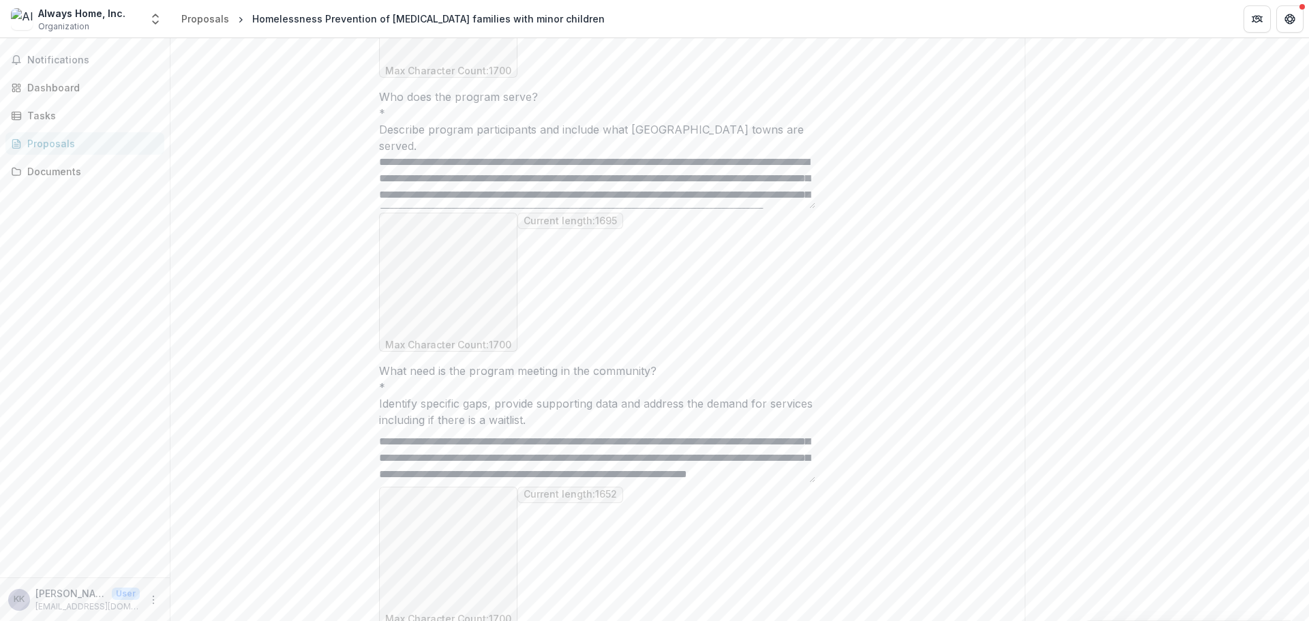
scroll to position [333, 0]
drag, startPoint x: 391, startPoint y: 299, endPoint x: 608, endPoint y: 346, distance: 222.5
click at [608, 363] on div "What need is the program meeting in the community? * Identify specific gaps, pr…" at bounding box center [597, 494] width 436 height 263
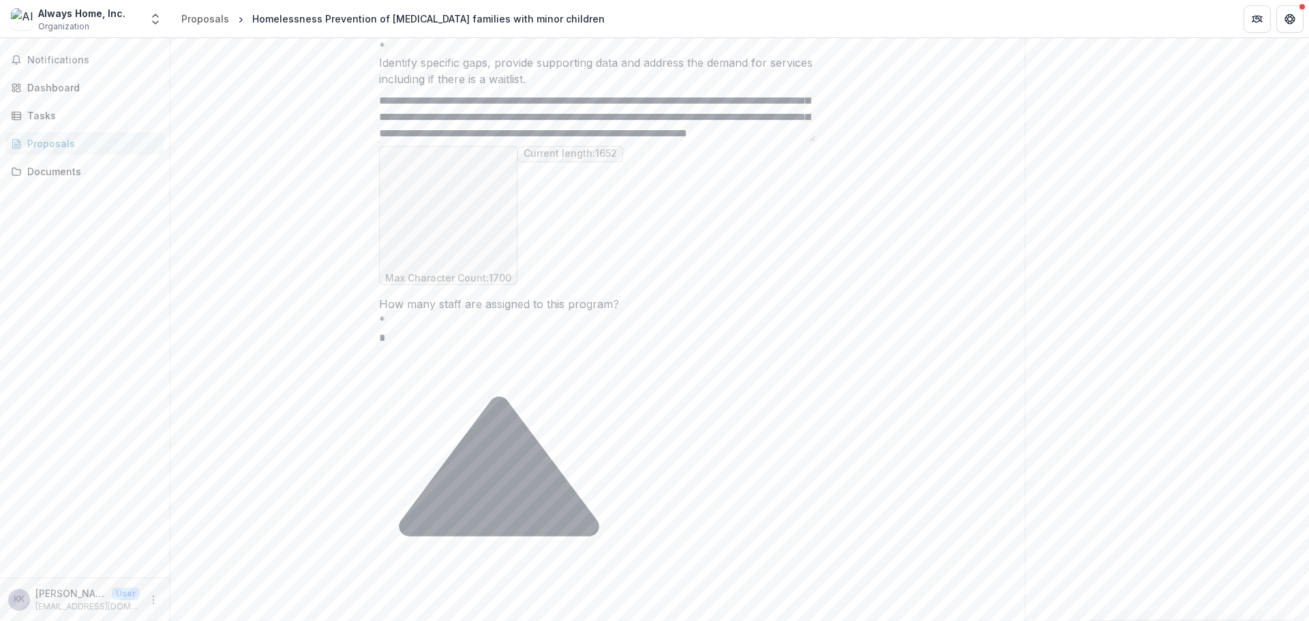
scroll to position [0, 0]
drag, startPoint x: 648, startPoint y: 380, endPoint x: 290, endPoint y: 303, distance: 366.1
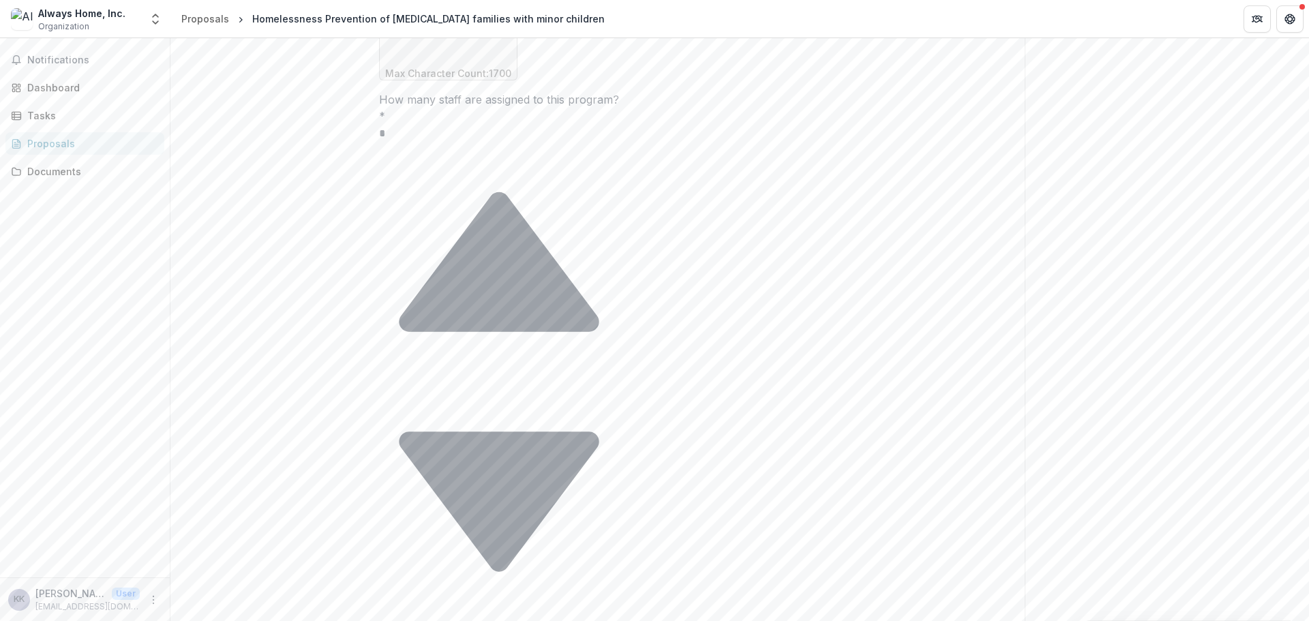
scroll to position [93, 0]
drag, startPoint x: 388, startPoint y: 483, endPoint x: 799, endPoint y: 522, distance: 412.9
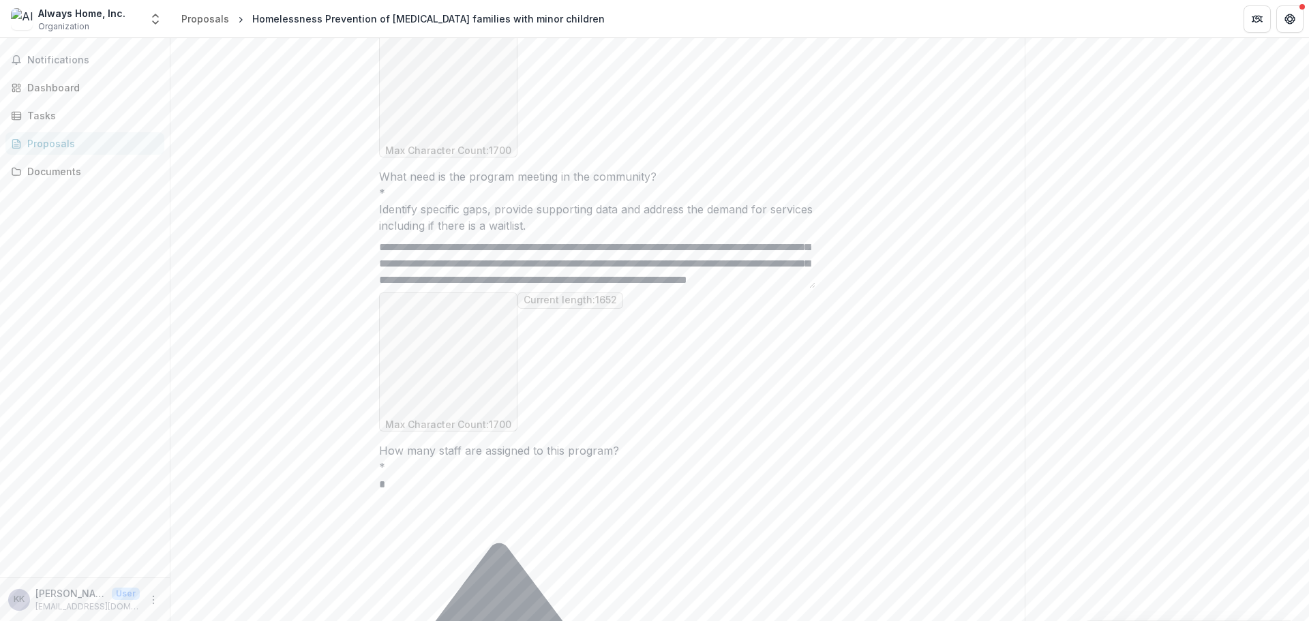
scroll to position [954, 0]
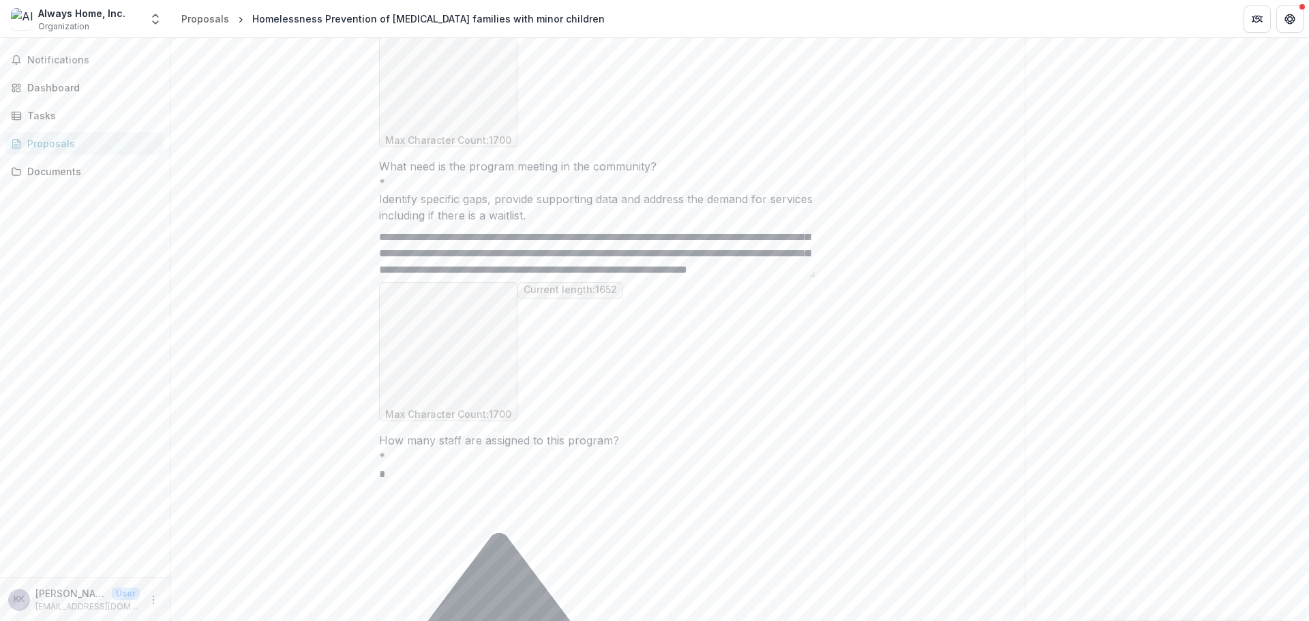
drag, startPoint x: 394, startPoint y: 294, endPoint x: 438, endPoint y: 290, distance: 43.8
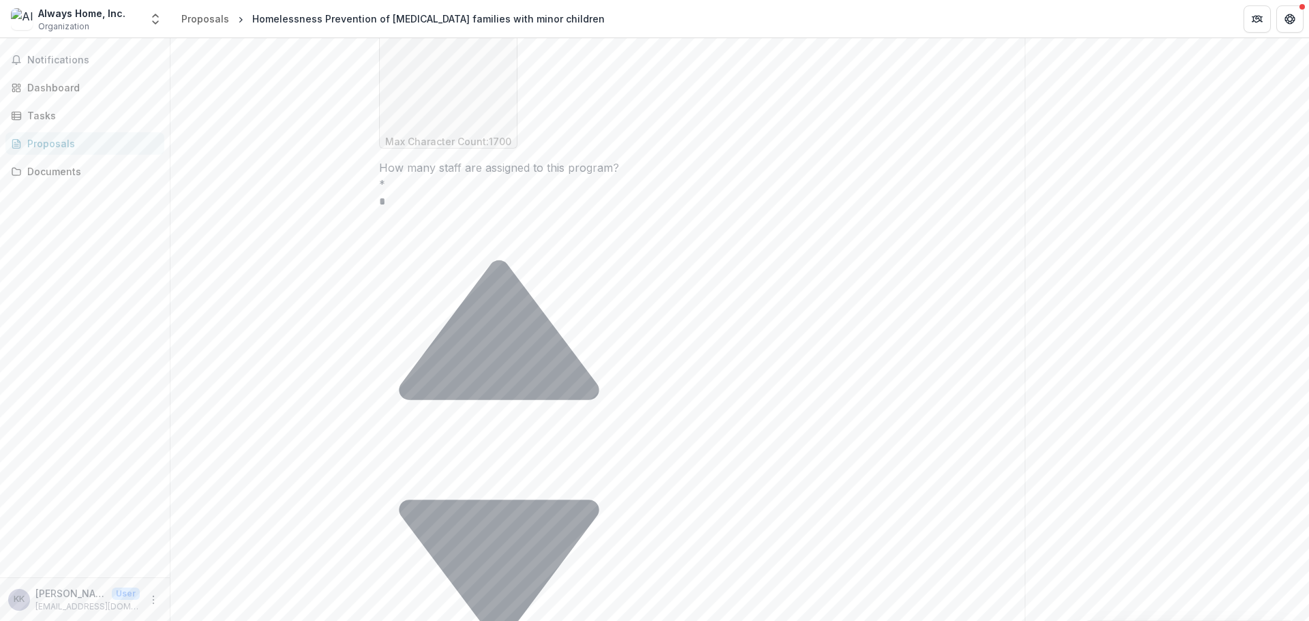
scroll to position [393, 0]
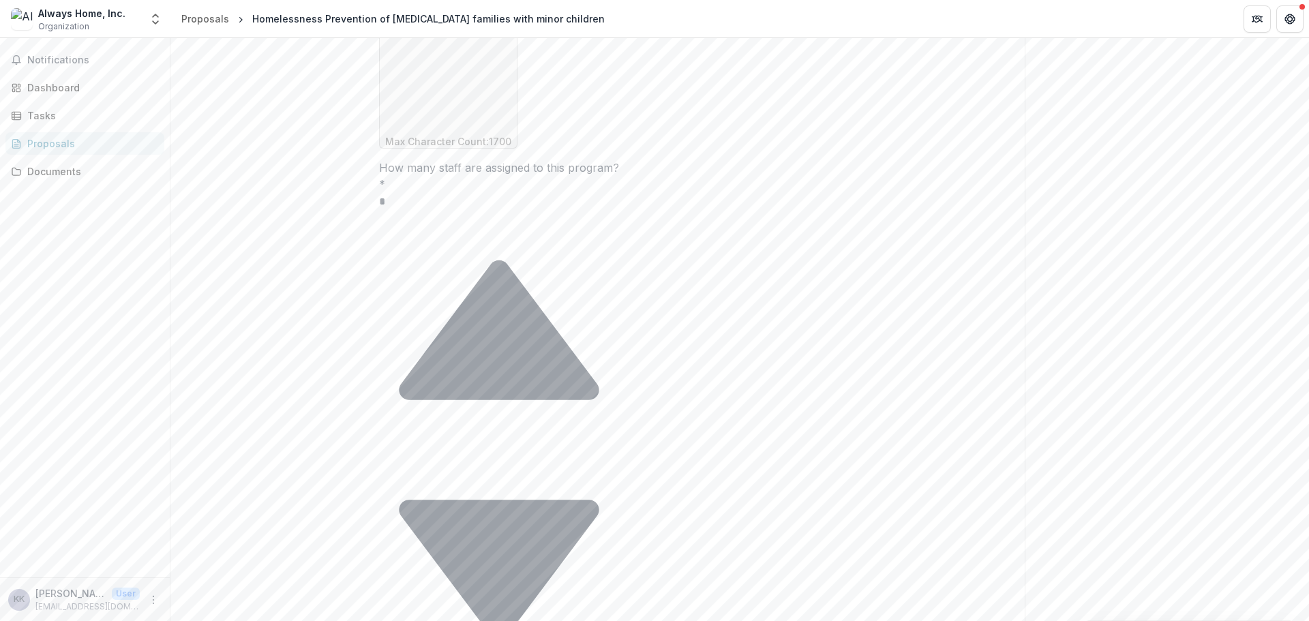
drag, startPoint x: 580, startPoint y: 243, endPoint x: 571, endPoint y: 227, distance: 18.9
drag, startPoint x: 575, startPoint y: 227, endPoint x: 549, endPoint y: 230, distance: 26.7
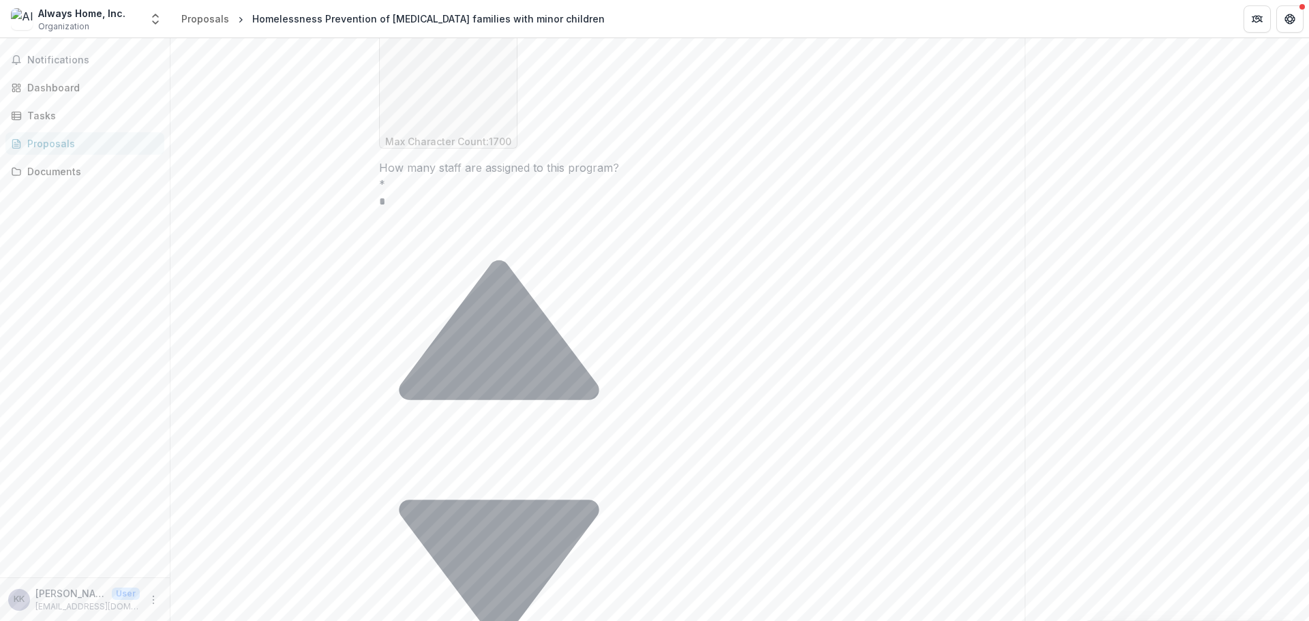
scroll to position [378, 0]
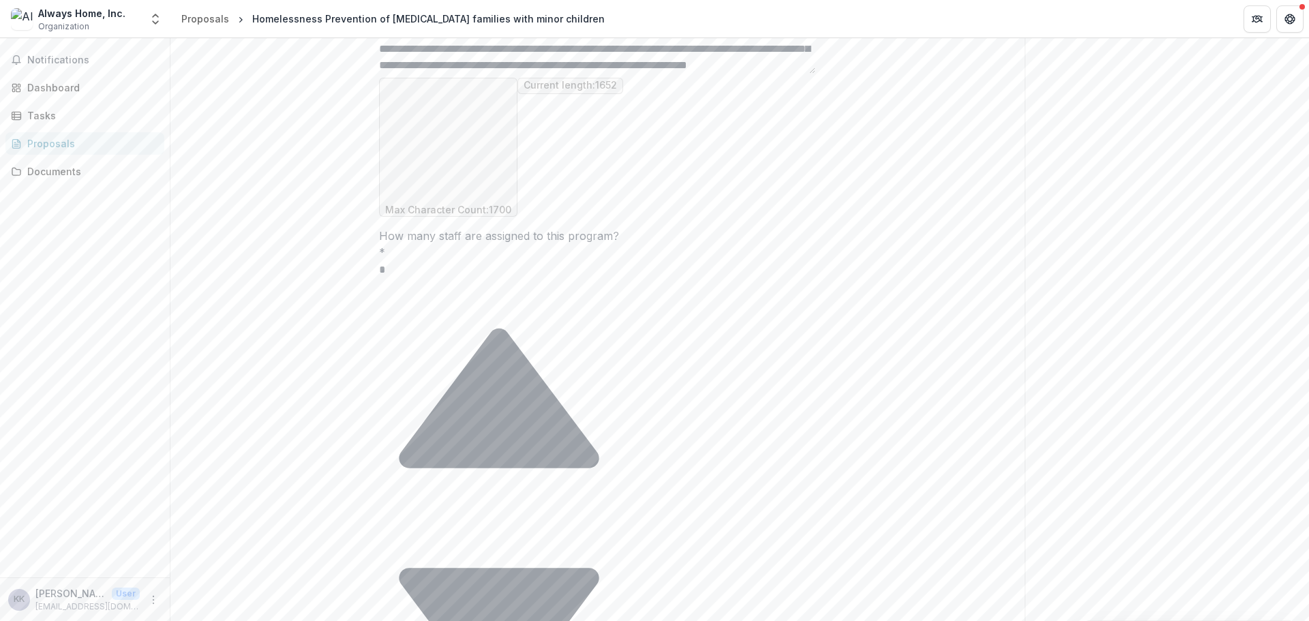
scroll to position [254, 0]
paste textarea "**********"
drag, startPoint x: 414, startPoint y: 305, endPoint x: 376, endPoint y: 307, distance: 38.3
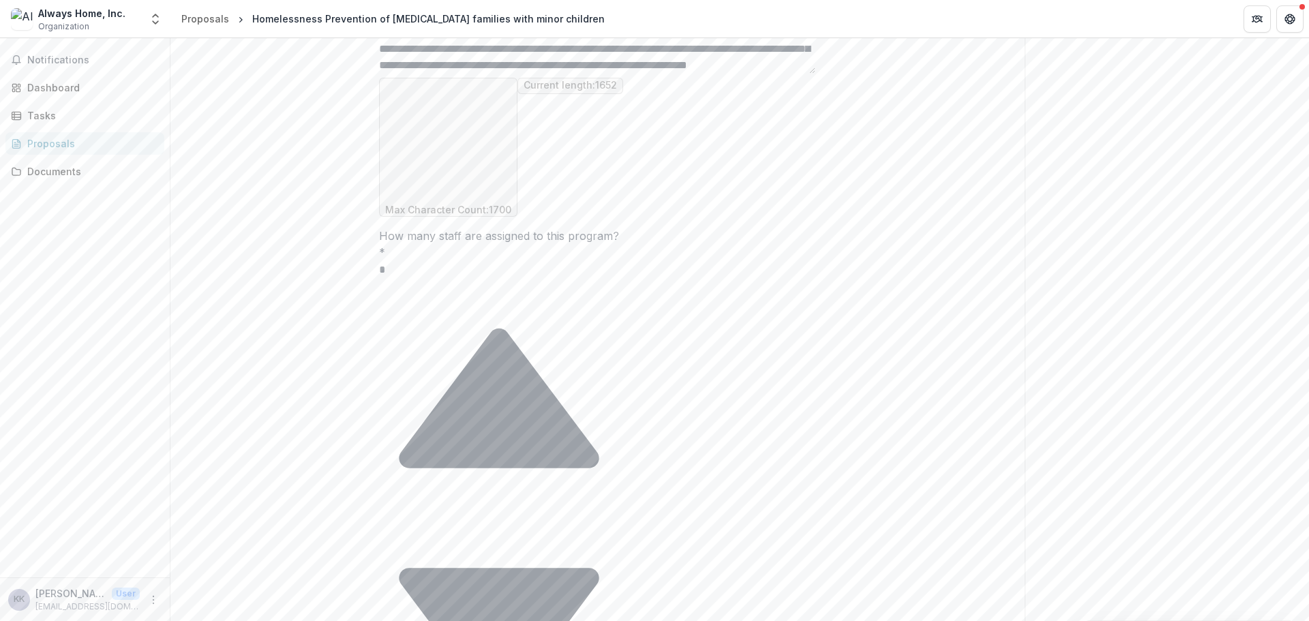
scroll to position [276, 0]
drag, startPoint x: 415, startPoint y: 307, endPoint x: 592, endPoint y: 310, distance: 178.0
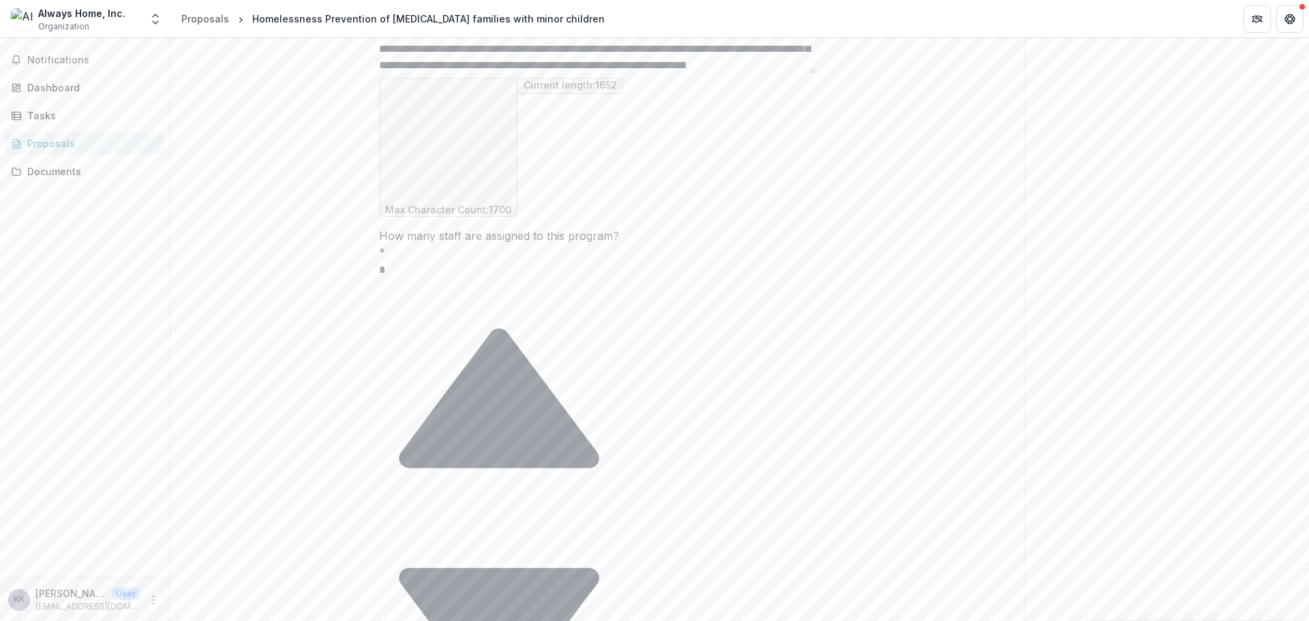
scroll to position [296, 0]
paste textarea "**********"
drag, startPoint x: 450, startPoint y: 299, endPoint x: 429, endPoint y: 299, distance: 21.1
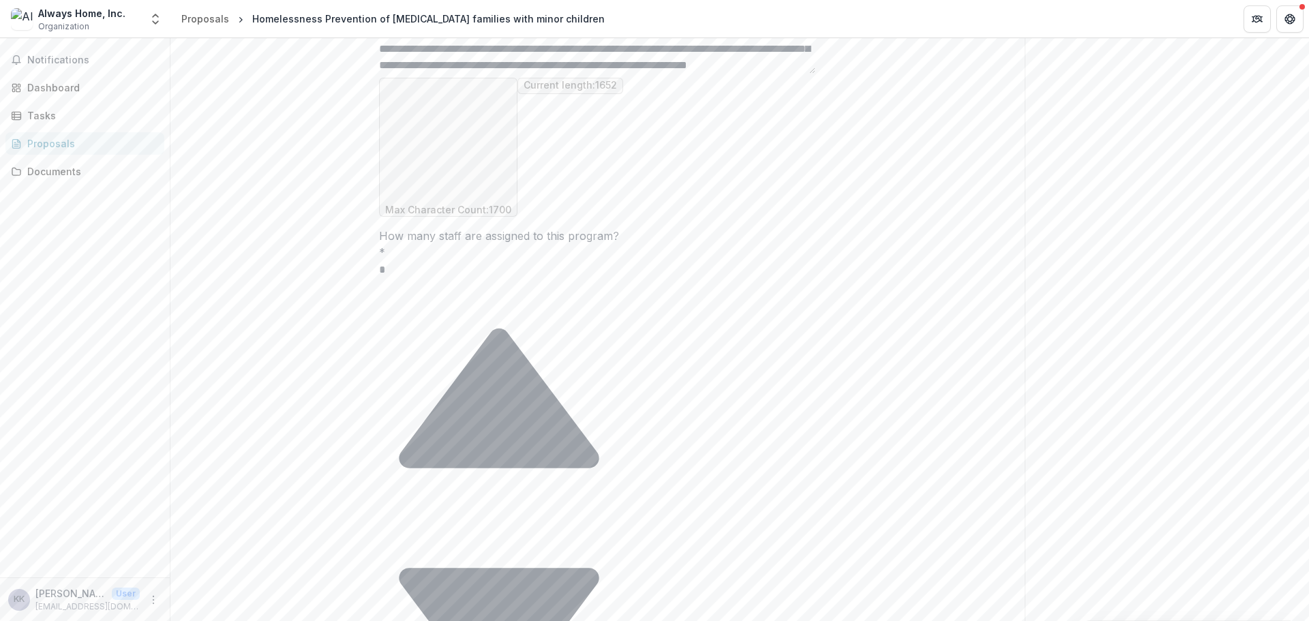
drag, startPoint x: 527, startPoint y: 302, endPoint x: 450, endPoint y: 300, distance: 77.1
drag, startPoint x: 732, startPoint y: 289, endPoint x: 761, endPoint y: 290, distance: 29.3
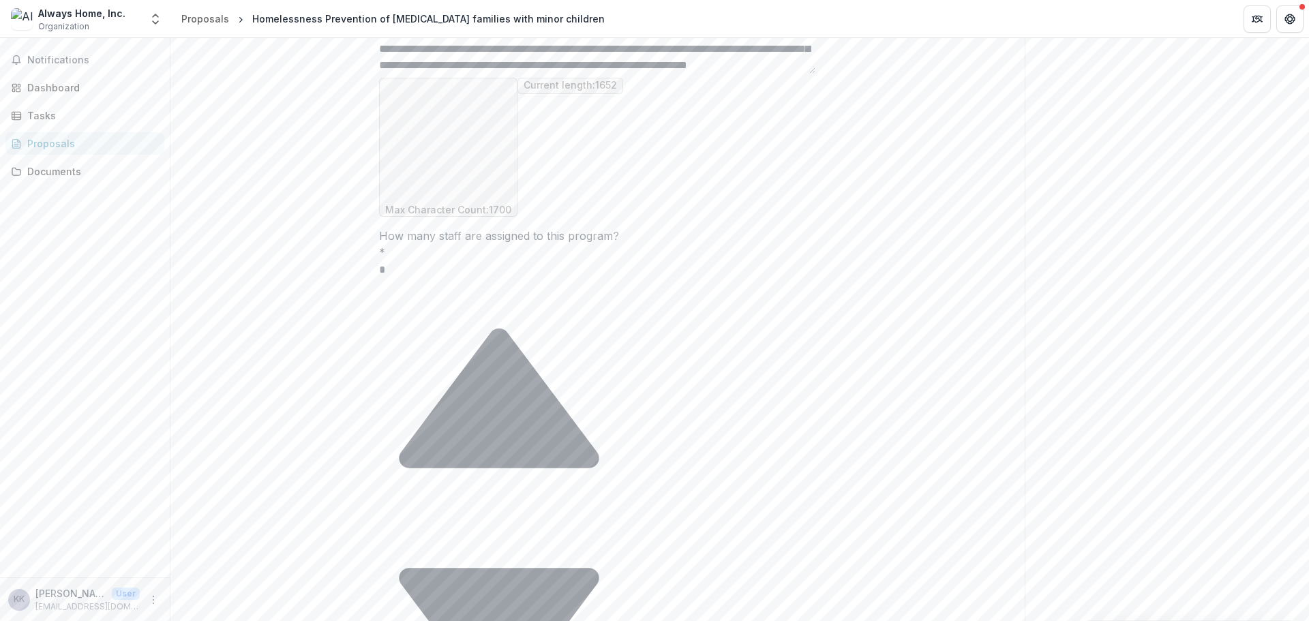
drag, startPoint x: 552, startPoint y: 295, endPoint x: 518, endPoint y: 295, distance: 34.1
drag, startPoint x: 493, startPoint y: 312, endPoint x: 473, endPoint y: 309, distance: 20.0
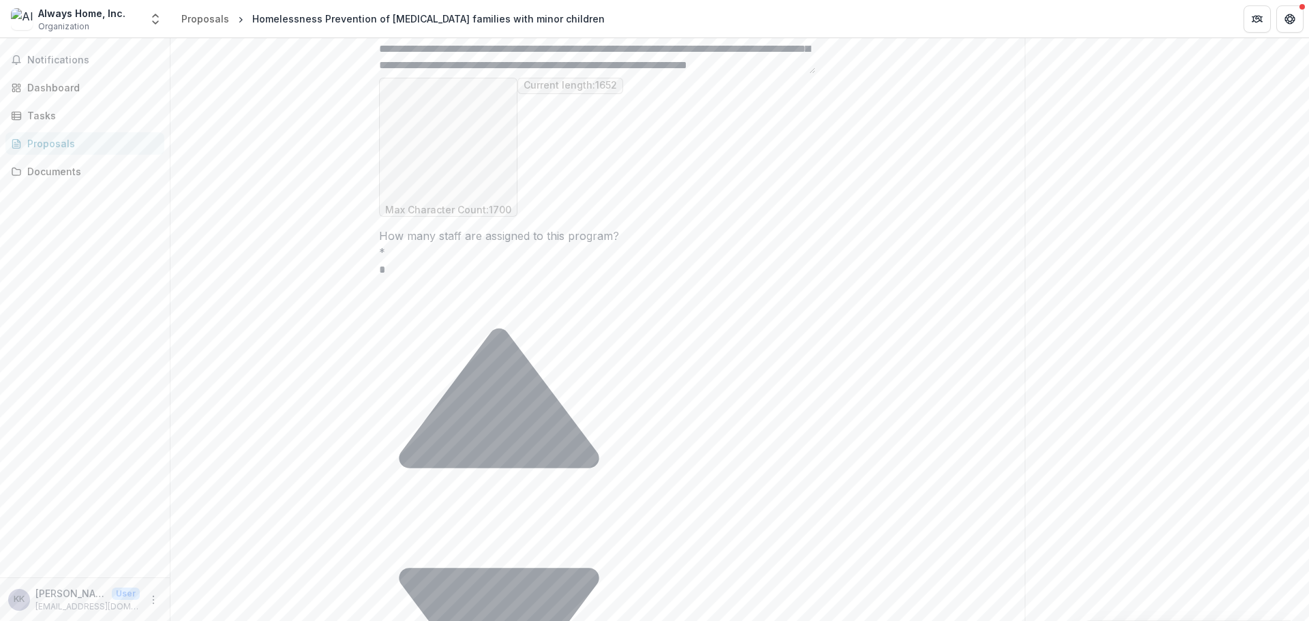
drag, startPoint x: 643, startPoint y: 301, endPoint x: 780, endPoint y: 301, distance: 137.0
drag, startPoint x: 492, startPoint y: 302, endPoint x: 462, endPoint y: 303, distance: 30.7
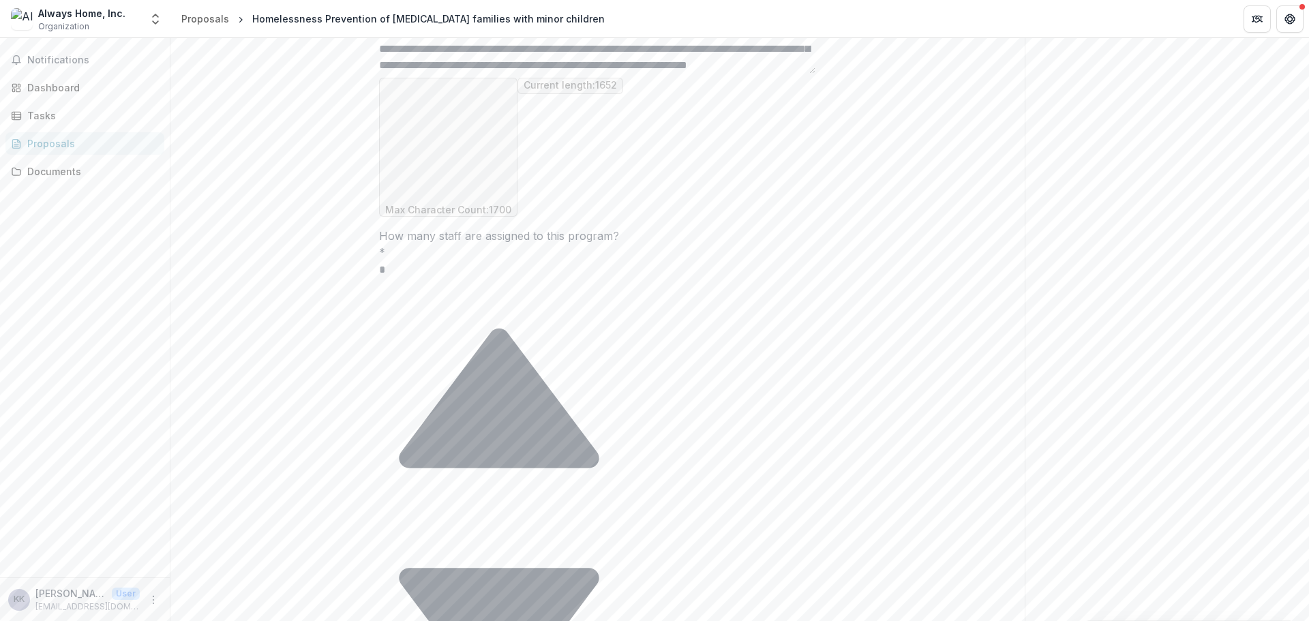
drag, startPoint x: 463, startPoint y: 303, endPoint x: 387, endPoint y: 303, distance: 75.7
drag, startPoint x: 523, startPoint y: 310, endPoint x: 474, endPoint y: 314, distance: 49.3
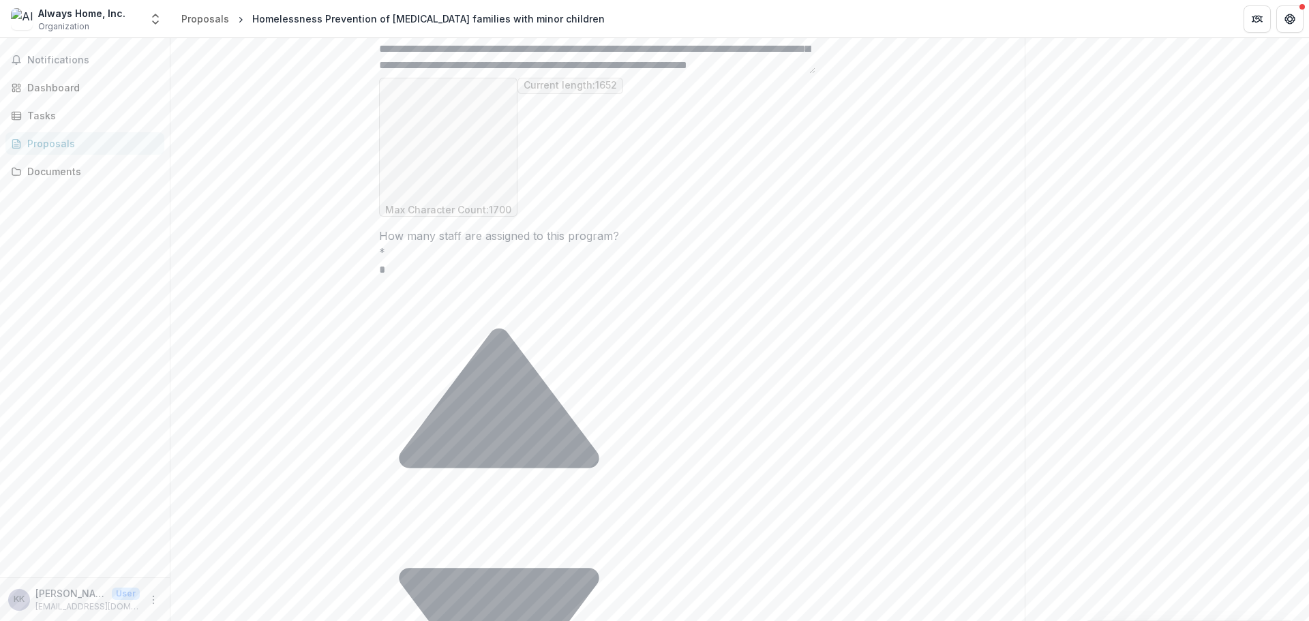
scroll to position [314, 0]
paste textarea "**********"
drag, startPoint x: 503, startPoint y: 311, endPoint x: 381, endPoint y: 297, distance: 122.8
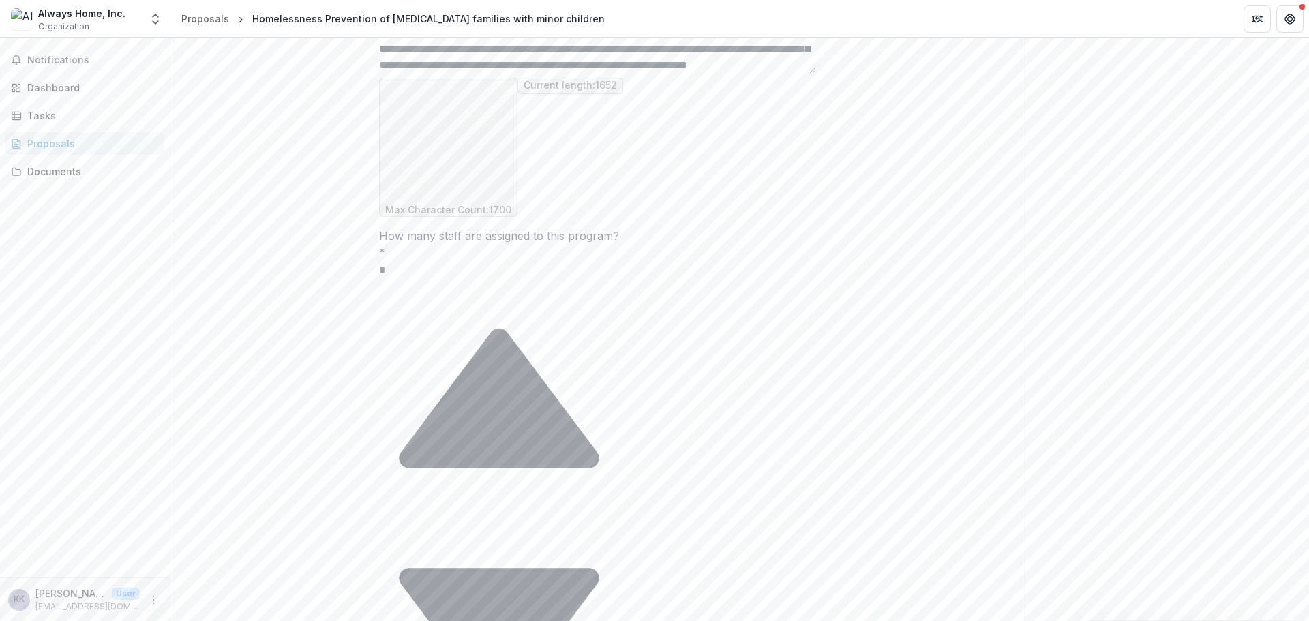
paste textarea "**********"
drag, startPoint x: 813, startPoint y: 302, endPoint x: 813, endPoint y: 292, distance: 10.2
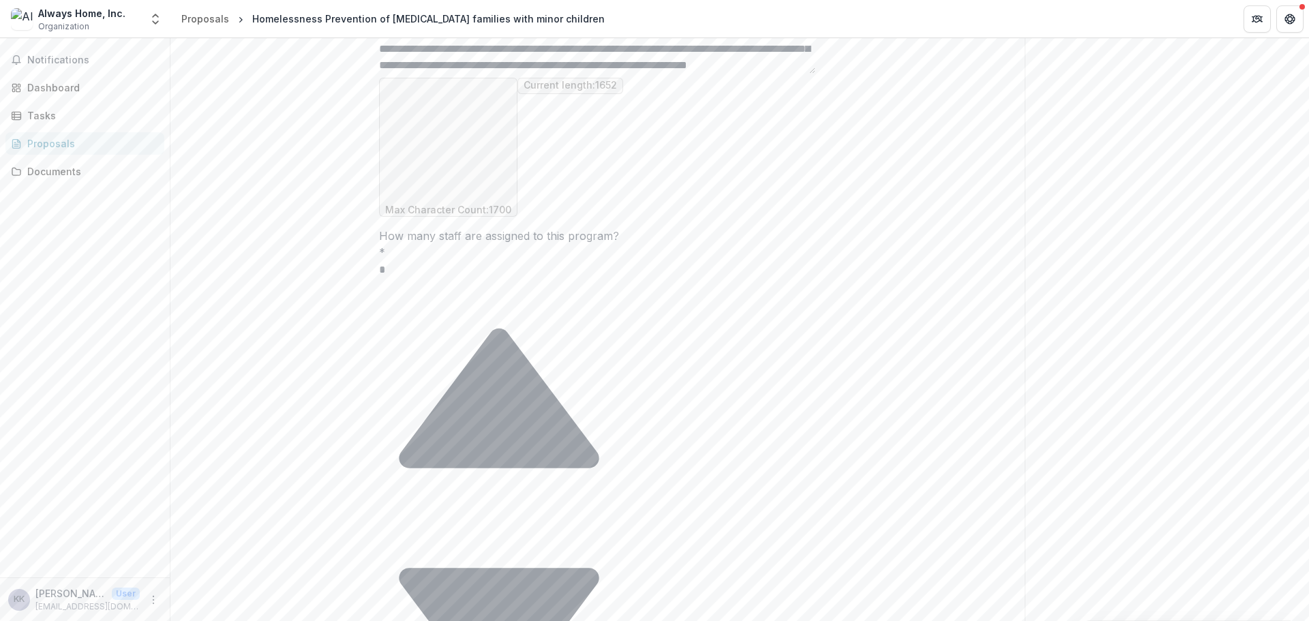
drag, startPoint x: 667, startPoint y: 300, endPoint x: 497, endPoint y: 303, distance: 170.5
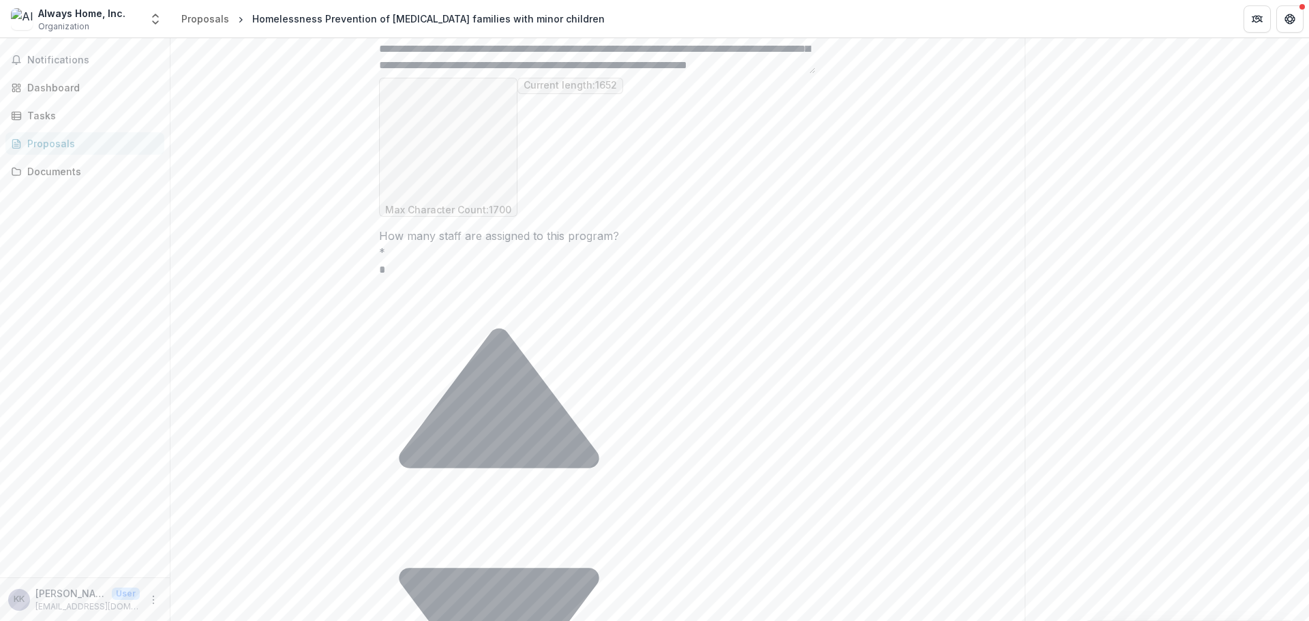
scroll to position [442, 0]
drag, startPoint x: 796, startPoint y: 290, endPoint x: 797, endPoint y: 310, distance: 19.8
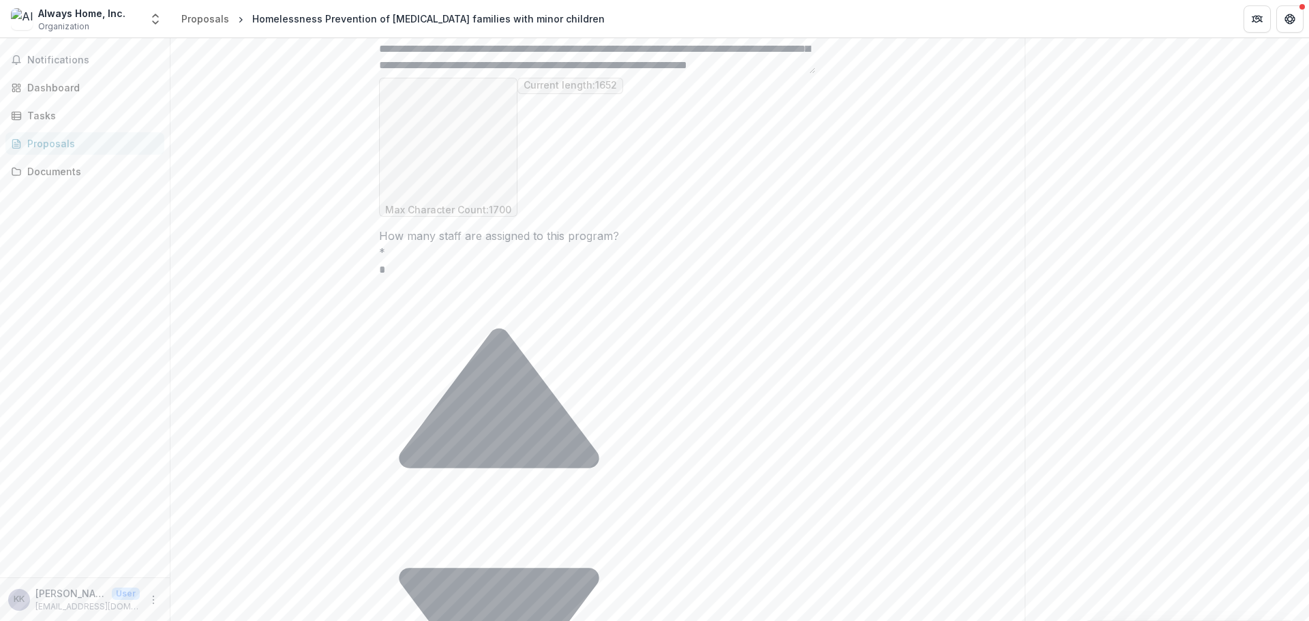
scroll to position [402, 0]
paste textarea "**********"
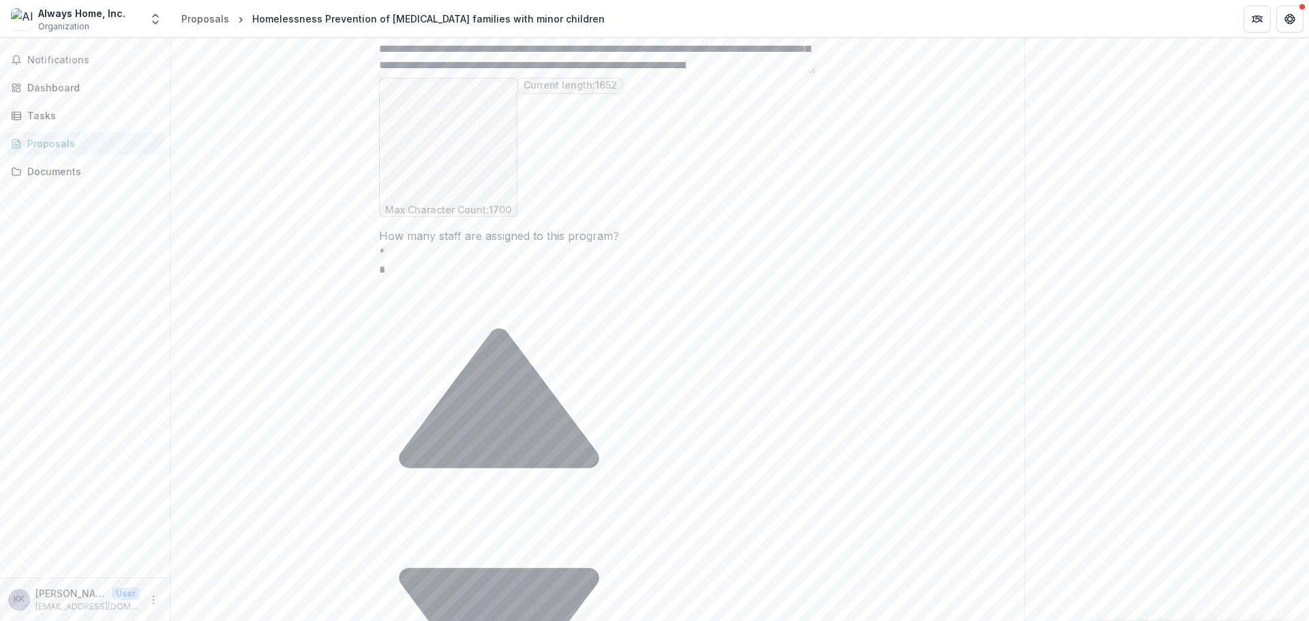
drag, startPoint x: 642, startPoint y: 299, endPoint x: 580, endPoint y: 297, distance: 62.1
drag, startPoint x: 607, startPoint y: 312, endPoint x: 576, endPoint y: 297, distance: 35.1
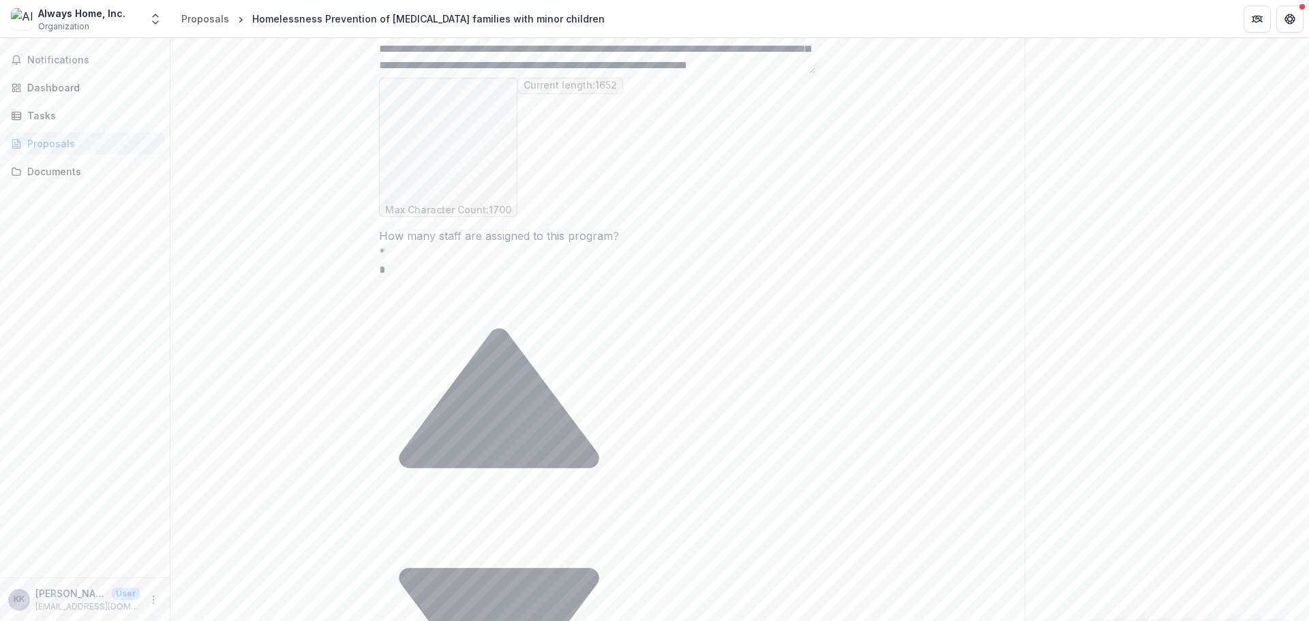
drag, startPoint x: 644, startPoint y: 313, endPoint x: 620, endPoint y: 312, distance: 23.2
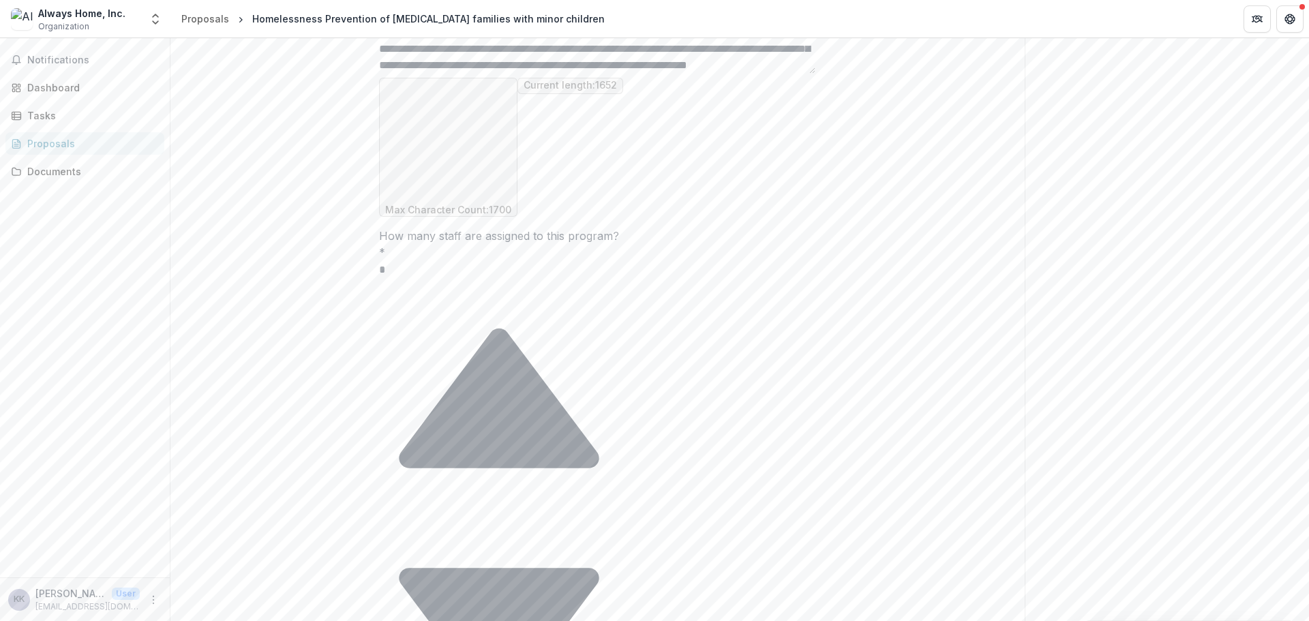
drag, startPoint x: 644, startPoint y: 307, endPoint x: 599, endPoint y: 310, distance: 44.4
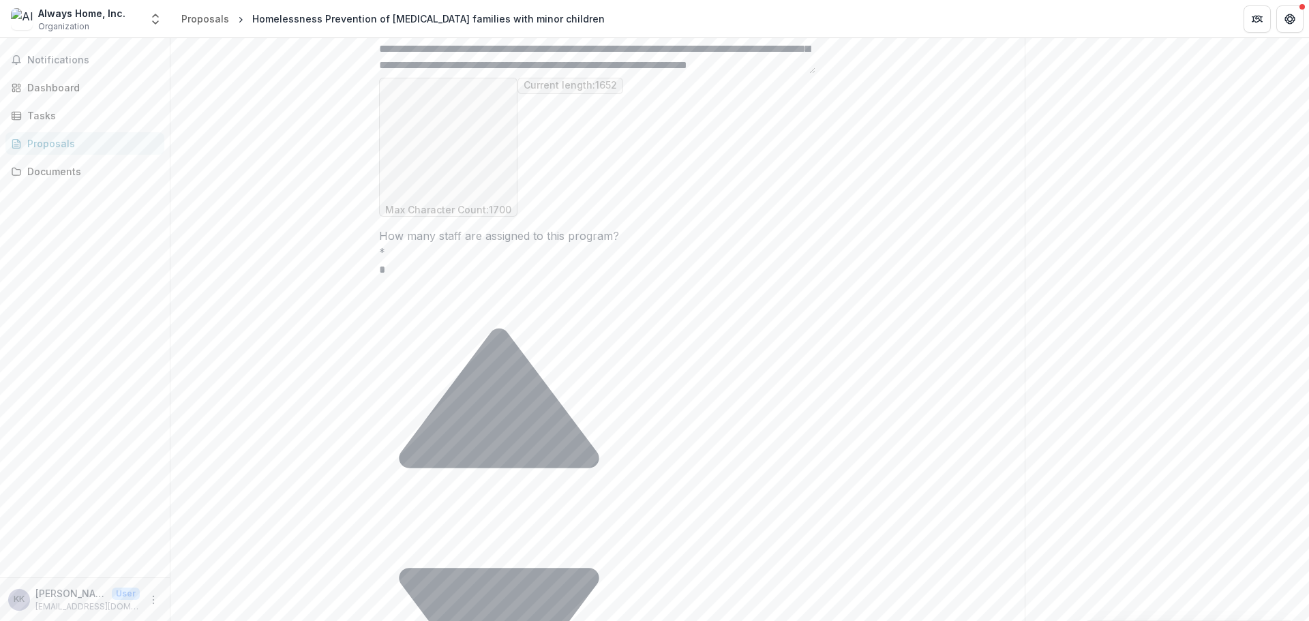
scroll to position [523, 0]
drag, startPoint x: 618, startPoint y: 296, endPoint x: 696, endPoint y: 299, distance: 77.8
drag, startPoint x: 608, startPoint y: 274, endPoint x: 615, endPoint y: 290, distance: 17.1
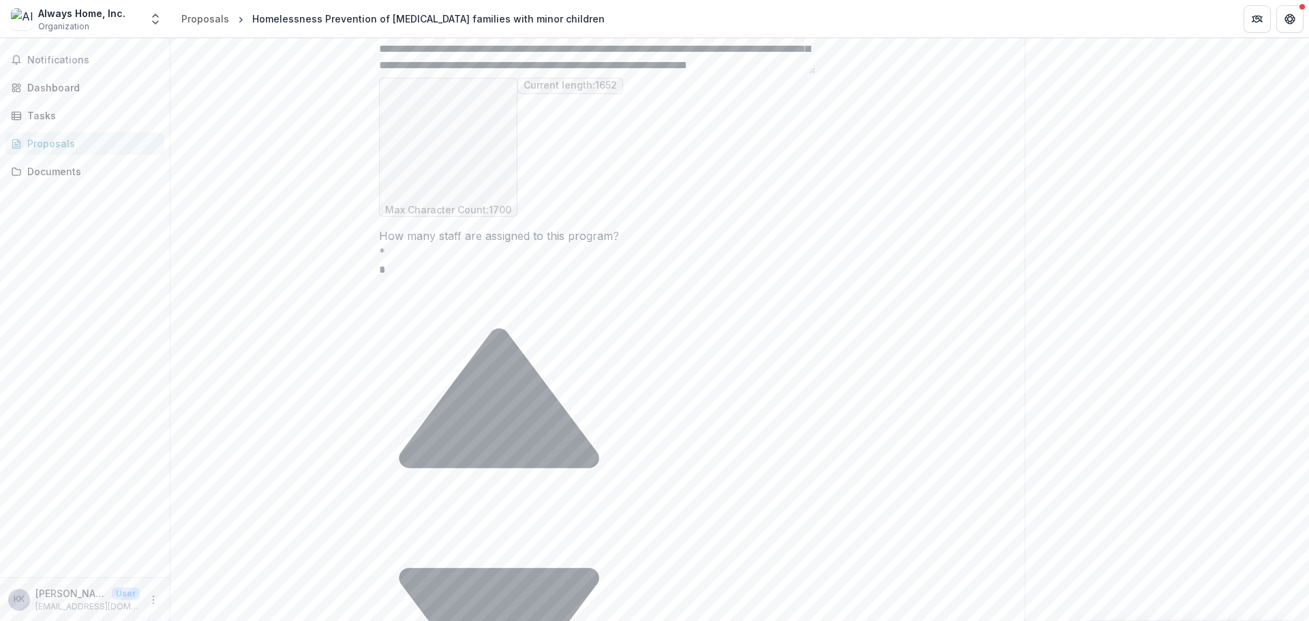
drag, startPoint x: 663, startPoint y: 285, endPoint x: 609, endPoint y: 289, distance: 54.7
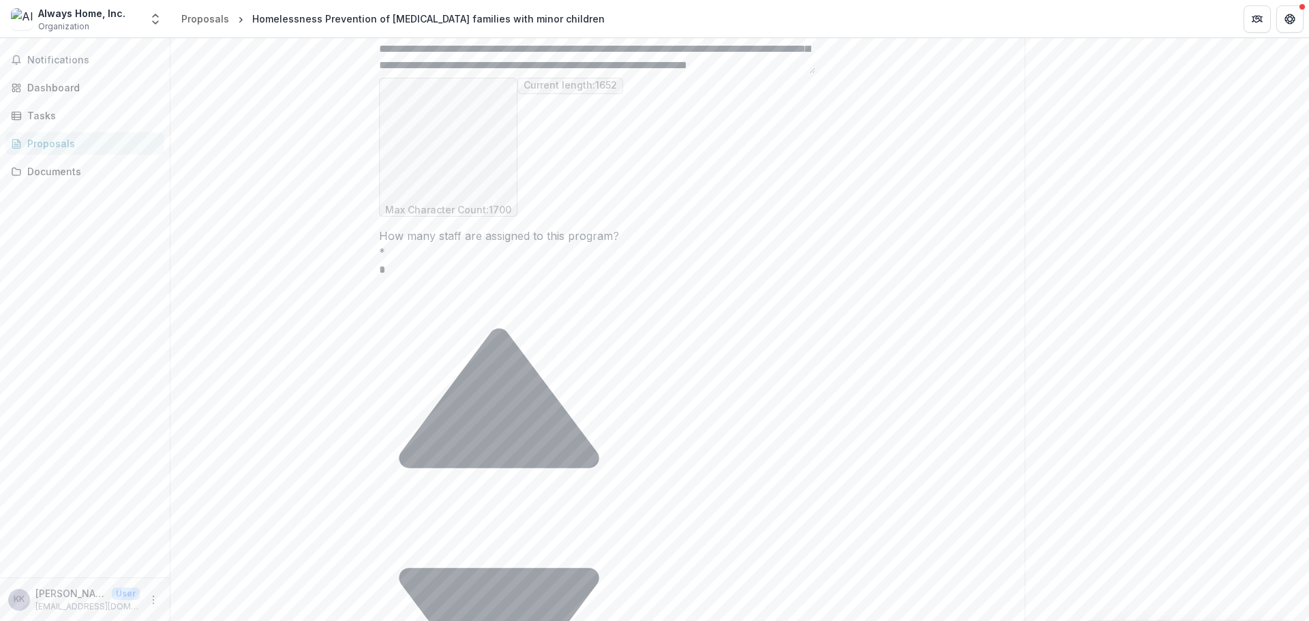
drag, startPoint x: 809, startPoint y: 314, endPoint x: 809, endPoint y: 292, distance: 21.8
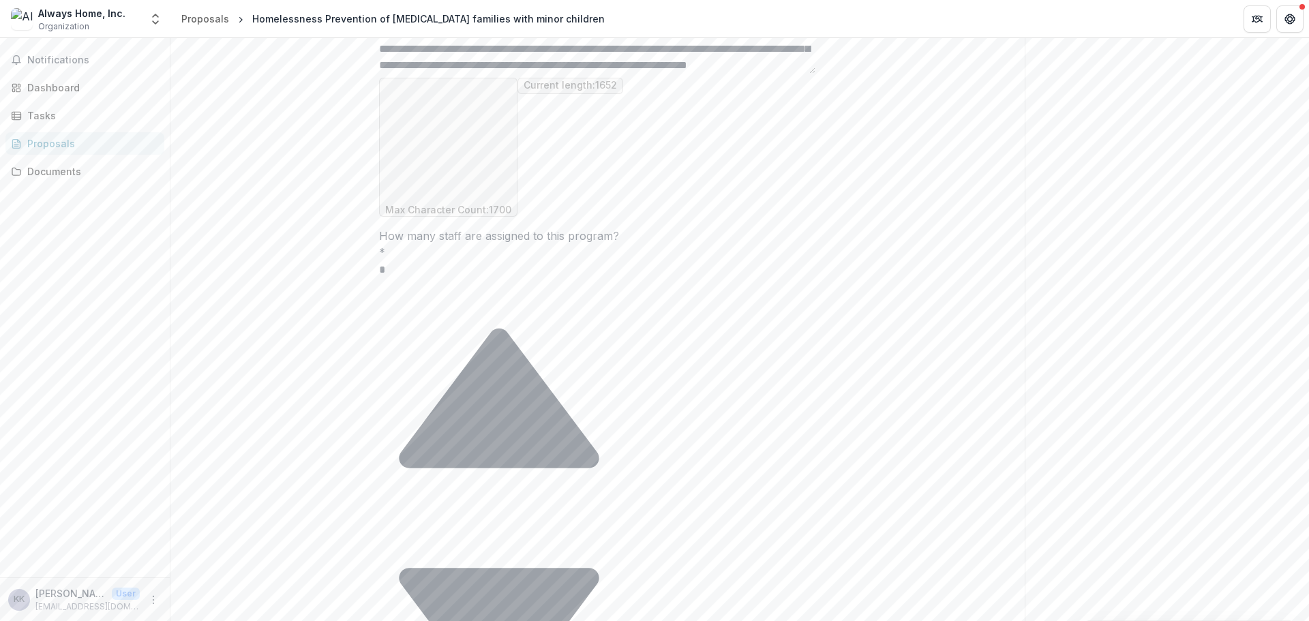
paste textarea "**********"
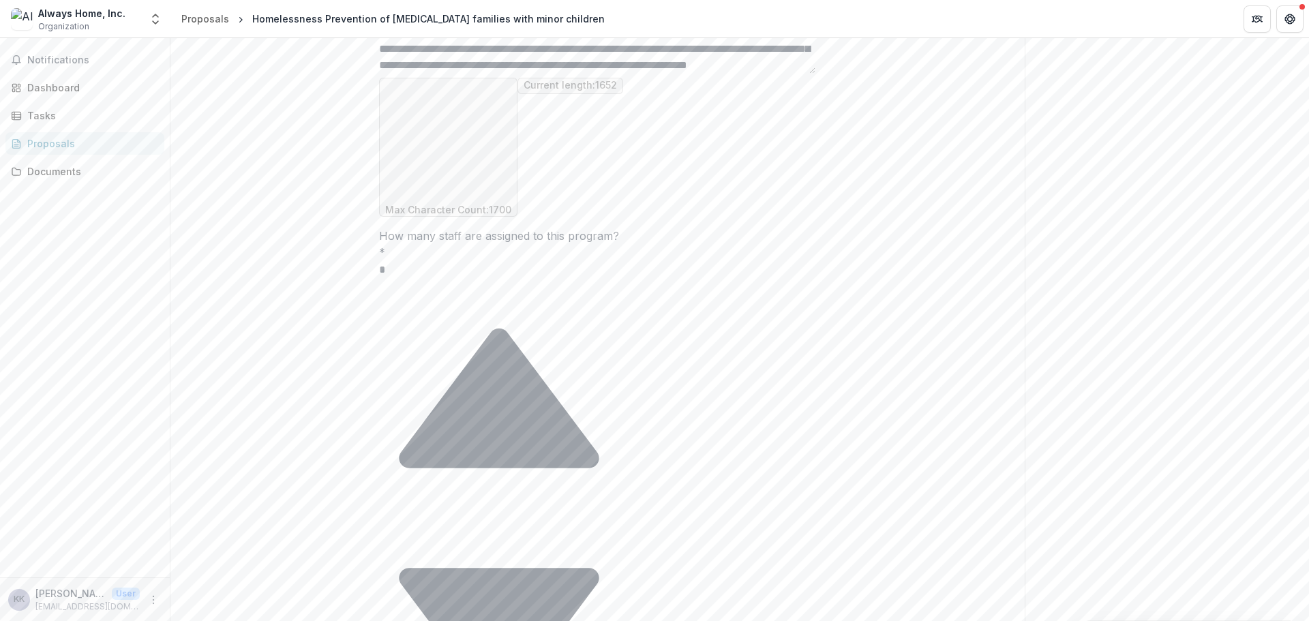
drag, startPoint x: 397, startPoint y: 299, endPoint x: 385, endPoint y: 294, distance: 13.2
drag, startPoint x: 387, startPoint y: 296, endPoint x: 520, endPoint y: 297, distance: 133.0
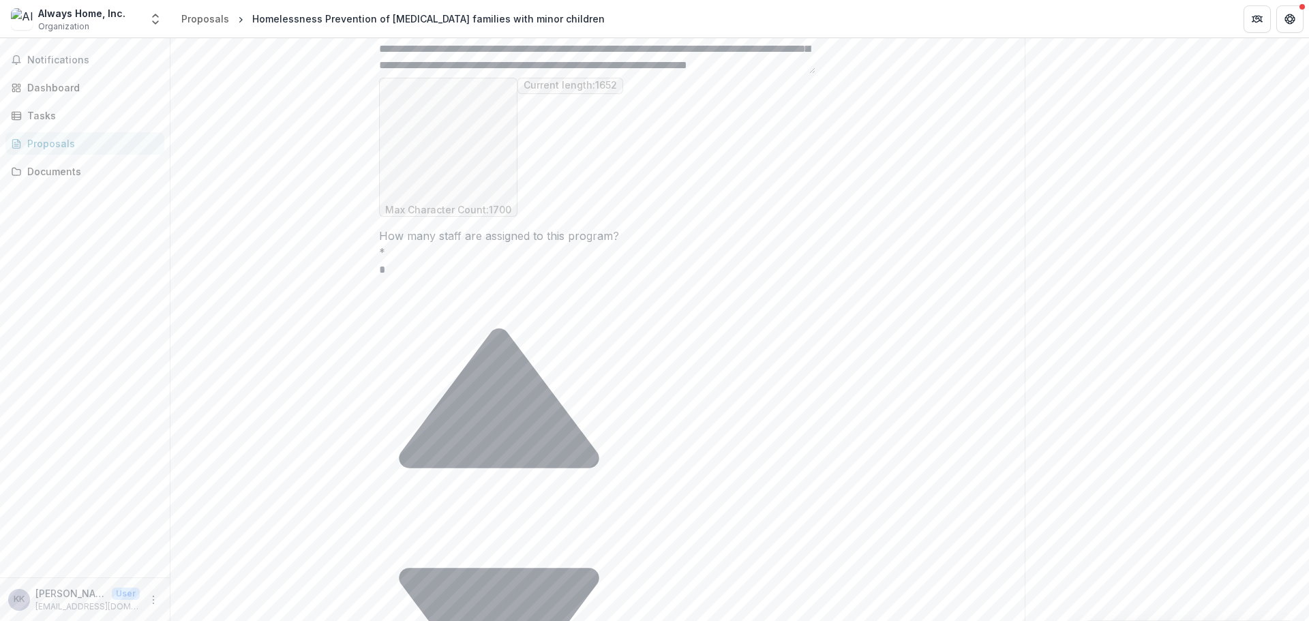
scroll to position [247, 0]
paste textarea "**********"
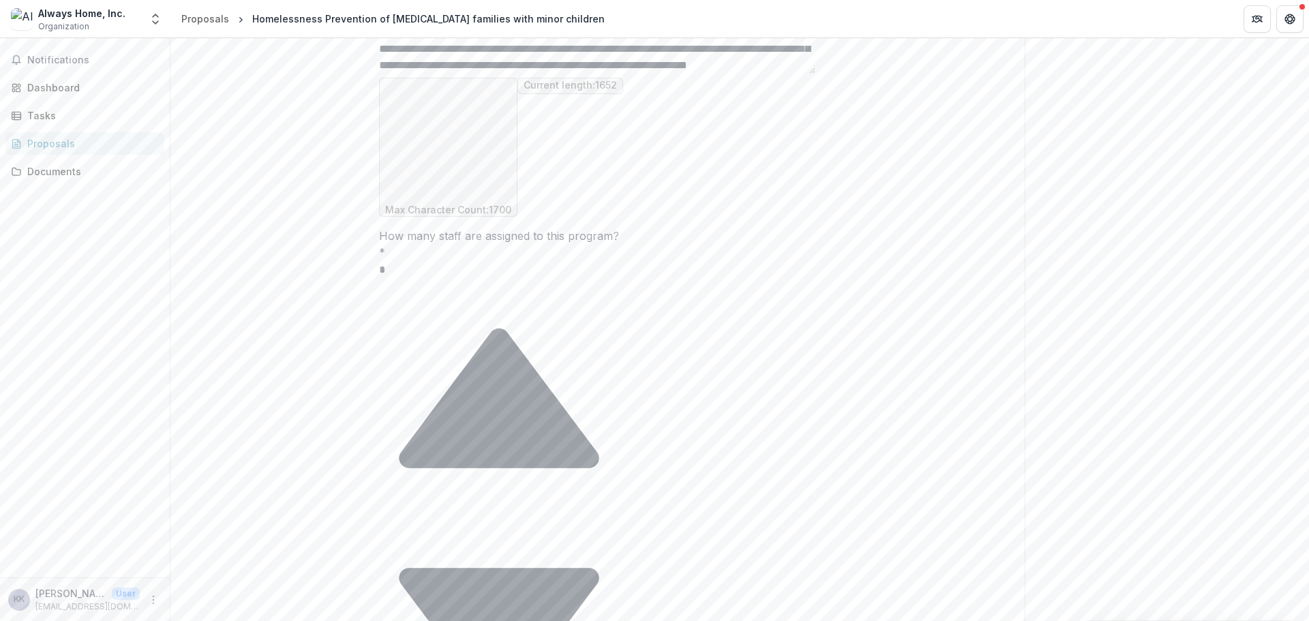
scroll to position [284, 0]
drag, startPoint x: 424, startPoint y: 284, endPoint x: 382, endPoint y: 284, distance: 41.6
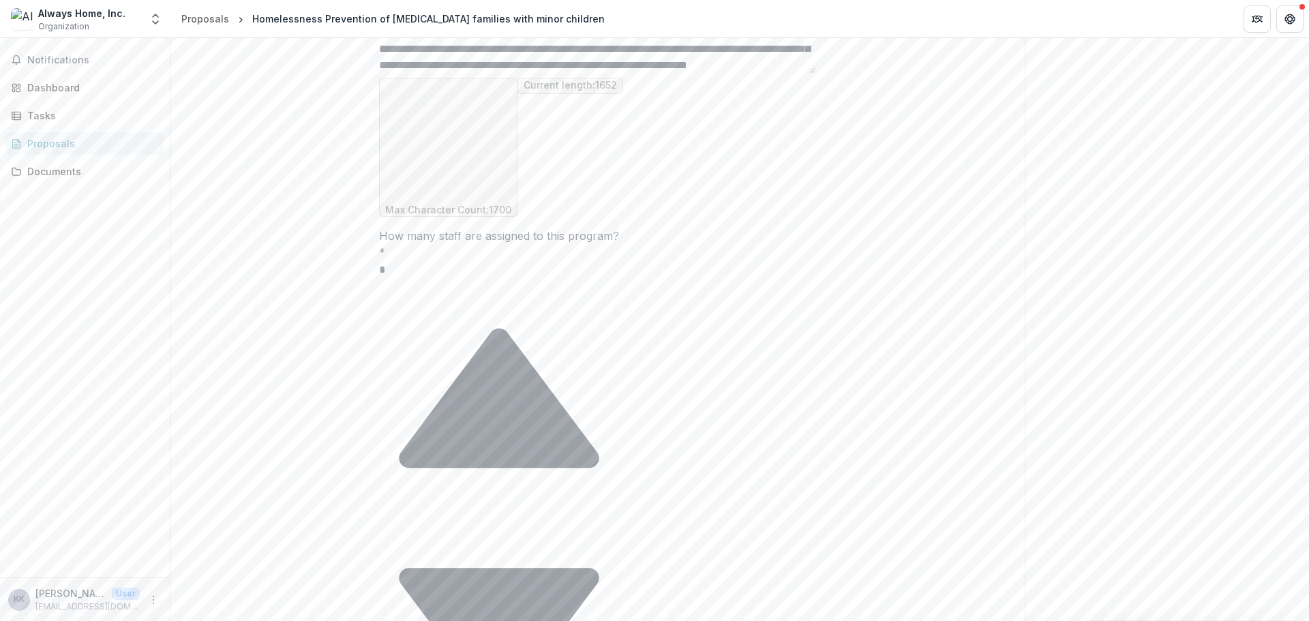
scroll to position [262, 0]
drag, startPoint x: 388, startPoint y: 302, endPoint x: 584, endPoint y: 294, distance: 196.5
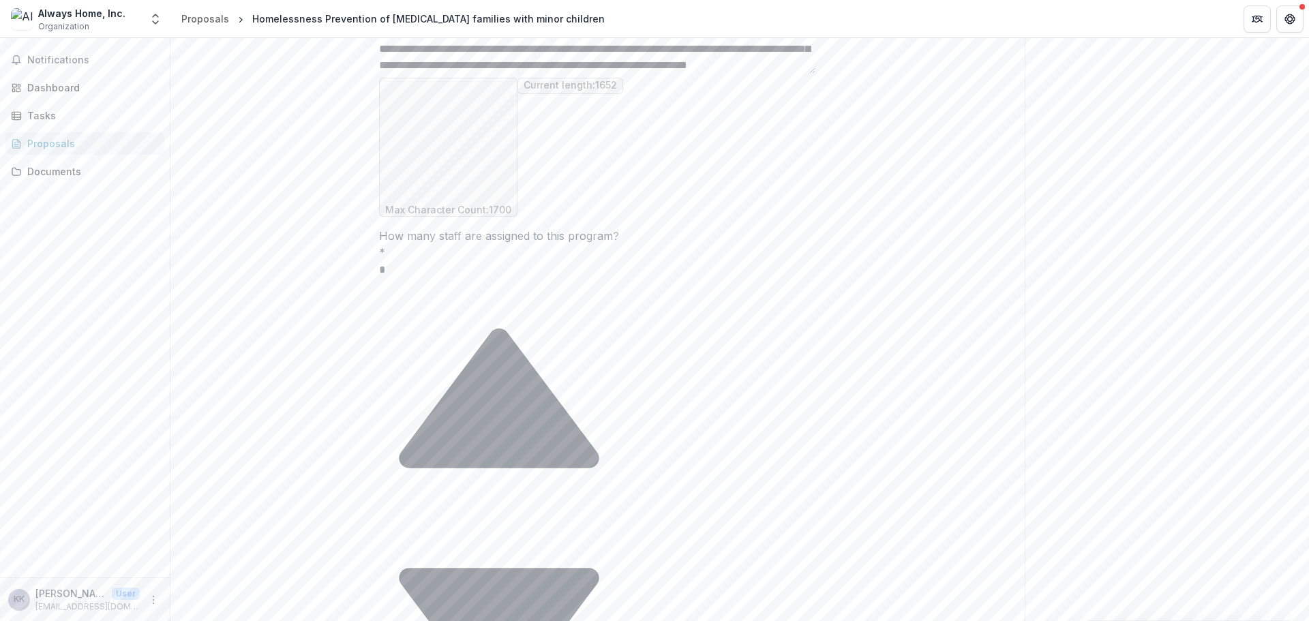
scroll to position [588, 0]
paste textarea "**********"
drag, startPoint x: 659, startPoint y: 314, endPoint x: 657, endPoint y: 342, distance: 28.0
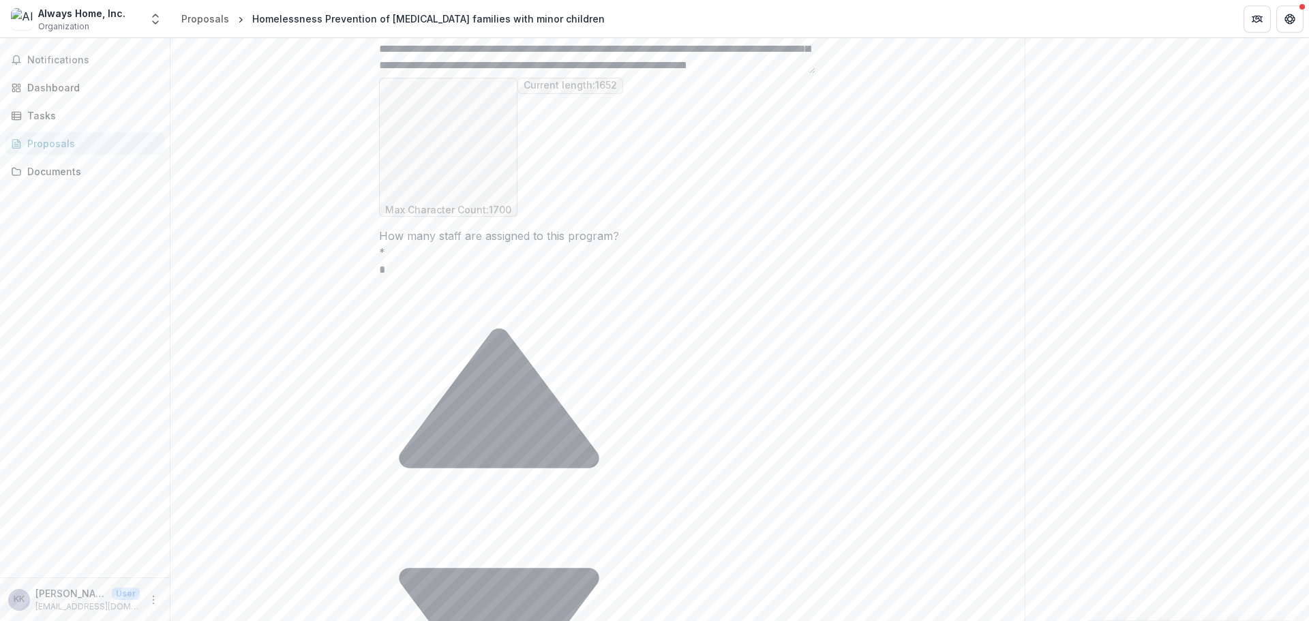
drag, startPoint x: 740, startPoint y: 305, endPoint x: 494, endPoint y: 301, distance: 246.2
drag, startPoint x: 735, startPoint y: 312, endPoint x: 362, endPoint y: 291, distance: 373.5
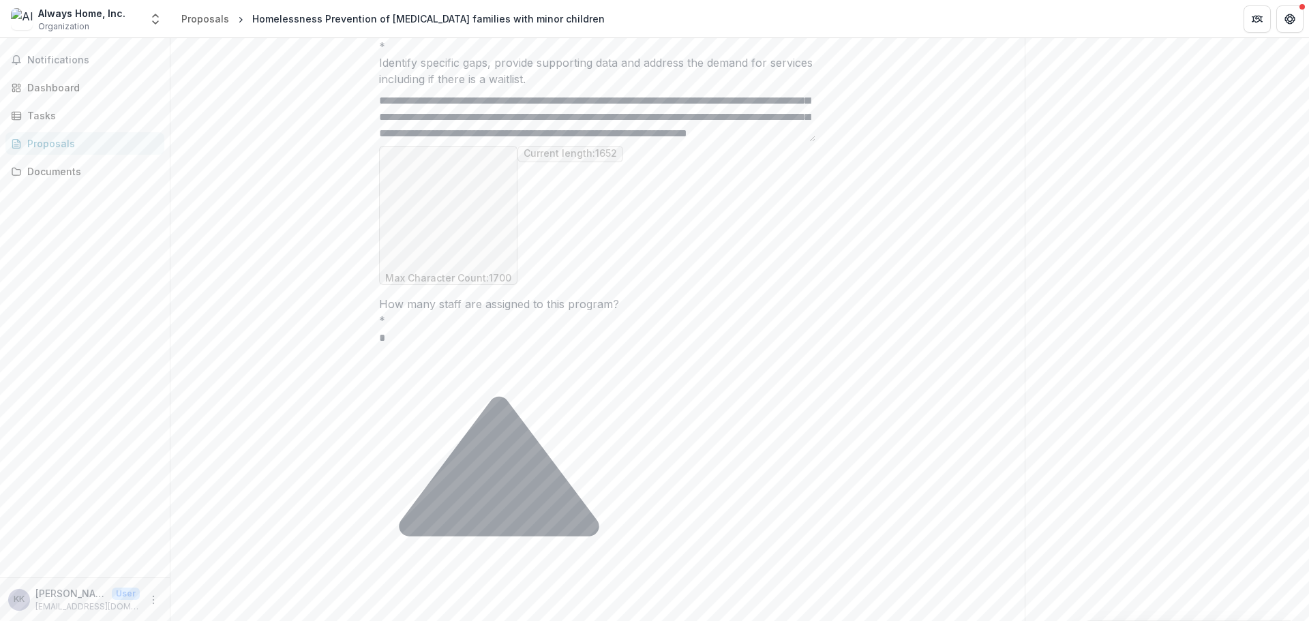
scroll to position [492, 0]
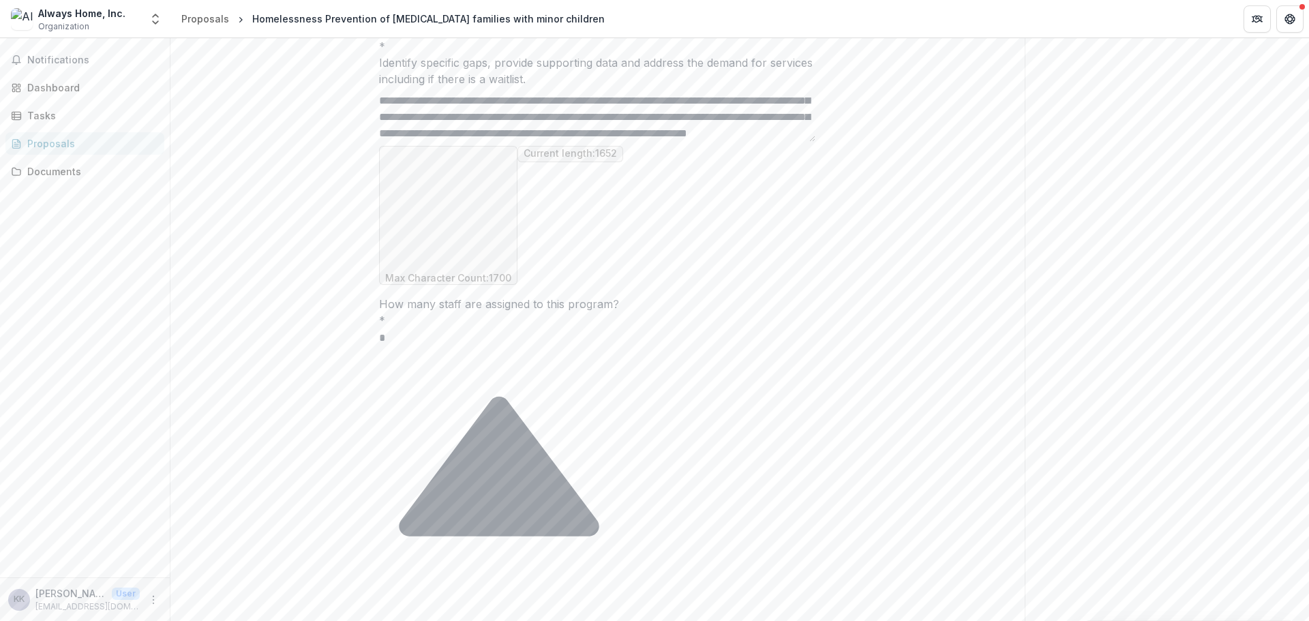
scroll to position [380, 0]
paste textarea "**********"
drag, startPoint x: 707, startPoint y: 346, endPoint x: 697, endPoint y: 367, distance: 23.2
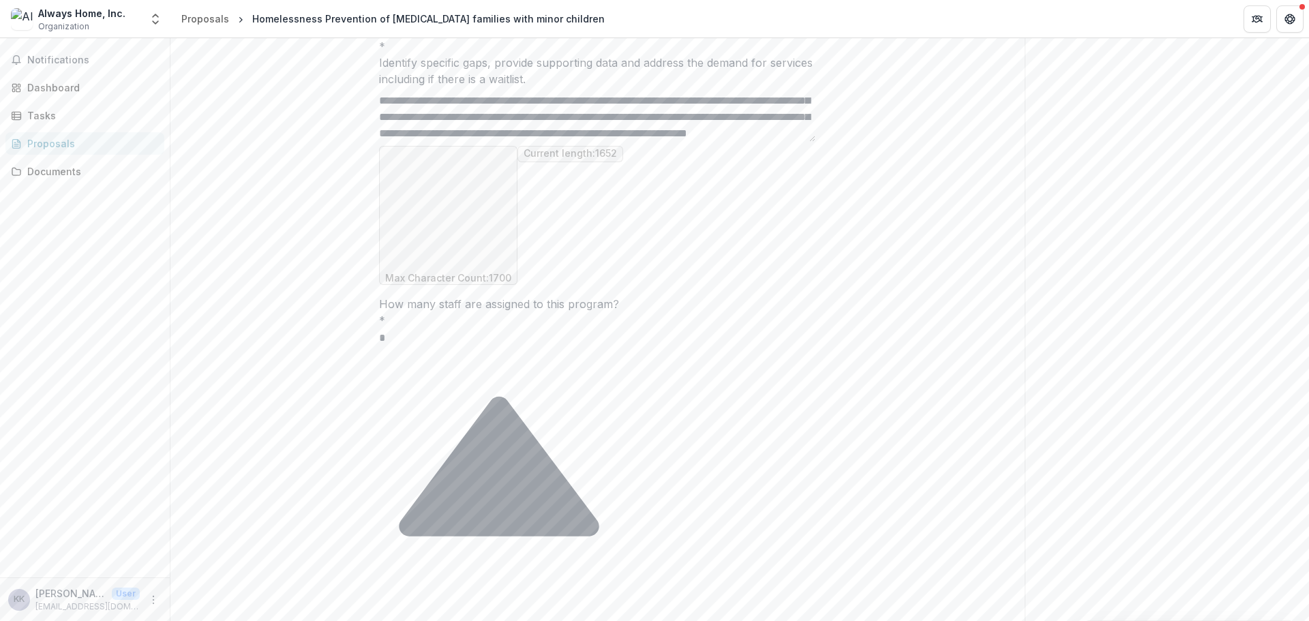
drag, startPoint x: 703, startPoint y: 350, endPoint x: 688, endPoint y: 352, distance: 15.1
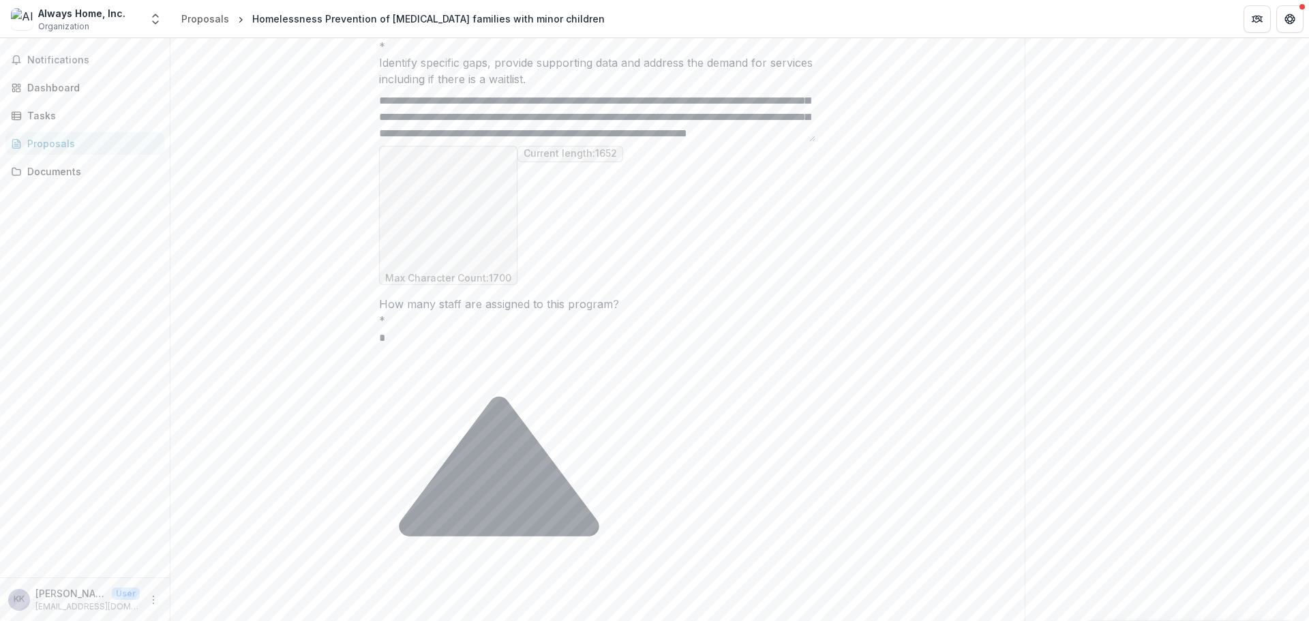
drag, startPoint x: 708, startPoint y: 359, endPoint x: 649, endPoint y: 355, distance: 59.5
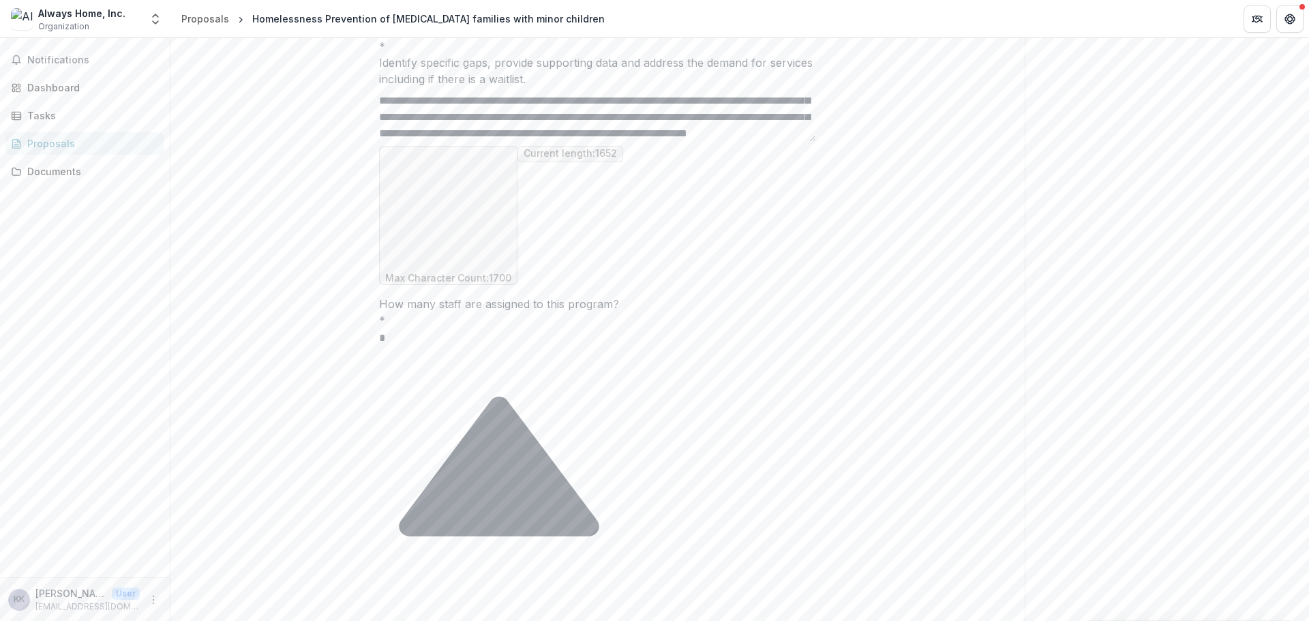
drag, startPoint x: 804, startPoint y: 378, endPoint x: 808, endPoint y: 368, distance: 10.8
drag, startPoint x: 785, startPoint y: 385, endPoint x: 683, endPoint y: 346, distance: 108.8
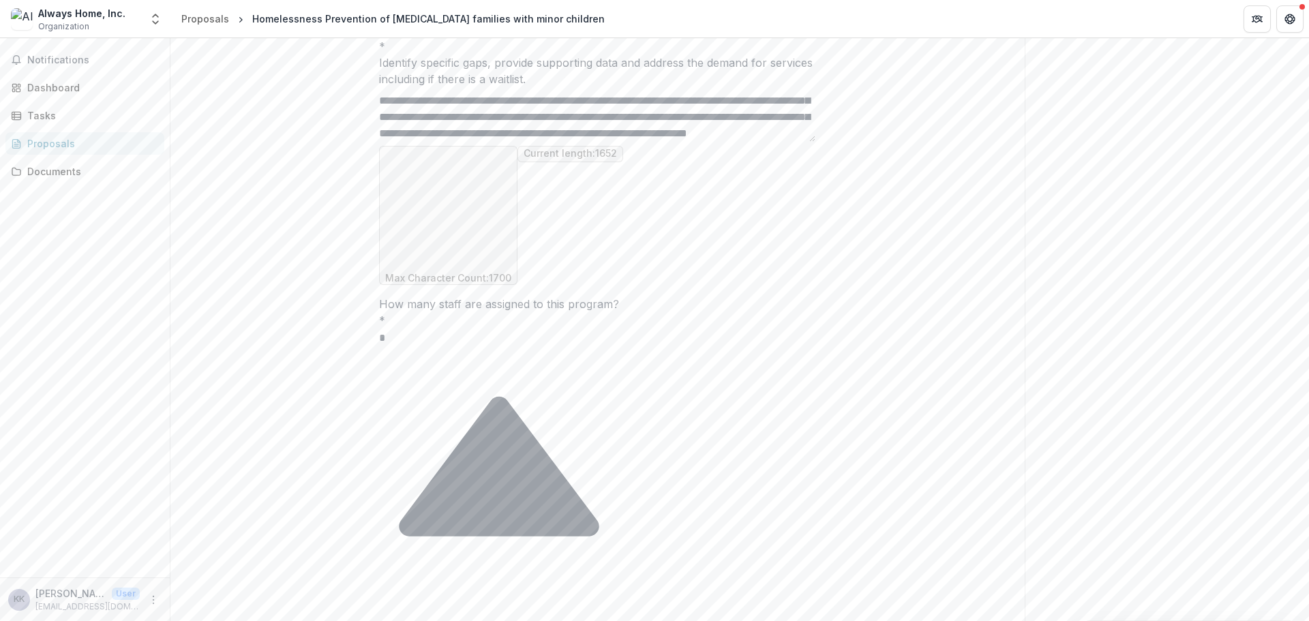
scroll to position [391, 0]
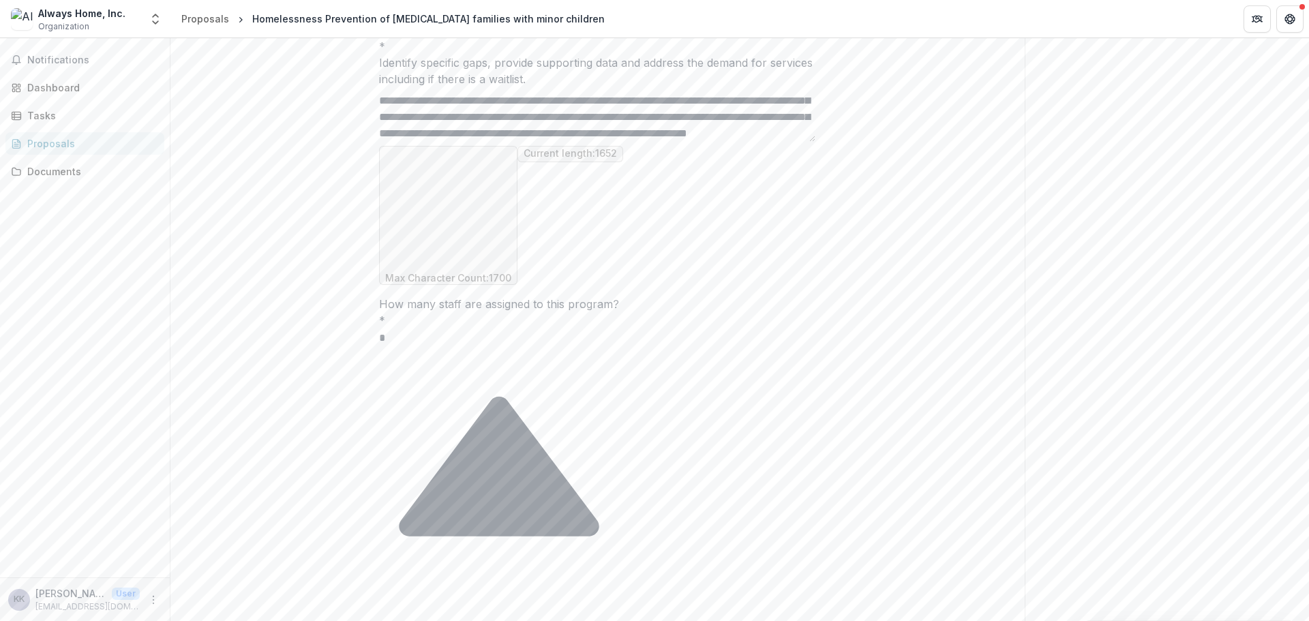
scroll to position [497, 0]
drag, startPoint x: 695, startPoint y: 351, endPoint x: 677, endPoint y: 350, distance: 18.5
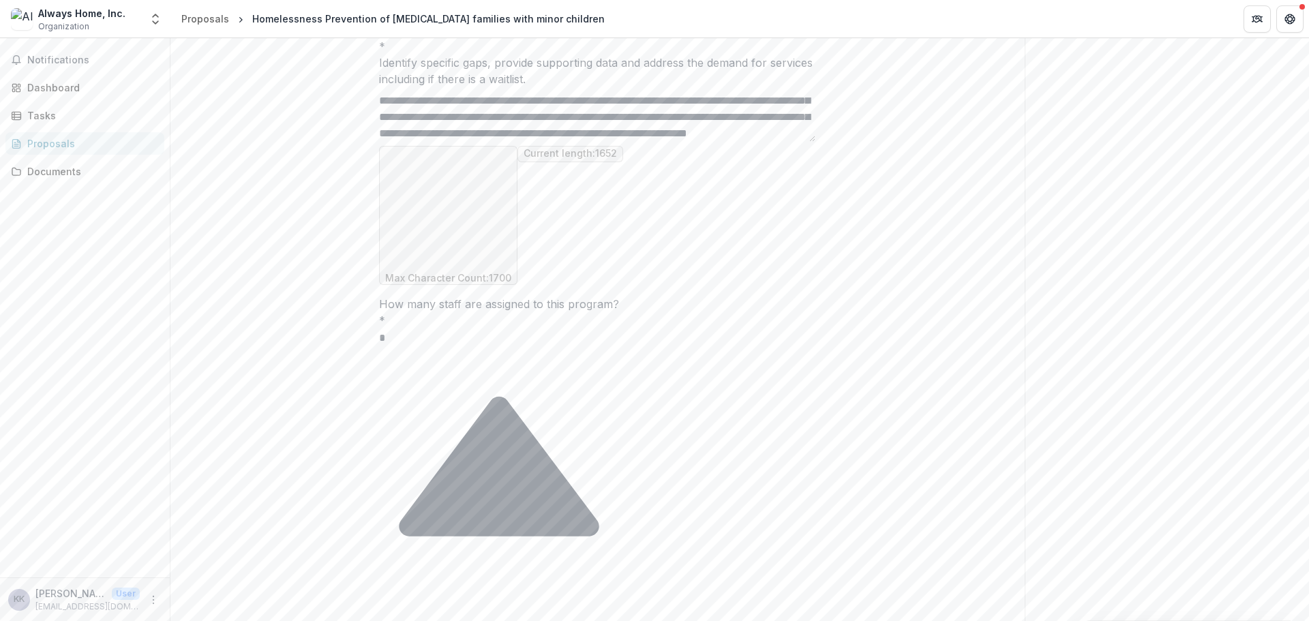
scroll to position [445, 0]
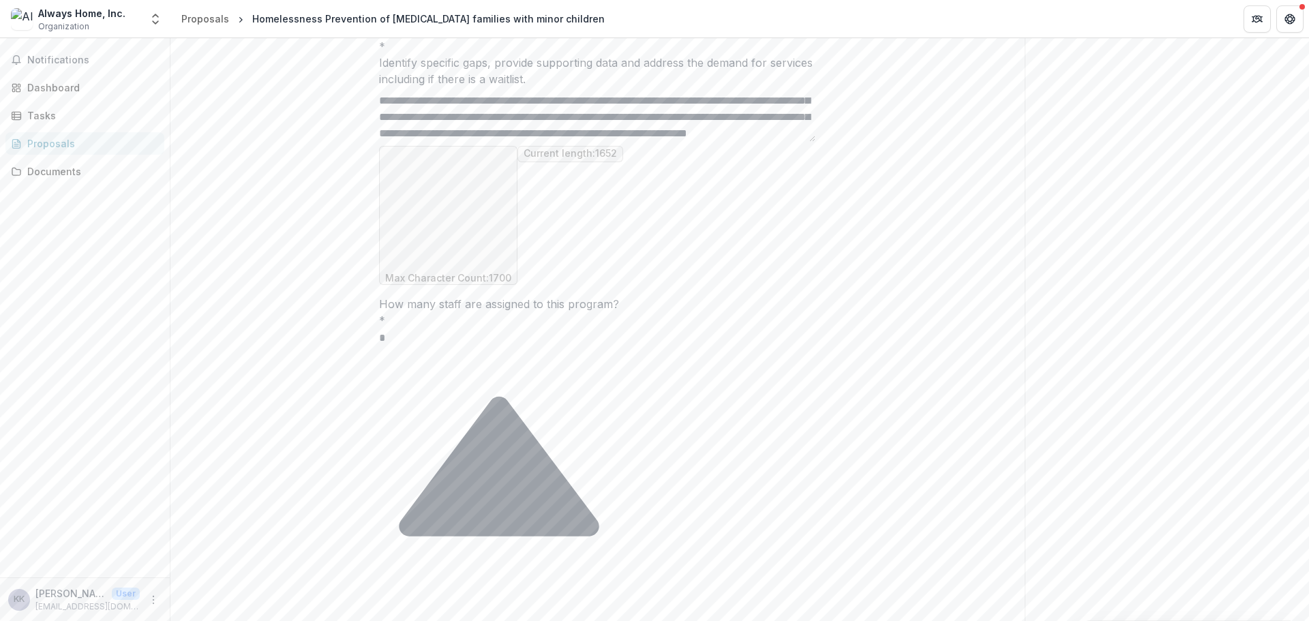
scroll to position [603, 0]
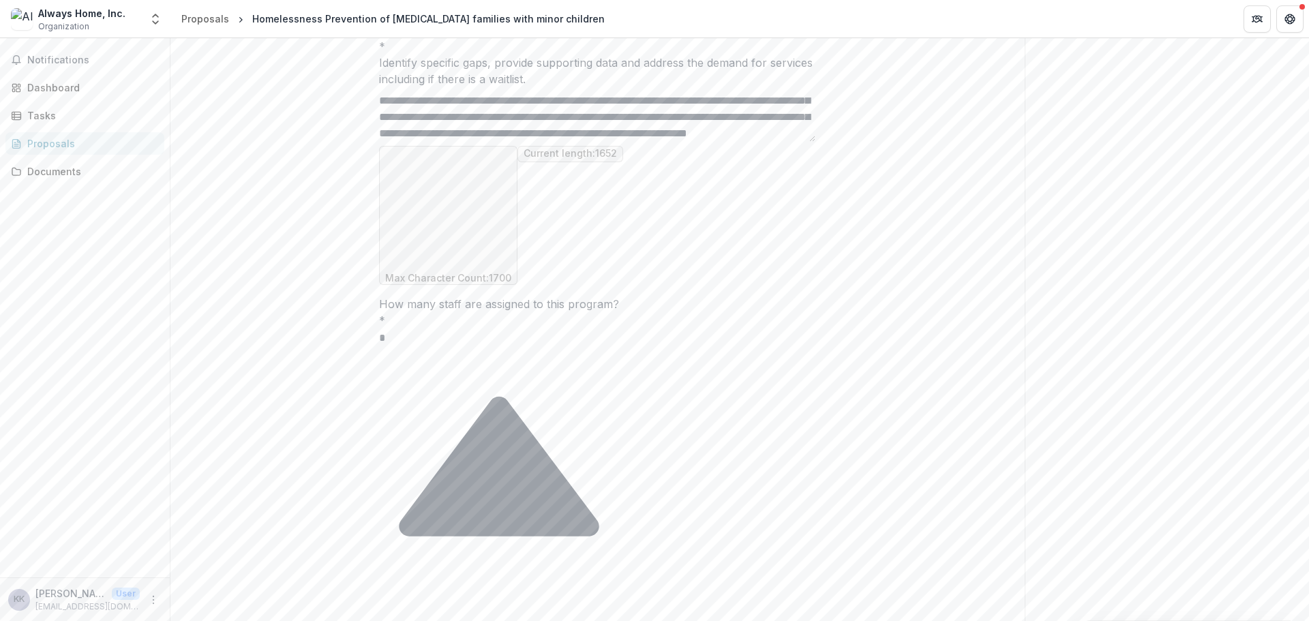
drag, startPoint x: 694, startPoint y: 367, endPoint x: 694, endPoint y: 378, distance: 10.2
drag, startPoint x: 606, startPoint y: 362, endPoint x: 441, endPoint y: 367, distance: 165.1
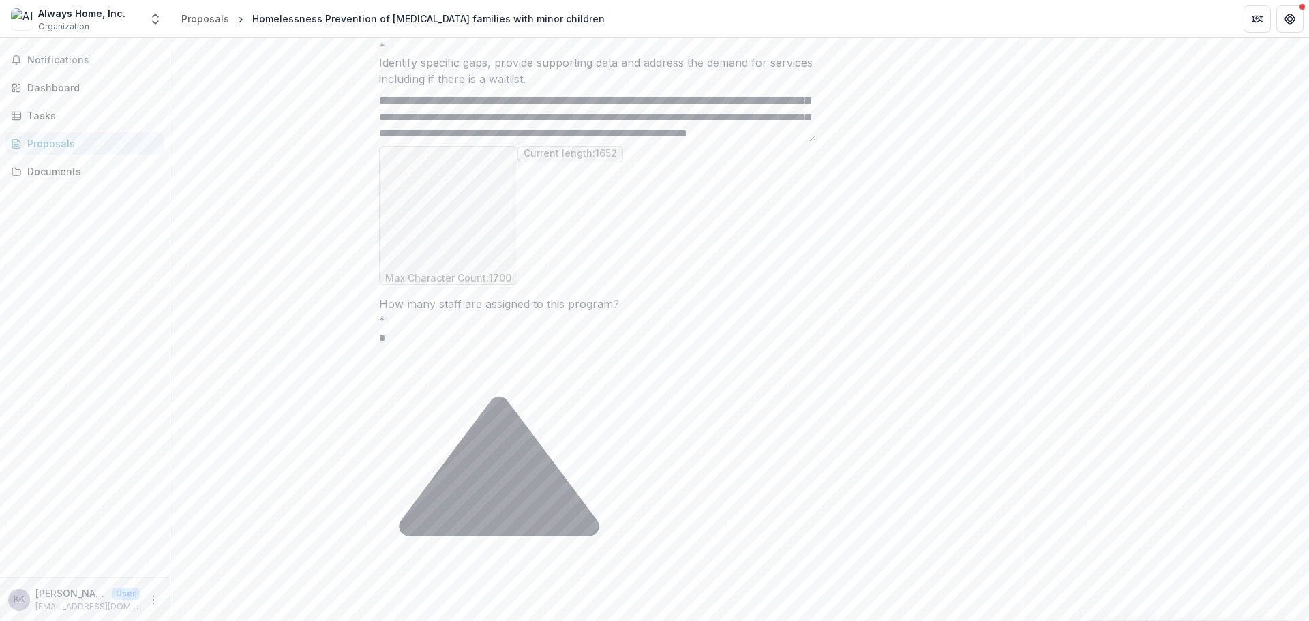
drag, startPoint x: 650, startPoint y: 365, endPoint x: 671, endPoint y: 360, distance: 21.2
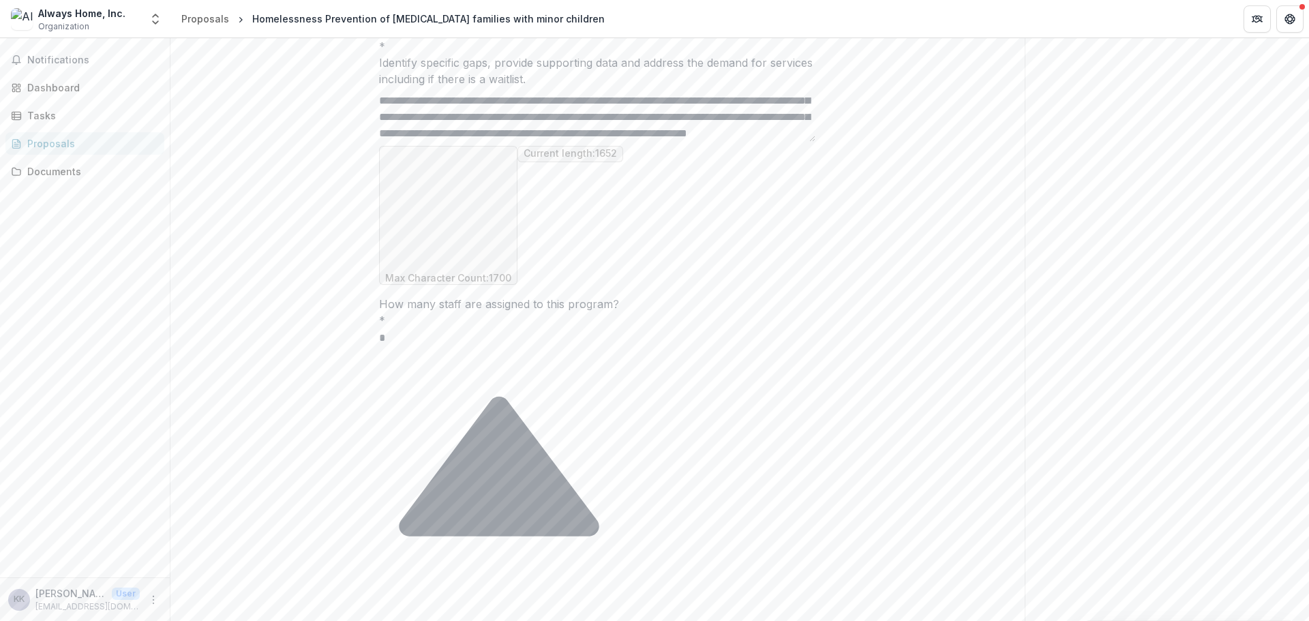
drag, startPoint x: 654, startPoint y: 352, endPoint x: 672, endPoint y: 361, distance: 19.8
drag, startPoint x: 635, startPoint y: 353, endPoint x: 485, endPoint y: 356, distance: 150.7
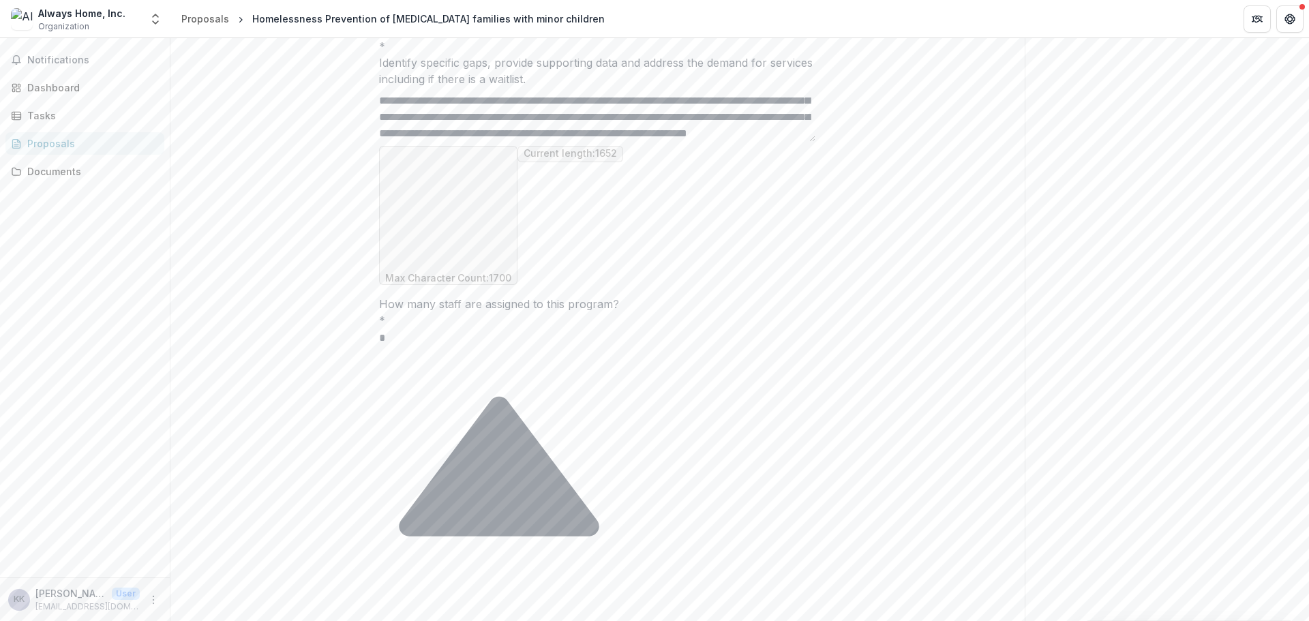
drag, startPoint x: 524, startPoint y: 357, endPoint x: 496, endPoint y: 353, distance: 27.5
drag, startPoint x: 458, startPoint y: 372, endPoint x: 435, endPoint y: 370, distance: 23.2
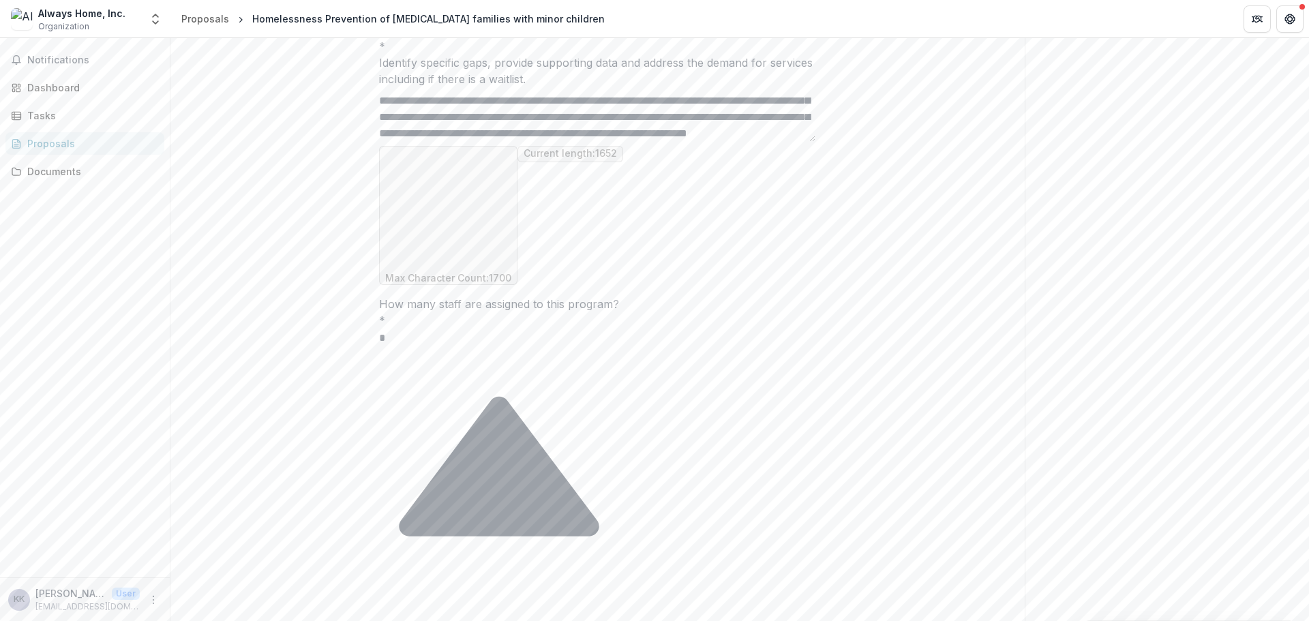
drag, startPoint x: 659, startPoint y: 370, endPoint x: 436, endPoint y: 372, distance: 222.3
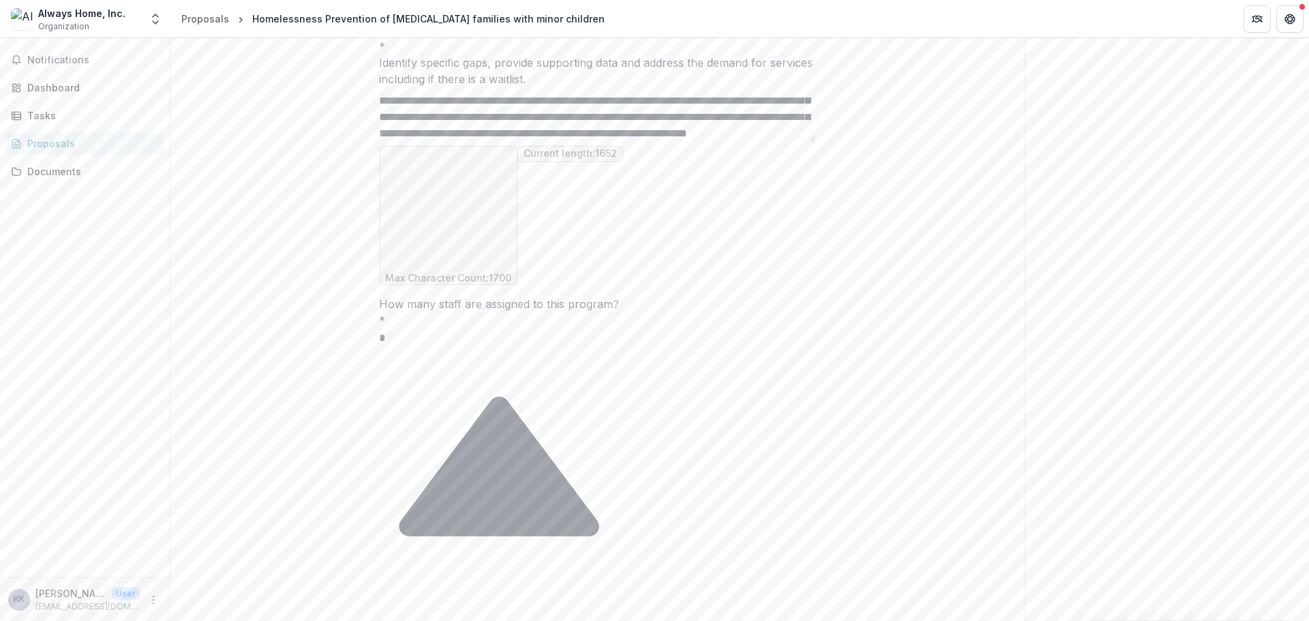
scroll to position [121, 0]
drag, startPoint x: 627, startPoint y: 367, endPoint x: 605, endPoint y: 367, distance: 22.5
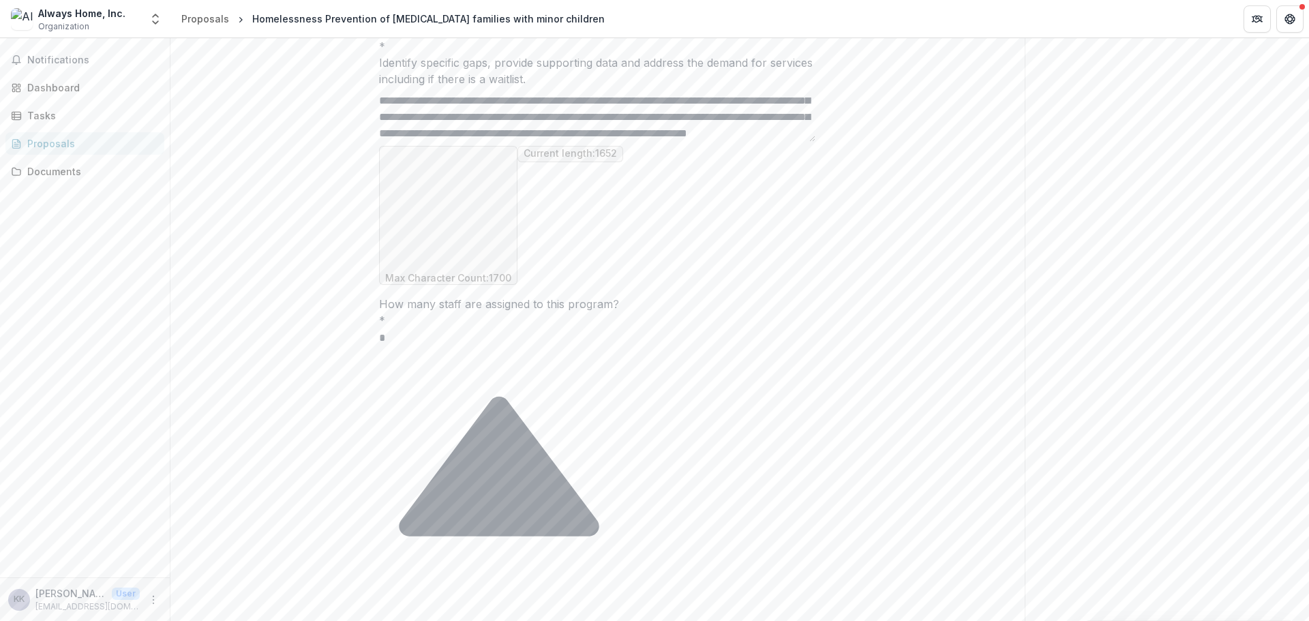
drag, startPoint x: 502, startPoint y: 365, endPoint x: 513, endPoint y: 362, distance: 10.8
drag, startPoint x: 389, startPoint y: 348, endPoint x: 657, endPoint y: 352, distance: 268.6
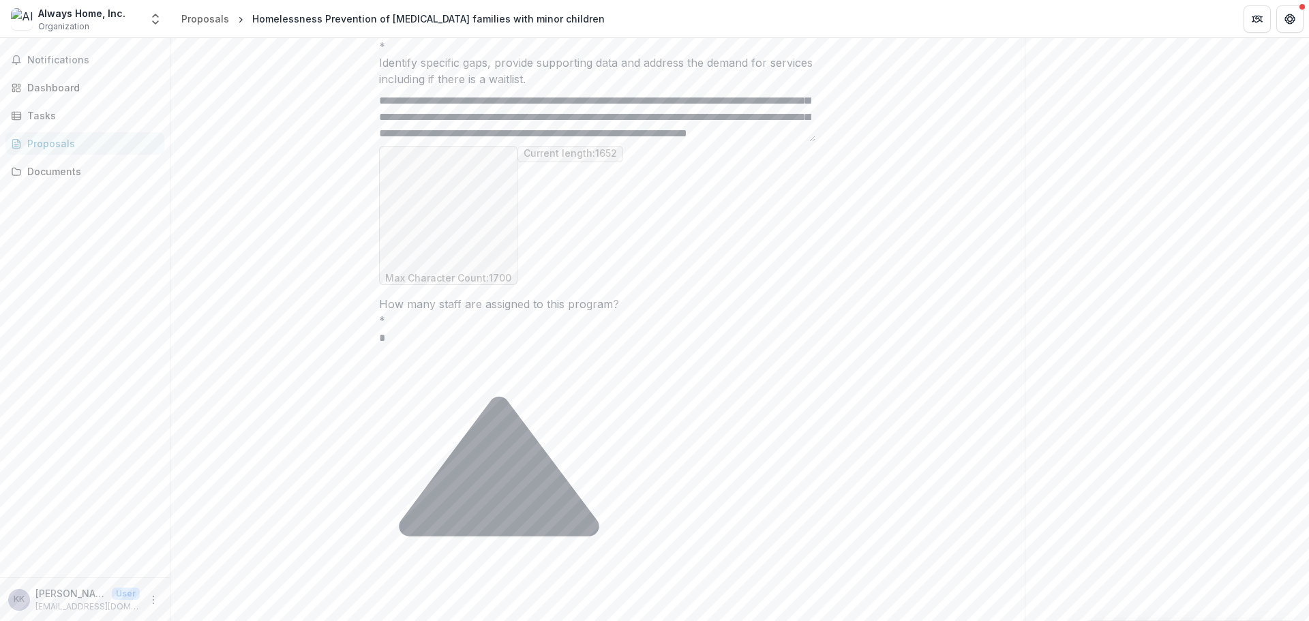
paste textarea "**********"
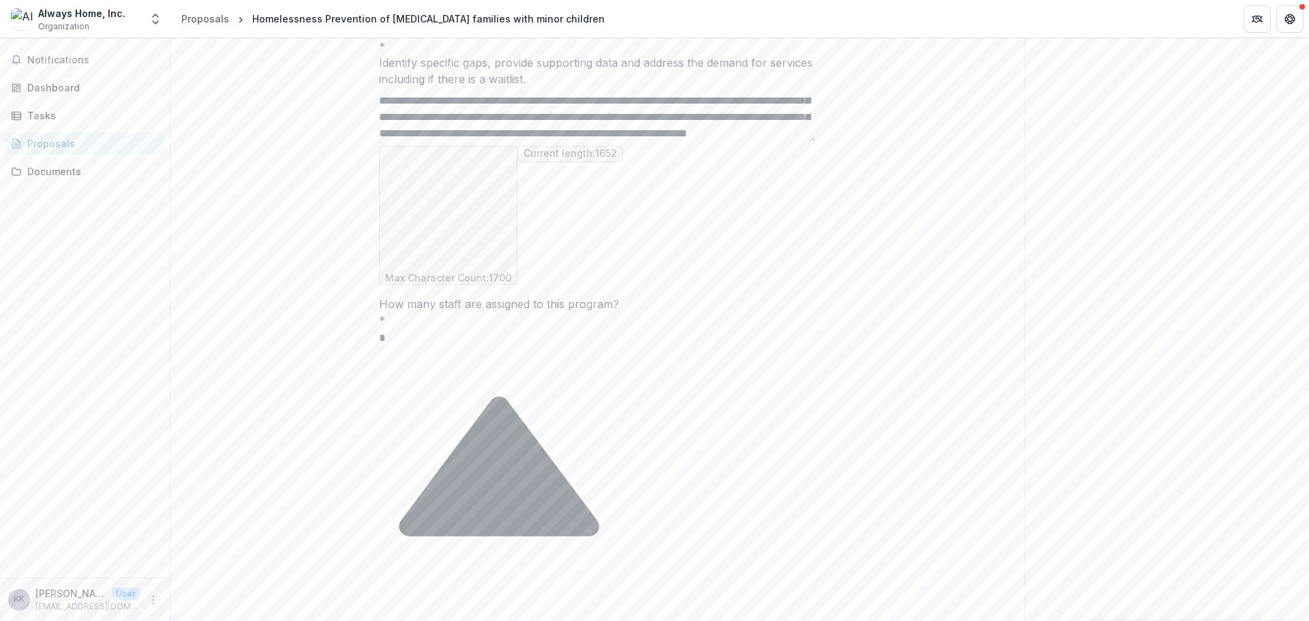
drag, startPoint x: 587, startPoint y: 385, endPoint x: 574, endPoint y: 369, distance: 20.9
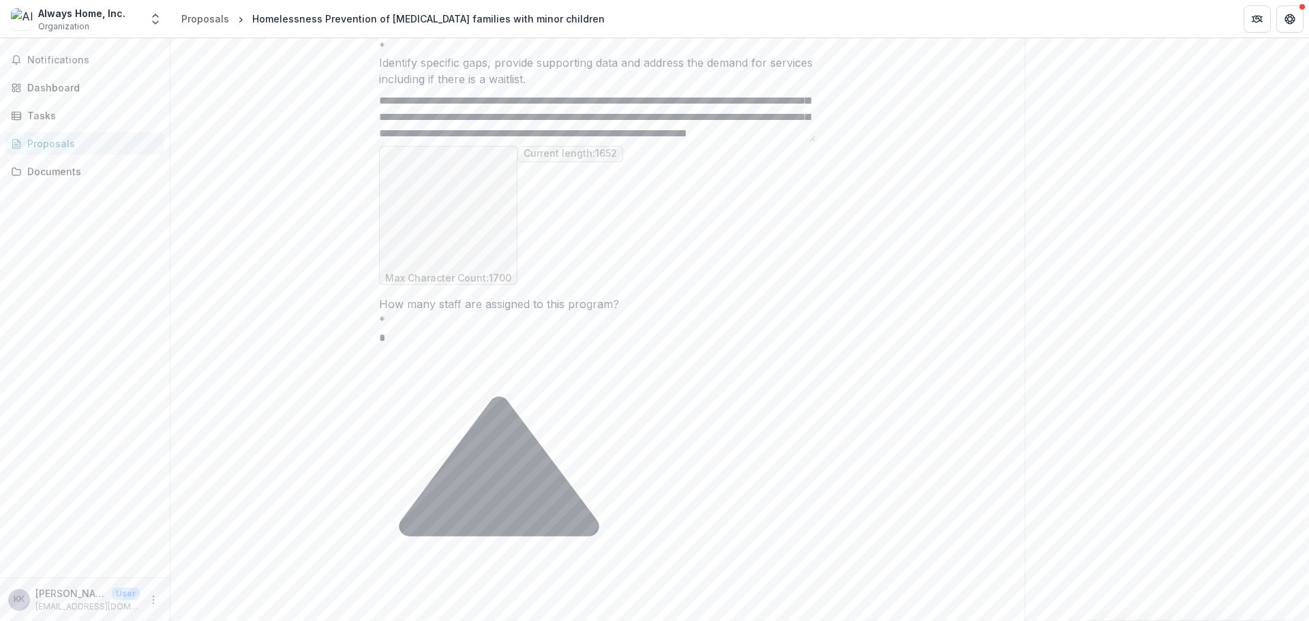
drag, startPoint x: 442, startPoint y: 376, endPoint x: 567, endPoint y: 376, distance: 124.8
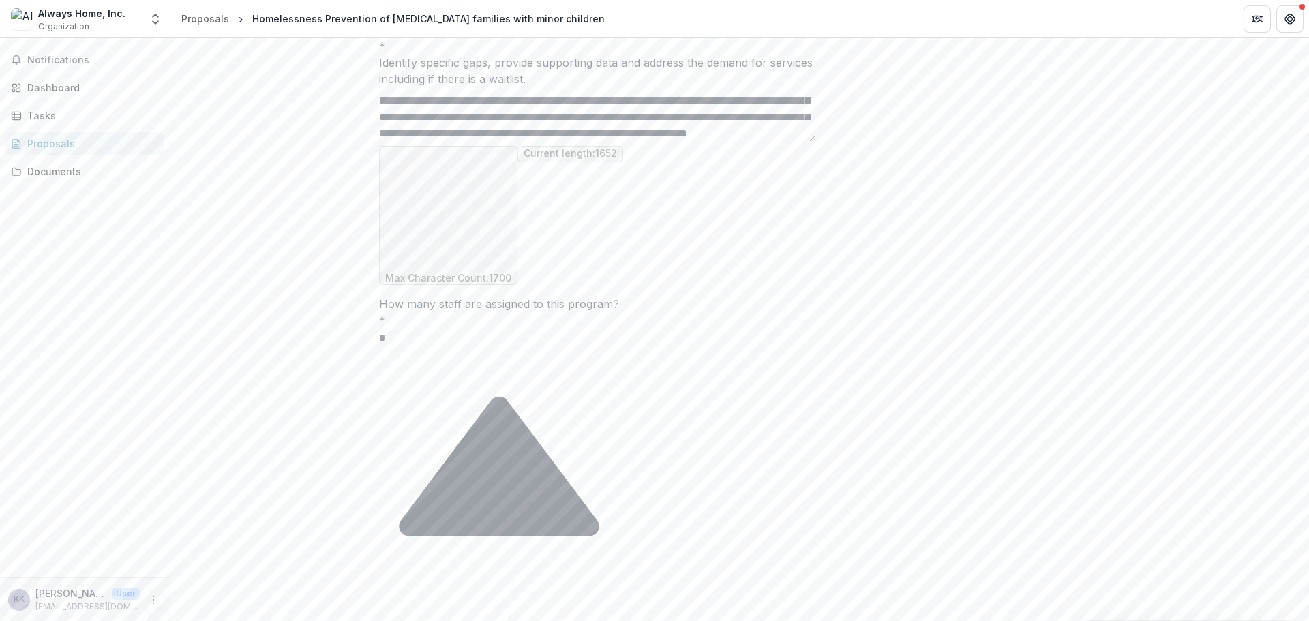
scroll to position [599, 0]
drag, startPoint x: 490, startPoint y: 351, endPoint x: 421, endPoint y: 355, distance: 68.3
drag, startPoint x: 550, startPoint y: 350, endPoint x: 495, endPoint y: 352, distance: 54.6
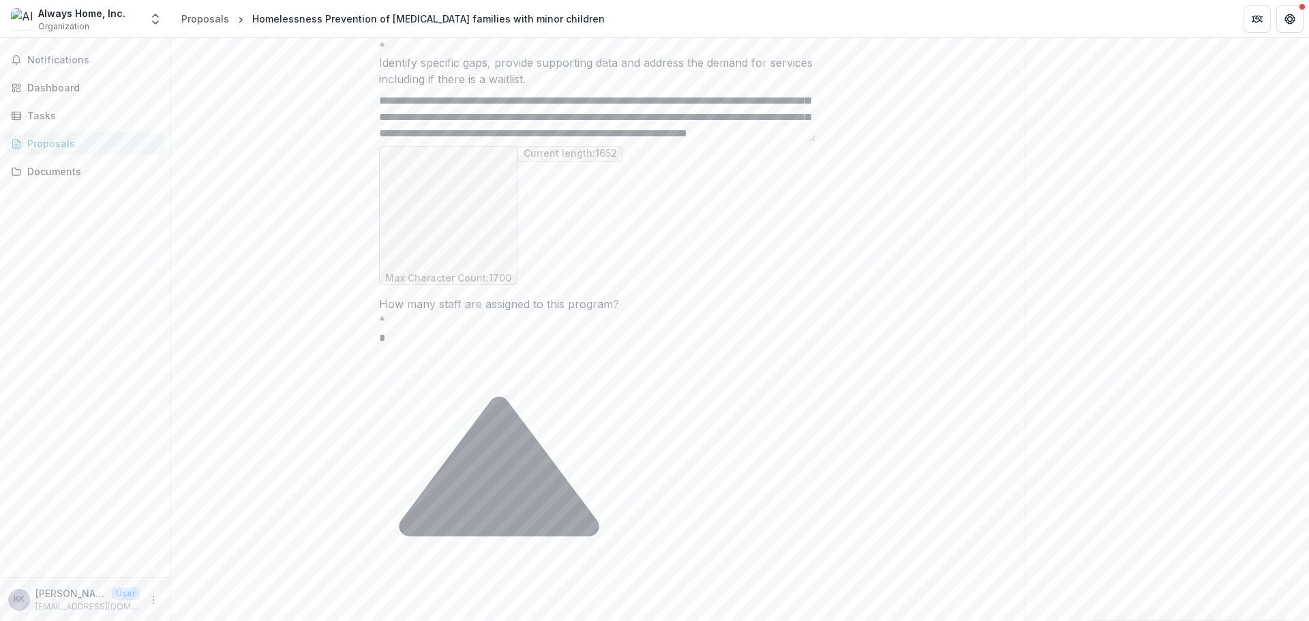
scroll to position [588, 0]
drag, startPoint x: 723, startPoint y: 363, endPoint x: 684, endPoint y: 363, distance: 38.9
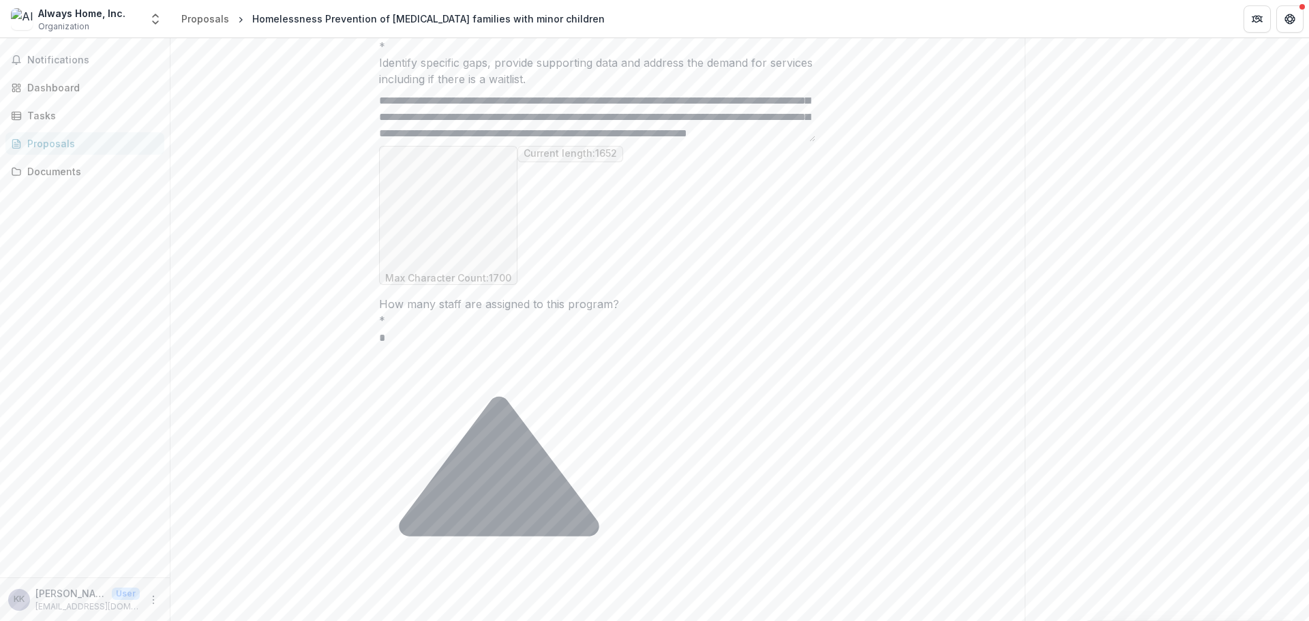
drag, startPoint x: 671, startPoint y: 379, endPoint x: 653, endPoint y: 341, distance: 42.1
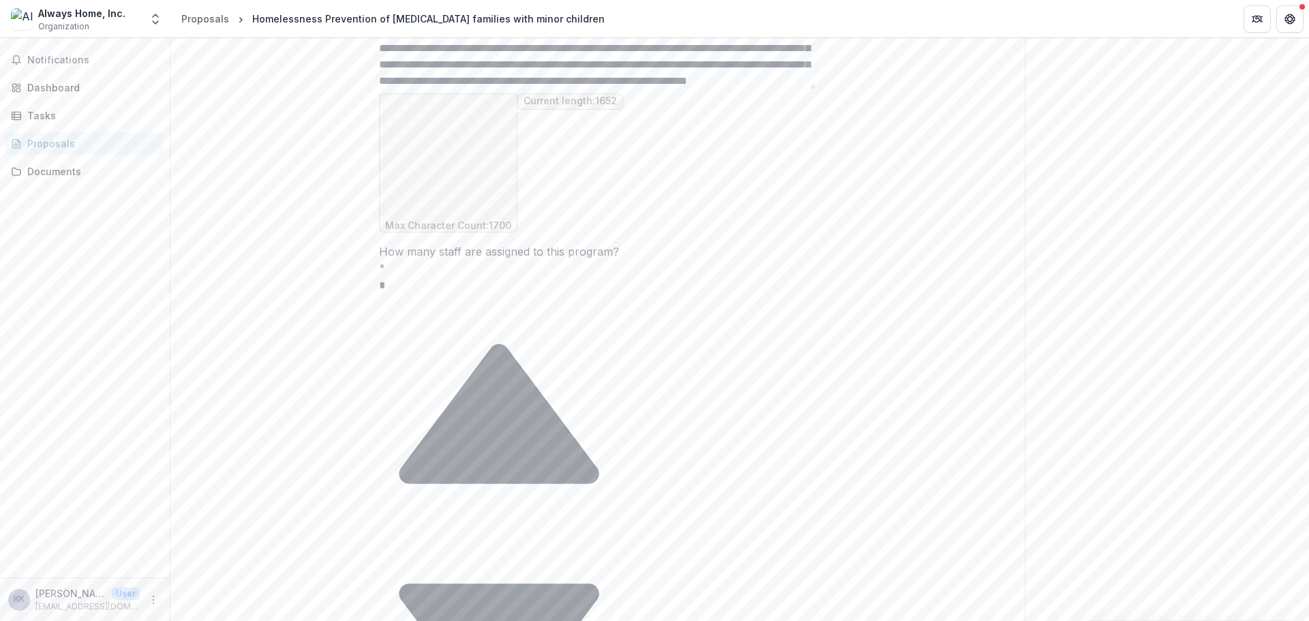
scroll to position [1227, 0]
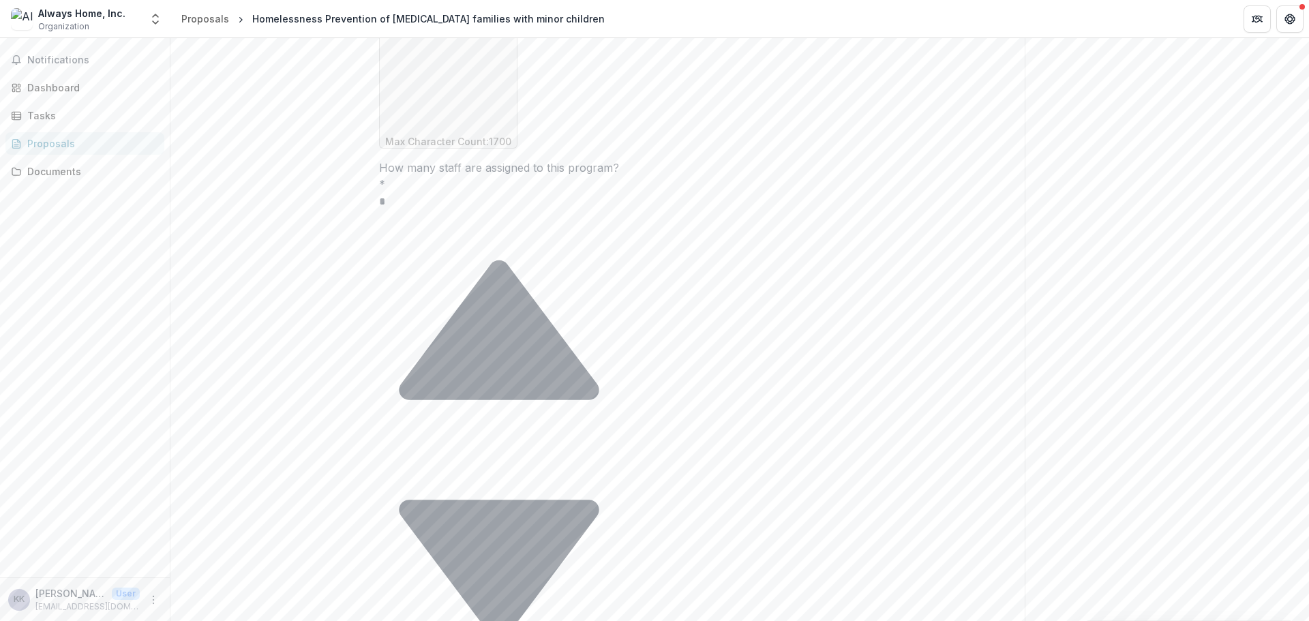
type textarea "**********"
drag, startPoint x: 556, startPoint y: 361, endPoint x: 547, endPoint y: 359, distance: 9.6
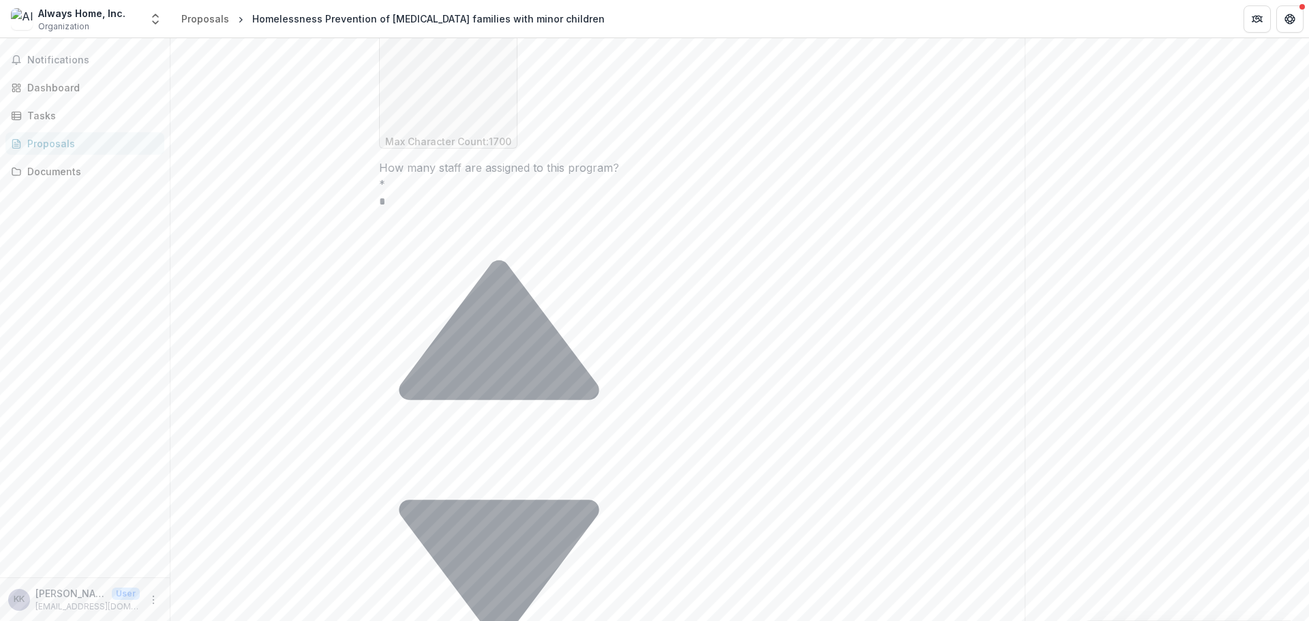
drag, startPoint x: 674, startPoint y: 370, endPoint x: 386, endPoint y: 363, distance: 287.8
paste textarea "**********"
drag, startPoint x: 663, startPoint y: 374, endPoint x: 610, endPoint y: 377, distance: 53.2
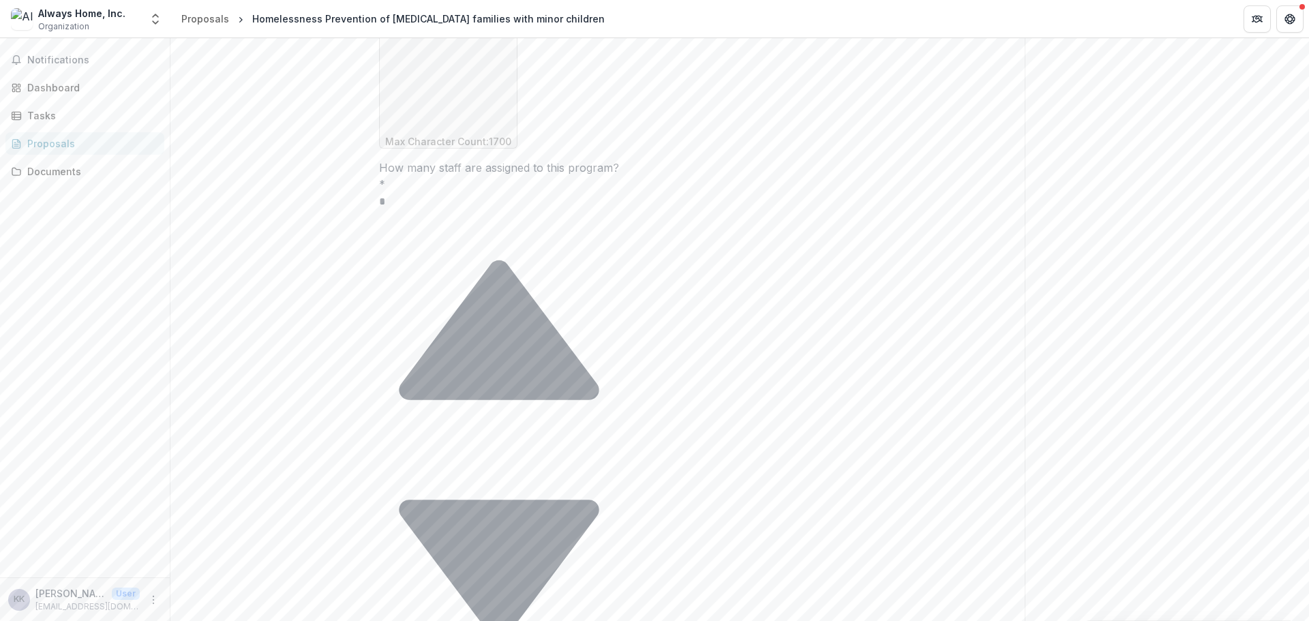
paste textarea "**********"
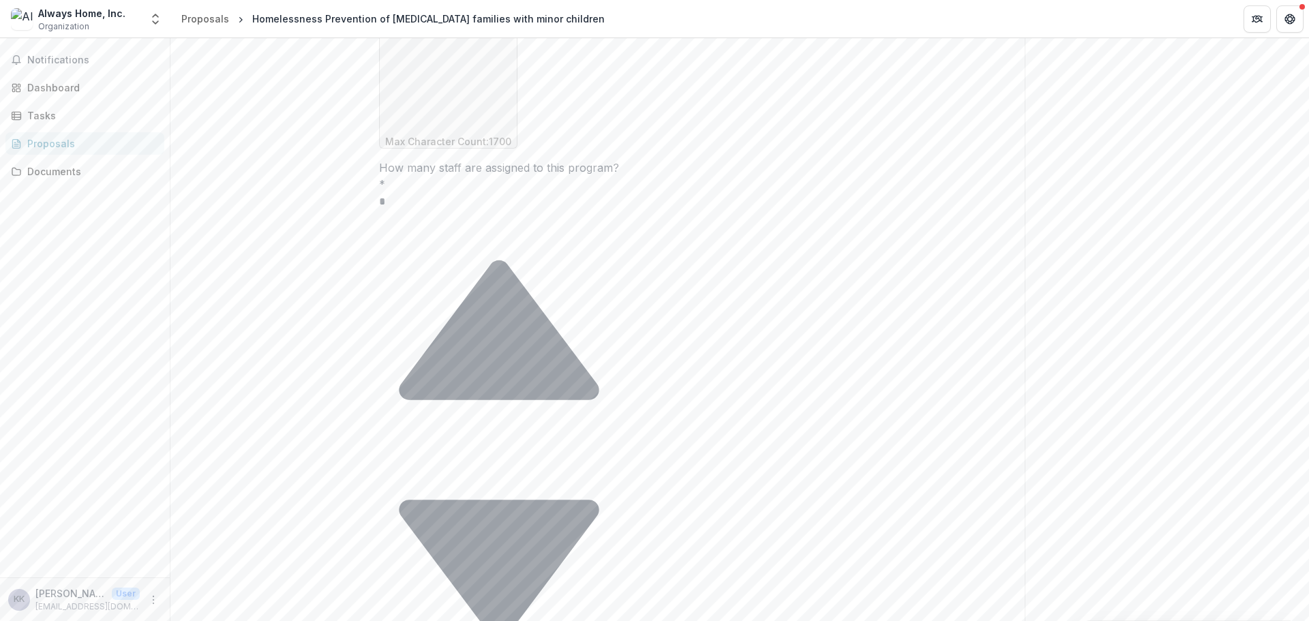
drag, startPoint x: 494, startPoint y: 370, endPoint x: 437, endPoint y: 375, distance: 57.5
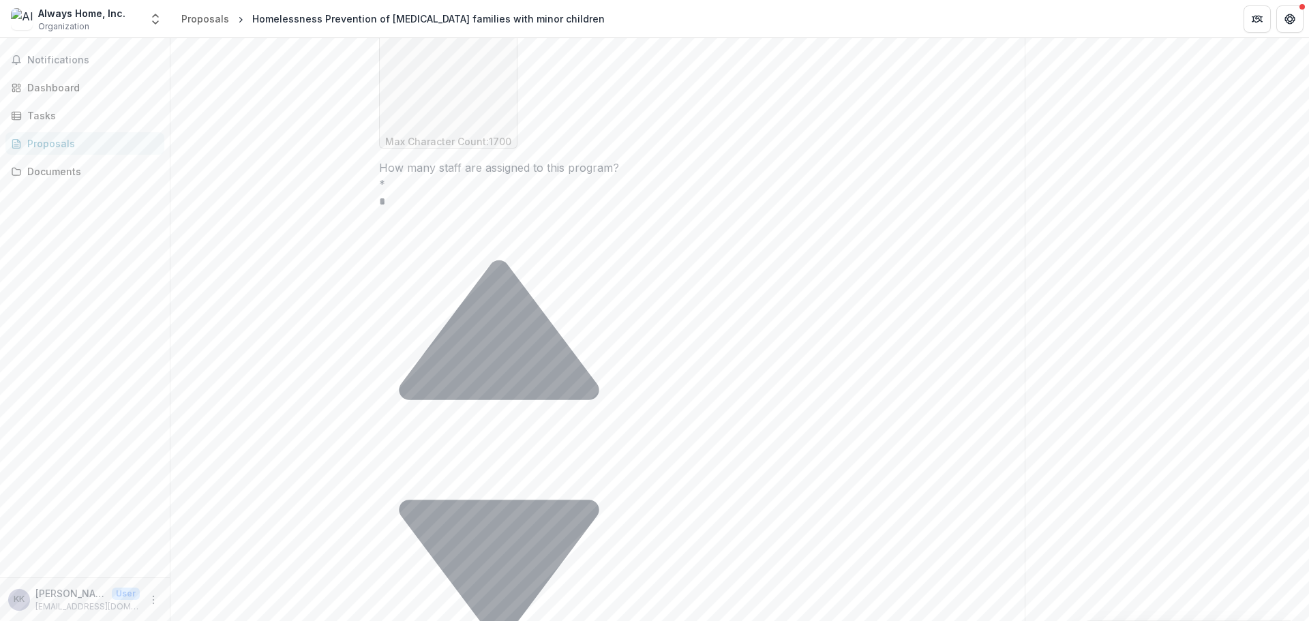
drag, startPoint x: 423, startPoint y: 388, endPoint x: 689, endPoint y: 378, distance: 265.4
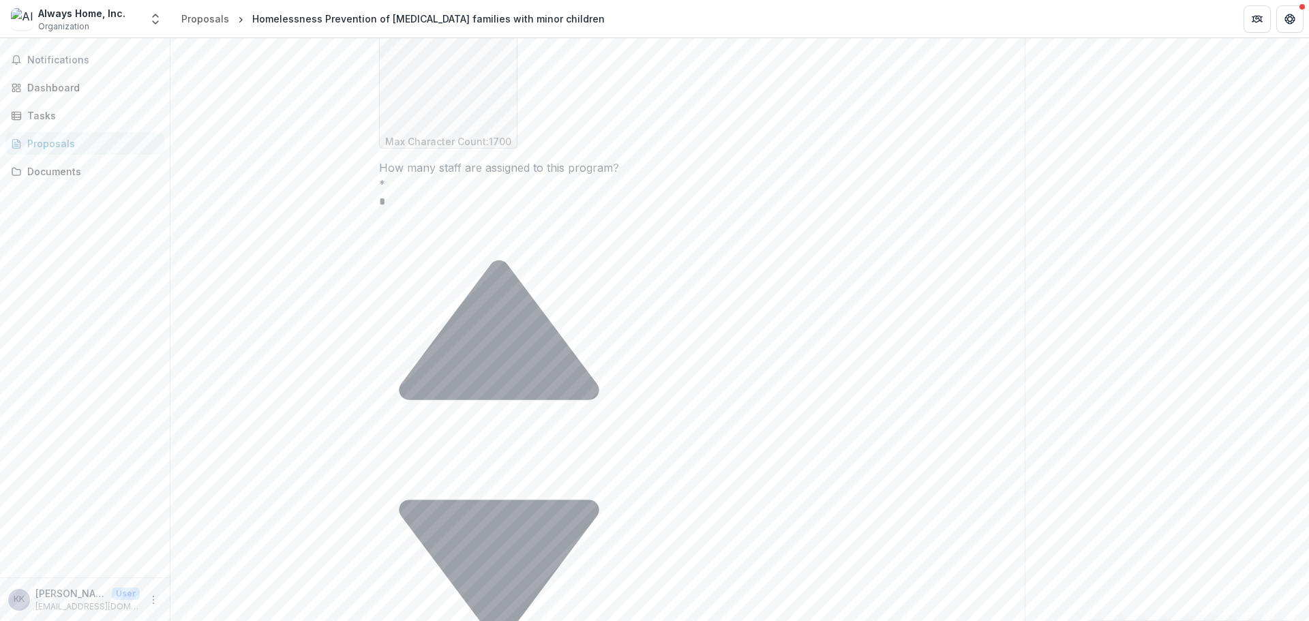
scroll to position [33, 0]
drag, startPoint x: 721, startPoint y: 384, endPoint x: 804, endPoint y: 384, distance: 83.2
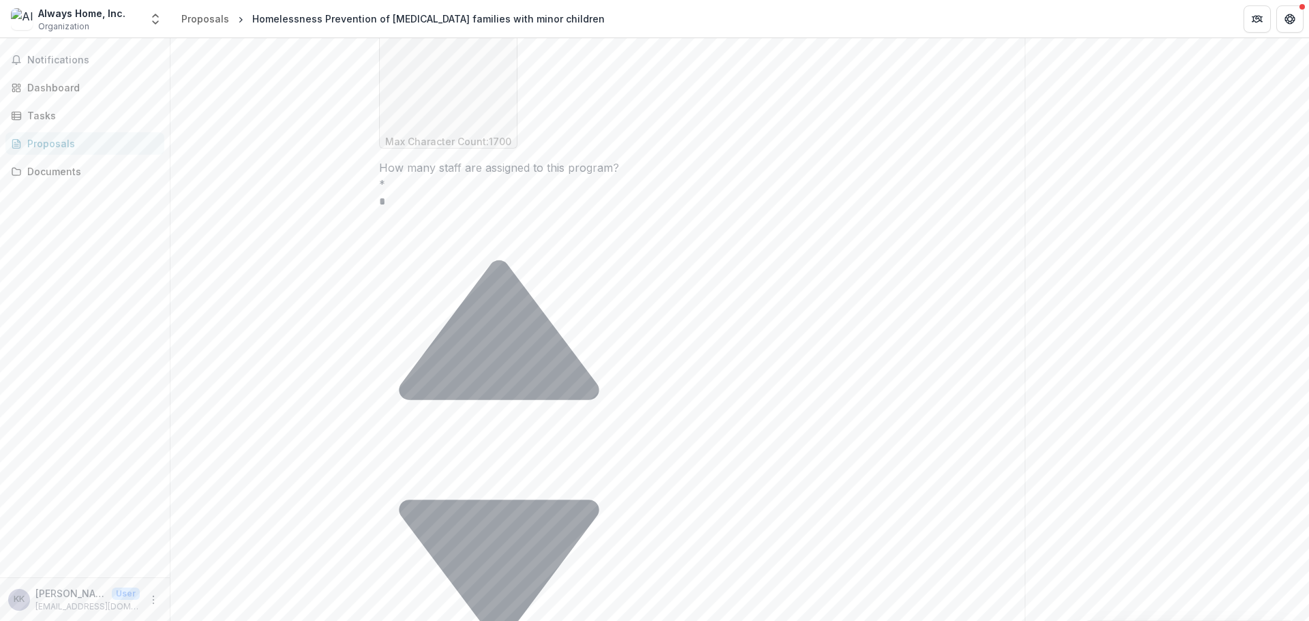
scroll to position [99, 0]
drag, startPoint x: 710, startPoint y: 379, endPoint x: 712, endPoint y: 389, distance: 9.6
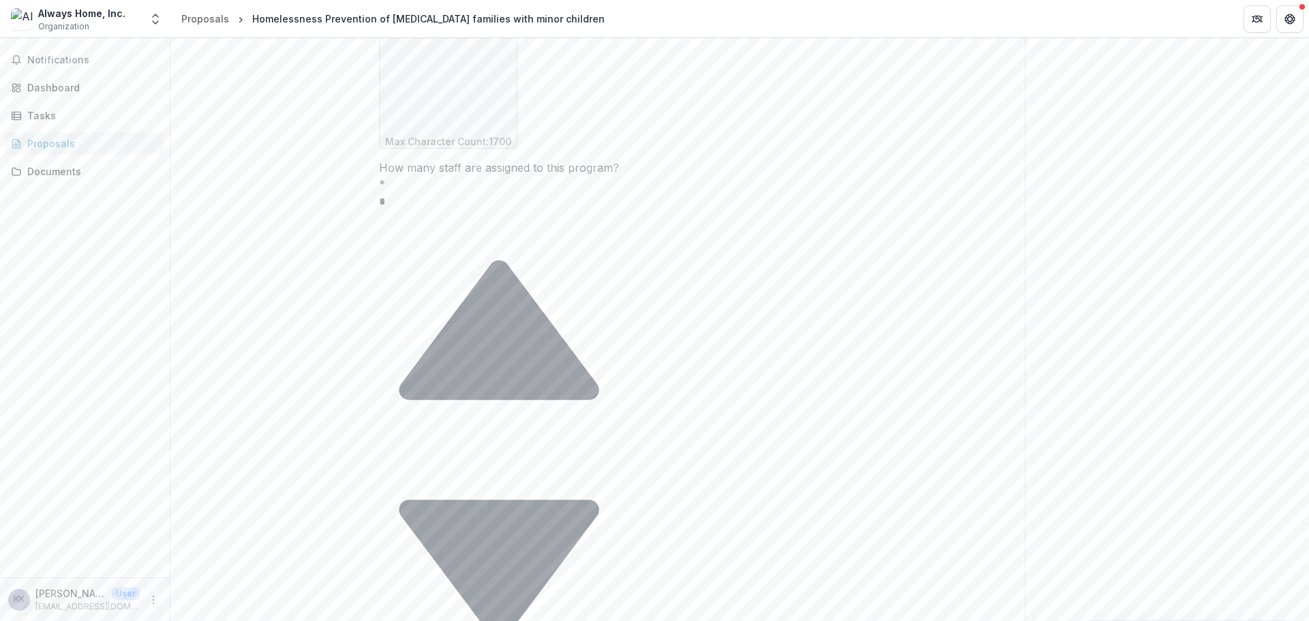
drag, startPoint x: 640, startPoint y: 374, endPoint x: 668, endPoint y: 374, distance: 28.0
drag, startPoint x: 706, startPoint y: 376, endPoint x: 604, endPoint y: 375, distance: 102.3
drag, startPoint x: 597, startPoint y: 378, endPoint x: 587, endPoint y: 378, distance: 10.2
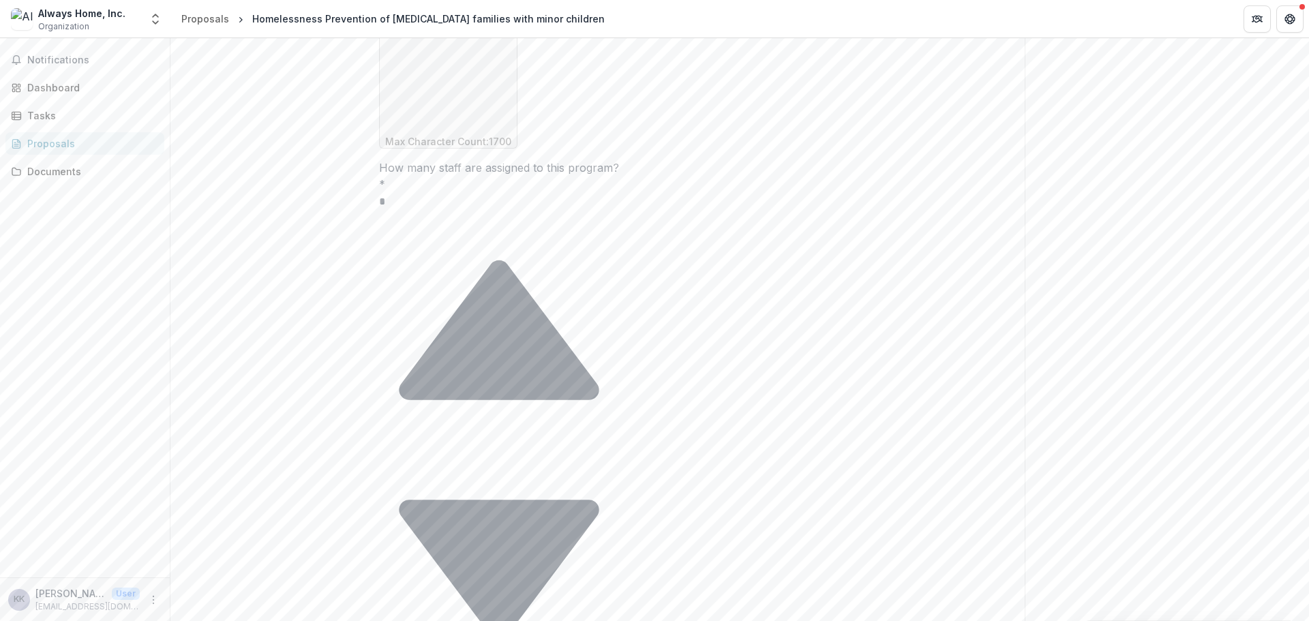
drag, startPoint x: 414, startPoint y: 392, endPoint x: 377, endPoint y: 386, distance: 37.3
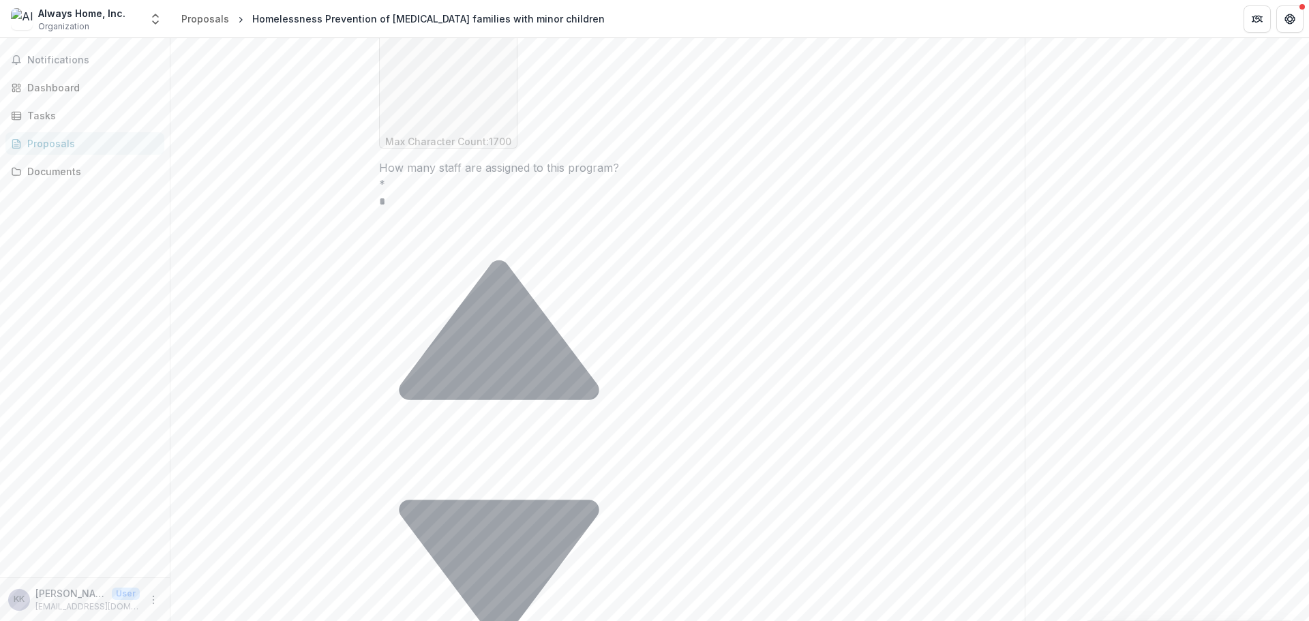
drag, startPoint x: 434, startPoint y: 386, endPoint x: 385, endPoint y: 375, distance: 51.0
drag, startPoint x: 436, startPoint y: 393, endPoint x: 420, endPoint y: 393, distance: 16.4
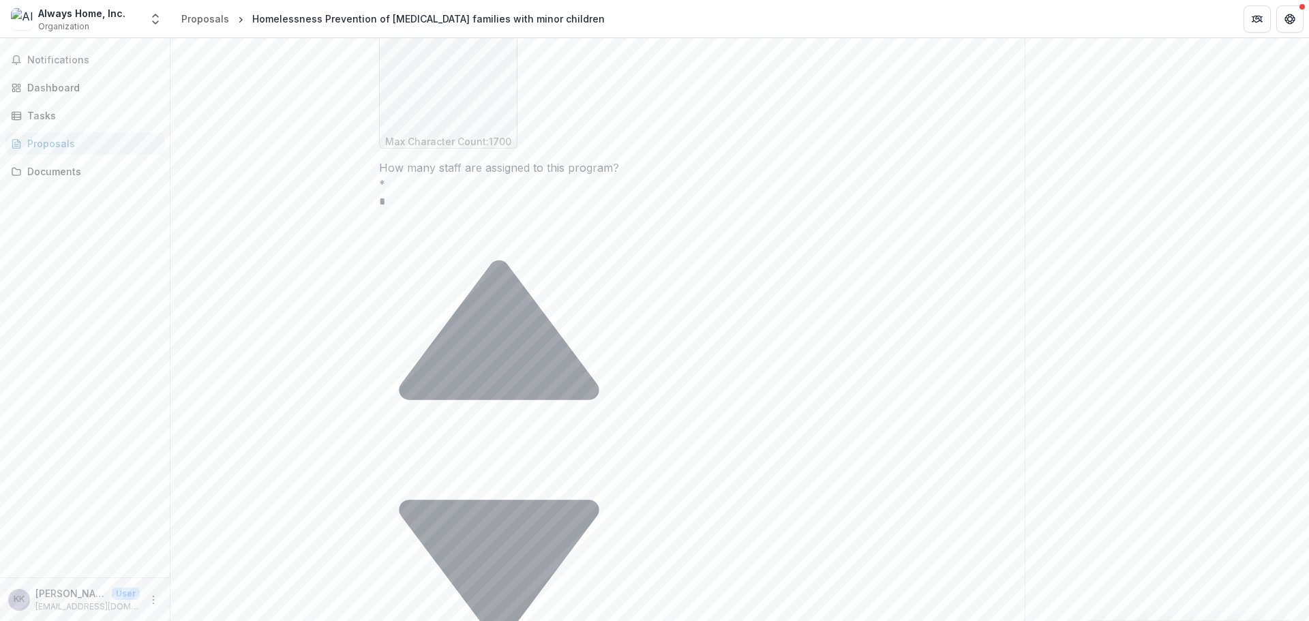
paste textarea "**********"
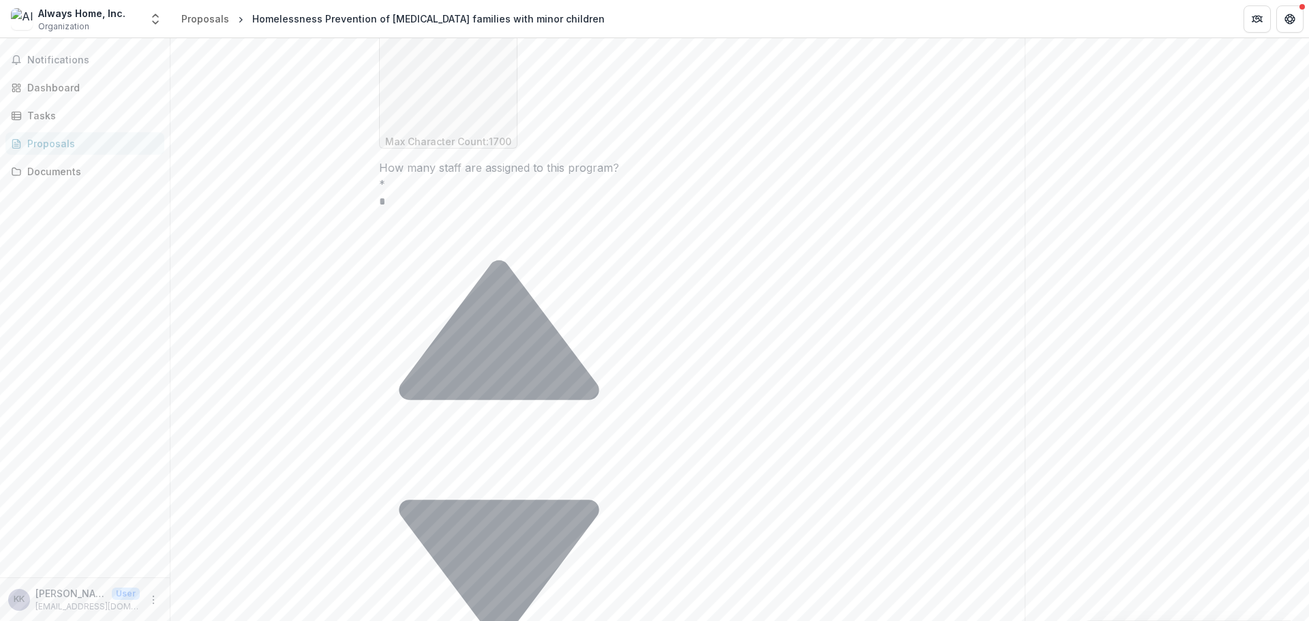
scroll to position [104, 0]
drag, startPoint x: 432, startPoint y: 374, endPoint x: 409, endPoint y: 374, distance: 23.2
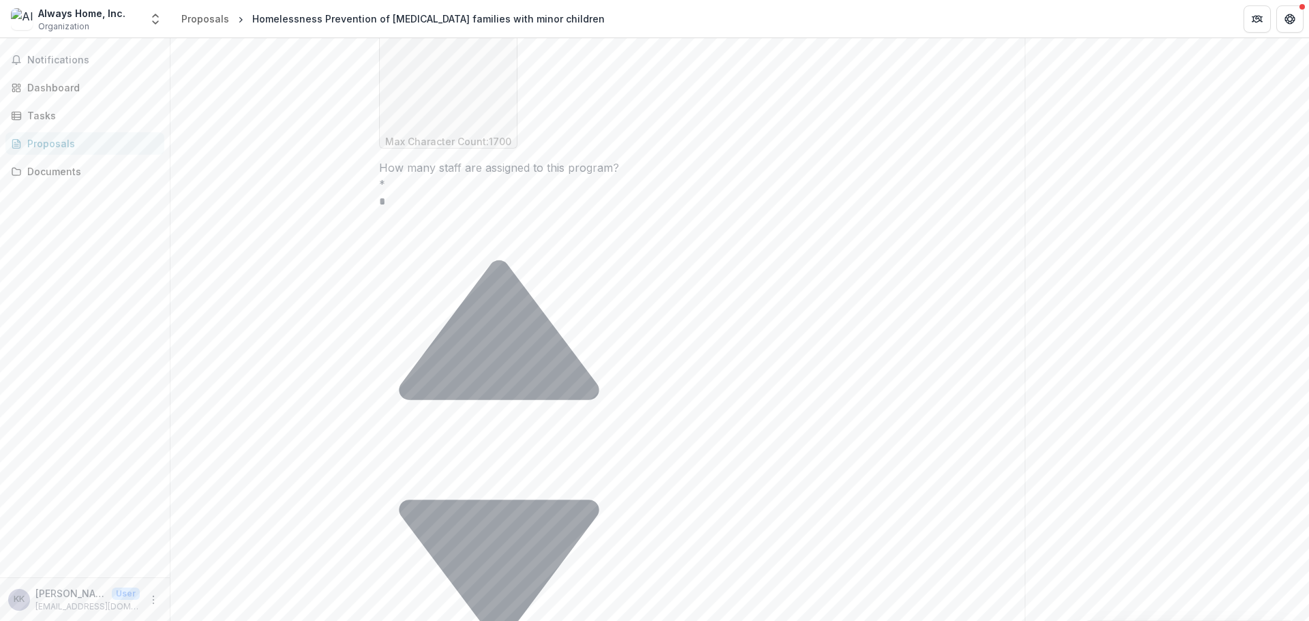
drag, startPoint x: 584, startPoint y: 376, endPoint x: 567, endPoint y: 375, distance: 16.4
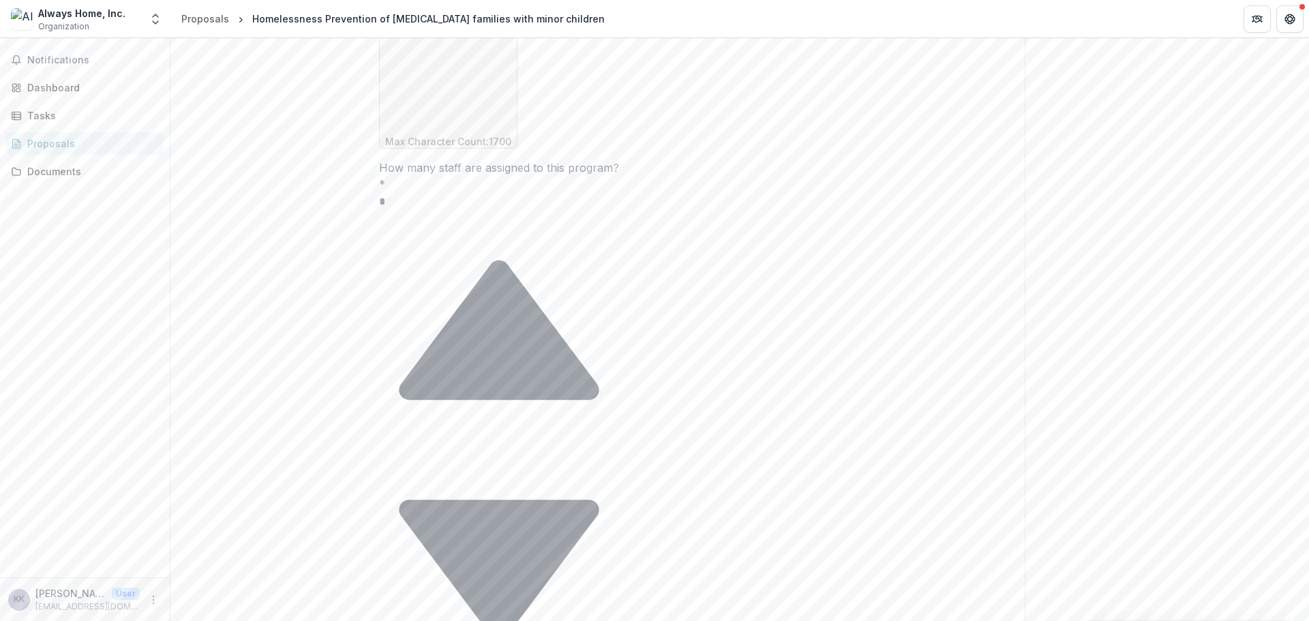
paste textarea "**********"
drag, startPoint x: 585, startPoint y: 385, endPoint x: 462, endPoint y: 385, distance: 122.7
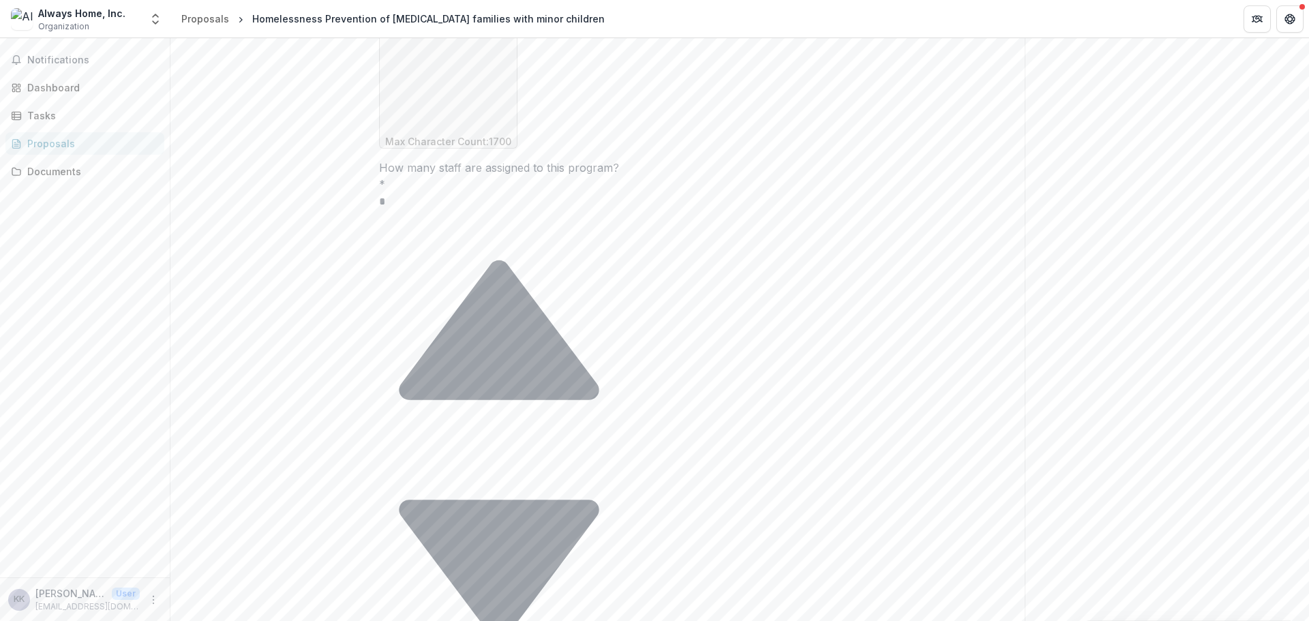
drag, startPoint x: 624, startPoint y: 373, endPoint x: 397, endPoint y: 375, distance: 226.4
drag, startPoint x: 389, startPoint y: 365, endPoint x: 659, endPoint y: 380, distance: 270.4
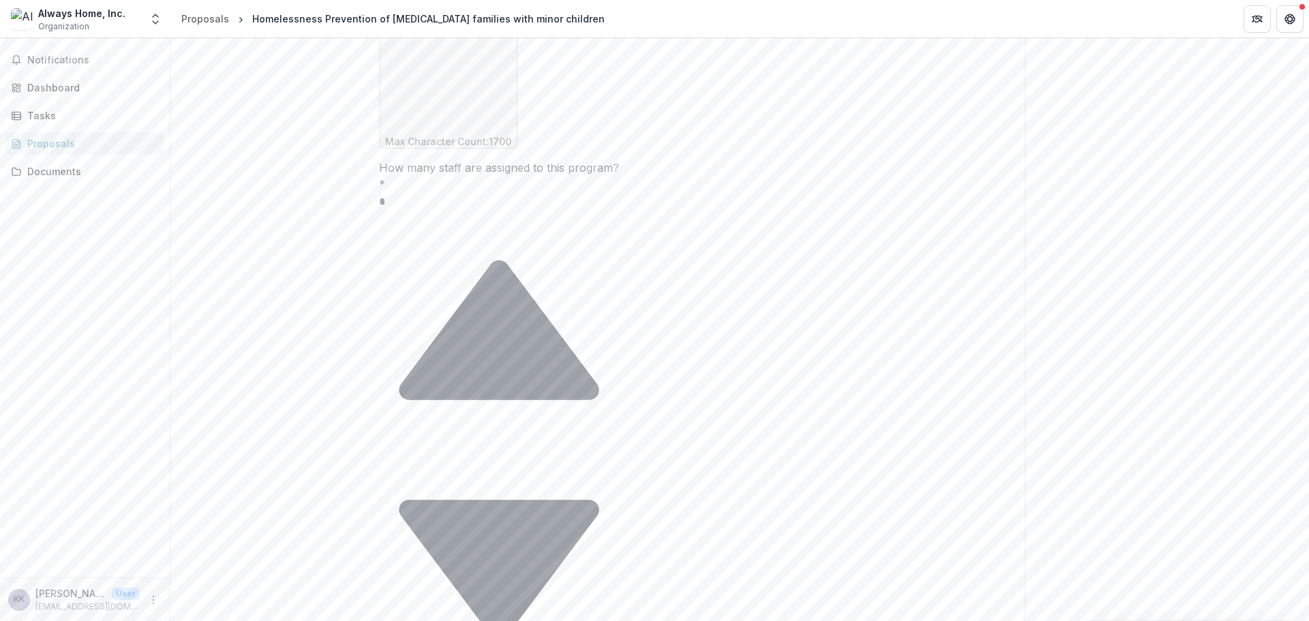
paste textarea "**********"
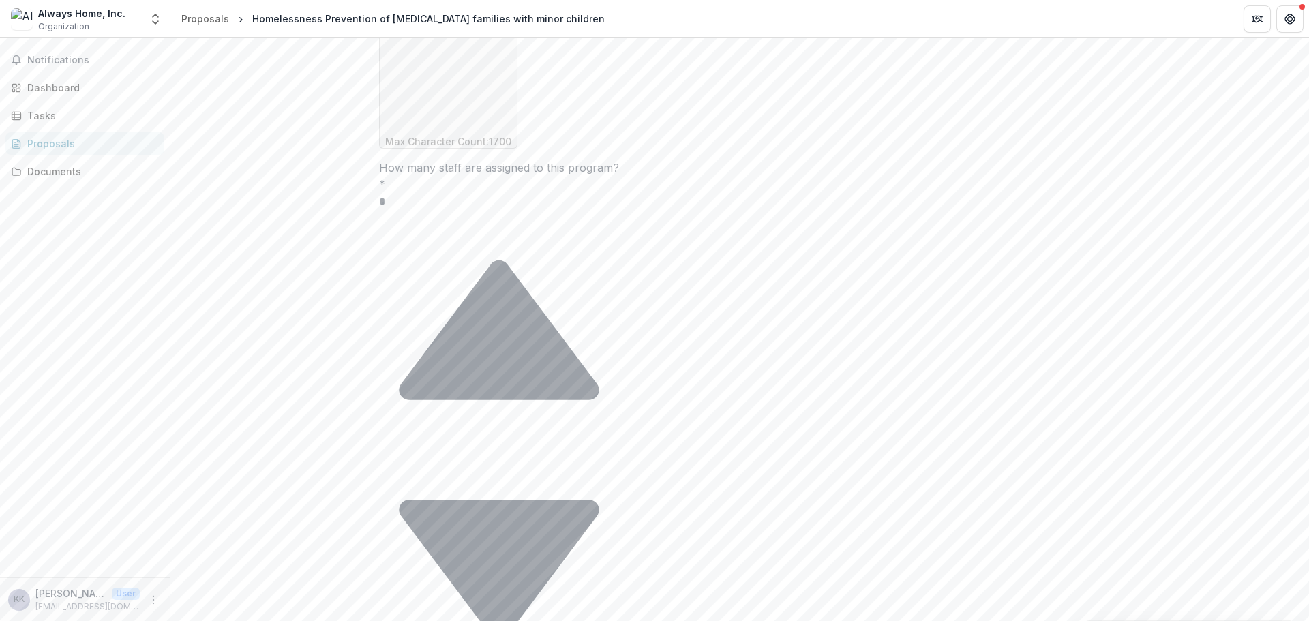
drag, startPoint x: 689, startPoint y: 355, endPoint x: 664, endPoint y: 370, distance: 29.1
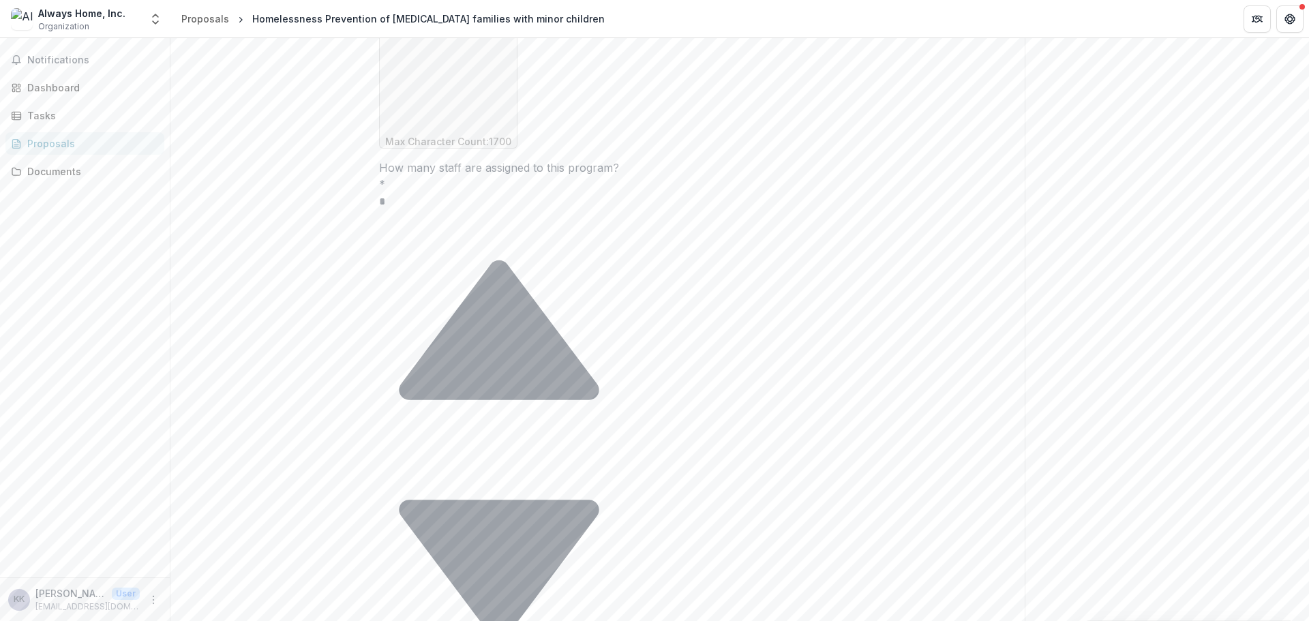
drag, startPoint x: 688, startPoint y: 361, endPoint x: 633, endPoint y: 363, distance: 54.6
drag, startPoint x: 715, startPoint y: 377, endPoint x: 702, endPoint y: 376, distance: 13.0
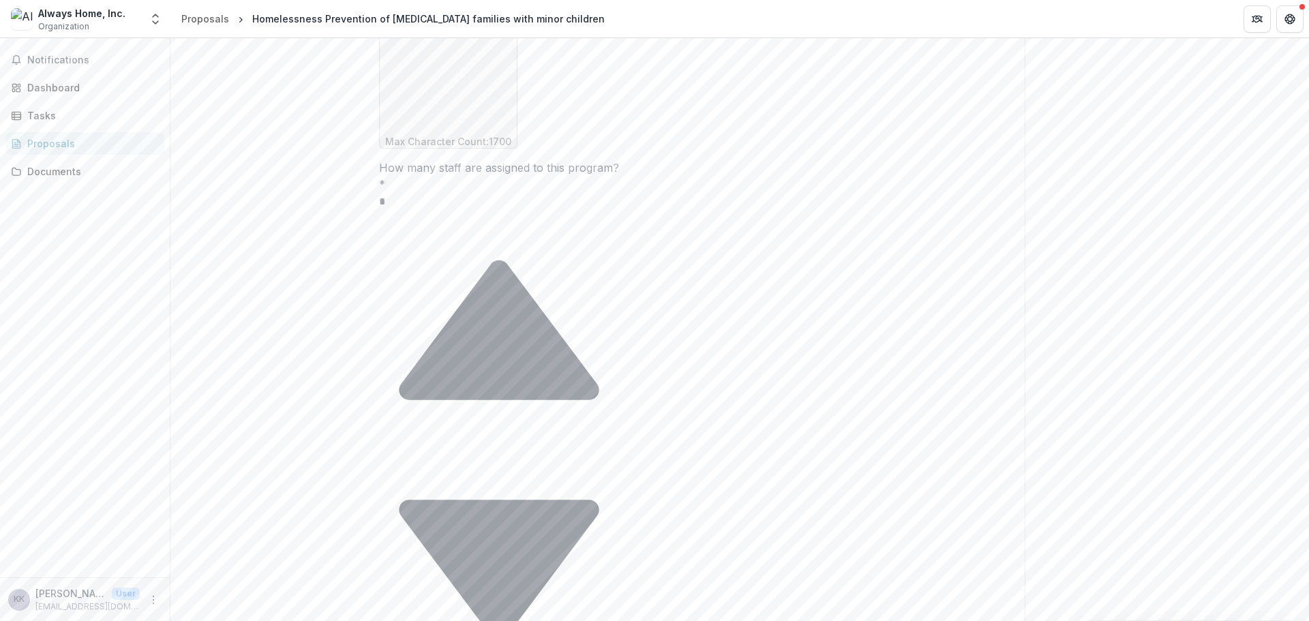
drag, startPoint x: 684, startPoint y: 390, endPoint x: 469, endPoint y: 375, distance: 215.3
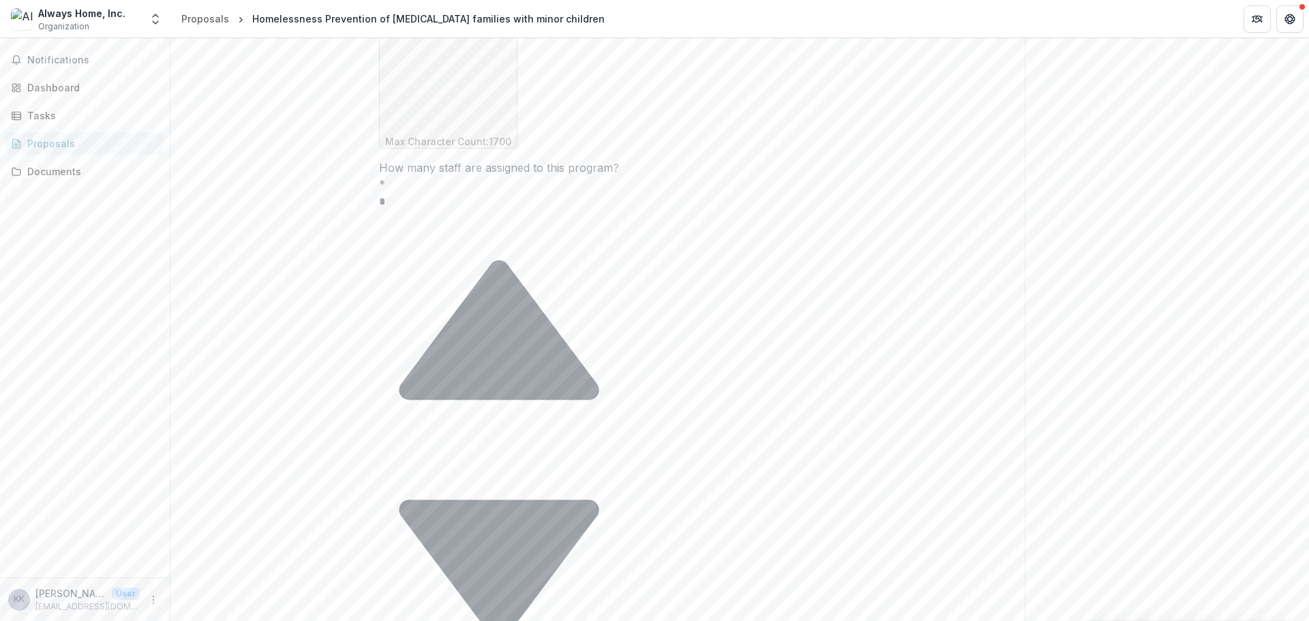
drag, startPoint x: 745, startPoint y: 370, endPoint x: 706, endPoint y: 361, distance: 39.9
drag, startPoint x: 505, startPoint y: 372, endPoint x: 513, endPoint y: 346, distance: 27.2
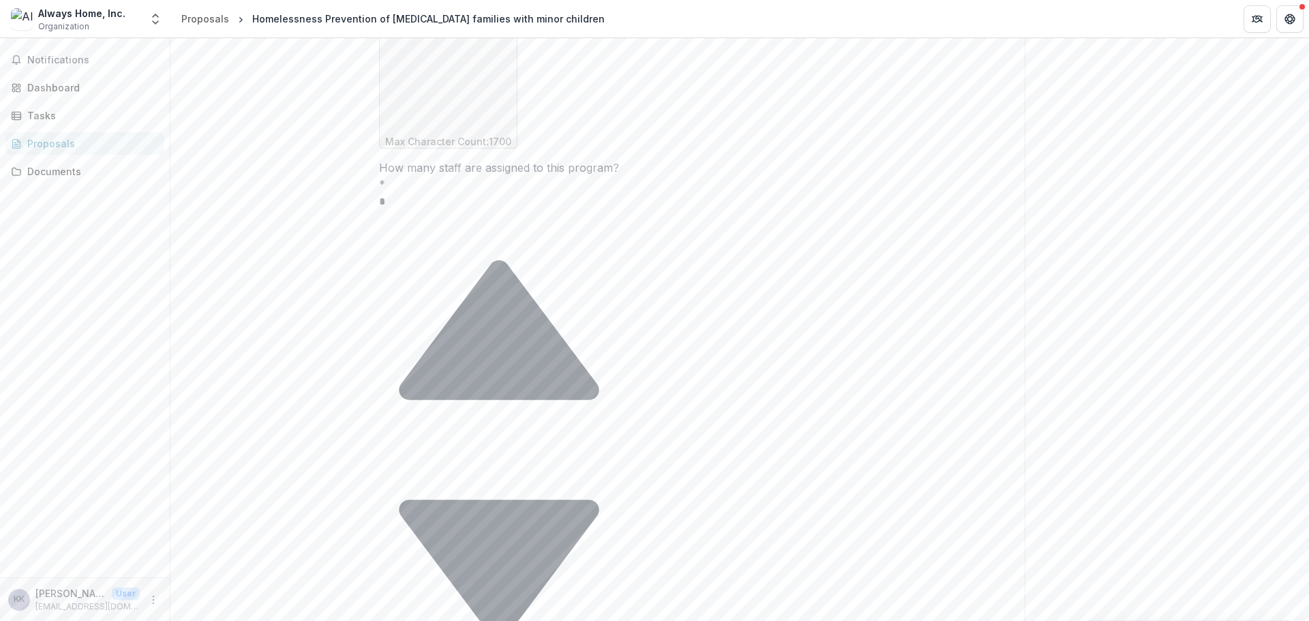
scroll to position [141, 0]
drag, startPoint x: 747, startPoint y: 379, endPoint x: 758, endPoint y: 367, distance: 16.4
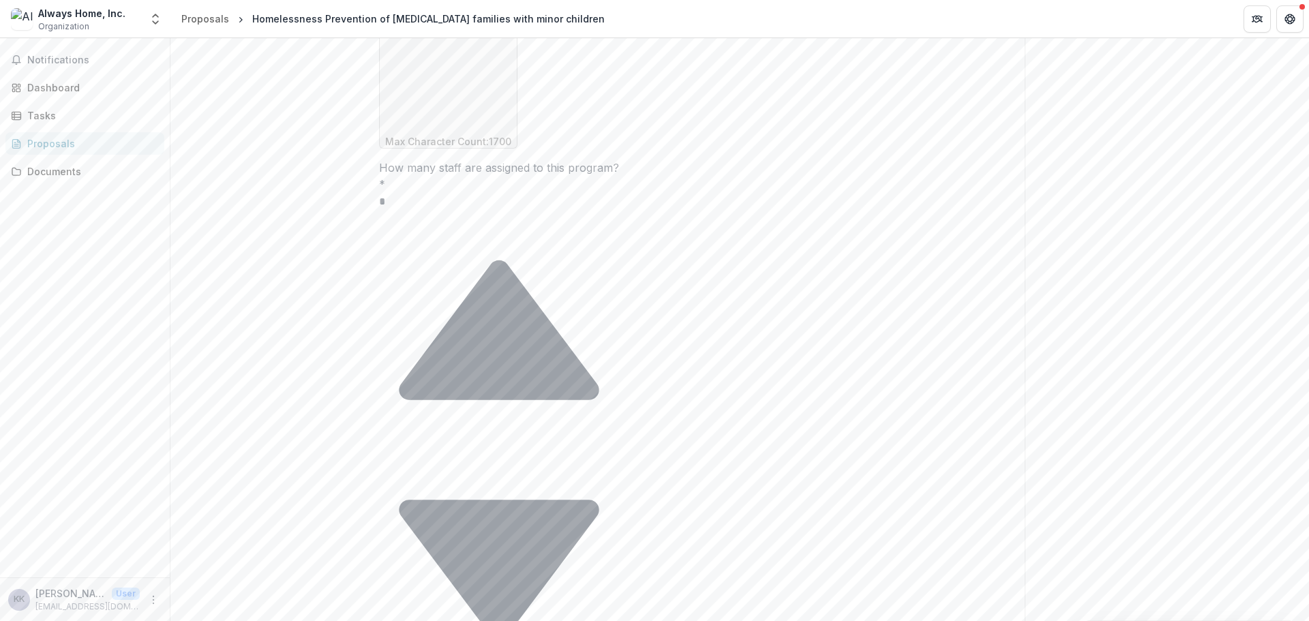
drag, startPoint x: 452, startPoint y: 374, endPoint x: 434, endPoint y: 374, distance: 17.7
drag, startPoint x: 808, startPoint y: 354, endPoint x: 809, endPoint y: 366, distance: 12.3
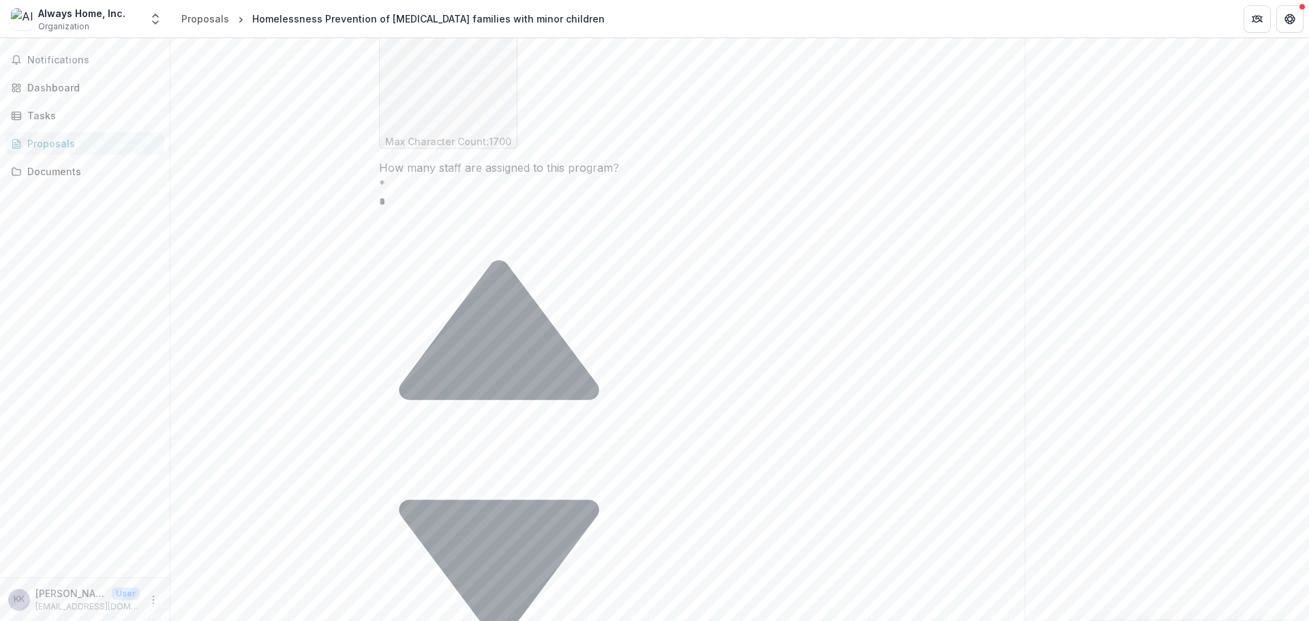
scroll to position [50, 0]
drag, startPoint x: 679, startPoint y: 357, endPoint x: 665, endPoint y: 359, distance: 13.8
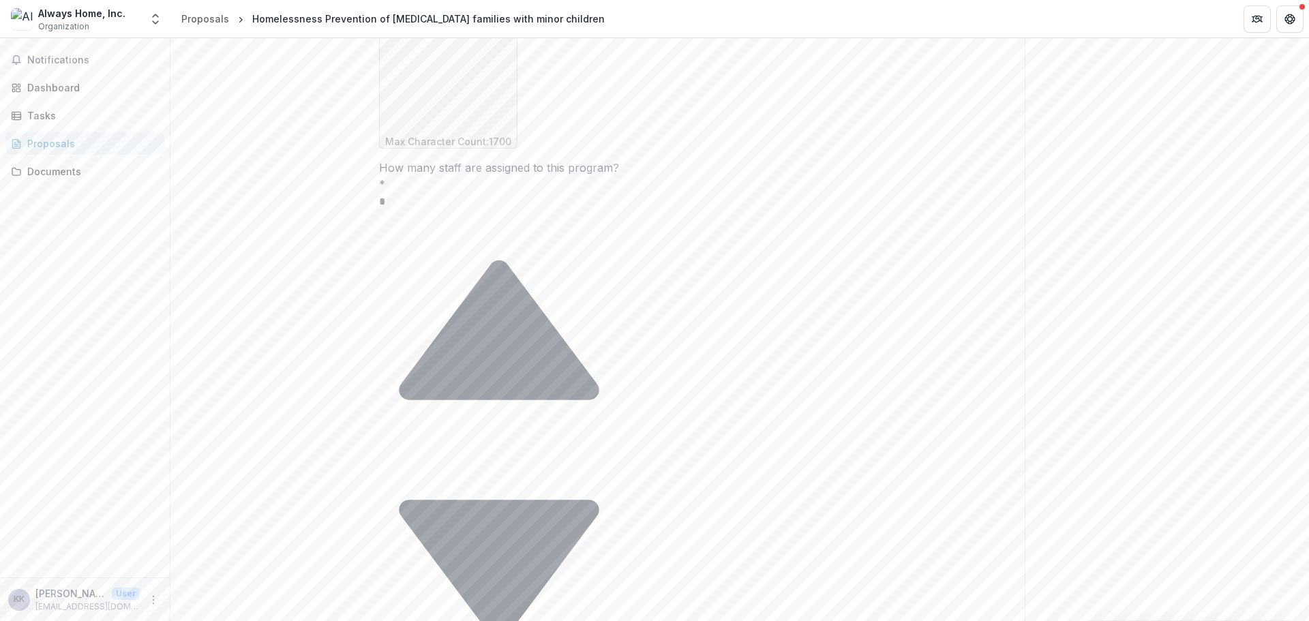
scroll to position [24, 0]
drag, startPoint x: 780, startPoint y: 364, endPoint x: 791, endPoint y: 359, distance: 12.2
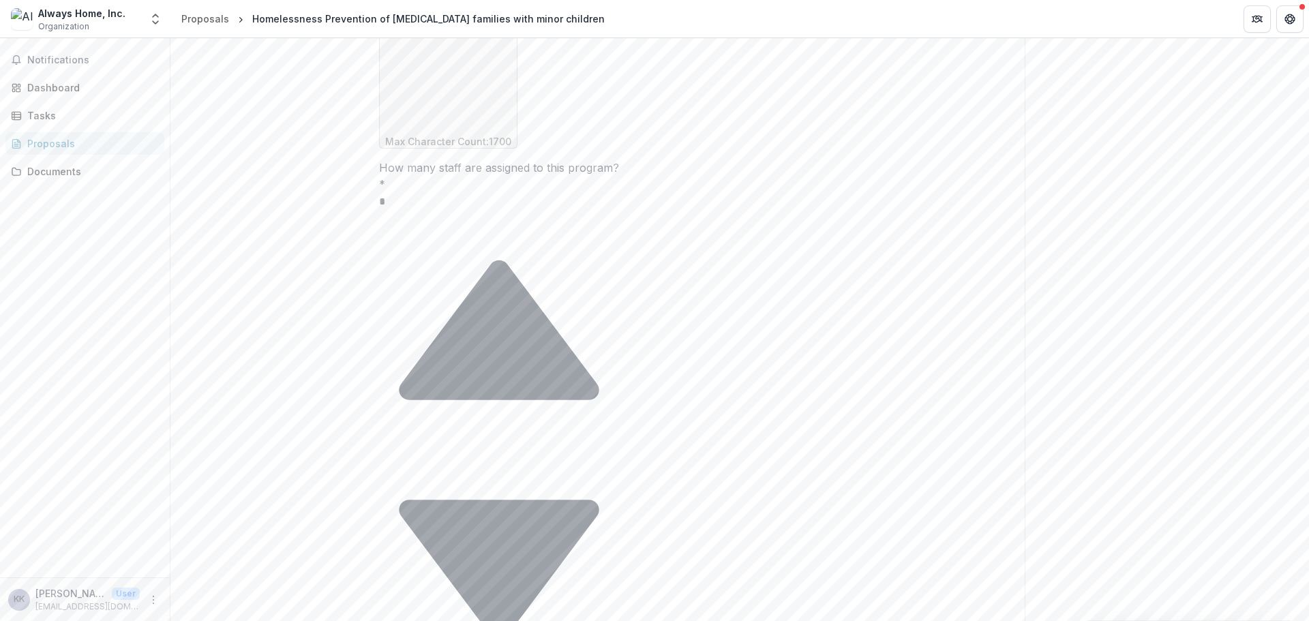
drag, startPoint x: 807, startPoint y: 354, endPoint x: 809, endPoint y: 362, distance: 8.4
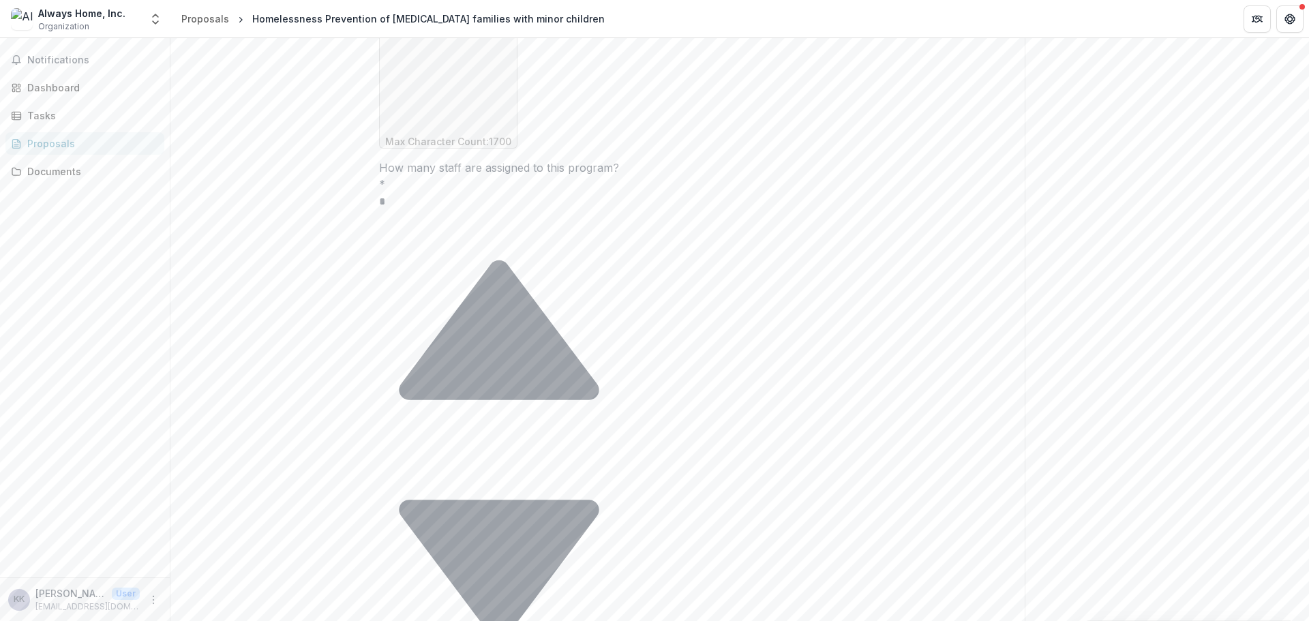
drag, startPoint x: 491, startPoint y: 381, endPoint x: 470, endPoint y: 378, distance: 20.6
drag, startPoint x: 809, startPoint y: 382, endPoint x: 813, endPoint y: 374, distance: 10.1
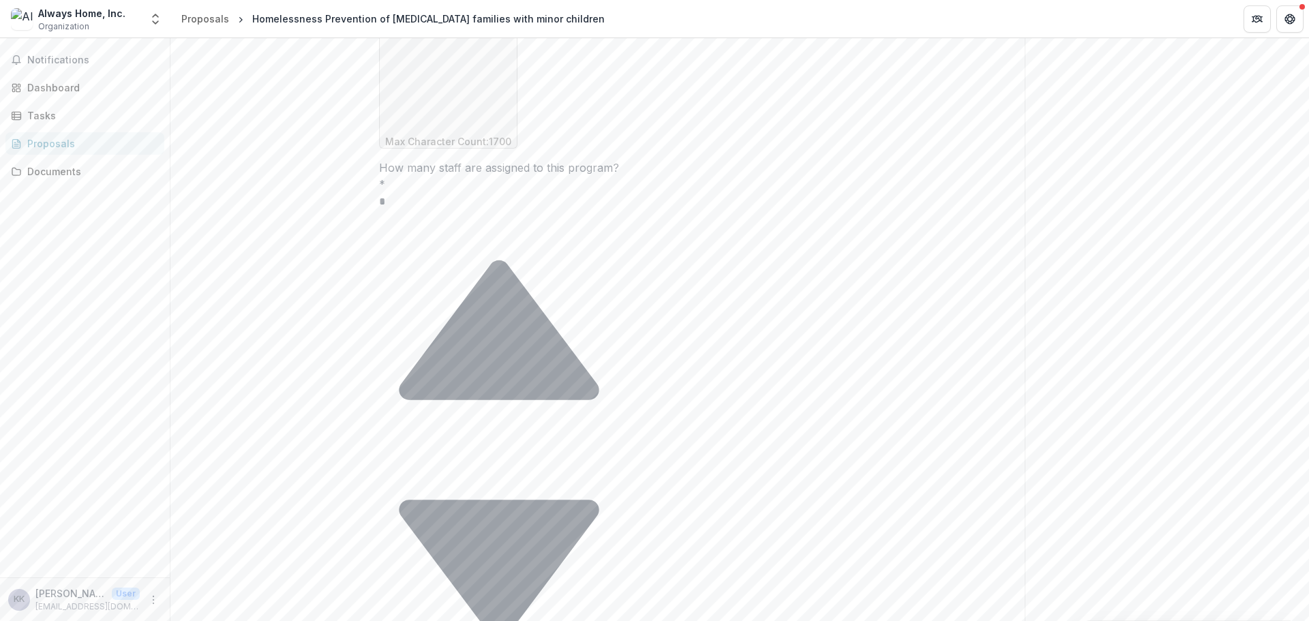
drag, startPoint x: 539, startPoint y: 357, endPoint x: 561, endPoint y: 358, distance: 21.8
drag, startPoint x: 780, startPoint y: 357, endPoint x: 466, endPoint y: 375, distance: 314.8
drag, startPoint x: 543, startPoint y: 373, endPoint x: 483, endPoint y: 376, distance: 60.1
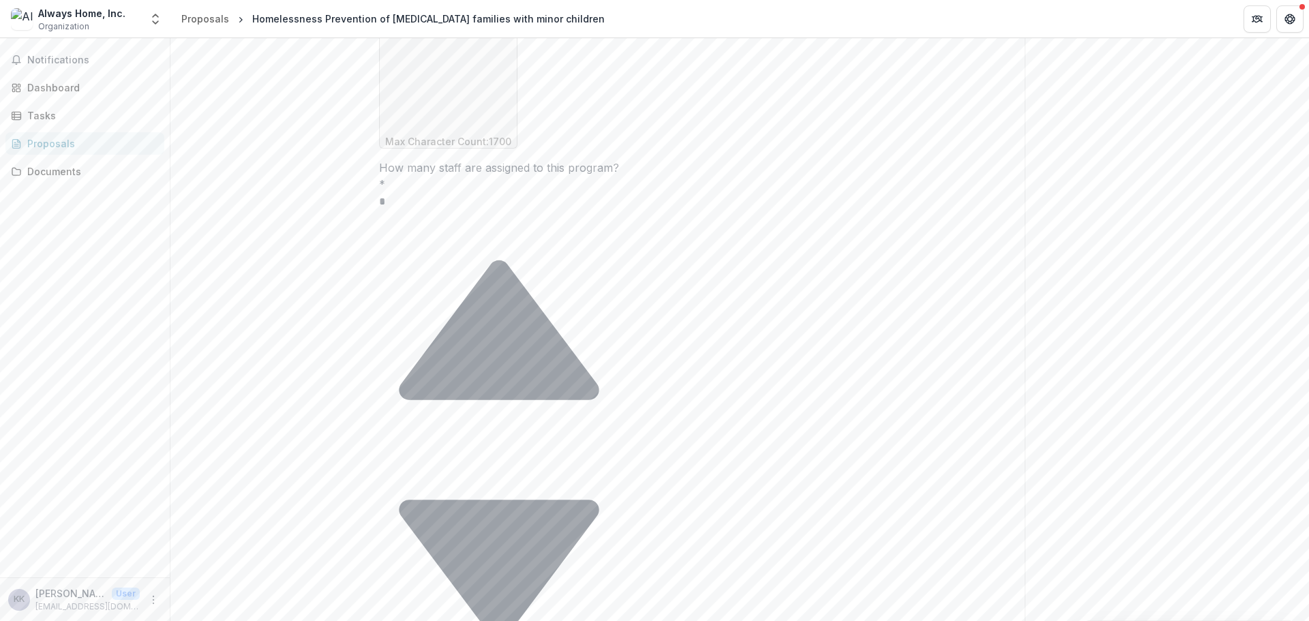
drag, startPoint x: 617, startPoint y: 371, endPoint x: 603, endPoint y: 372, distance: 13.7
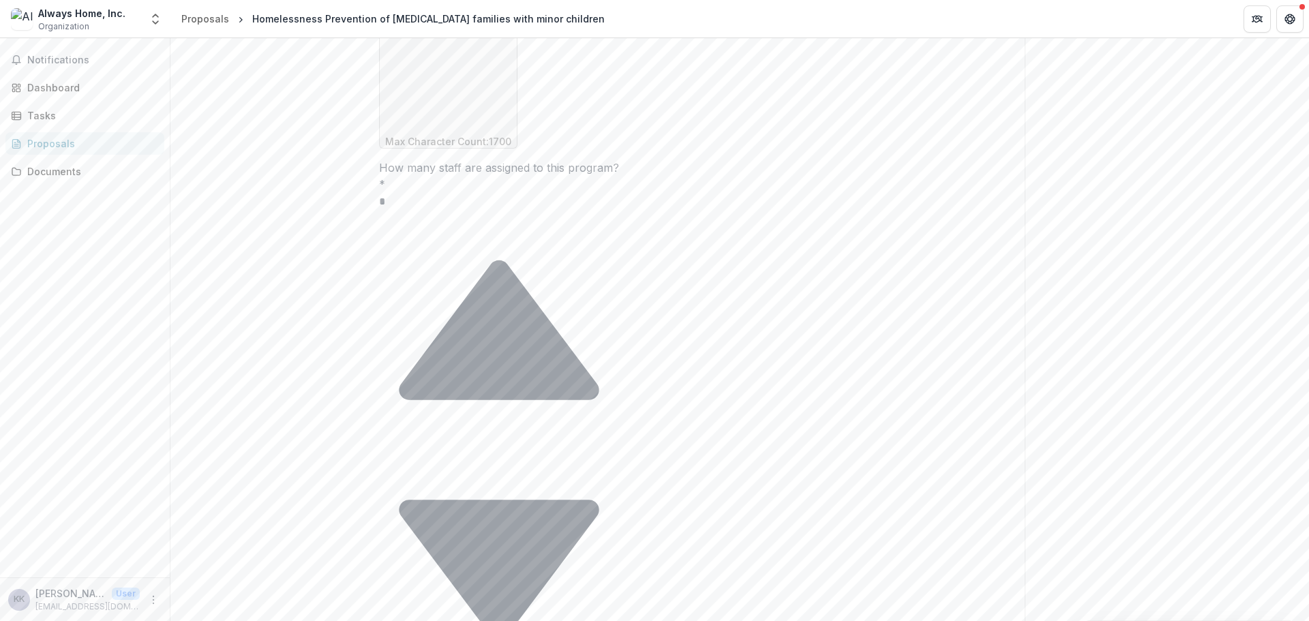
drag, startPoint x: 487, startPoint y: 387, endPoint x: 610, endPoint y: 368, distance: 123.5
drag, startPoint x: 615, startPoint y: 370, endPoint x: 565, endPoint y: 365, distance: 50.0
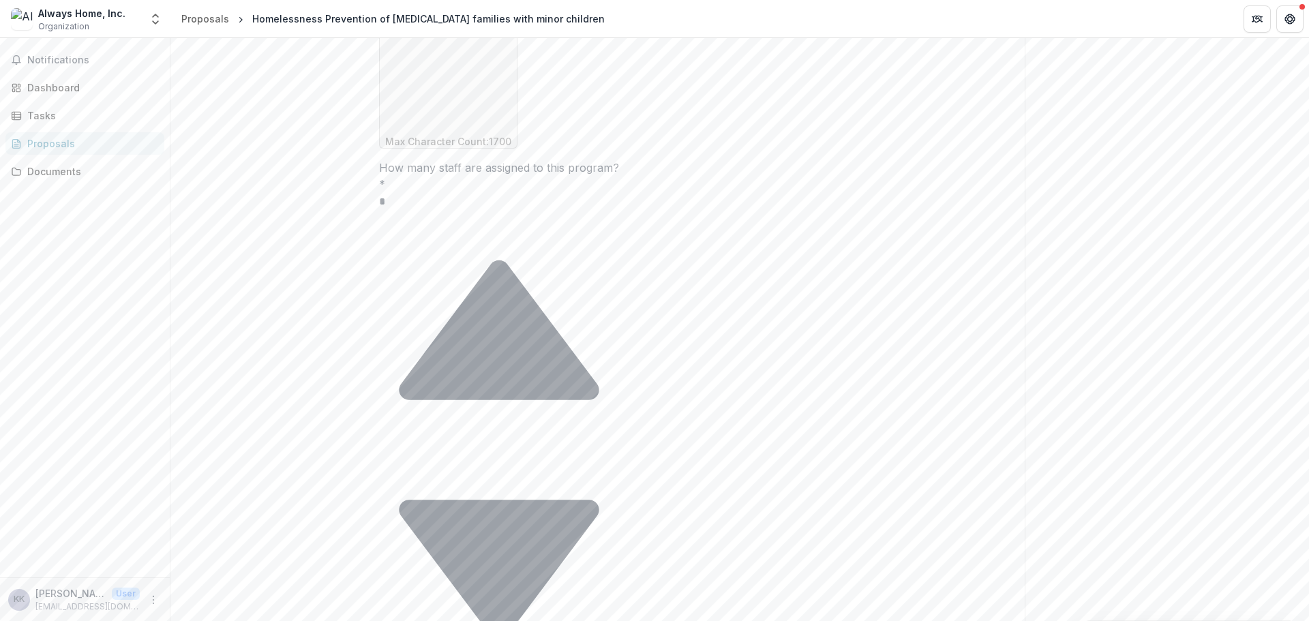
drag, startPoint x: 772, startPoint y: 369, endPoint x: 762, endPoint y: 370, distance: 10.9
drag, startPoint x: 759, startPoint y: 370, endPoint x: 795, endPoint y: 371, distance: 35.5
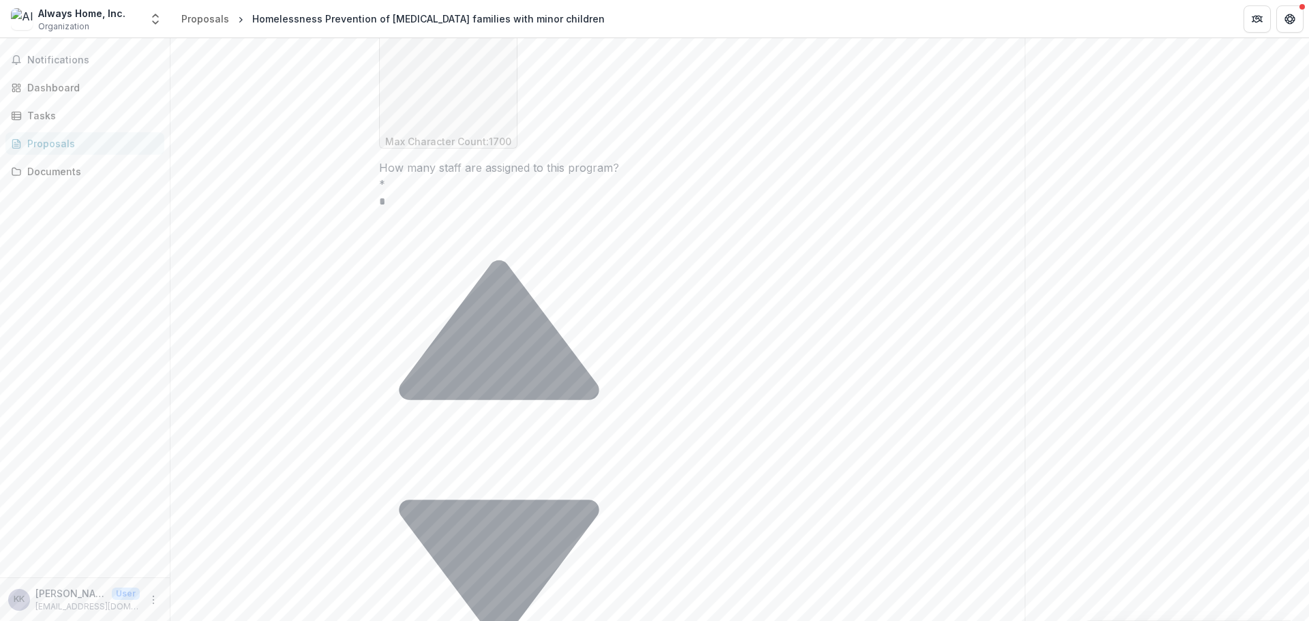
scroll to position [70, 0]
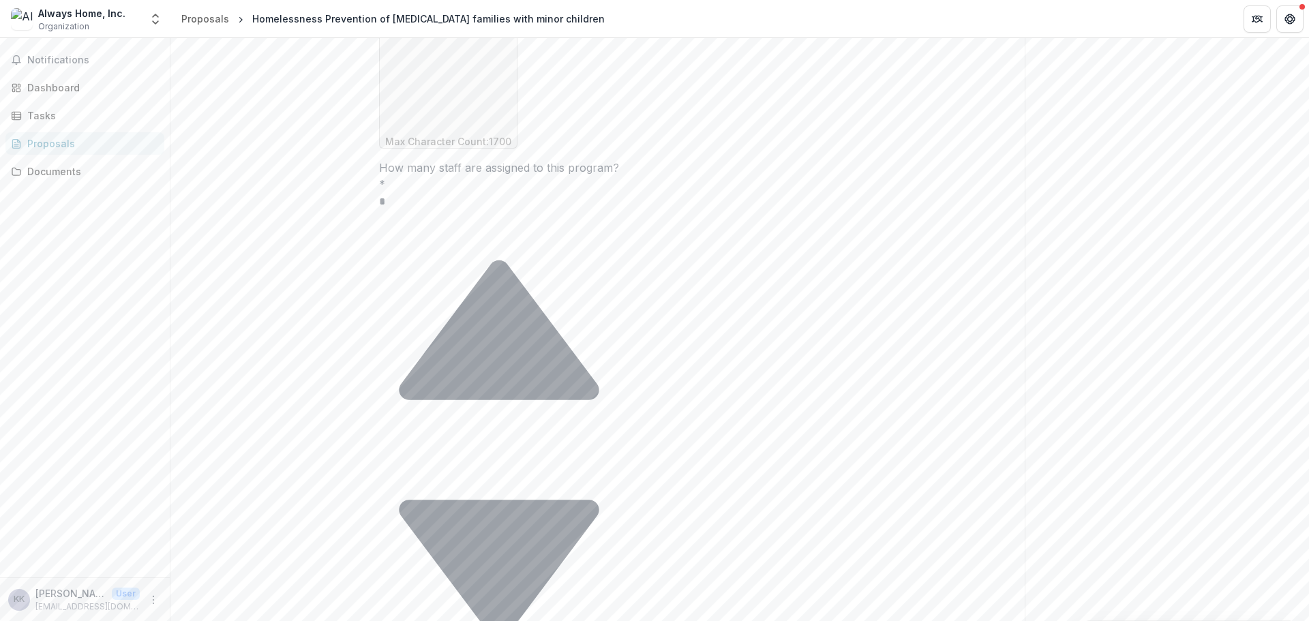
drag, startPoint x: 600, startPoint y: 391, endPoint x: 539, endPoint y: 373, distance: 63.4
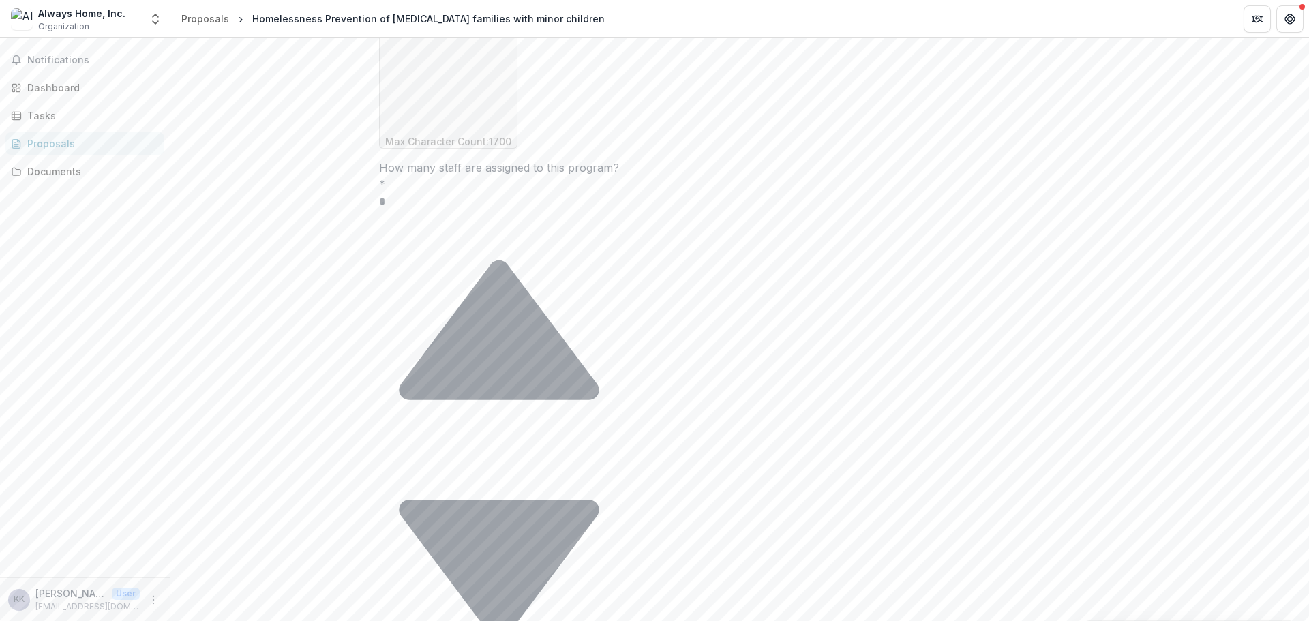
drag, startPoint x: 666, startPoint y: 368, endPoint x: 541, endPoint y: 371, distance: 124.8
drag, startPoint x: 615, startPoint y: 386, endPoint x: 491, endPoint y: 386, distance: 124.1
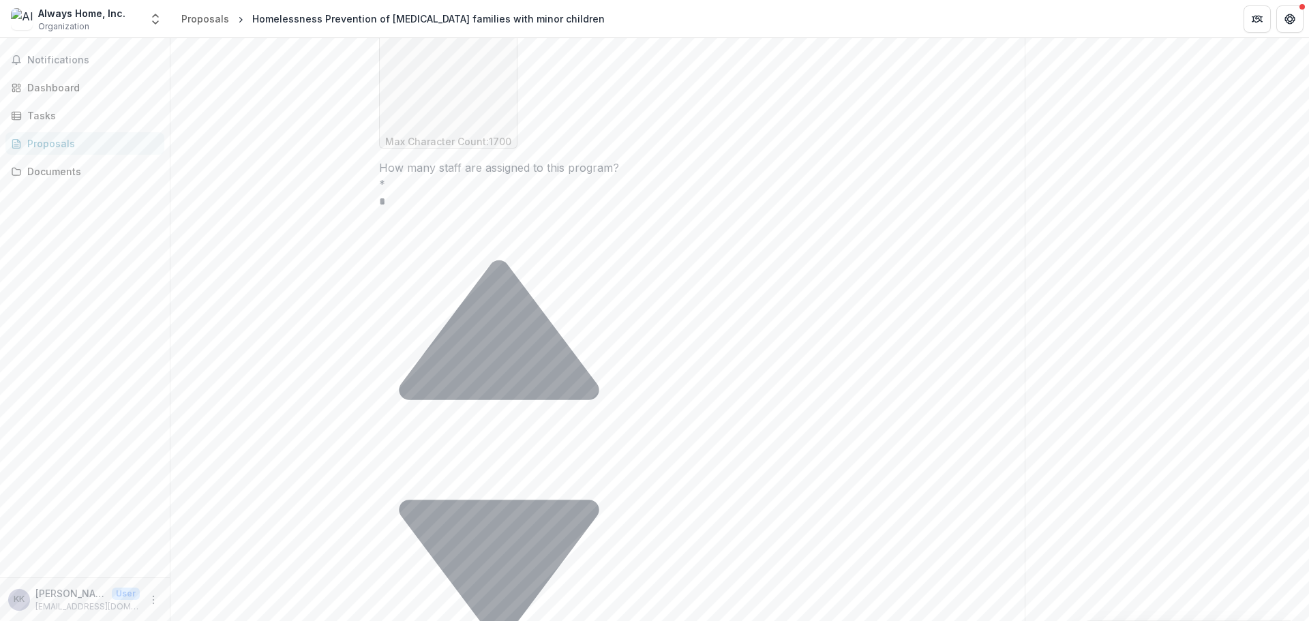
paste textarea "**********"
drag, startPoint x: 451, startPoint y: 386, endPoint x: 412, endPoint y: 387, distance: 38.9
drag, startPoint x: 487, startPoint y: 386, endPoint x: 622, endPoint y: 388, distance: 135.7
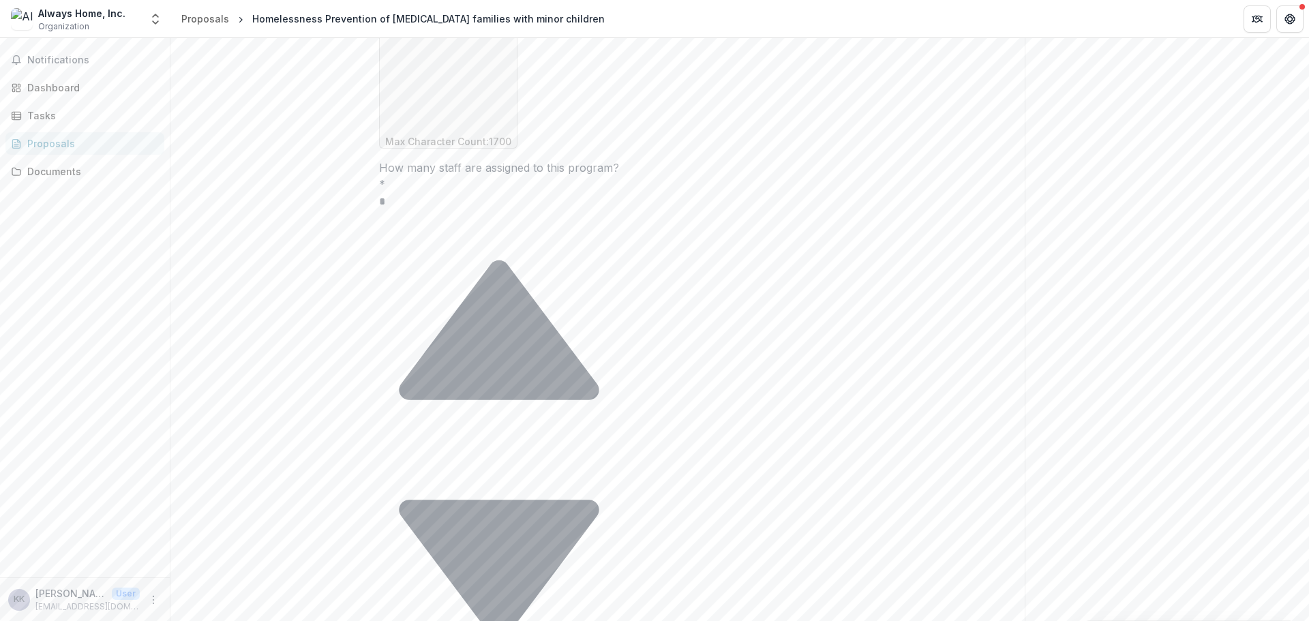
drag, startPoint x: 487, startPoint y: 387, endPoint x: 554, endPoint y: 375, distance: 67.8
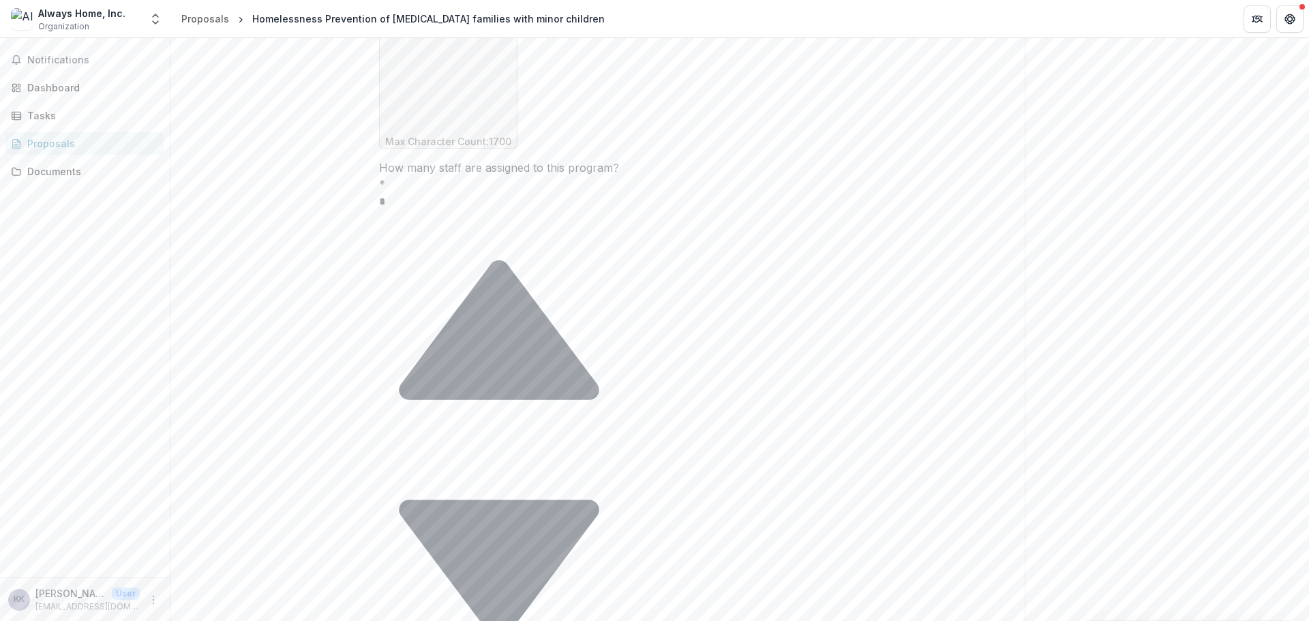
drag, startPoint x: 489, startPoint y: 385, endPoint x: 591, endPoint y: 385, distance: 102.3
drag, startPoint x: 612, startPoint y: 388, endPoint x: 594, endPoint y: 383, distance: 18.4
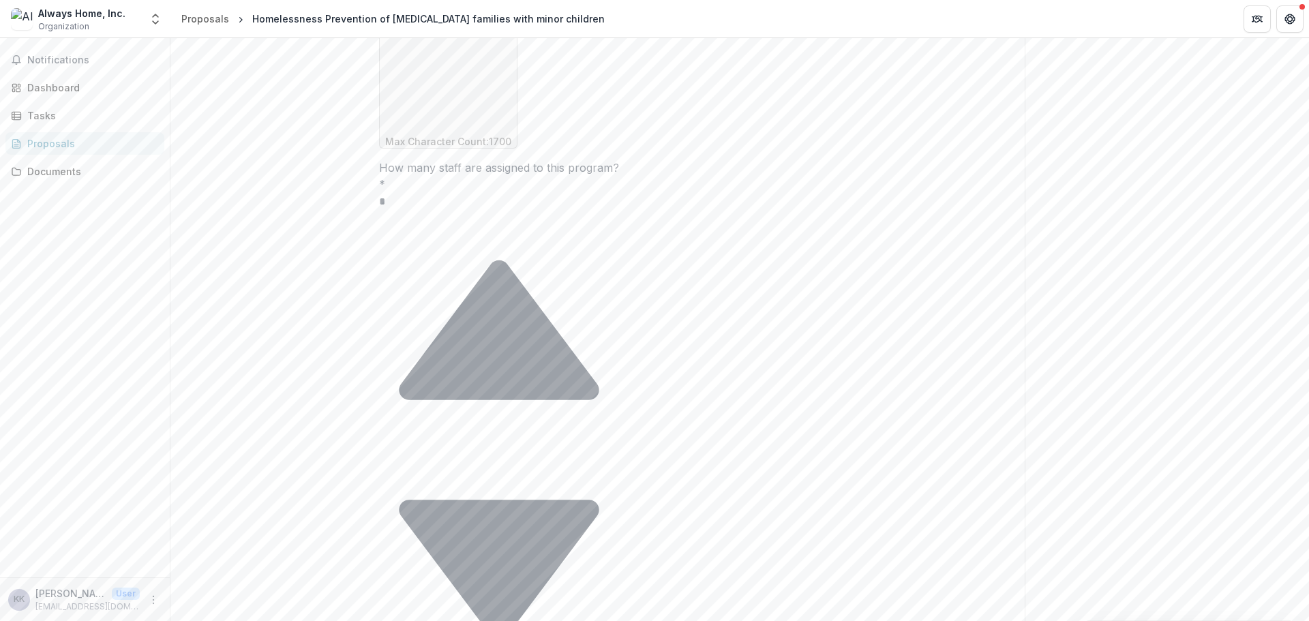
drag, startPoint x: 488, startPoint y: 387, endPoint x: 717, endPoint y: 388, distance: 229.1
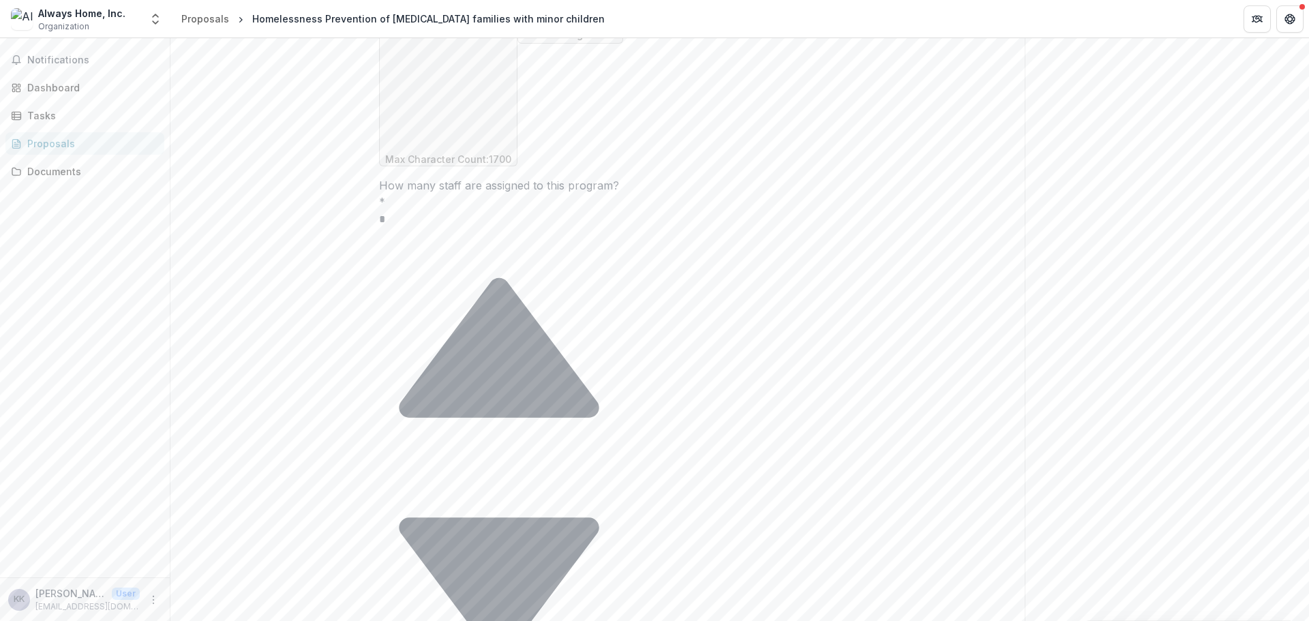
scroll to position [1299, 0]
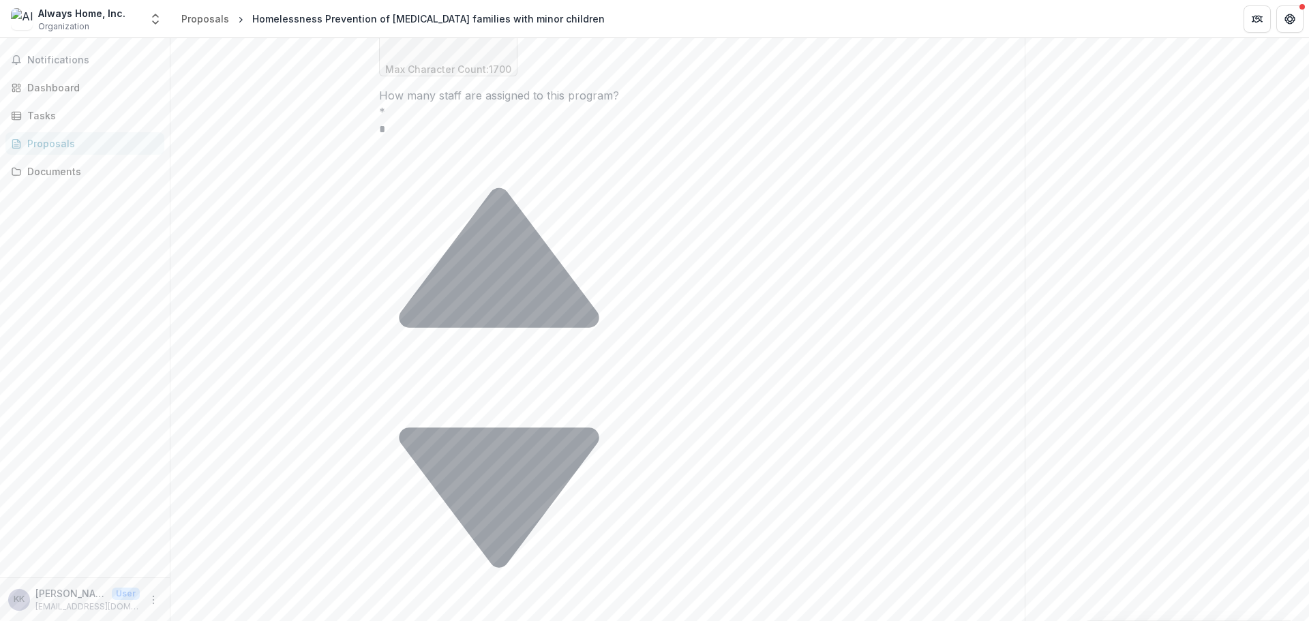
type textarea "**********"
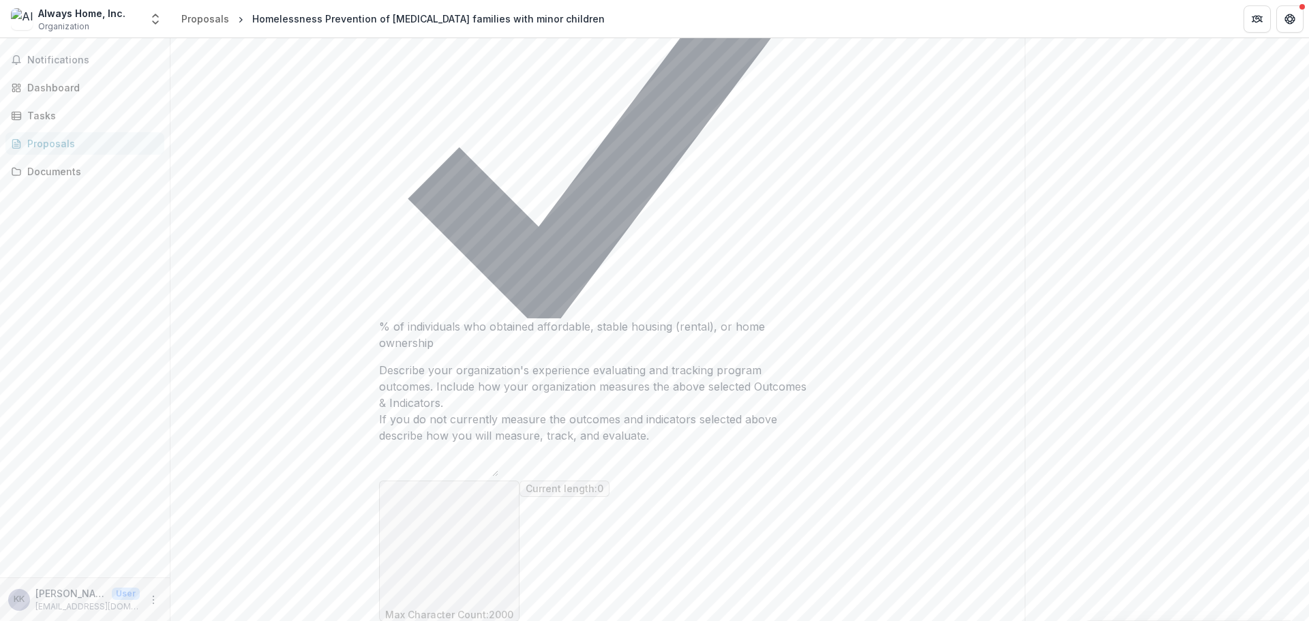
scroll to position [745, 0]
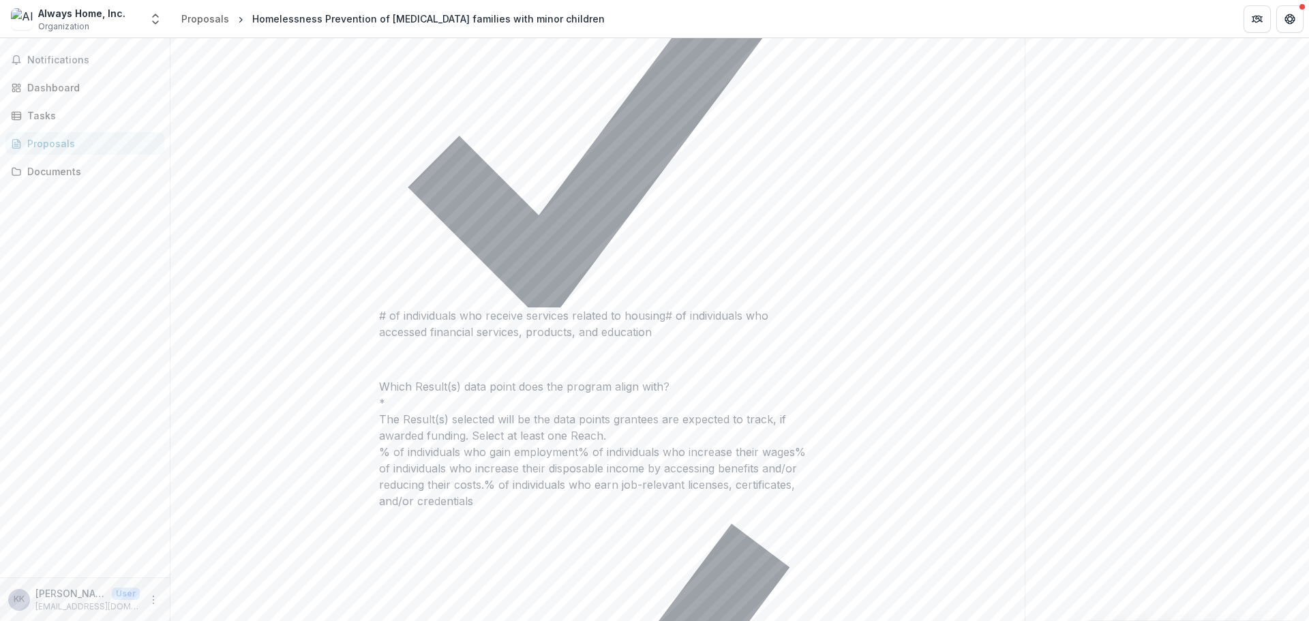
paste textarea "**********"
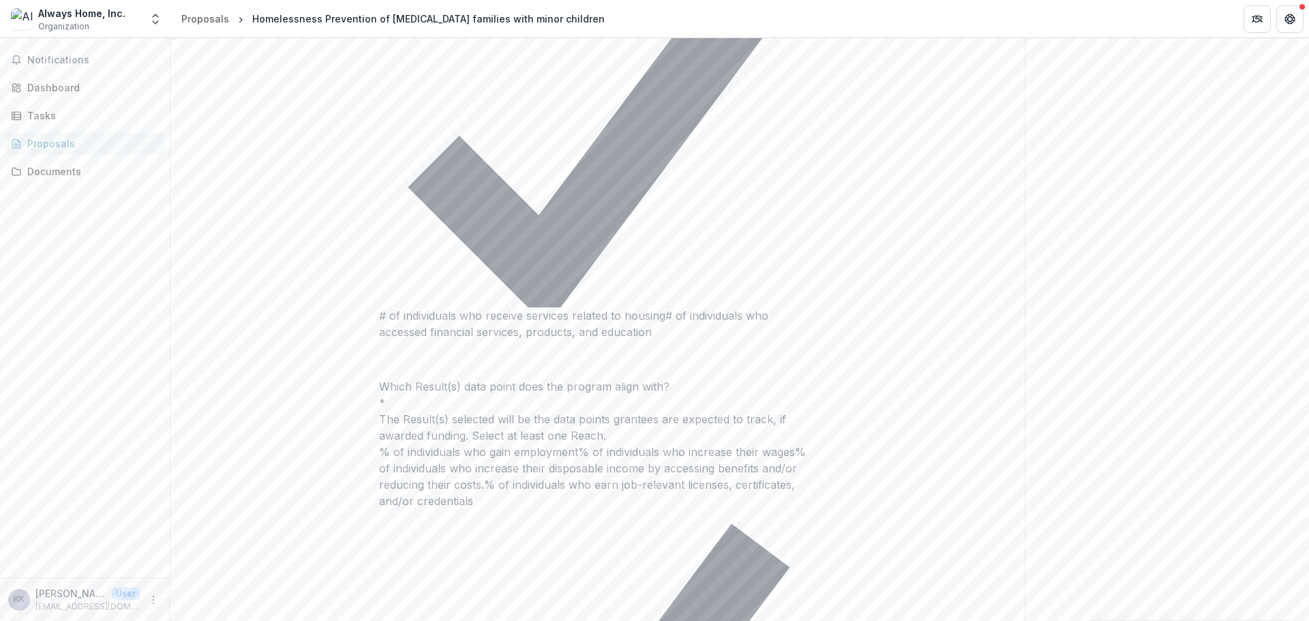
scroll to position [102, 0]
drag, startPoint x: 599, startPoint y: 487, endPoint x: 579, endPoint y: 486, distance: 19.8
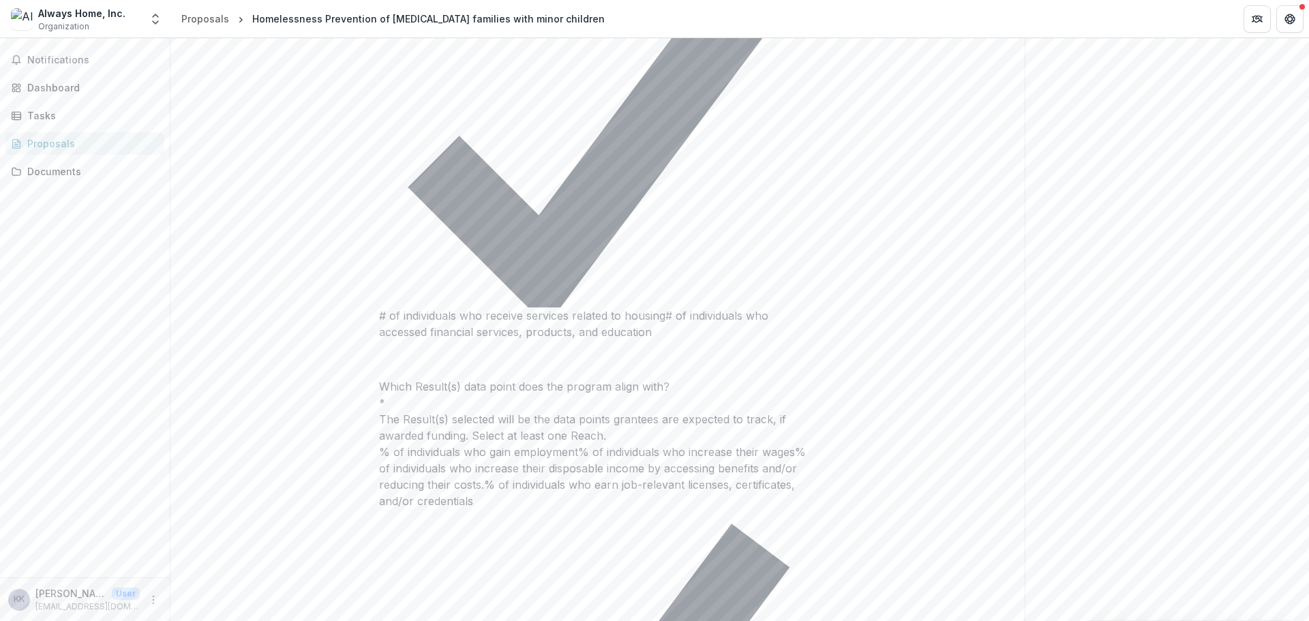
scroll to position [148, 0]
drag, startPoint x: 690, startPoint y: 469, endPoint x: 706, endPoint y: 471, distance: 16.5
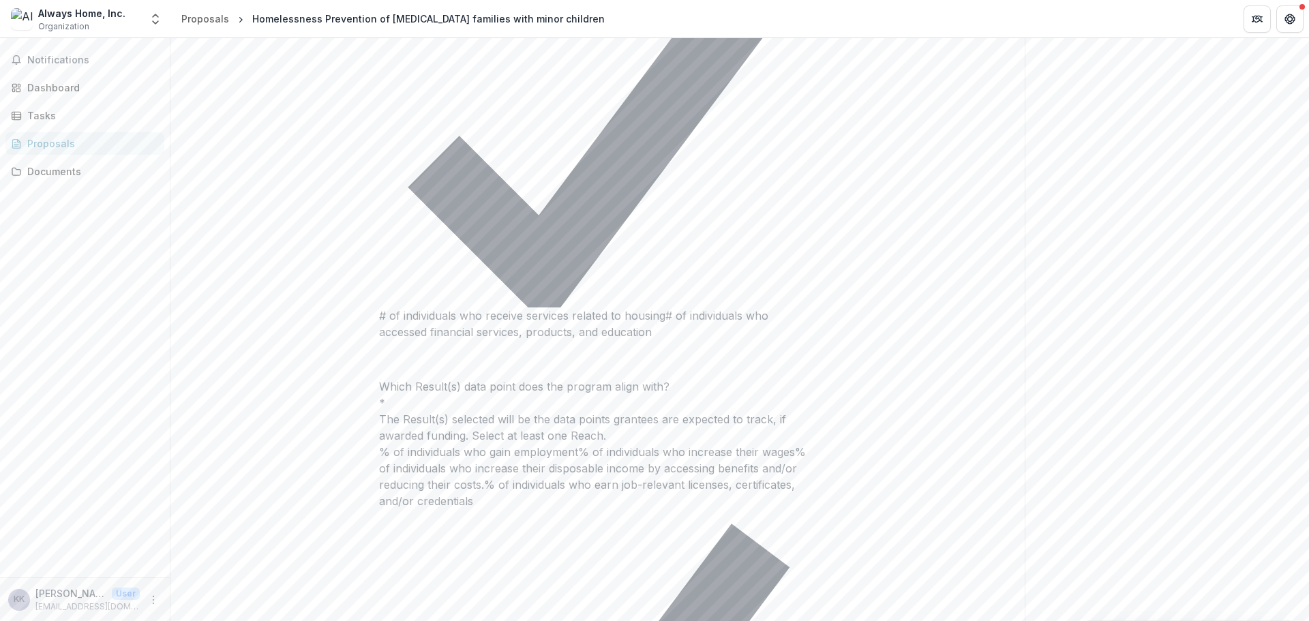
drag, startPoint x: 721, startPoint y: 498, endPoint x: 415, endPoint y: 477, distance: 307.5
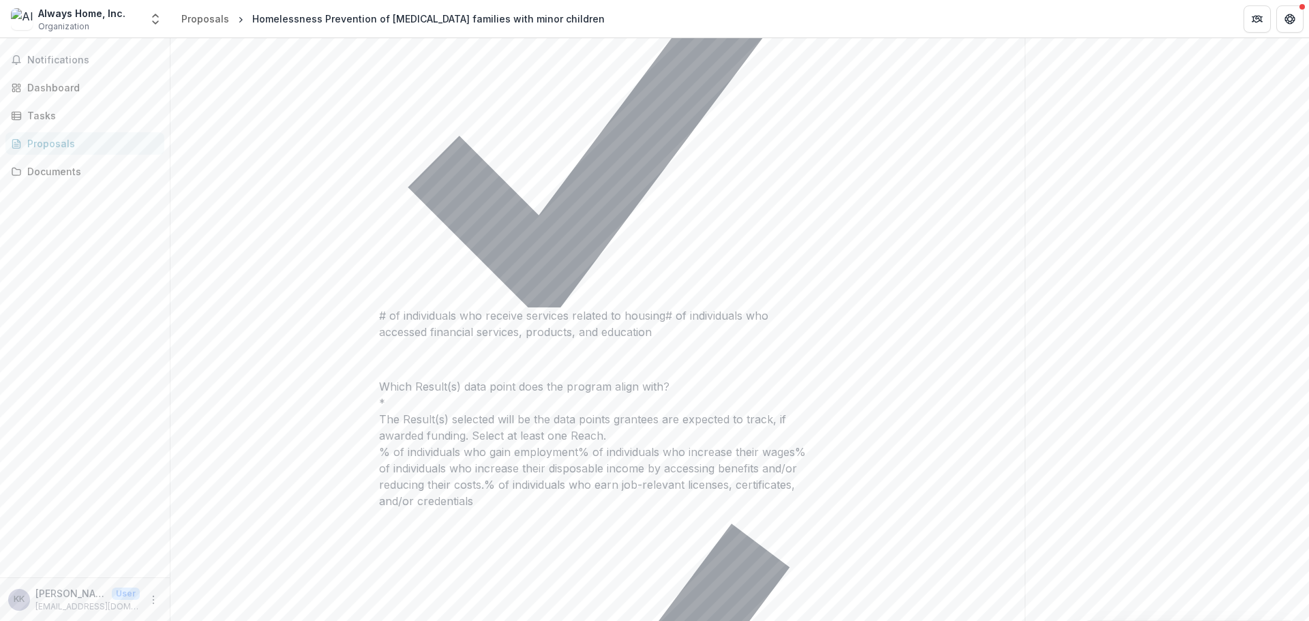
scroll to position [168, 0]
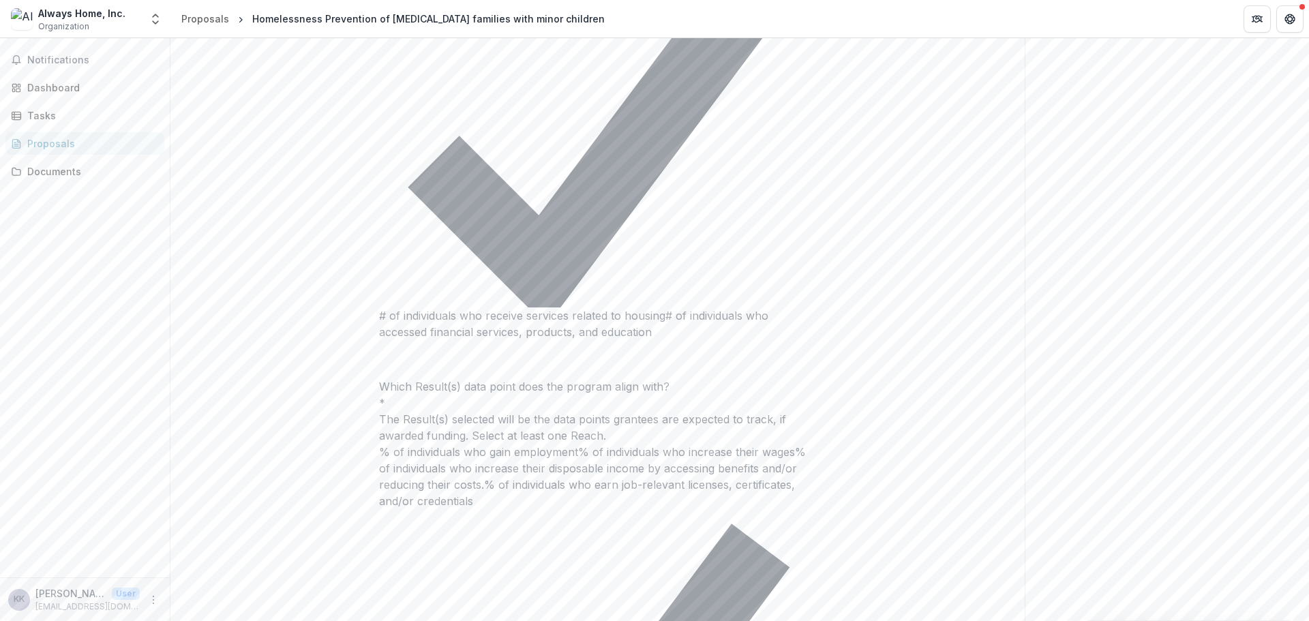
drag, startPoint x: 578, startPoint y: 502, endPoint x: 588, endPoint y: 498, distance: 10.1
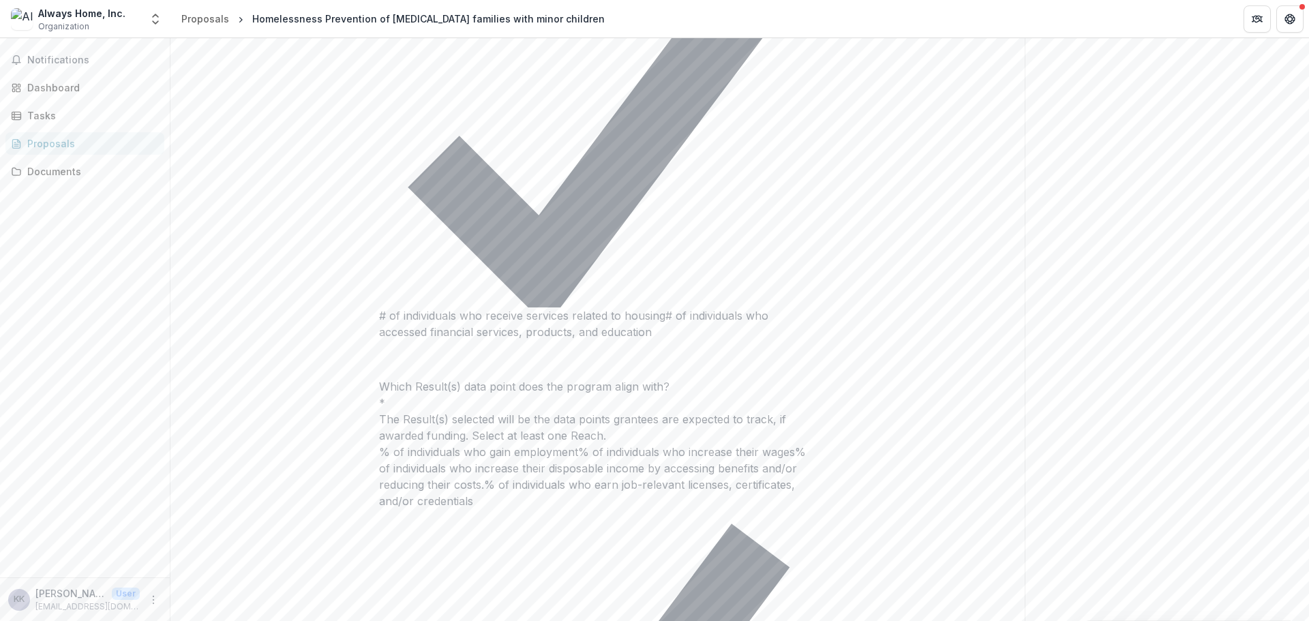
drag, startPoint x: 513, startPoint y: 486, endPoint x: 376, endPoint y: 486, distance: 137.0
click at [376, 486] on div "**********" at bounding box center [597, 382] width 458 height 1709
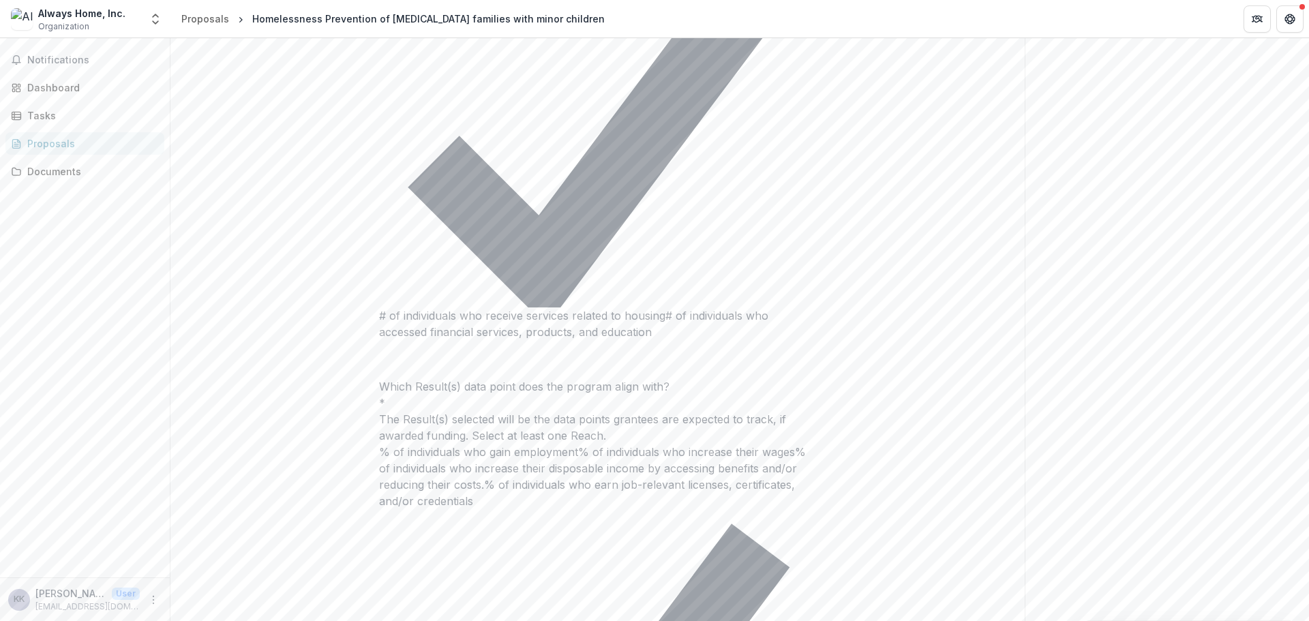
scroll to position [355, 0]
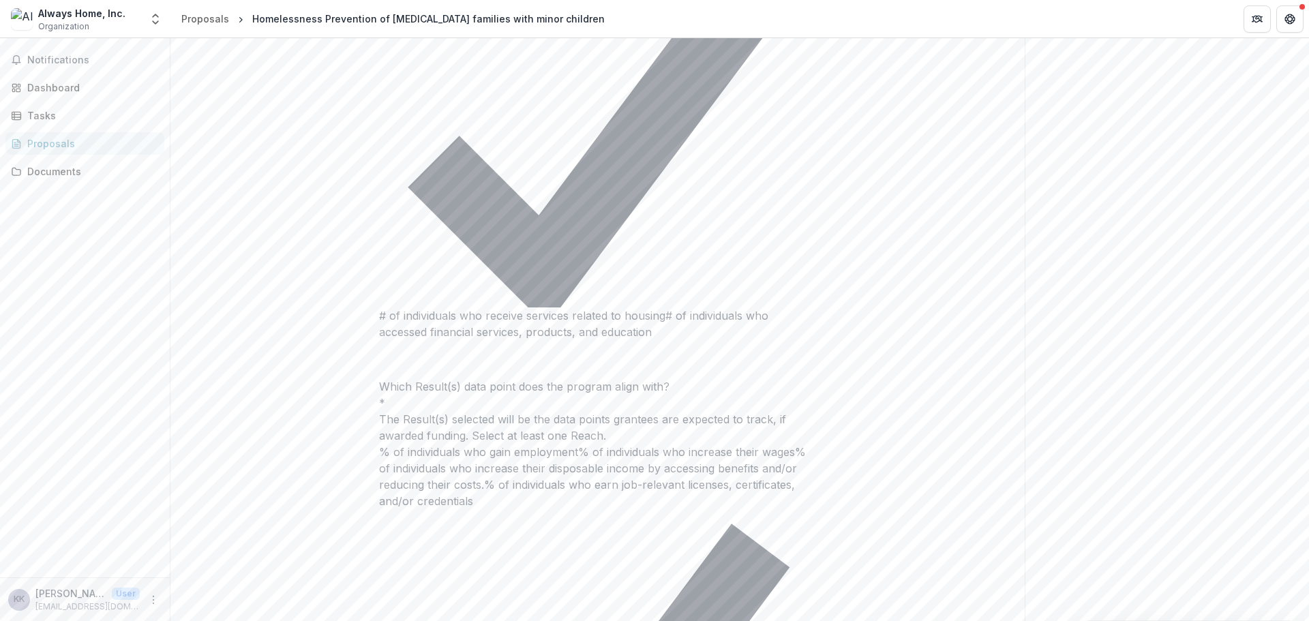
drag, startPoint x: 544, startPoint y: 485, endPoint x: 526, endPoint y: 483, distance: 18.6
click at [814, 497] on div "**********" at bounding box center [597, 382] width 458 height 1709
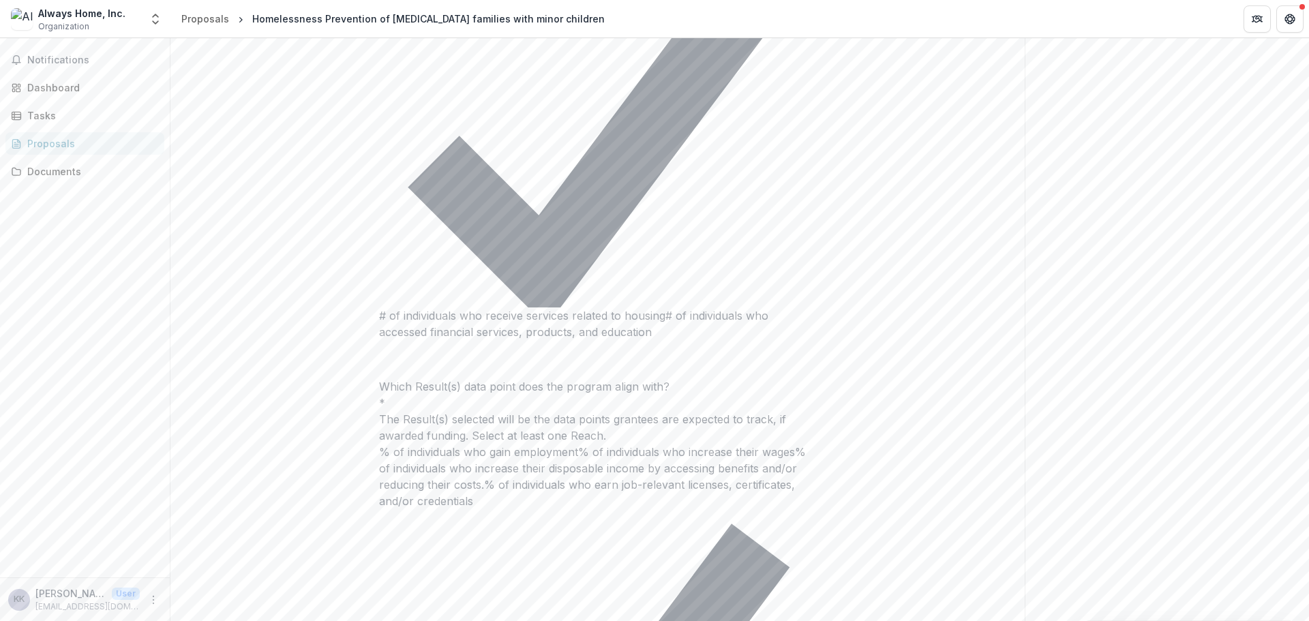
drag, startPoint x: 547, startPoint y: 498, endPoint x: 596, endPoint y: 496, distance: 49.1
drag, startPoint x: 689, startPoint y: 480, endPoint x: 548, endPoint y: 483, distance: 141.2
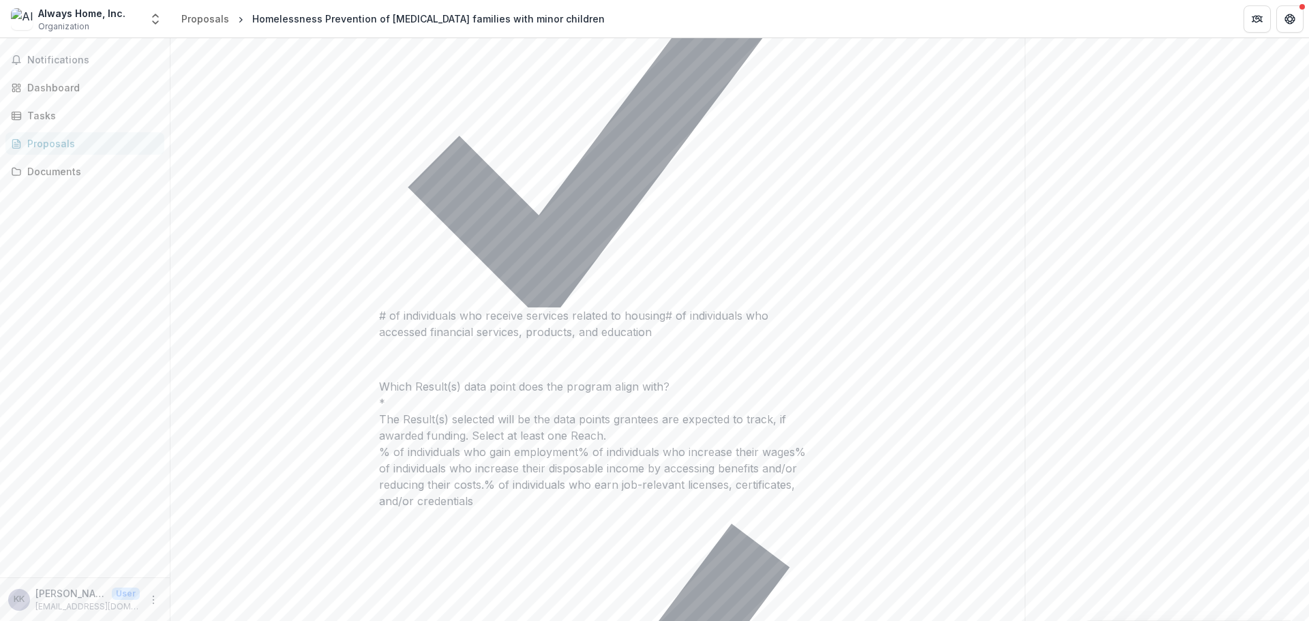
drag, startPoint x: 542, startPoint y: 481, endPoint x: 552, endPoint y: 494, distance: 16.1
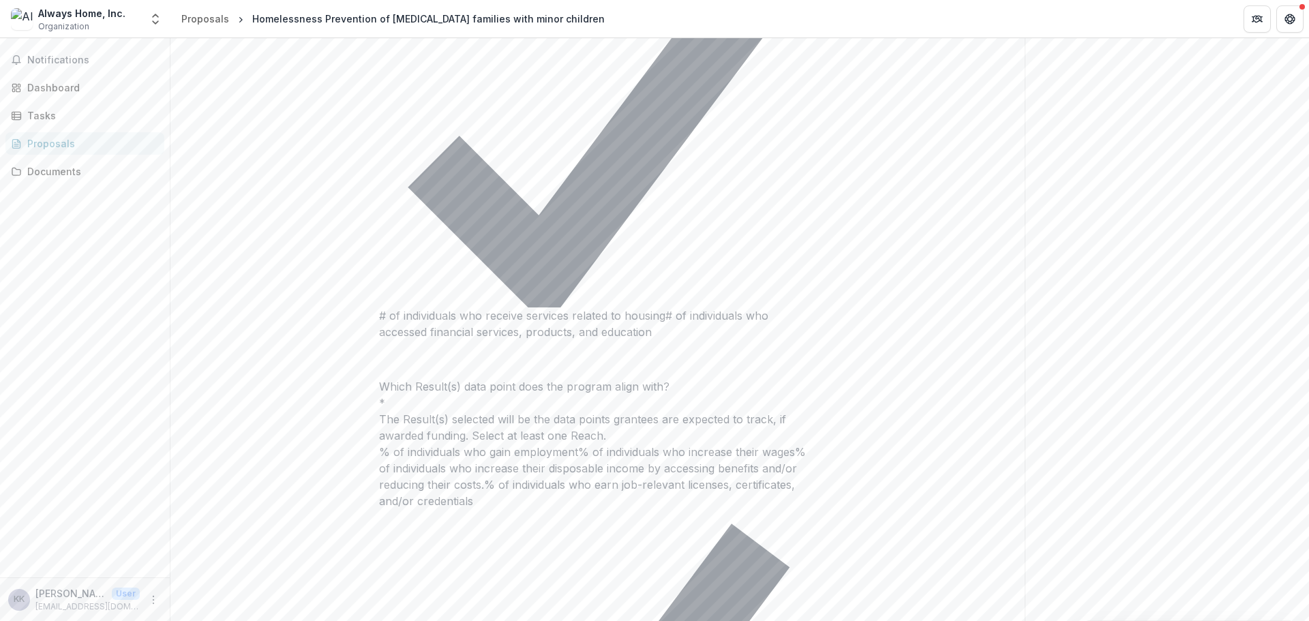
drag, startPoint x: 540, startPoint y: 479, endPoint x: 545, endPoint y: 492, distance: 14.7
drag, startPoint x: 528, startPoint y: 477, endPoint x: 532, endPoint y: 482, distance: 7.2
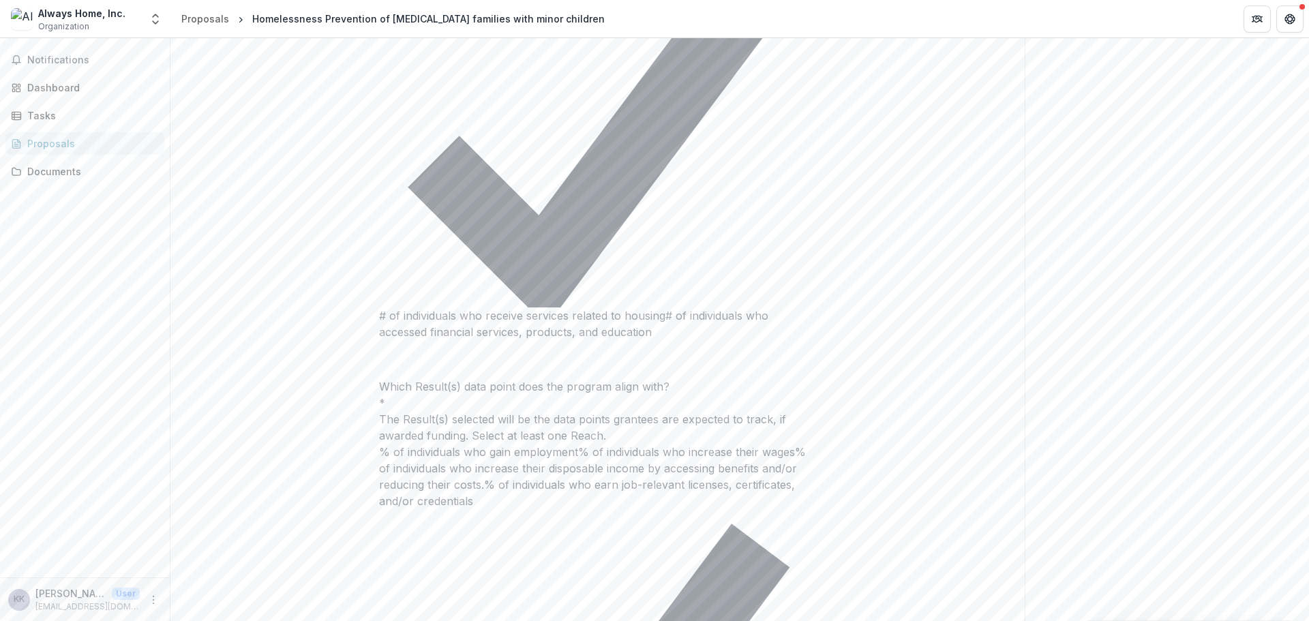
scroll to position [453, 0]
drag, startPoint x: 589, startPoint y: 480, endPoint x: 702, endPoint y: 485, distance: 112.6
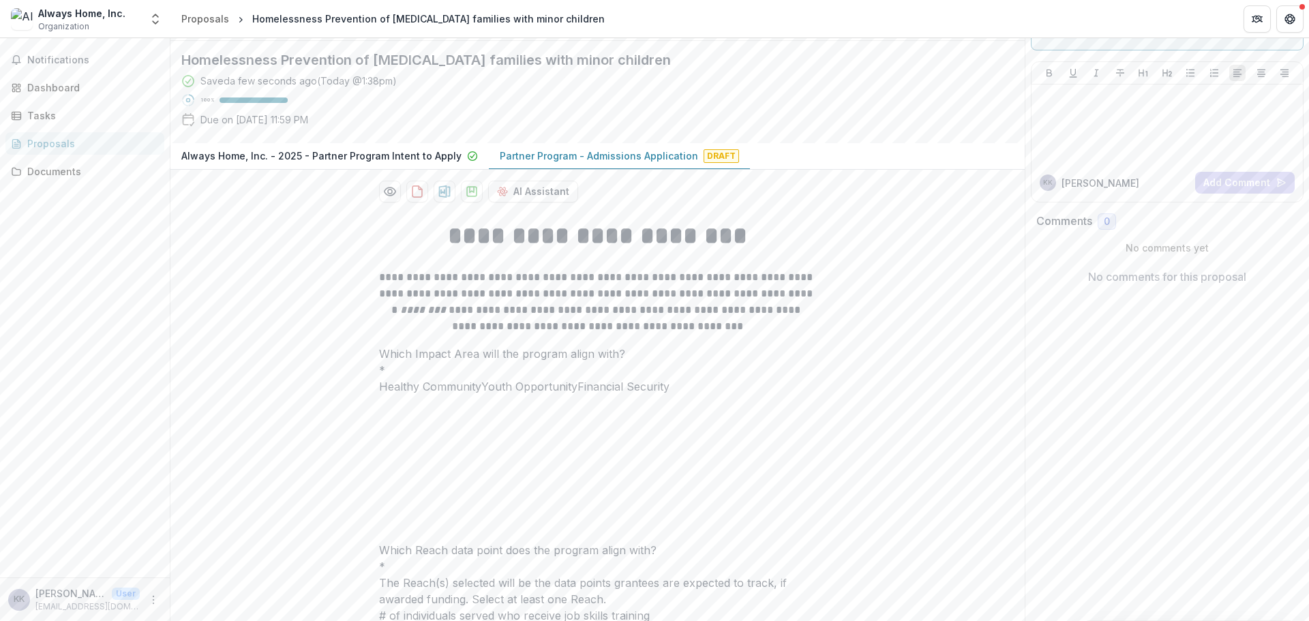
scroll to position [0, 0]
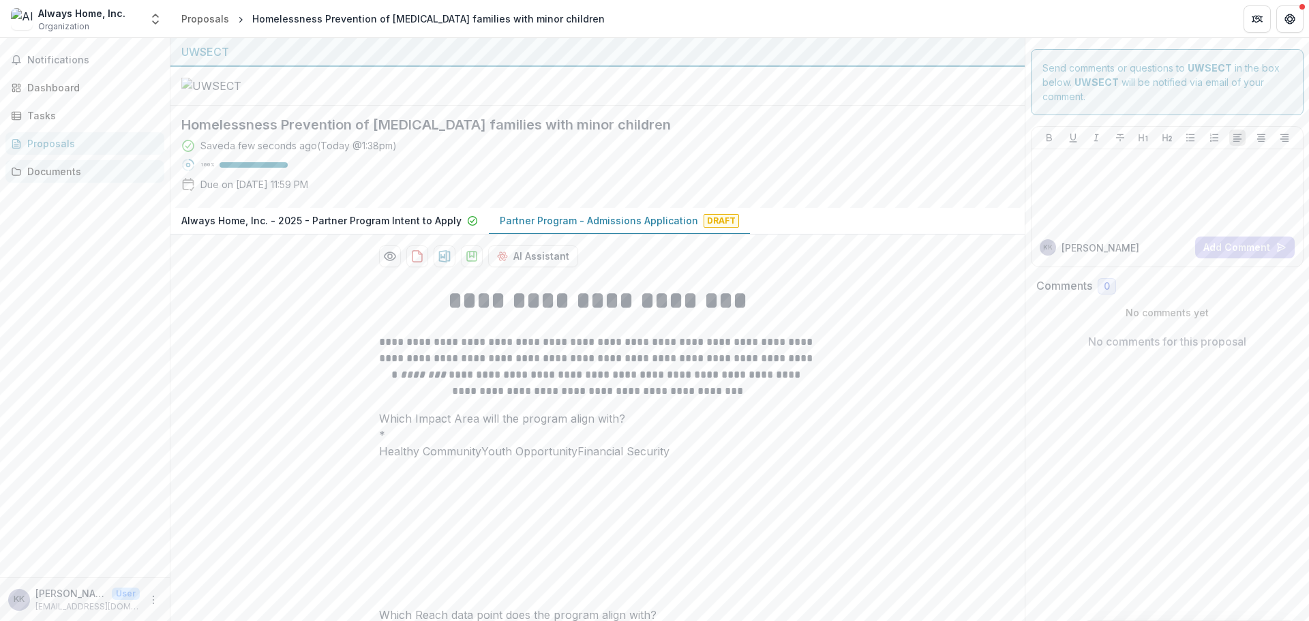
type textarea "**********"
click at [57, 173] on div "Documents" at bounding box center [90, 171] width 126 height 14
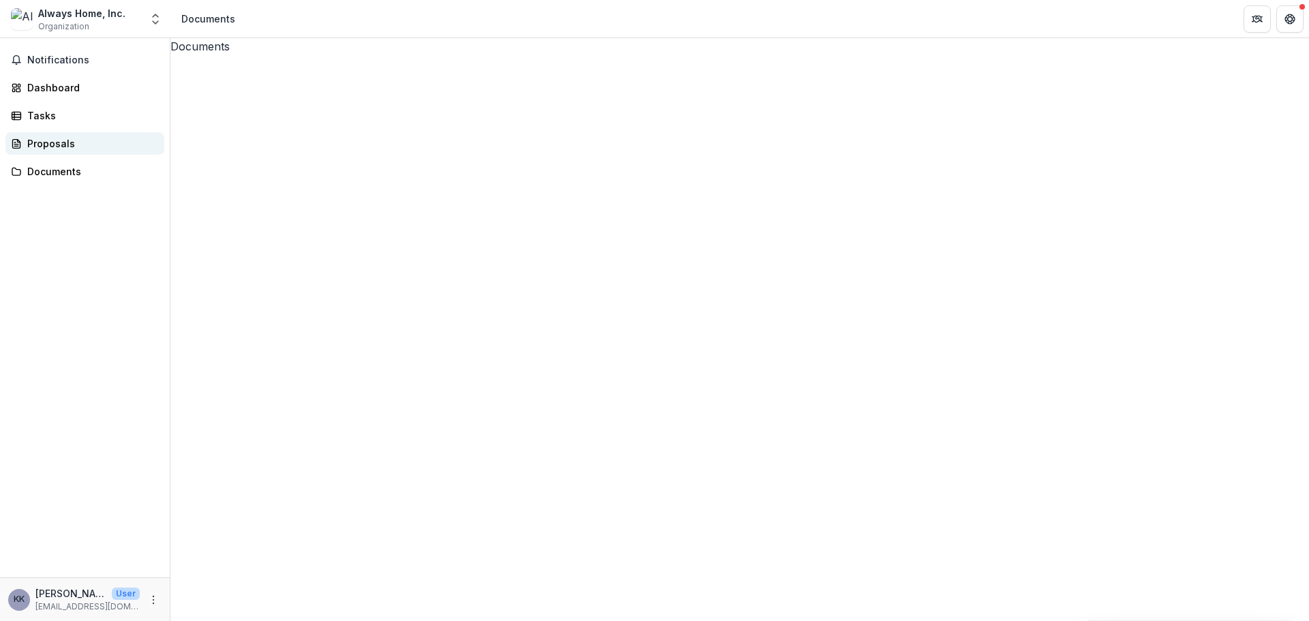
click at [74, 149] on div "Proposals" at bounding box center [90, 143] width 126 height 14
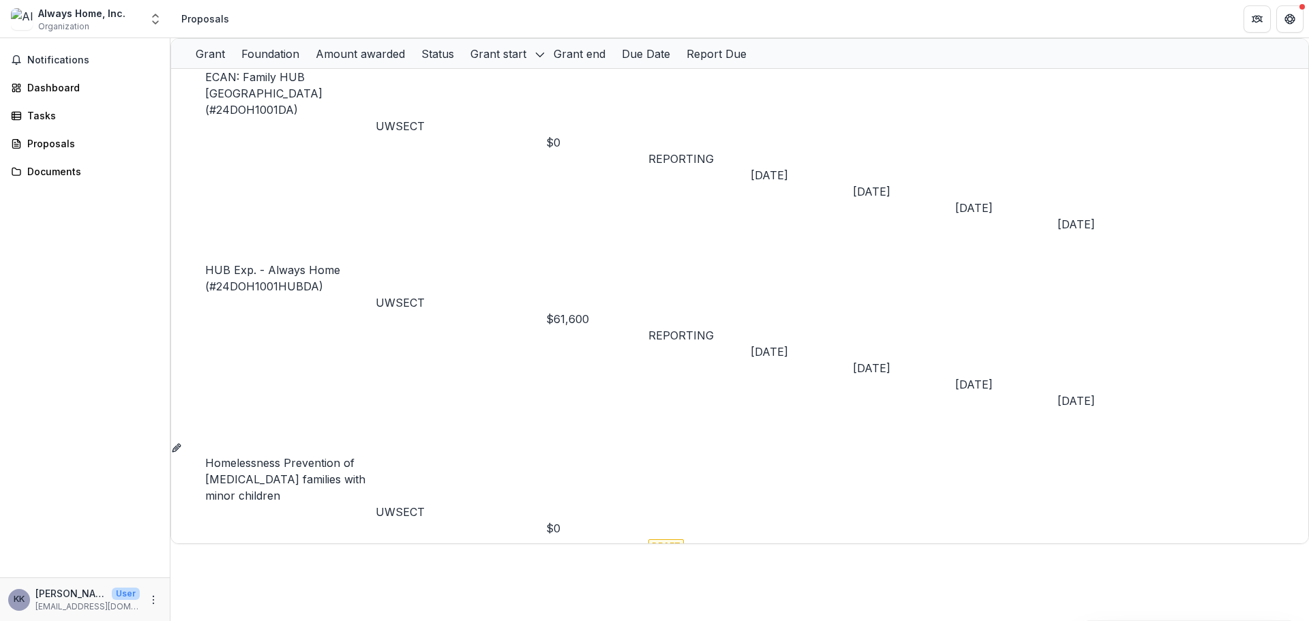
click at [249, 456] on link "Homelessness Prevention of low-income families with minor children" at bounding box center [285, 479] width 160 height 46
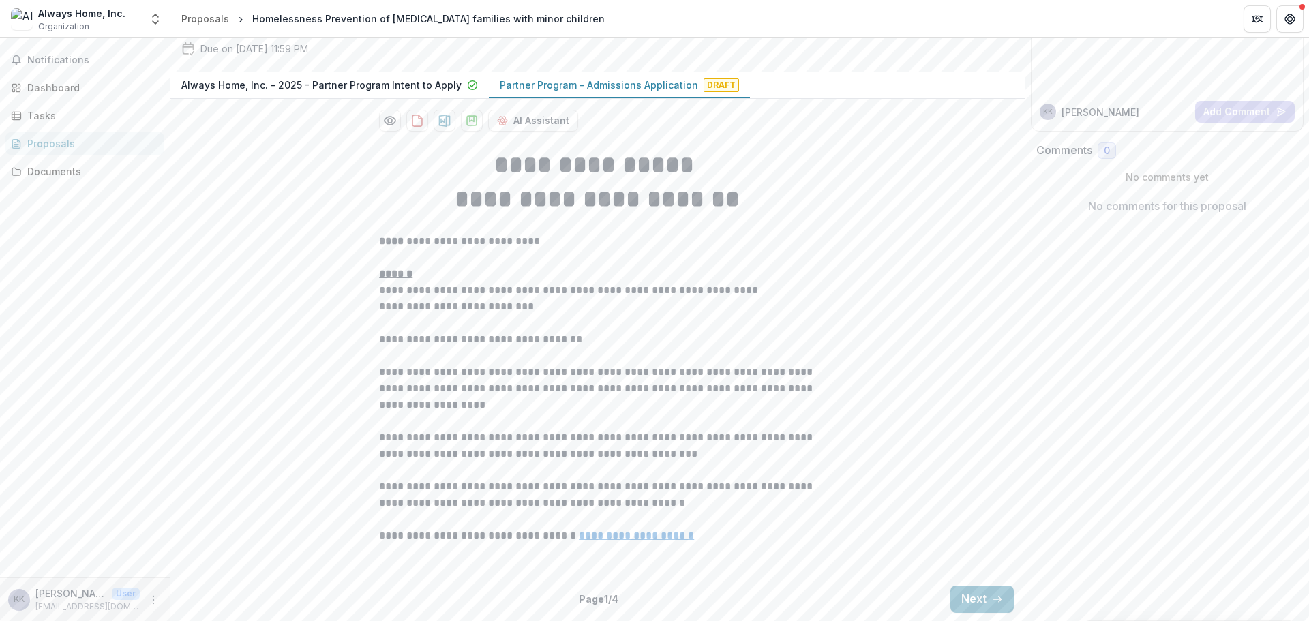
scroll to position [261, 0]
click at [978, 598] on button "Next" at bounding box center [981, 599] width 63 height 27
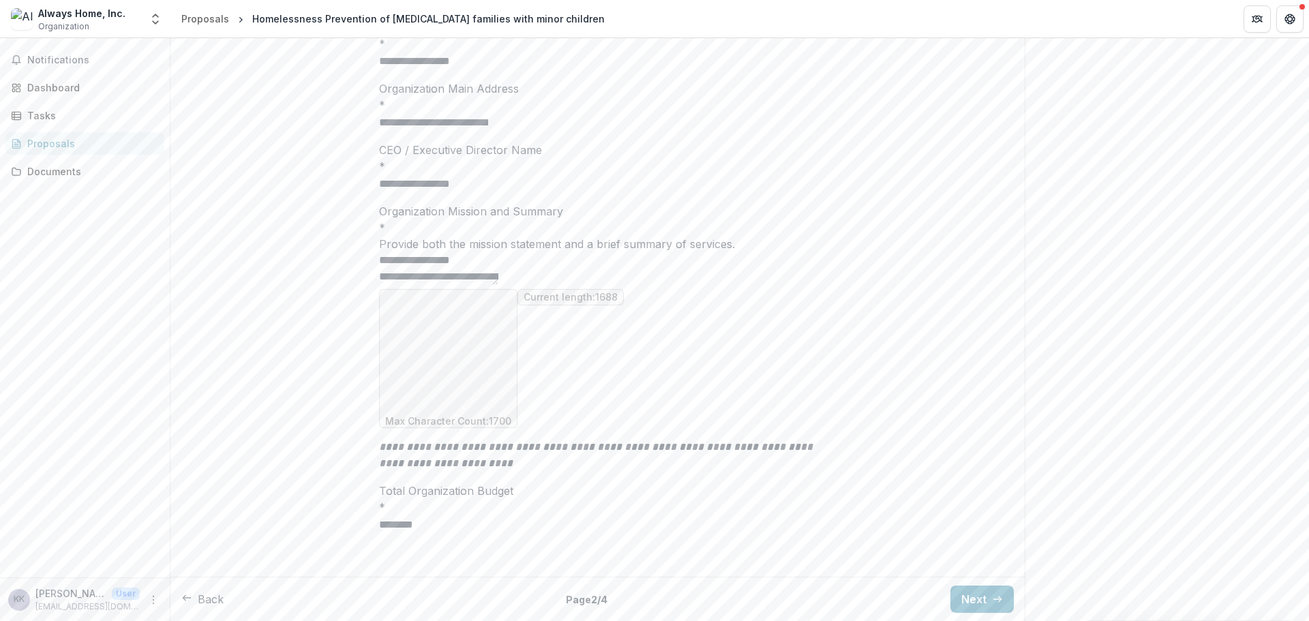
scroll to position [344, 0]
click at [971, 599] on button "Next" at bounding box center [981, 599] width 63 height 27
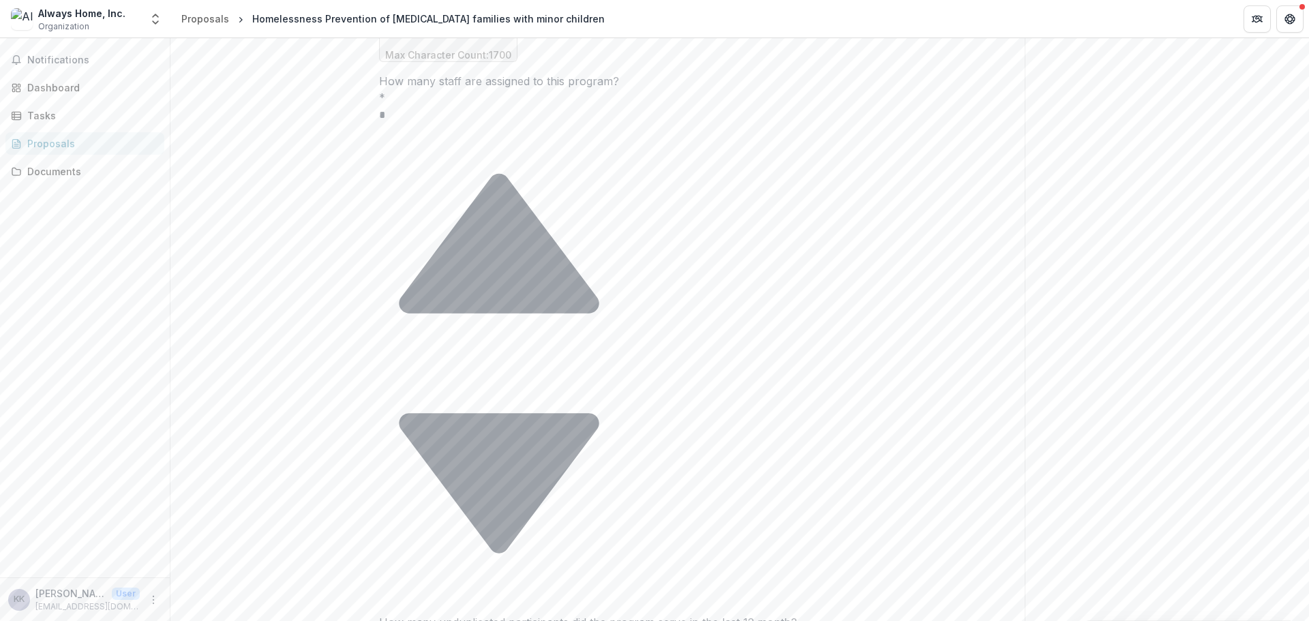
scroll to position [1299, 0]
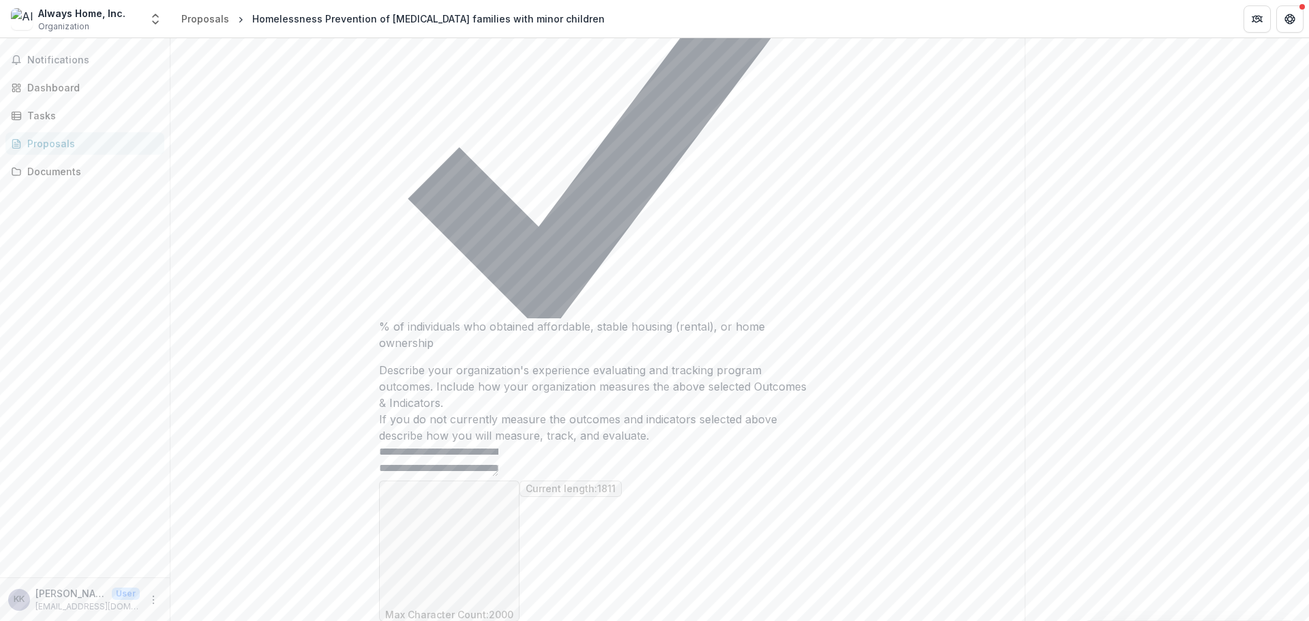
scroll to position [745, 0]
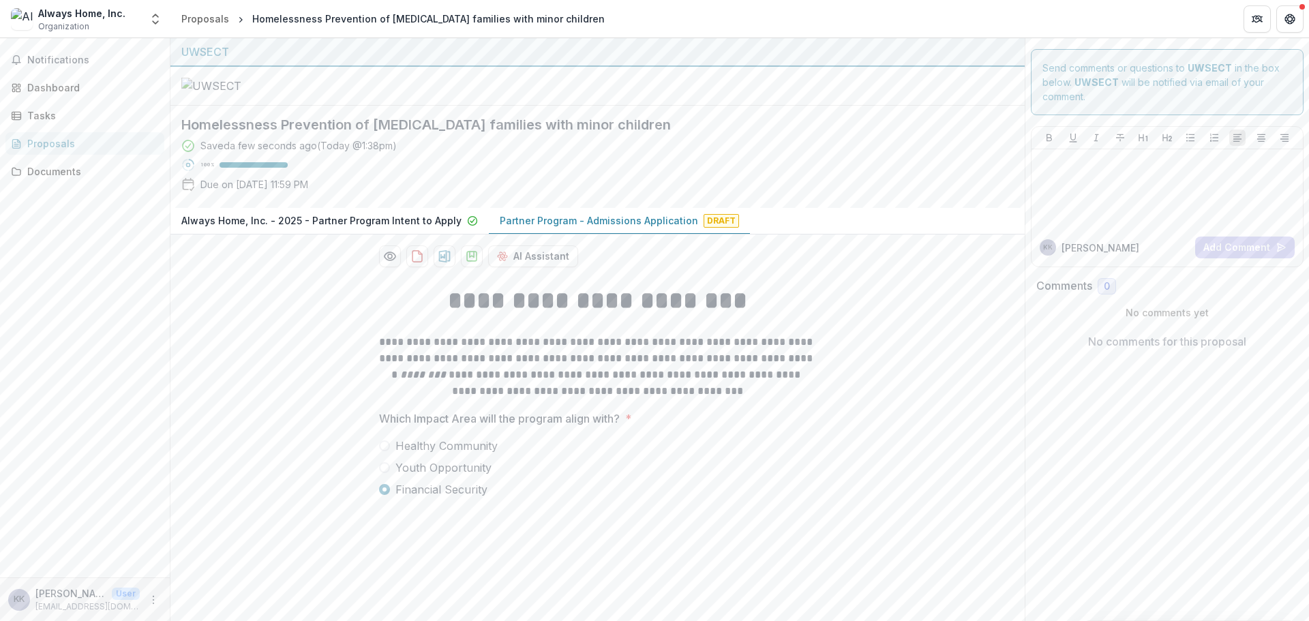
scroll to position [745, 0]
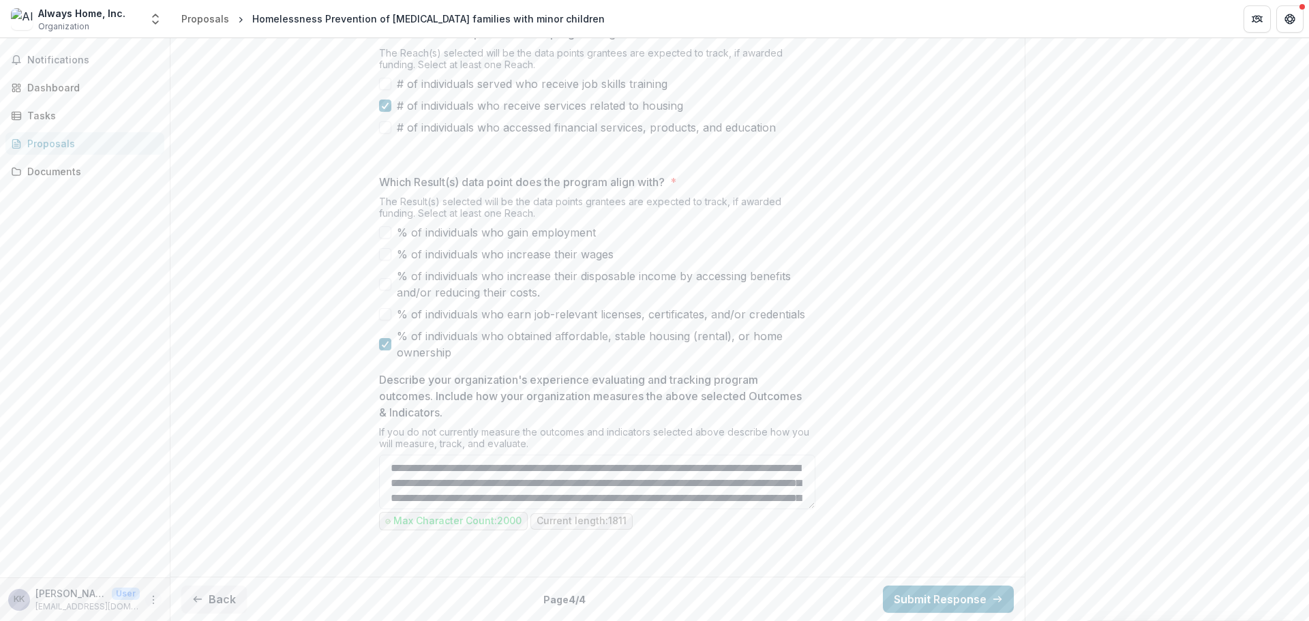
click at [150, 600] on icon "More" at bounding box center [153, 600] width 11 height 11
click at [213, 596] on button "Logout" at bounding box center [243, 593] width 146 height 22
